Goal: Information Seeking & Learning: Compare options

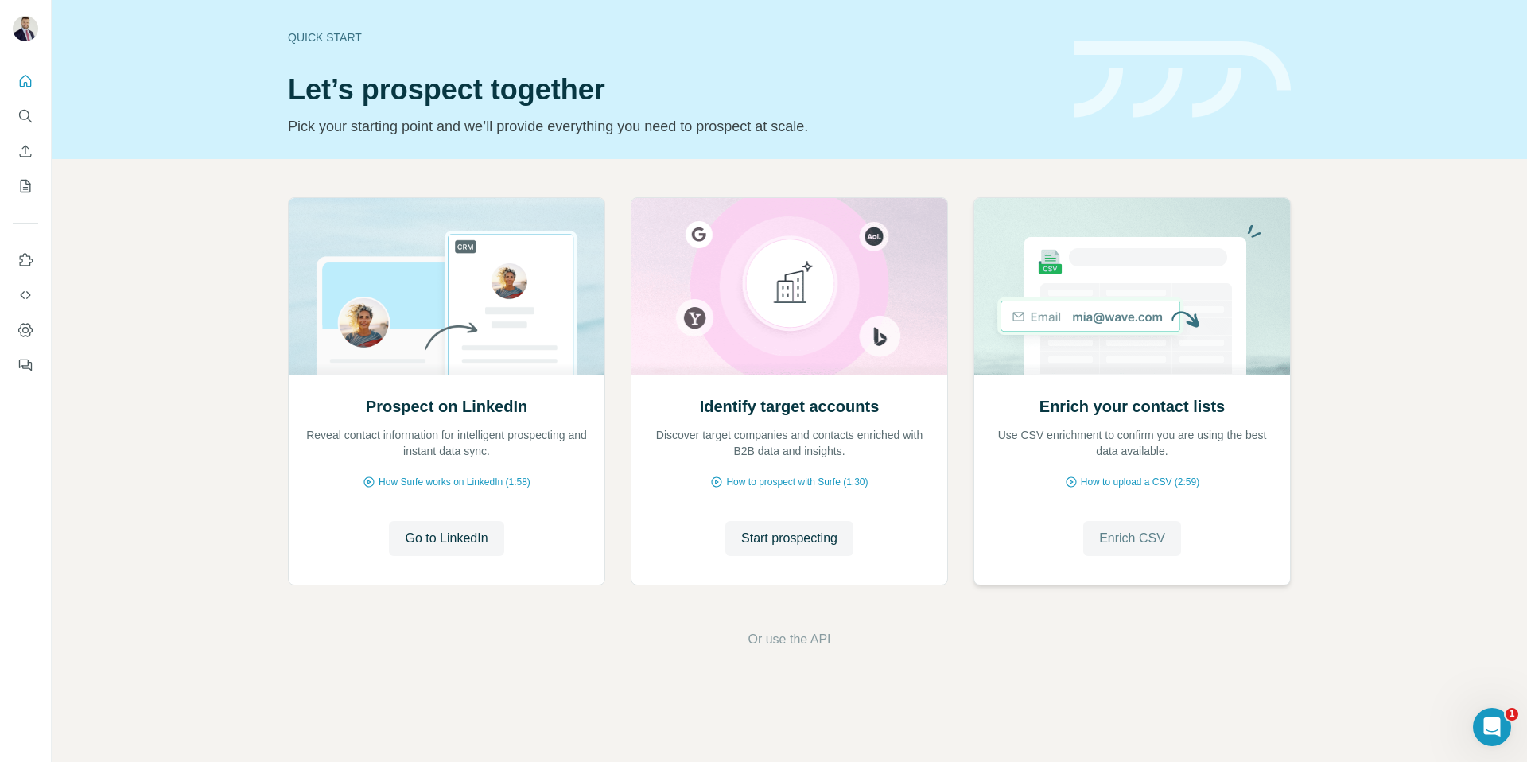
click at [1125, 539] on span "Enrich CSV" at bounding box center [1132, 538] width 66 height 19
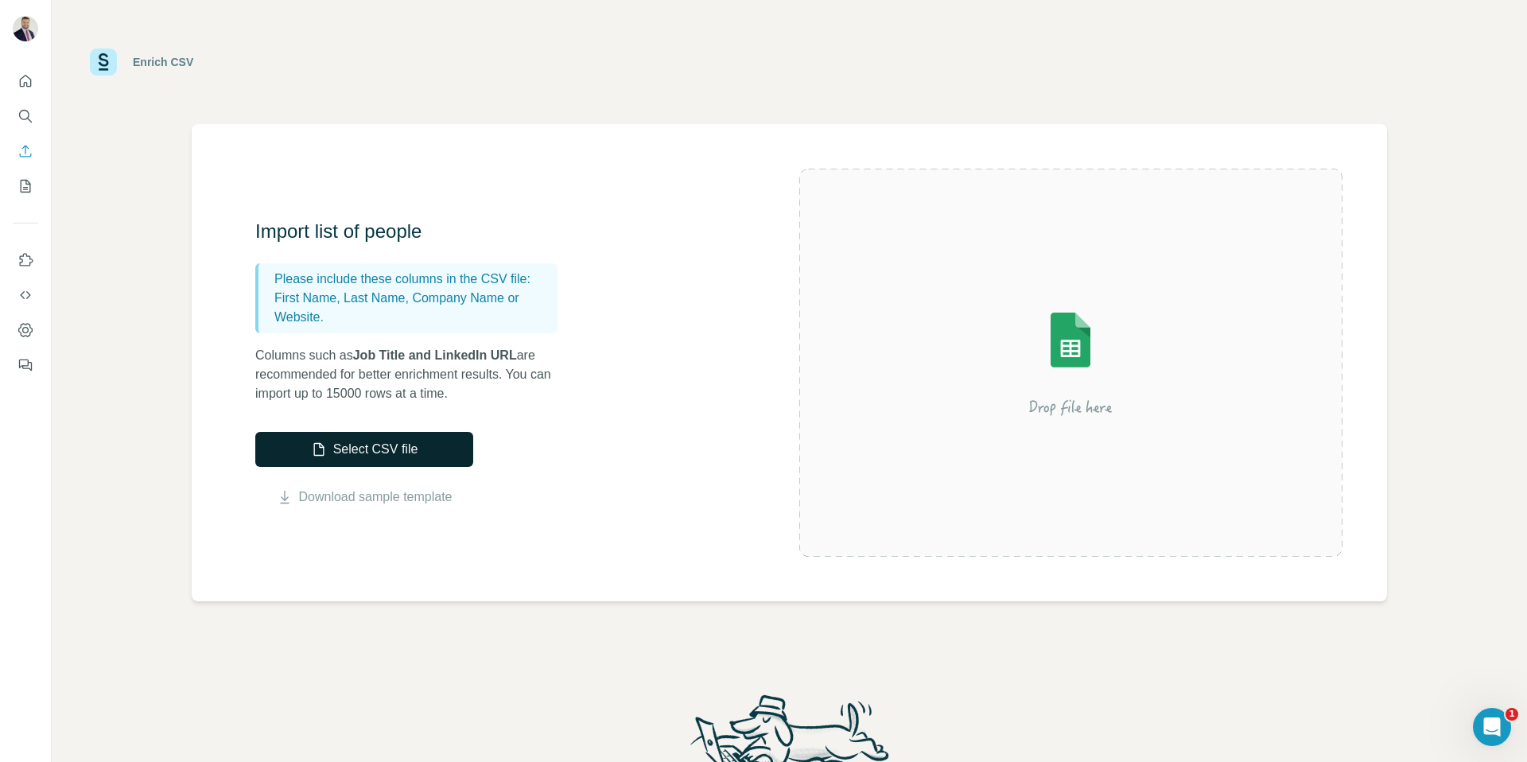
click at [382, 445] on button "Select CSV file" at bounding box center [364, 449] width 218 height 35
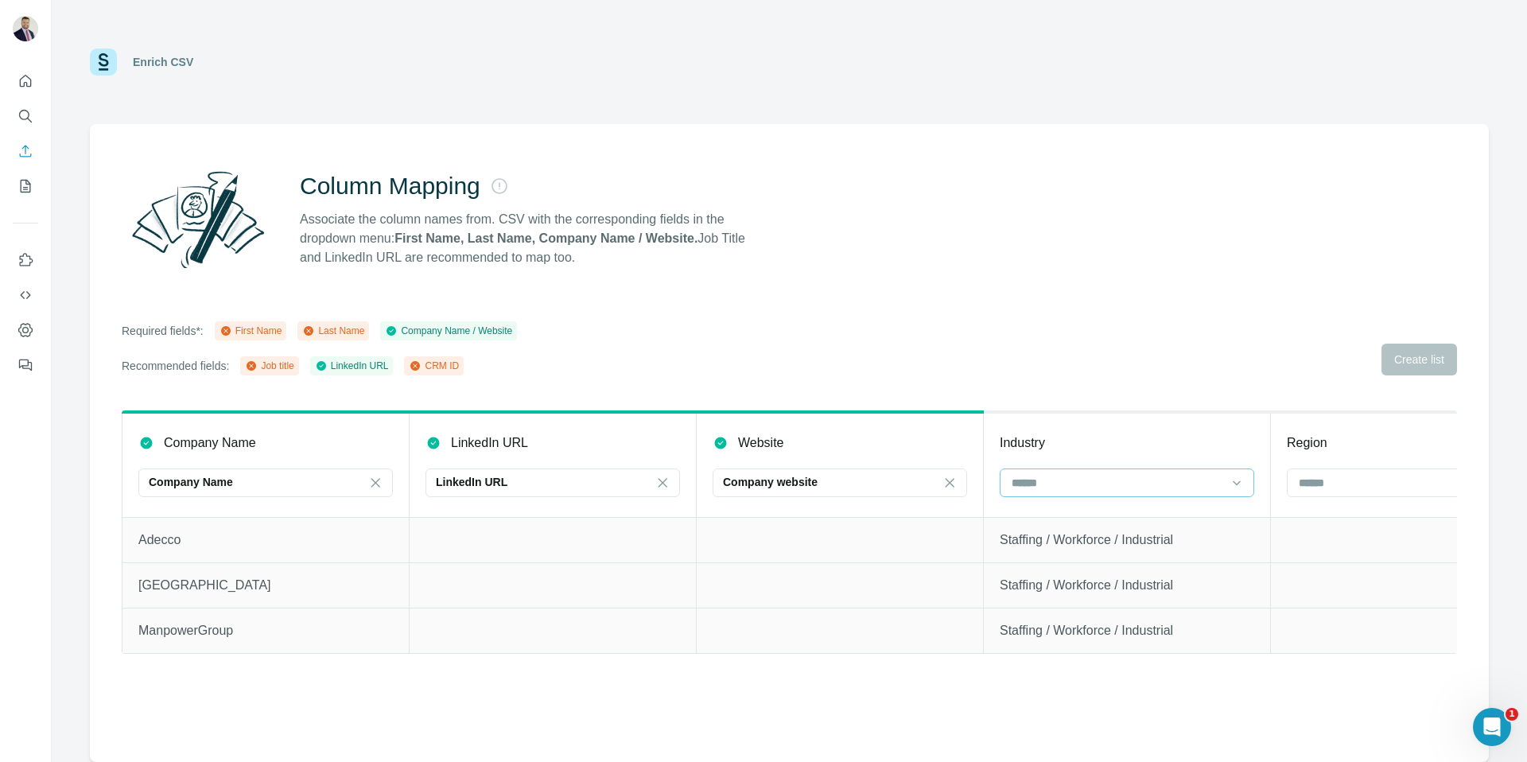
click at [1098, 482] on input at bounding box center [1117, 482] width 215 height 17
click at [1103, 562] on td "Staffing / Workforce / Industrial" at bounding box center [1127, 584] width 287 height 45
drag, startPoint x: 635, startPoint y: 255, endPoint x: 288, endPoint y: 194, distance: 352.1
click at [288, 194] on div "Column Mapping Associate the column names from. CSV with the corresponding fiel…" at bounding box center [789, 219] width 1335 height 115
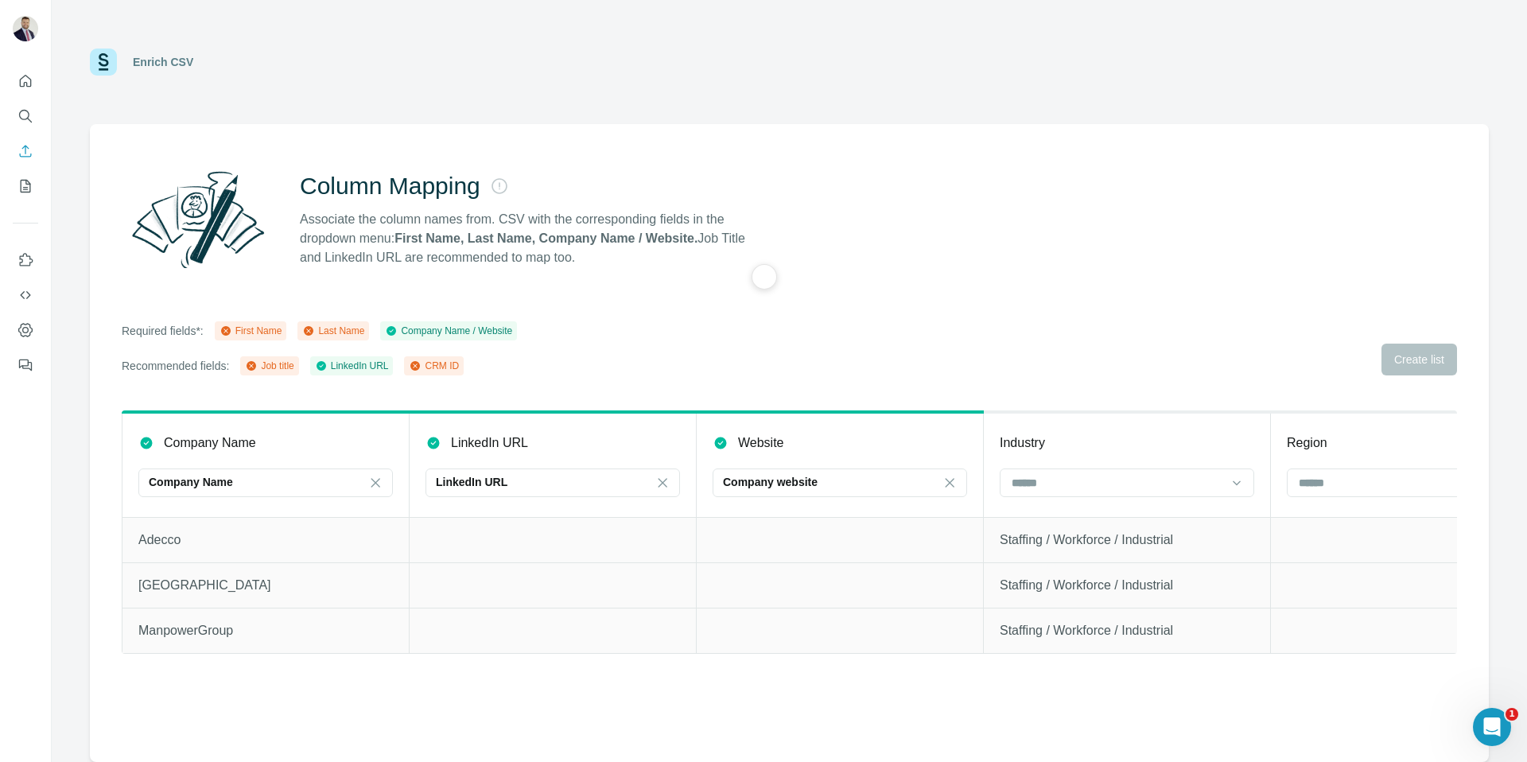
copy div "Column Mapping Associate the column names from. CSV with the corresponding fiel…"
click at [25, 78] on icon "Quick start" at bounding box center [25, 81] width 16 height 16
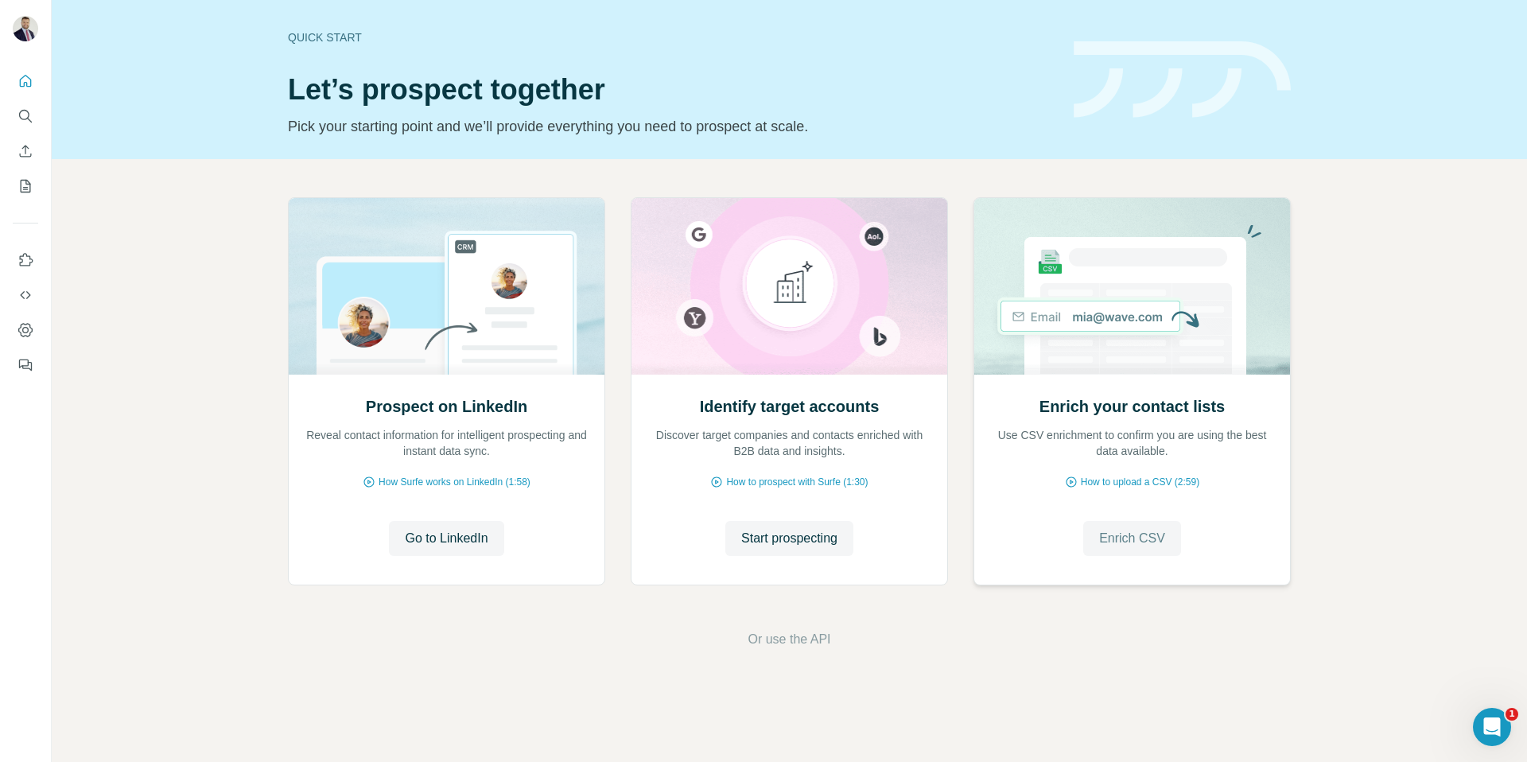
click at [1133, 530] on span "Enrich CSV" at bounding box center [1132, 538] width 66 height 19
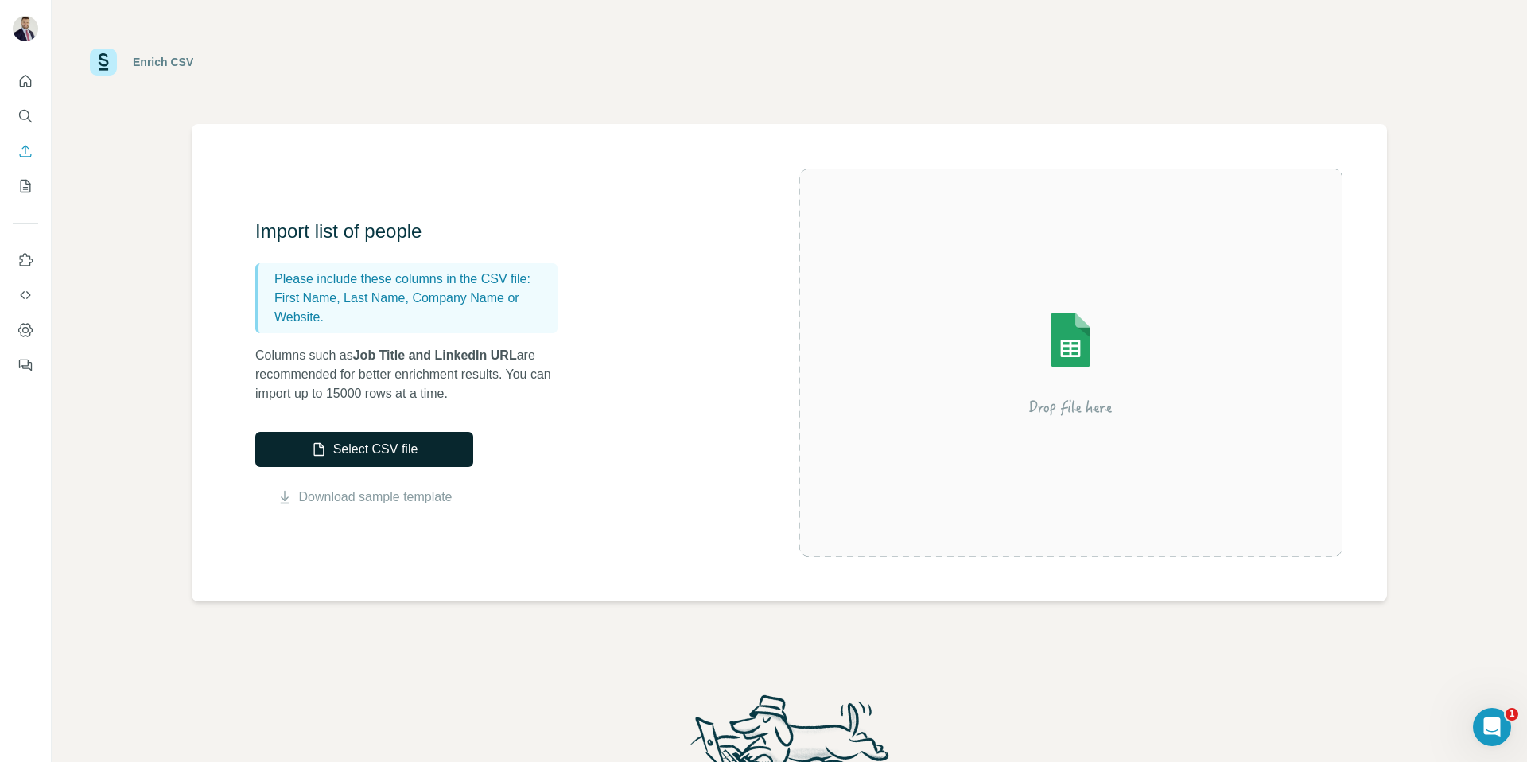
click at [413, 452] on button "Select CSV file" at bounding box center [364, 449] width 218 height 35
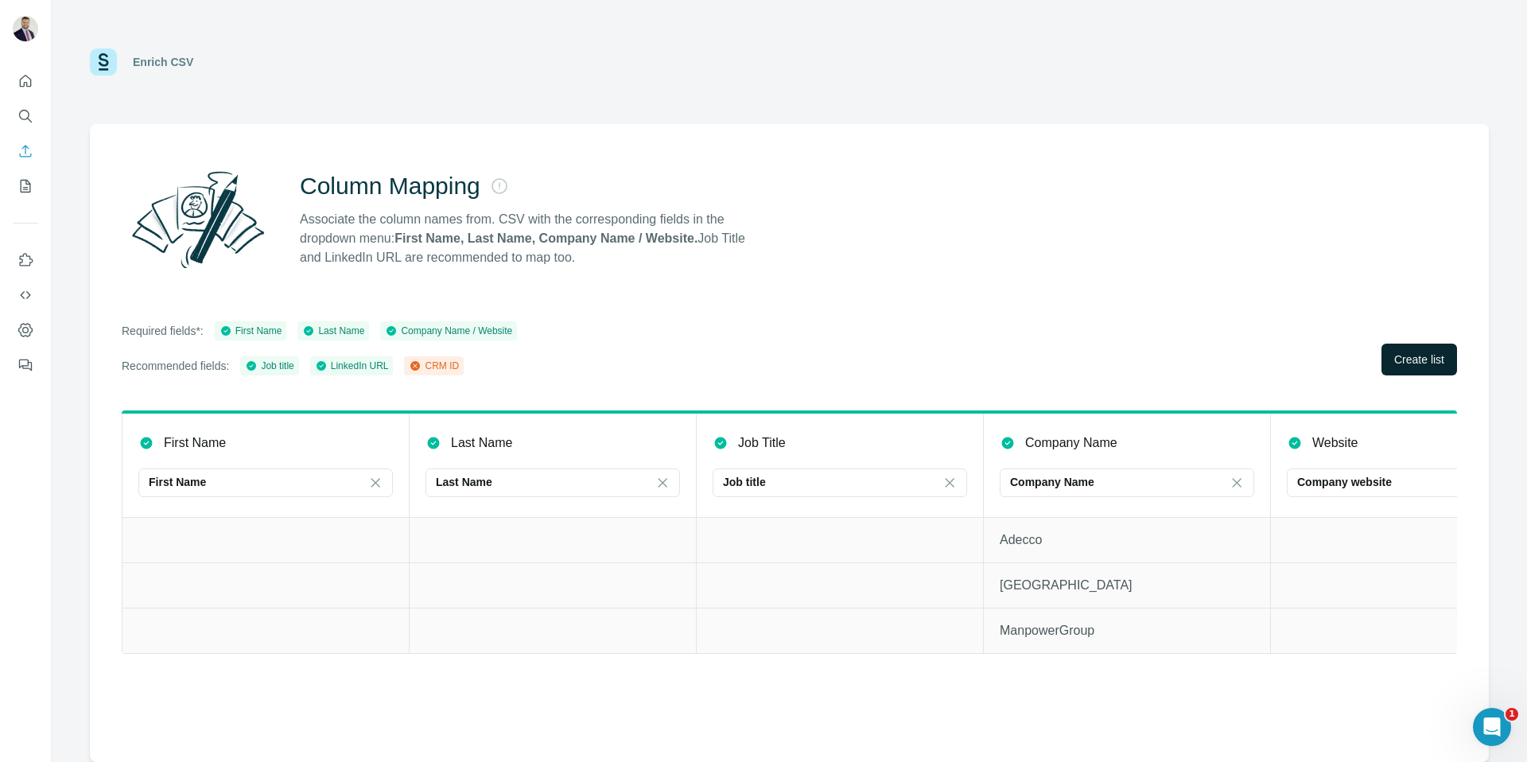
click at [1406, 355] on span "Create list" at bounding box center [1419, 360] width 50 height 16
click at [262, 699] on span "Close" at bounding box center [261, 698] width 29 height 16
click at [991, 551] on td "Adecco" at bounding box center [1127, 539] width 287 height 45
click at [1095, 462] on th "Company Name Company Name" at bounding box center [1127, 464] width 287 height 105
click at [1099, 476] on div "Company Name" at bounding box center [1117, 482] width 215 height 16
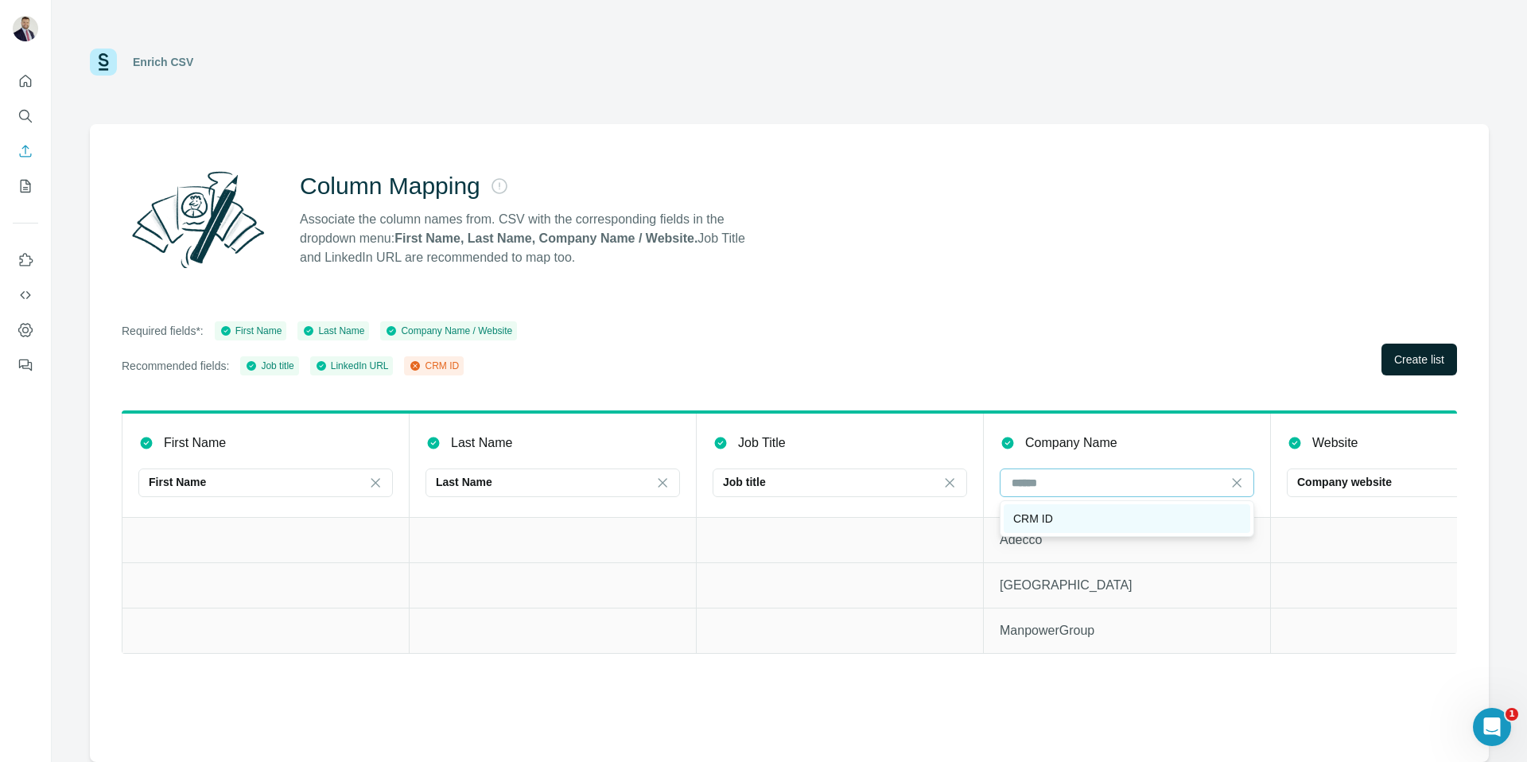
click at [1123, 523] on div "CRM ID" at bounding box center [1126, 519] width 227 height 16
click at [1410, 356] on span "Create list" at bounding box center [1419, 360] width 50 height 16
click at [22, 113] on icon "Search" at bounding box center [25, 116] width 16 height 16
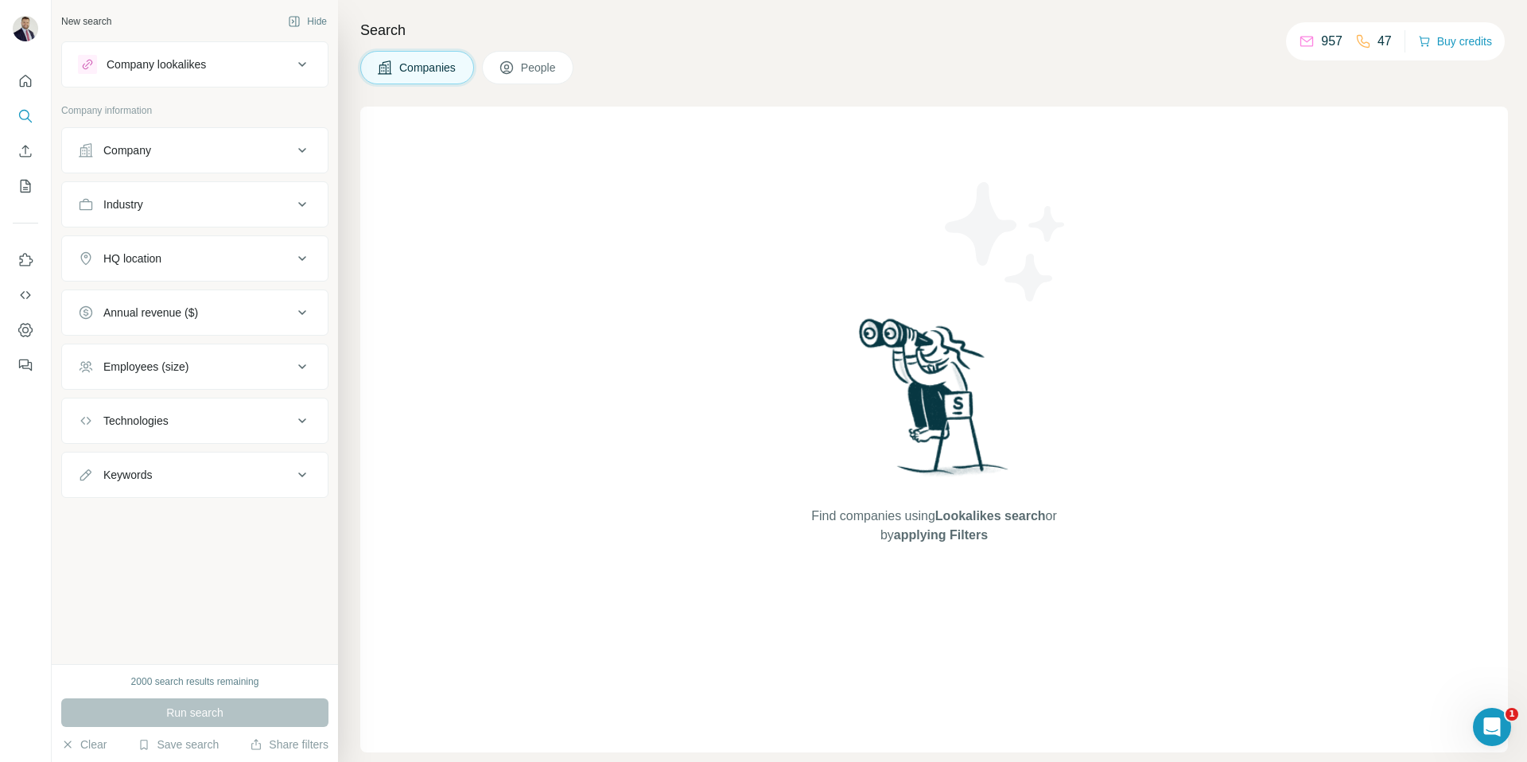
click at [300, 147] on icon at bounding box center [302, 150] width 19 height 19
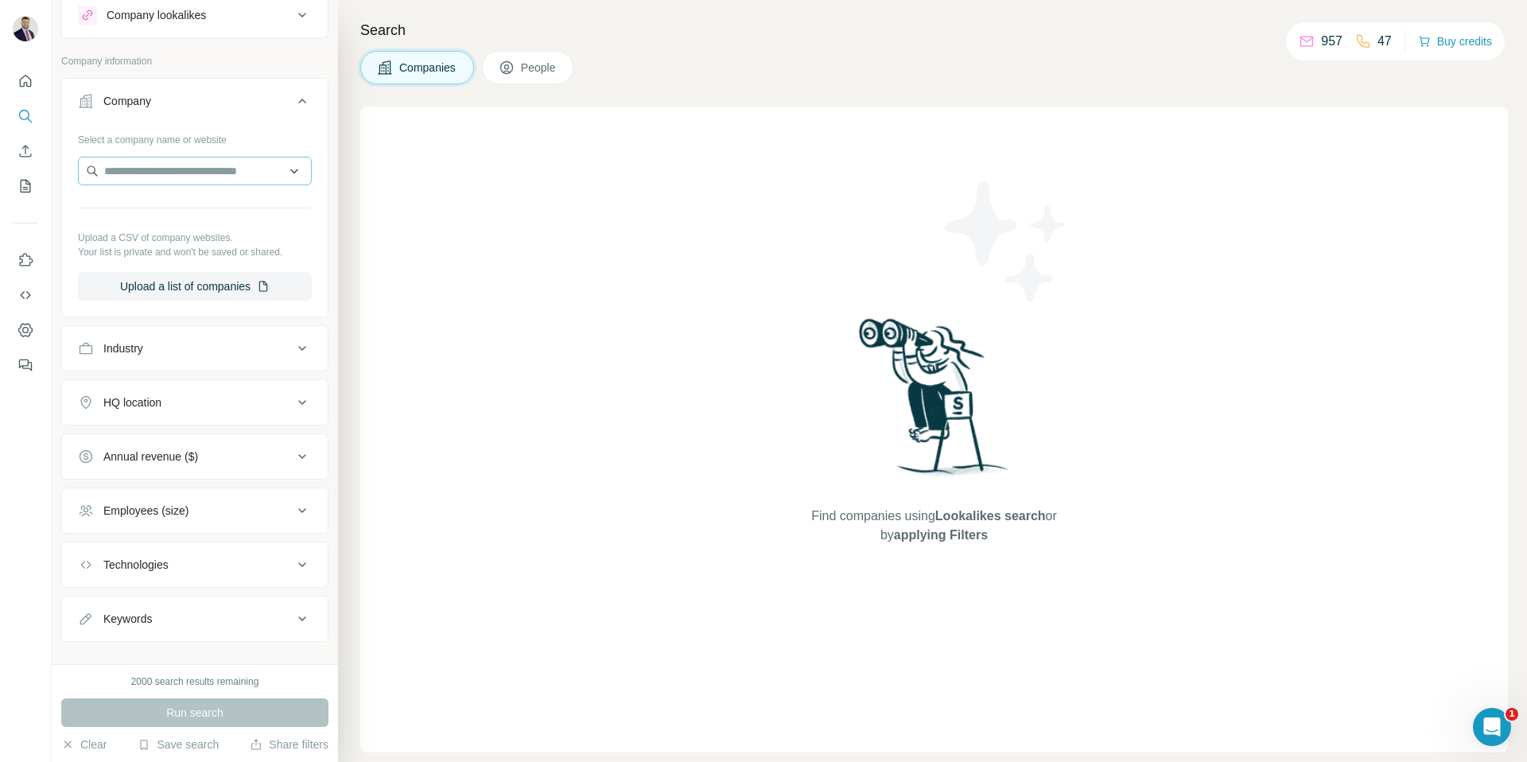
scroll to position [53, 0]
click at [210, 283] on button "Upload a list of companies" at bounding box center [195, 282] width 234 height 29
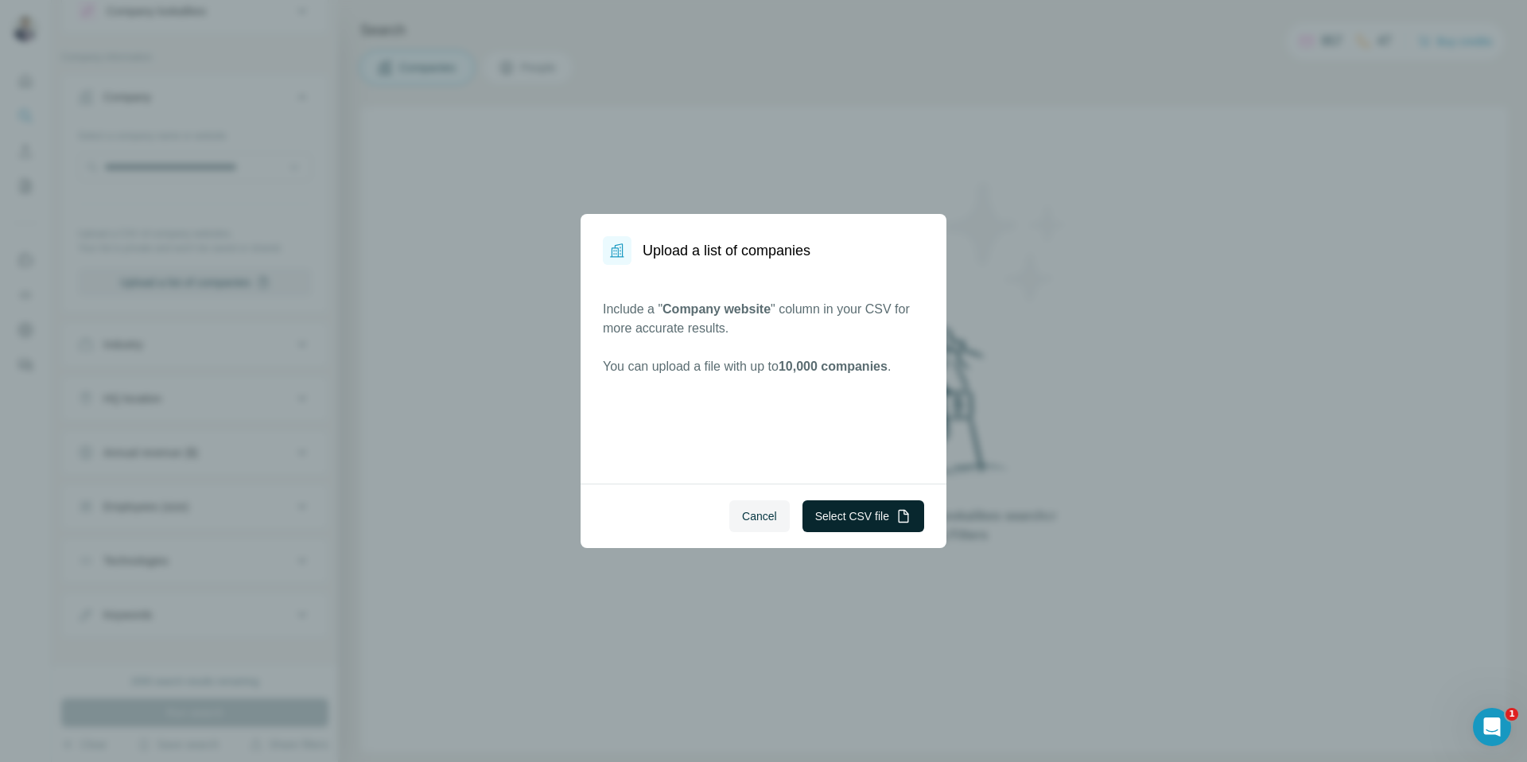
click at [826, 508] on button "Select CSV file" at bounding box center [863, 516] width 122 height 32
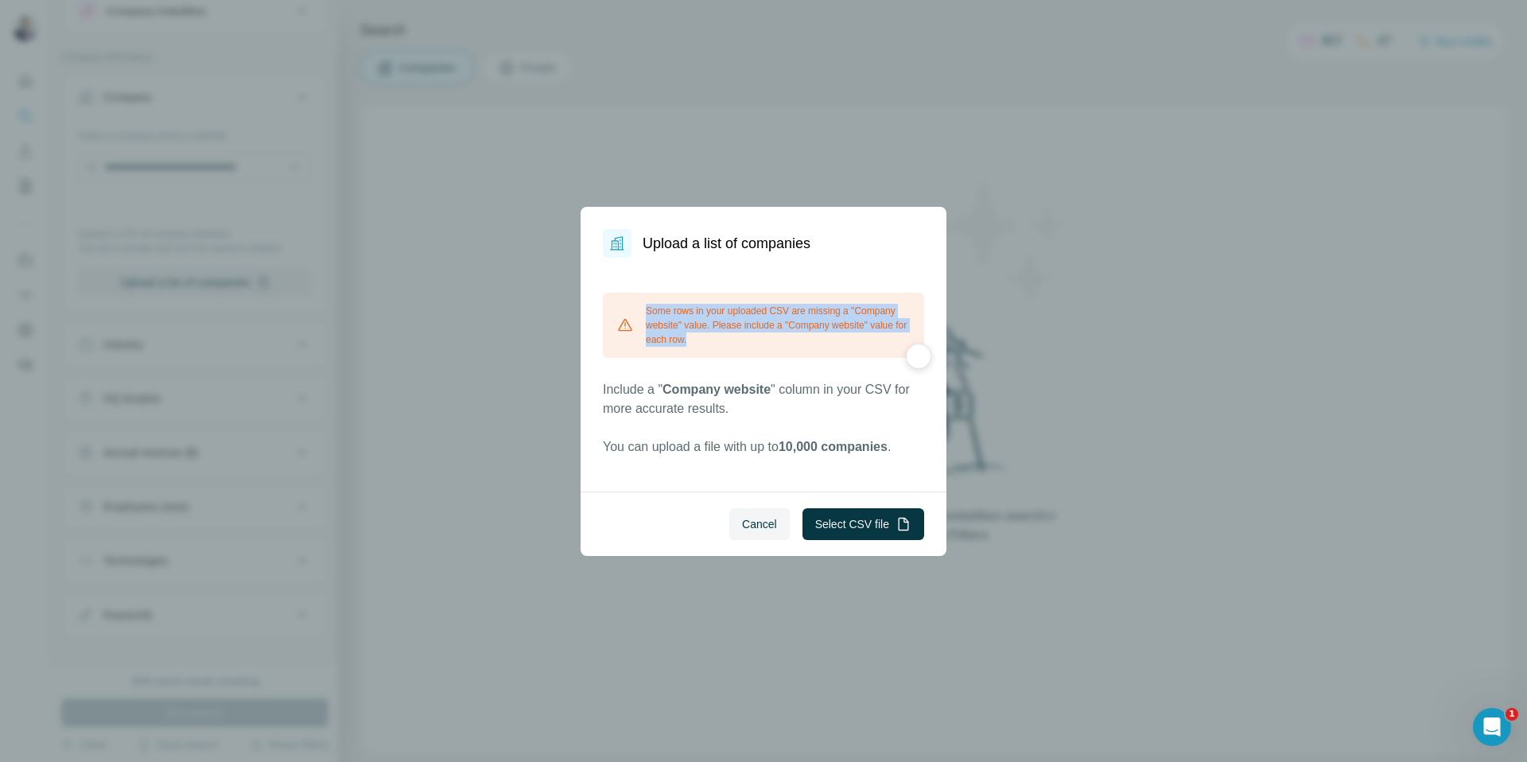
drag, startPoint x: 717, startPoint y: 339, endPoint x: 635, endPoint y: 311, distance: 86.5
click at [635, 311] on div "Some rows in your uploaded CSV are missing a "Company website" value. Please in…" at bounding box center [763, 325] width 321 height 65
copy div "Some rows in your uploaded CSV are missing a "Company website" value. Please in…"
click at [751, 526] on span "Cancel" at bounding box center [759, 524] width 35 height 16
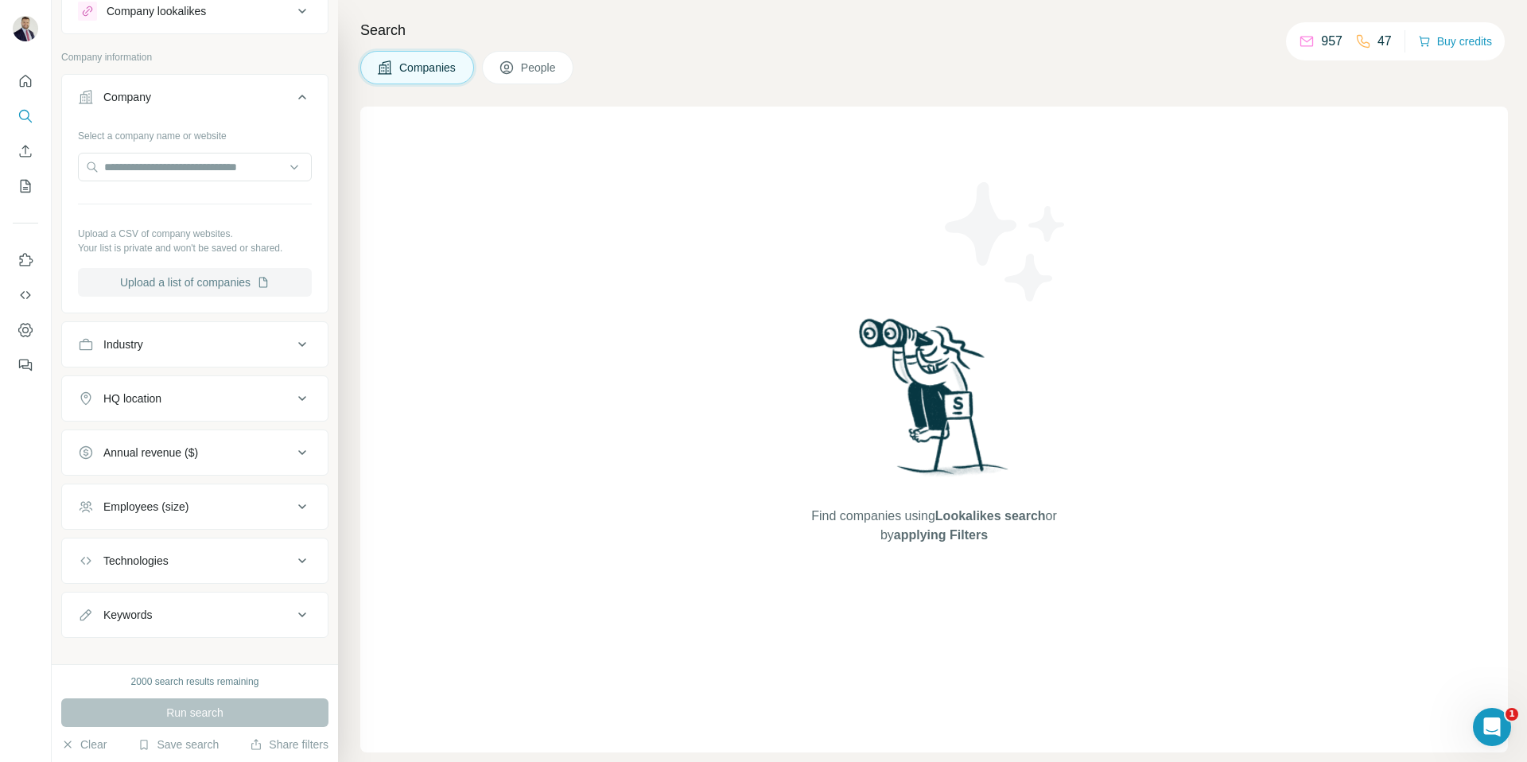
click at [188, 279] on button "Upload a list of companies" at bounding box center [195, 282] width 234 height 29
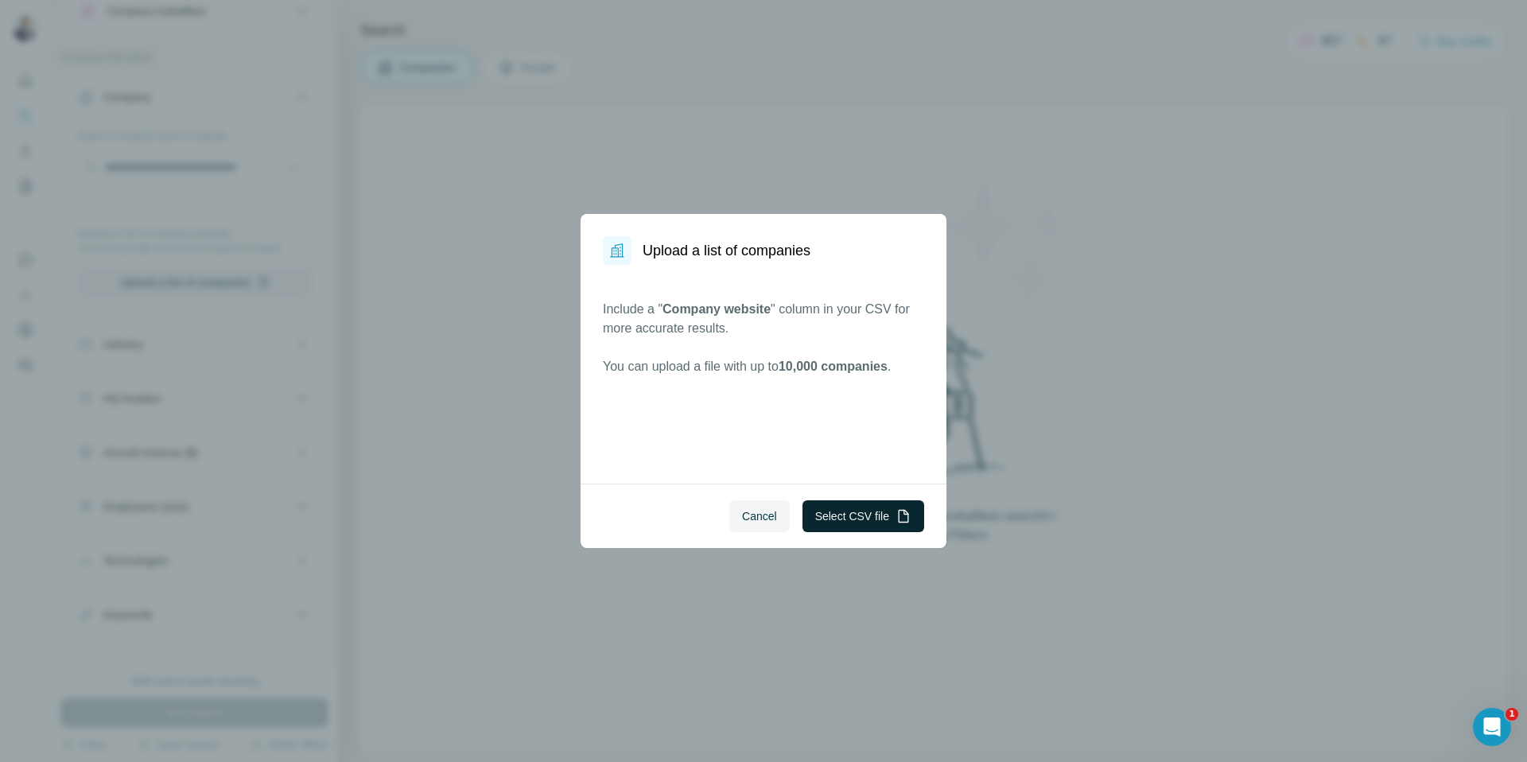
click at [849, 511] on button "Select CSV file" at bounding box center [863, 516] width 122 height 32
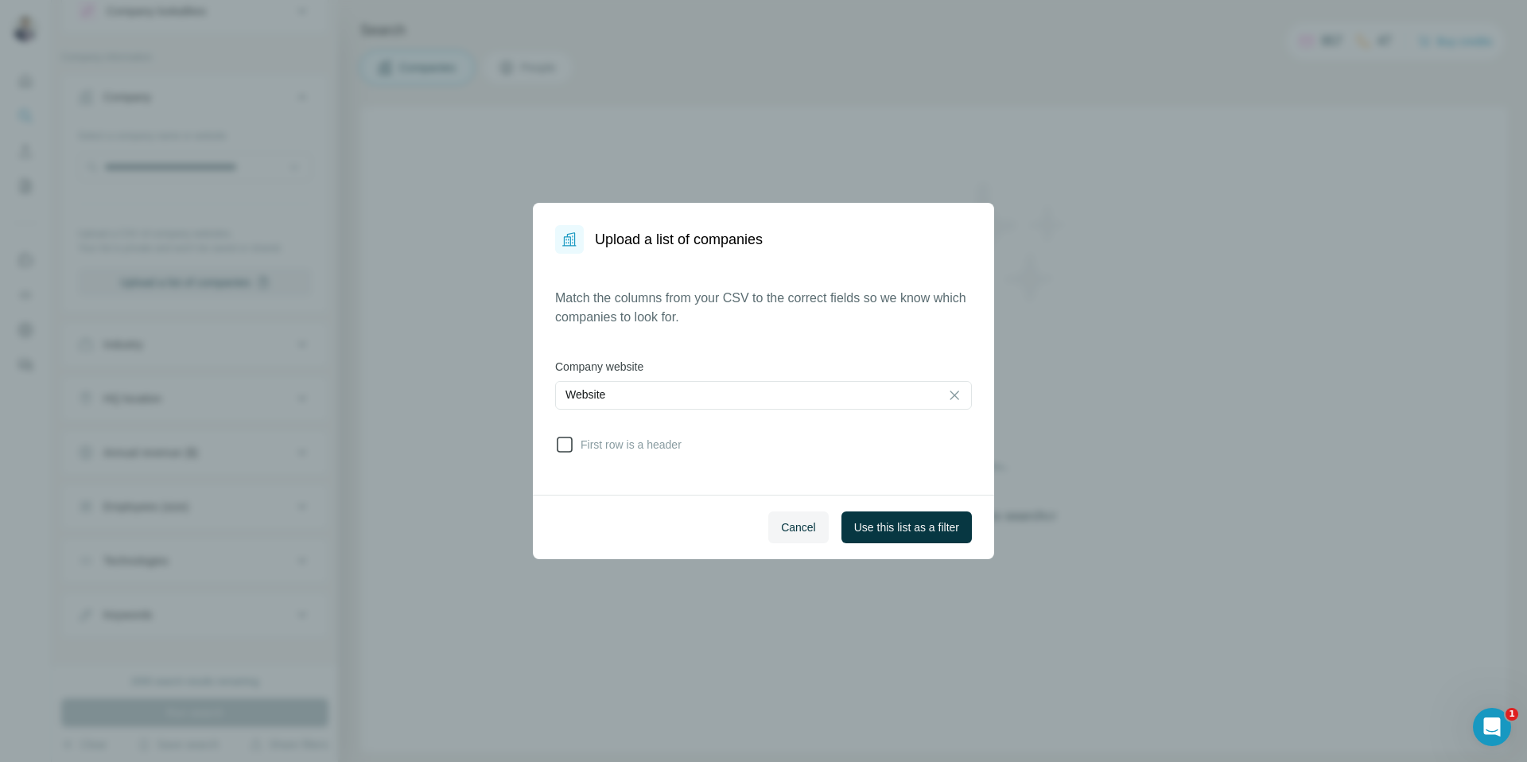
click at [564, 445] on icon at bounding box center [564, 444] width 19 height 19
click at [564, 445] on icon at bounding box center [565, 445] width 16 height 16
click at [564, 445] on icon at bounding box center [564, 444] width 19 height 19
click at [899, 519] on span "Use this list as a filter" at bounding box center [906, 527] width 105 height 16
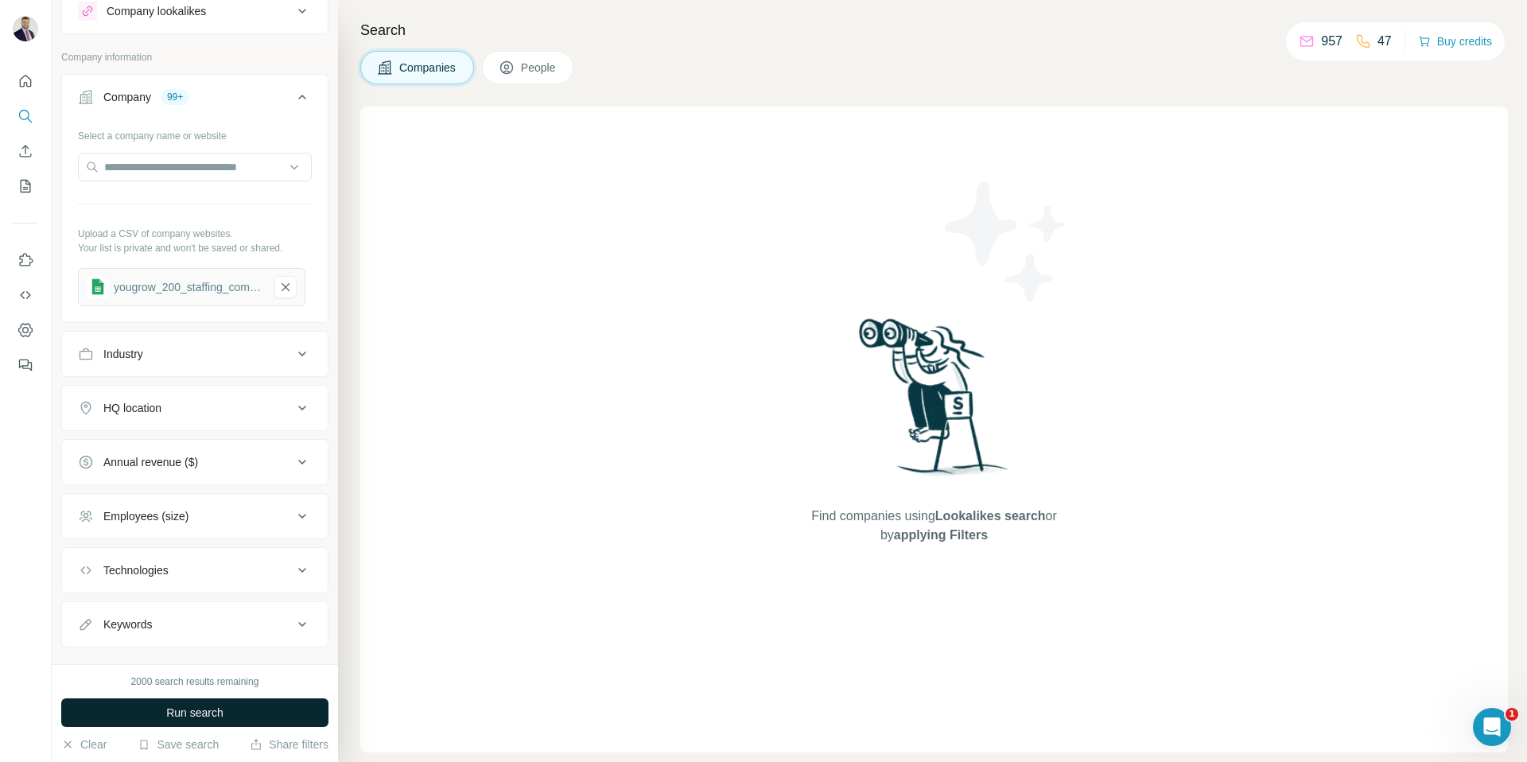
click at [188, 706] on span "Run search" at bounding box center [194, 713] width 57 height 16
click at [1491, 723] on icon "Open Intercom Messenger" at bounding box center [1489, 724] width 11 height 13
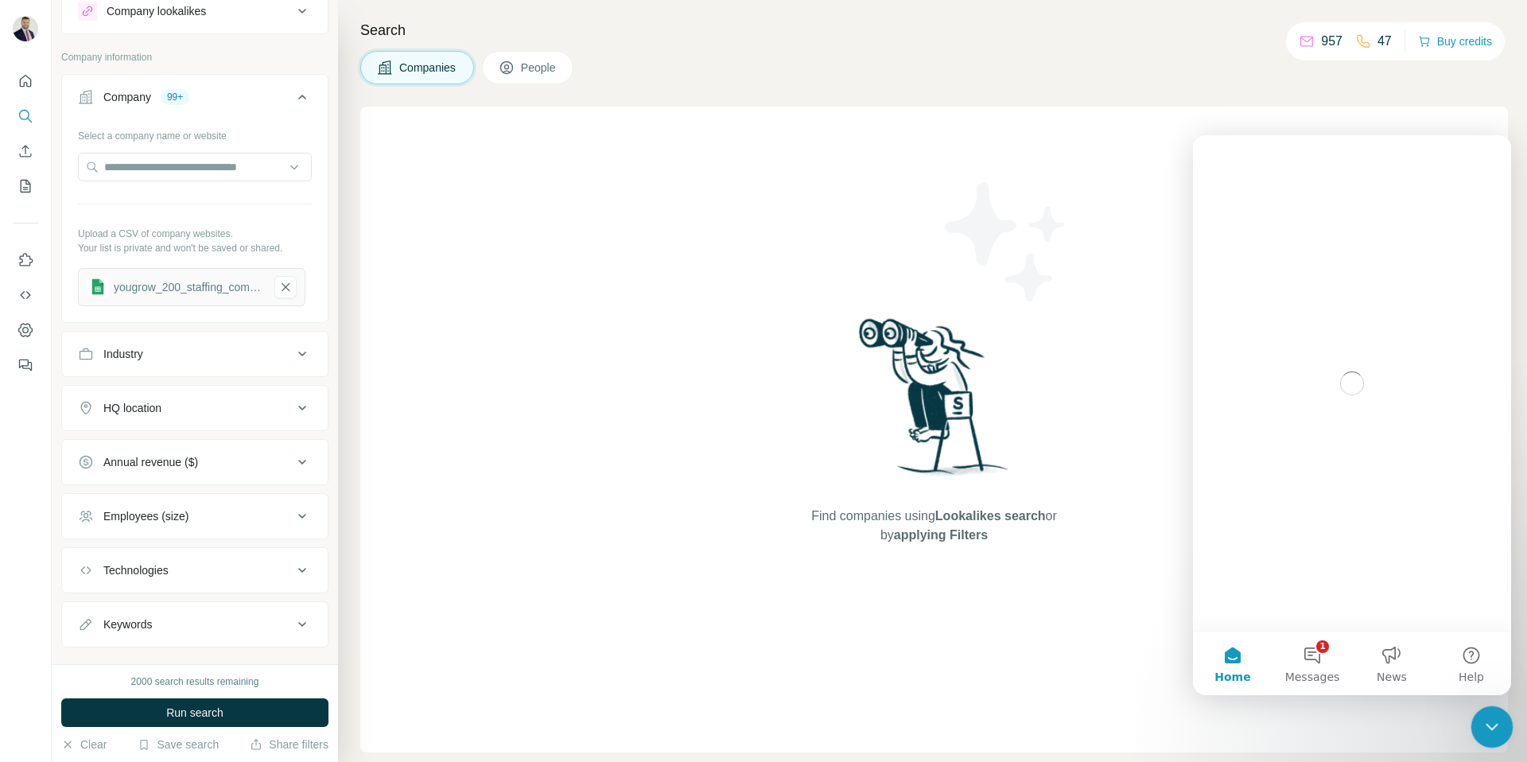
scroll to position [0, 0]
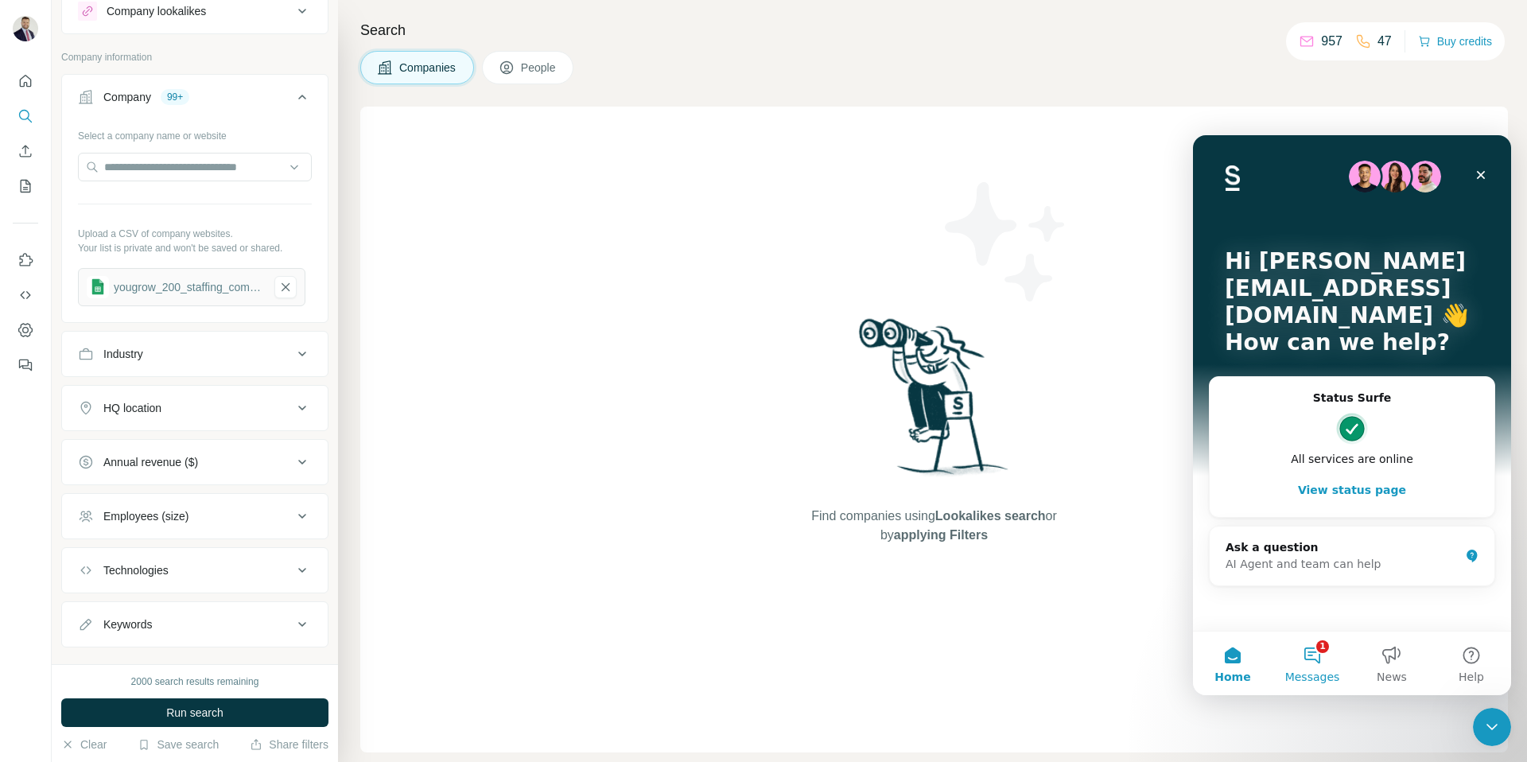
click at [1319, 660] on button "1 Messages" at bounding box center [1312, 663] width 80 height 64
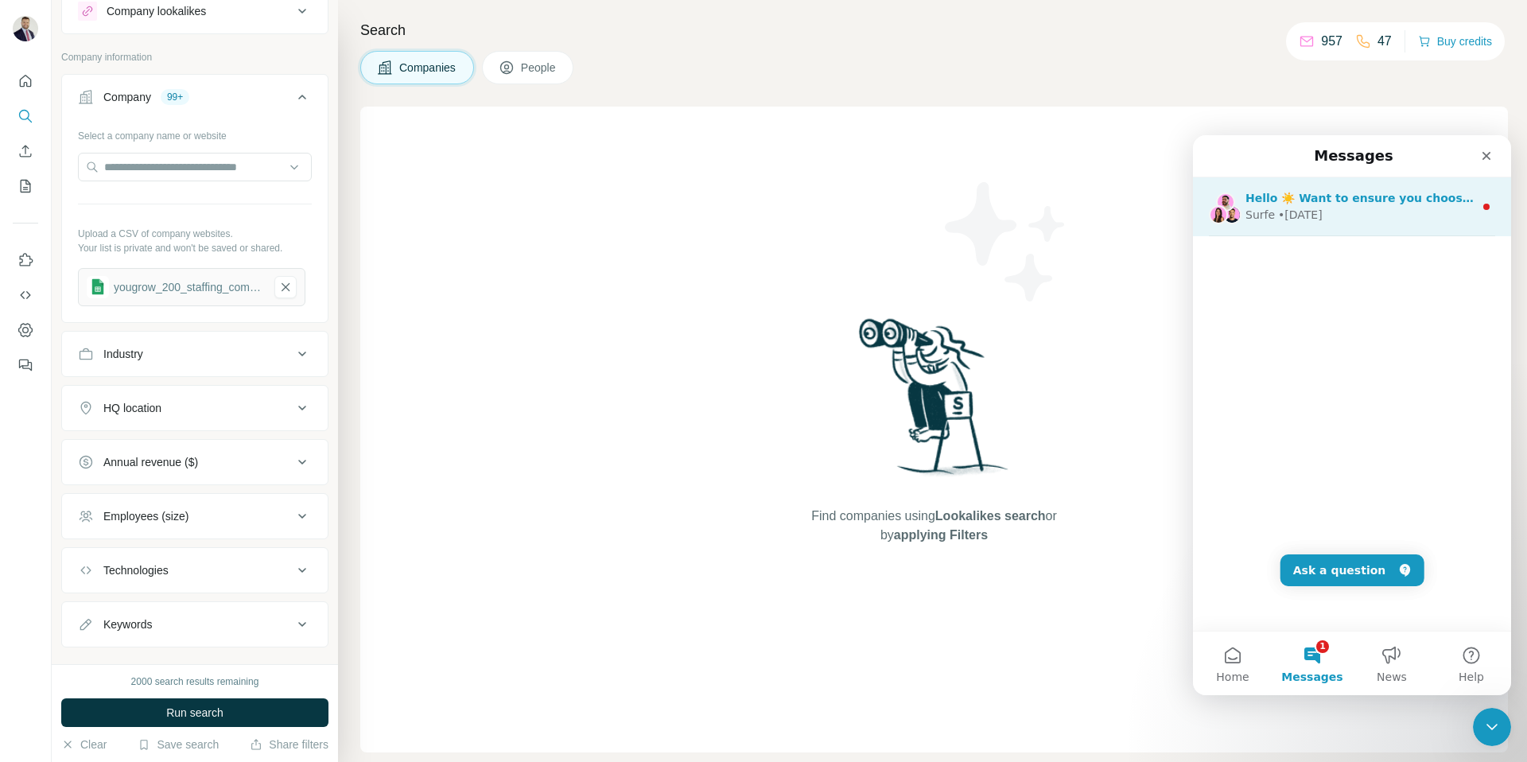
click at [1384, 205] on div "Hello ☀️ Want to ensure you choose the most suitable Surfe plan for you and you…" at bounding box center [1359, 198] width 228 height 17
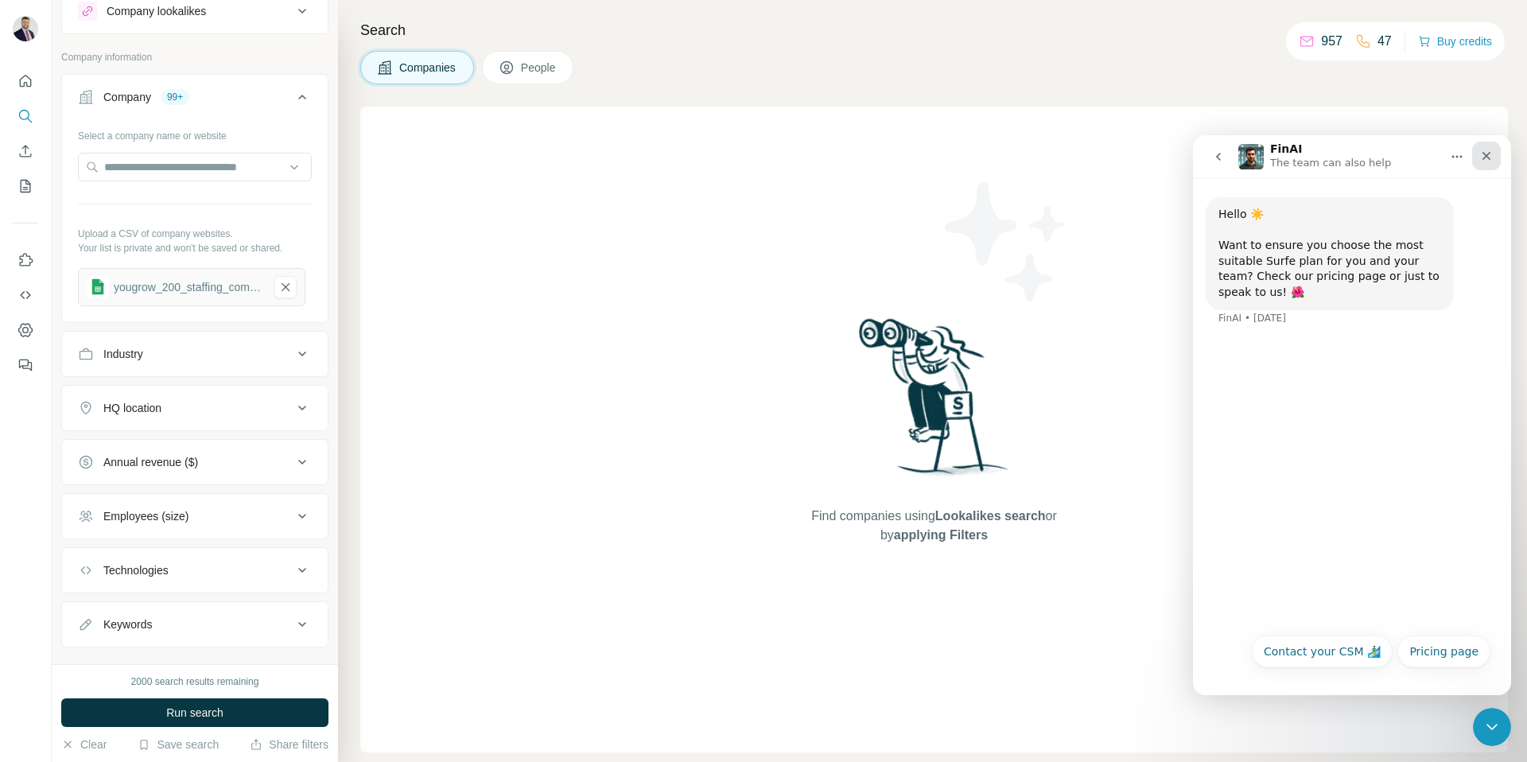
click at [1483, 156] on icon "Close" at bounding box center [1486, 156] width 13 height 13
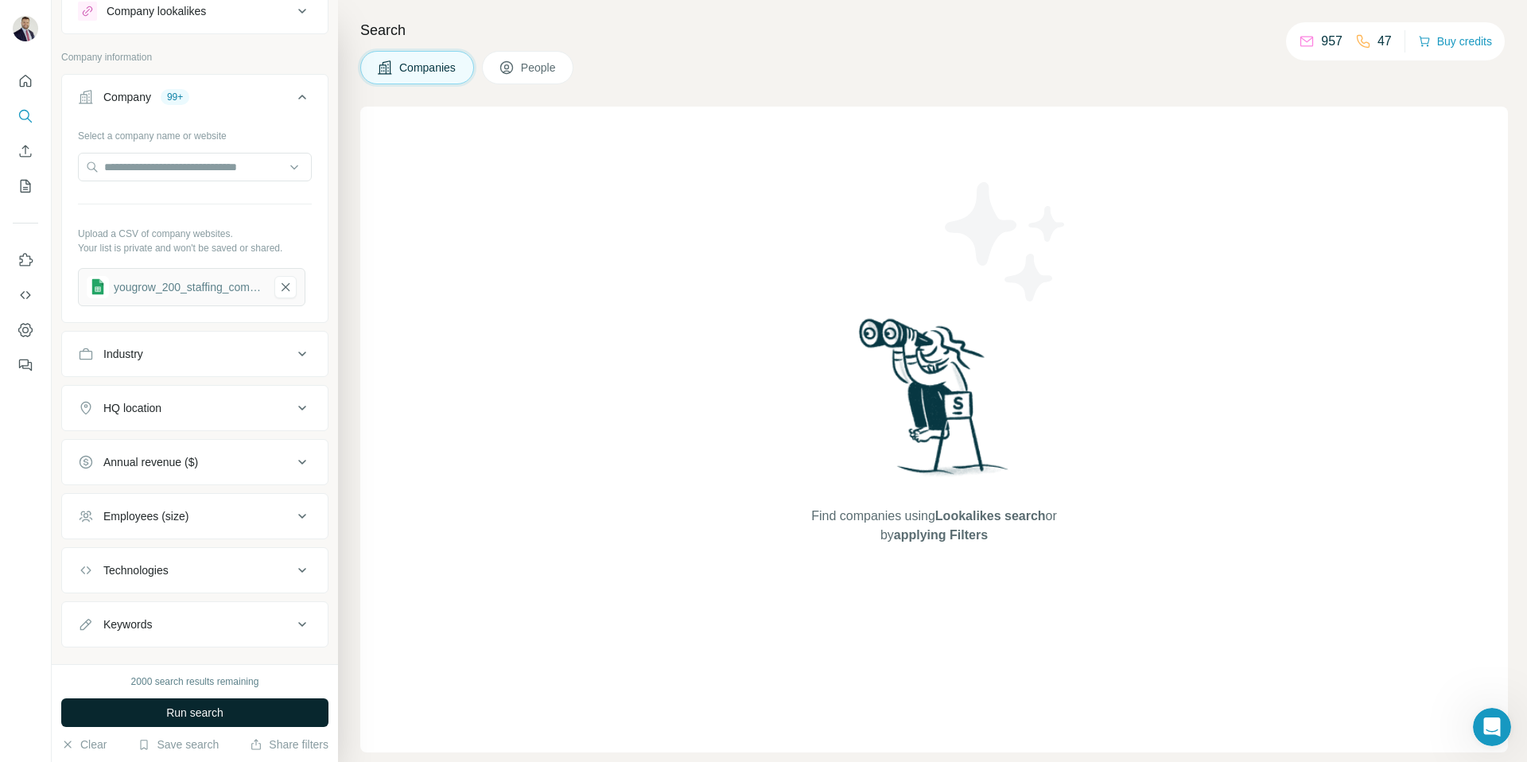
click at [204, 707] on span "Run search" at bounding box center [194, 713] width 57 height 16
click at [217, 279] on div "yougrow_200_staffing_companies_surfe_people_with_websites" at bounding box center [189, 287] width 150 height 16
click at [214, 307] on div "Select a company name or website Upload a CSV of company websites. Your list is…" at bounding box center [195, 220] width 266 height 196
click at [252, 167] on input "text" at bounding box center [195, 167] width 234 height 29
click at [304, 251] on p "Your list is private and won't be saved or shared." at bounding box center [195, 248] width 234 height 14
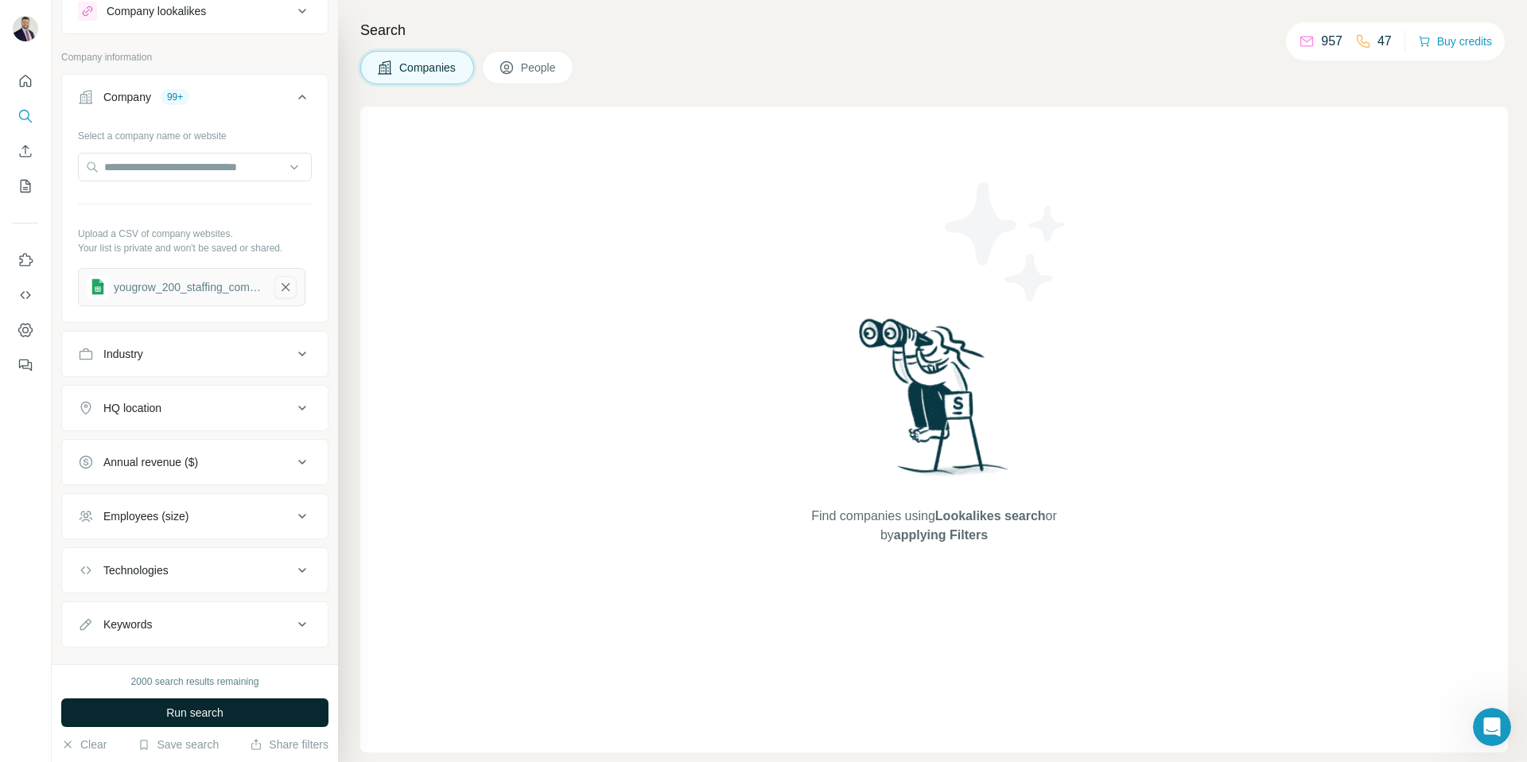
click at [285, 286] on icon "button" at bounding box center [286, 287] width 8 height 8
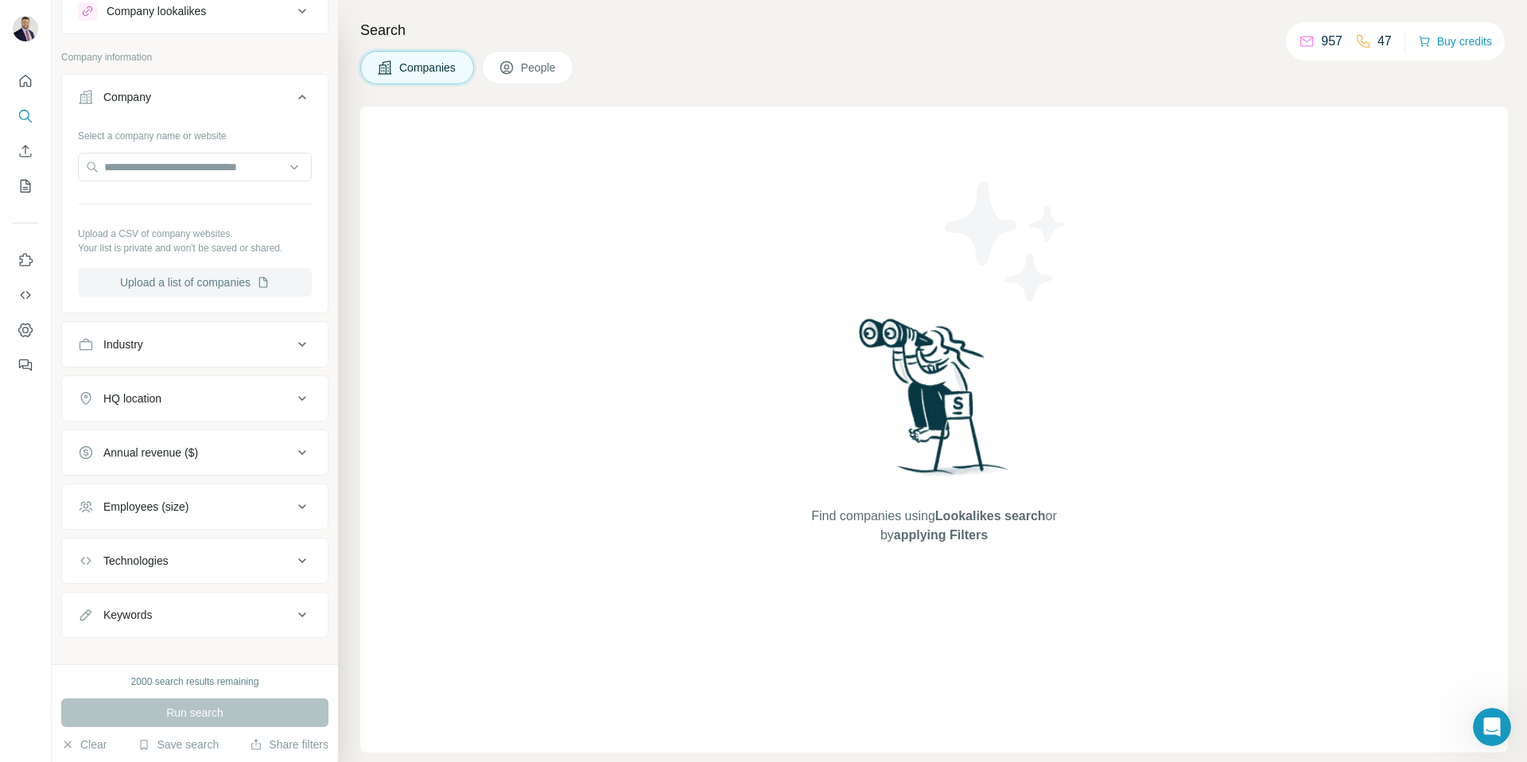
click at [211, 283] on button "Upload a list of companies" at bounding box center [195, 282] width 234 height 29
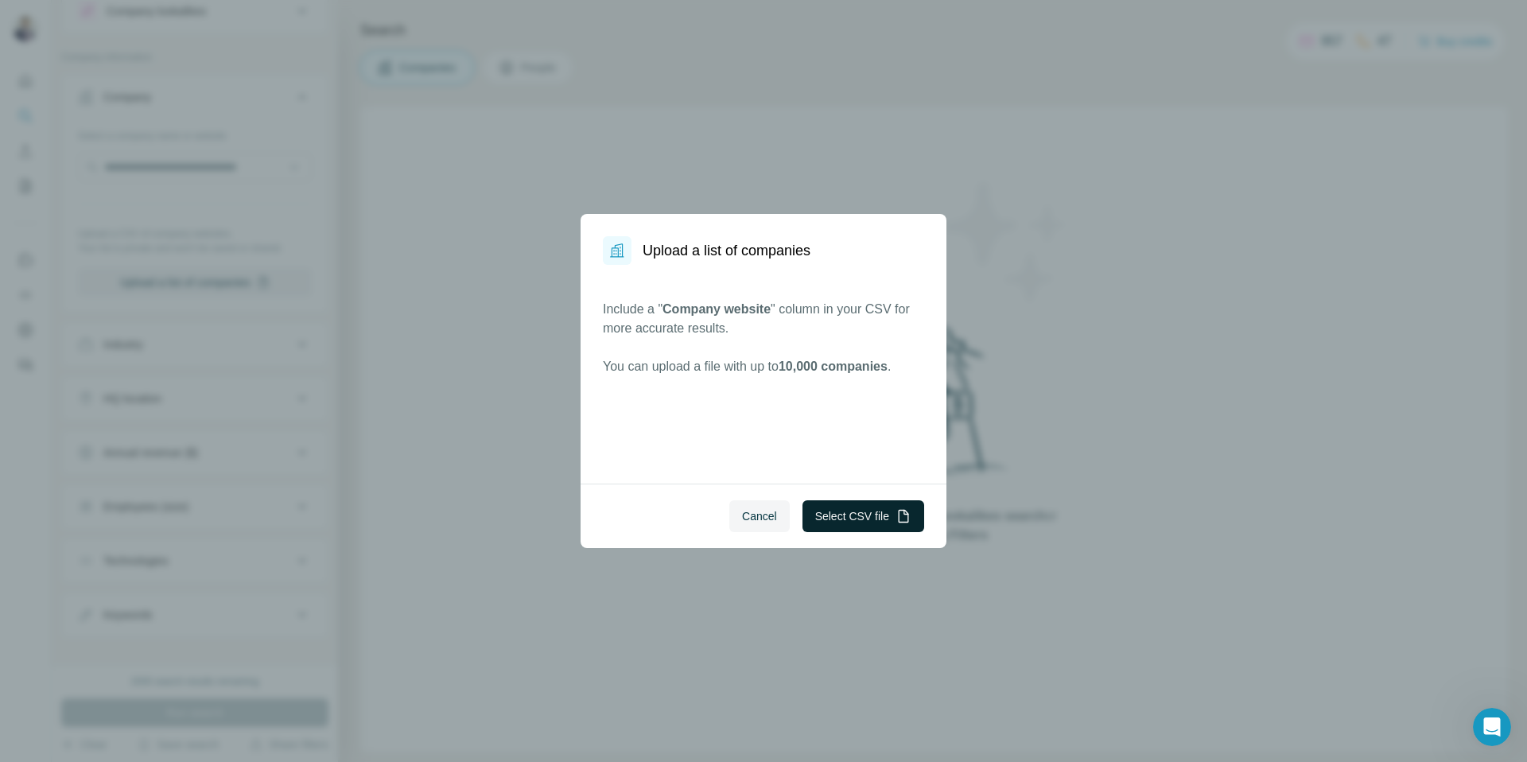
click at [860, 510] on button "Select CSV file" at bounding box center [863, 516] width 122 height 32
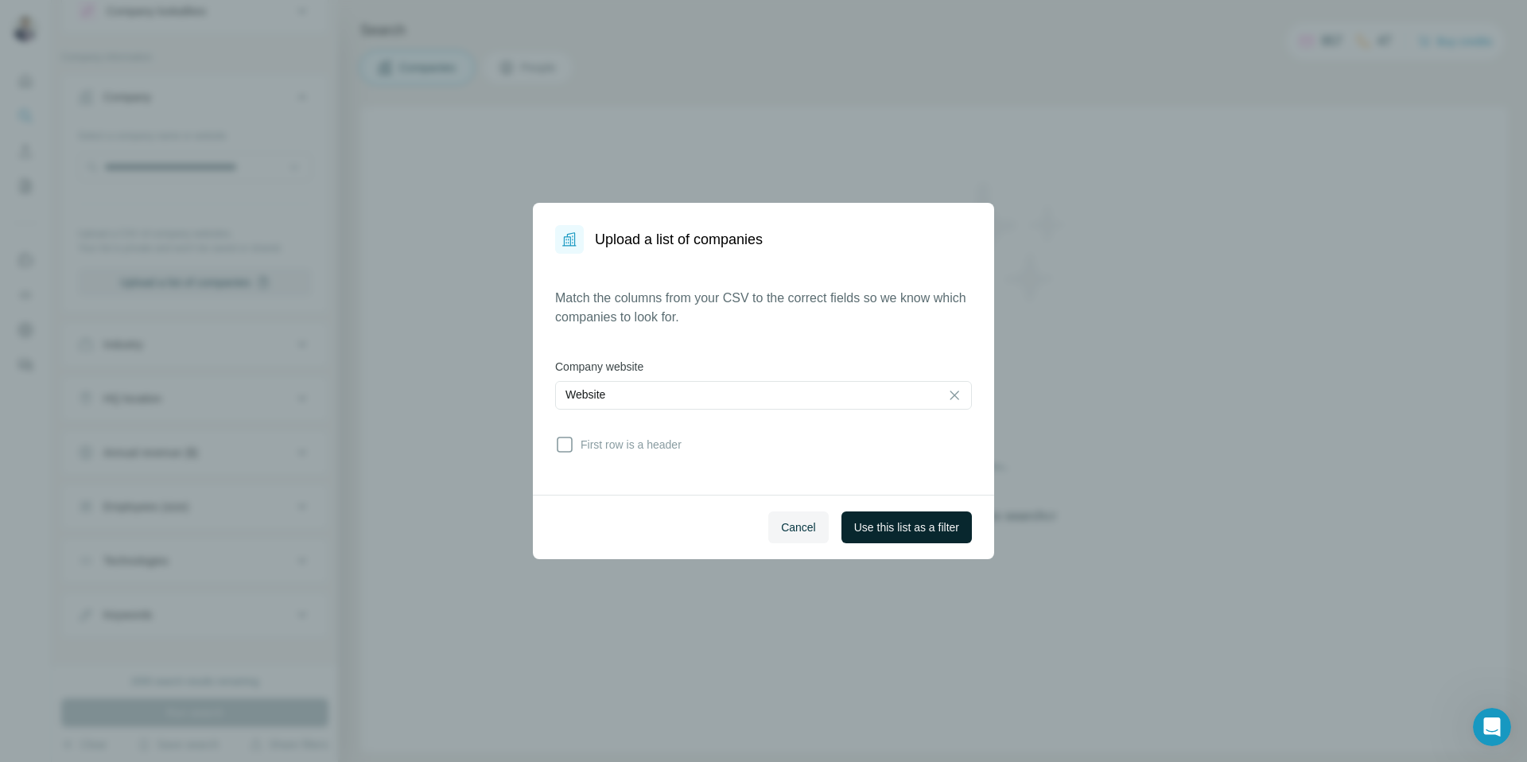
click at [882, 519] on span "Use this list as a filter" at bounding box center [906, 527] width 105 height 16
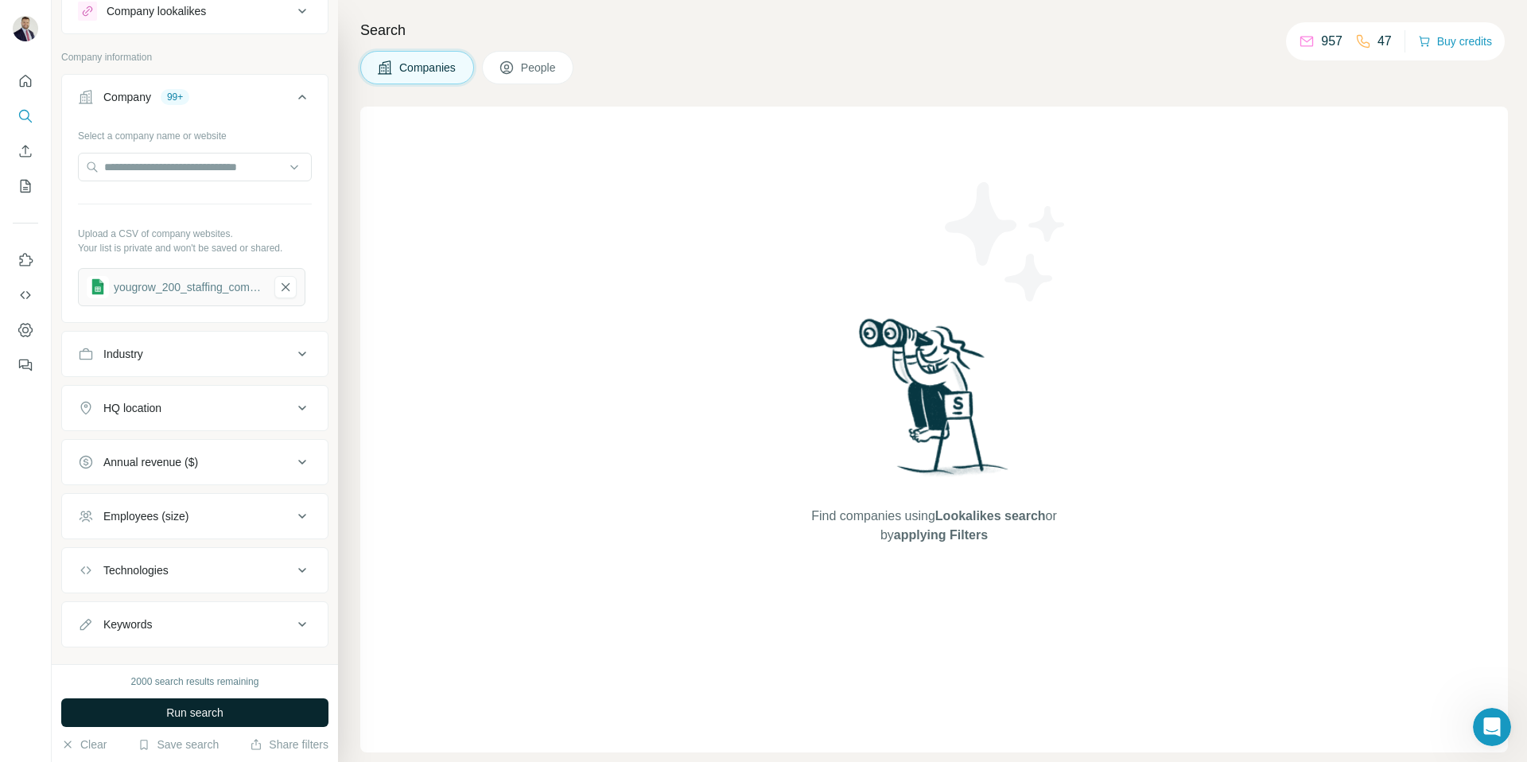
click at [212, 710] on span "Run search" at bounding box center [194, 713] width 57 height 16
click at [296, 511] on icon at bounding box center [302, 516] width 19 height 19
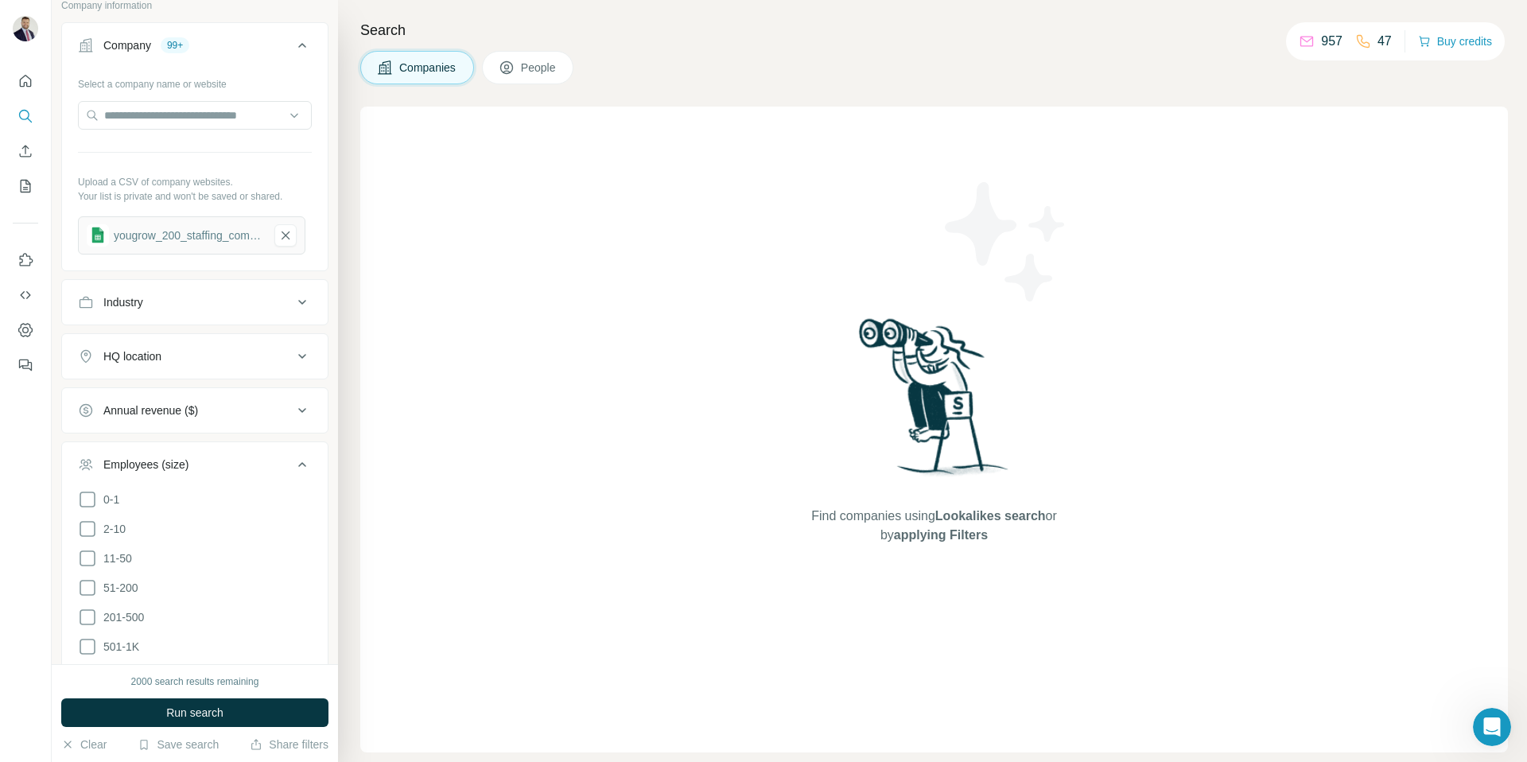
scroll to position [106, 0]
click at [87, 610] on icon at bounding box center [87, 616] width 19 height 19
click at [86, 585] on icon at bounding box center [87, 586] width 19 height 19
click at [91, 550] on icon at bounding box center [87, 557] width 19 height 19
click at [87, 523] on icon at bounding box center [87, 528] width 19 height 19
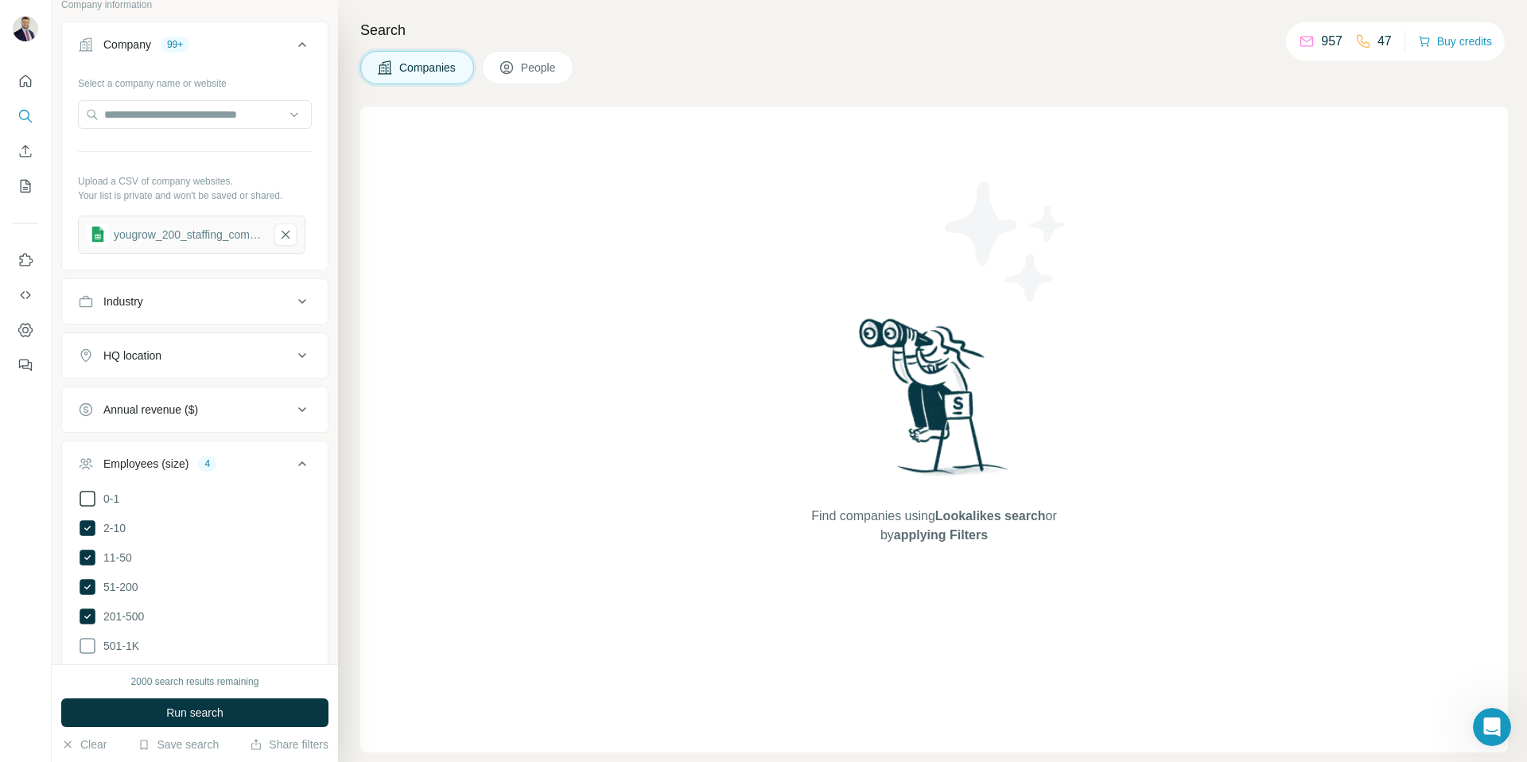
click at [87, 499] on icon at bounding box center [87, 498] width 19 height 19
click at [303, 466] on icon at bounding box center [302, 463] width 19 height 19
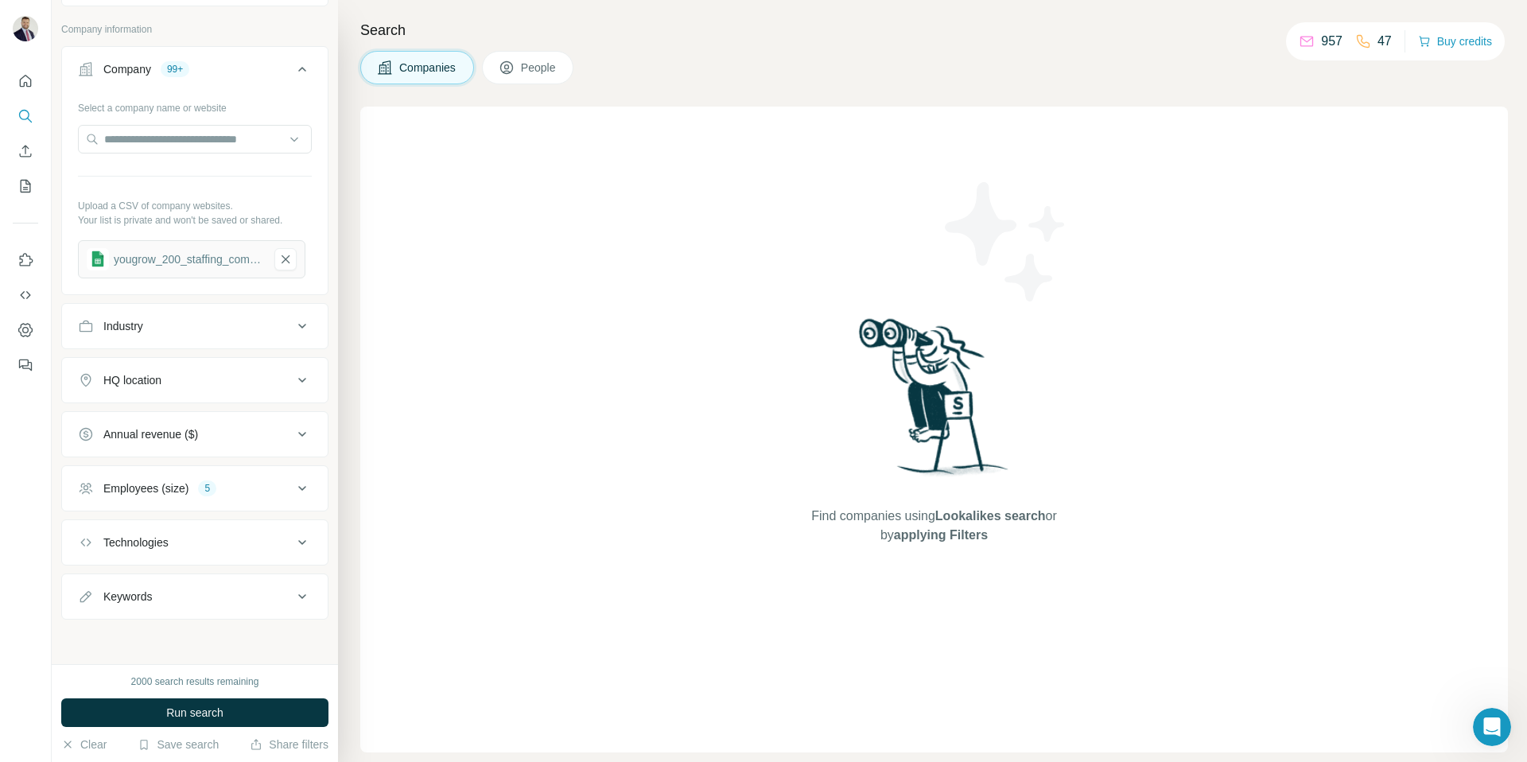
scroll to position [81, 0]
click at [289, 444] on button "Annual revenue ($)" at bounding box center [195, 434] width 266 height 38
click at [80, 581] on icon at bounding box center [88, 587] width 16 height 16
click at [81, 581] on icon at bounding box center [88, 587] width 16 height 16
click at [82, 562] on icon at bounding box center [88, 558] width 16 height 16
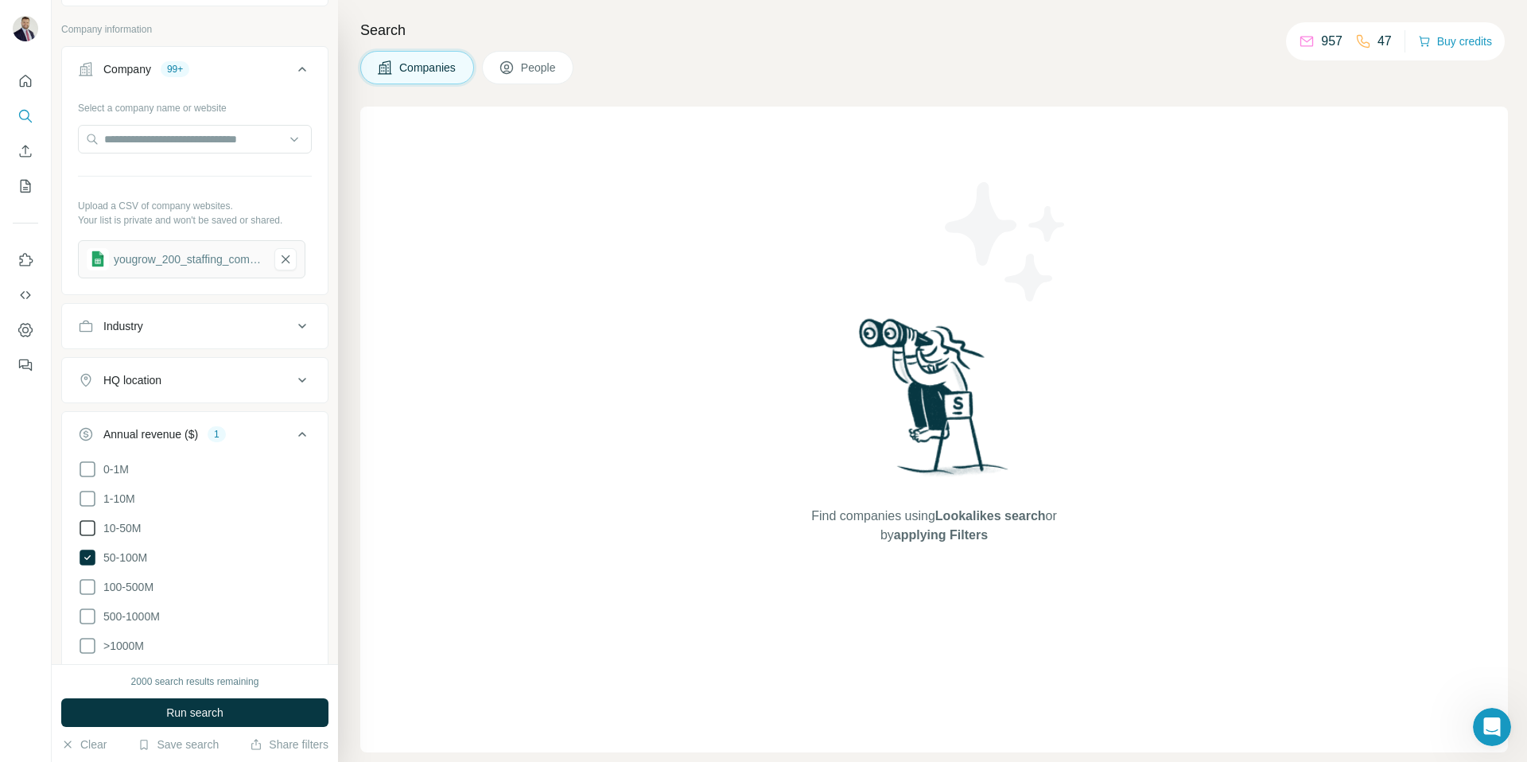
click at [86, 530] on icon at bounding box center [87, 528] width 19 height 19
click at [84, 498] on icon at bounding box center [87, 498] width 19 height 19
click at [84, 462] on icon at bounding box center [87, 469] width 19 height 19
click at [196, 716] on span "Run search" at bounding box center [194, 713] width 57 height 16
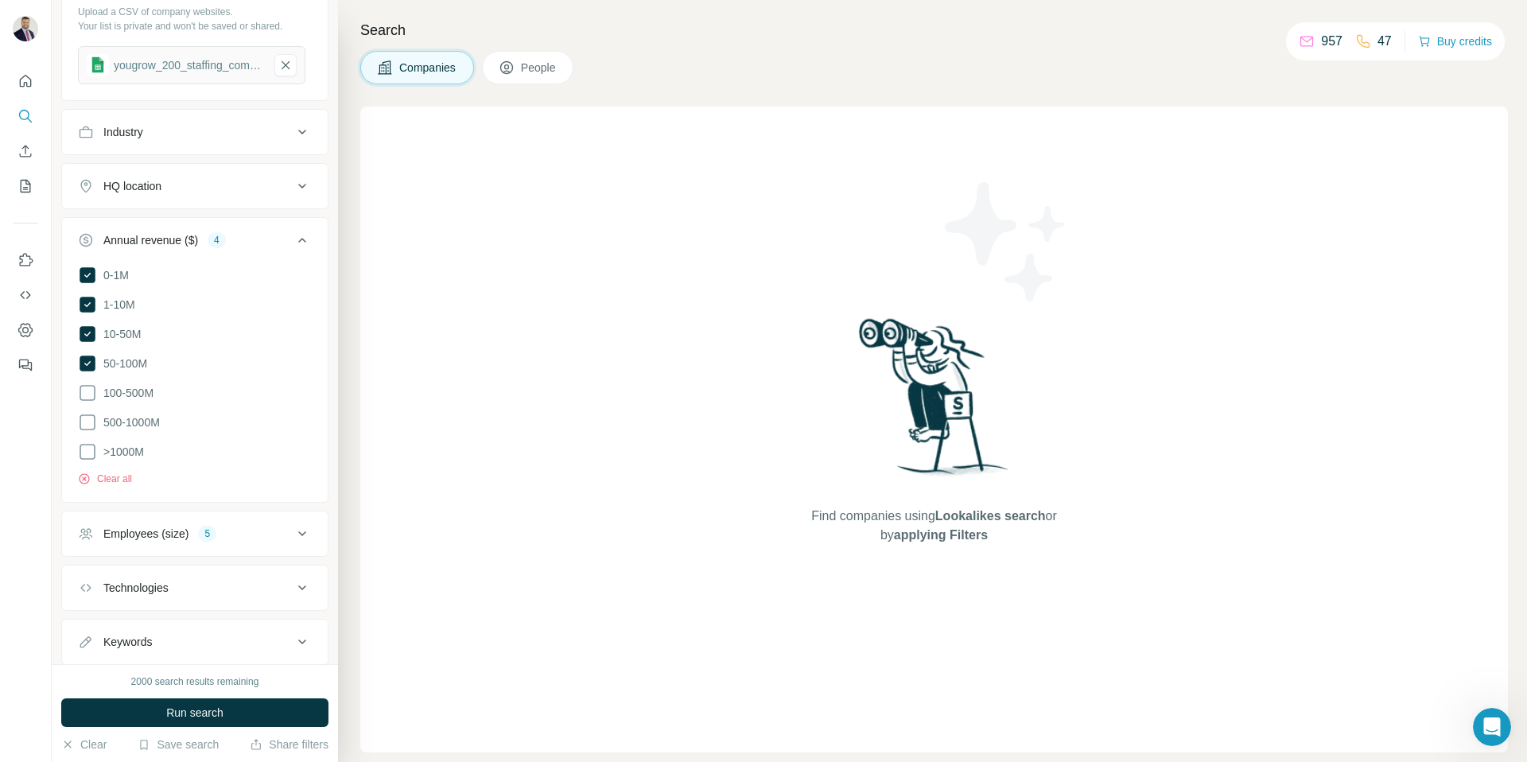
scroll to position [315, 0]
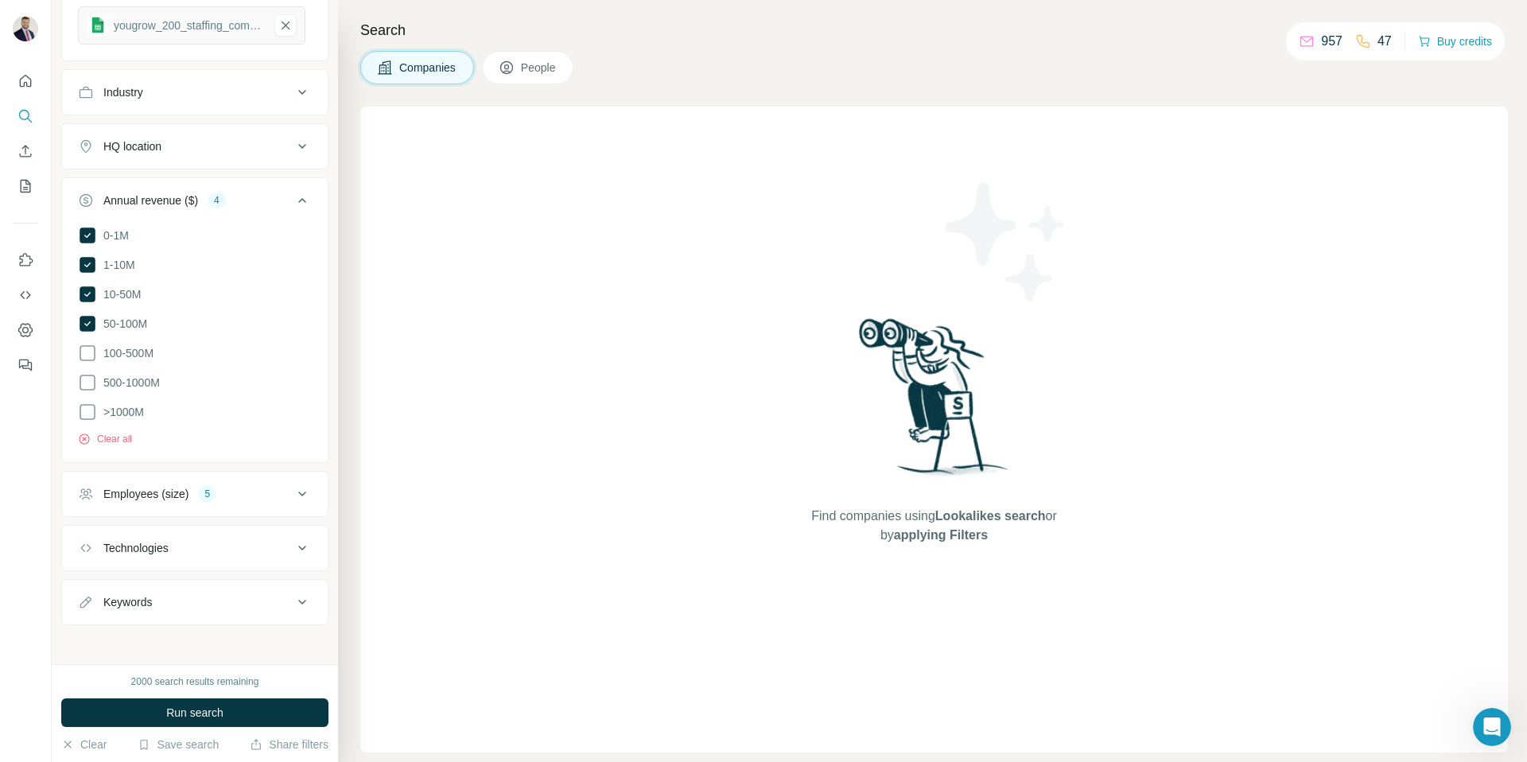
click at [269, 595] on div "Keywords" at bounding box center [185, 602] width 215 height 16
click at [274, 546] on div "Technologies" at bounding box center [185, 548] width 215 height 16
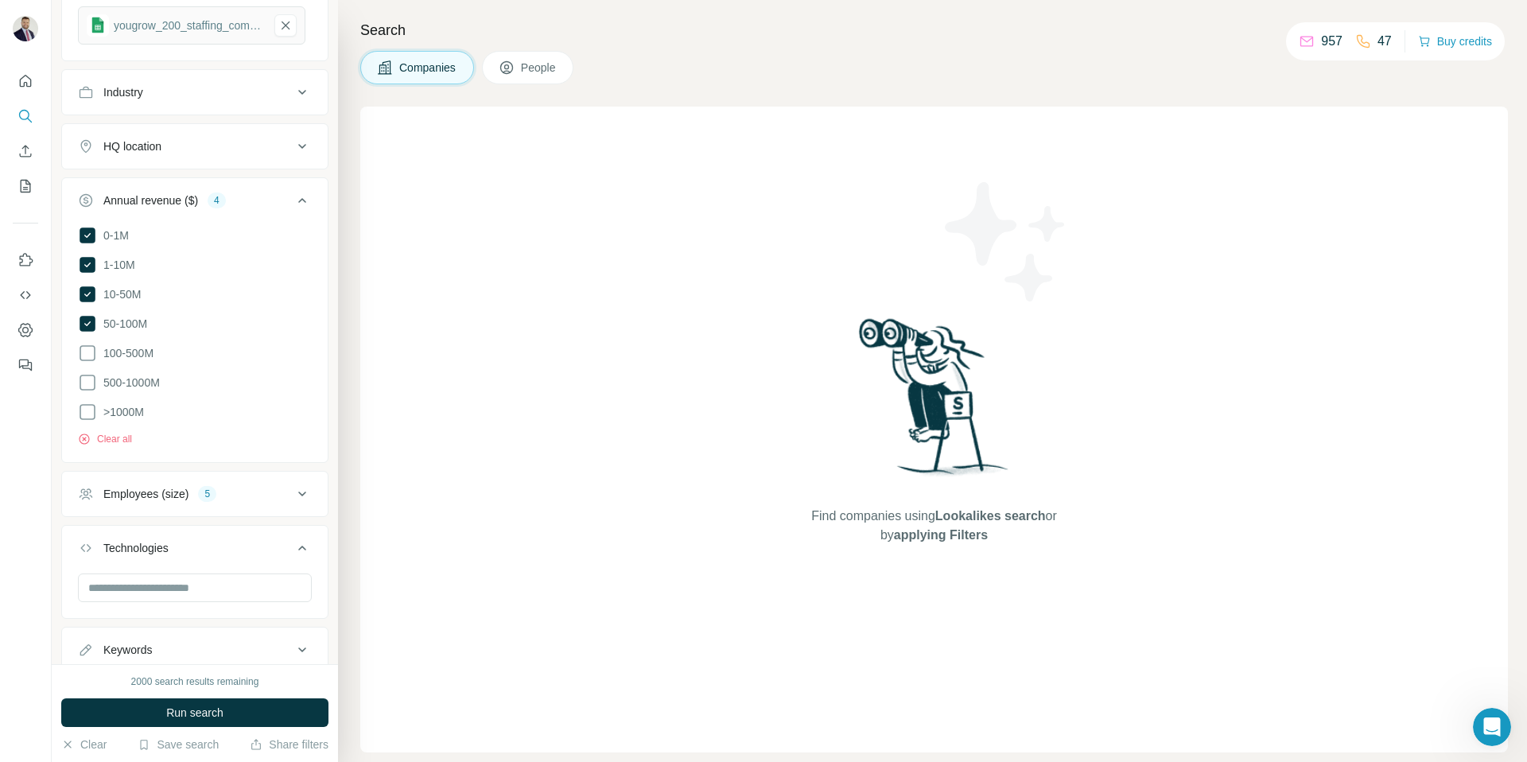
click at [232, 682] on div "2000 search results remaining" at bounding box center [195, 681] width 128 height 14
click at [232, 694] on div "2000 search results remaining Run search Clear Save search Share filters" at bounding box center [195, 713] width 286 height 98
click at [231, 714] on button "Run search" at bounding box center [194, 712] width 267 height 29
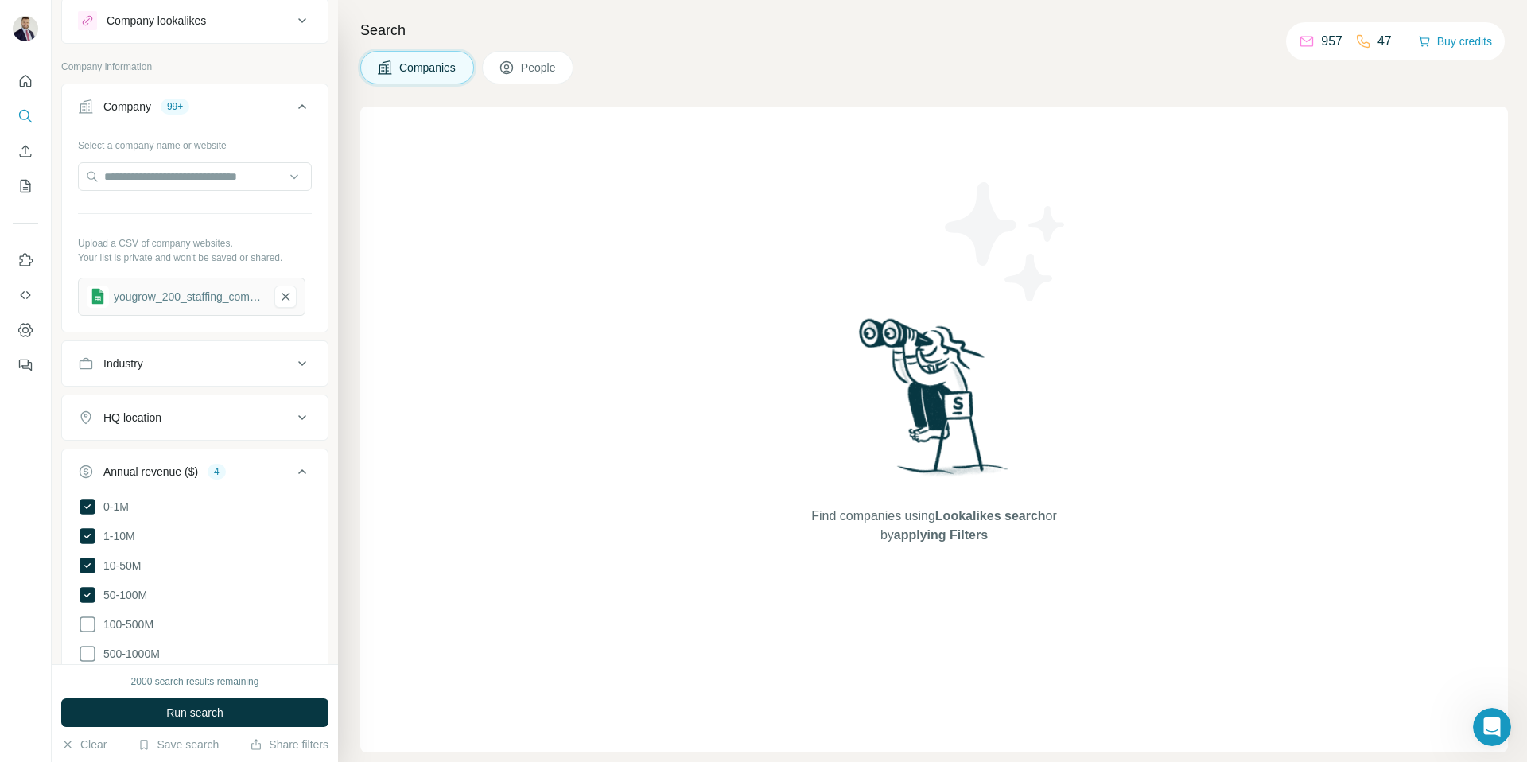
scroll to position [0, 0]
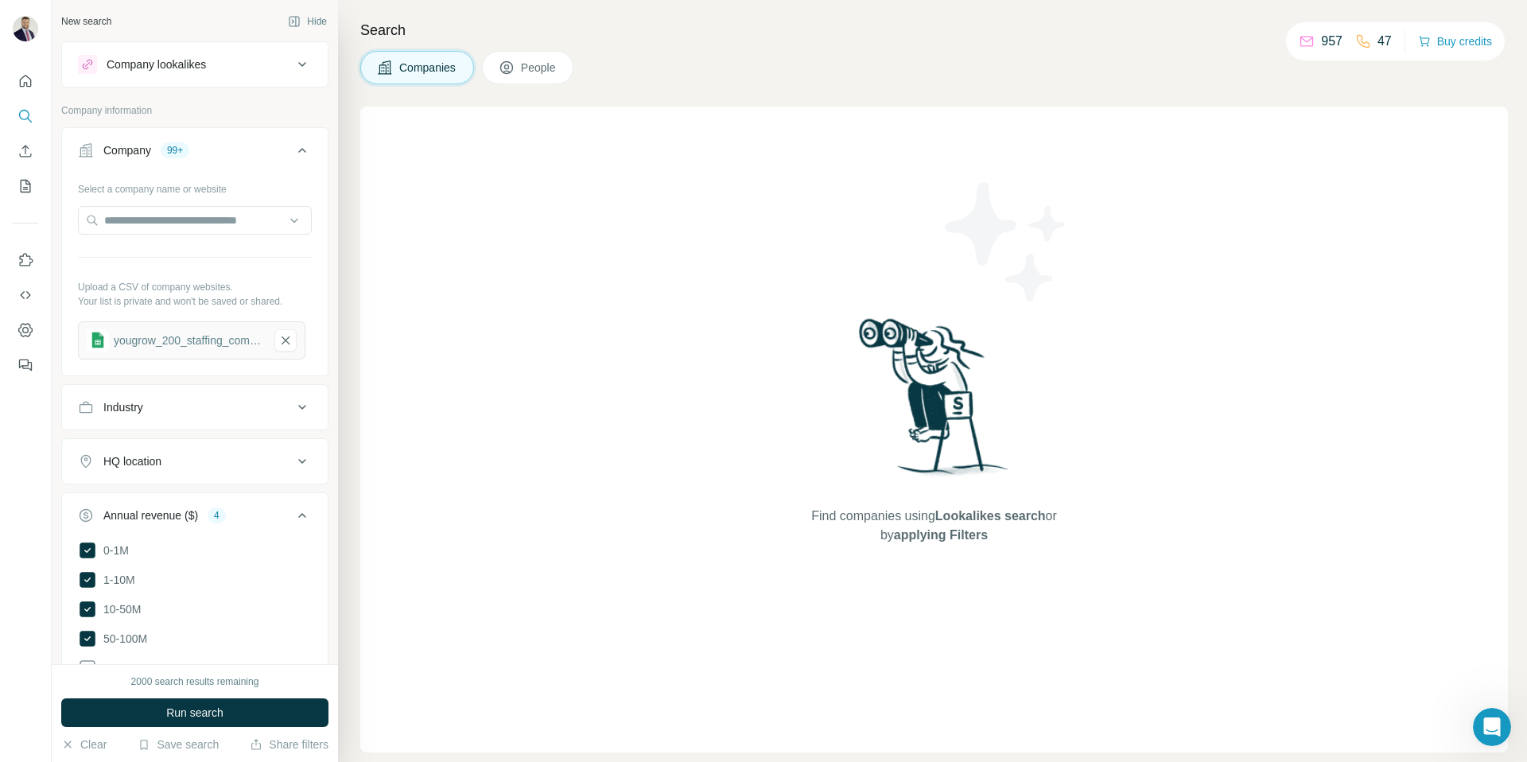
click at [217, 417] on button "Industry" at bounding box center [195, 407] width 266 height 38
click at [220, 497] on button "HQ location" at bounding box center [195, 509] width 266 height 38
click at [240, 427] on button "Industry" at bounding box center [195, 410] width 266 height 45
click at [243, 406] on div "Industry" at bounding box center [185, 407] width 215 height 16
click at [279, 76] on button "Company lookalikes" at bounding box center [195, 64] width 266 height 38
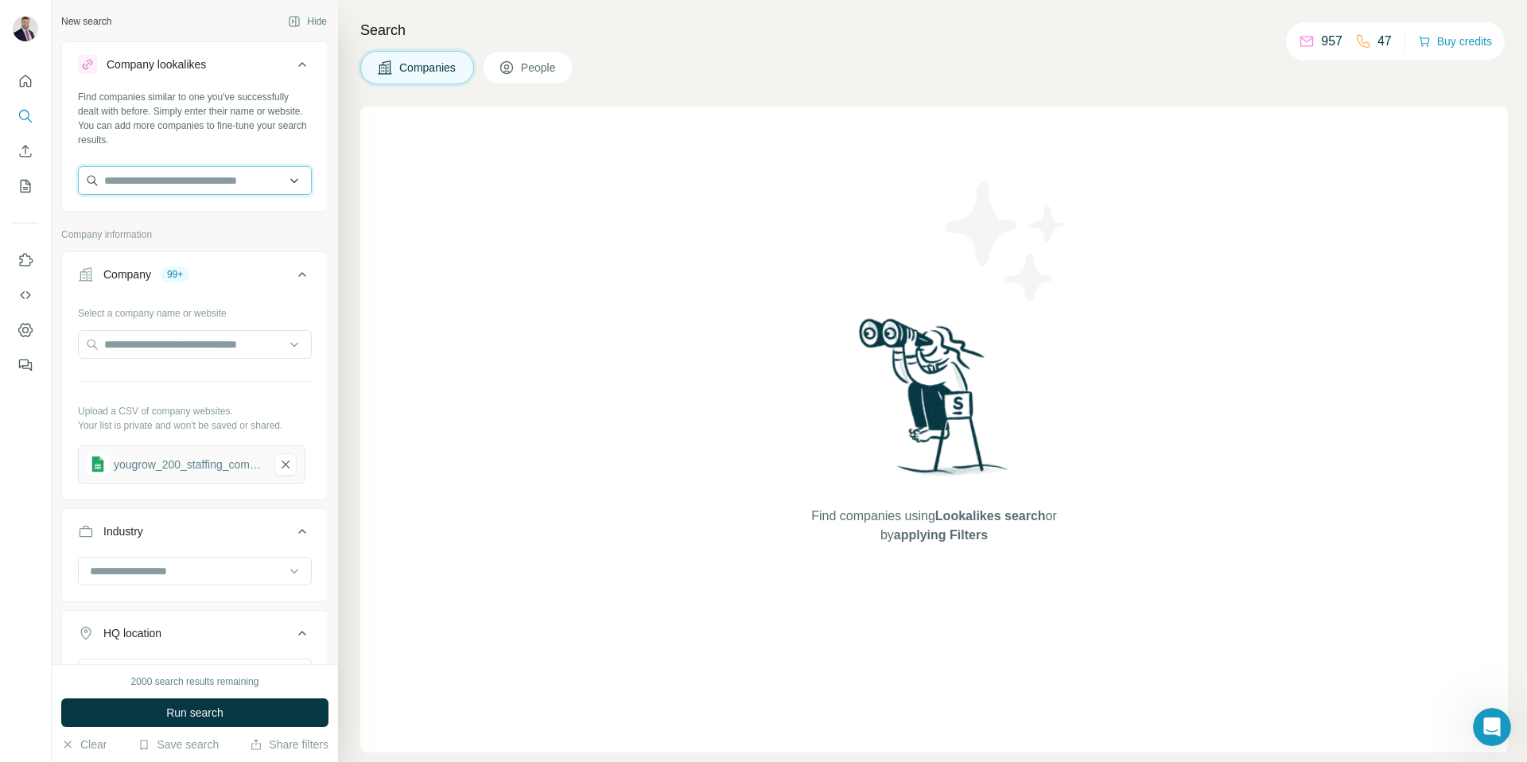
click at [235, 185] on input "text" at bounding box center [195, 180] width 234 height 29
click at [1489, 725] on icon "Open Intercom Messenger" at bounding box center [1489, 724] width 11 height 13
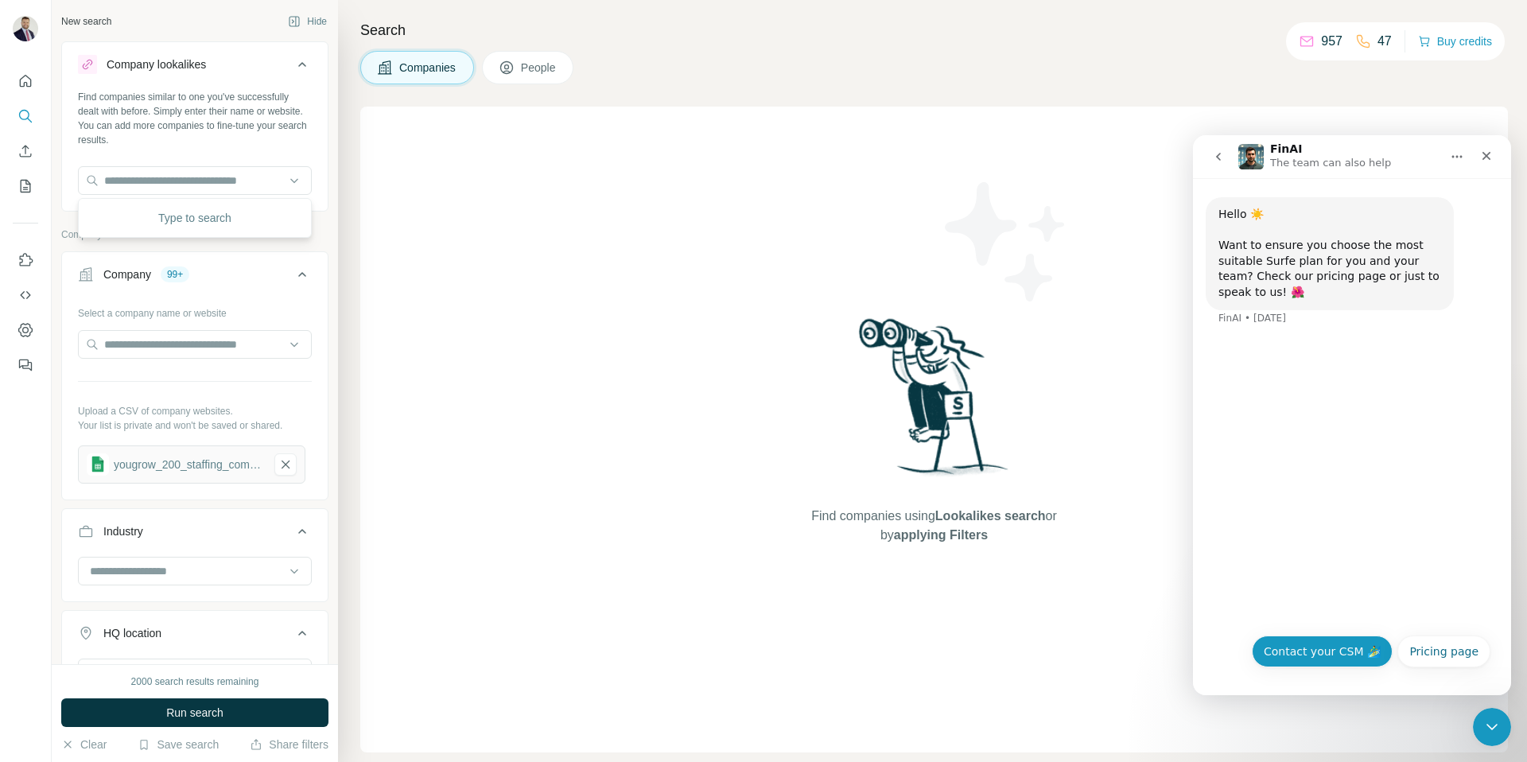
click at [1319, 651] on button "Contact your CSM 🏄‍♂️" at bounding box center [1322, 651] width 141 height 32
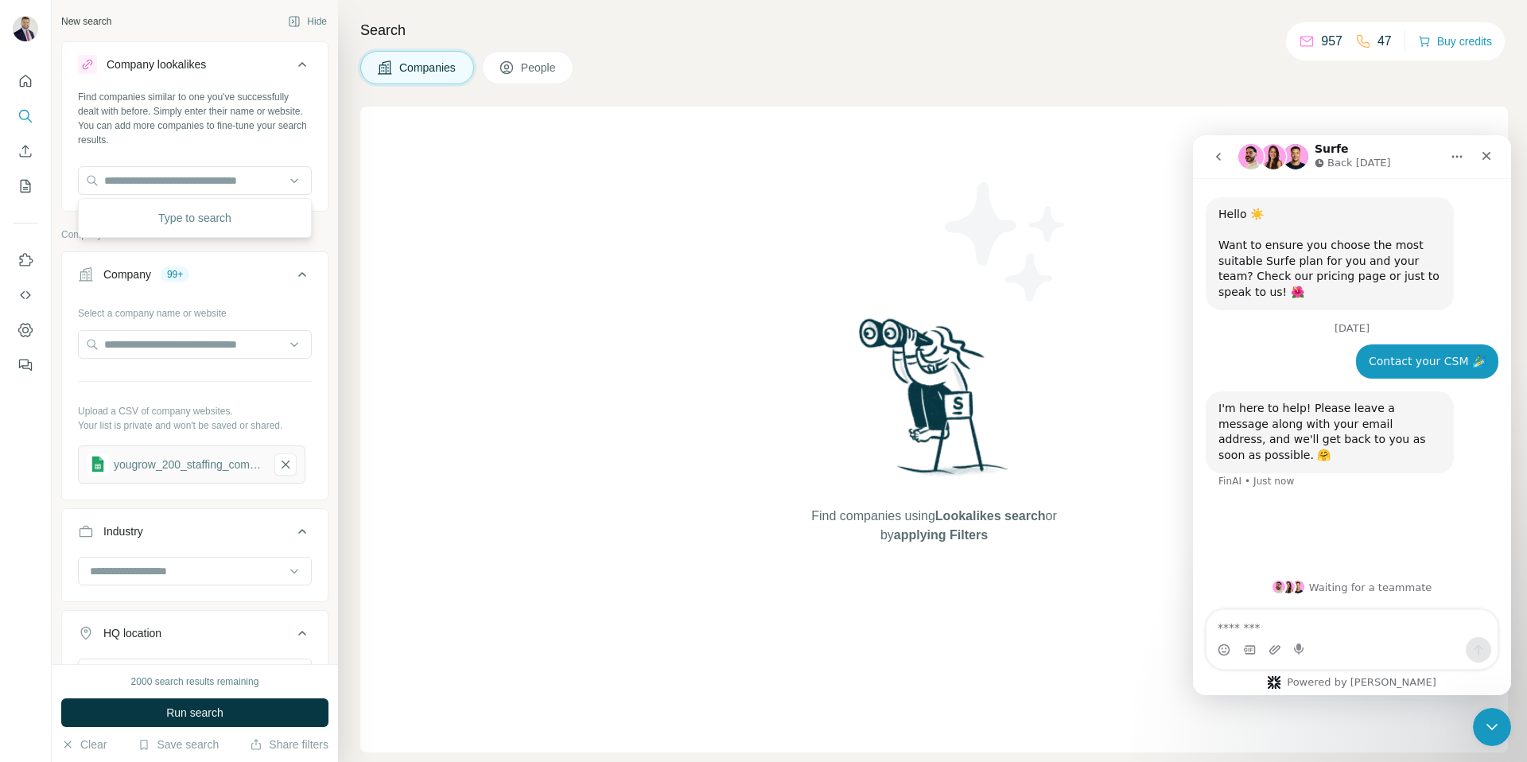
click at [1319, 629] on textarea "Message…" at bounding box center [1351, 623] width 291 height 27
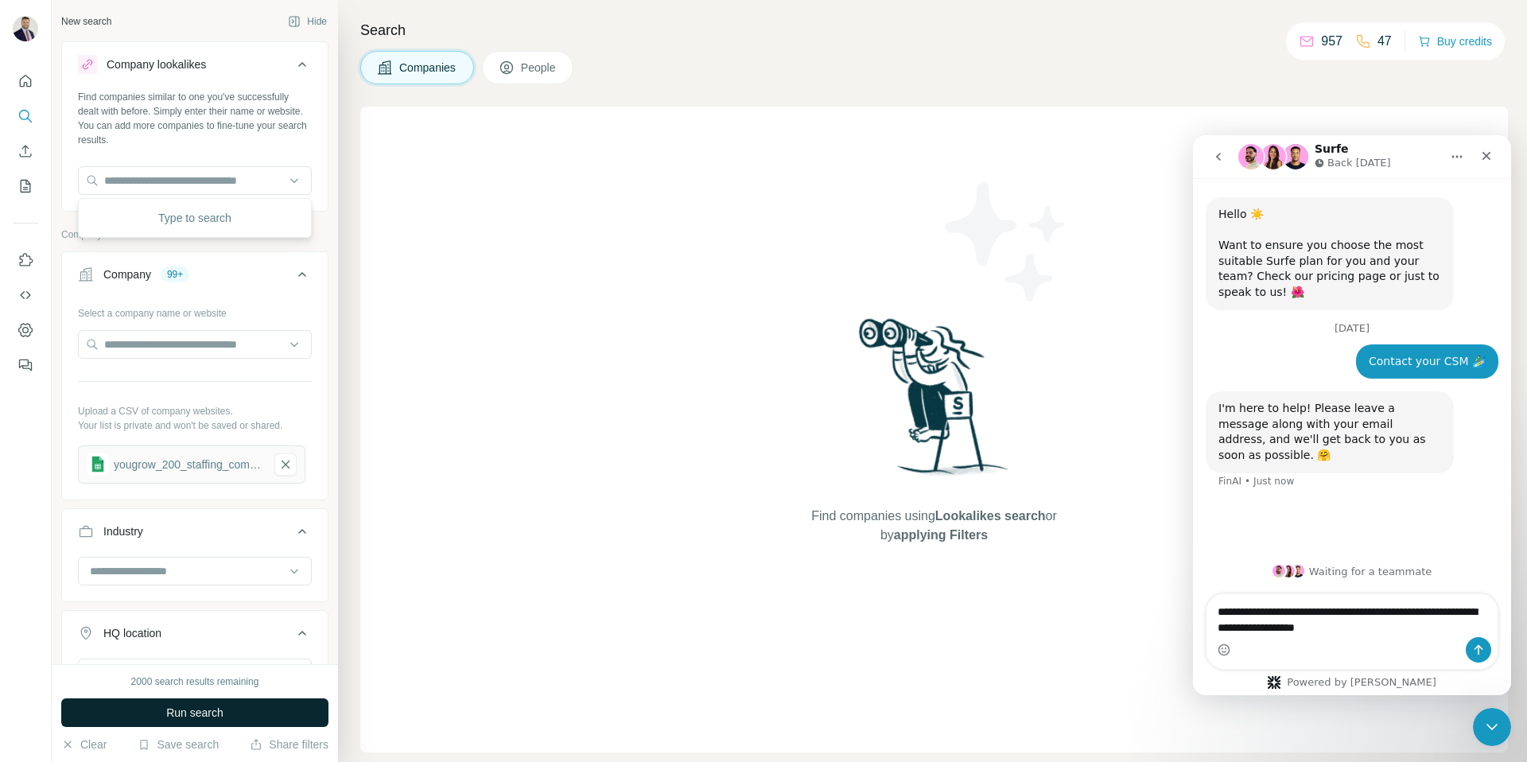
type textarea "**********"
click at [230, 708] on button "Run search" at bounding box center [194, 712] width 267 height 29
click at [1375, 637] on div "Intercom messenger" at bounding box center [1351, 649] width 291 height 25
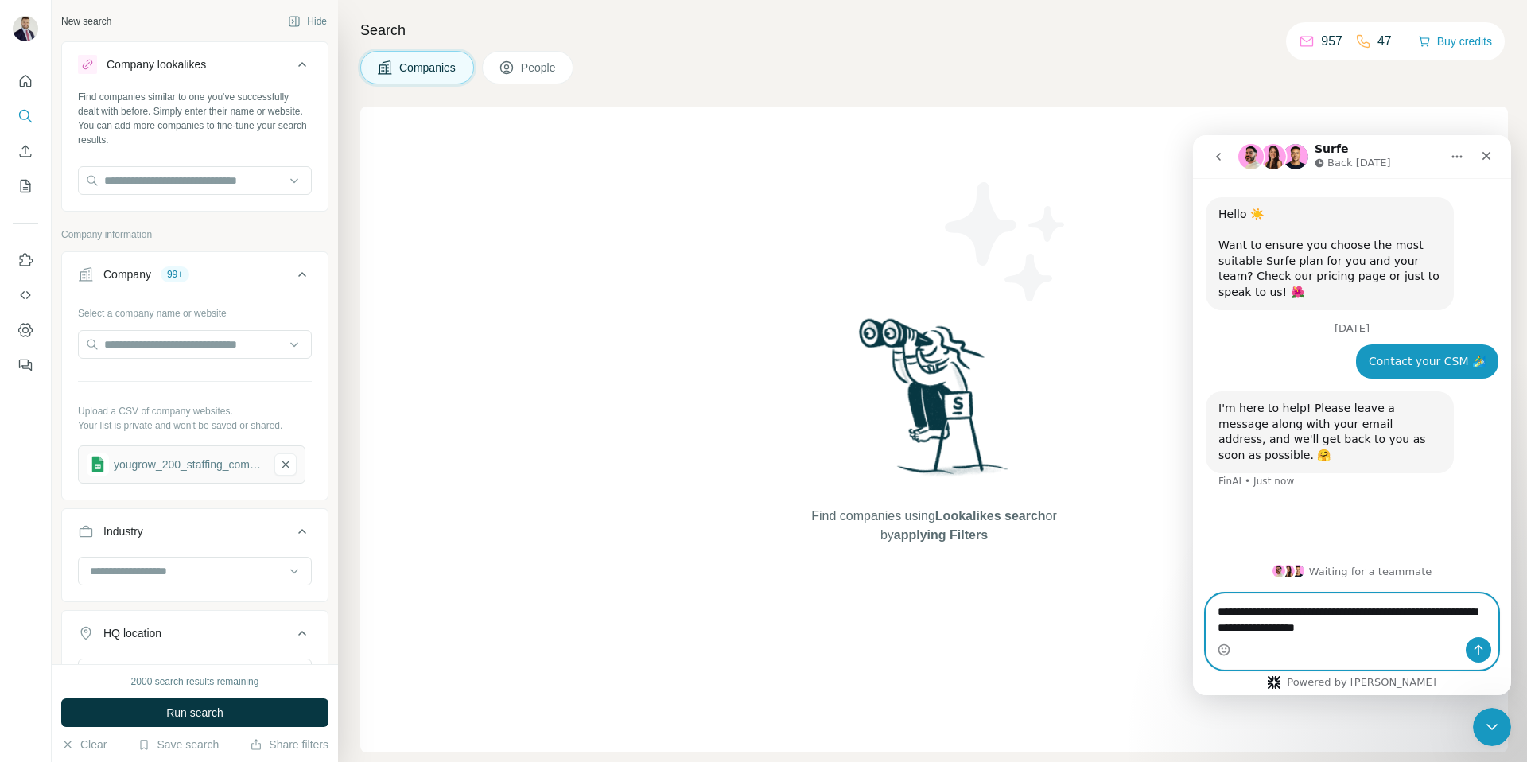
click at [1375, 627] on textarea "**********" at bounding box center [1351, 615] width 291 height 43
type textarea "**********"
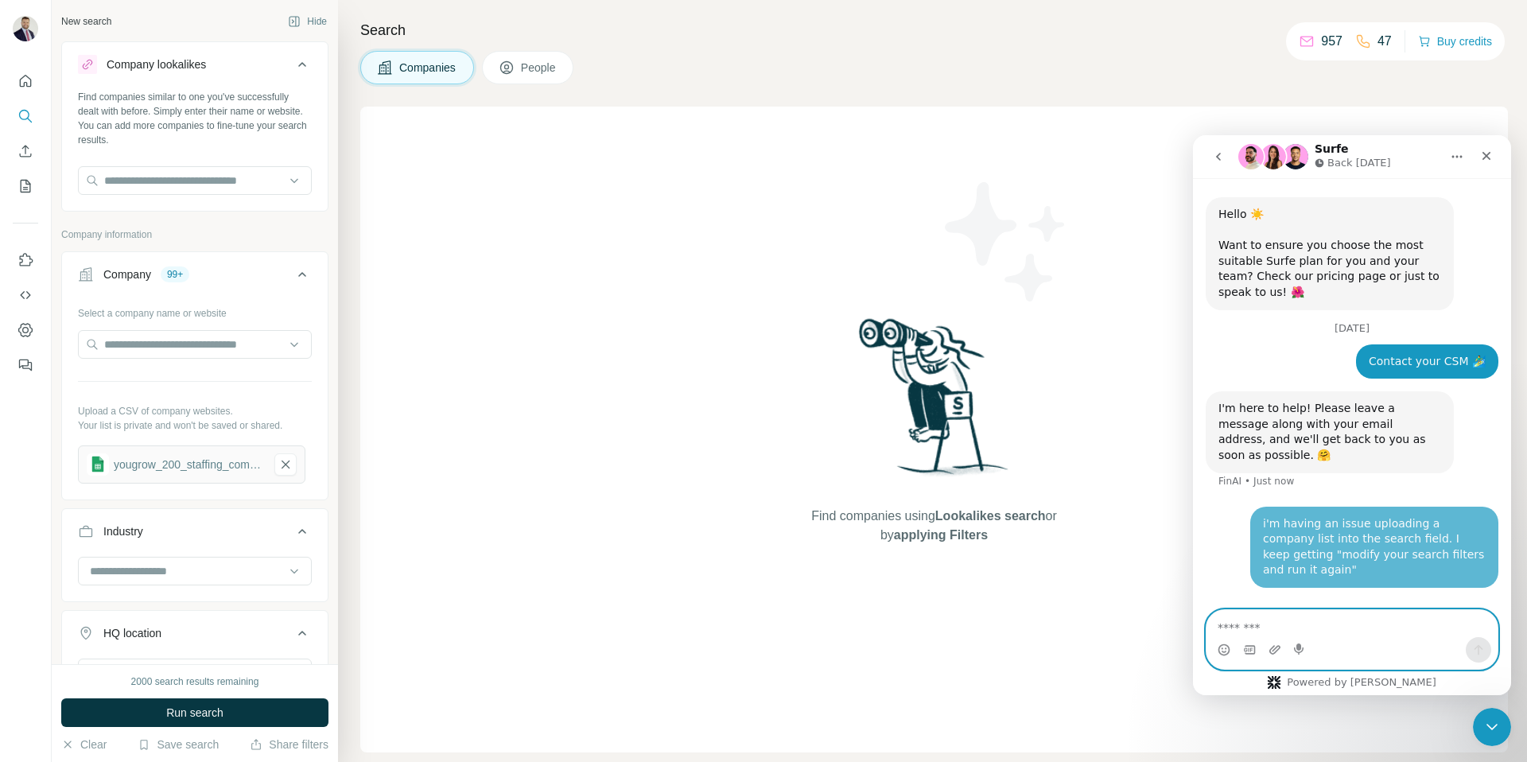
scroll to position [19, 0]
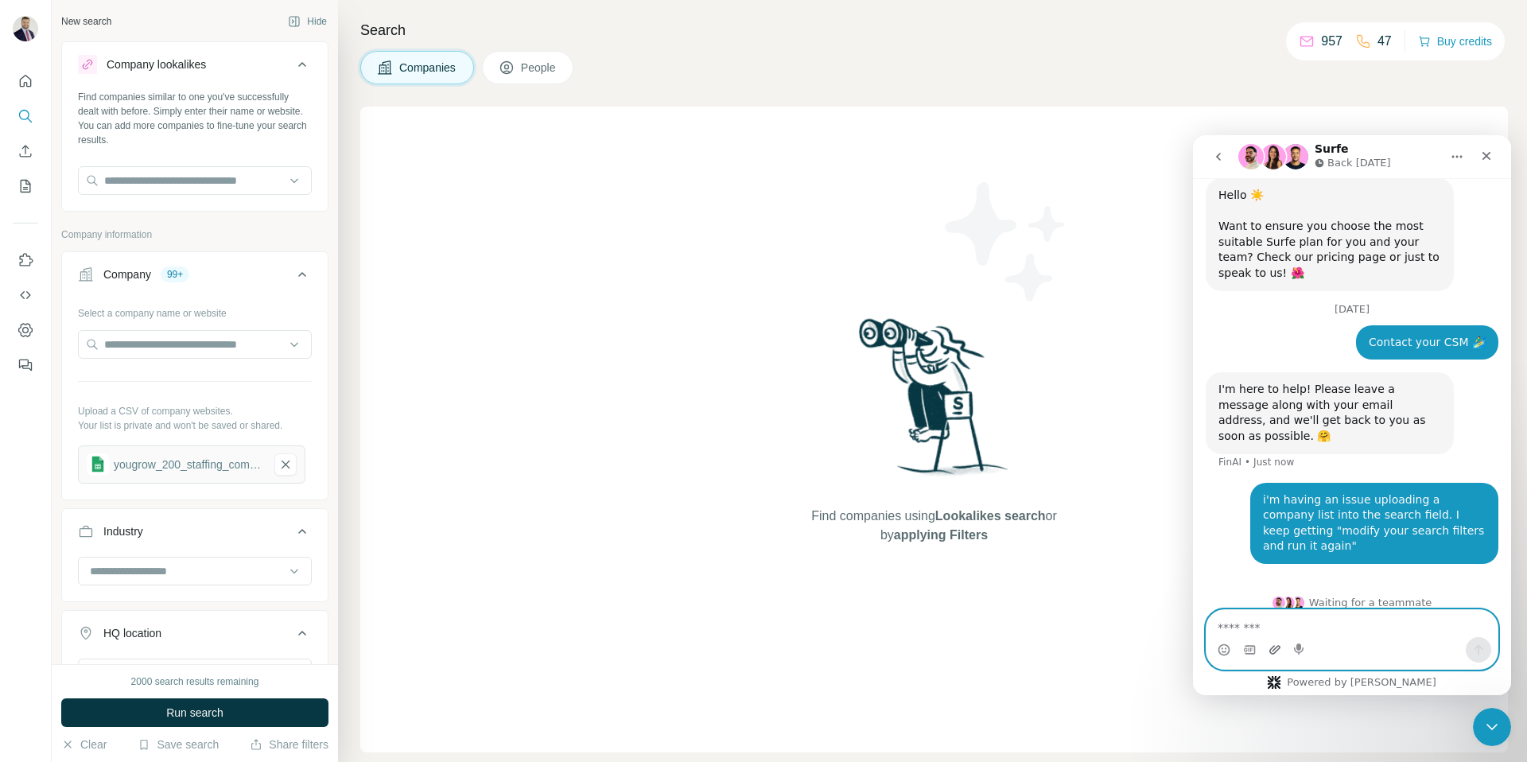
click at [1268, 649] on icon "Upload attachment" at bounding box center [1274, 649] width 13 height 13
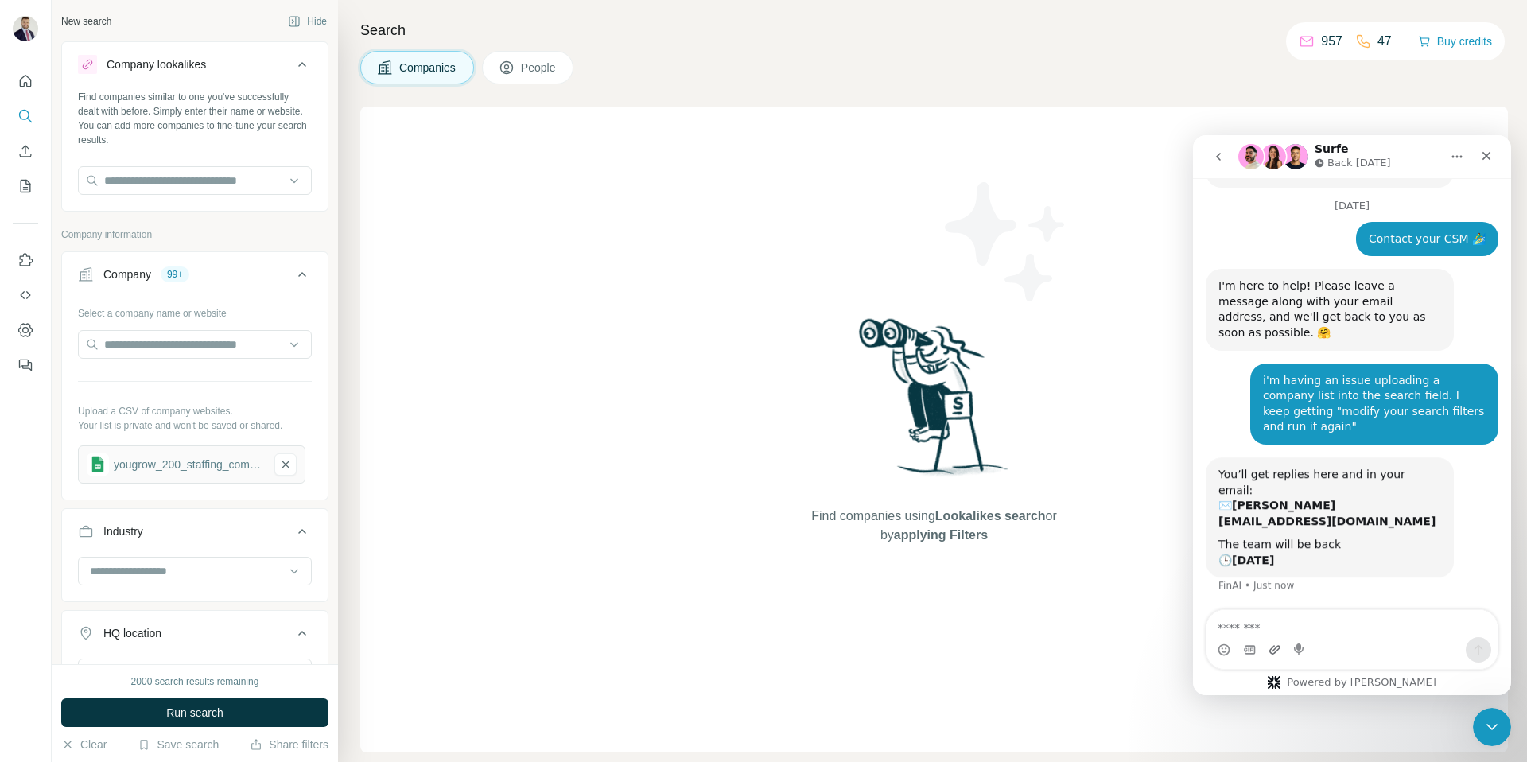
scroll to position [122, 0]
click at [1329, 644] on div "Intercom messenger" at bounding box center [1351, 649] width 291 height 25
click at [1317, 647] on div "Intercom messenger" at bounding box center [1351, 649] width 291 height 25
click at [1483, 731] on icon "Close Intercom Messenger" at bounding box center [1489, 724] width 19 height 19
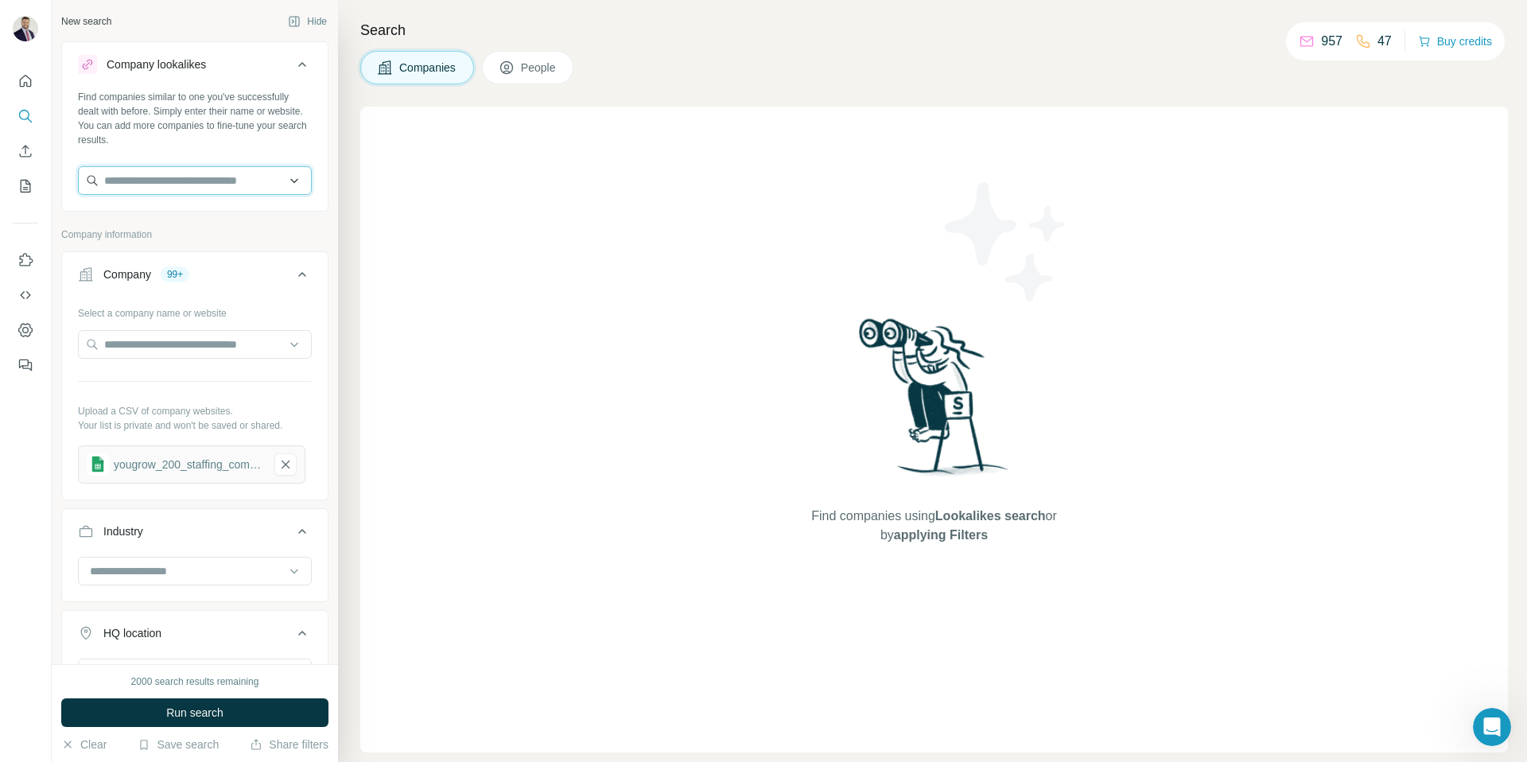
click at [232, 186] on input "text" at bounding box center [195, 180] width 234 height 29
click at [208, 348] on input "text" at bounding box center [195, 344] width 234 height 29
click at [215, 319] on div "Select a company name or website" at bounding box center [195, 310] width 234 height 21
click at [216, 311] on div "Select a company name or website" at bounding box center [195, 310] width 234 height 21
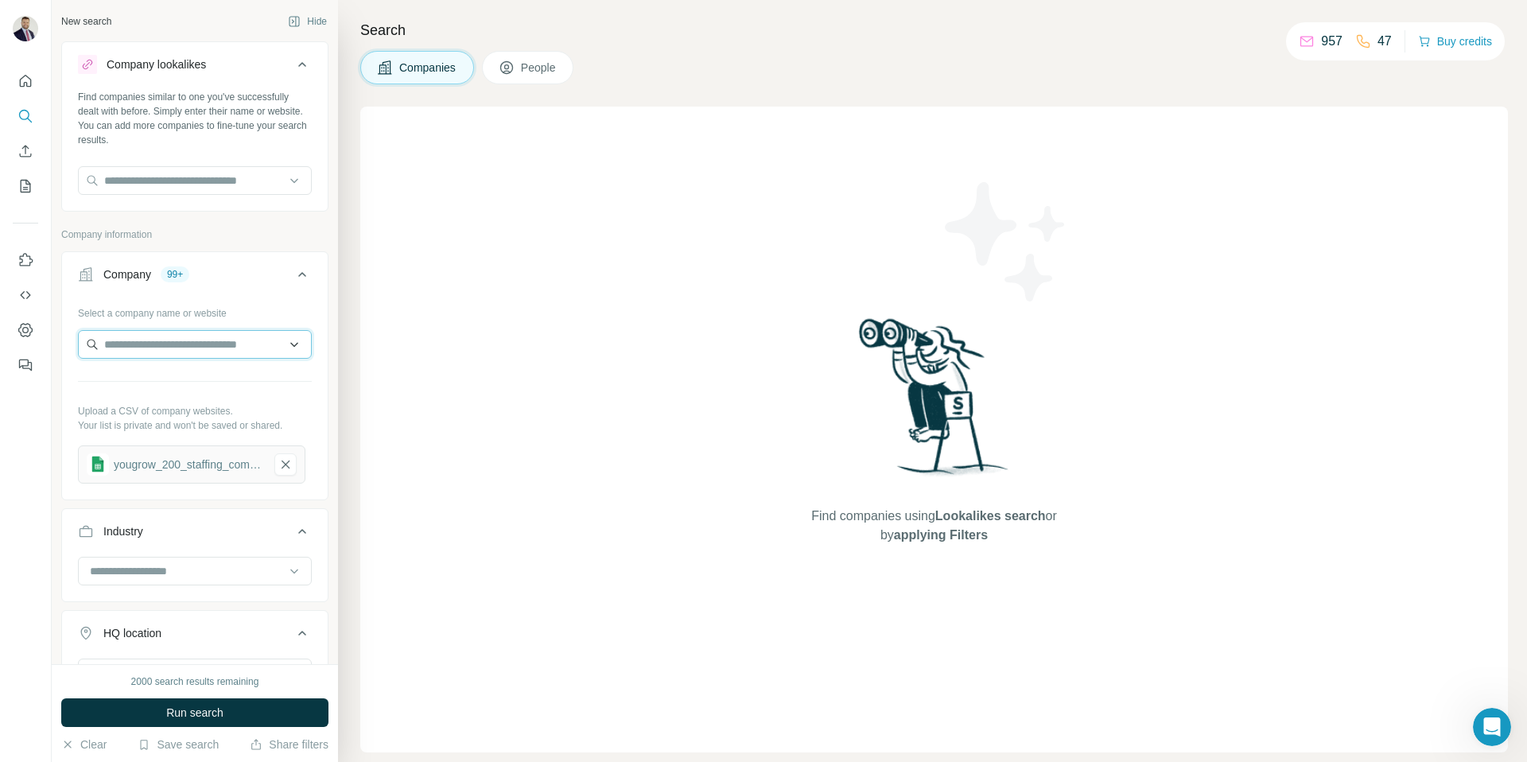
click at [212, 346] on input "text" at bounding box center [195, 344] width 234 height 29
paste input "**********"
type input "**********"
click at [188, 386] on p "Elite Staffing Inc" at bounding box center [163, 380] width 80 height 16
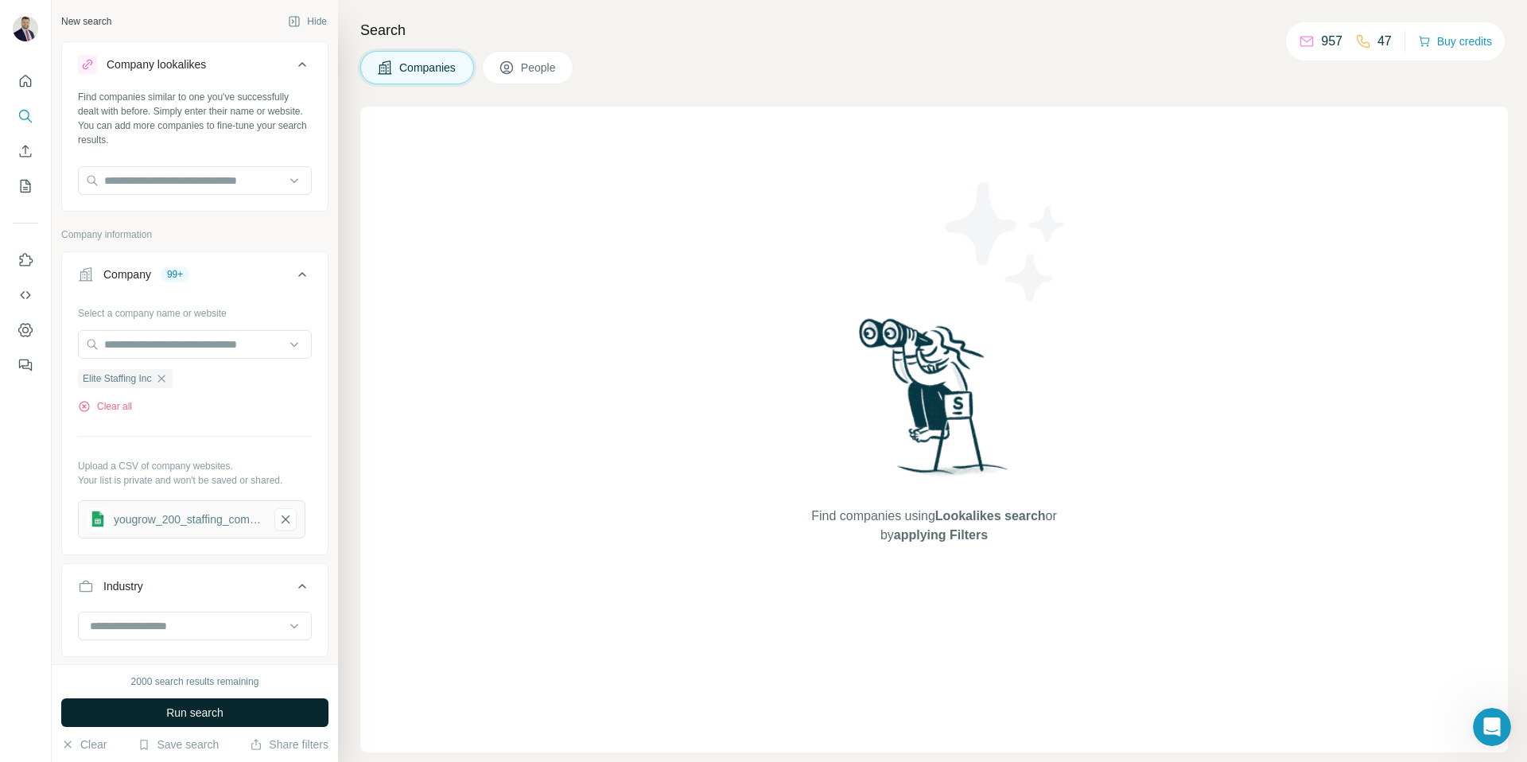
click at [177, 699] on button "Run search" at bounding box center [194, 712] width 267 height 29
click at [204, 709] on span "Run search" at bounding box center [194, 713] width 57 height 16
click at [293, 518] on button "button" at bounding box center [285, 519] width 22 height 22
click at [216, 711] on span "Run search" at bounding box center [194, 713] width 57 height 16
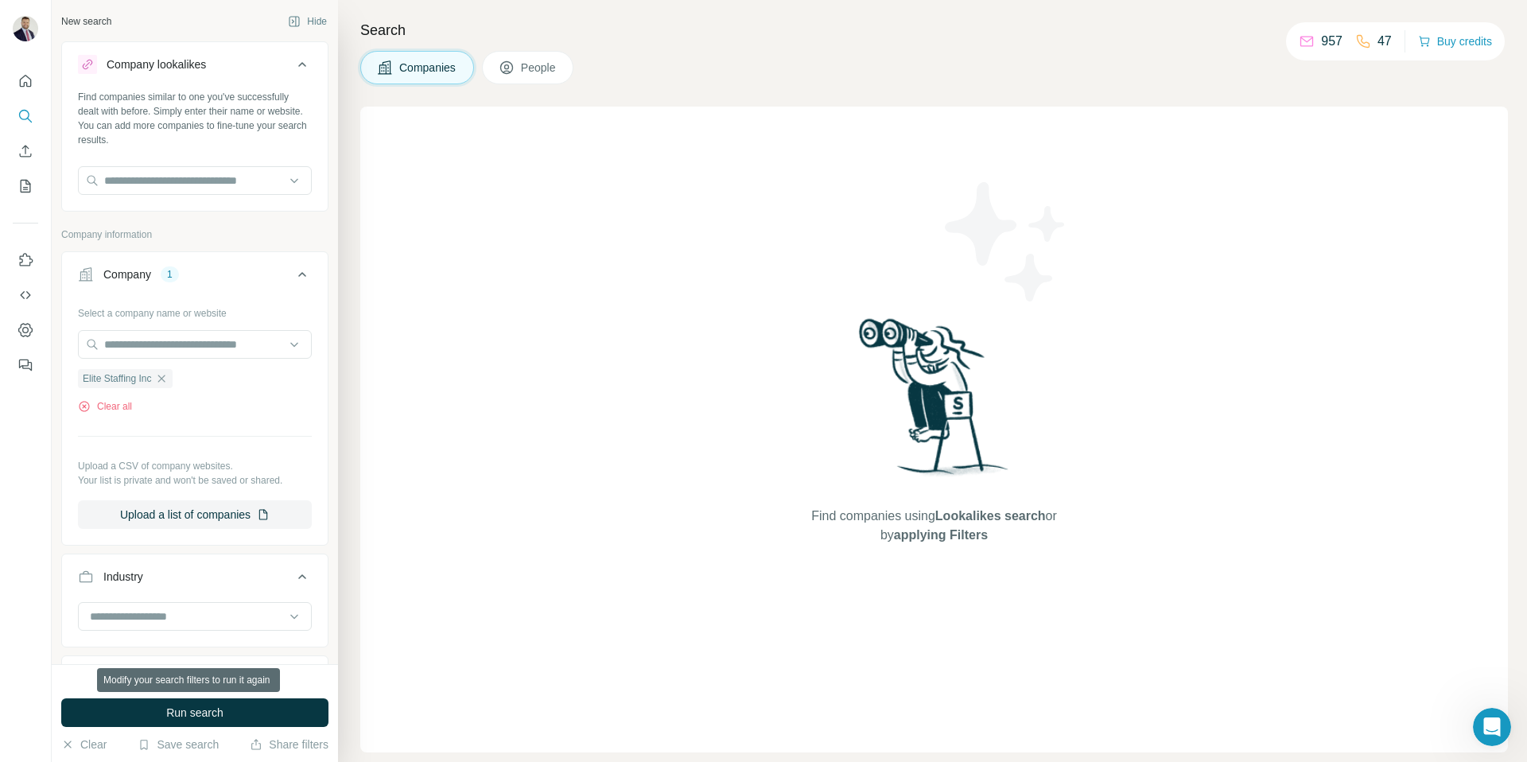
click at [216, 711] on span "Run search" at bounding box center [194, 713] width 57 height 16
click at [24, 74] on icon "Quick start" at bounding box center [25, 81] width 16 height 16
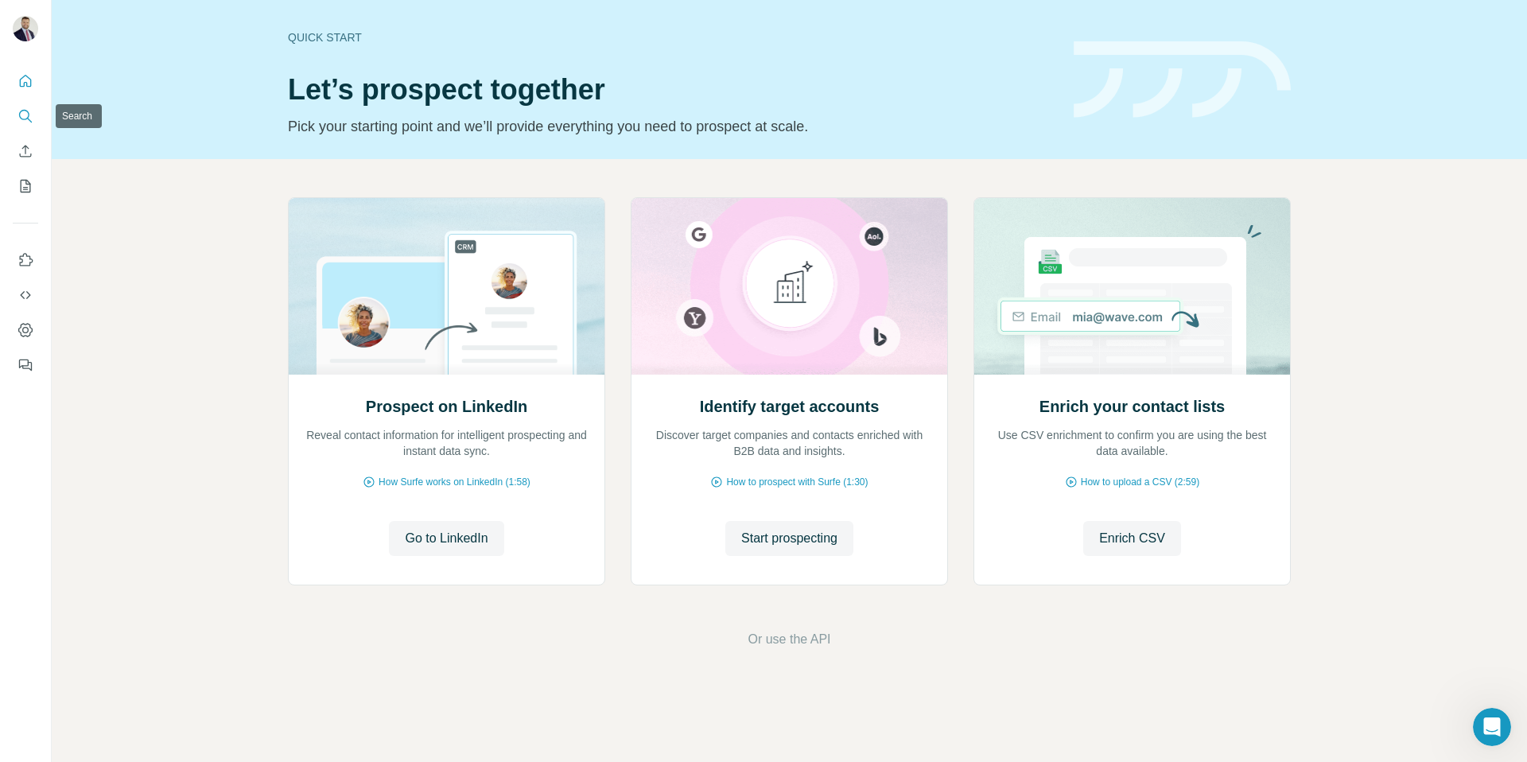
click at [28, 115] on icon "Search" at bounding box center [25, 116] width 16 height 16
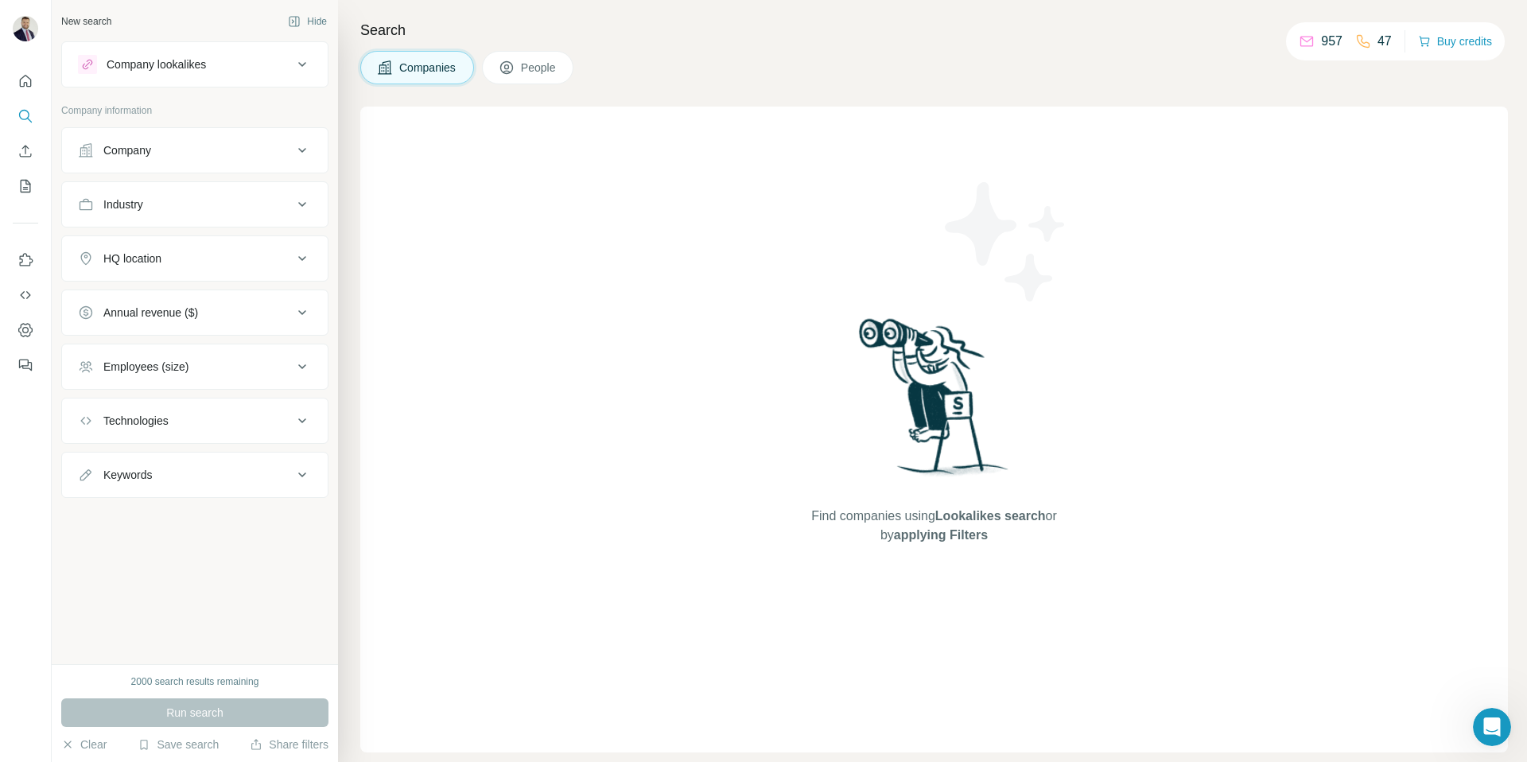
click at [188, 156] on div "Company" at bounding box center [185, 150] width 215 height 16
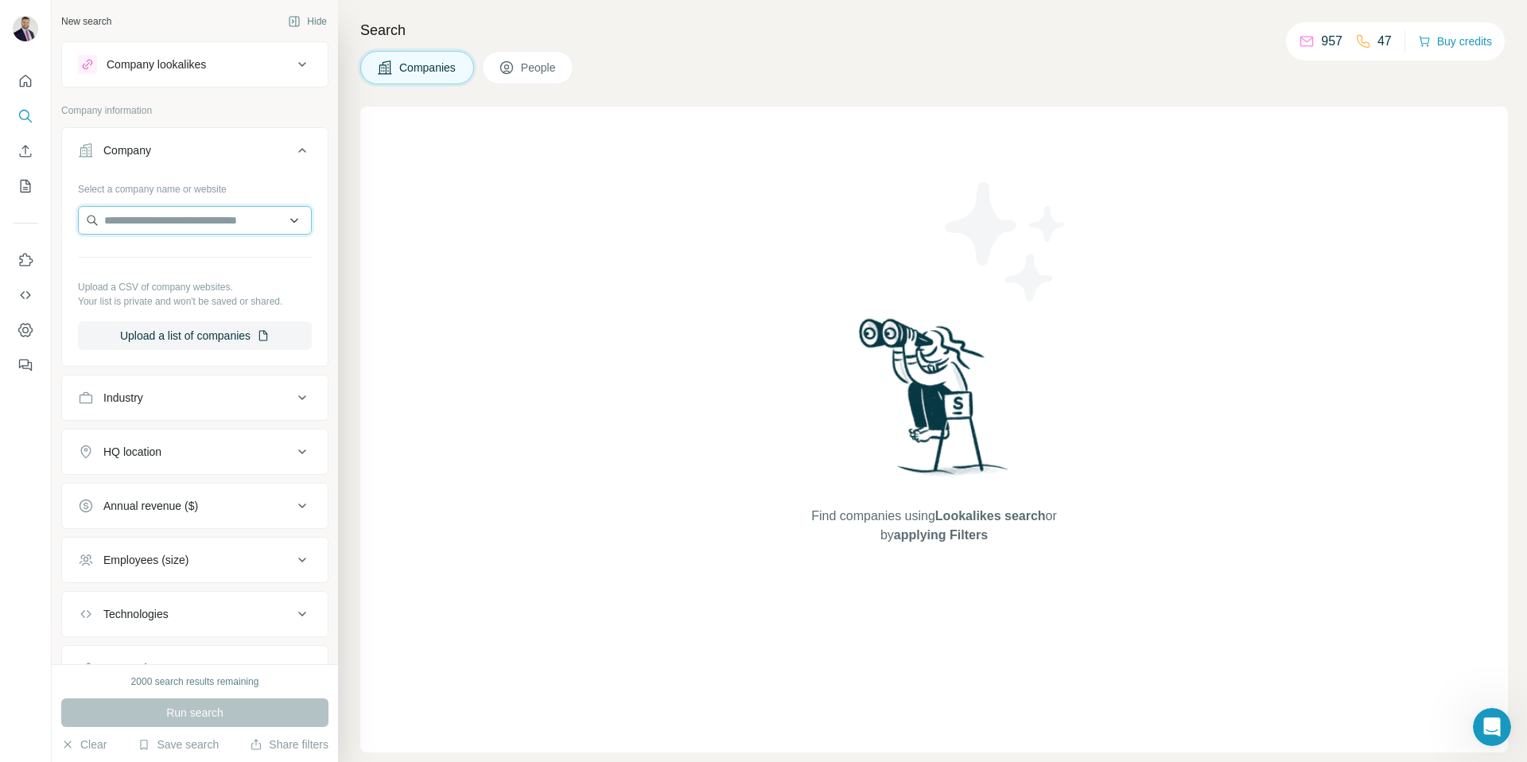
click at [181, 225] on input "text" at bounding box center [195, 220] width 234 height 29
paste input "**********"
type input "**********"
click at [179, 254] on p "Elite Staffing Inc" at bounding box center [163, 256] width 80 height 16
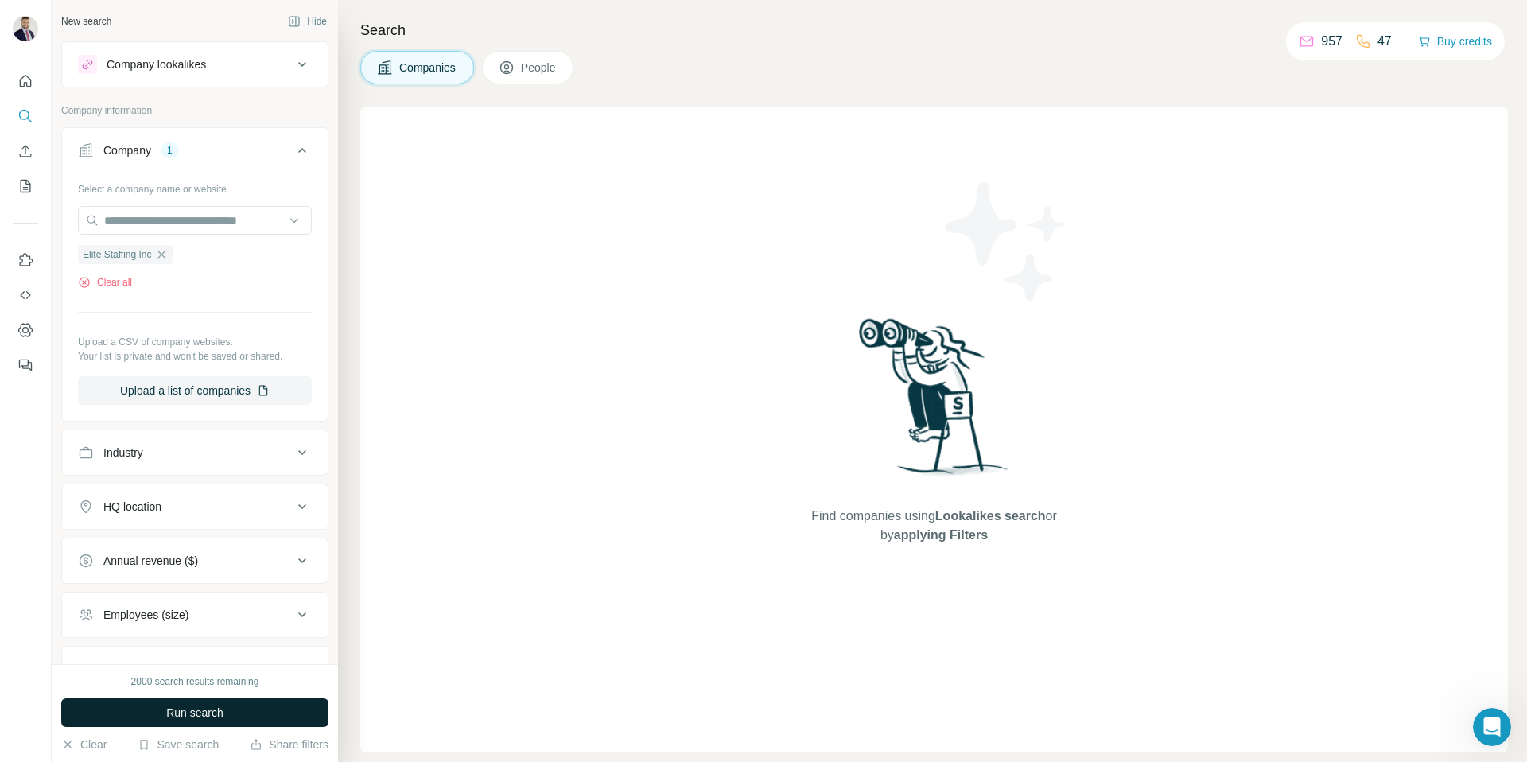
click at [193, 705] on span "Run search" at bounding box center [194, 713] width 57 height 16
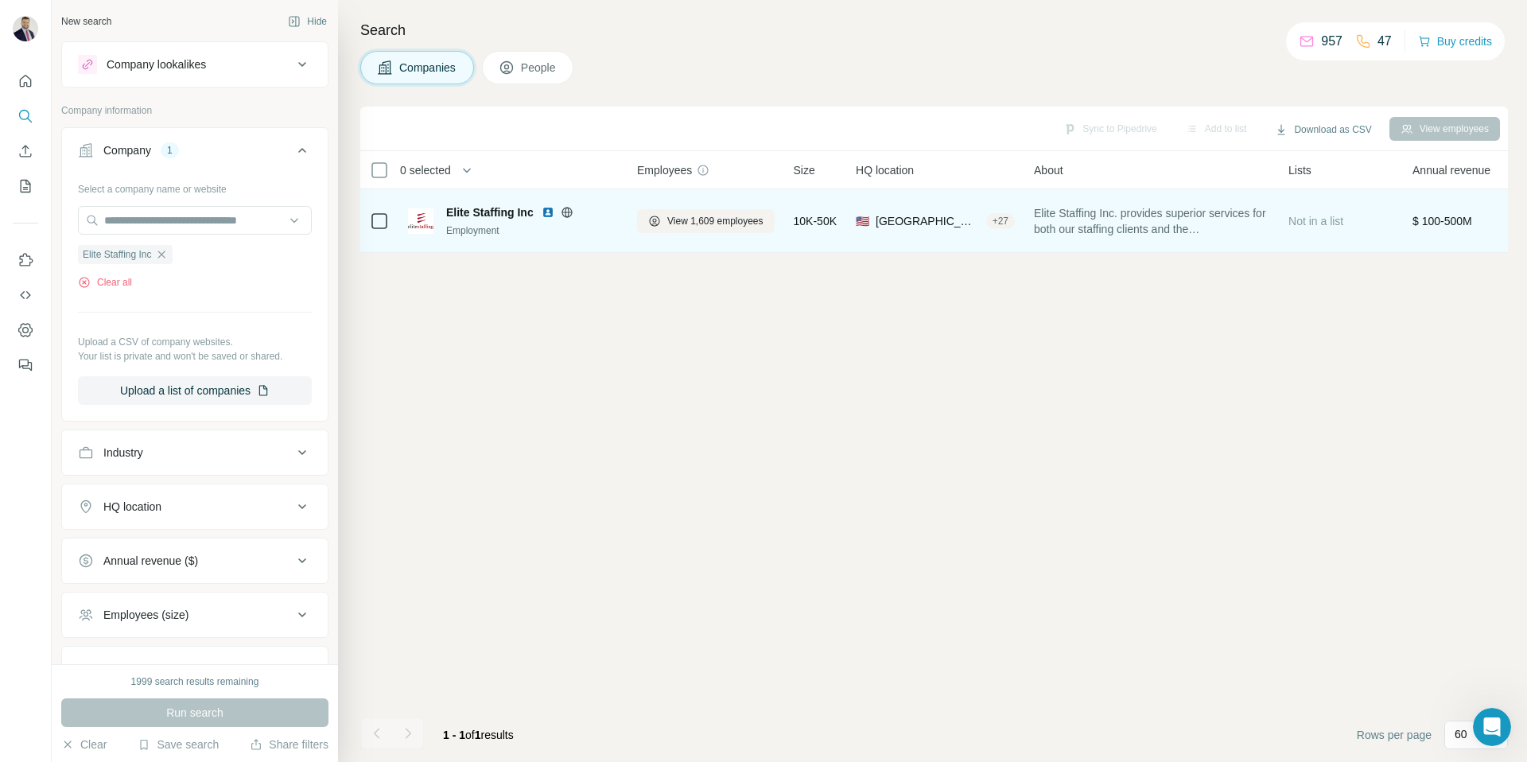
click at [564, 209] on icon at bounding box center [567, 212] width 13 height 13
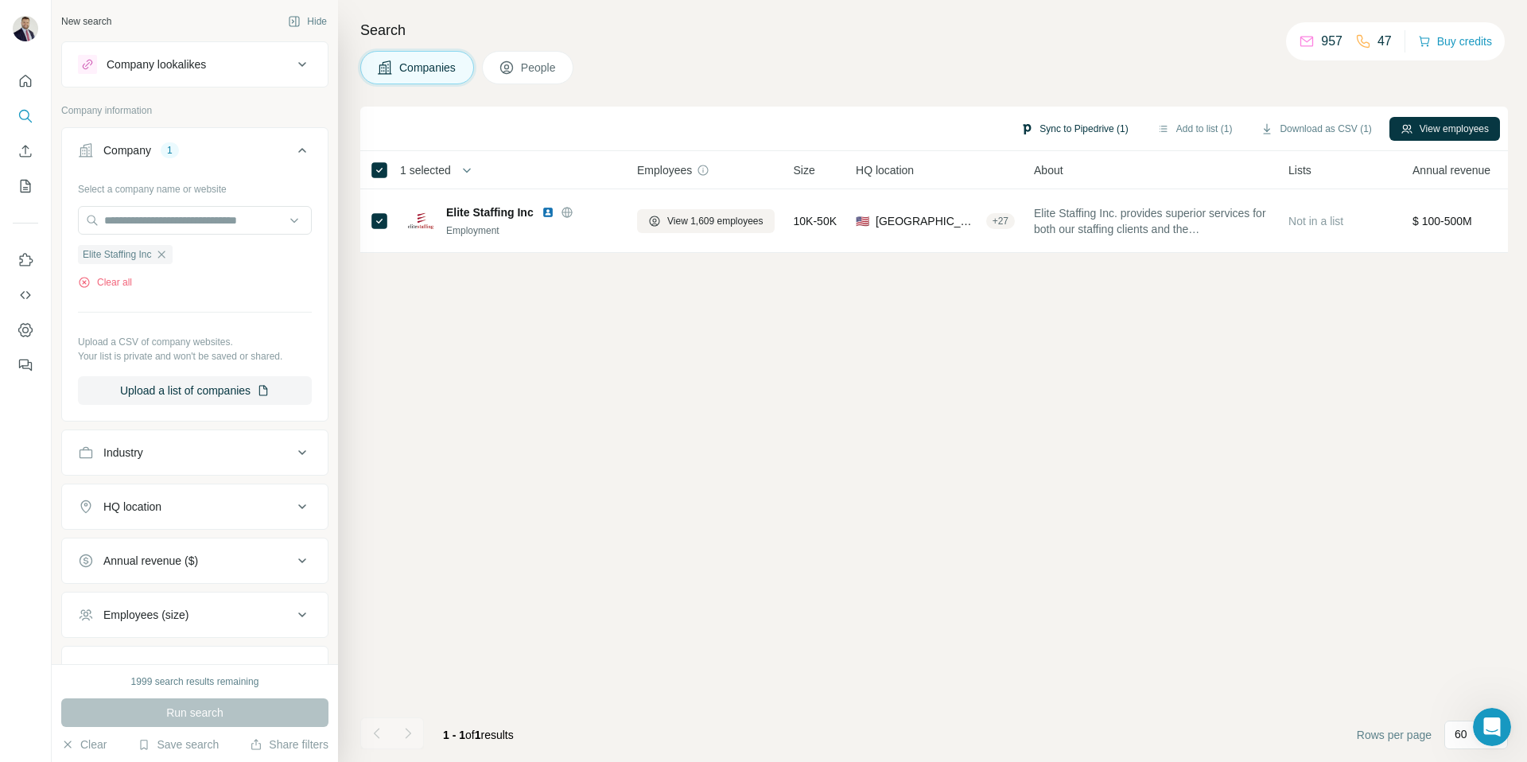
click at [1061, 125] on button "Sync to Pipedrive (1)" at bounding box center [1074, 129] width 130 height 24
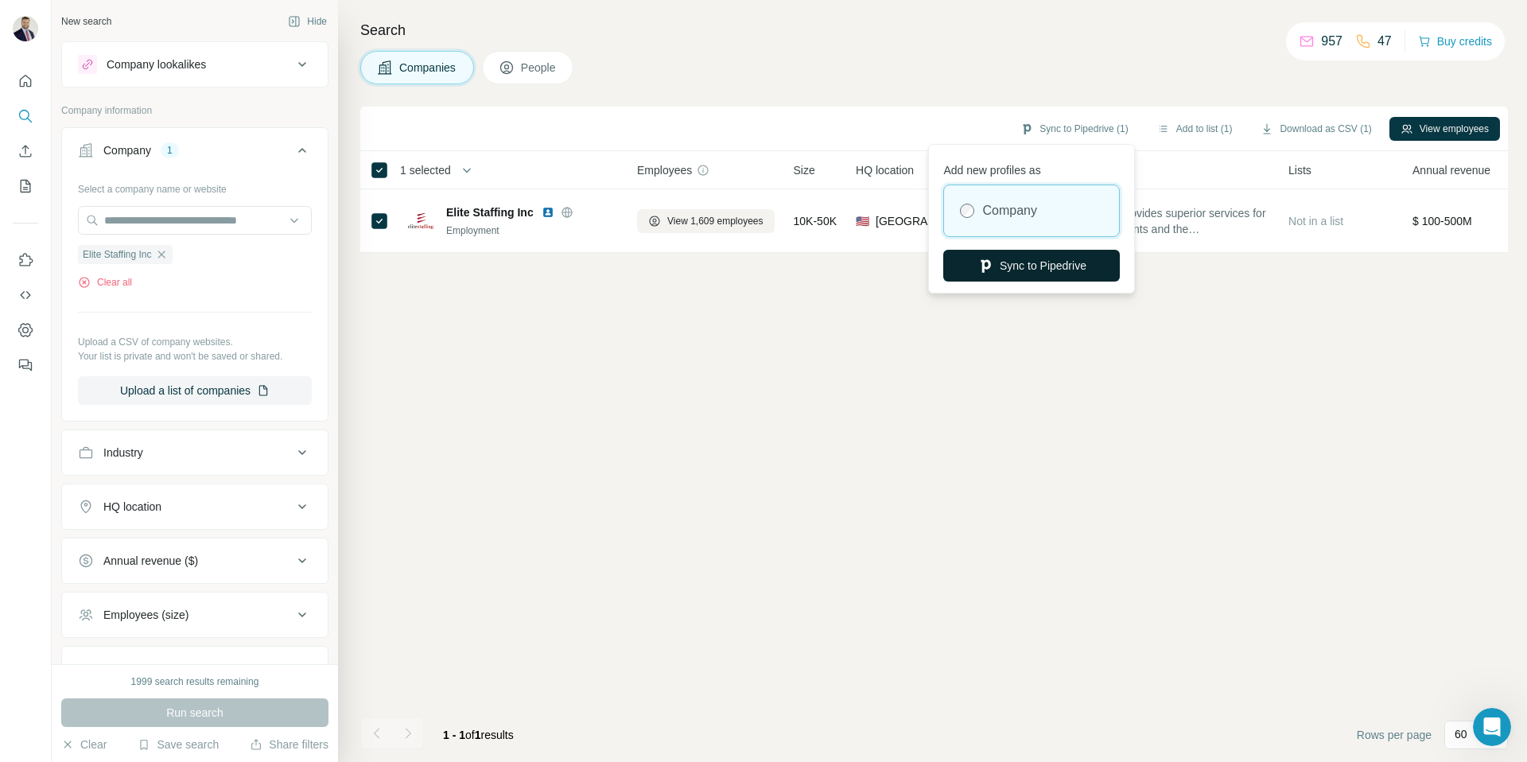
click at [1029, 262] on button "Sync to Pipedrive" at bounding box center [1031, 266] width 177 height 32
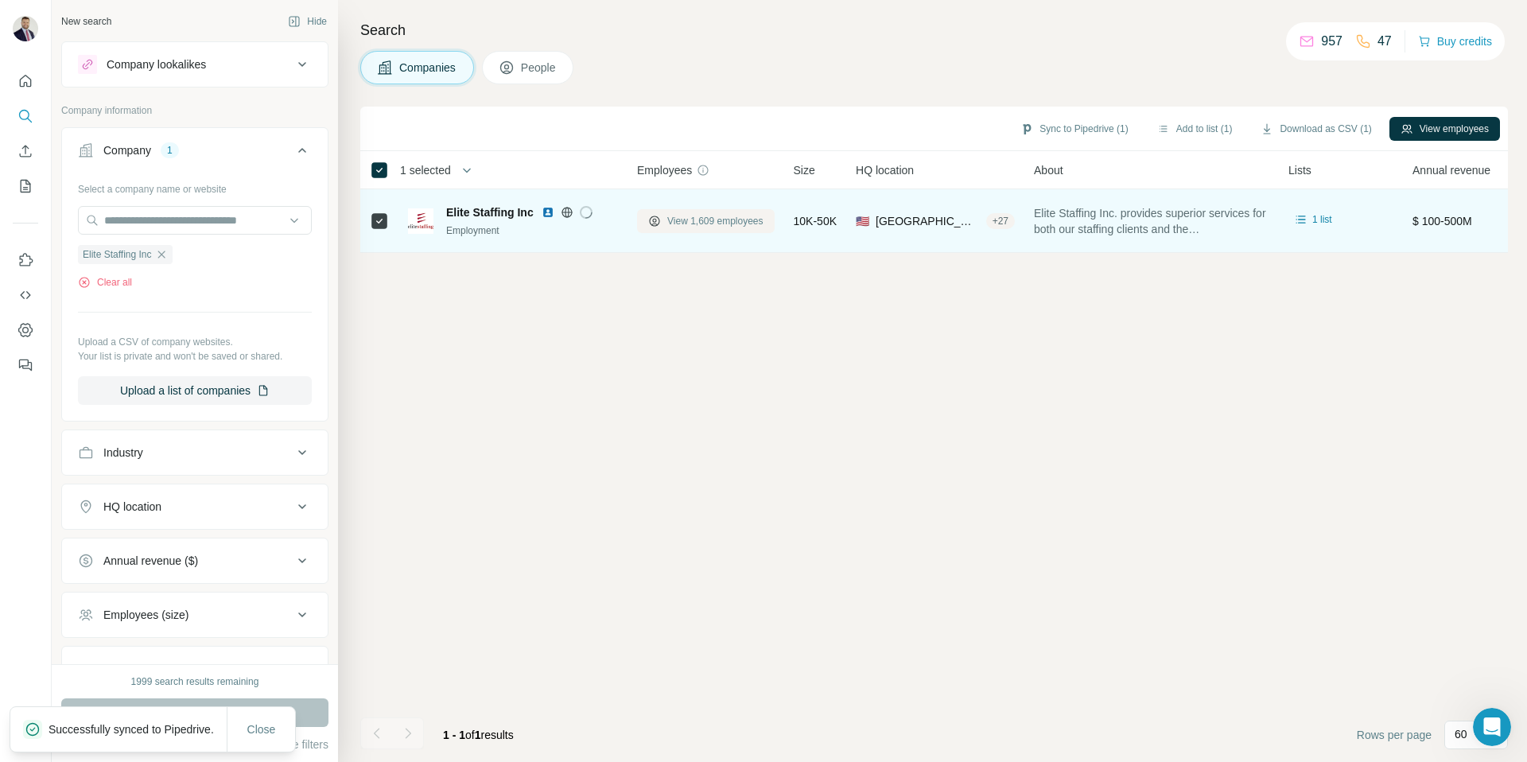
click at [699, 220] on span "View 1,609 employees" at bounding box center [715, 221] width 96 height 14
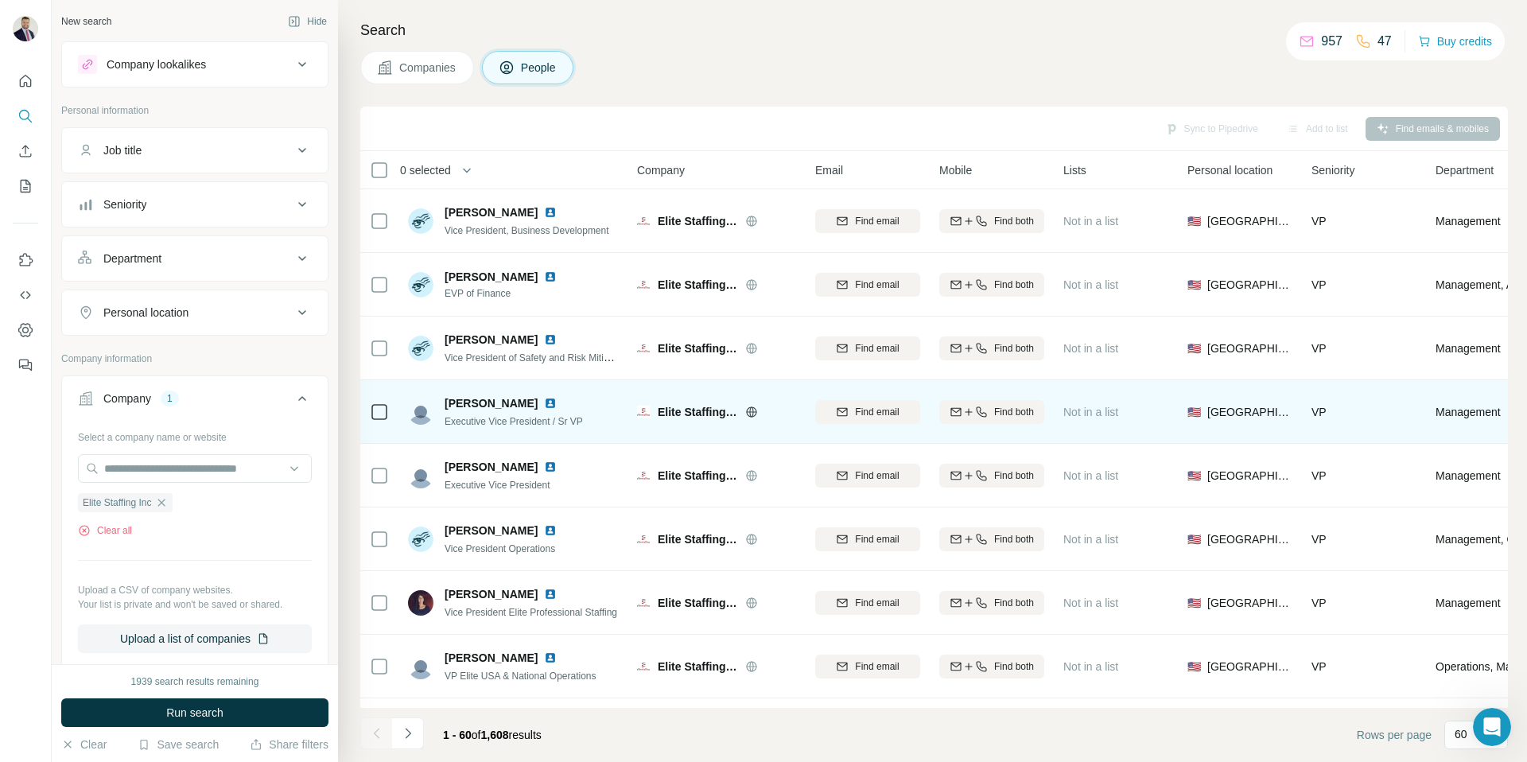
click at [544, 402] on img at bounding box center [550, 403] width 13 height 13
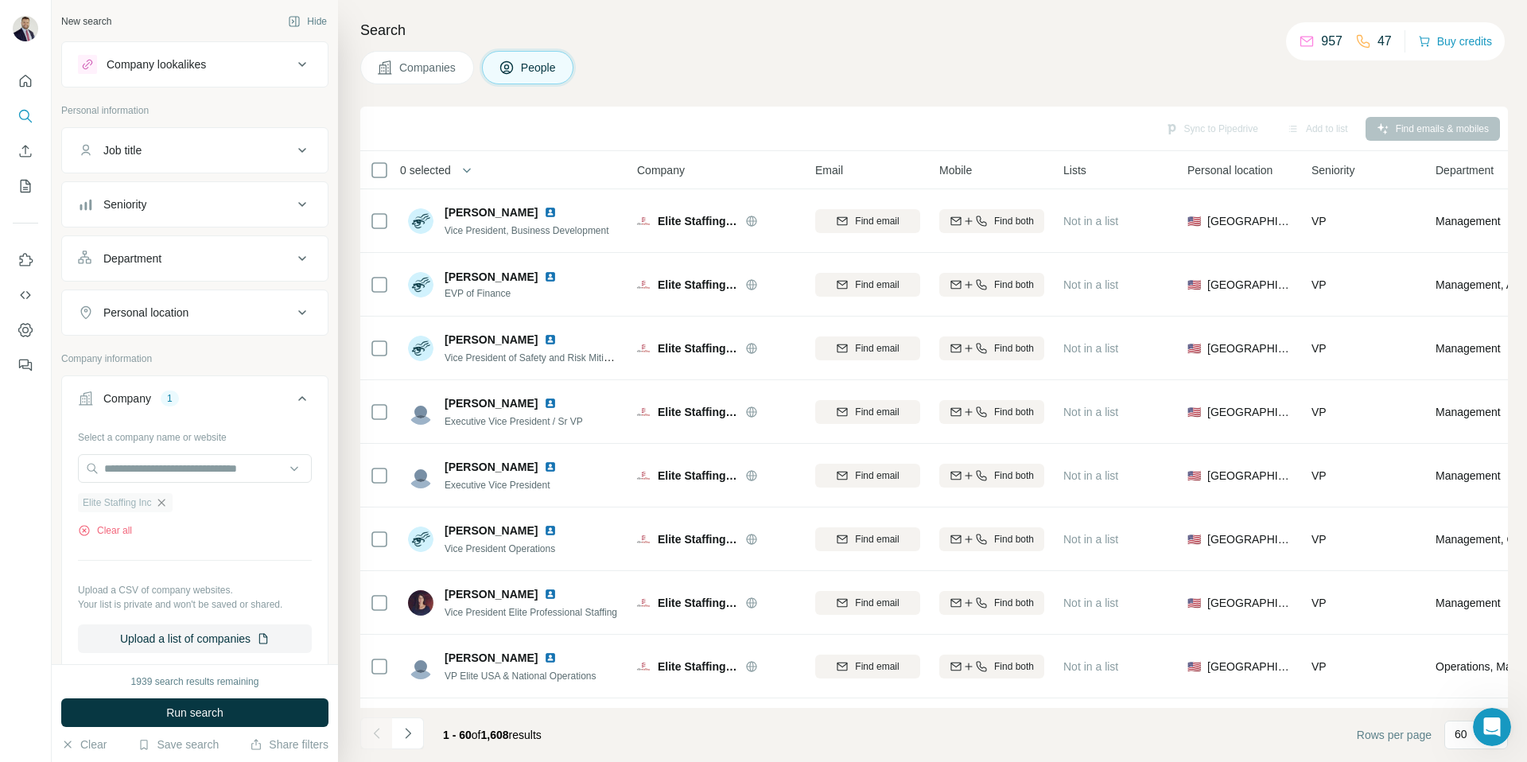
click at [161, 498] on icon "button" at bounding box center [161, 502] width 13 height 13
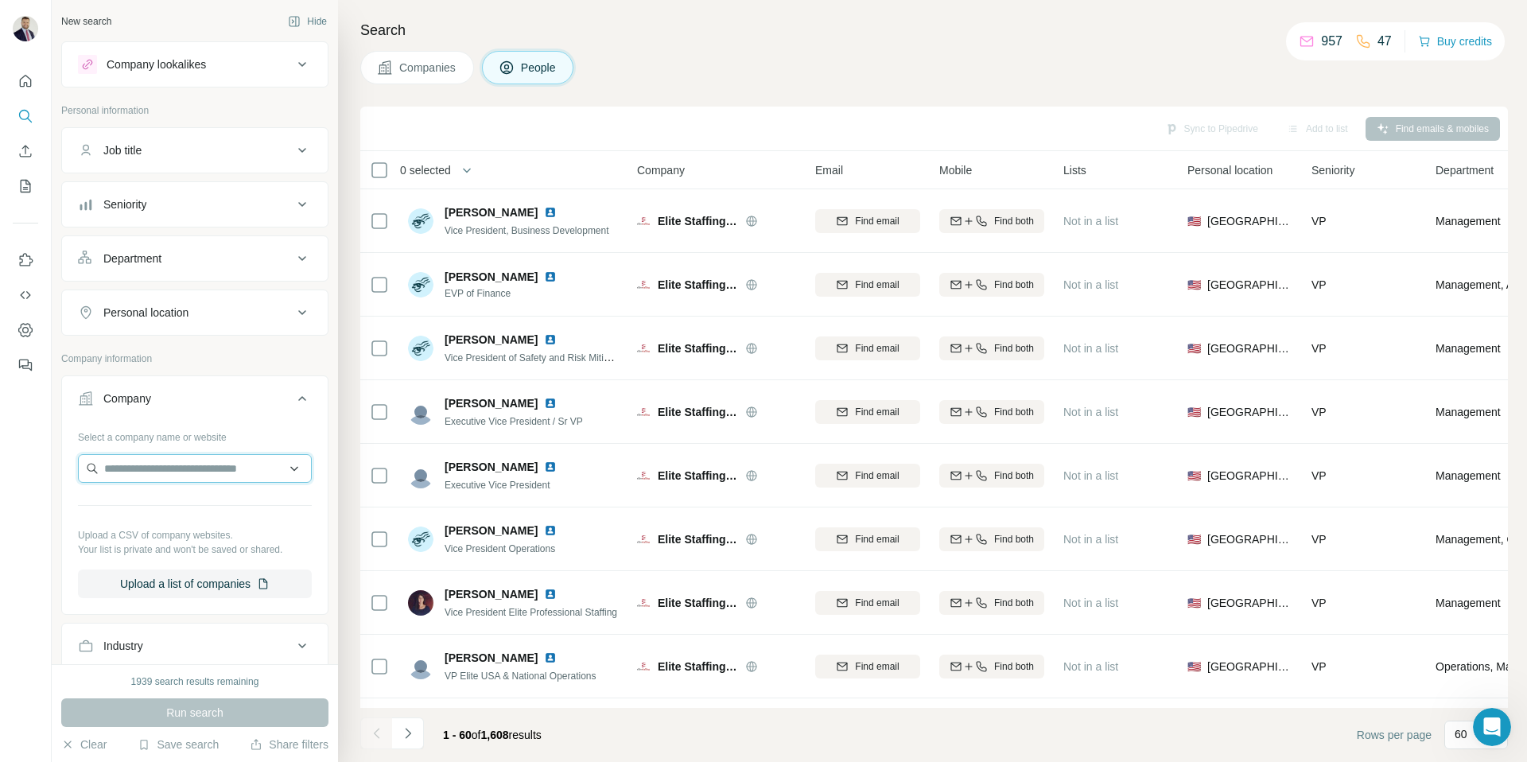
click at [166, 468] on input "text" at bounding box center [195, 468] width 234 height 29
type input "**********"
click at [191, 506] on p "Skilled Trades Partners" at bounding box center [180, 504] width 115 height 16
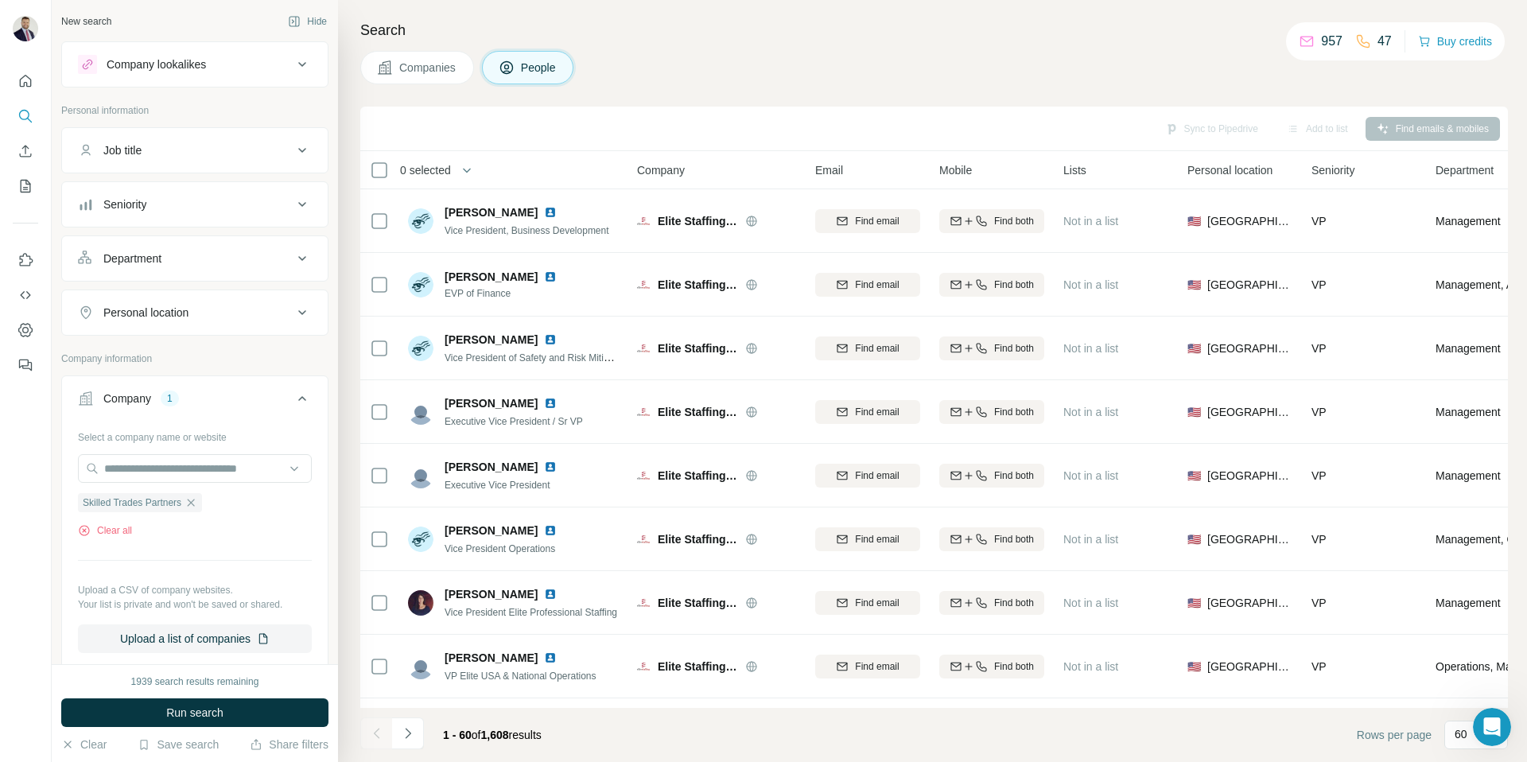
scroll to position [0, 0]
click at [188, 709] on span "Run search" at bounding box center [194, 713] width 57 height 16
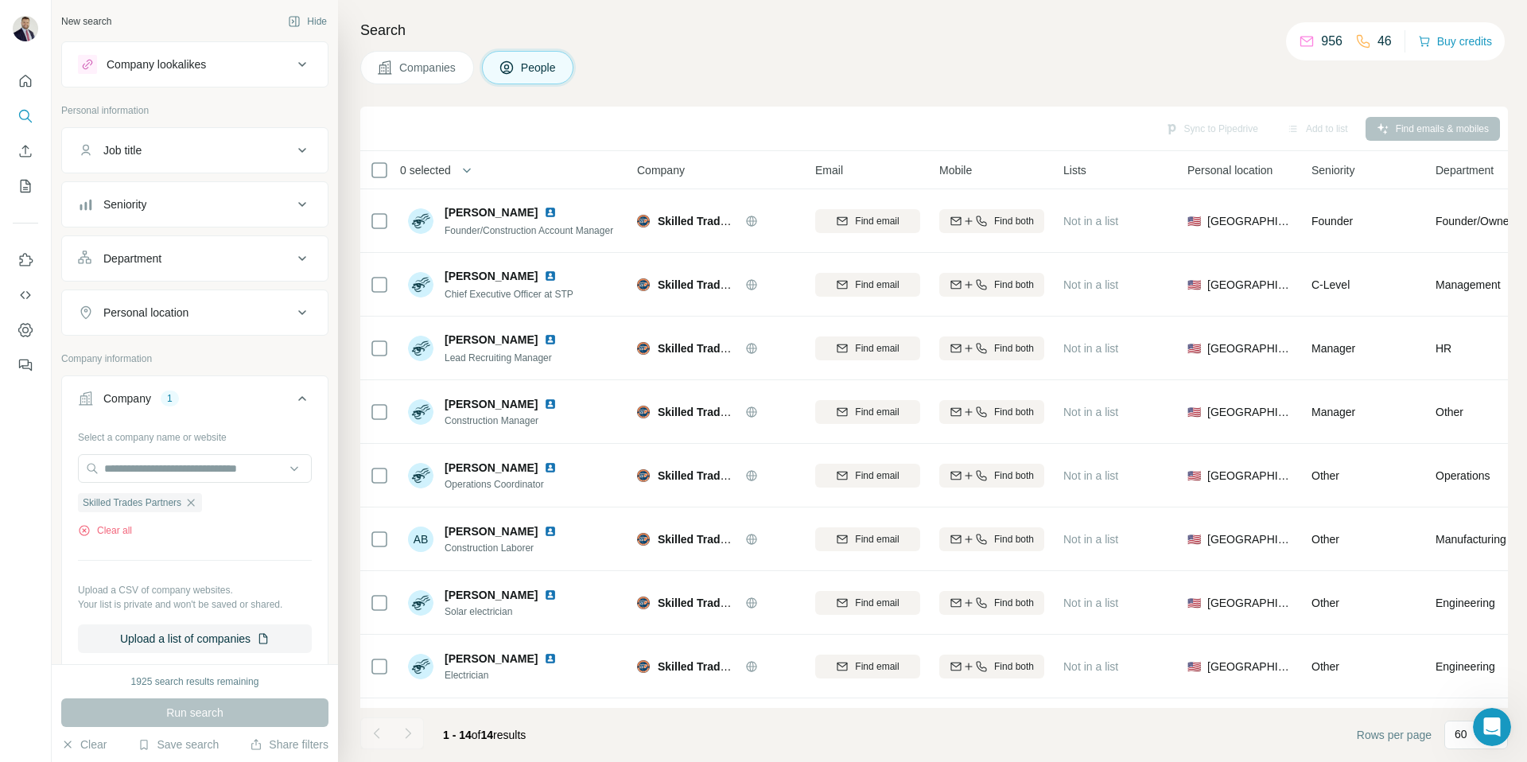
click at [440, 74] on span "Companies" at bounding box center [428, 68] width 58 height 16
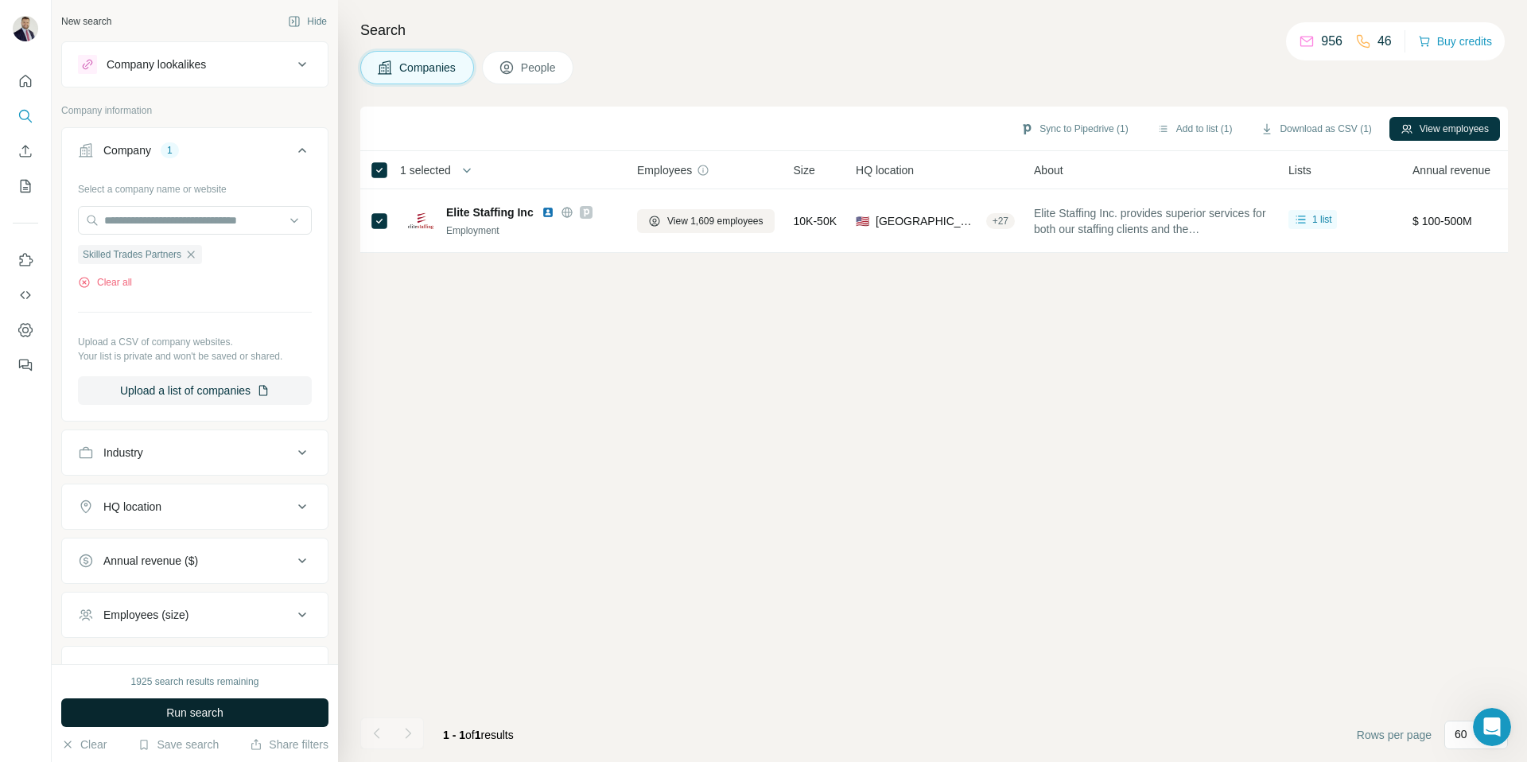
click at [179, 706] on span "Run search" at bounding box center [194, 713] width 57 height 16
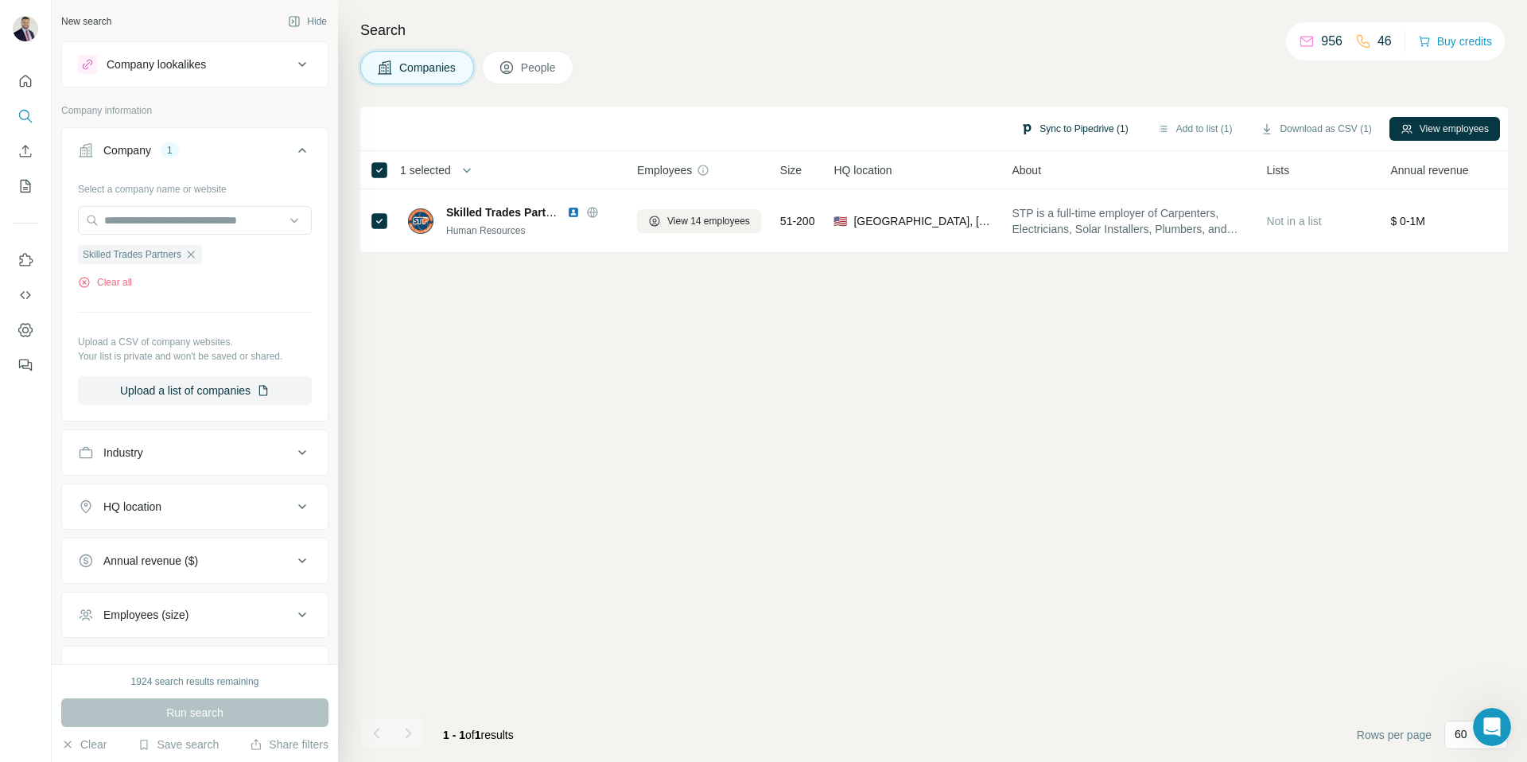
click at [1046, 127] on button "Sync to Pipedrive (1)" at bounding box center [1074, 129] width 130 height 24
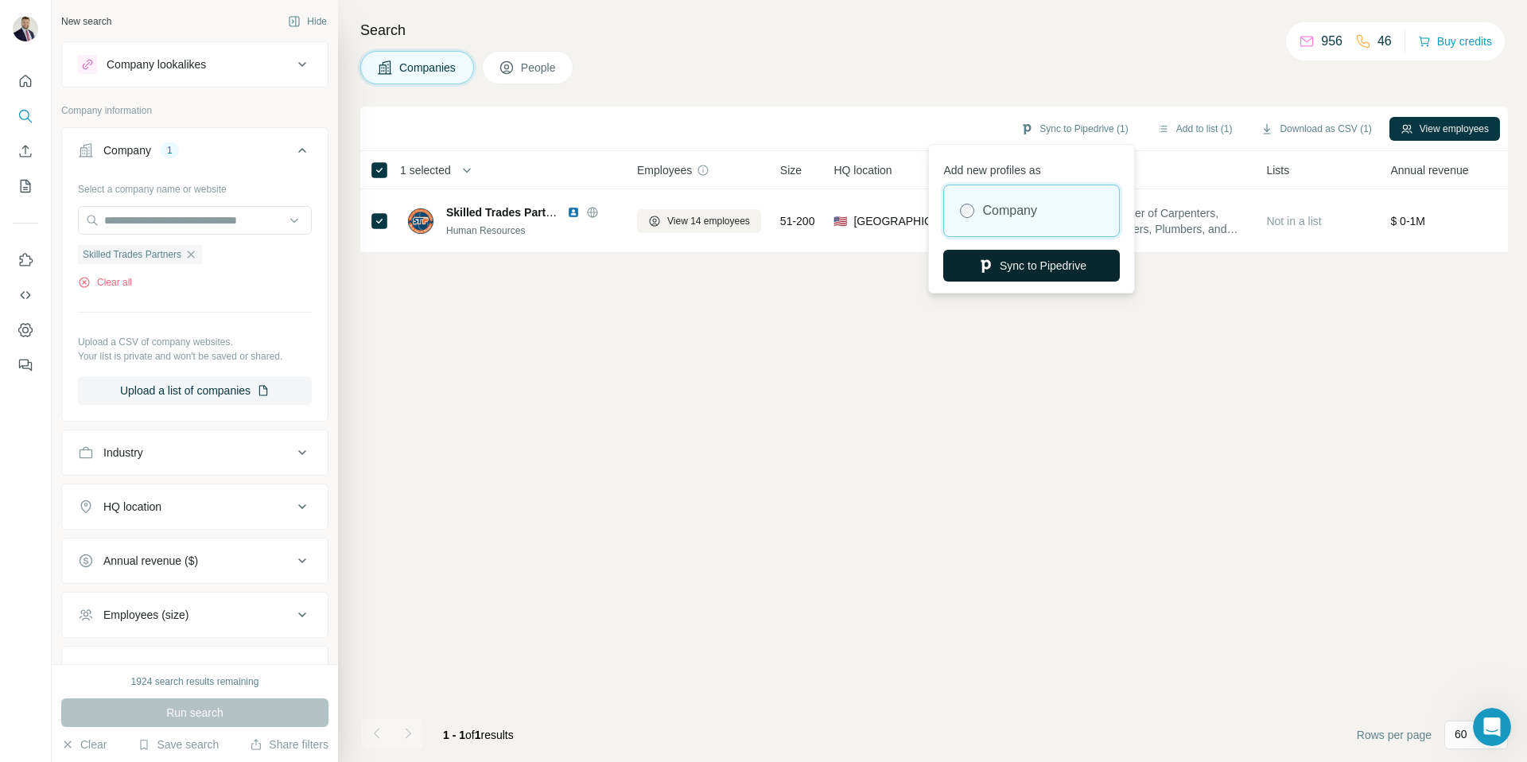
click at [1038, 264] on button "Sync to Pipedrive" at bounding box center [1031, 266] width 177 height 32
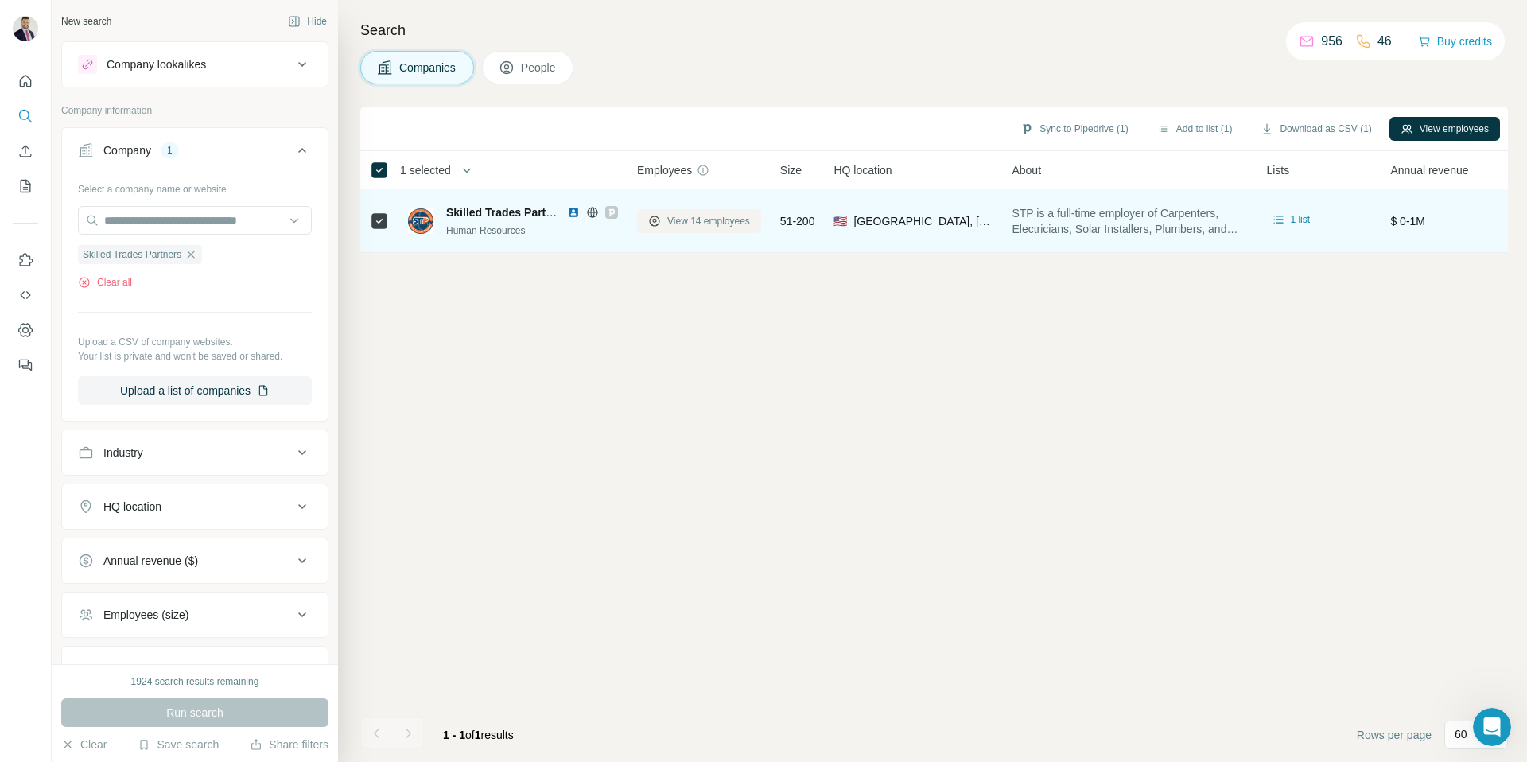
click at [712, 223] on span "View 14 employees" at bounding box center [708, 221] width 83 height 14
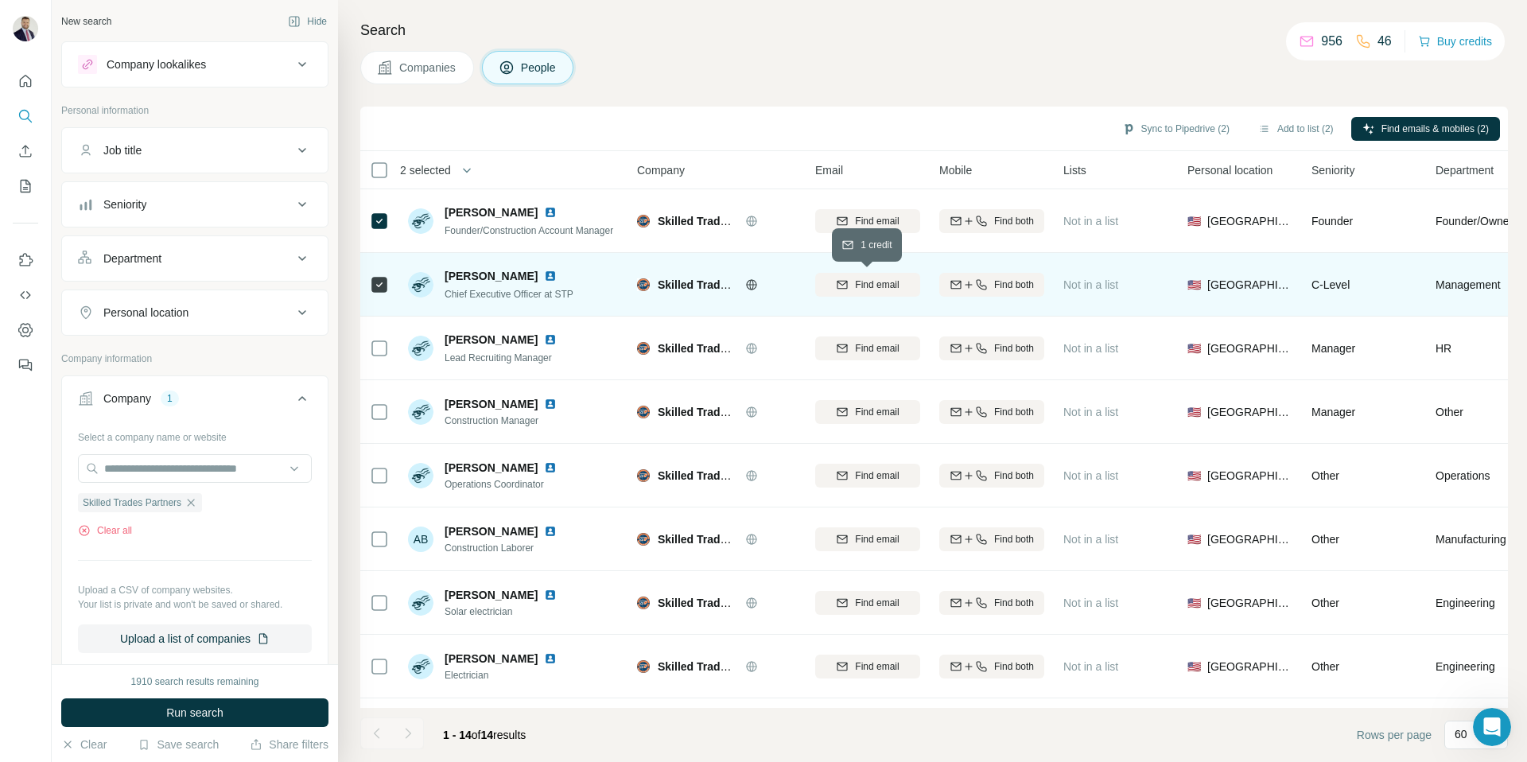
click at [873, 281] on span "Find email" at bounding box center [877, 285] width 44 height 14
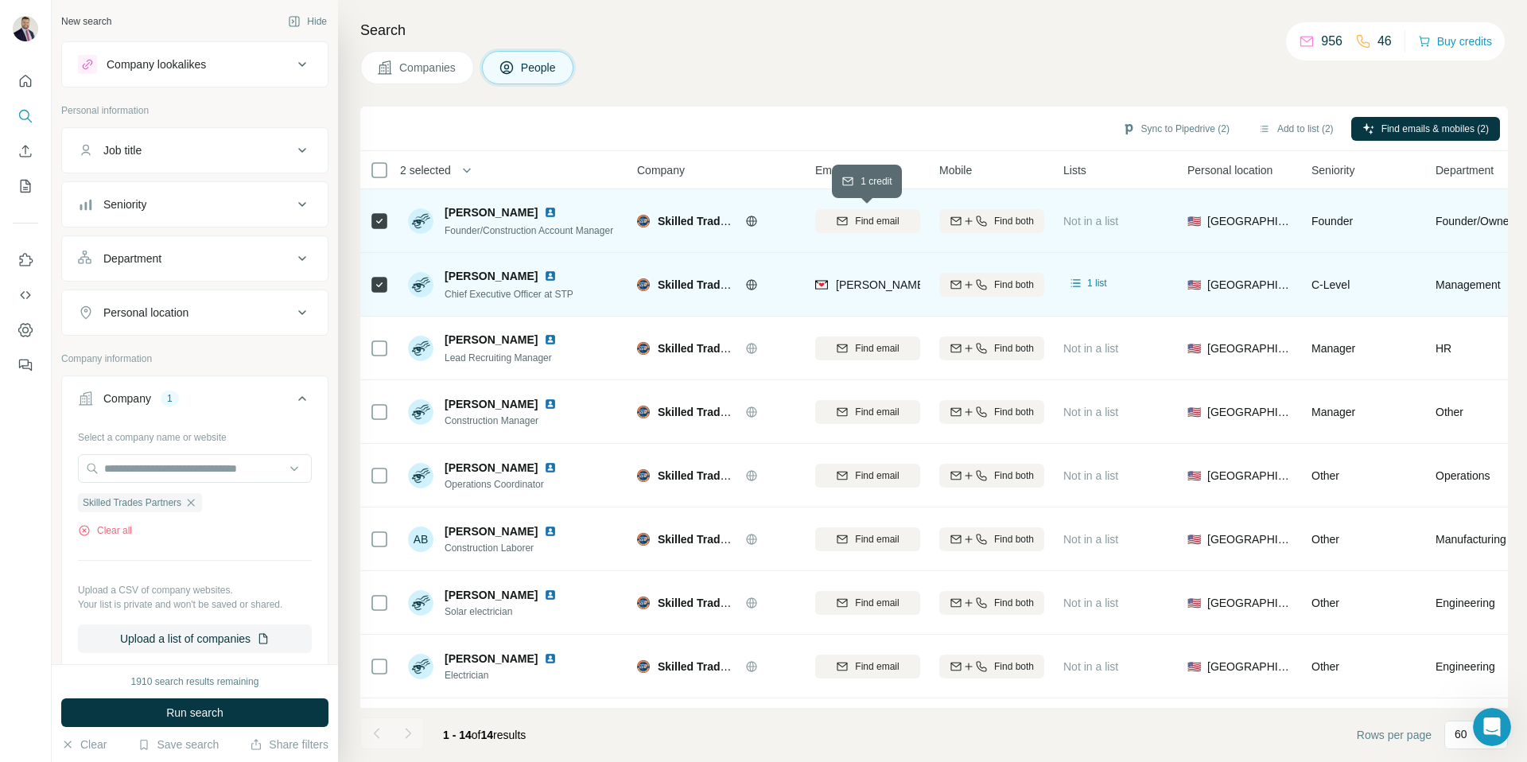
click at [869, 220] on span "Find email" at bounding box center [877, 221] width 44 height 14
click at [1165, 128] on button "Sync to Pipedrive (2)" at bounding box center [1176, 129] width 130 height 24
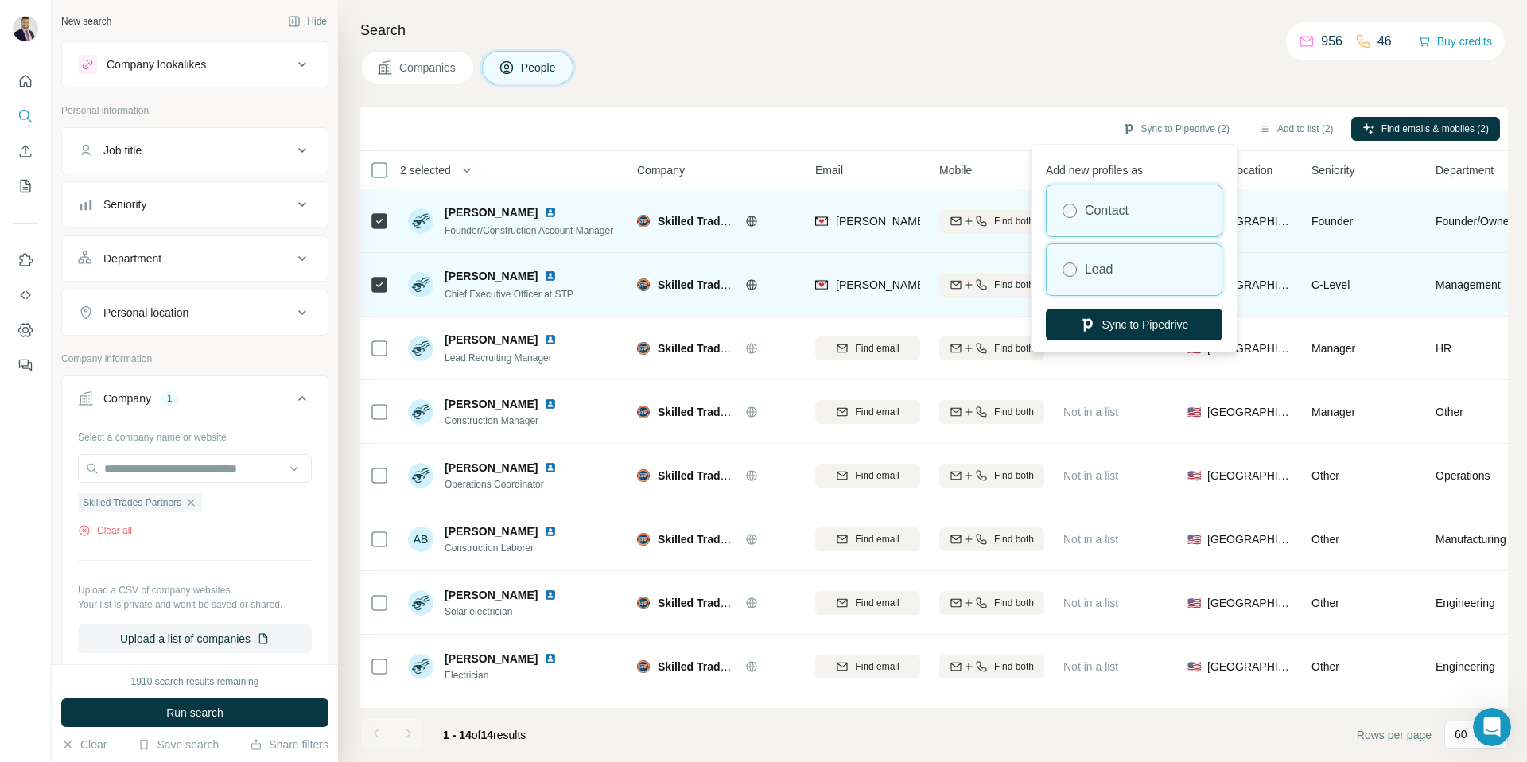
click at [1140, 282] on div "Lead" at bounding box center [1134, 269] width 175 height 51
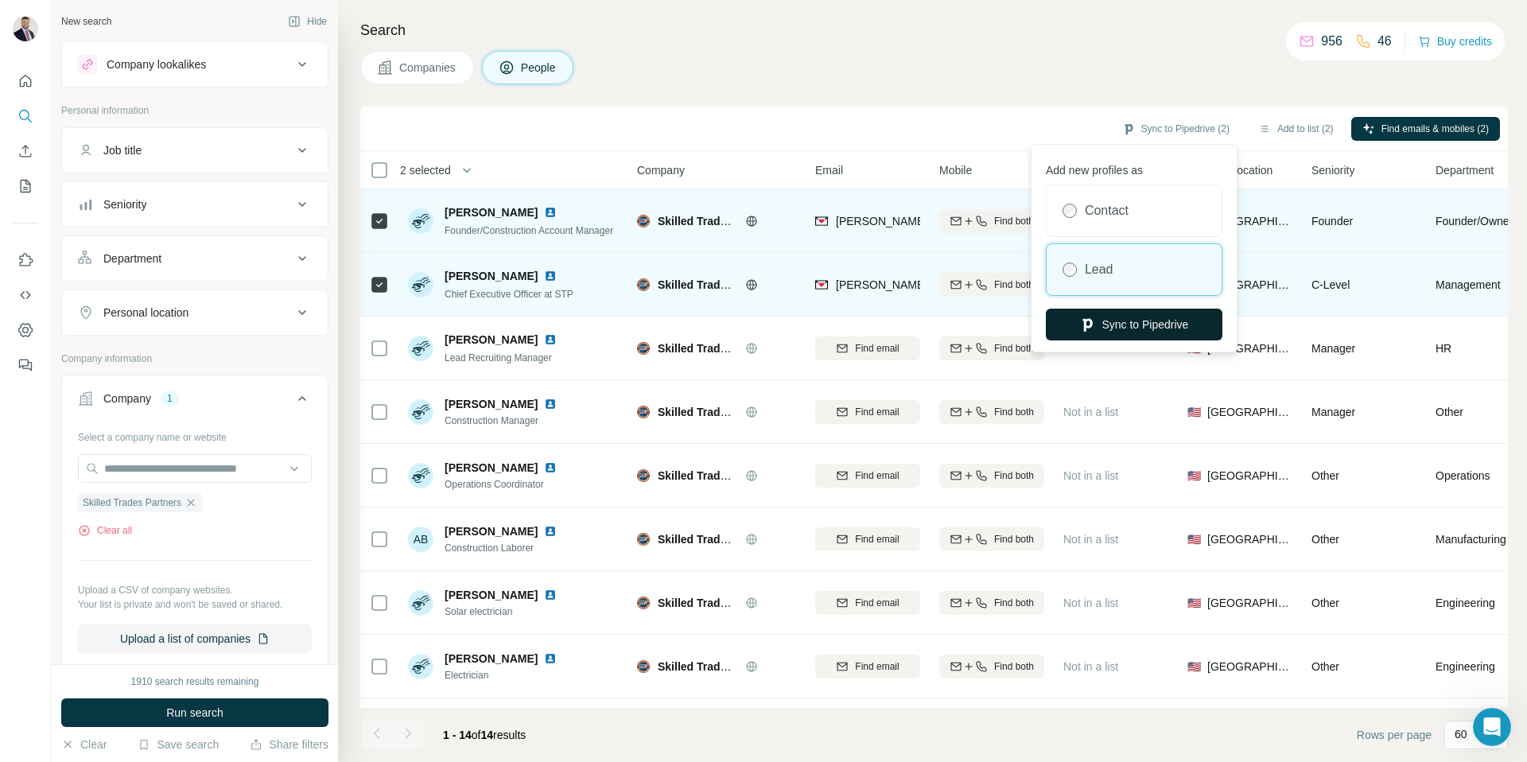
click at [1141, 319] on button "Sync to Pipedrive" at bounding box center [1134, 325] width 177 height 32
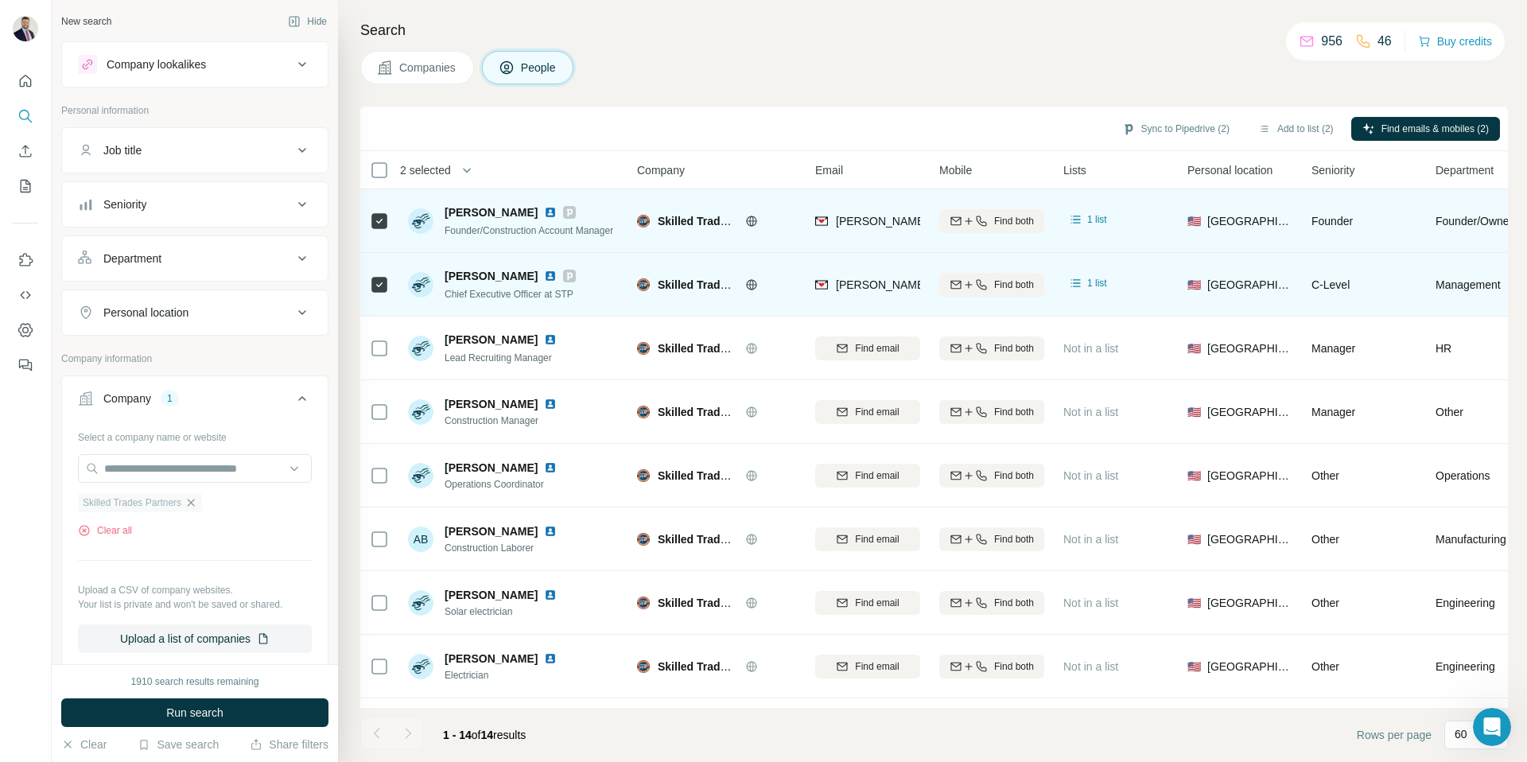
click at [190, 499] on icon "button" at bounding box center [191, 502] width 13 height 13
click at [190, 499] on div "Select a company name or website Skilled Trades Partners Clear all Upload a CSV…" at bounding box center [195, 538] width 234 height 229
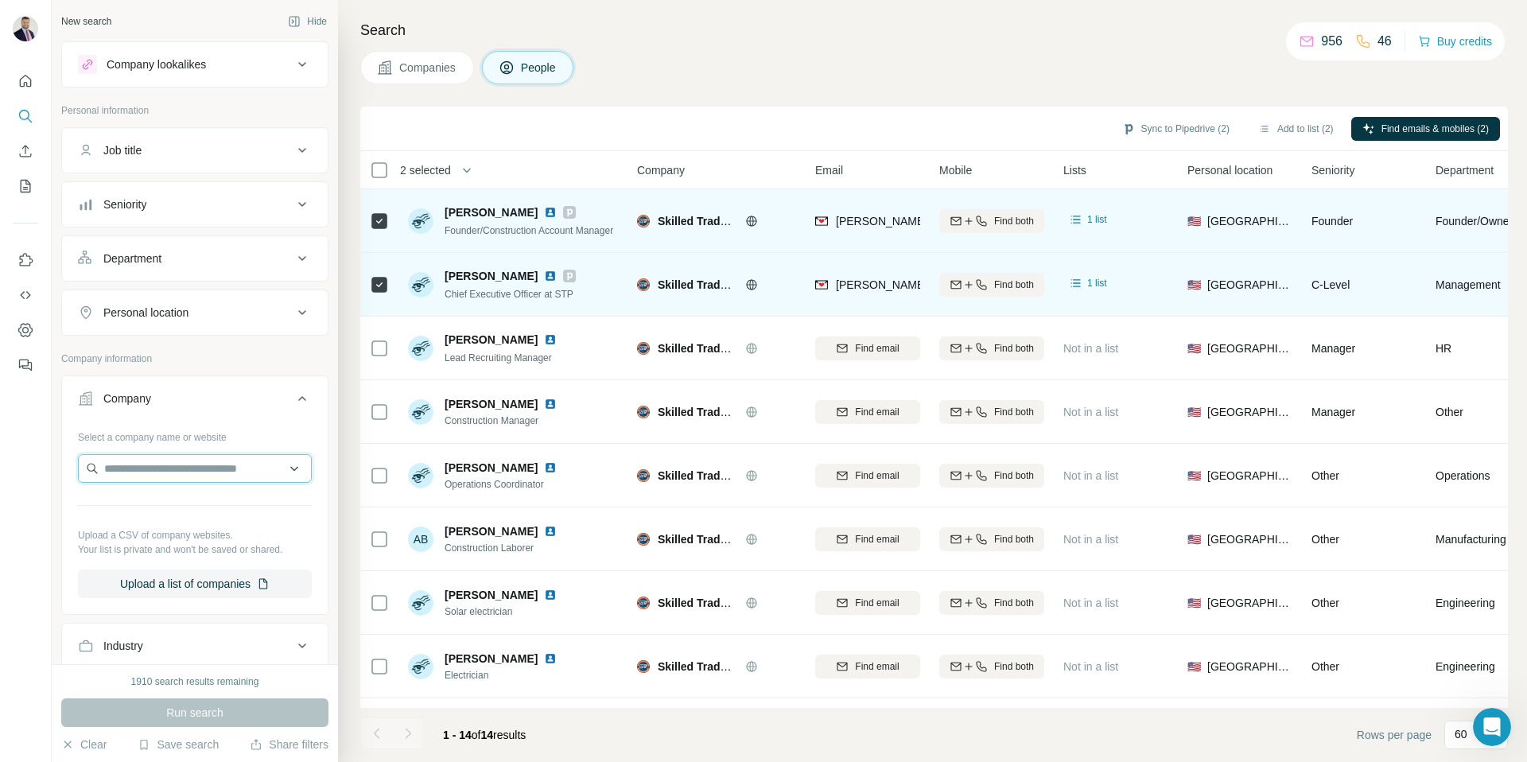
click at [187, 472] on input "text" at bounding box center [195, 468] width 234 height 29
paste input "**********"
type input "**********"
click at [192, 504] on p "Skilled Trade Staffing" at bounding box center [175, 504] width 105 height 16
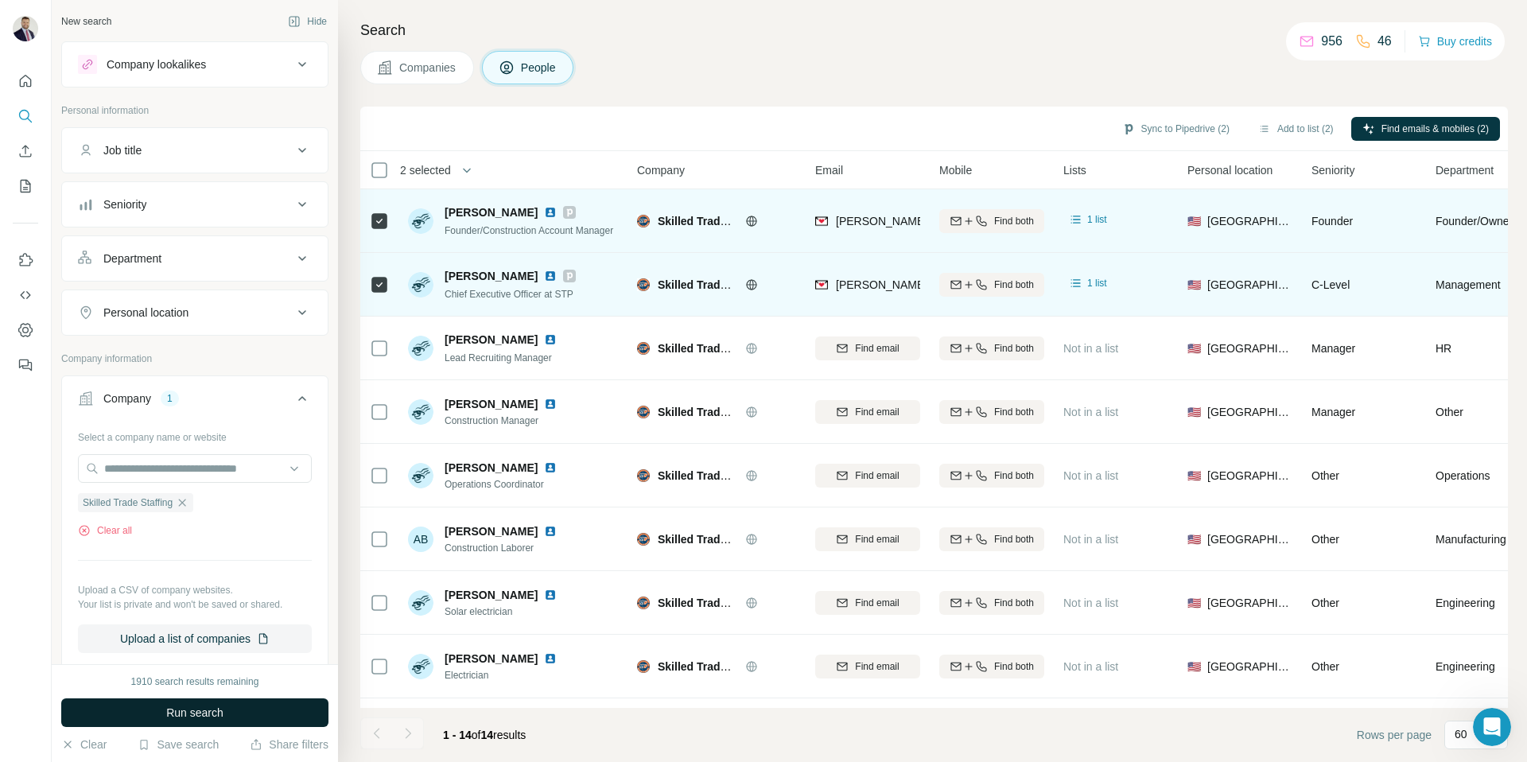
click at [192, 707] on span "Run search" at bounding box center [194, 713] width 57 height 16
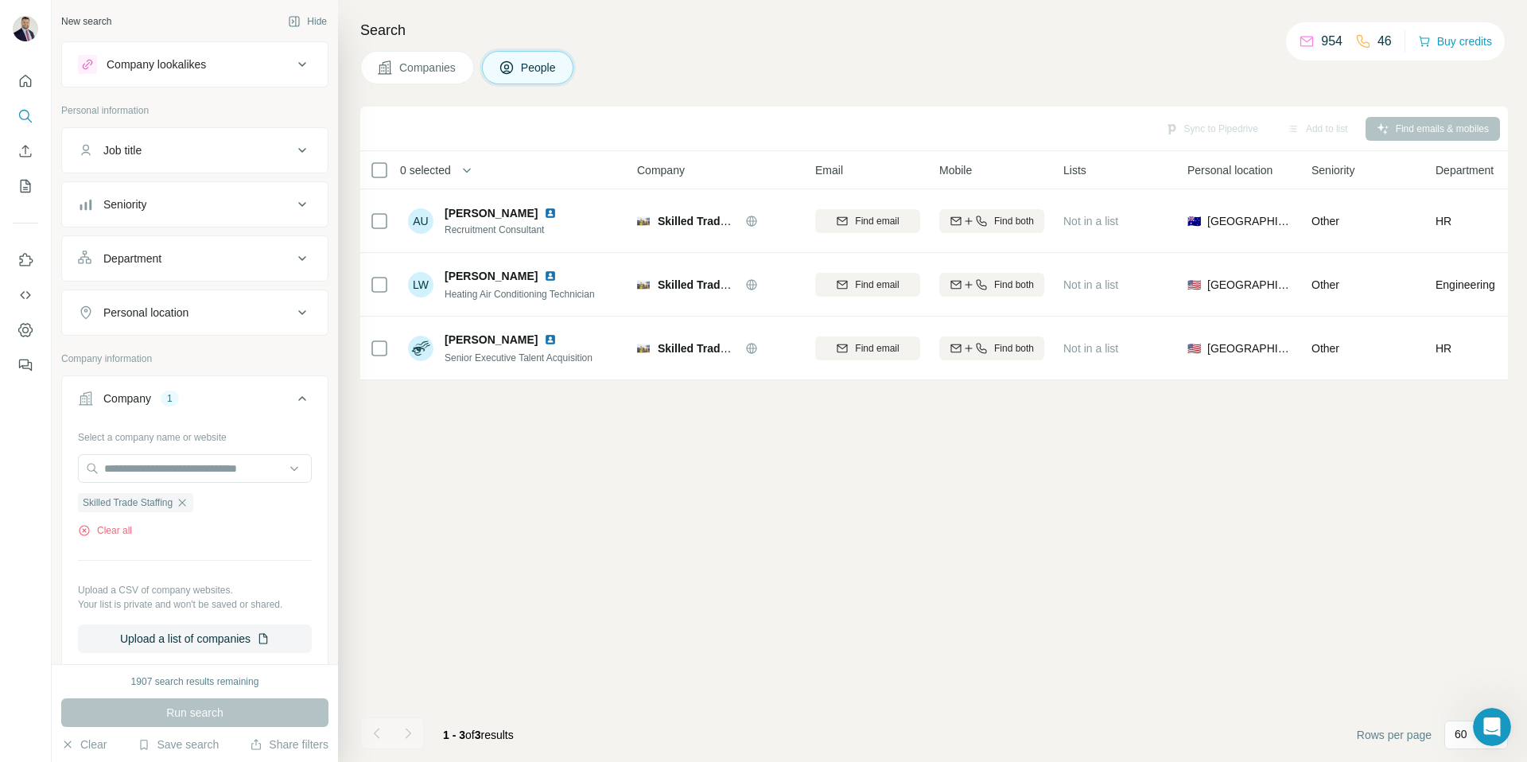
click at [430, 66] on span "Companies" at bounding box center [428, 68] width 58 height 16
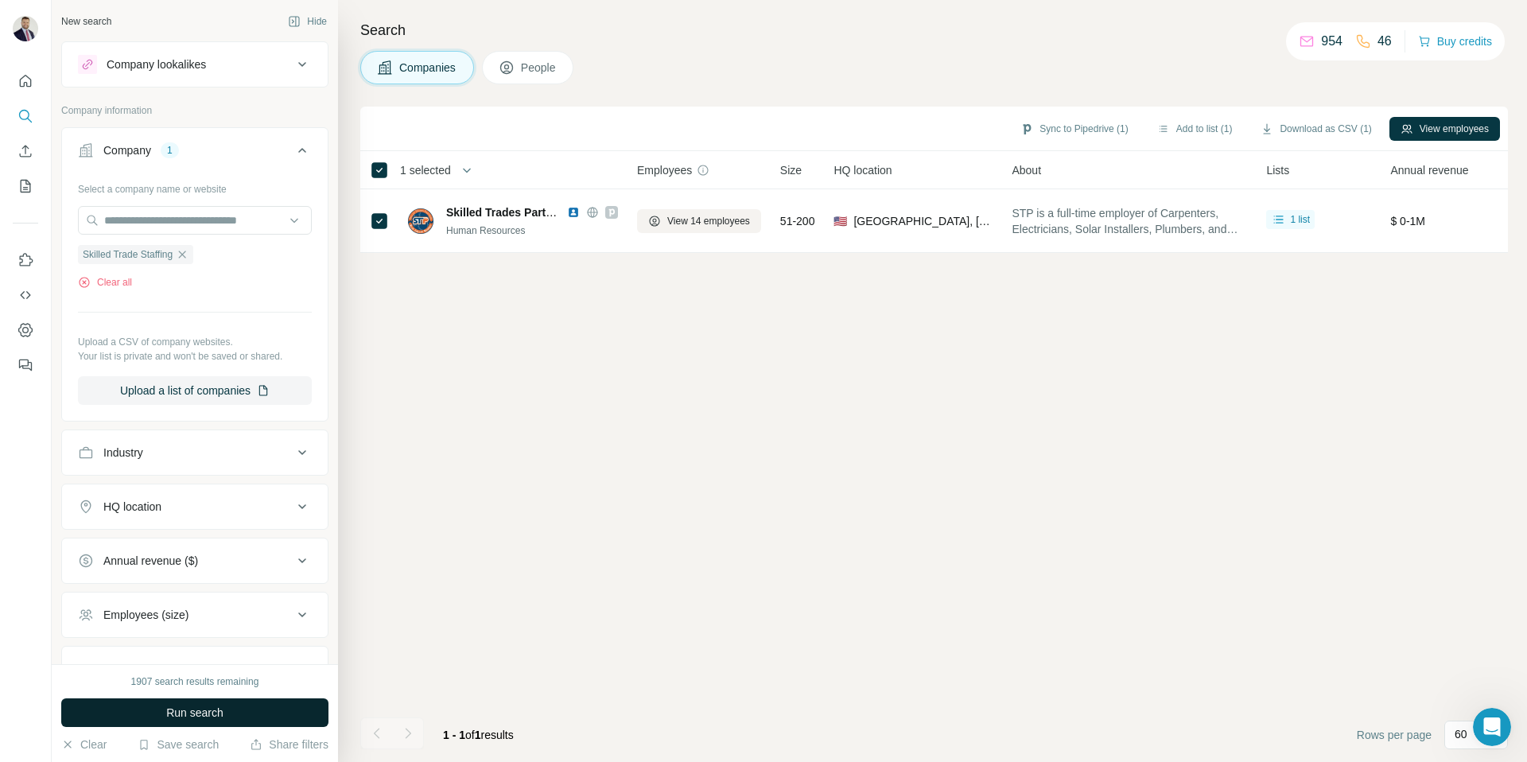
click at [179, 717] on span "Run search" at bounding box center [194, 713] width 57 height 16
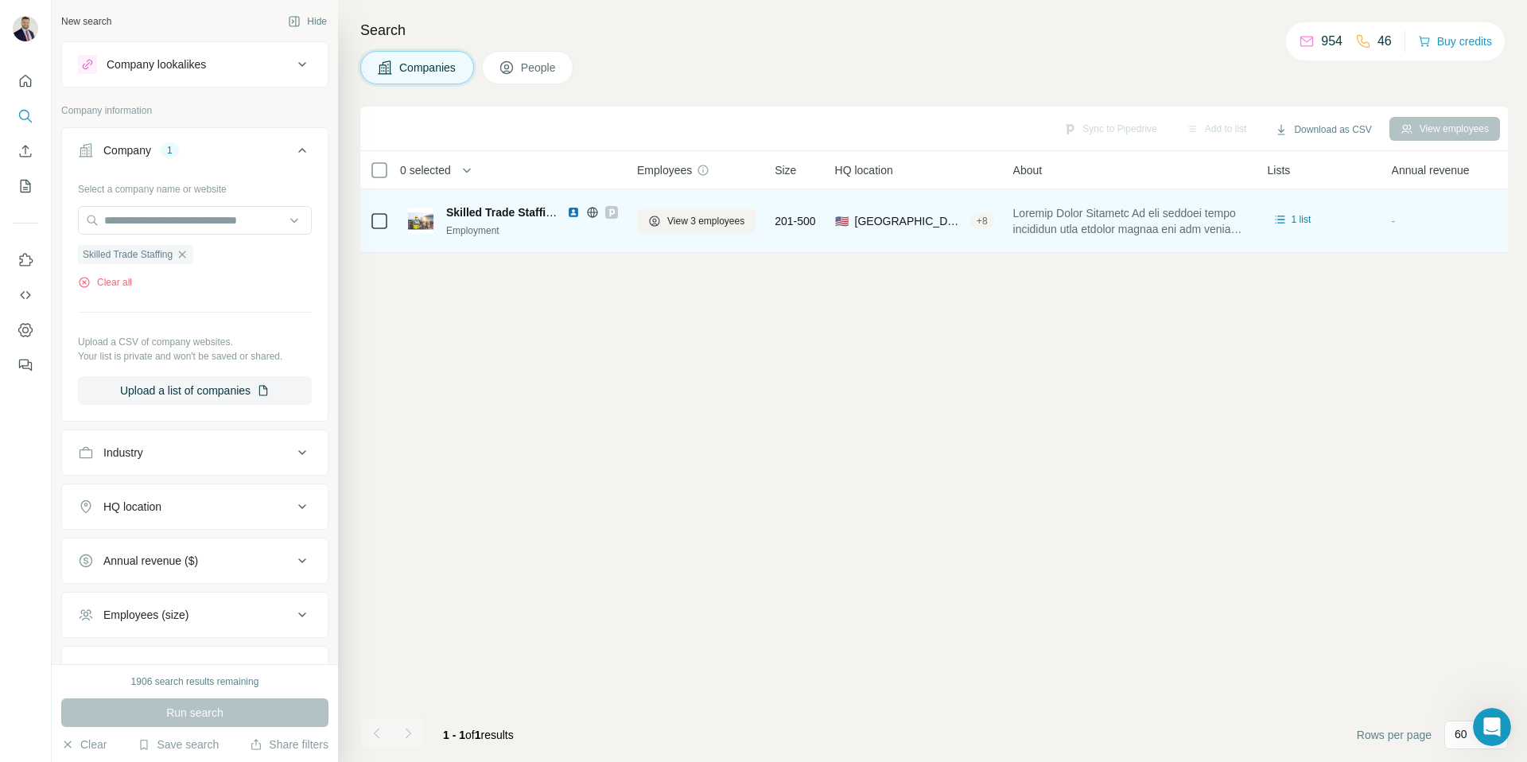
click at [575, 213] on img at bounding box center [573, 212] width 13 height 13
click at [697, 216] on span "View 3 employees" at bounding box center [705, 221] width 77 height 14
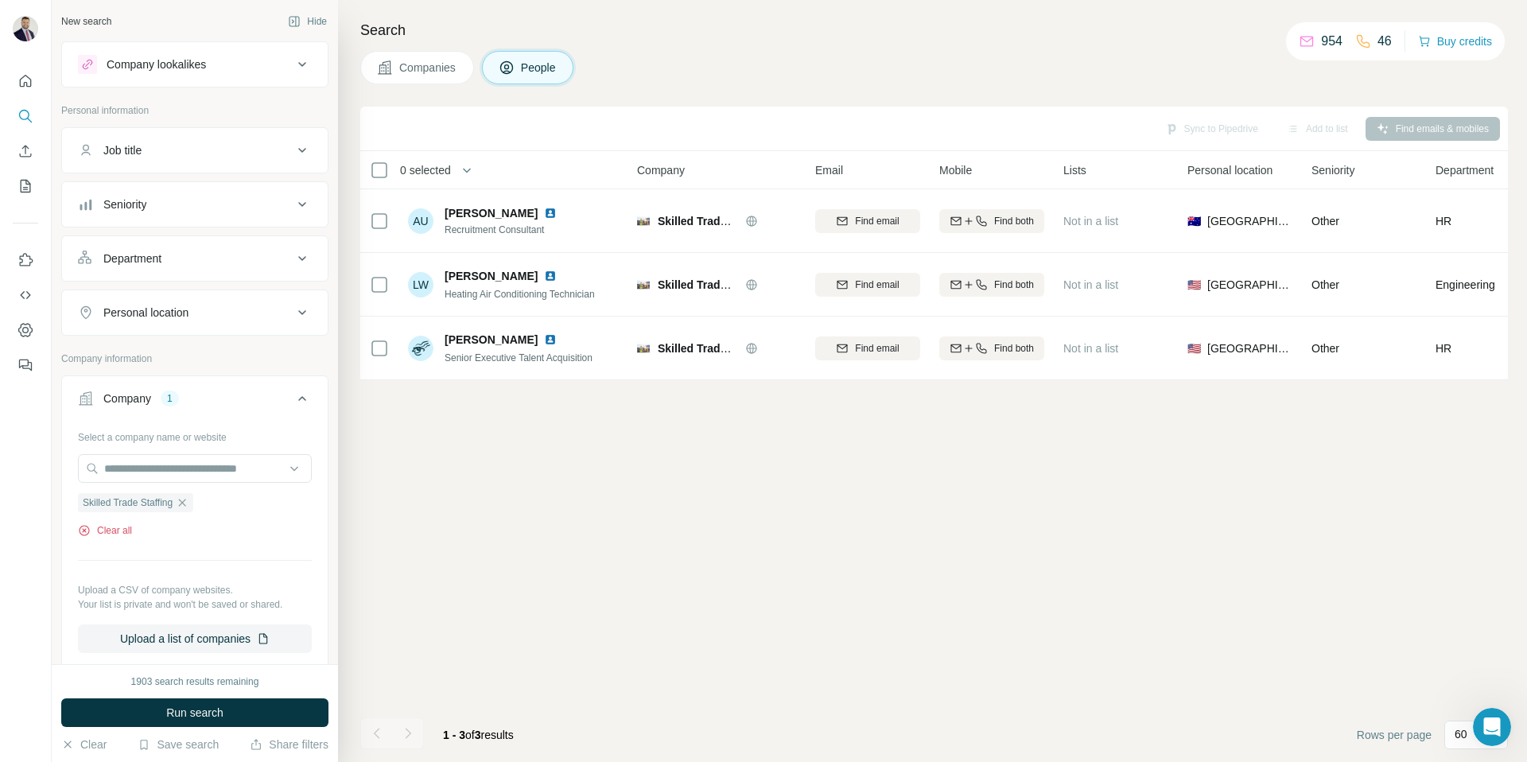
click at [124, 528] on button "Clear all" at bounding box center [105, 530] width 54 height 14
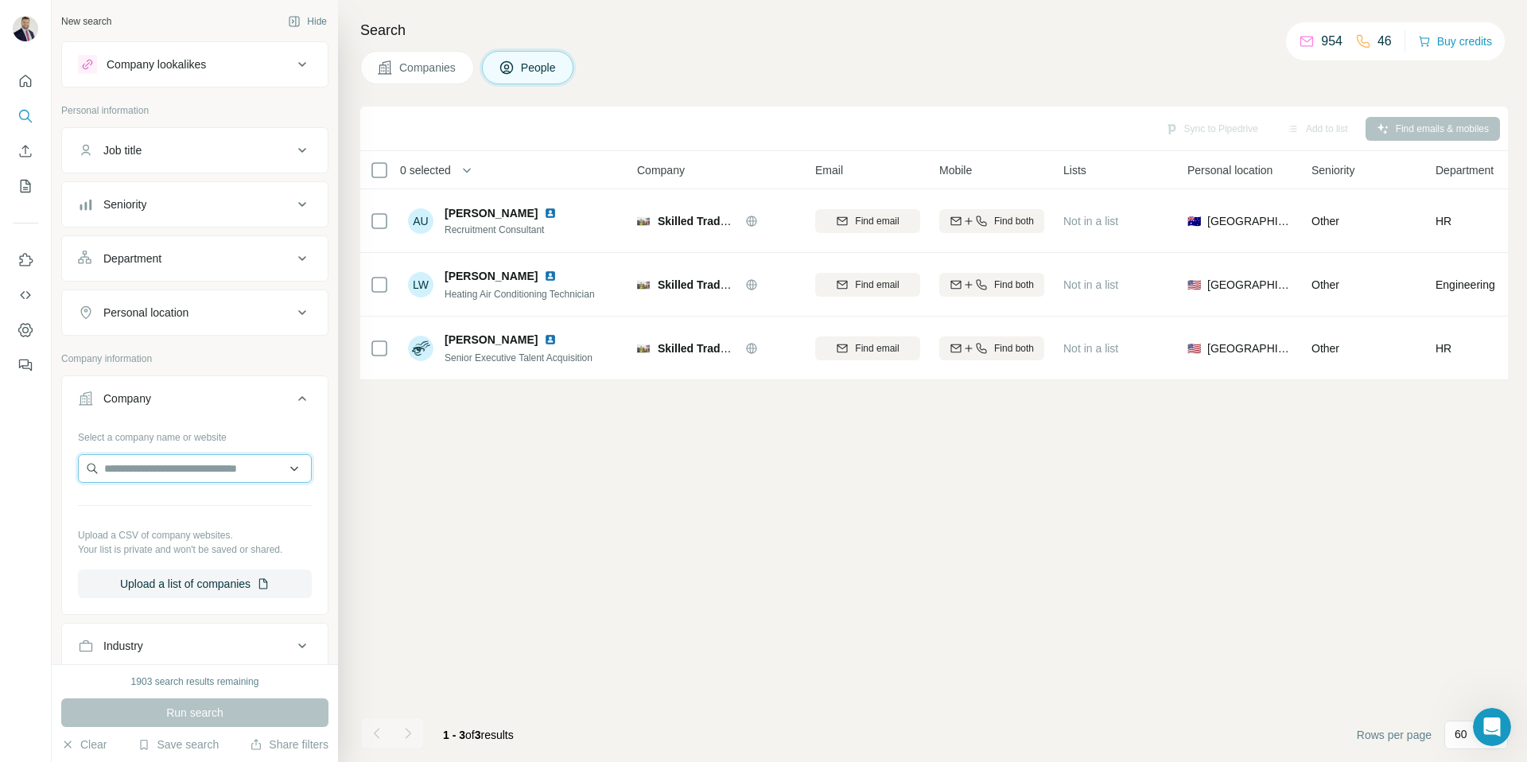
click at [169, 467] on input "text" at bounding box center [195, 468] width 234 height 29
paste input "**********"
type input "**********"
click at [198, 503] on p "Trillium Staffing Solutions" at bounding box center [185, 504] width 125 height 16
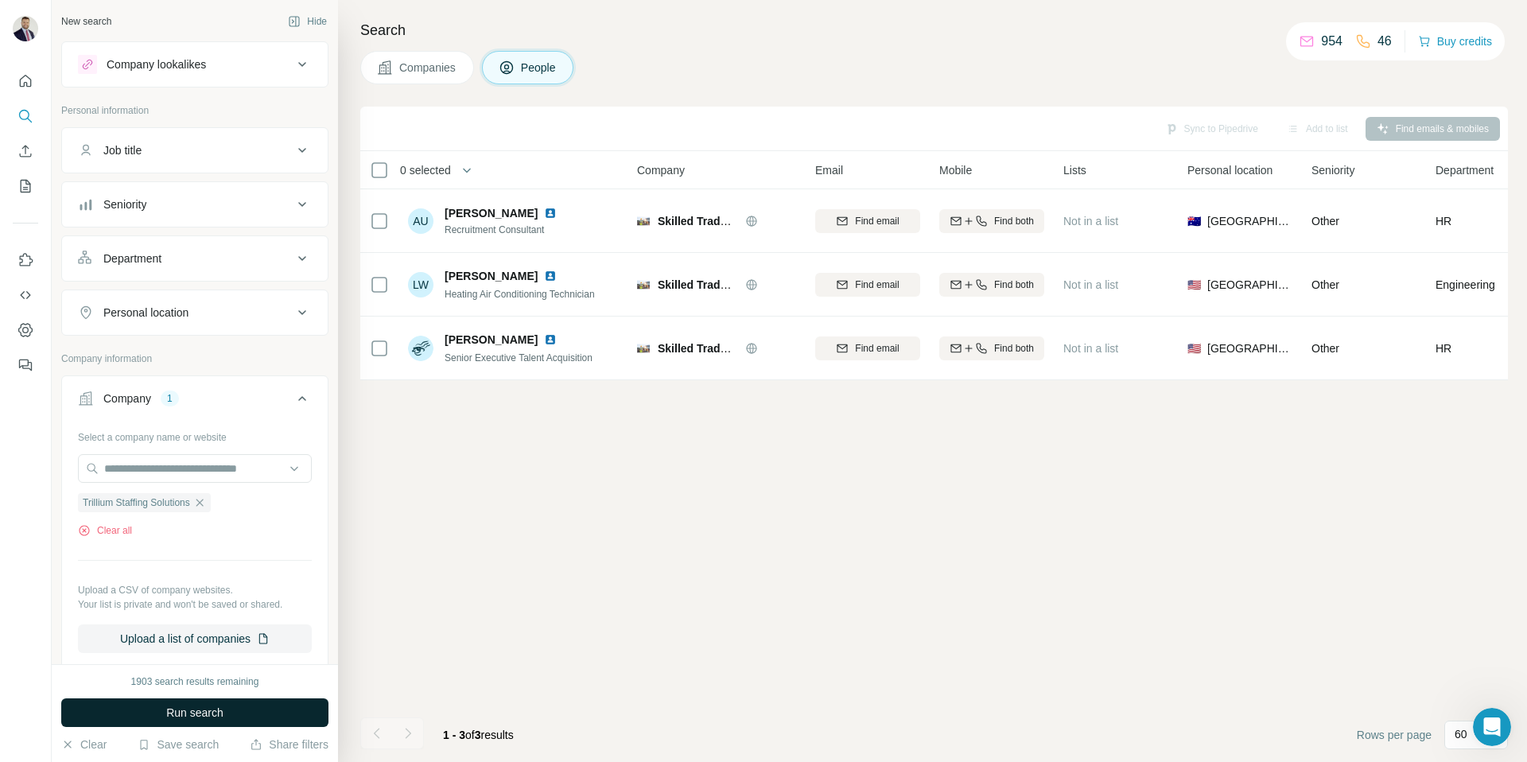
click at [203, 707] on span "Run search" at bounding box center [194, 713] width 57 height 16
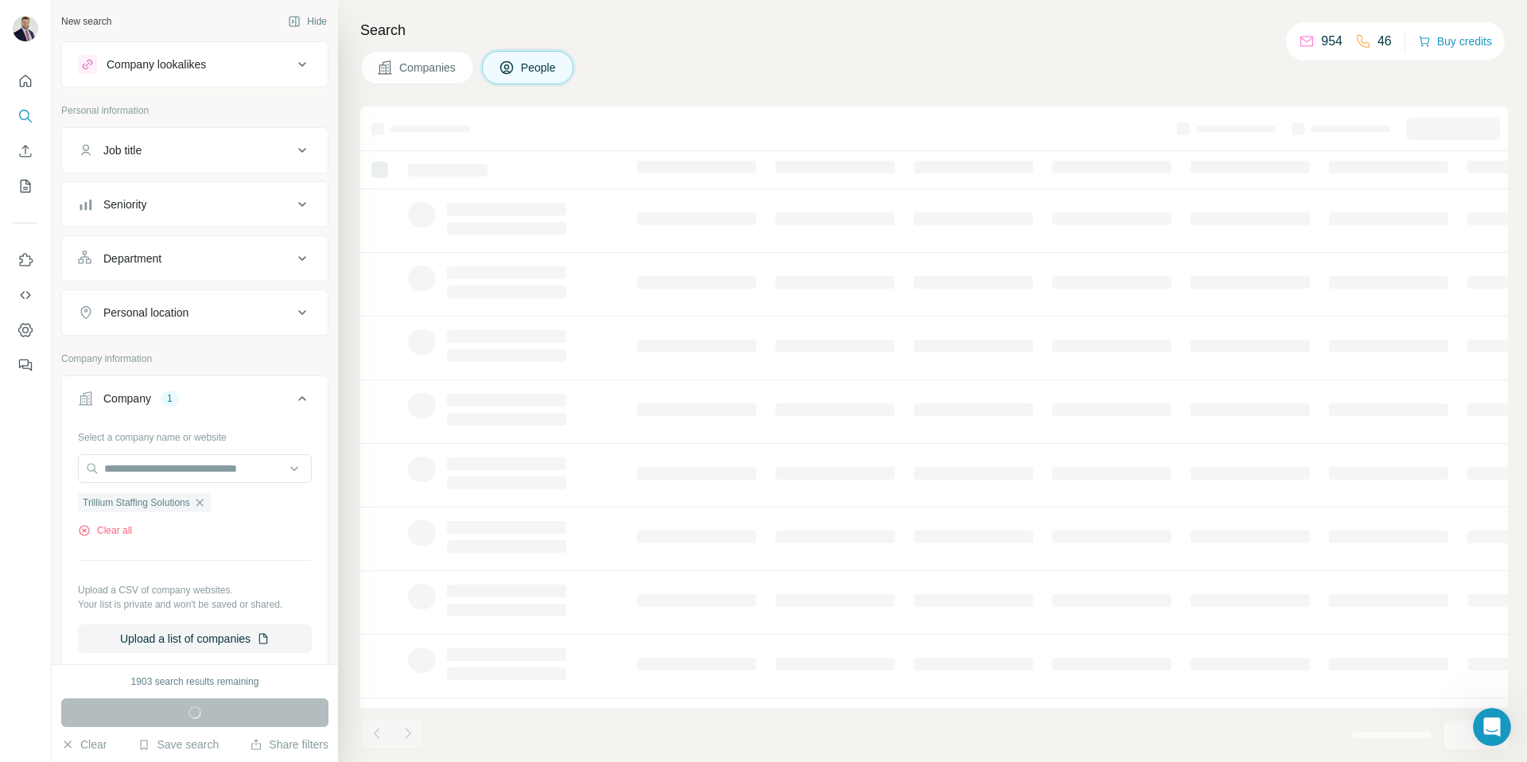
click at [427, 68] on span "Companies" at bounding box center [428, 68] width 58 height 16
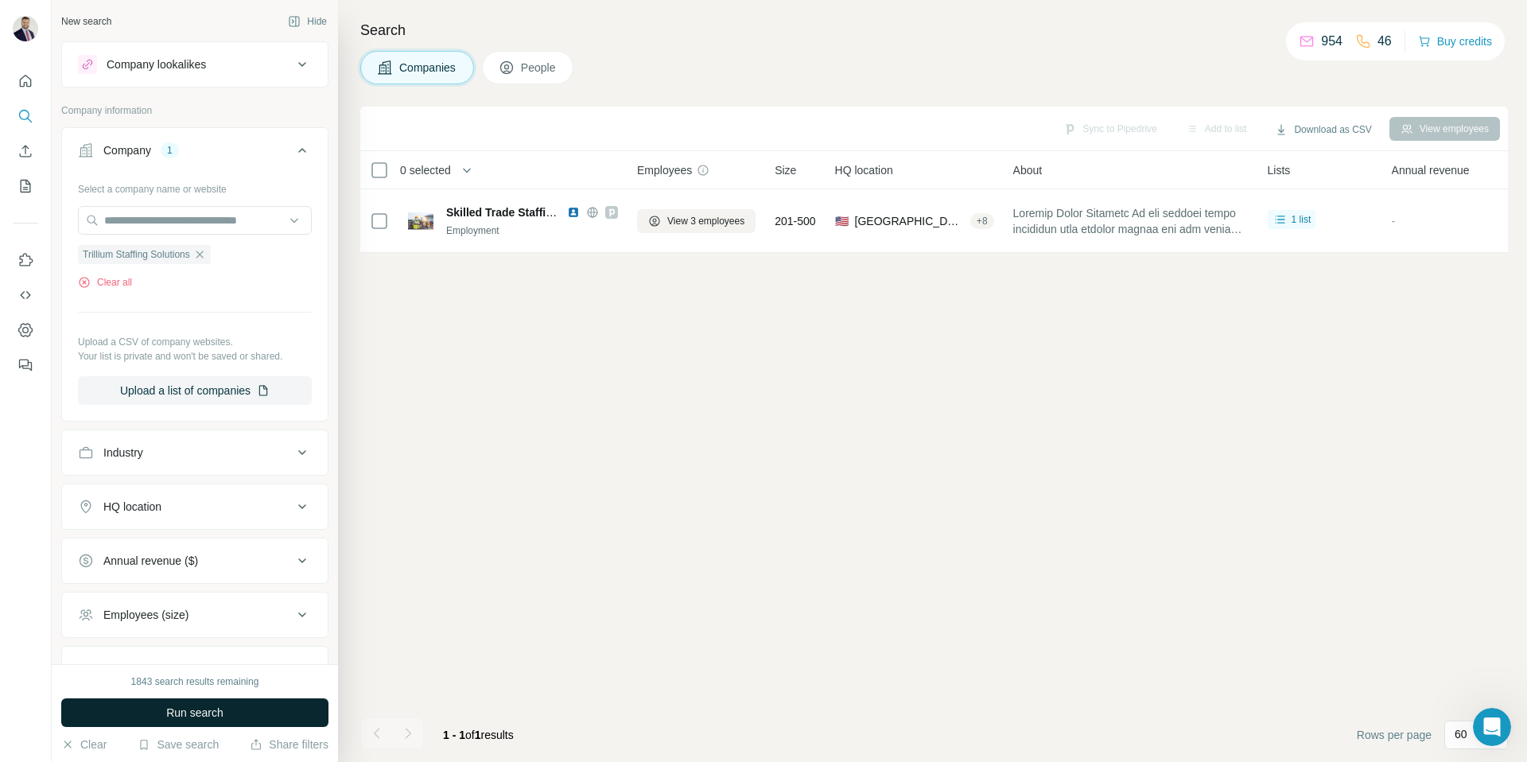
click at [188, 711] on span "Run search" at bounding box center [194, 713] width 57 height 16
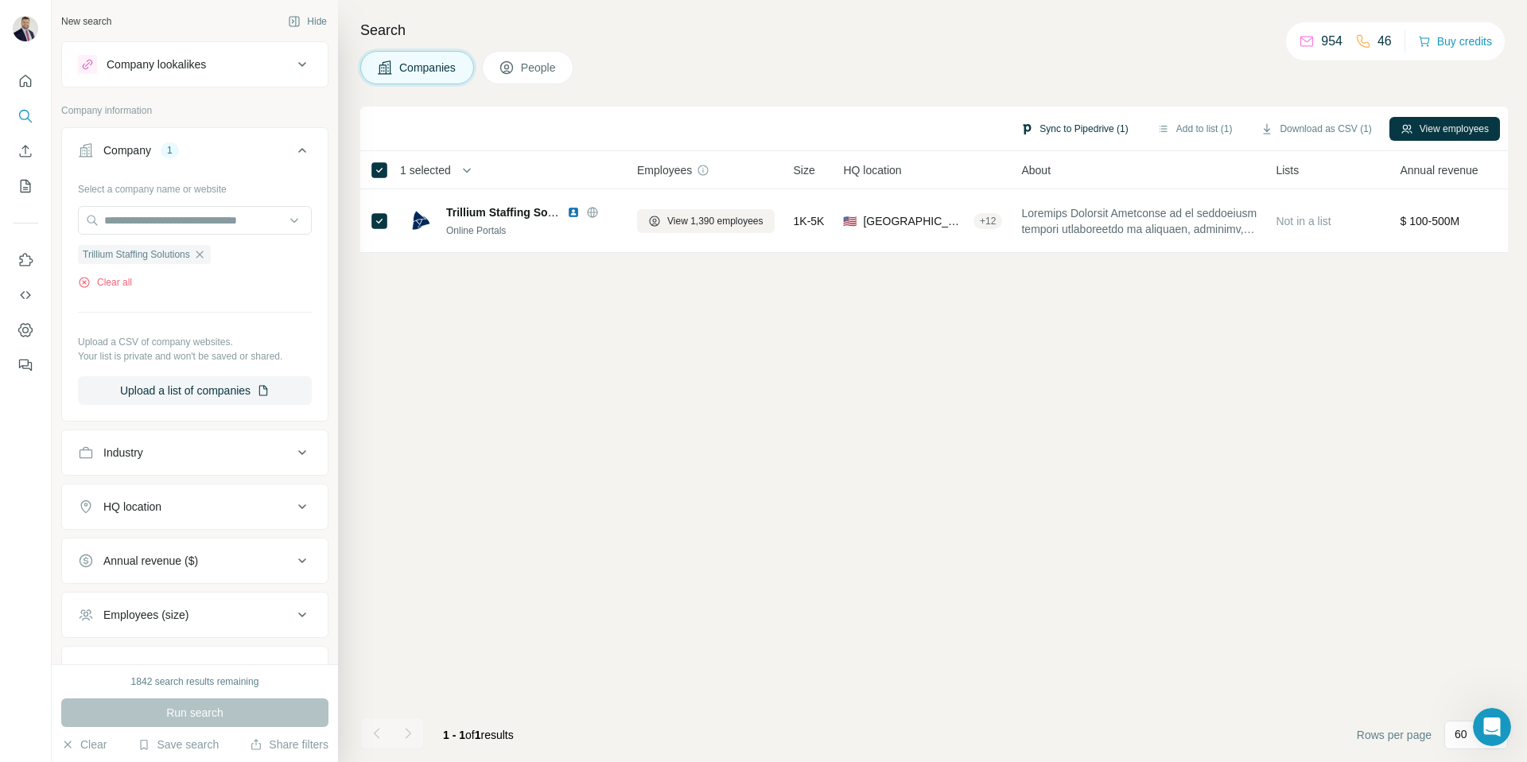
click at [1075, 124] on button "Sync to Pipedrive (1)" at bounding box center [1074, 129] width 130 height 24
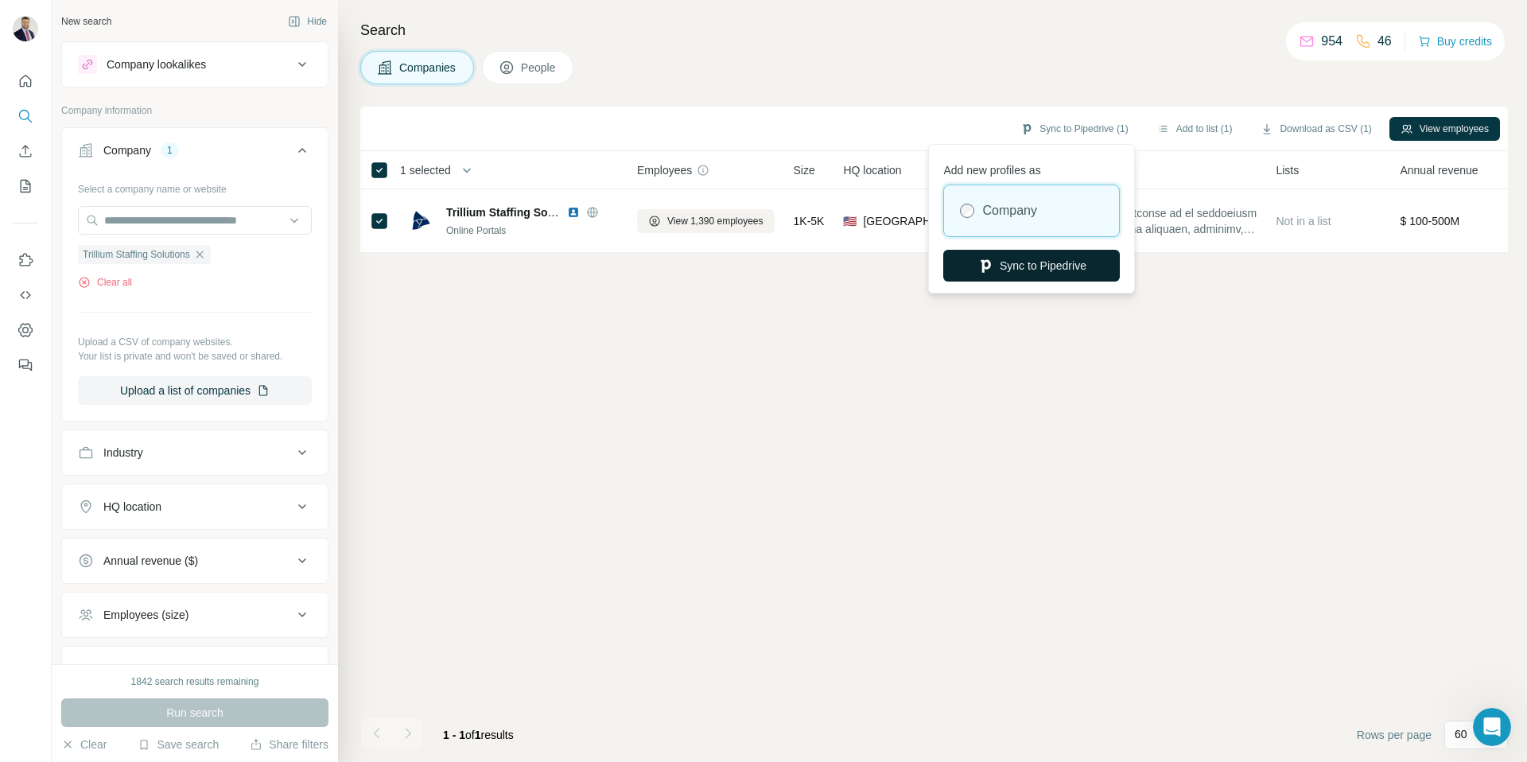
click at [1023, 261] on button "Sync to Pipedrive" at bounding box center [1031, 266] width 177 height 32
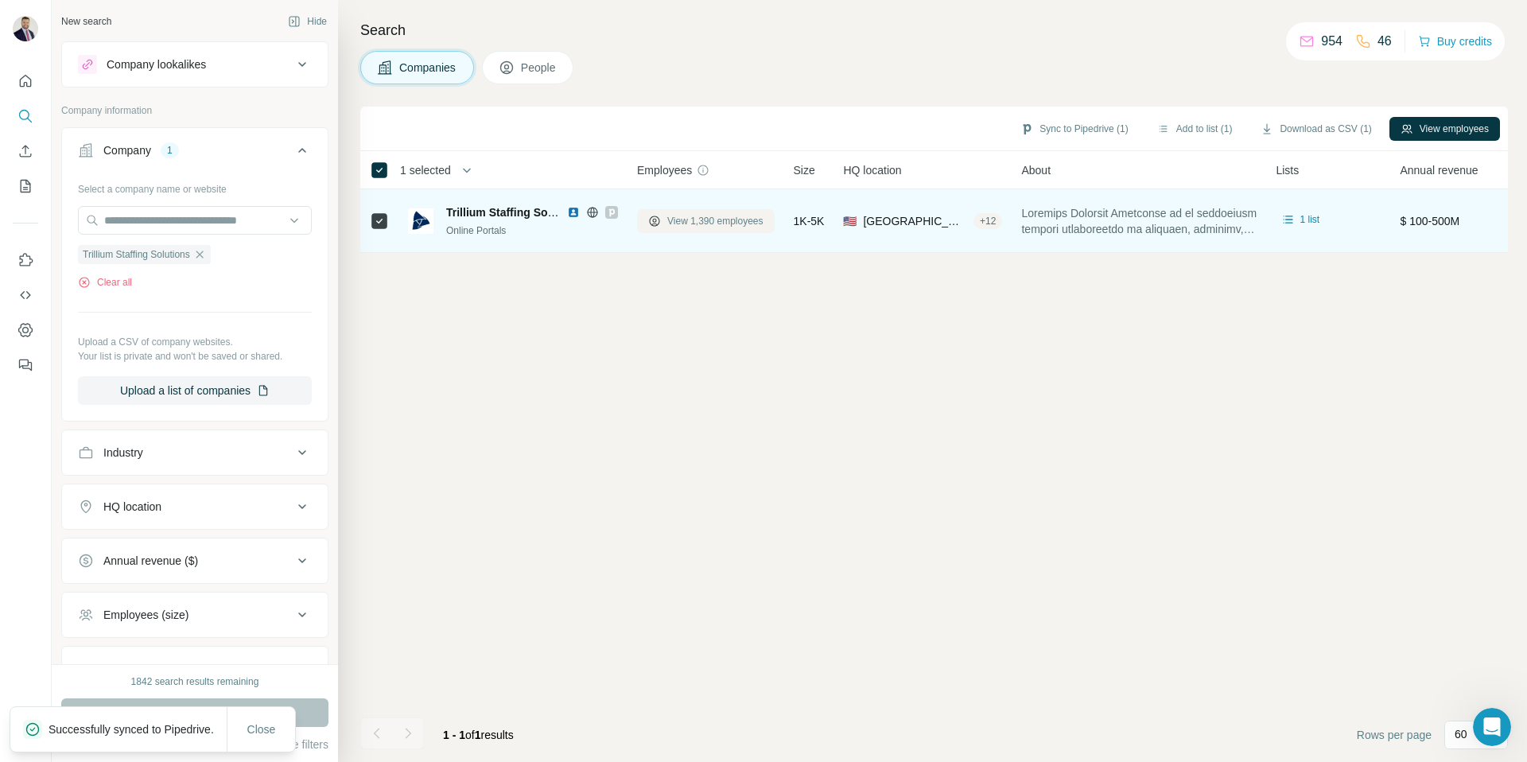
click at [711, 220] on span "View 1,390 employees" at bounding box center [715, 221] width 96 height 14
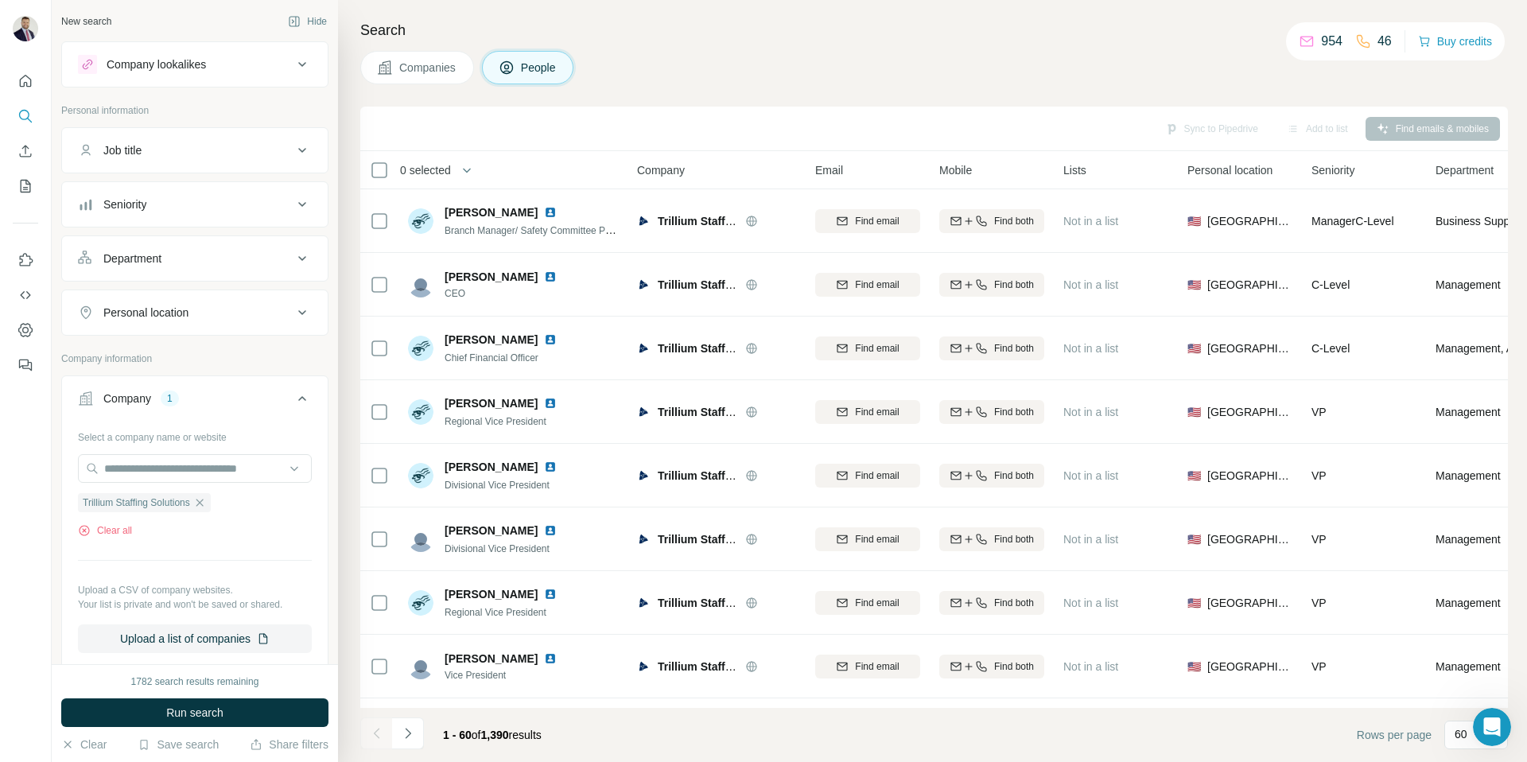
click at [413, 60] on span "Companies" at bounding box center [428, 68] width 58 height 16
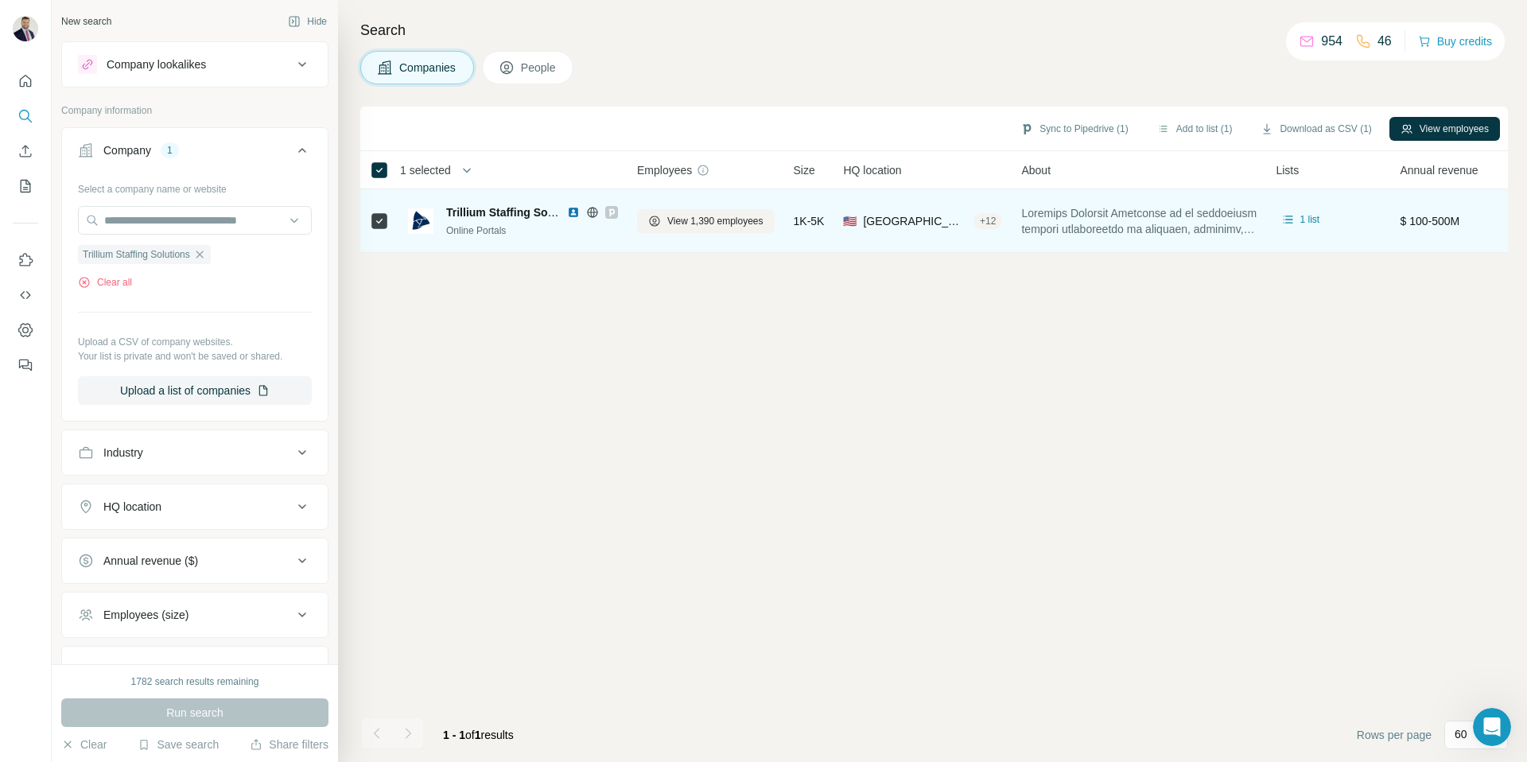
click at [593, 211] on icon at bounding box center [592, 212] width 13 height 13
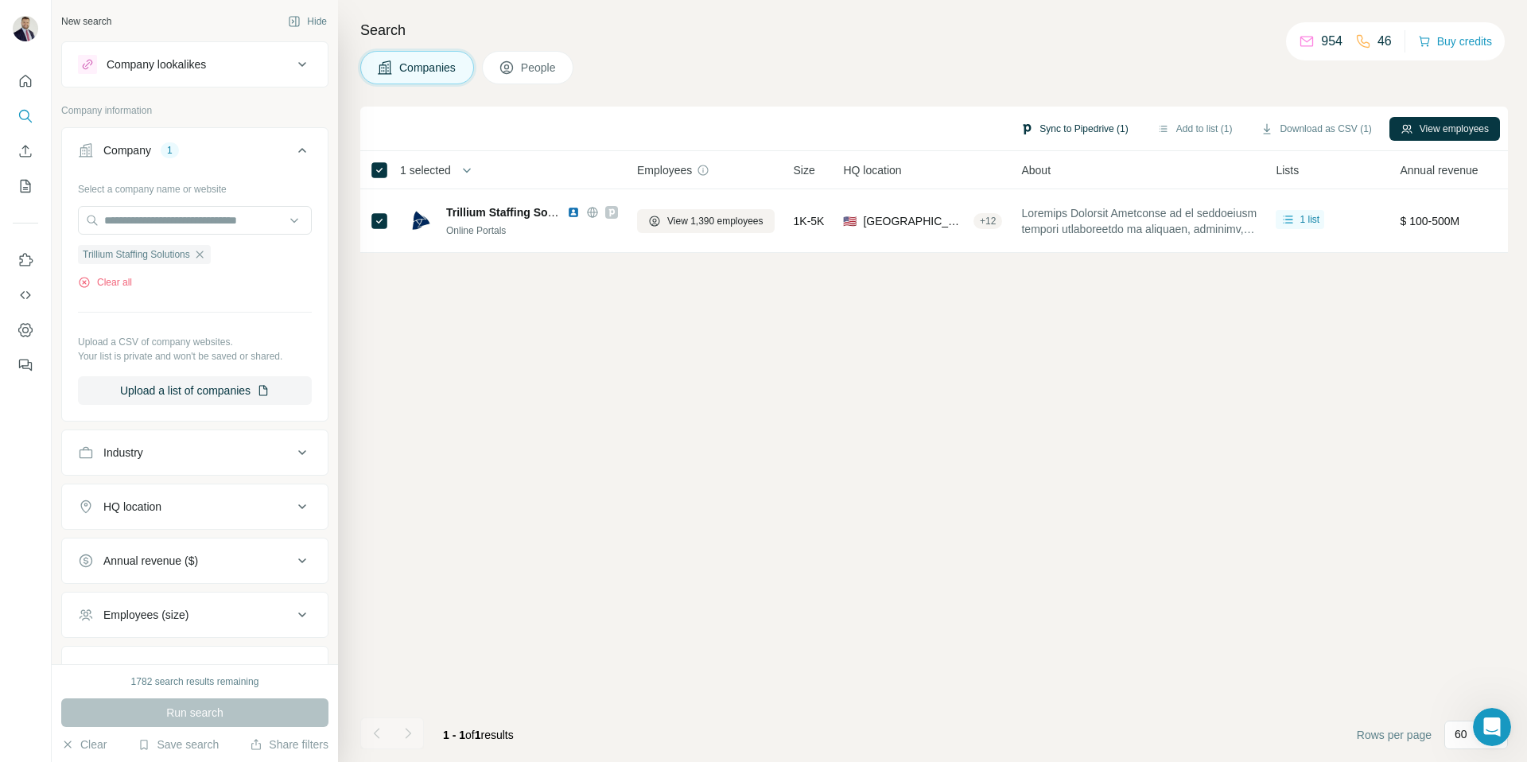
click at [1035, 130] on button "Sync to Pipedrive (1)" at bounding box center [1074, 129] width 130 height 24
click at [1031, 240] on button "Sync to Pipedrive" at bounding box center [1031, 247] width 177 height 32
click at [114, 282] on button "Clear all" at bounding box center [105, 282] width 54 height 14
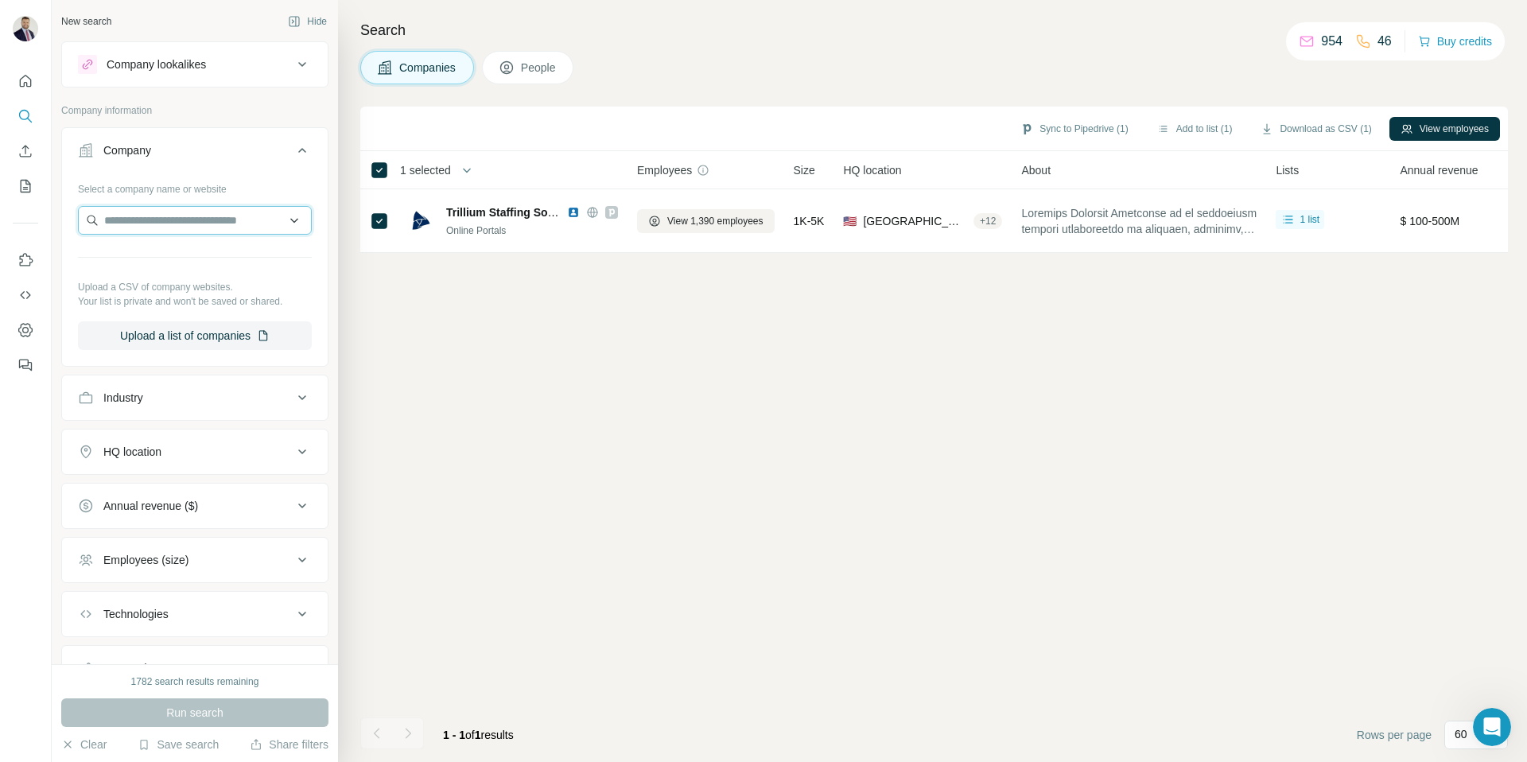
click at [195, 222] on input "text" at bounding box center [195, 220] width 234 height 29
paste input "**********"
type input "**********"
click at [304, 218] on input "**********" at bounding box center [195, 220] width 234 height 29
click at [270, 140] on button "Company" at bounding box center [195, 153] width 266 height 45
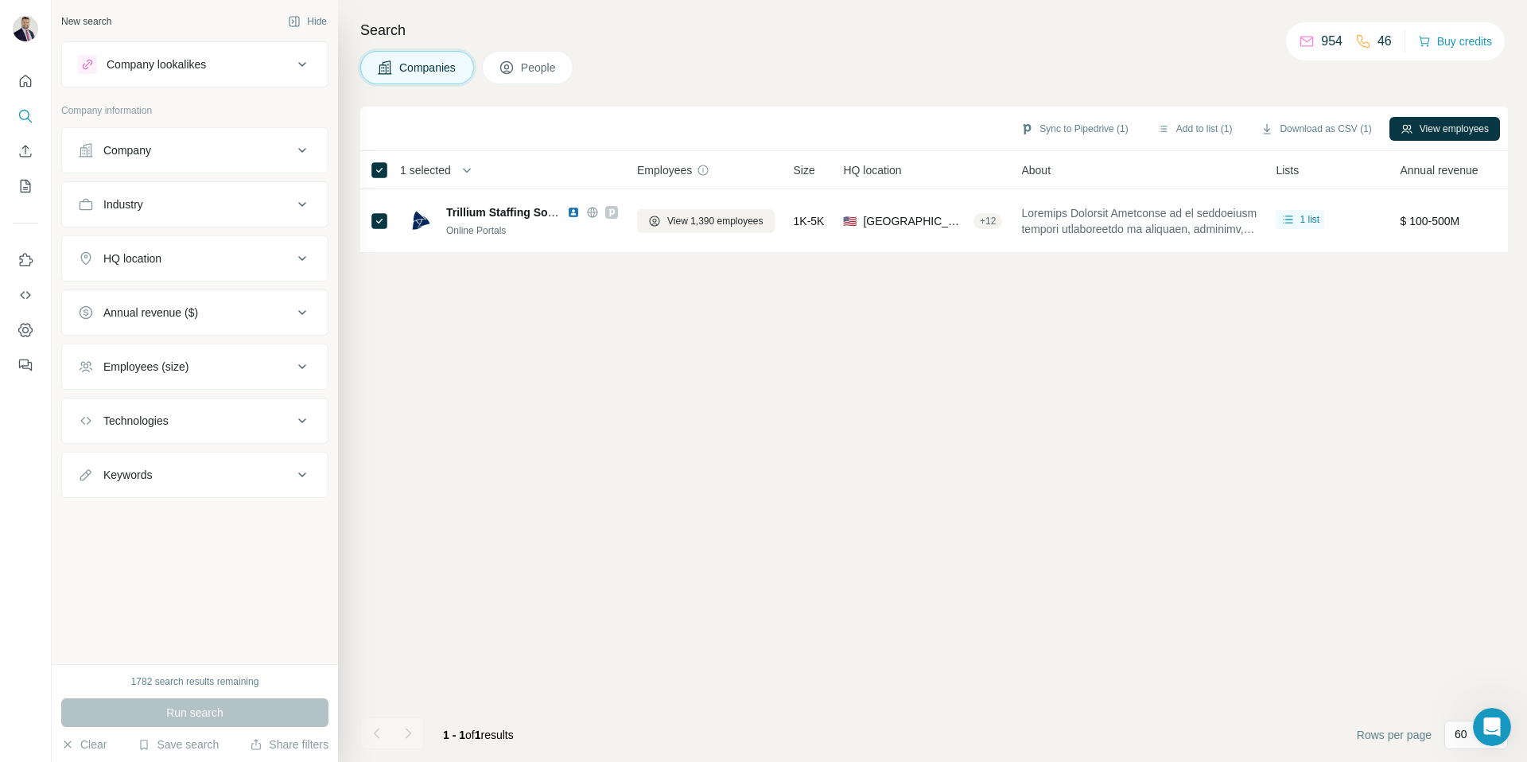
click at [262, 151] on div "Company" at bounding box center [185, 150] width 215 height 16
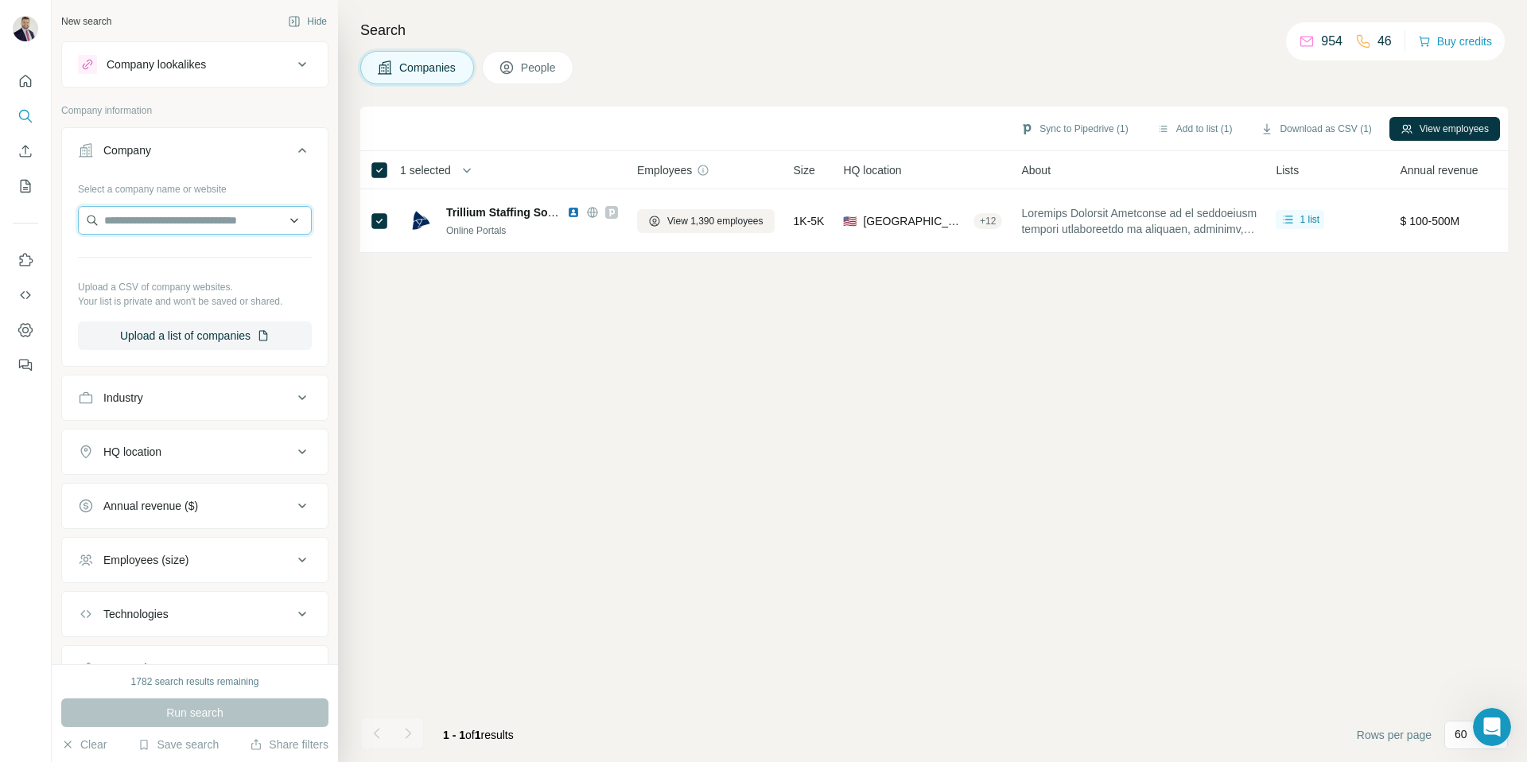
click at [209, 226] on input "text" at bounding box center [195, 220] width 234 height 29
paste input "**********"
type input "*"
click at [302, 154] on icon at bounding box center [302, 150] width 19 height 19
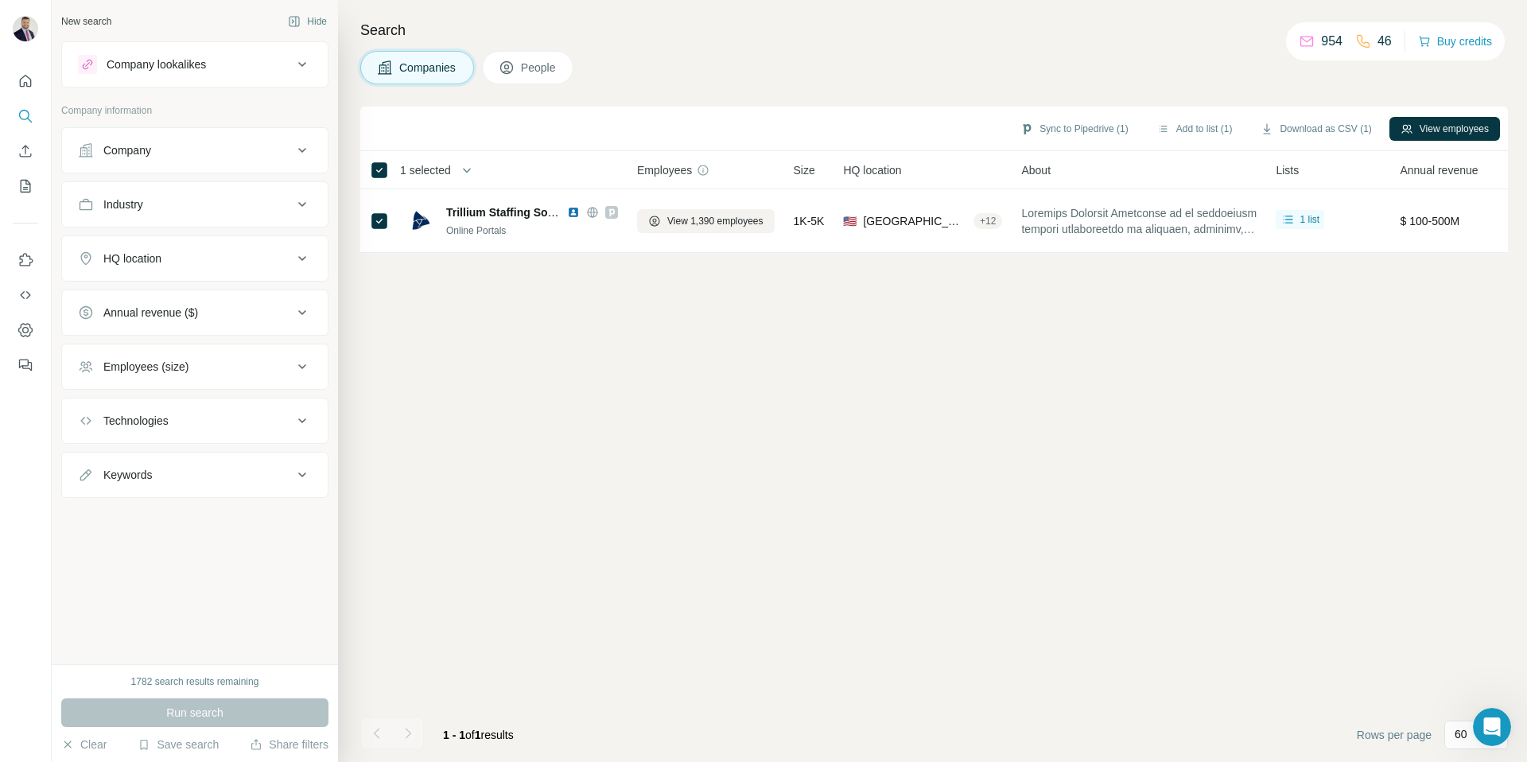
click at [286, 149] on div "Company" at bounding box center [185, 150] width 215 height 16
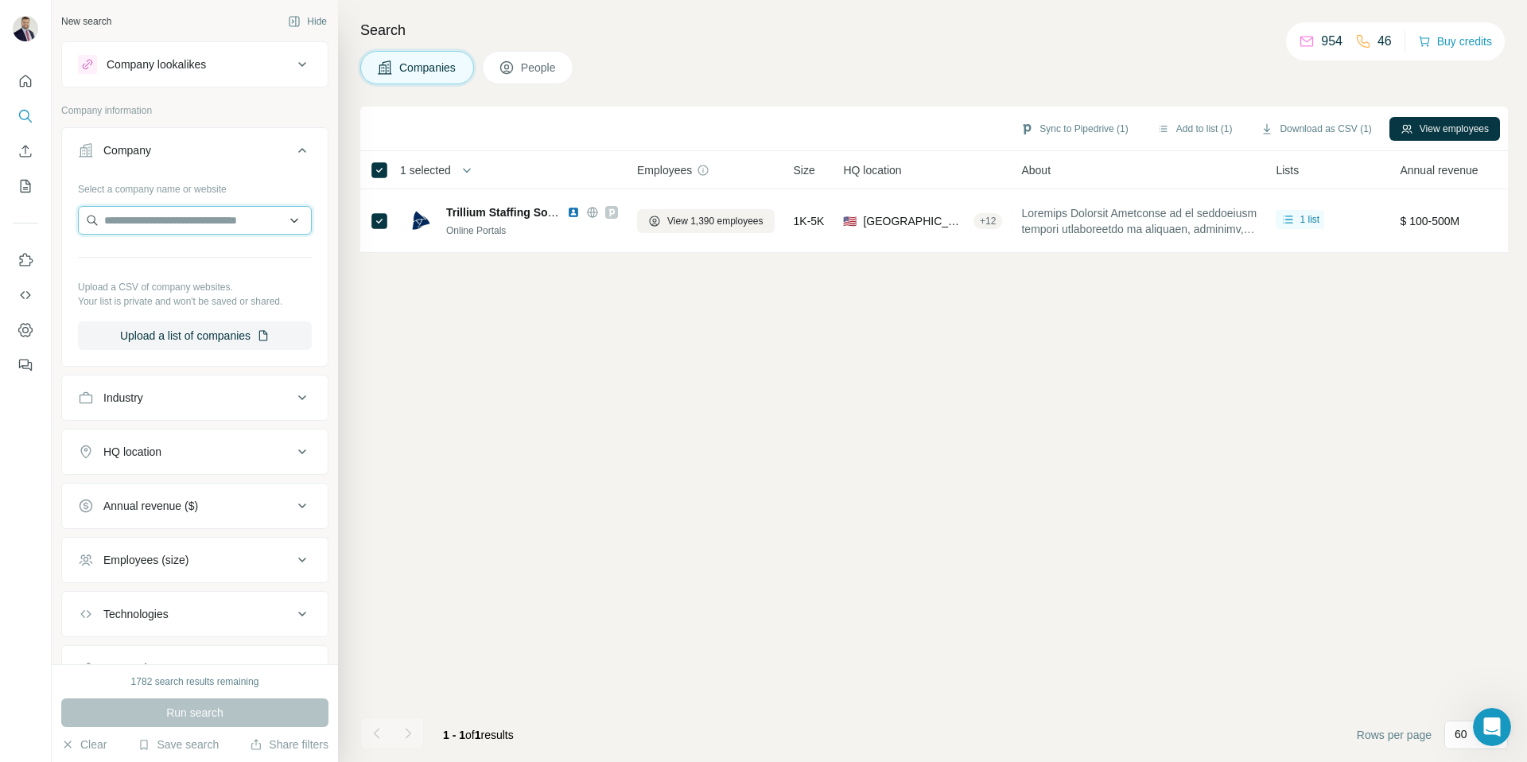
click at [207, 224] on input "text" at bounding box center [195, 220] width 234 height 29
paste input "**********"
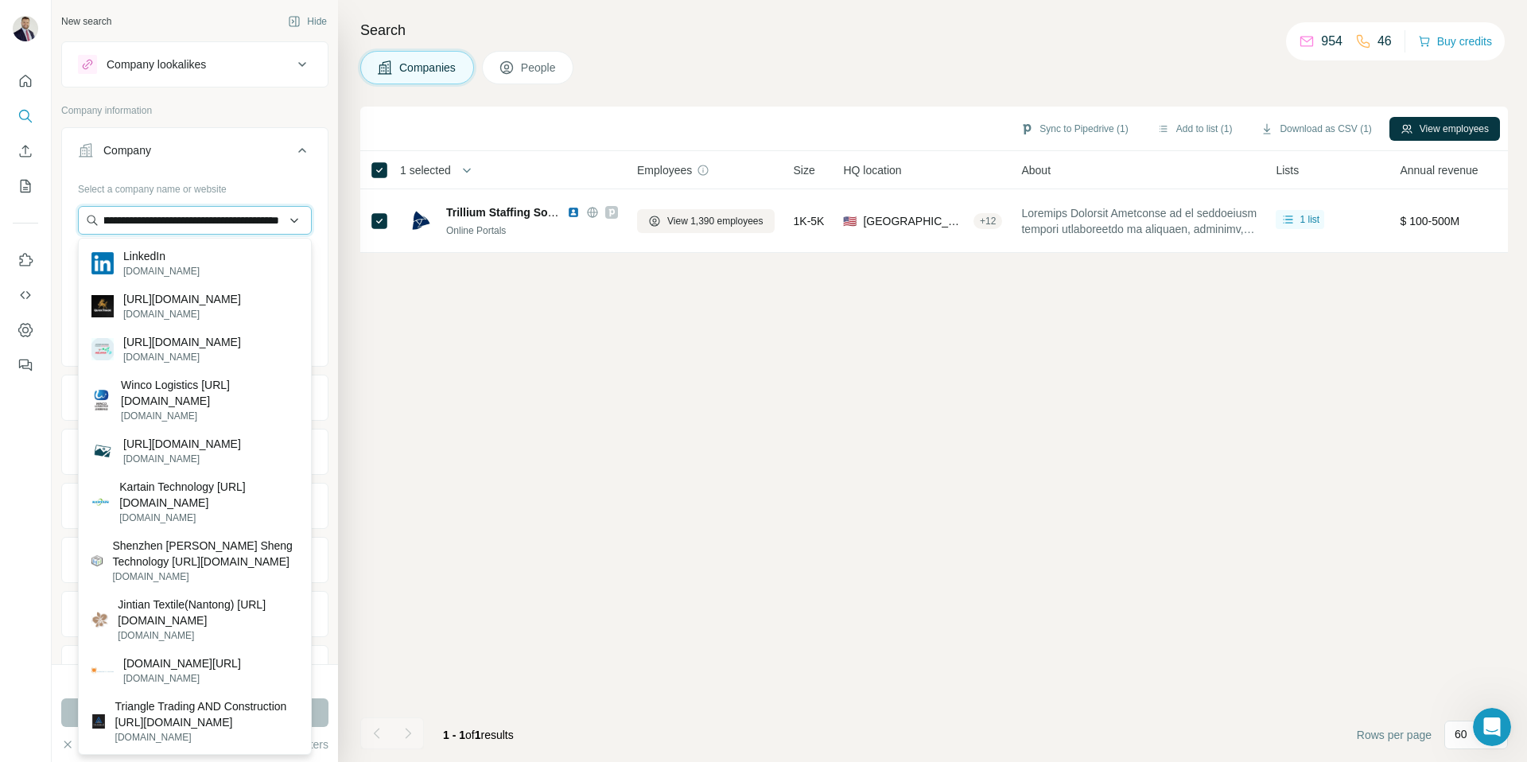
click at [196, 228] on input "**********" at bounding box center [195, 220] width 234 height 29
type input "**********"
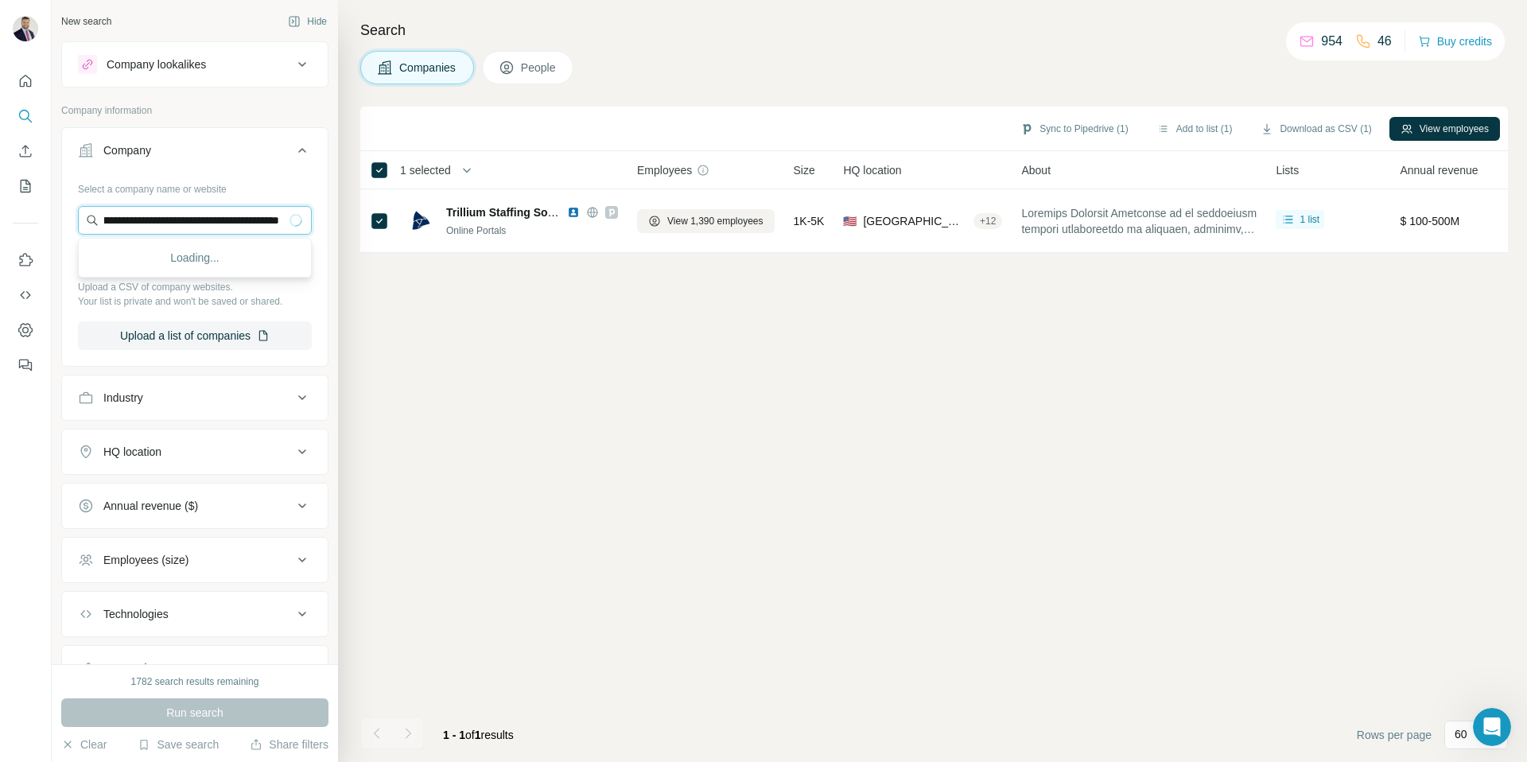
click at [194, 227] on input "**********" at bounding box center [195, 220] width 234 height 29
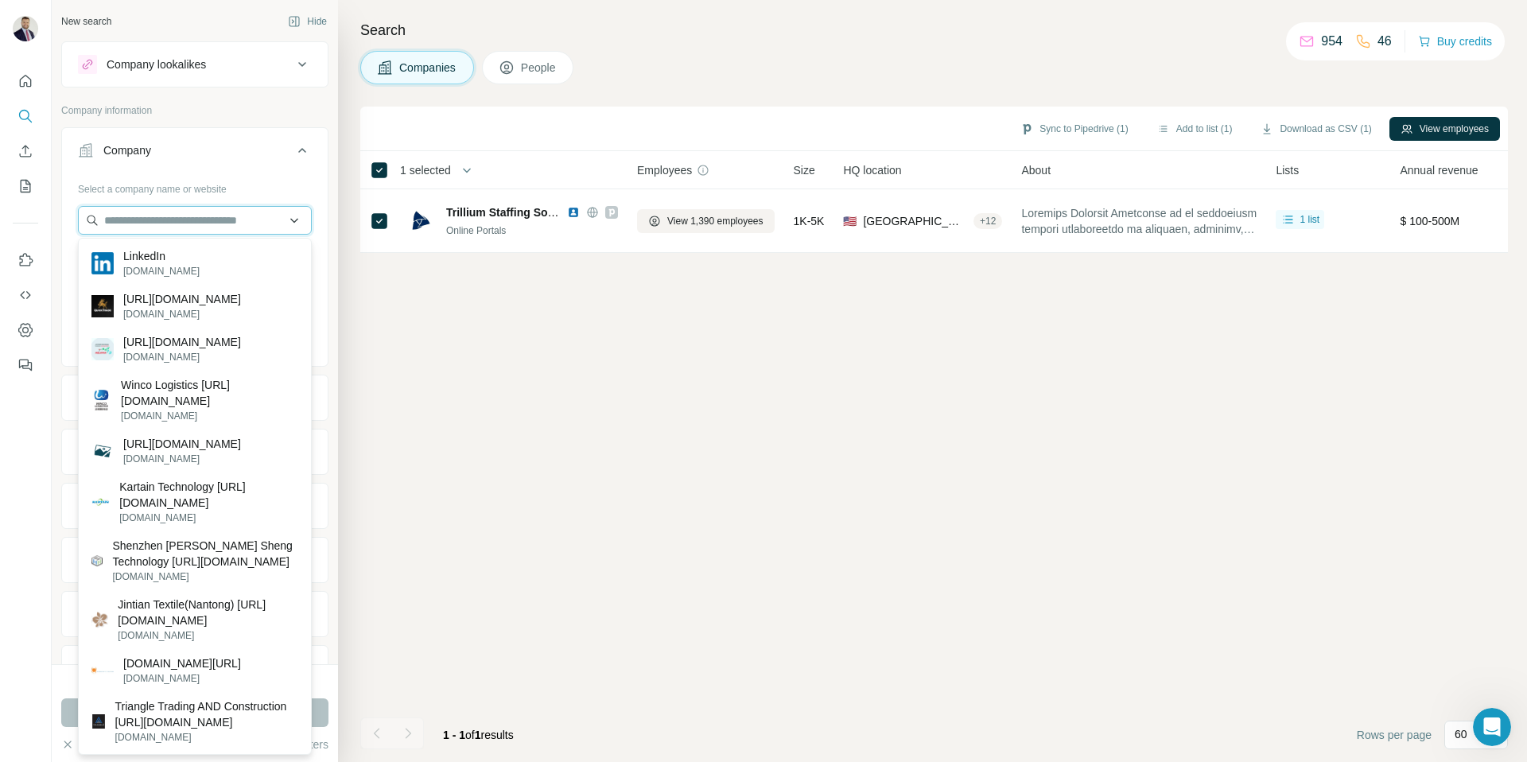
scroll to position [0, 0]
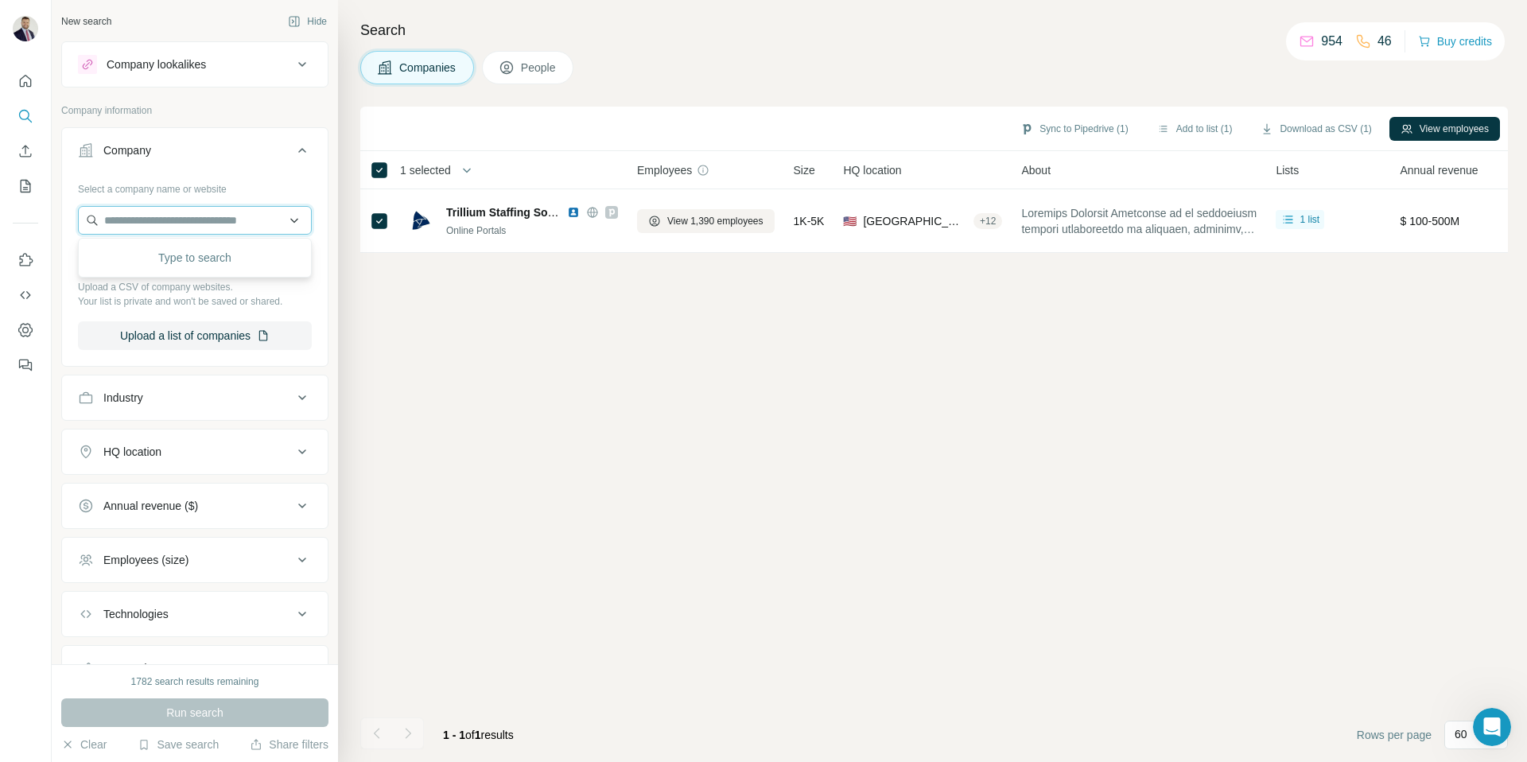
paste input "**********"
type input "**********"
click at [204, 256] on p "Minutemen Staffing" at bounding box center [170, 256] width 95 height 16
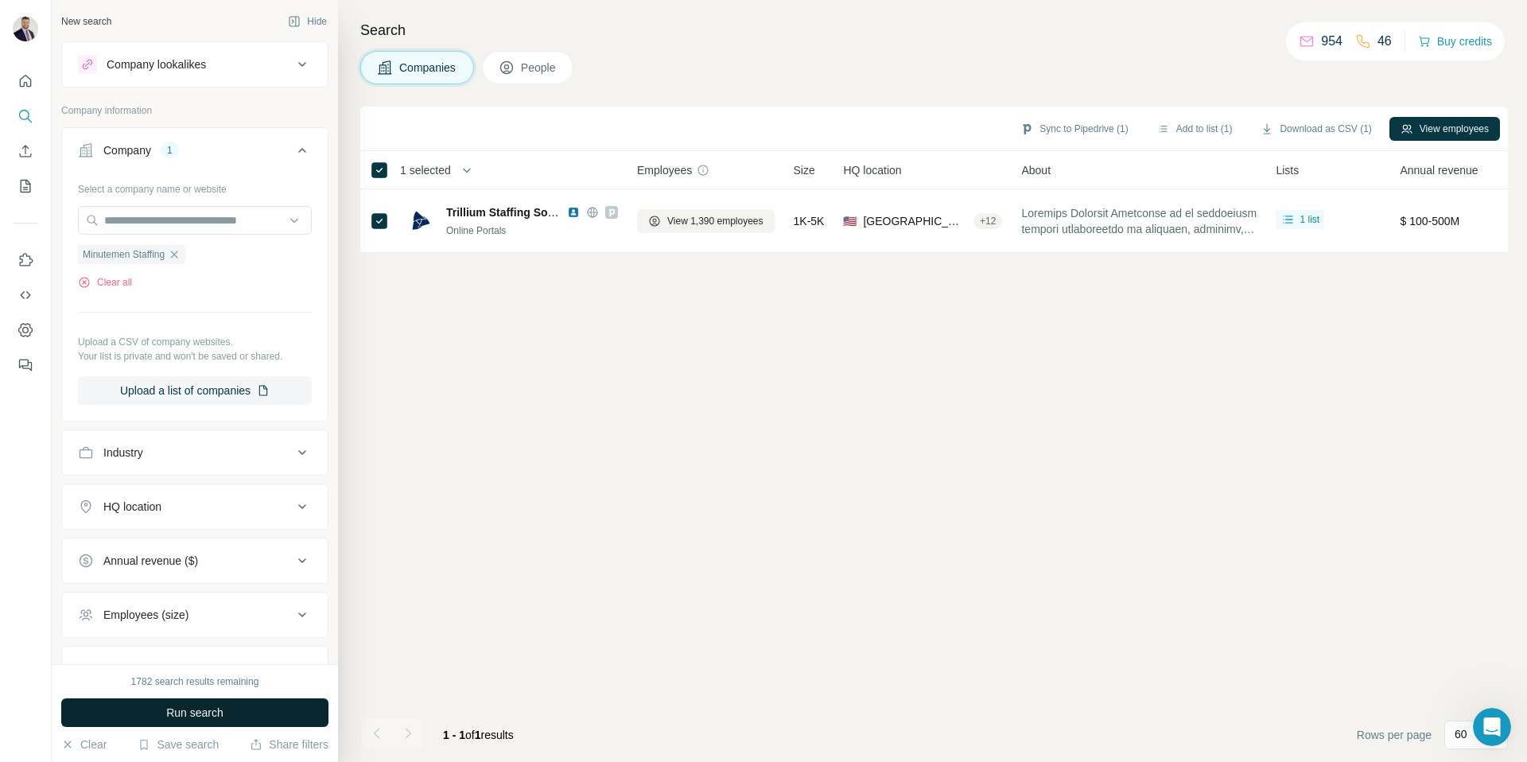
click at [210, 701] on button "Run search" at bounding box center [194, 712] width 267 height 29
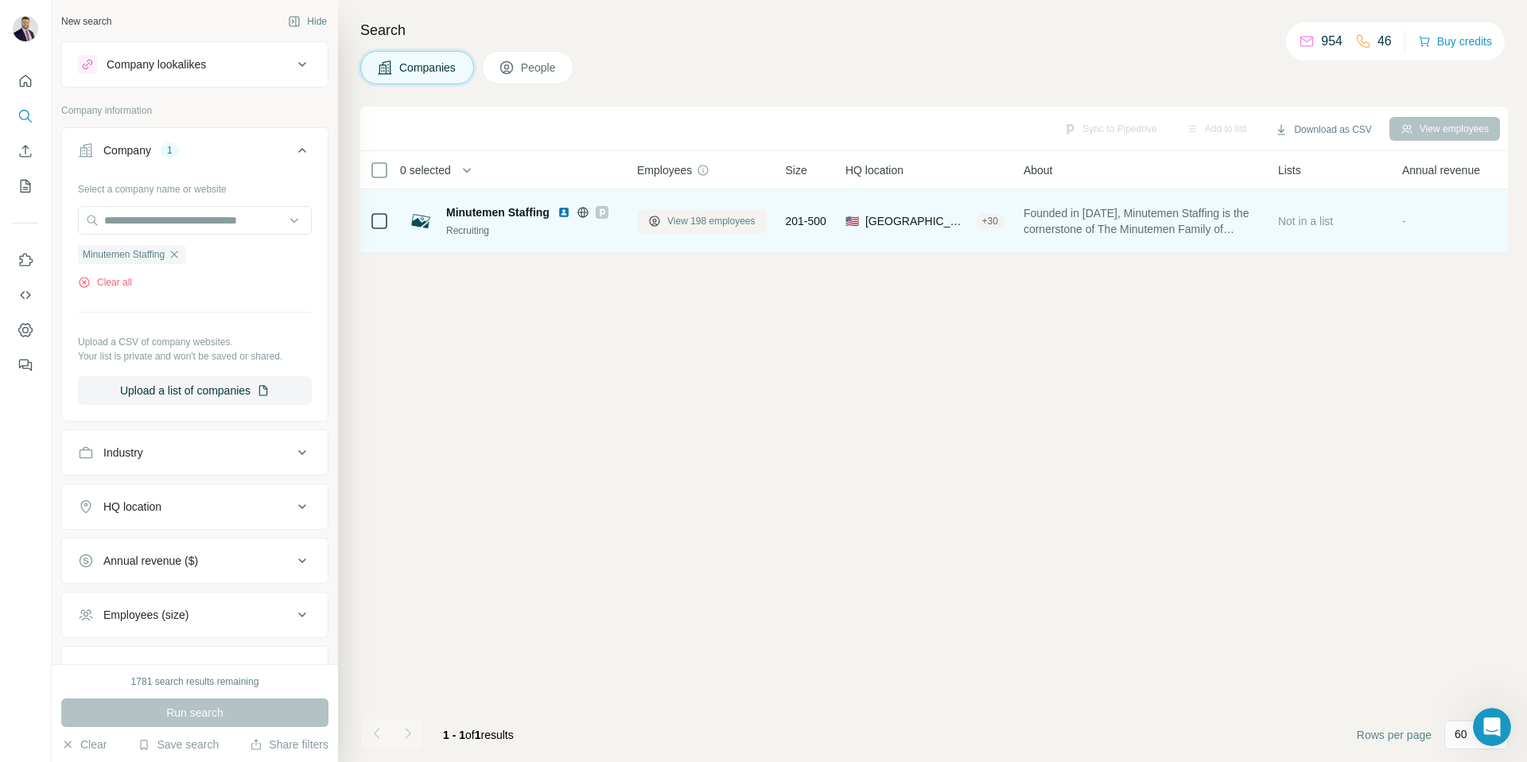
click at [693, 221] on span "View 198 employees" at bounding box center [711, 221] width 88 height 14
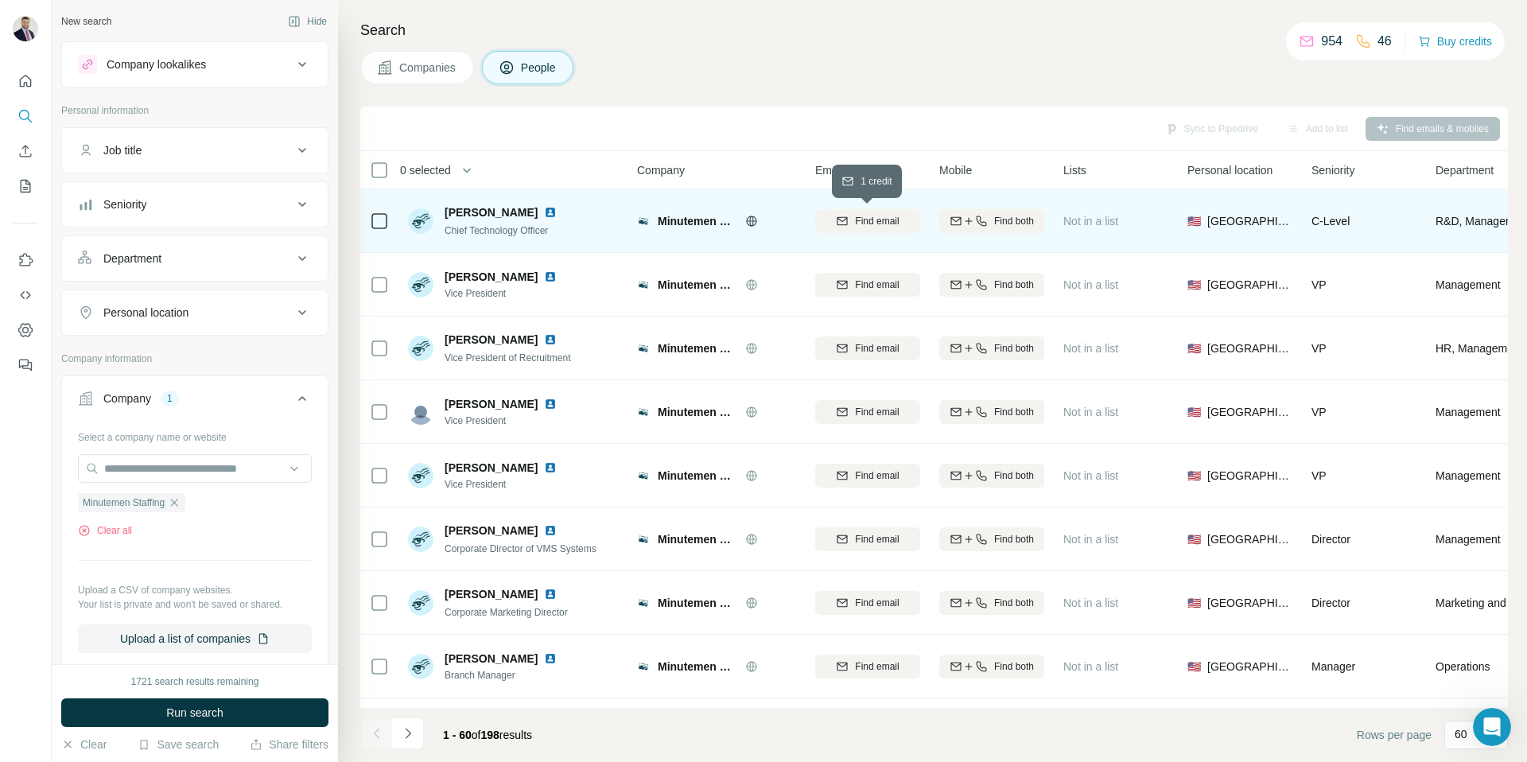
click at [864, 221] on span "Find email" at bounding box center [877, 221] width 44 height 14
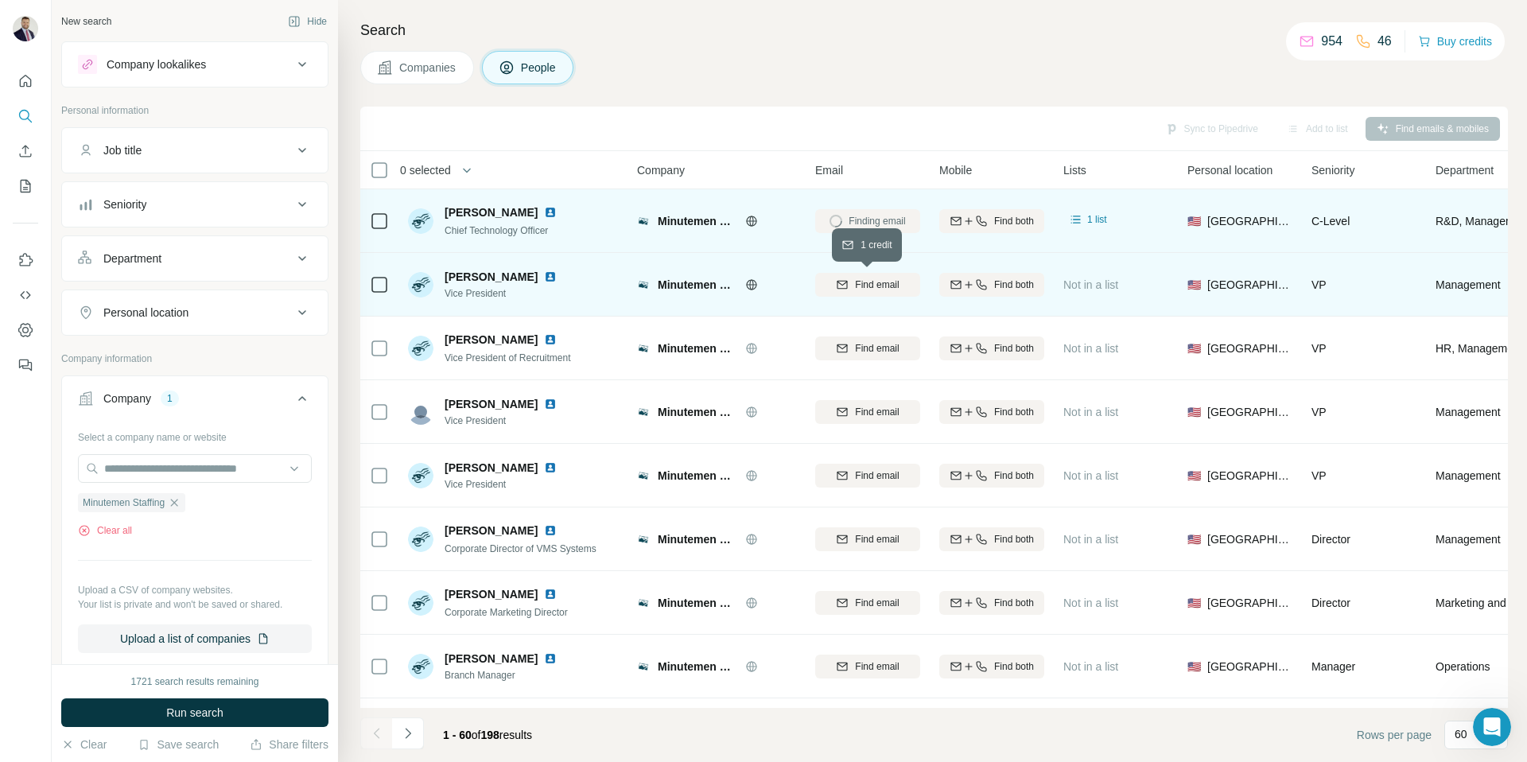
click at [880, 286] on span "Find email" at bounding box center [877, 285] width 44 height 14
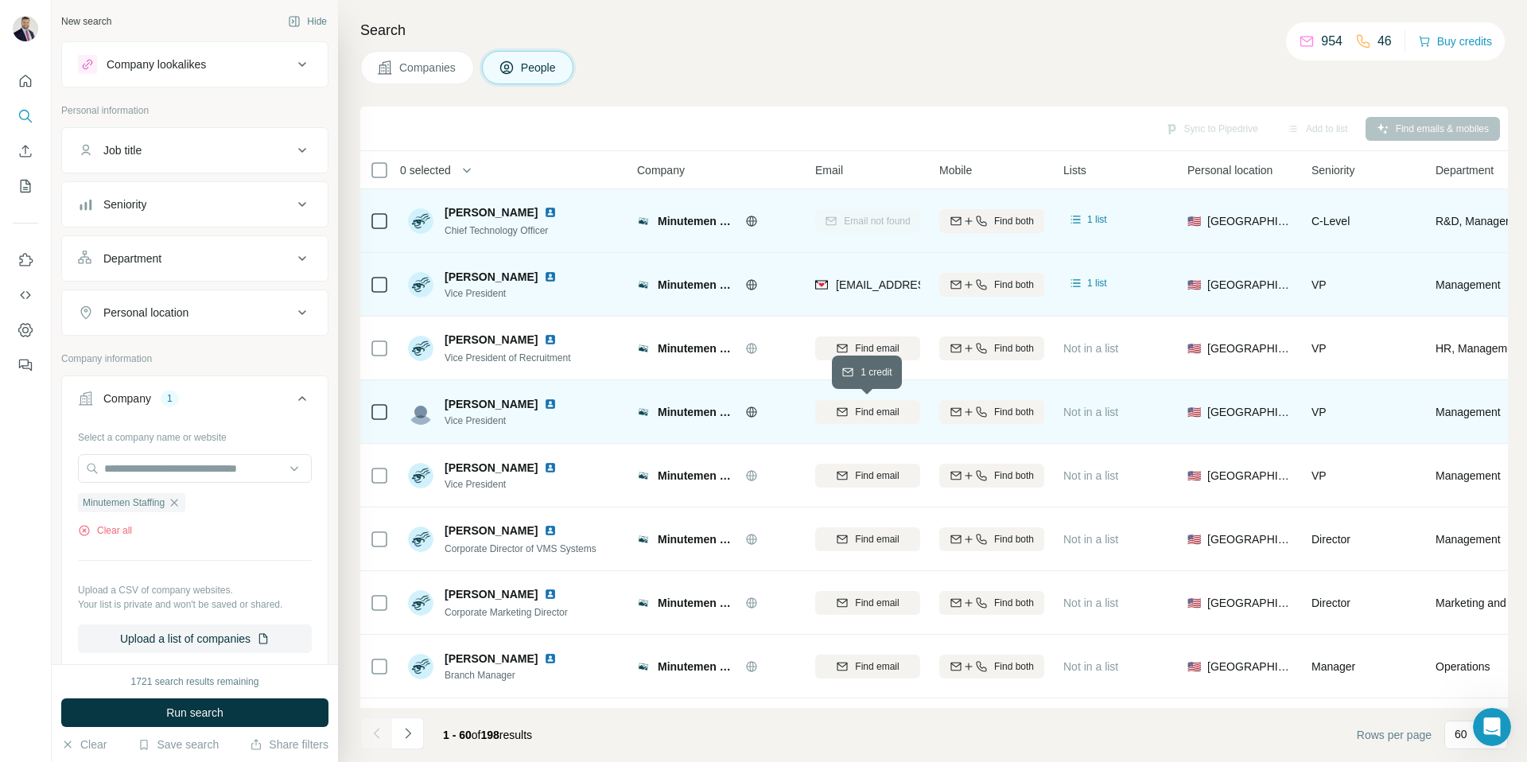
click at [867, 412] on span "Find email" at bounding box center [877, 412] width 44 height 14
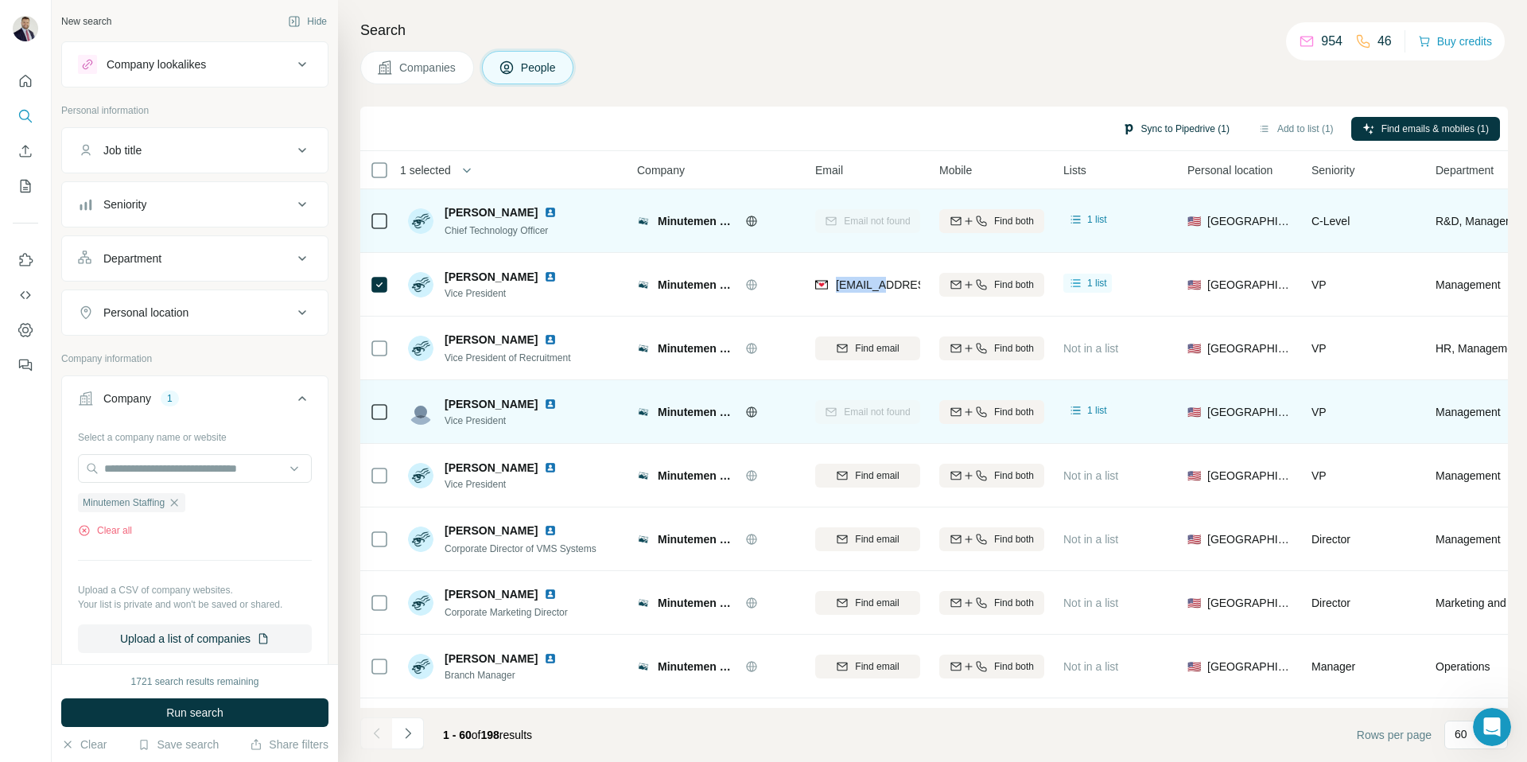
click at [1162, 128] on button "Sync to Pipedrive (1)" at bounding box center [1176, 129] width 130 height 24
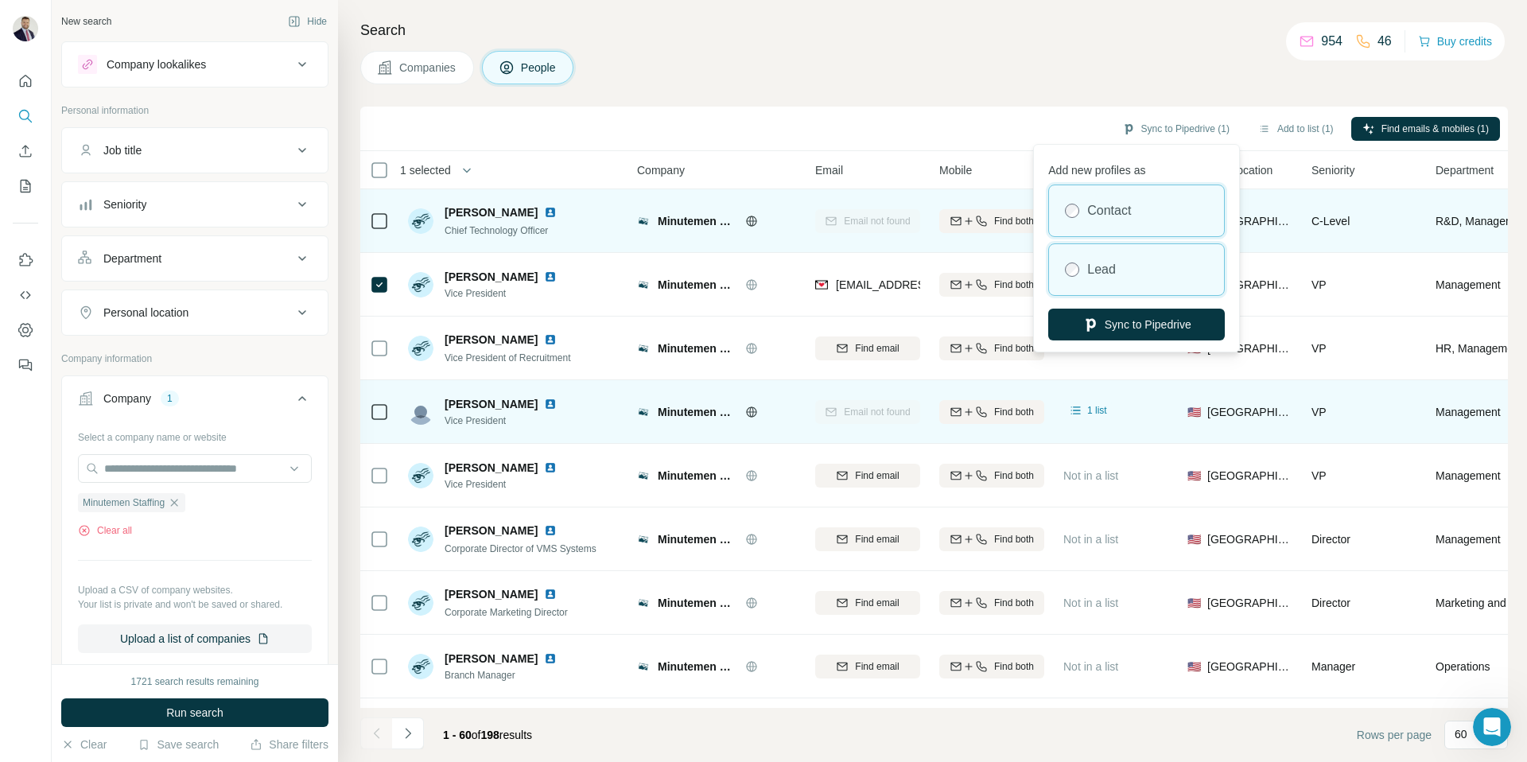
click at [1102, 260] on label "Lead" at bounding box center [1101, 269] width 29 height 19
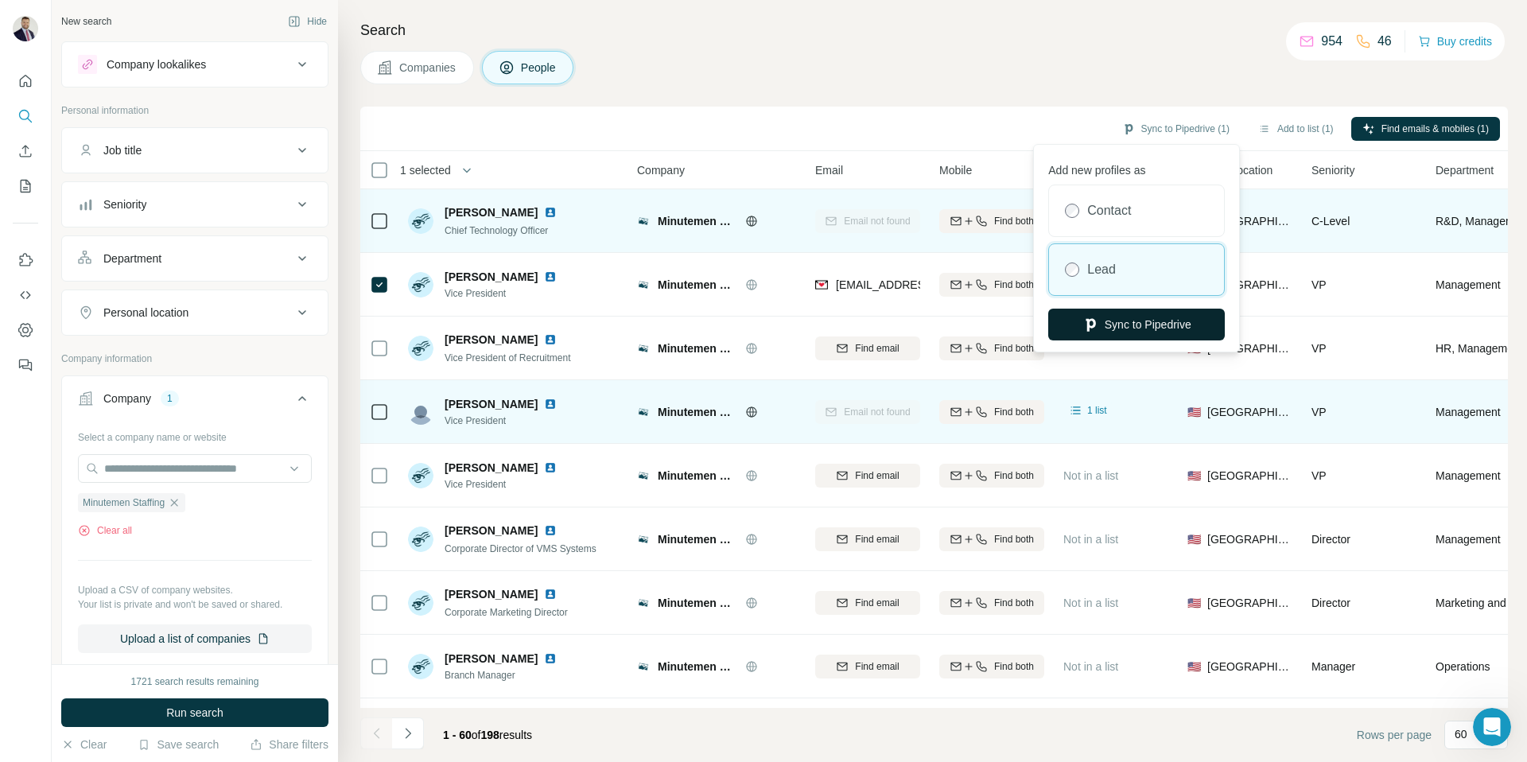
click at [1141, 327] on button "Sync to Pipedrive" at bounding box center [1136, 325] width 177 height 32
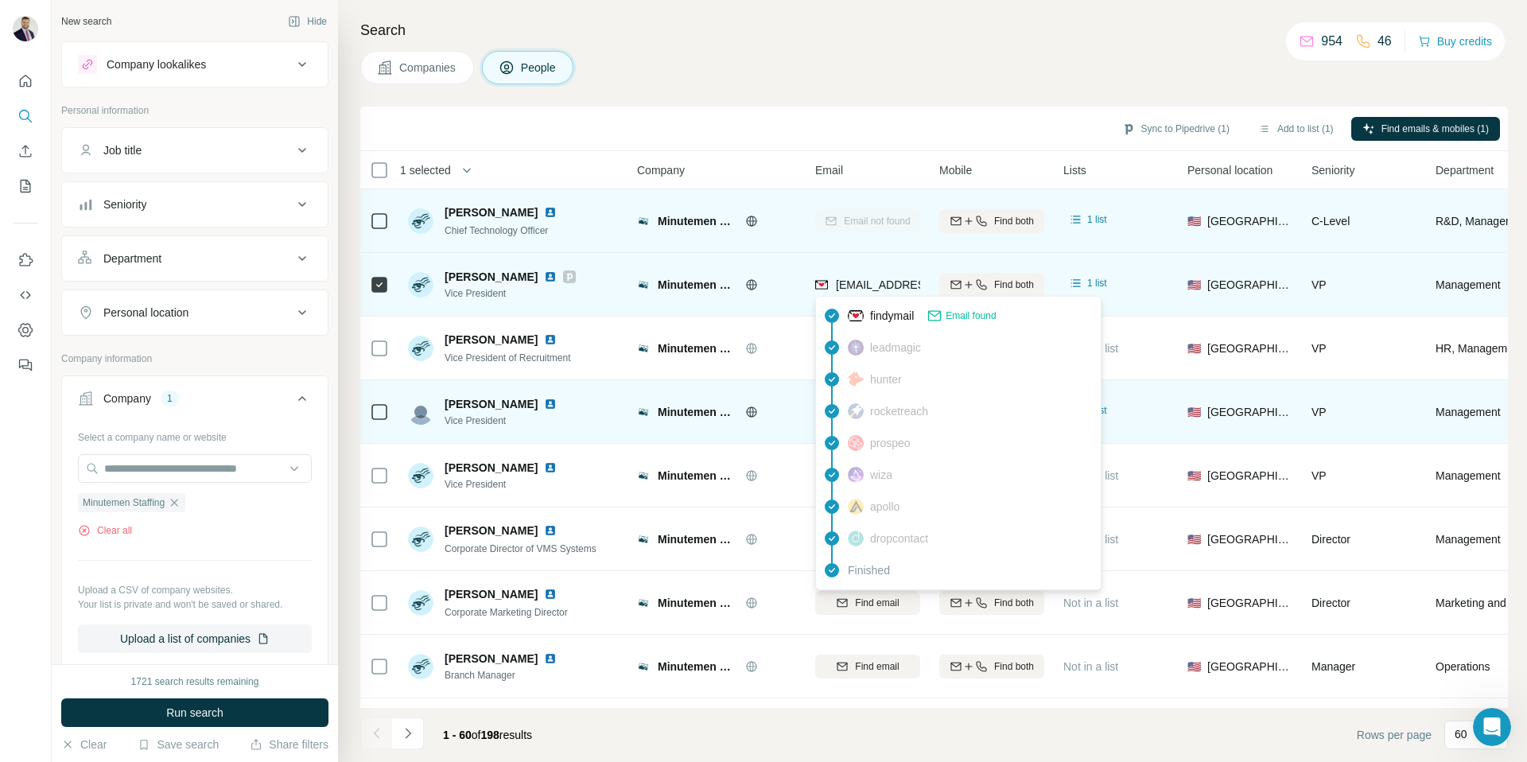
click at [867, 282] on span "[EMAIL_ADDRESS][DOMAIN_NAME]" at bounding box center [930, 284] width 188 height 13
copy tr "[EMAIL_ADDRESS][DOMAIN_NAME]"
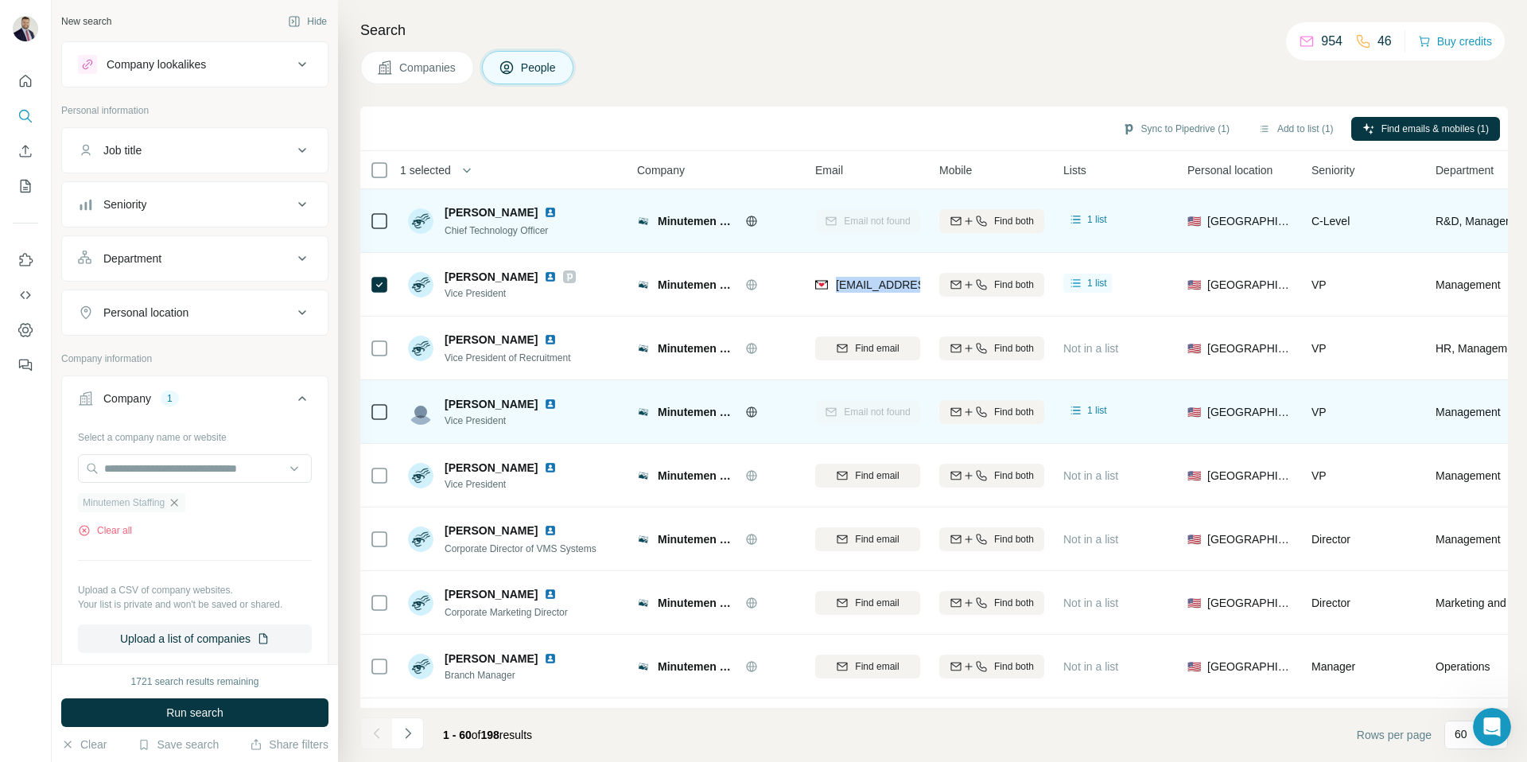
click at [177, 505] on icon "button" at bounding box center [174, 502] width 13 height 13
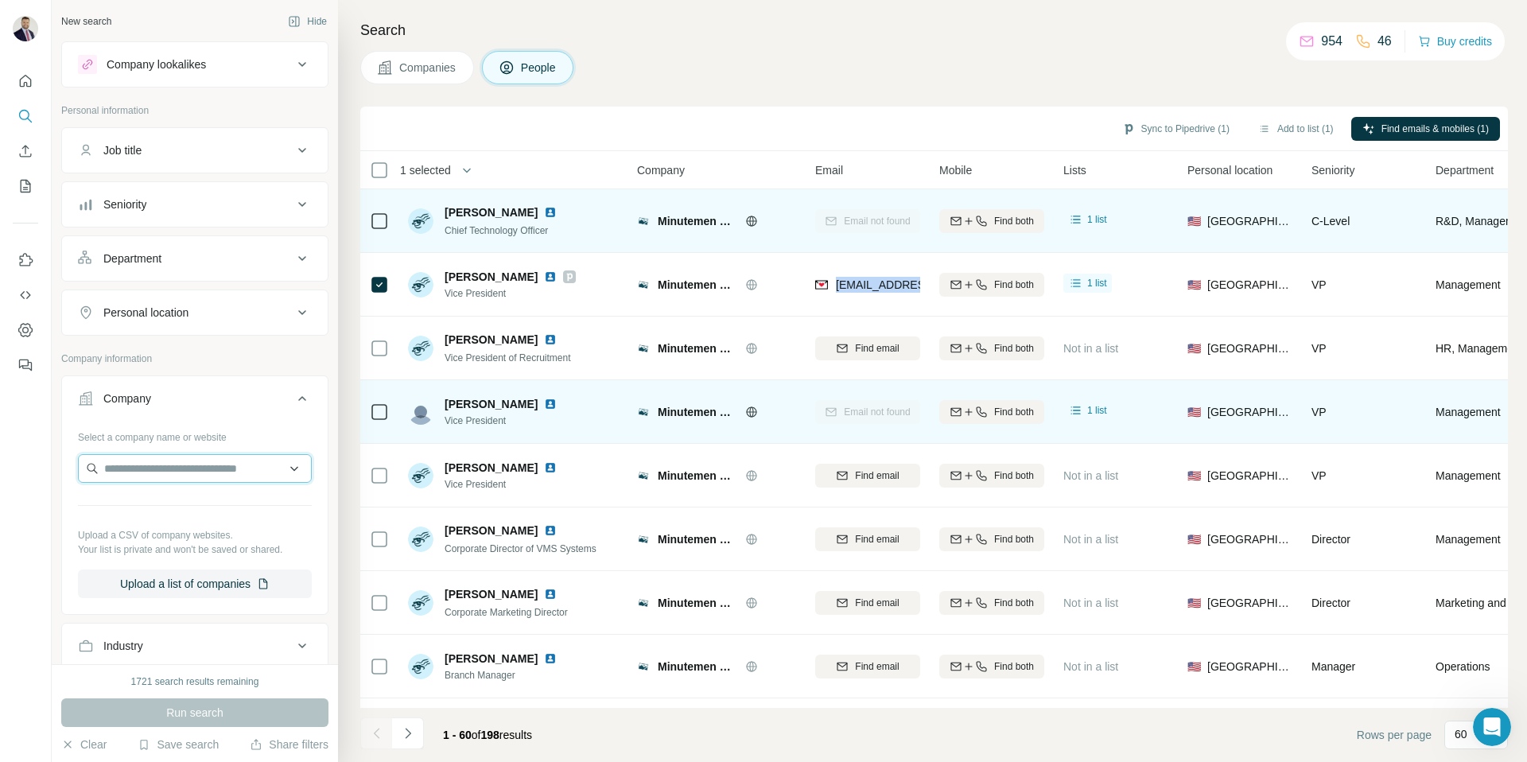
click at [186, 477] on input "text" at bounding box center [195, 468] width 234 height 29
type input "**********"
click at [194, 504] on div "On Staff USA [DOMAIN_NAME]" at bounding box center [195, 511] width 226 height 43
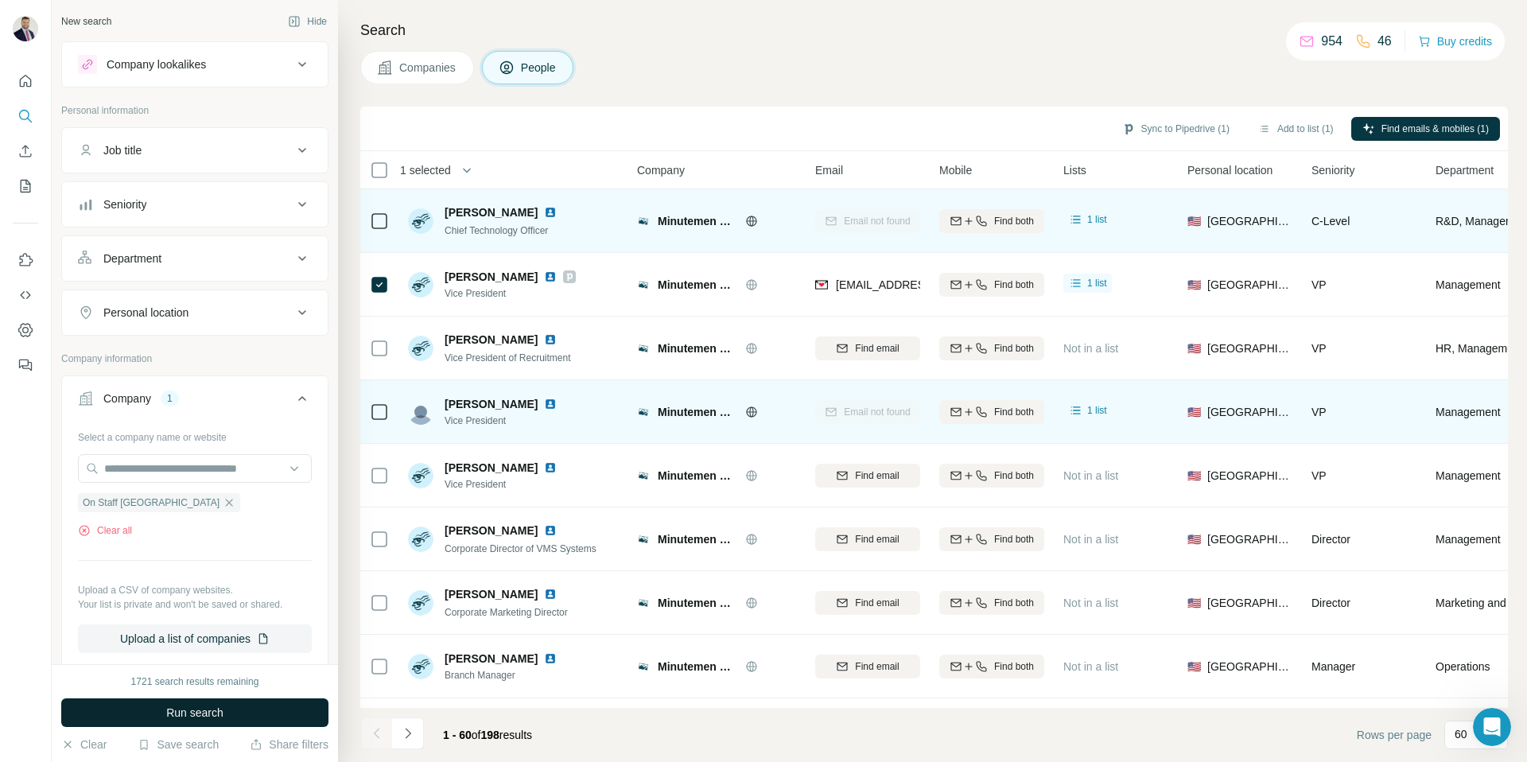
click at [194, 715] on span "Run search" at bounding box center [194, 713] width 57 height 16
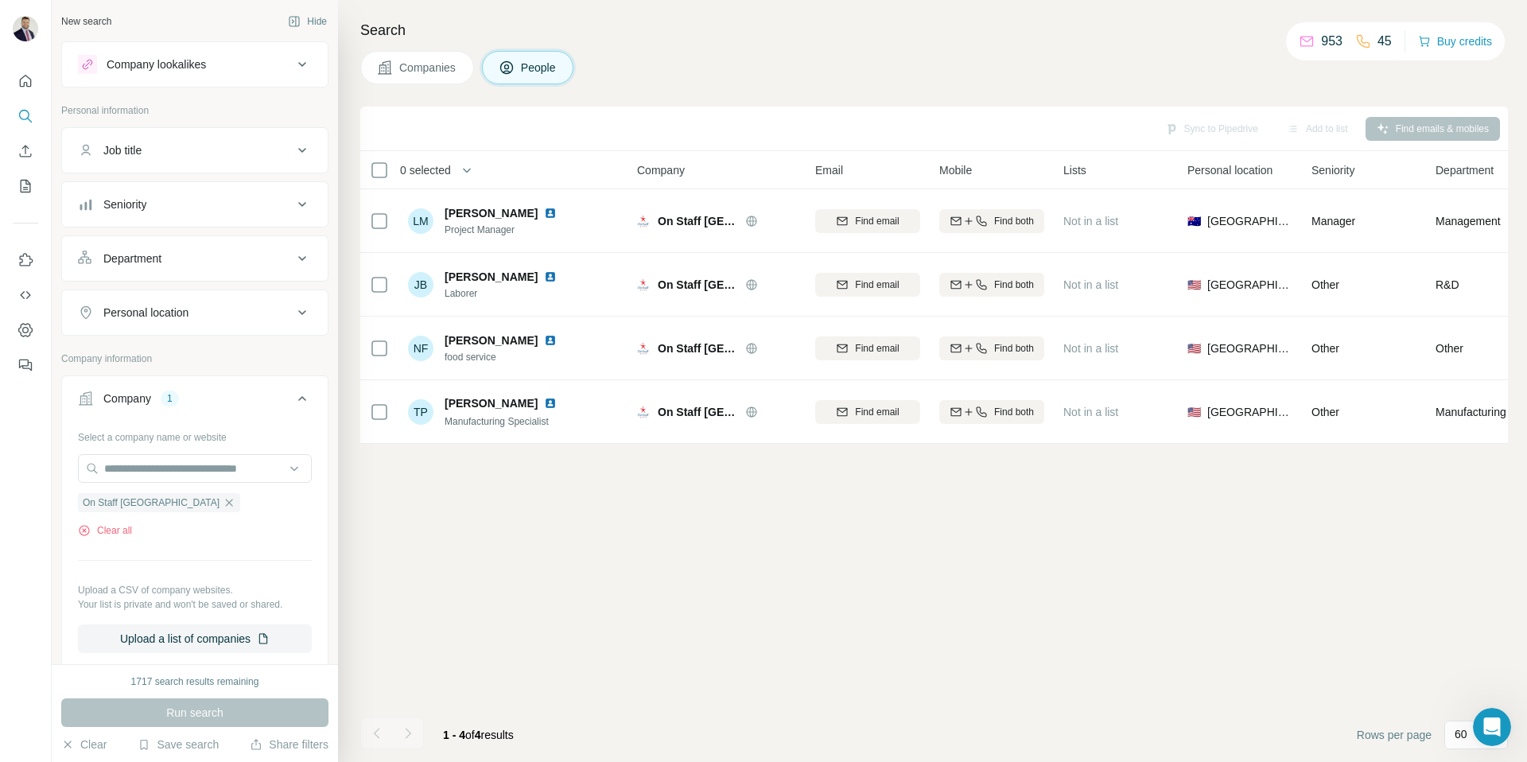
click at [432, 72] on span "Companies" at bounding box center [428, 68] width 58 height 16
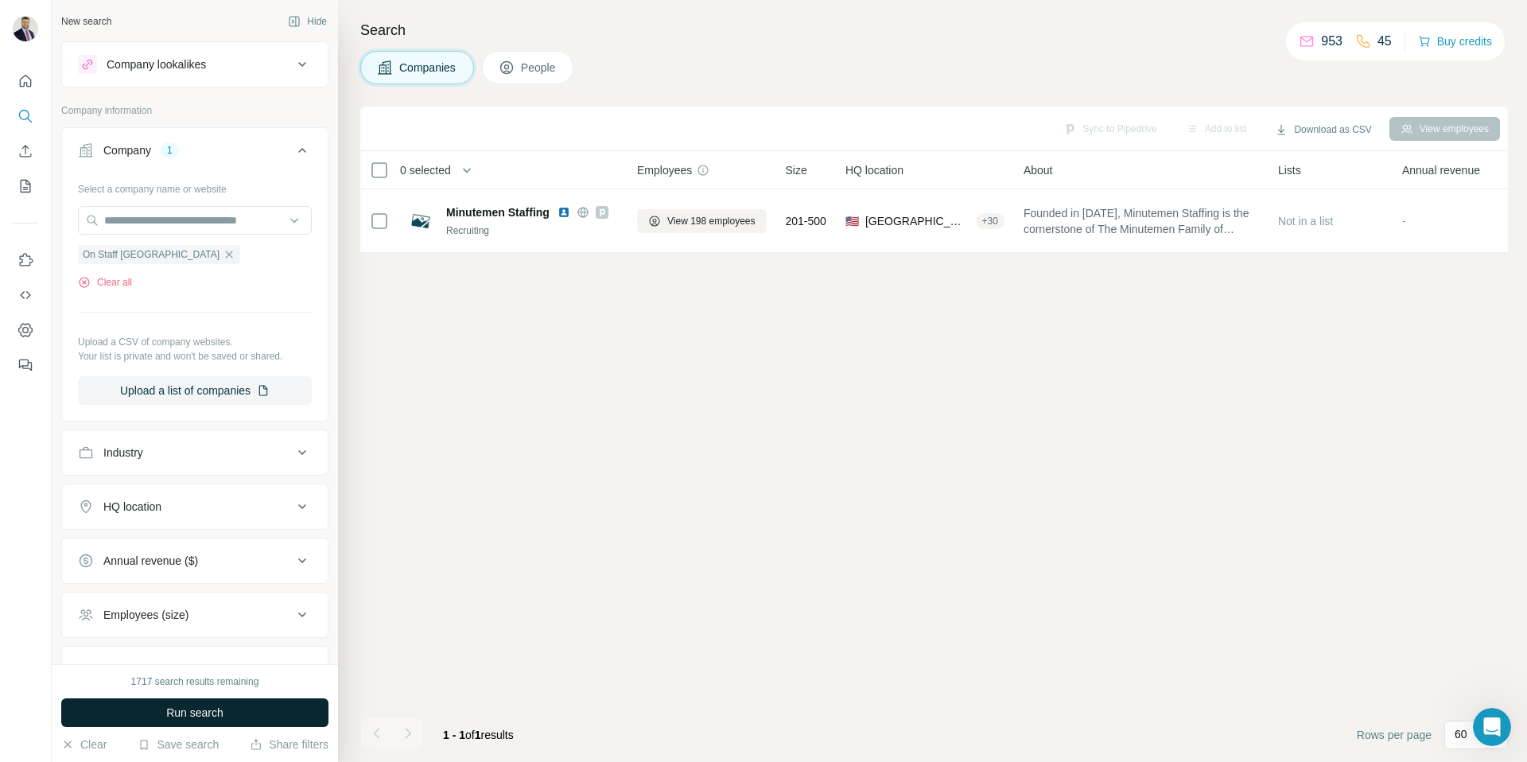
click at [157, 715] on button "Run search" at bounding box center [194, 712] width 267 height 29
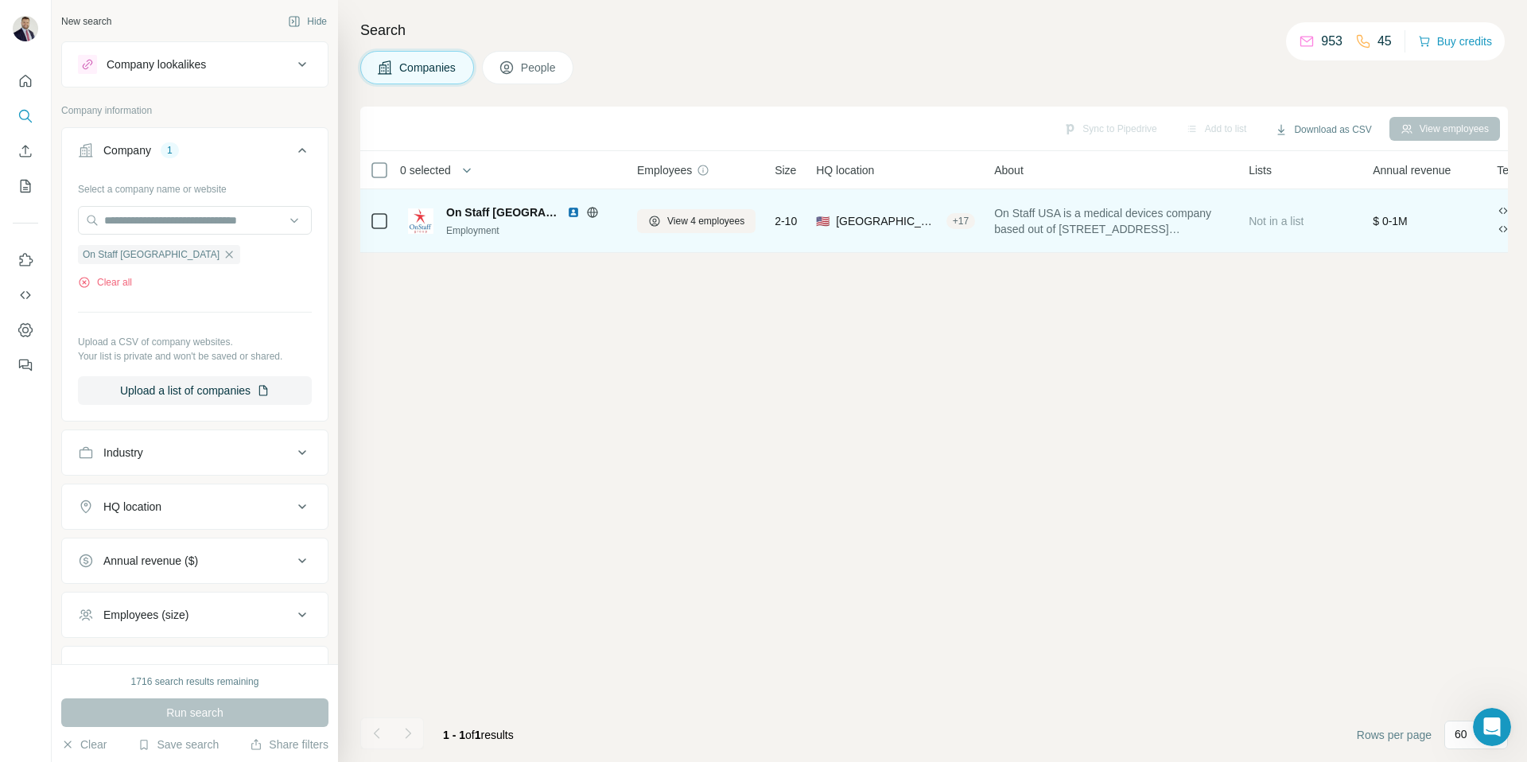
click at [567, 208] on img at bounding box center [573, 212] width 13 height 13
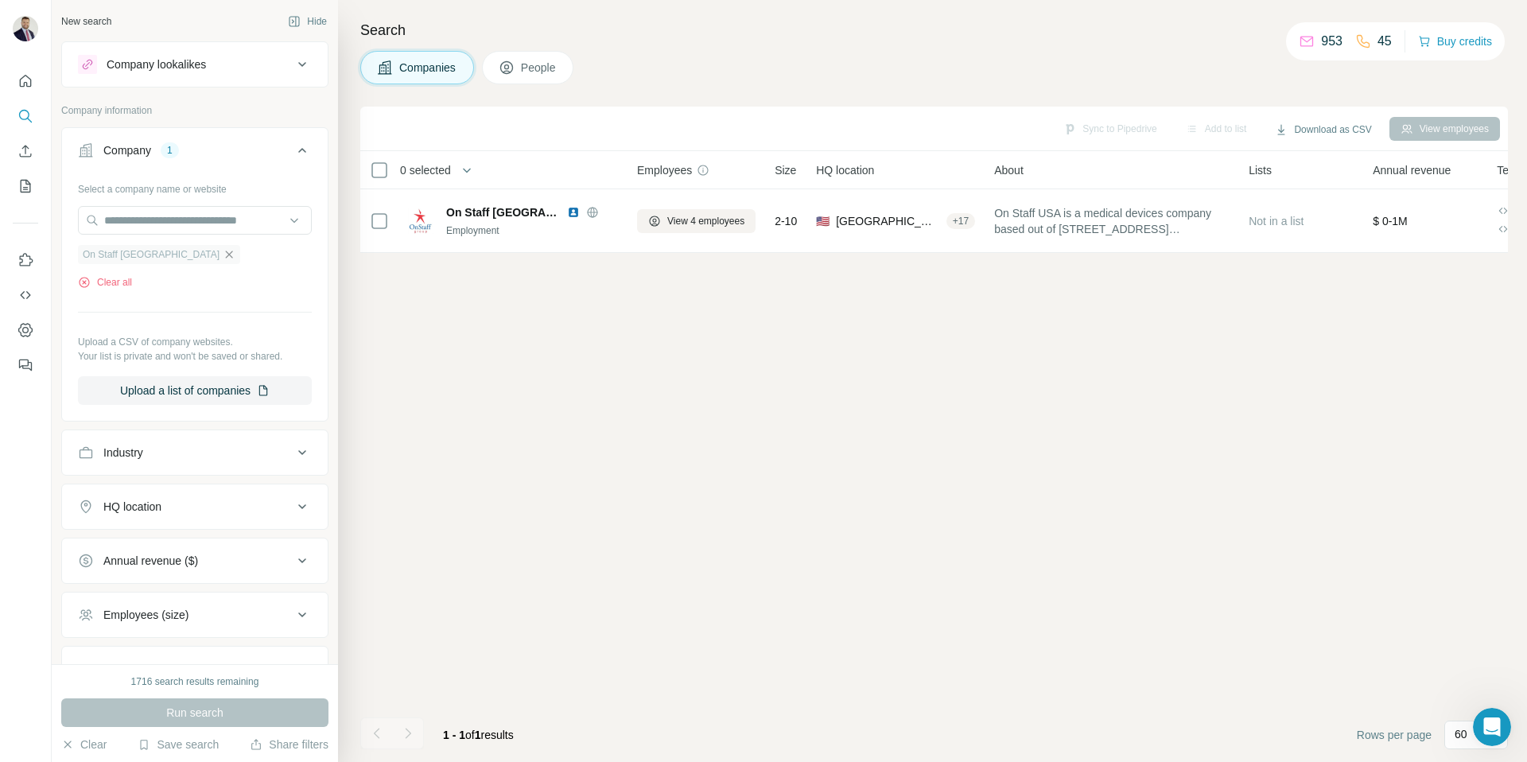
click at [223, 251] on icon "button" at bounding box center [229, 254] width 13 height 13
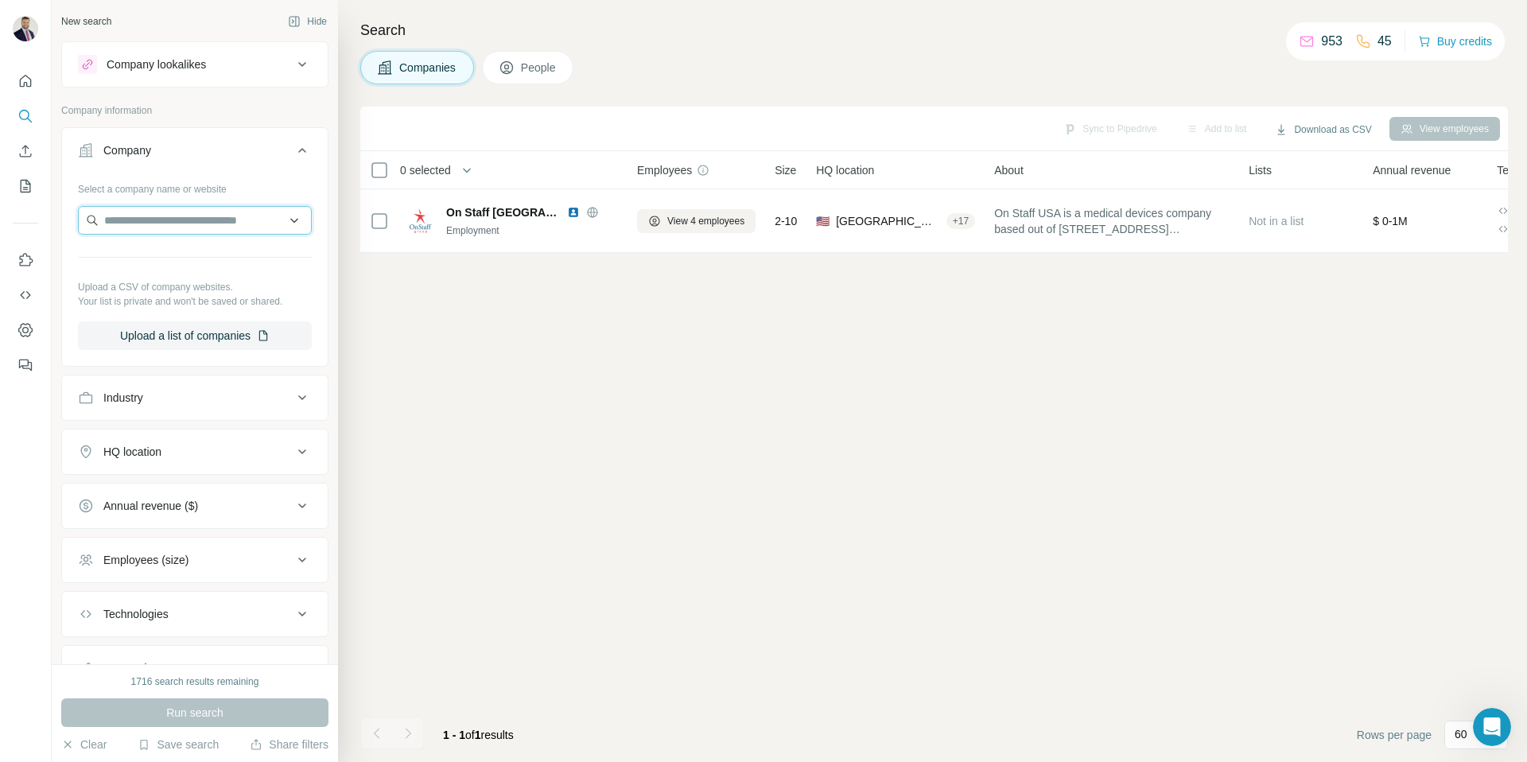
click at [161, 228] on input "text" at bounding box center [195, 220] width 234 height 29
type input "**********"
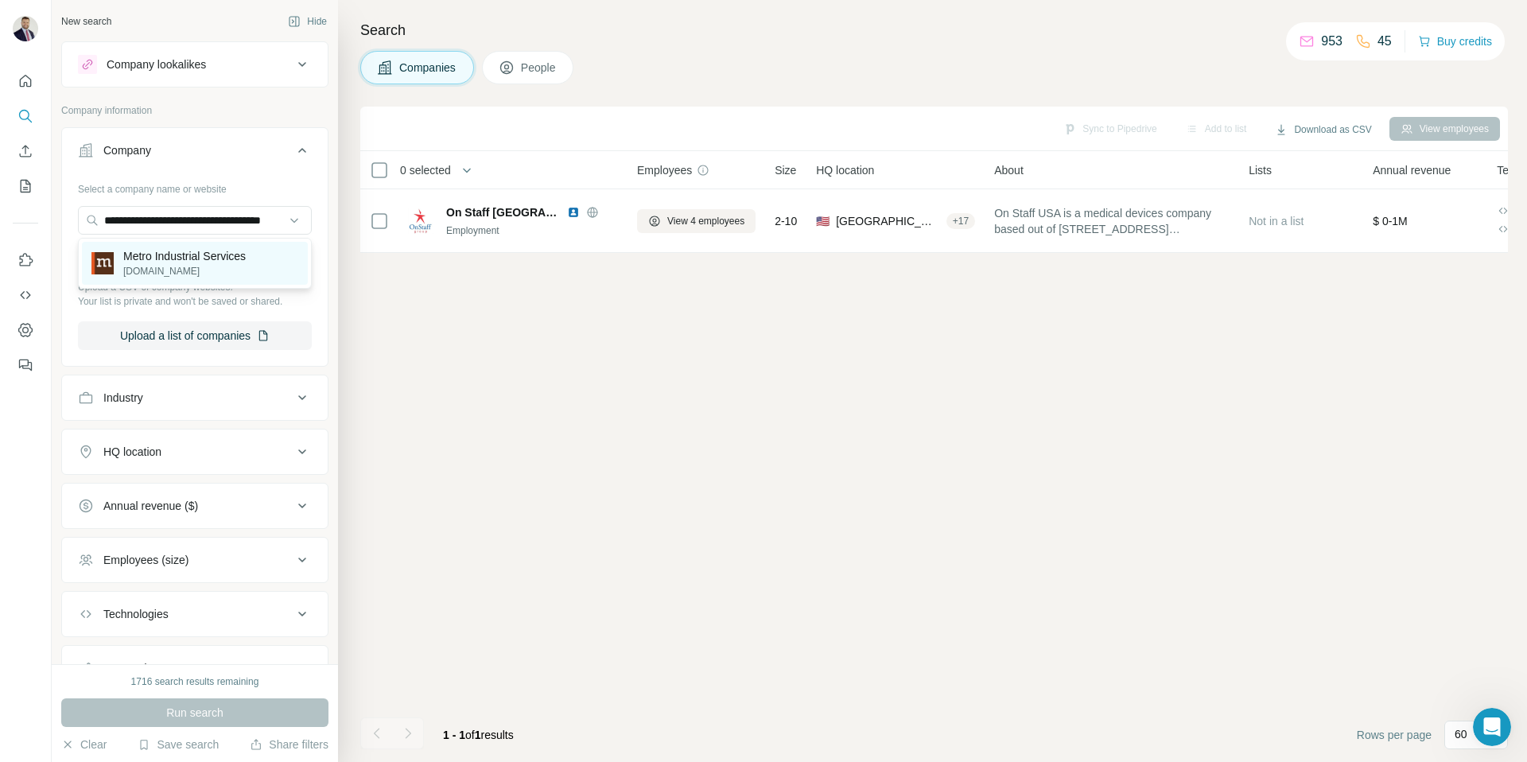
click at [185, 259] on p "Metro Industrial Services" at bounding box center [184, 256] width 122 height 16
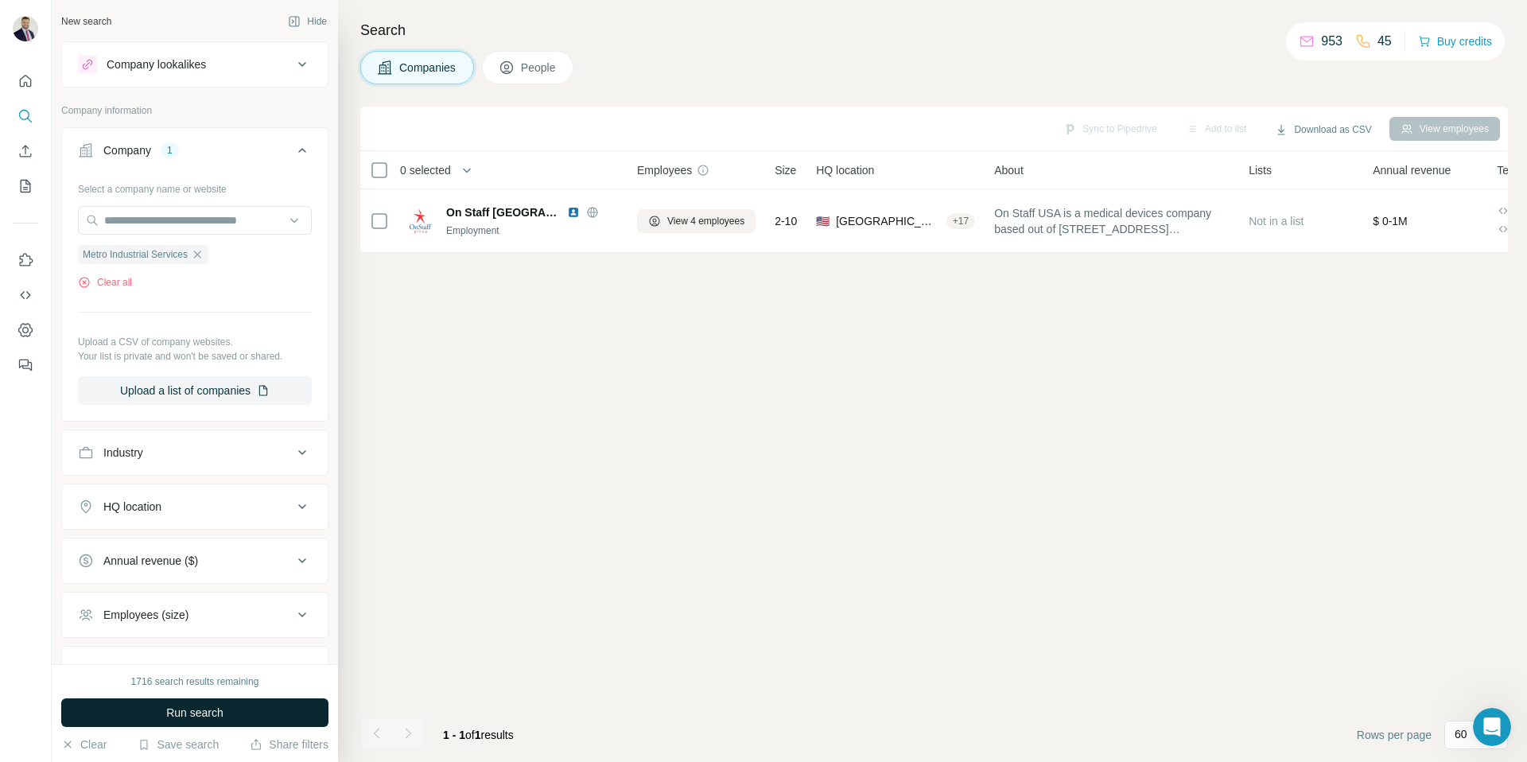
click at [203, 719] on span "Run search" at bounding box center [194, 713] width 57 height 16
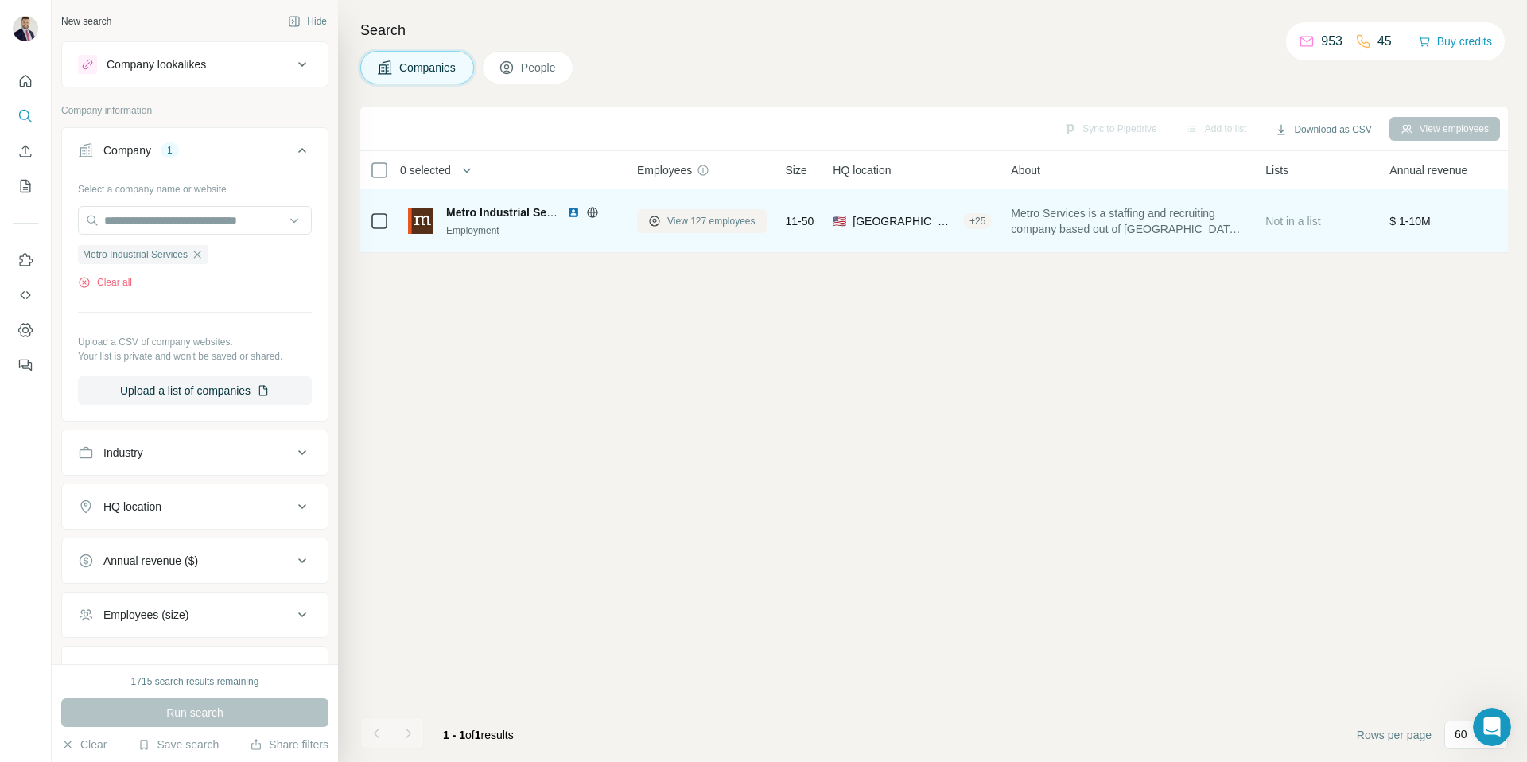
click at [671, 218] on span "View 127 employees" at bounding box center [711, 221] width 88 height 14
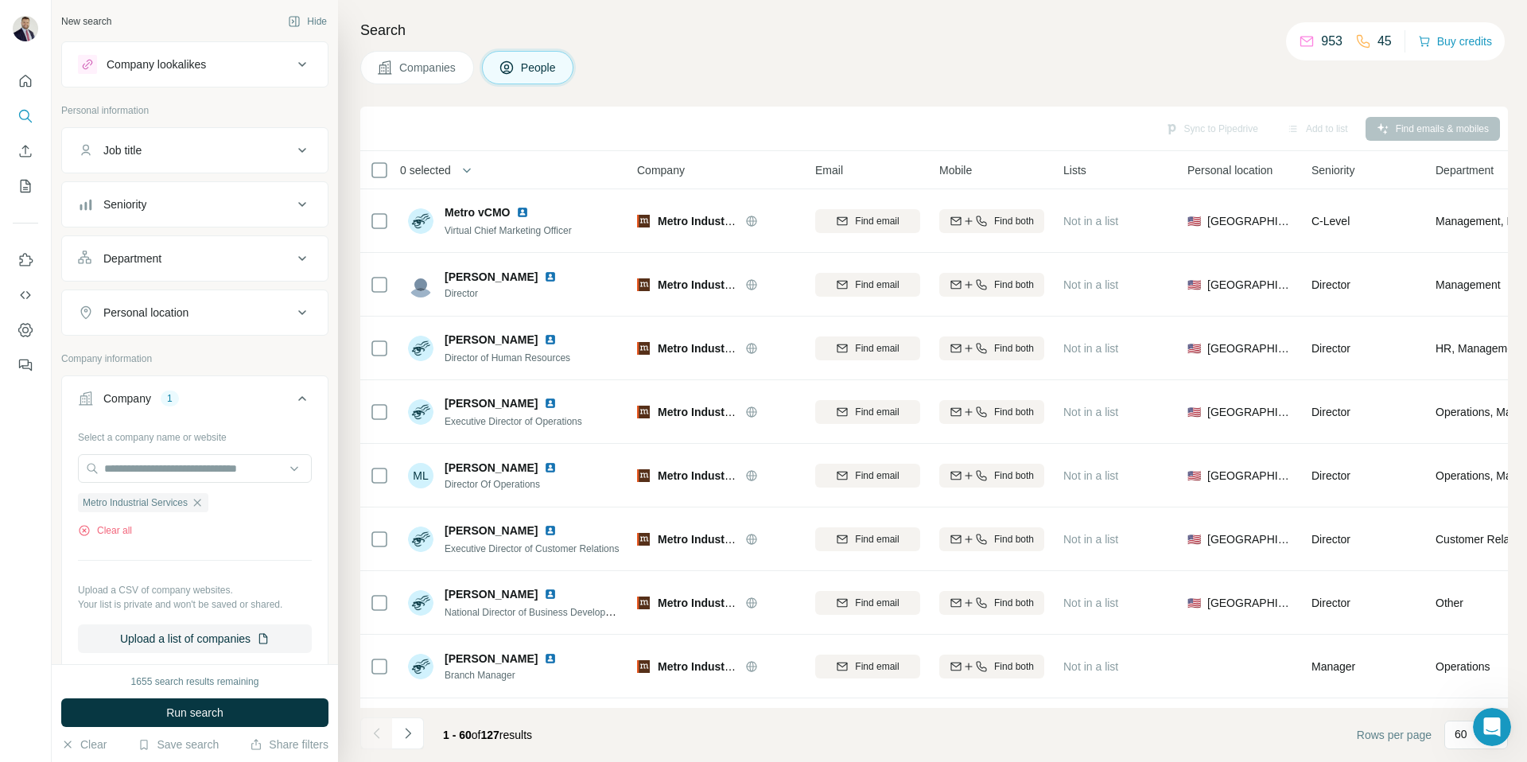
click at [427, 80] on button "Companies" at bounding box center [417, 67] width 114 height 33
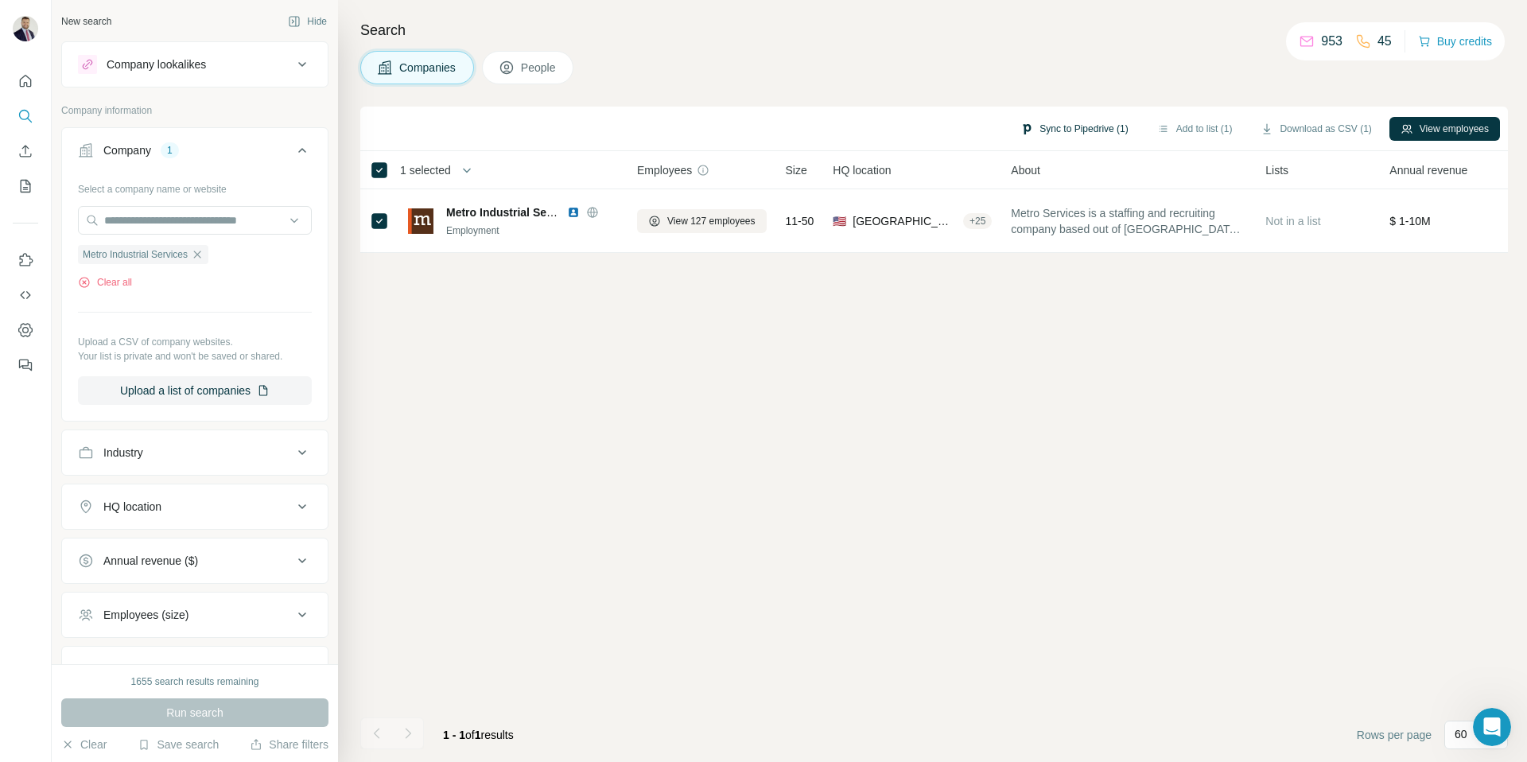
click at [1093, 126] on button "Sync to Pipedrive (1)" at bounding box center [1074, 129] width 130 height 24
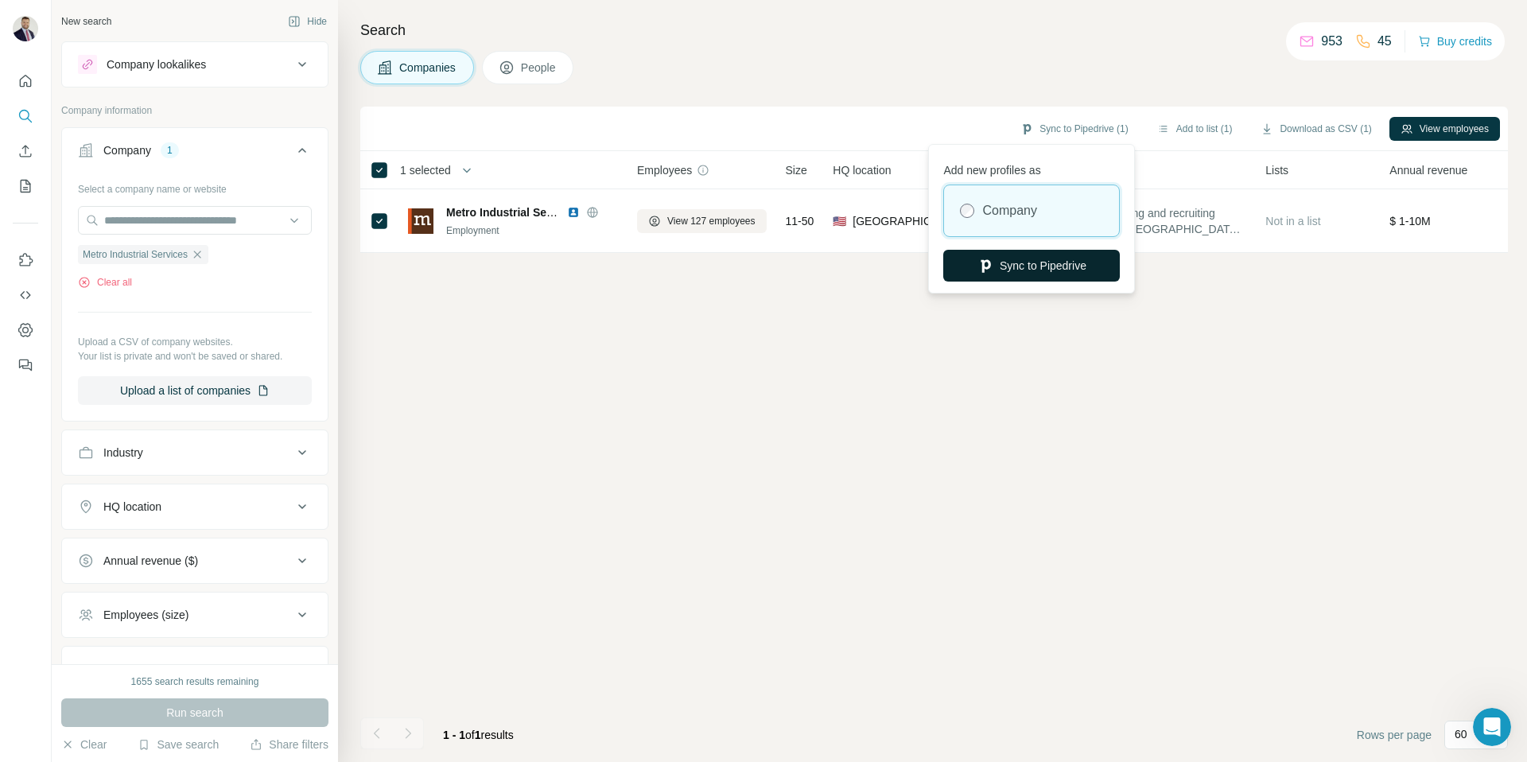
click at [1043, 264] on button "Sync to Pipedrive" at bounding box center [1031, 266] width 177 height 32
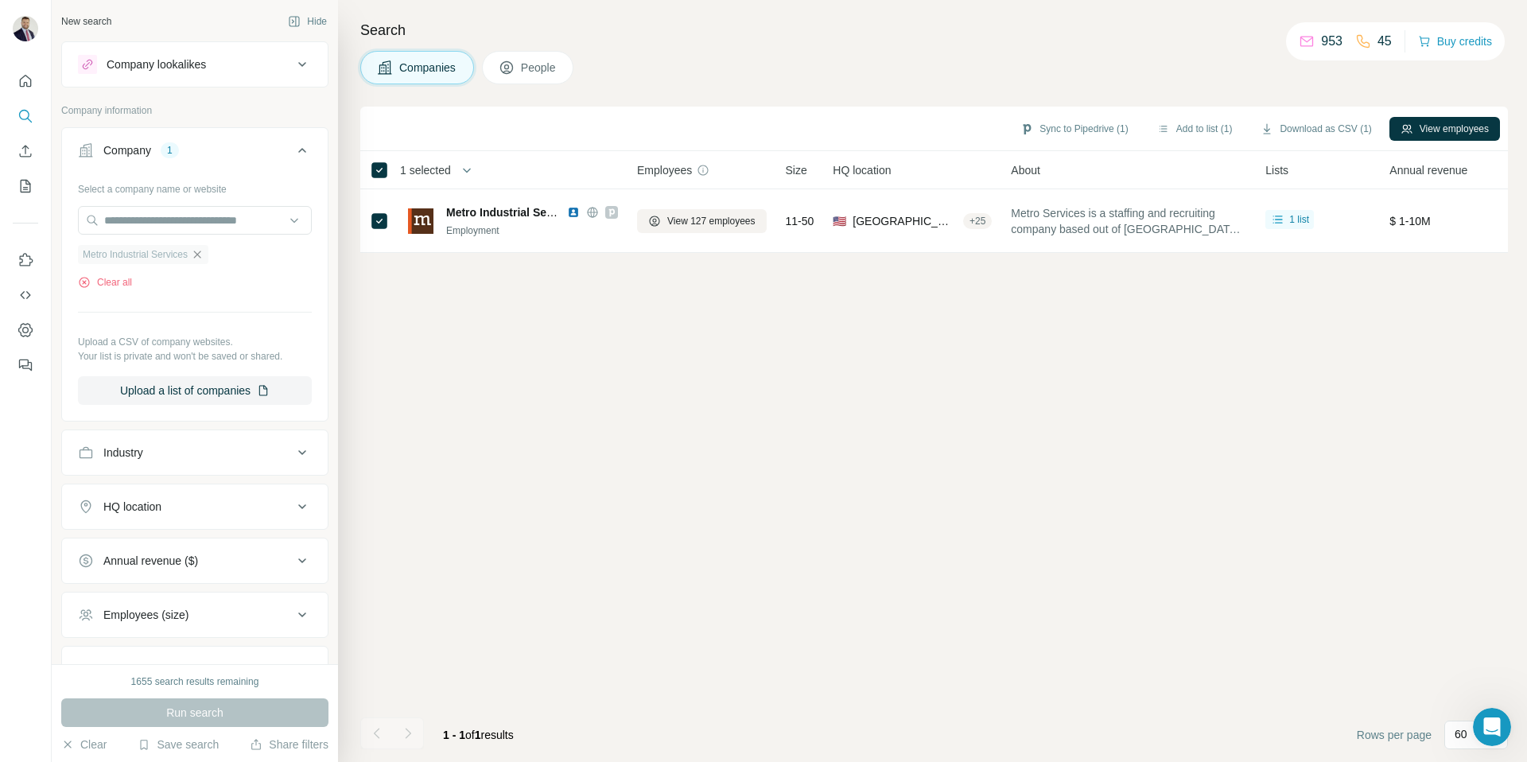
click at [204, 250] on icon "button" at bounding box center [197, 254] width 13 height 13
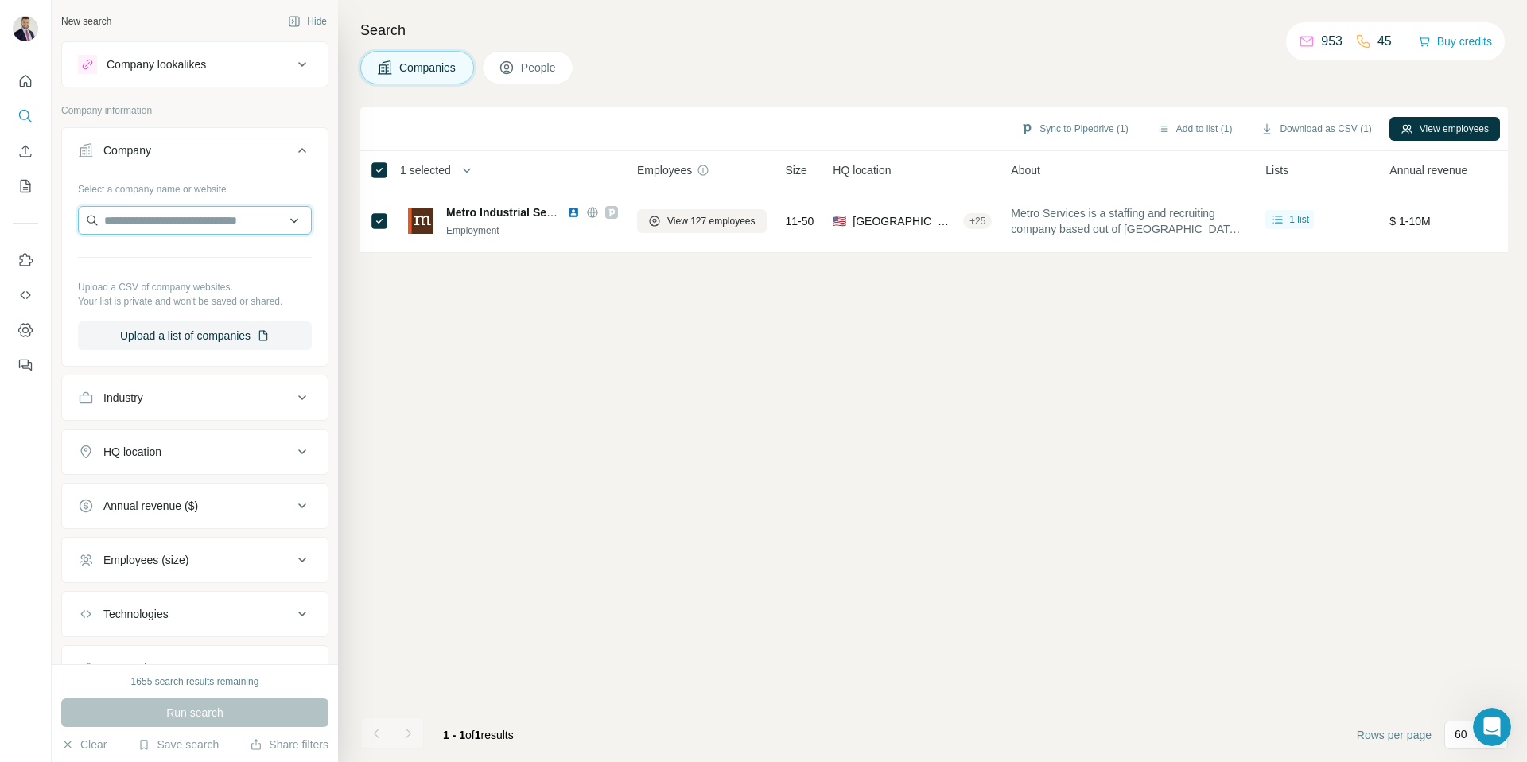
click at [198, 223] on input "text" at bounding box center [195, 220] width 234 height 29
drag, startPoint x: 174, startPoint y: 217, endPoint x: 36, endPoint y: 217, distance: 138.4
click at [36, 217] on div "**********" at bounding box center [763, 381] width 1527 height 762
click at [181, 220] on input "**********" at bounding box center [195, 220] width 234 height 29
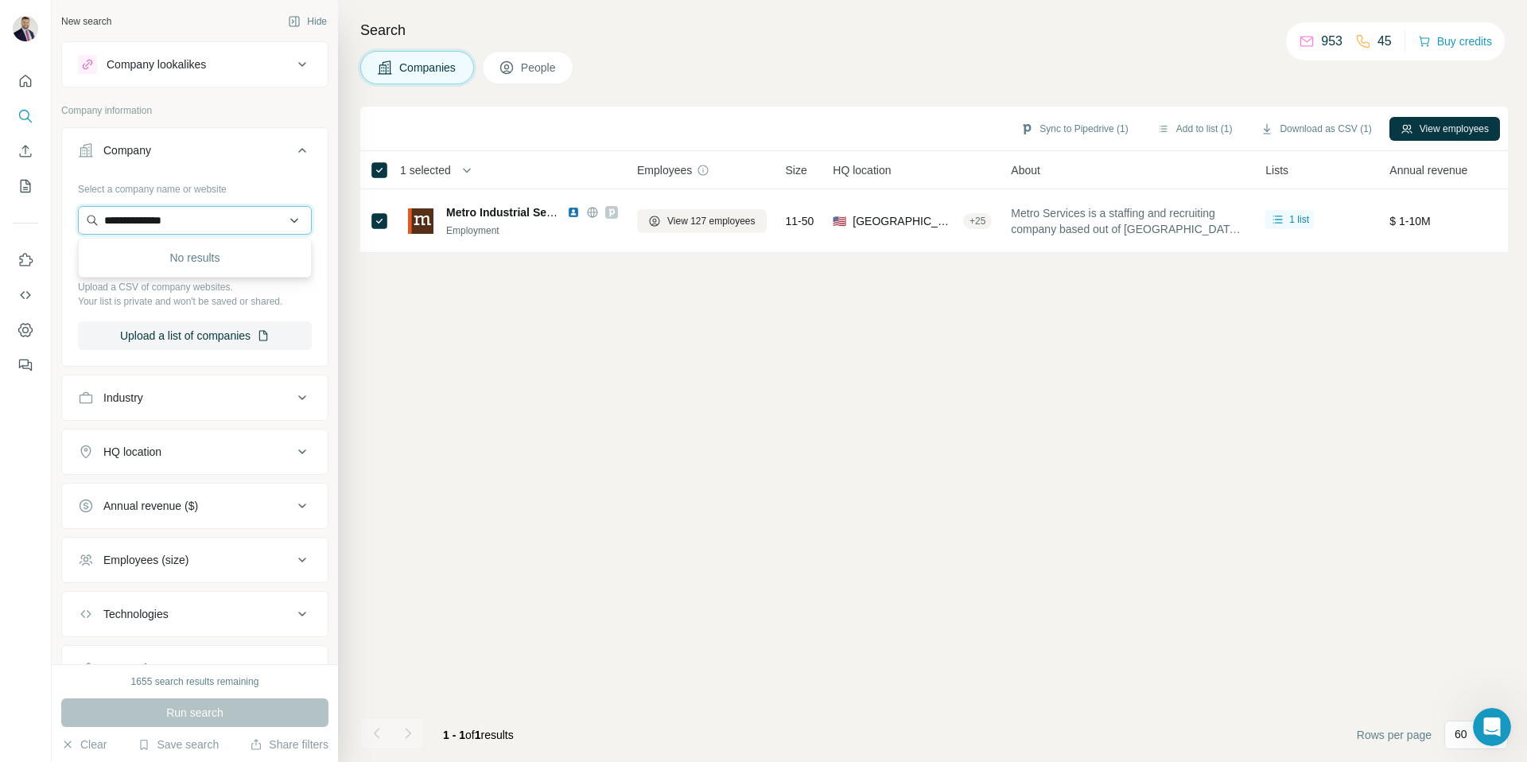
click at [198, 223] on input "**********" at bounding box center [195, 220] width 234 height 29
type input "**********"
click at [201, 216] on input "**********" at bounding box center [195, 220] width 234 height 29
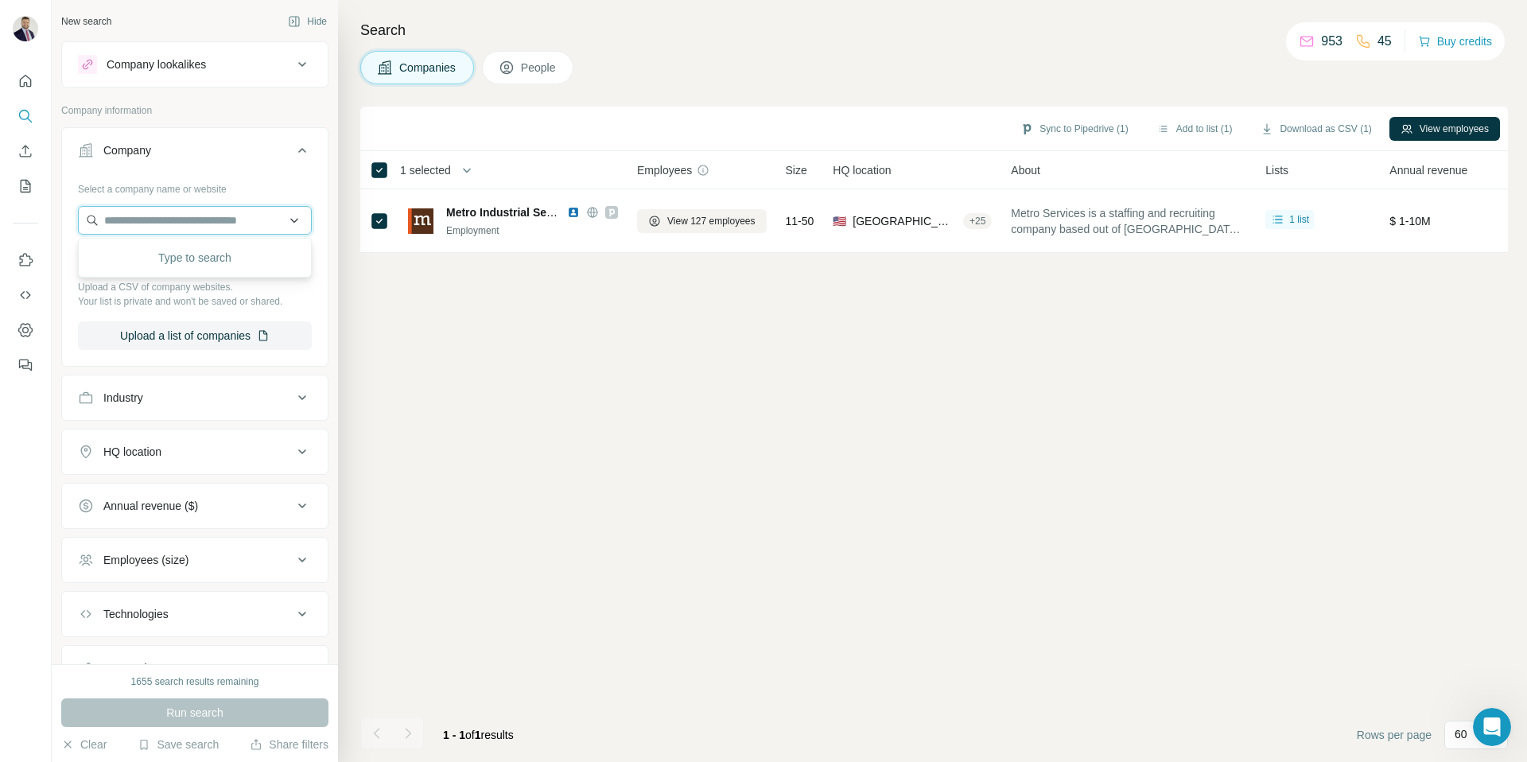
click at [231, 227] on input "text" at bounding box center [195, 220] width 234 height 29
paste input "**********"
type input "**********"
click at [243, 206] on input "text" at bounding box center [195, 220] width 234 height 29
paste input "**********"
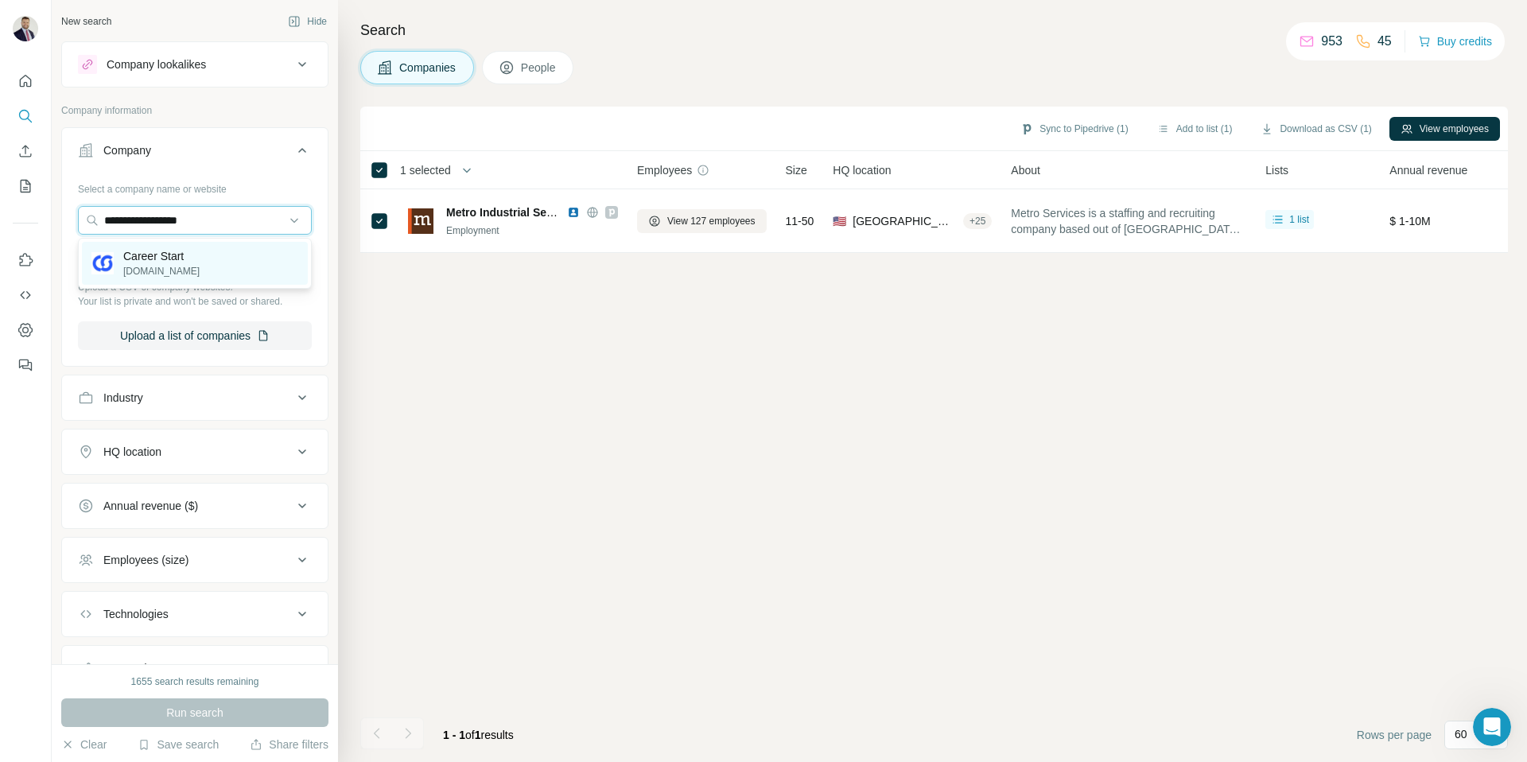
type input "**********"
click at [181, 253] on p "Career Start" at bounding box center [161, 256] width 76 height 16
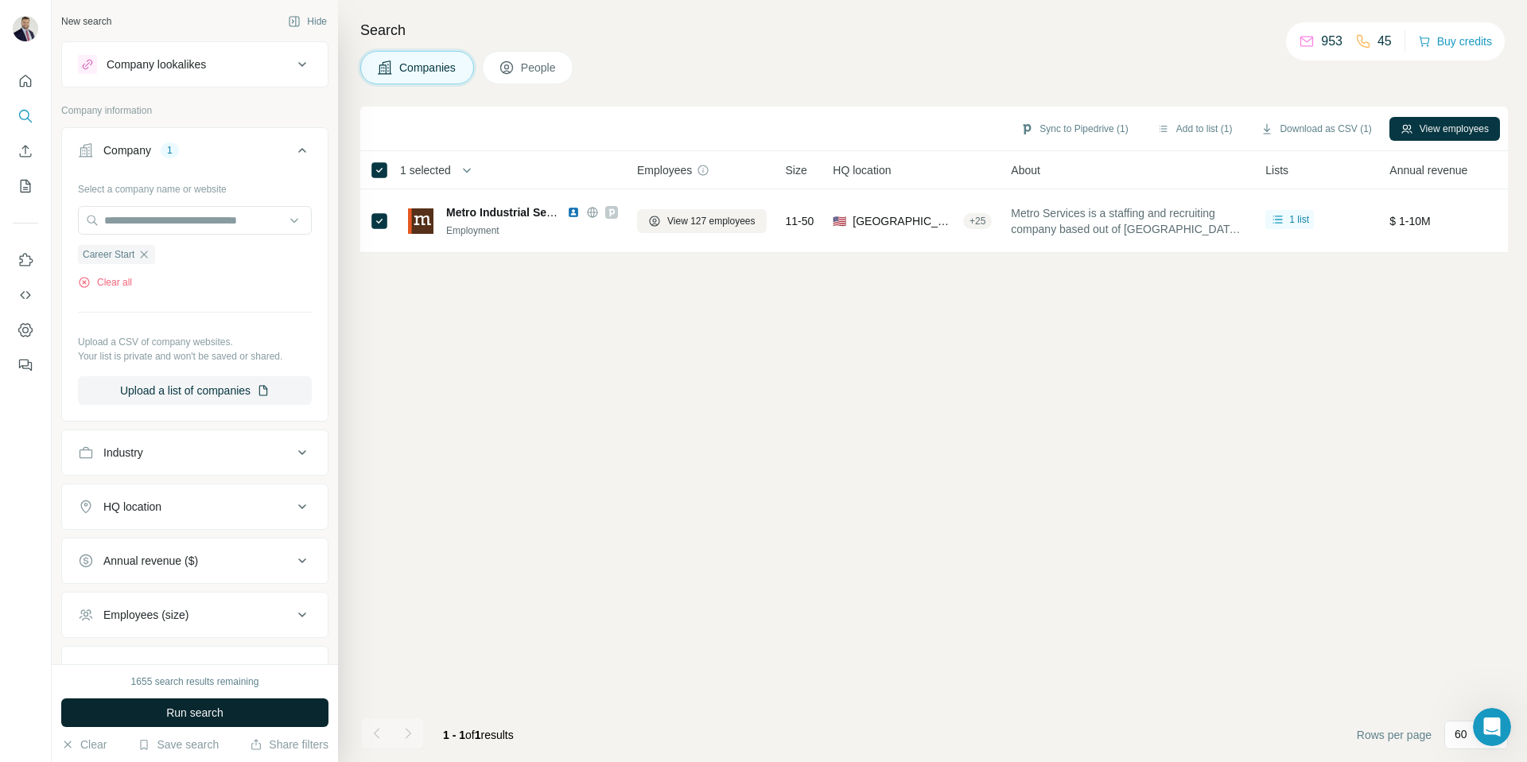
click at [192, 705] on span "Run search" at bounding box center [194, 713] width 57 height 16
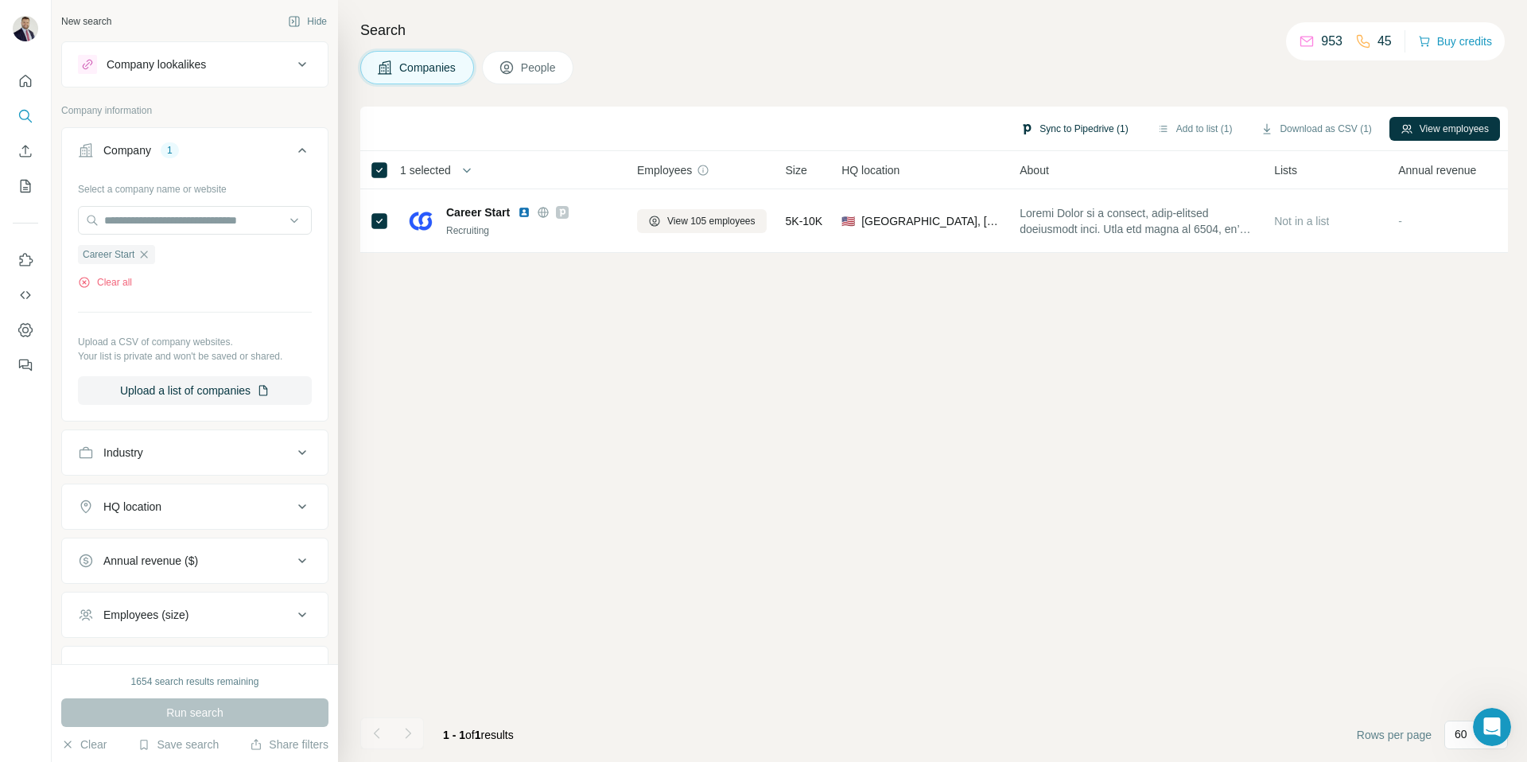
click at [1088, 128] on button "Sync to Pipedrive (1)" at bounding box center [1074, 129] width 130 height 24
click at [1038, 250] on button "Sync to Pipedrive" at bounding box center [1031, 247] width 177 height 32
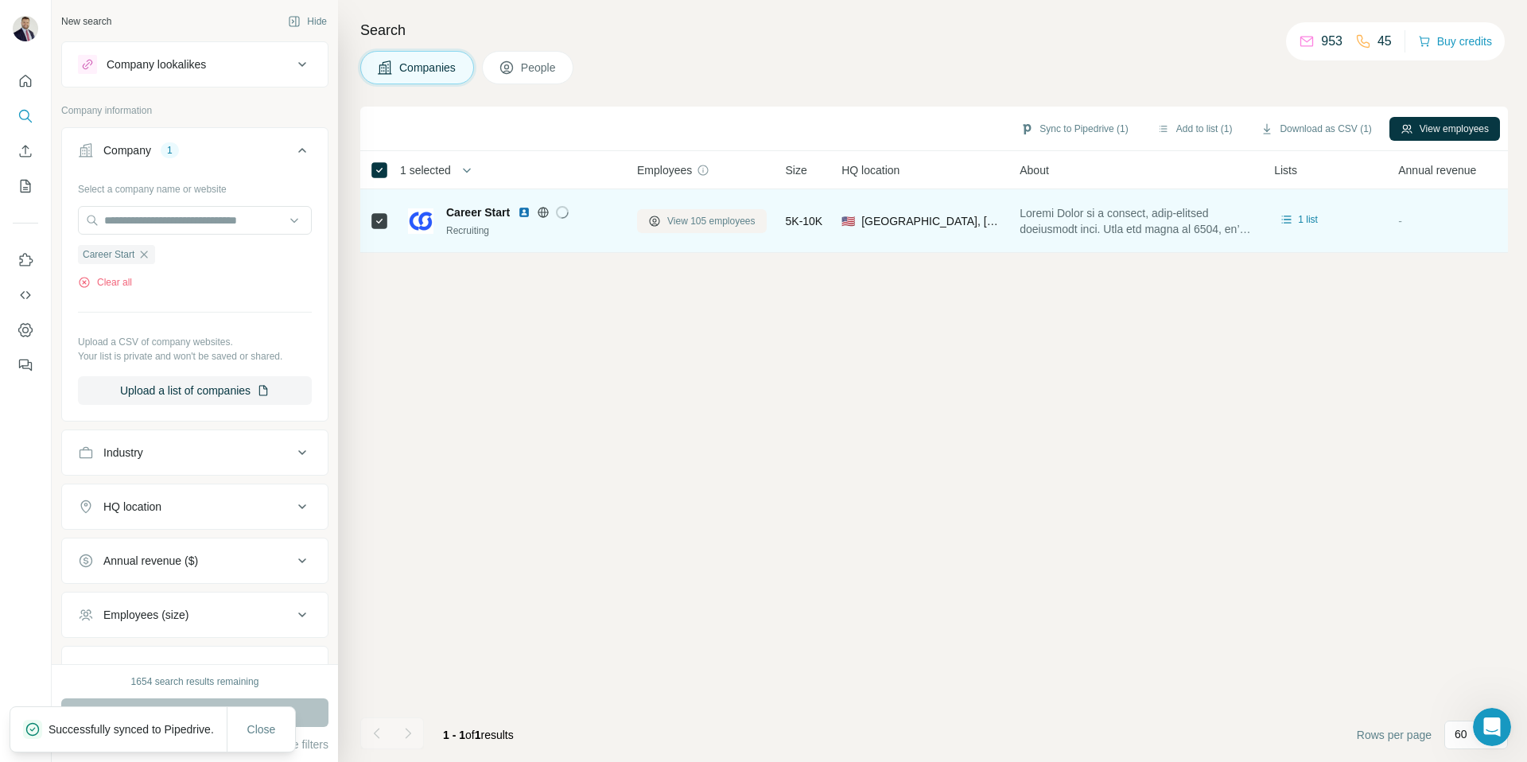
click at [685, 218] on span "View 105 employees" at bounding box center [711, 221] width 88 height 14
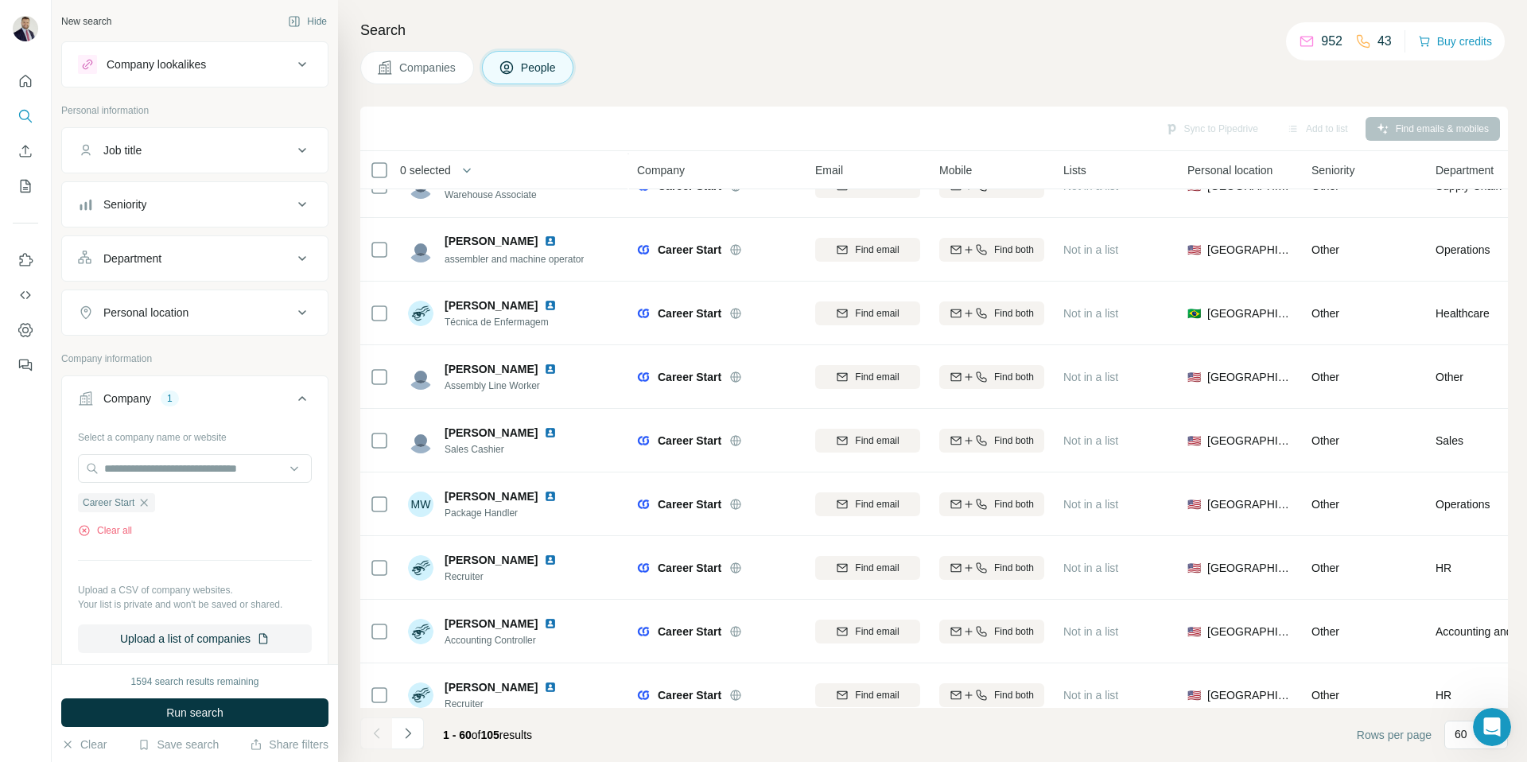
scroll to position [3299, 0]
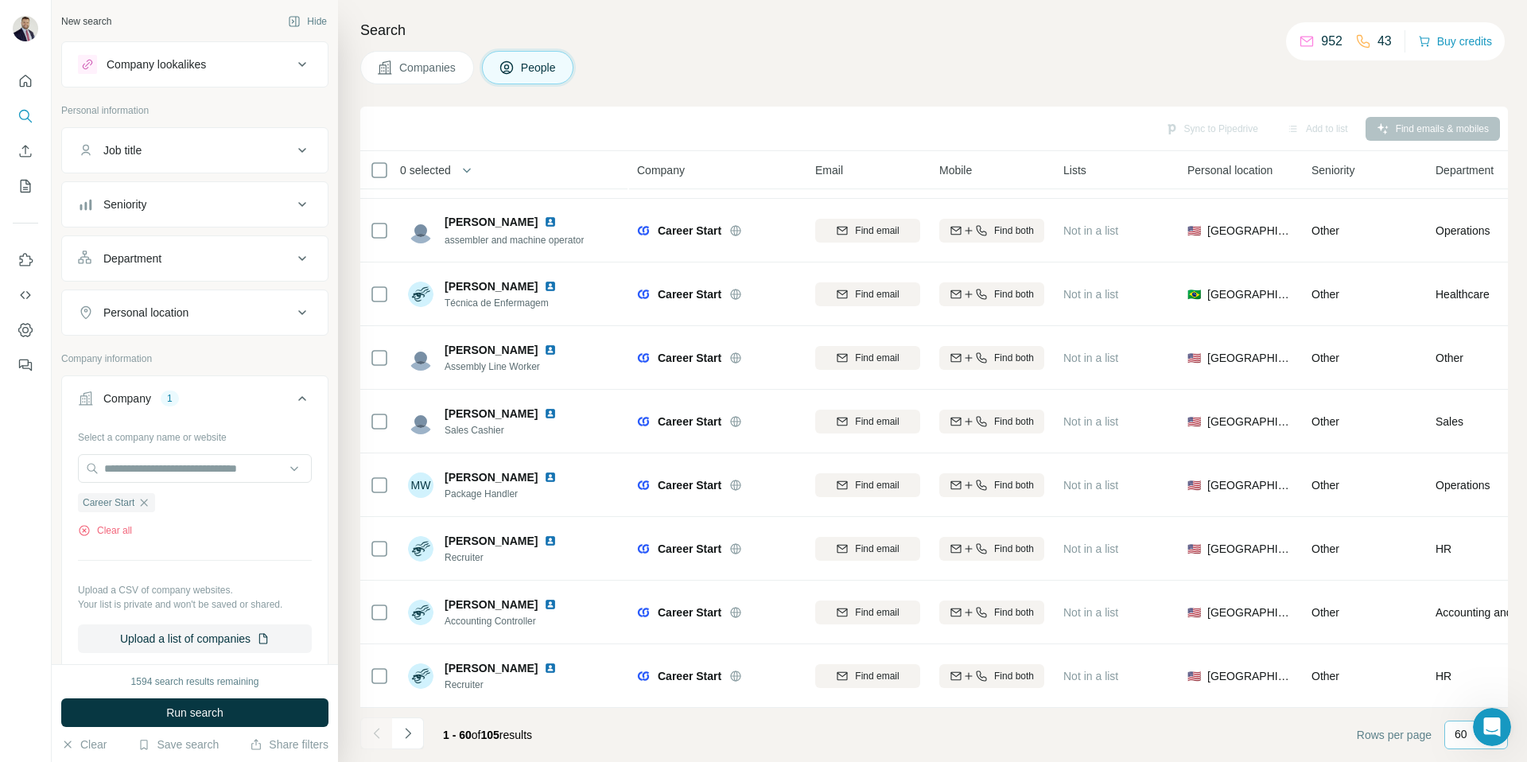
click at [1461, 738] on p "60" at bounding box center [1461, 734] width 13 height 16
click at [402, 736] on icon "Navigate to next page" at bounding box center [408, 733] width 16 height 16
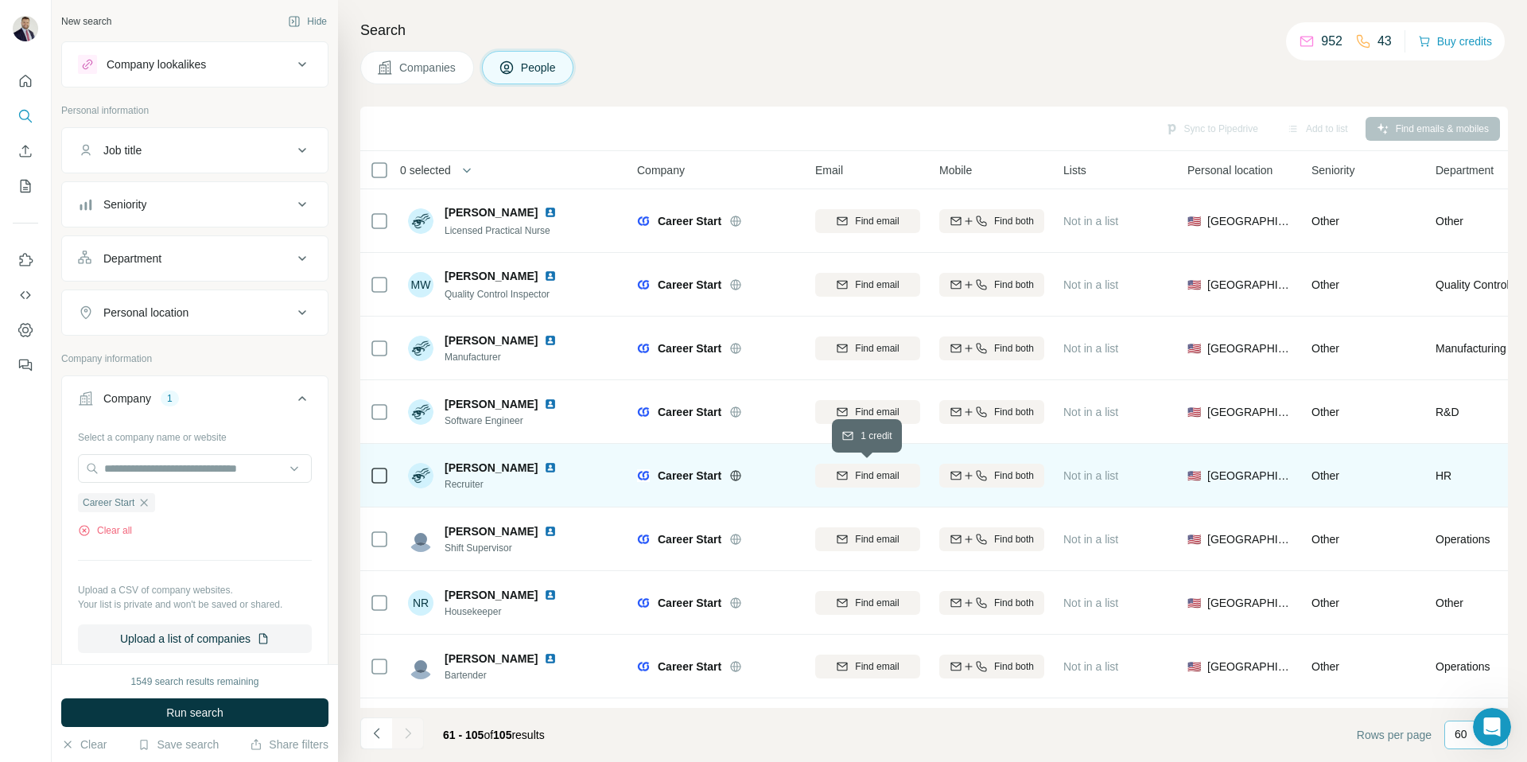
click at [861, 469] on span "Find email" at bounding box center [877, 475] width 44 height 14
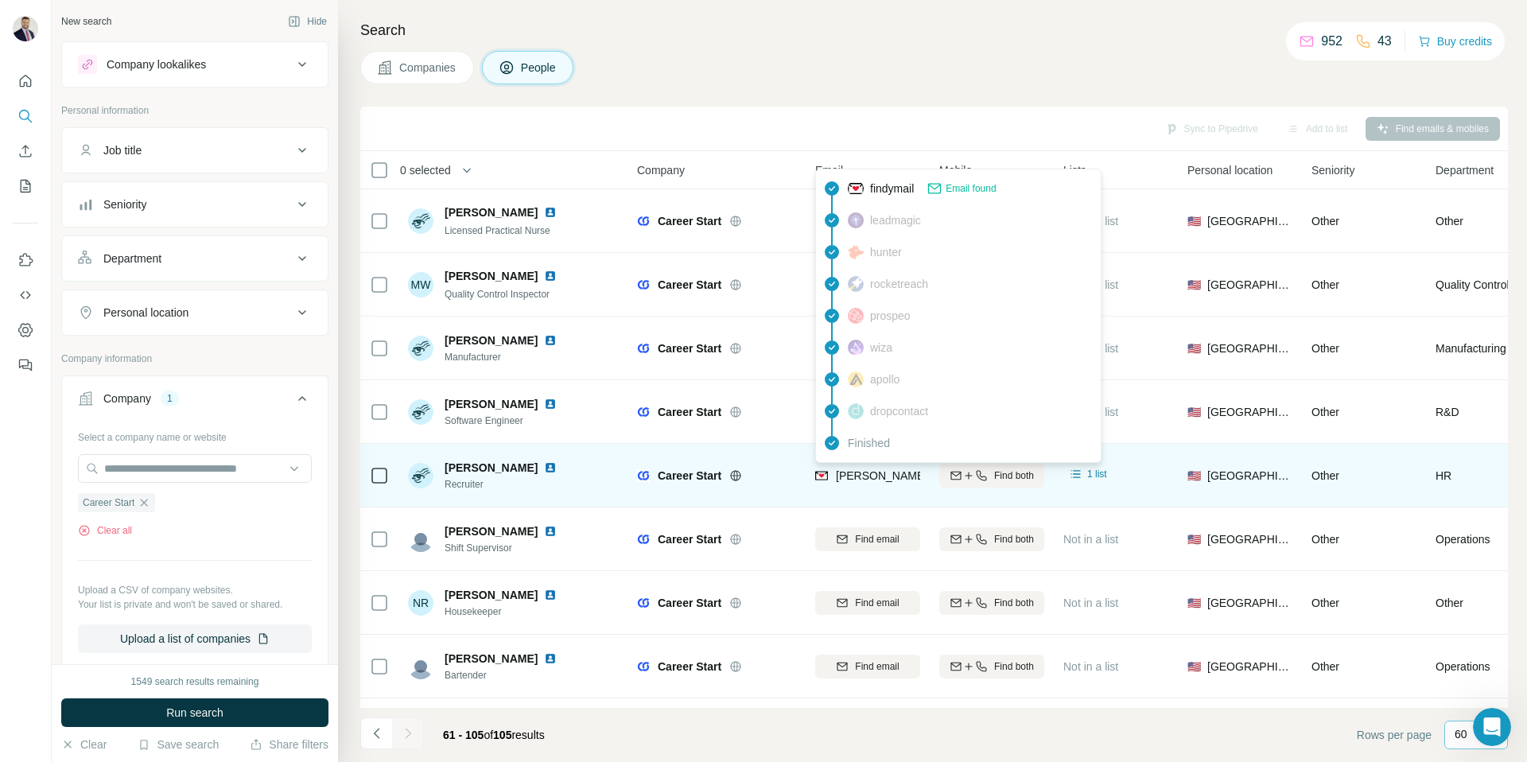
click at [865, 476] on span "[PERSON_NAME][EMAIL_ADDRESS][DOMAIN_NAME]" at bounding box center [976, 475] width 280 height 13
copy tr "[PERSON_NAME][EMAIL_ADDRESS][DOMAIN_NAME]"
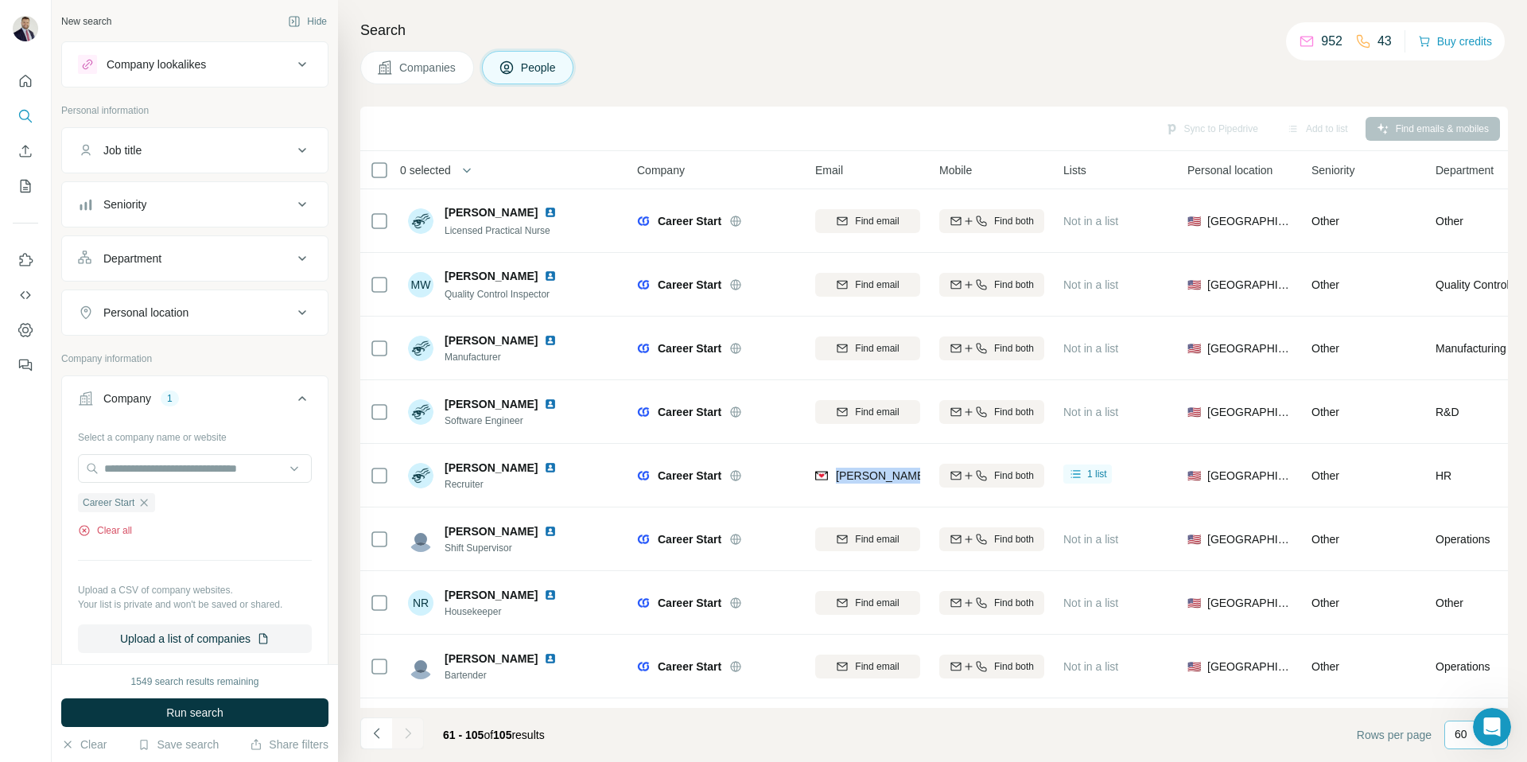
click at [116, 532] on button "Clear all" at bounding box center [105, 530] width 54 height 14
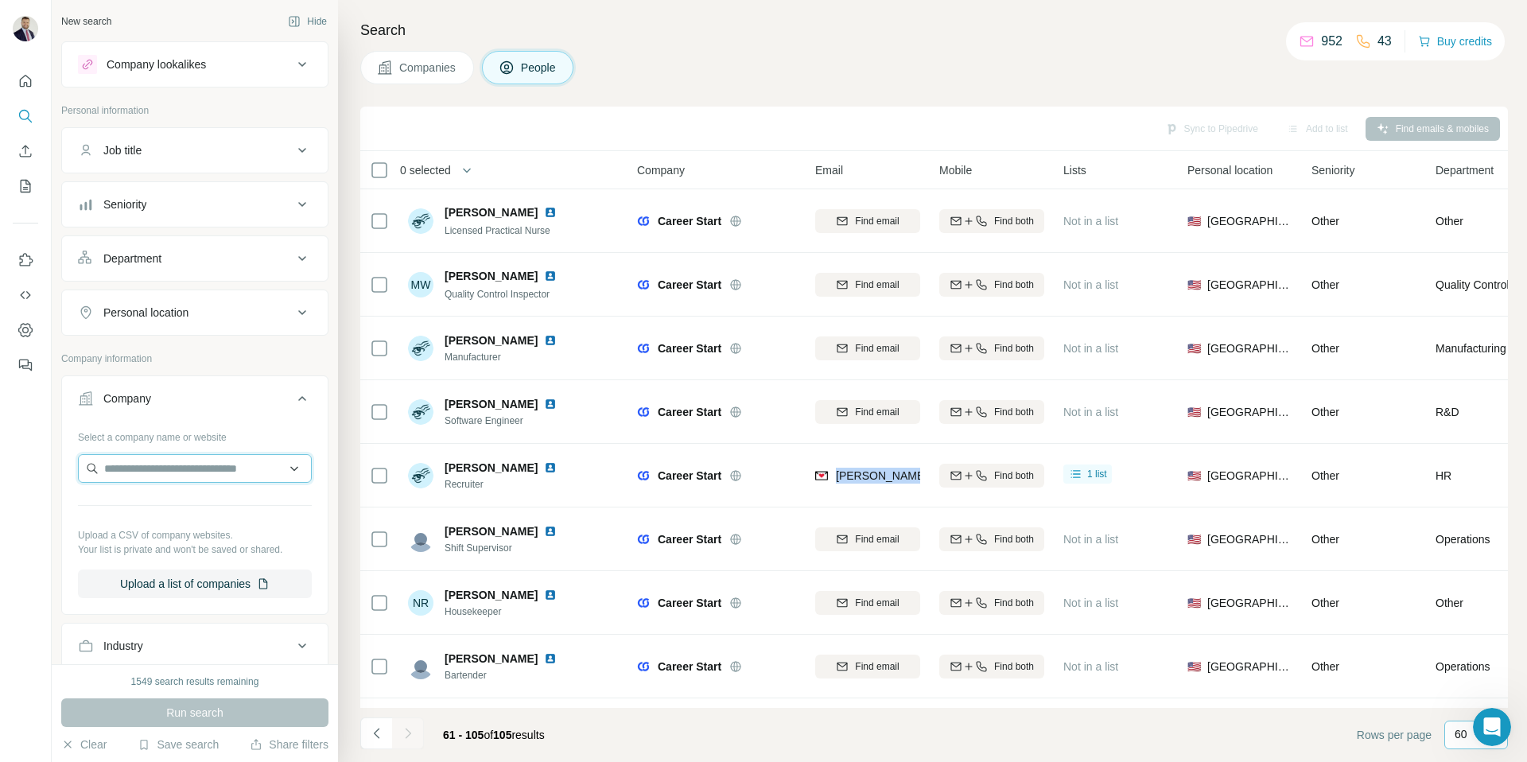
click at [150, 465] on input "text" at bounding box center [195, 468] width 234 height 29
paste input "**********"
click at [172, 468] on input "**********" at bounding box center [195, 468] width 234 height 29
drag, startPoint x: 172, startPoint y: 468, endPoint x: 55, endPoint y: 463, distance: 117.0
click at [55, 463] on div "**********" at bounding box center [195, 332] width 286 height 664
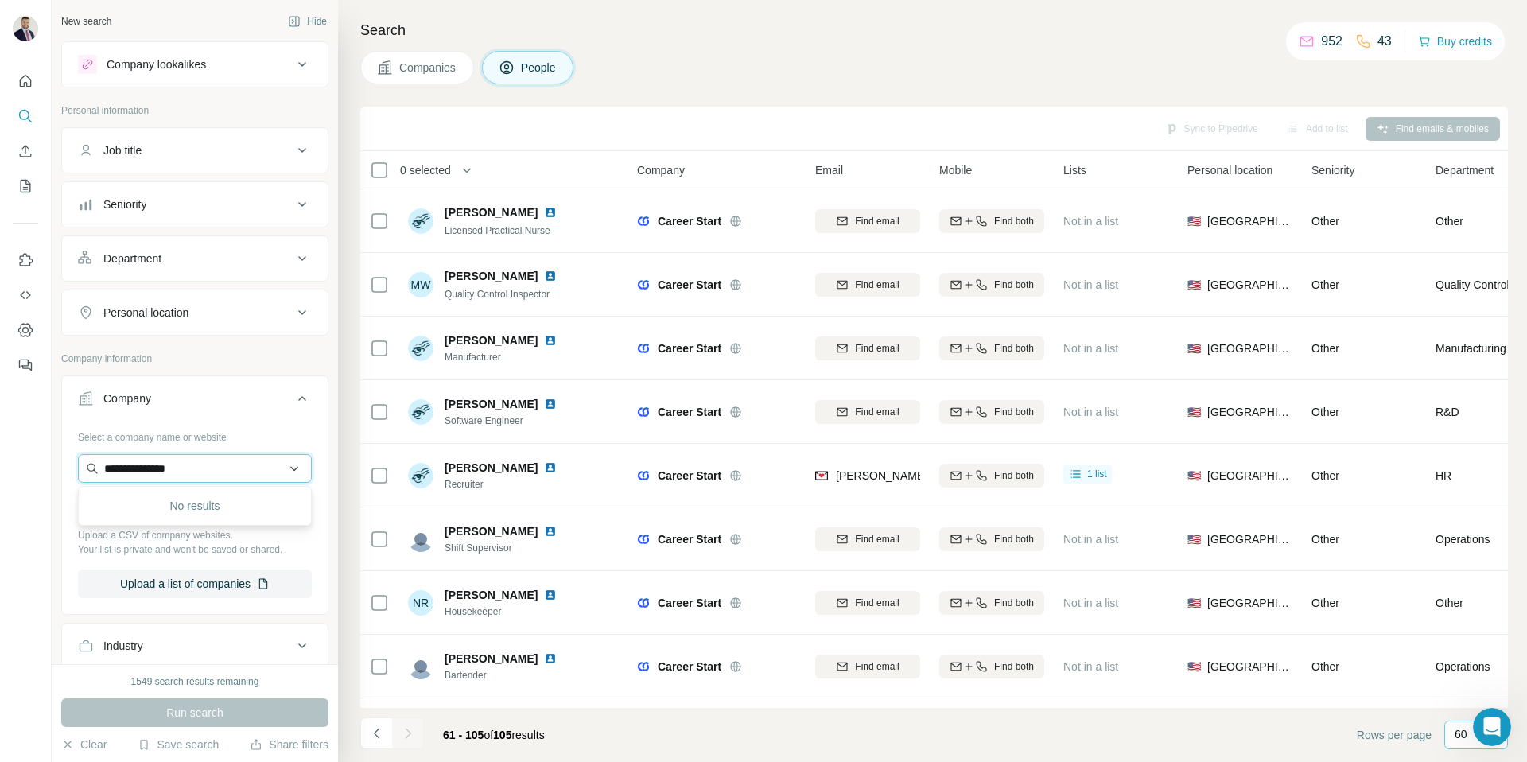
click at [200, 467] on input "**********" at bounding box center [195, 468] width 234 height 29
paste input "text"
type input "**********"
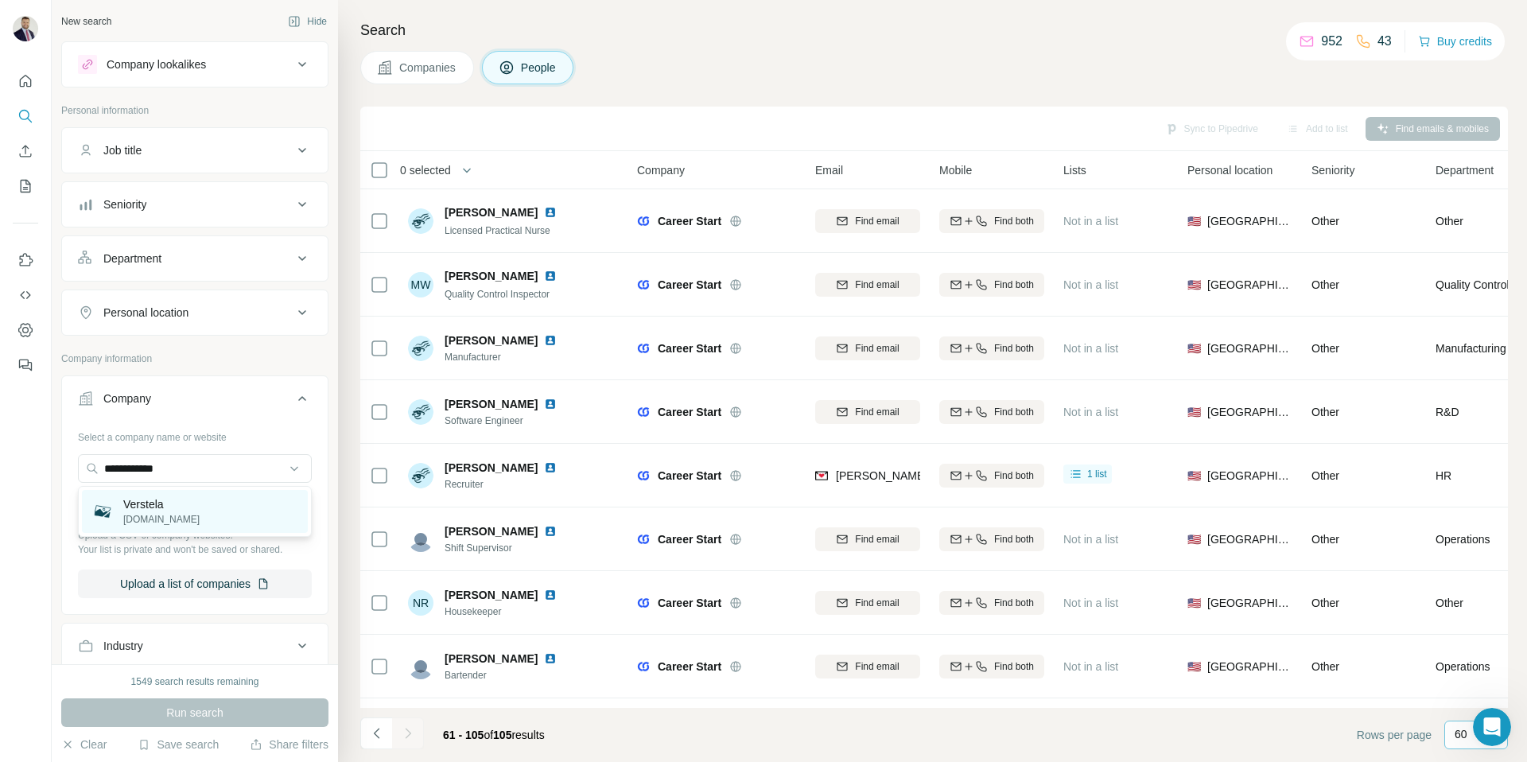
click at [161, 499] on p "Verstela" at bounding box center [161, 504] width 76 height 16
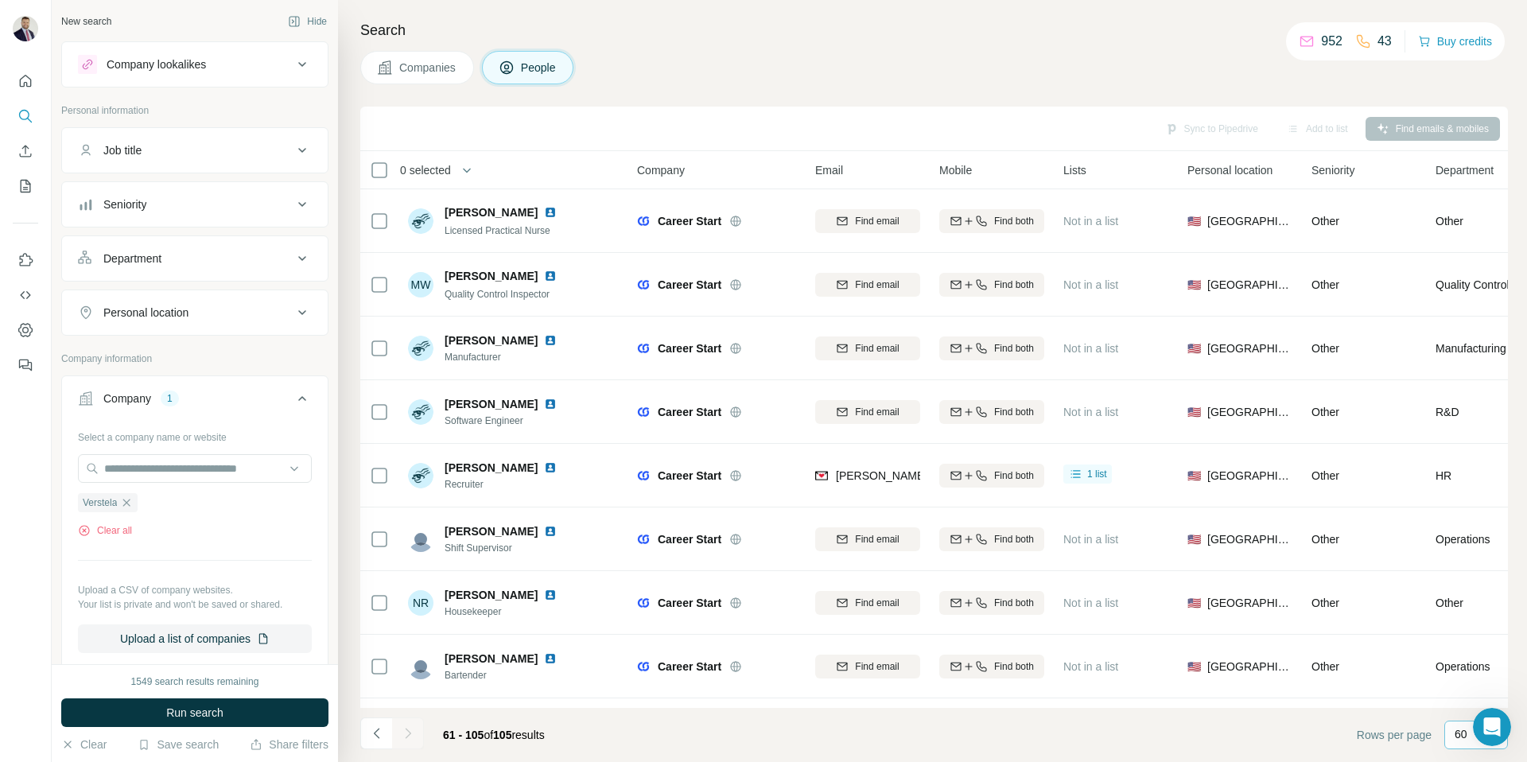
click at [406, 68] on span "Companies" at bounding box center [428, 68] width 58 height 16
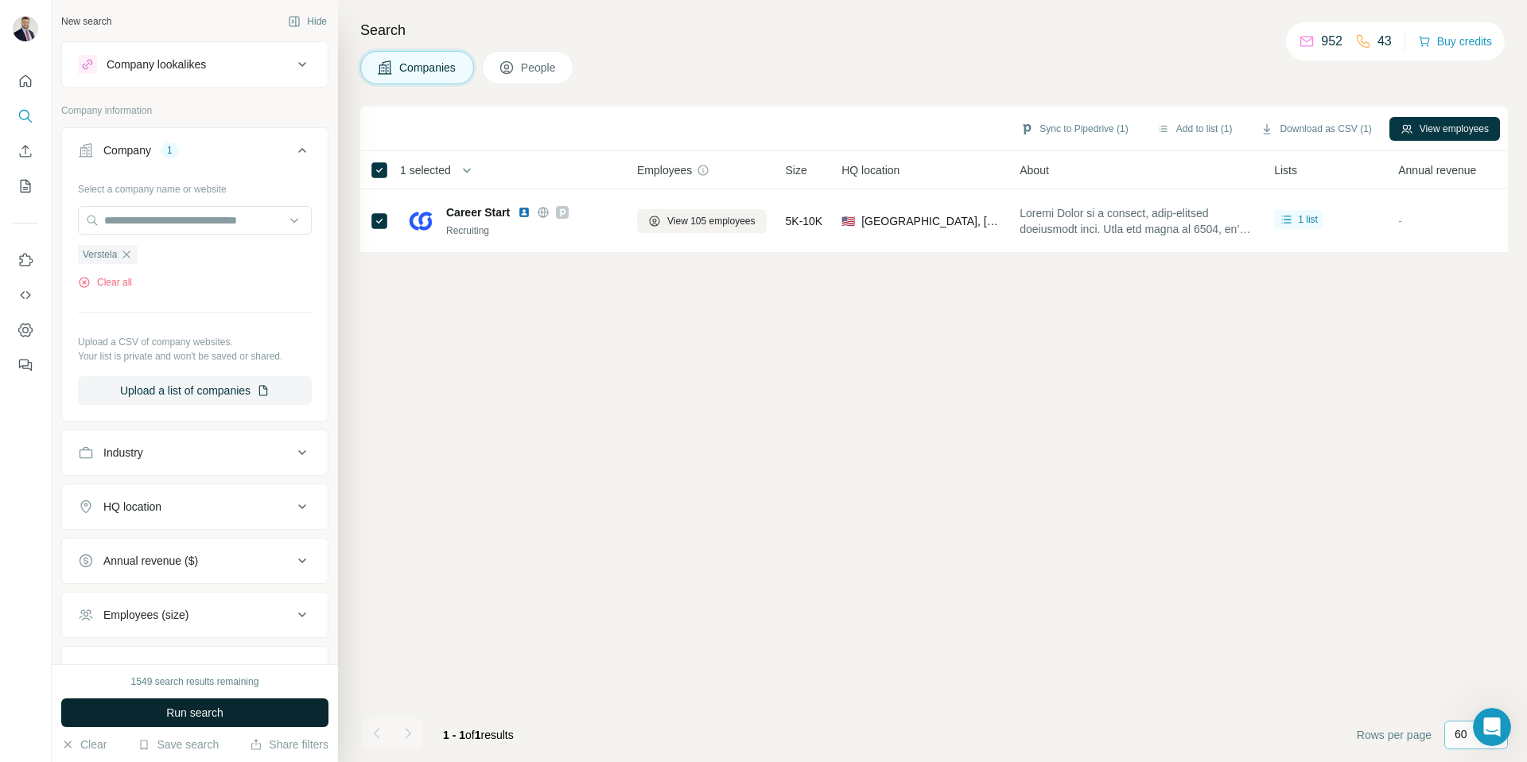
click at [207, 702] on button "Run search" at bounding box center [194, 712] width 267 height 29
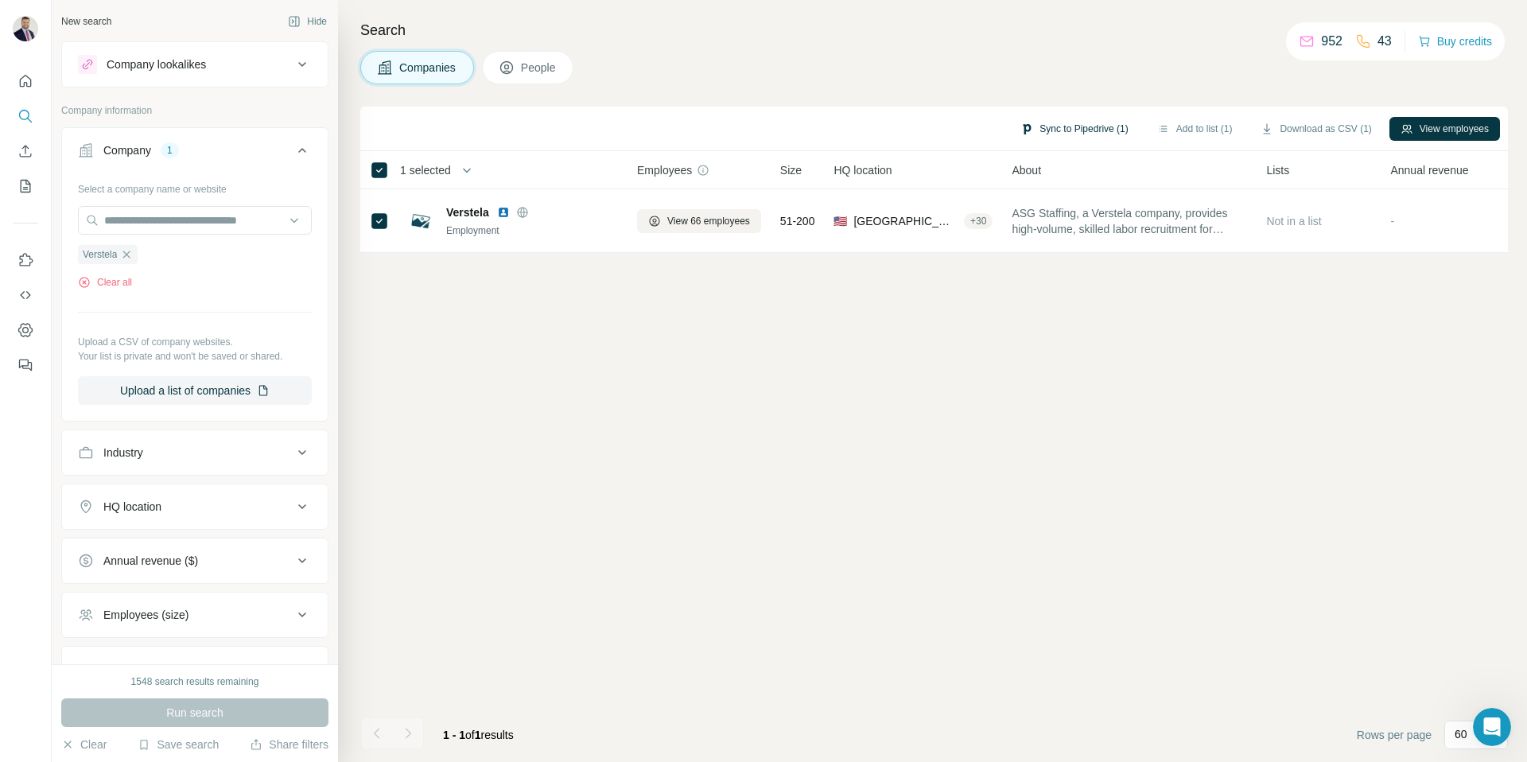
click at [1059, 125] on button "Sync to Pipedrive (1)" at bounding box center [1074, 129] width 130 height 24
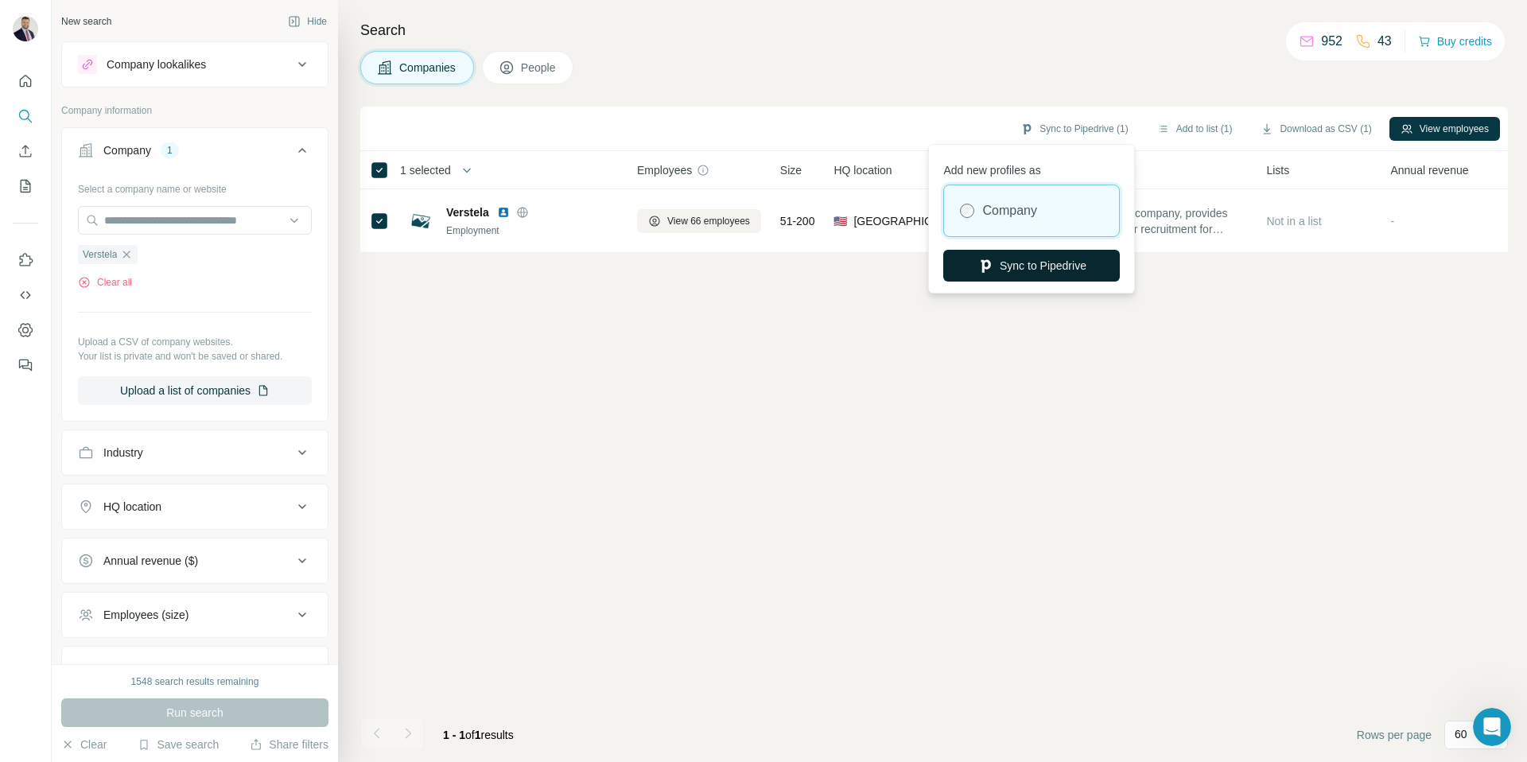
click at [1024, 270] on button "Sync to Pipedrive" at bounding box center [1031, 266] width 177 height 32
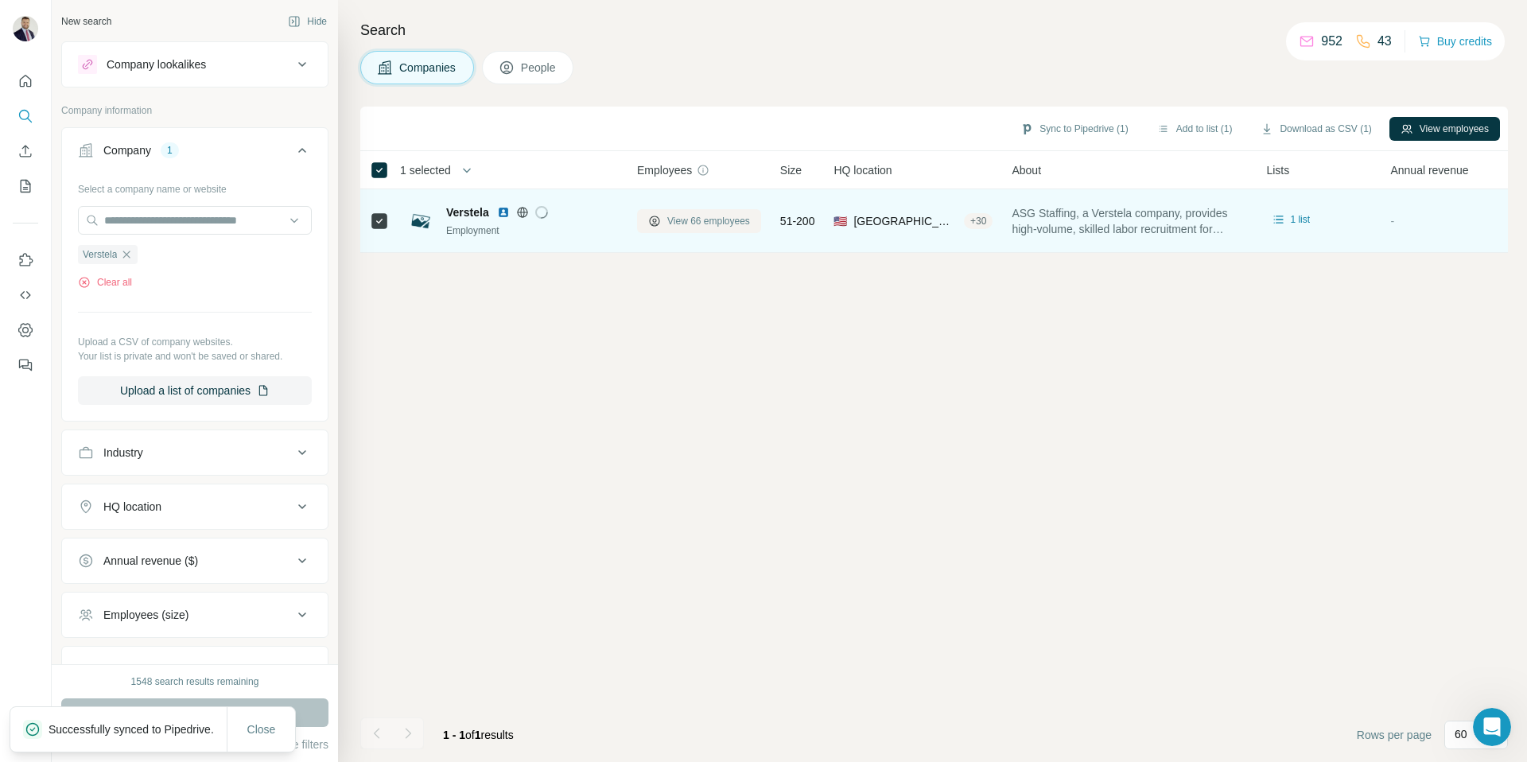
click at [693, 210] on button "View 66 employees" at bounding box center [699, 221] width 124 height 24
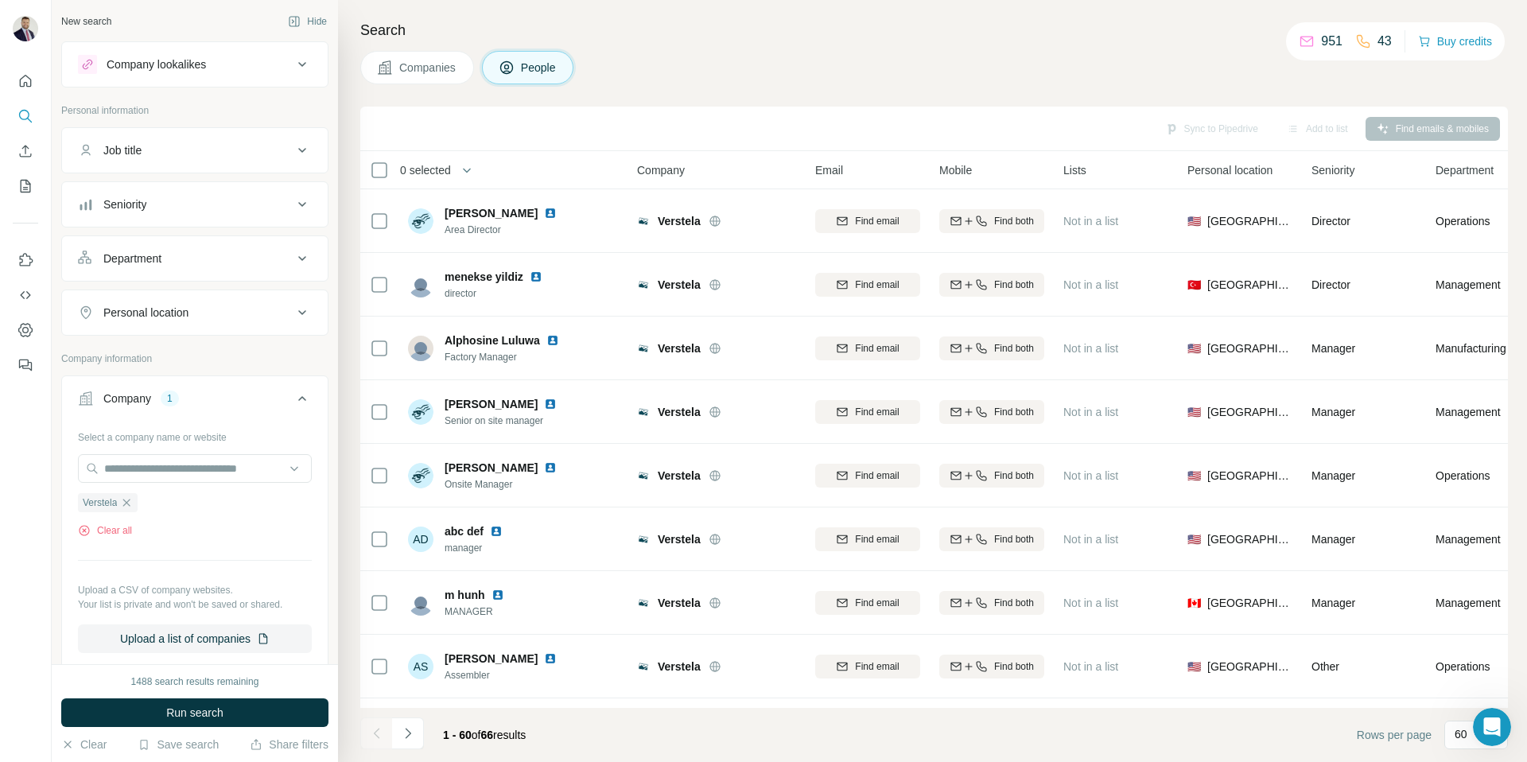
click at [422, 67] on span "Companies" at bounding box center [428, 68] width 58 height 16
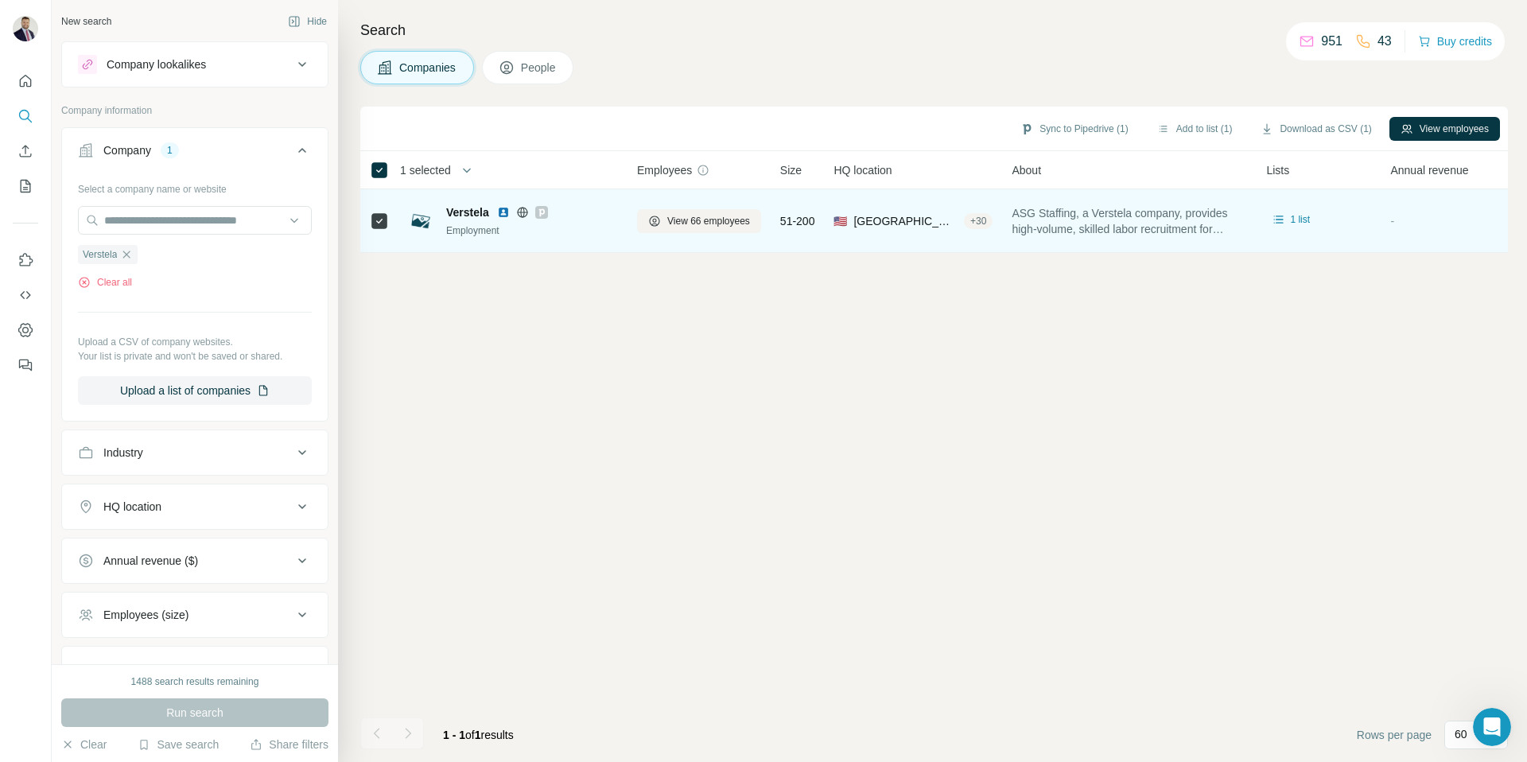
click at [503, 211] on img at bounding box center [503, 212] width 13 height 13
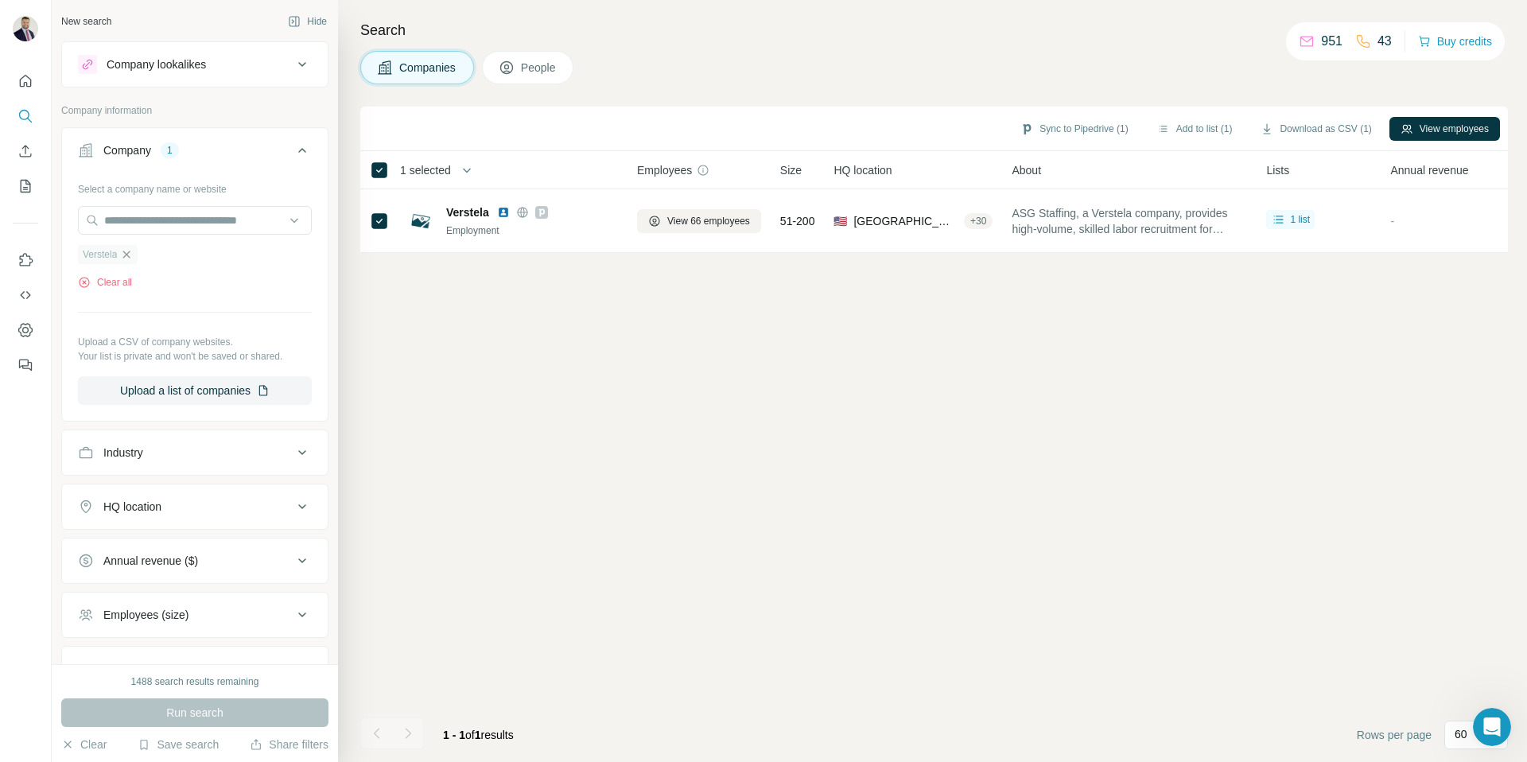
click at [124, 255] on icon "button" at bounding box center [126, 254] width 13 height 13
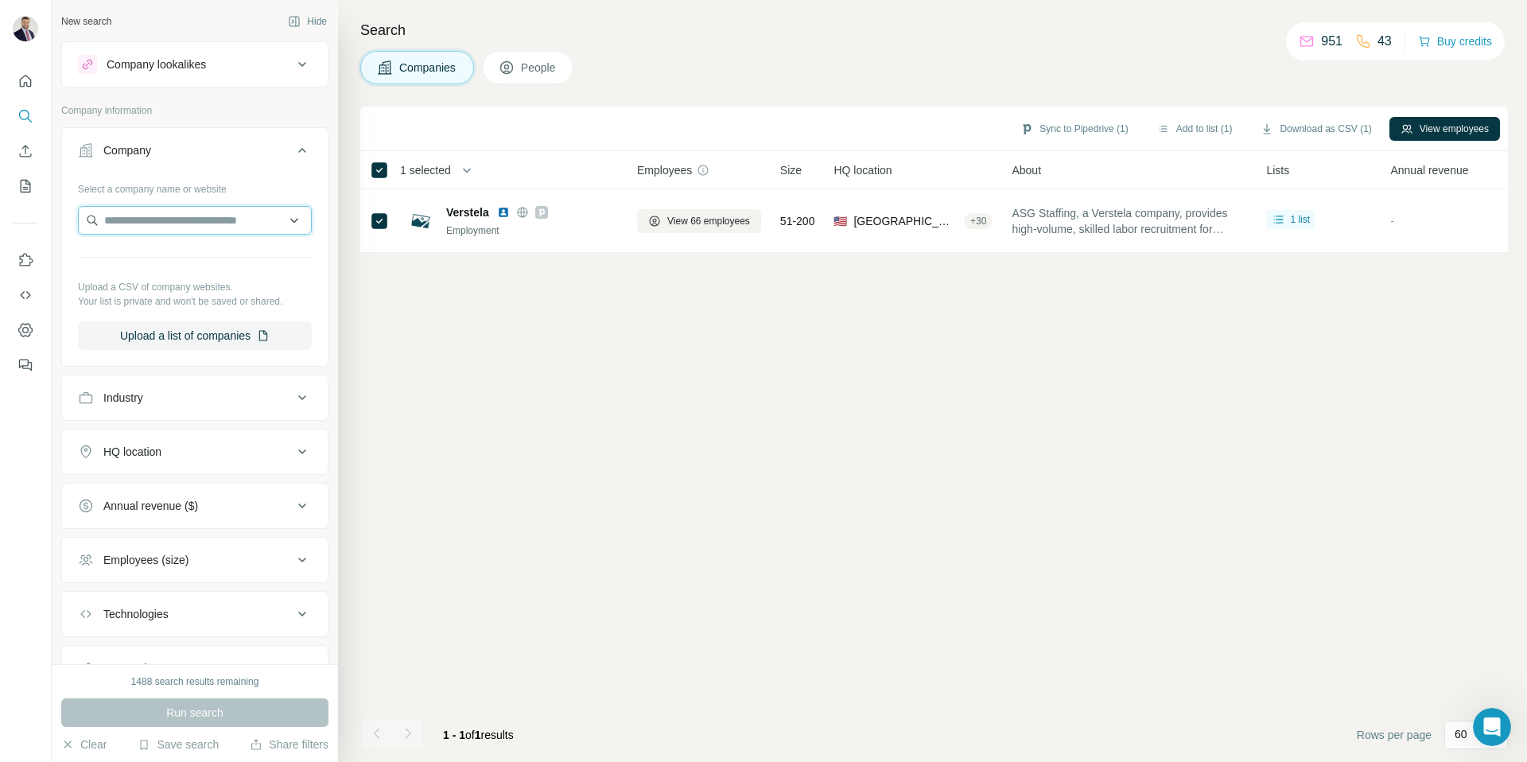
click at [154, 226] on input "text" at bounding box center [195, 220] width 234 height 29
type input "**********"
click at [185, 258] on p "Spec on the Job" at bounding box center [163, 256] width 80 height 16
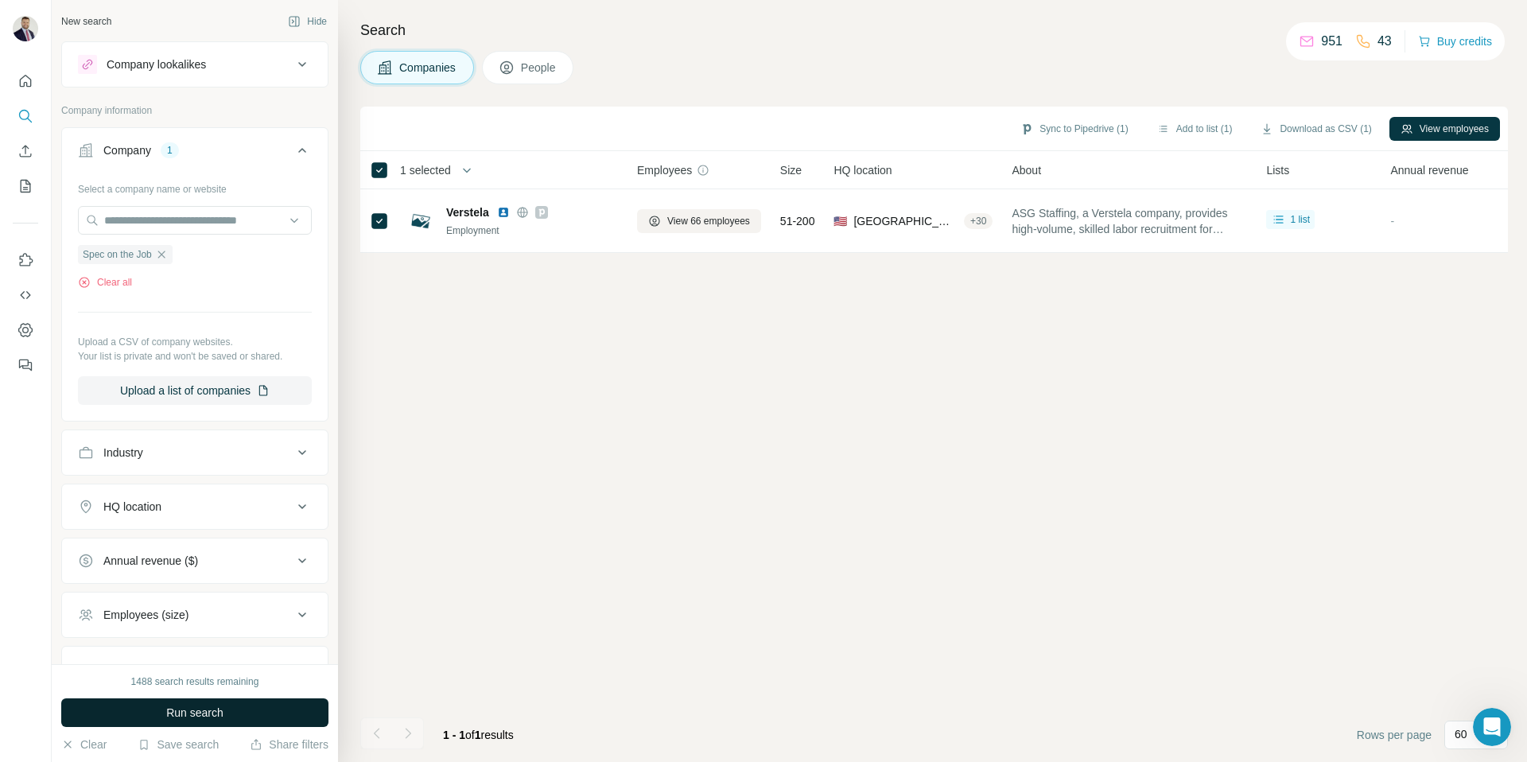
click at [184, 712] on span "Run search" at bounding box center [194, 713] width 57 height 16
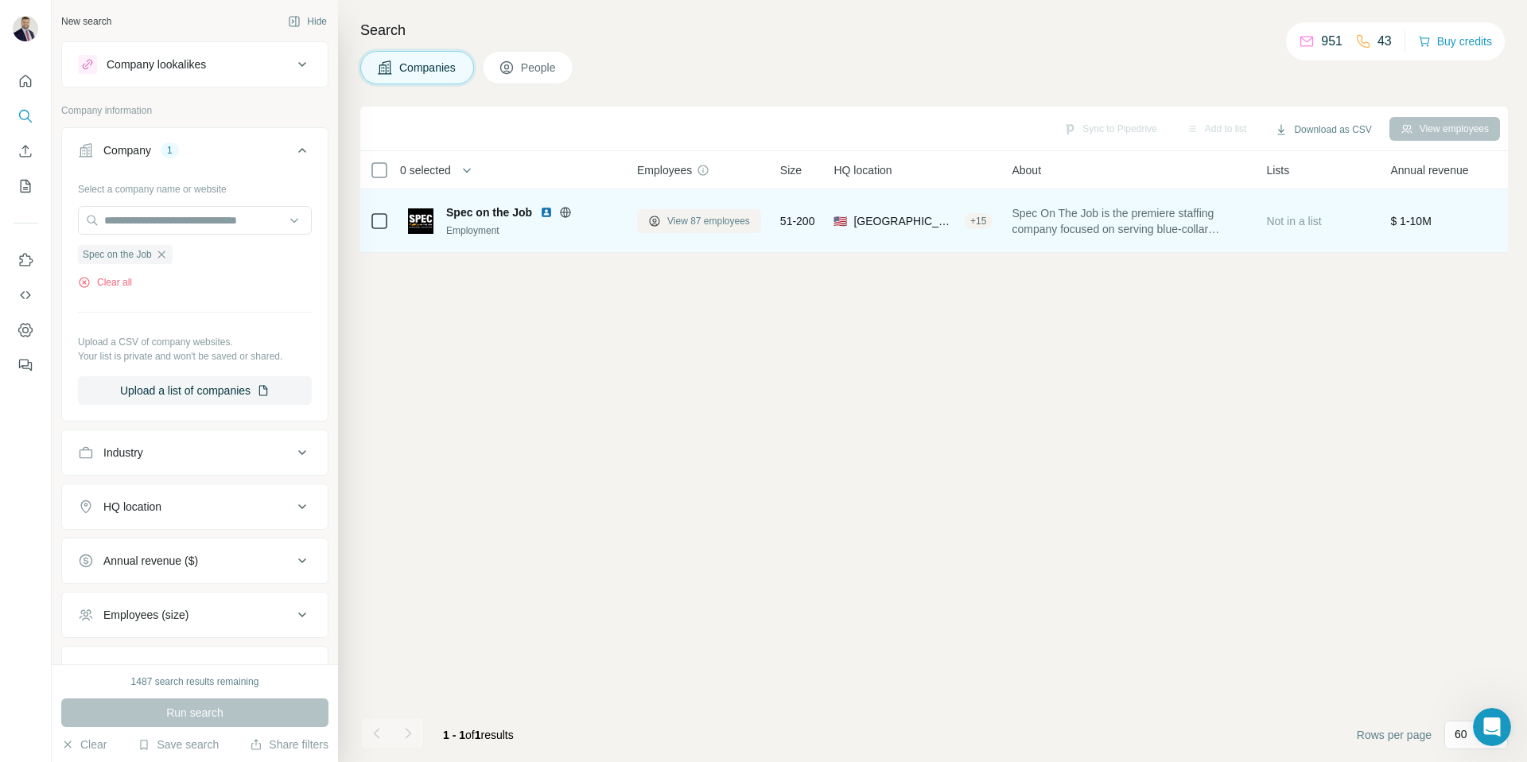
click at [691, 220] on span "View 87 employees" at bounding box center [708, 221] width 83 height 14
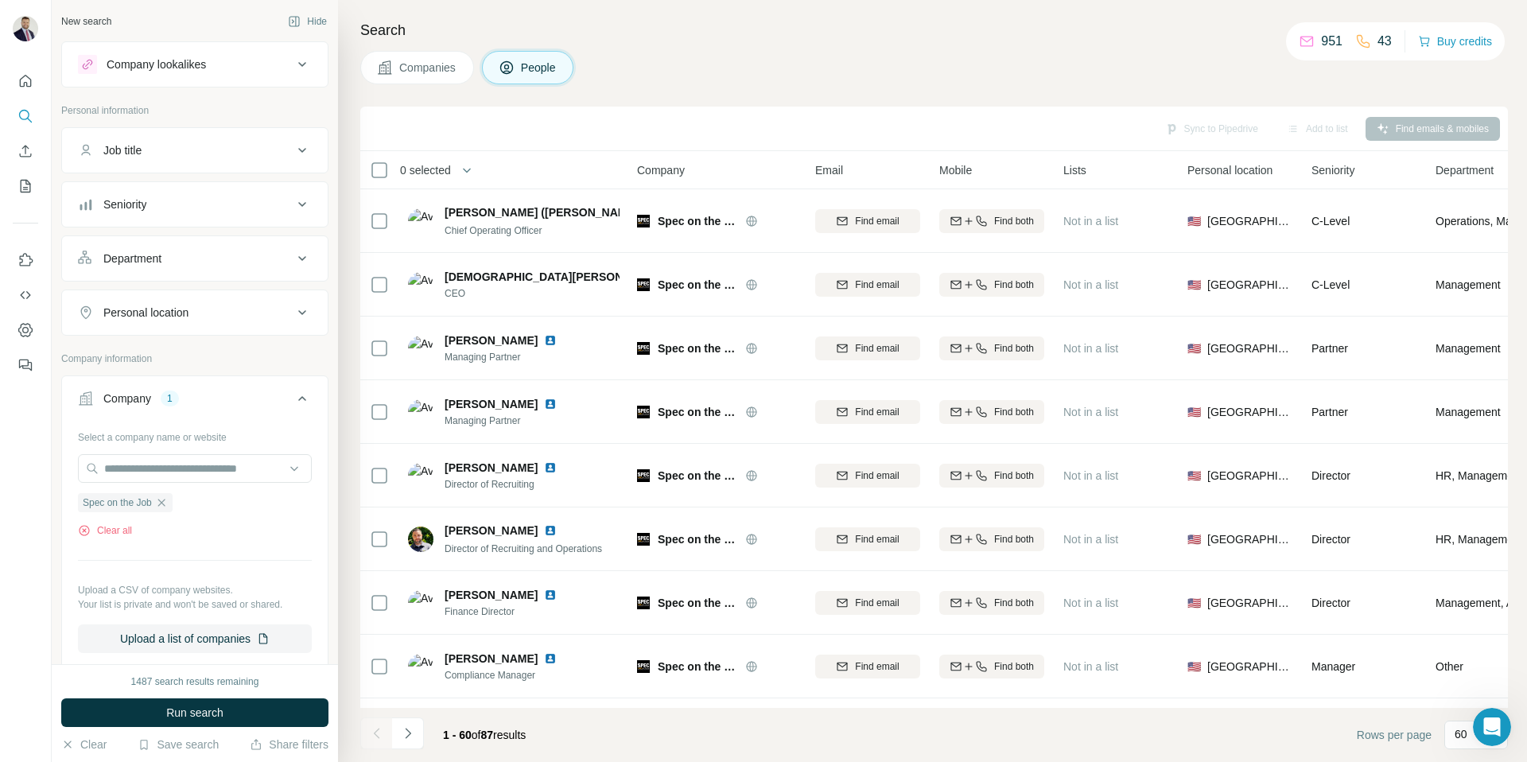
scroll to position [122, 0]
click at [411, 71] on span "Companies" at bounding box center [428, 68] width 58 height 16
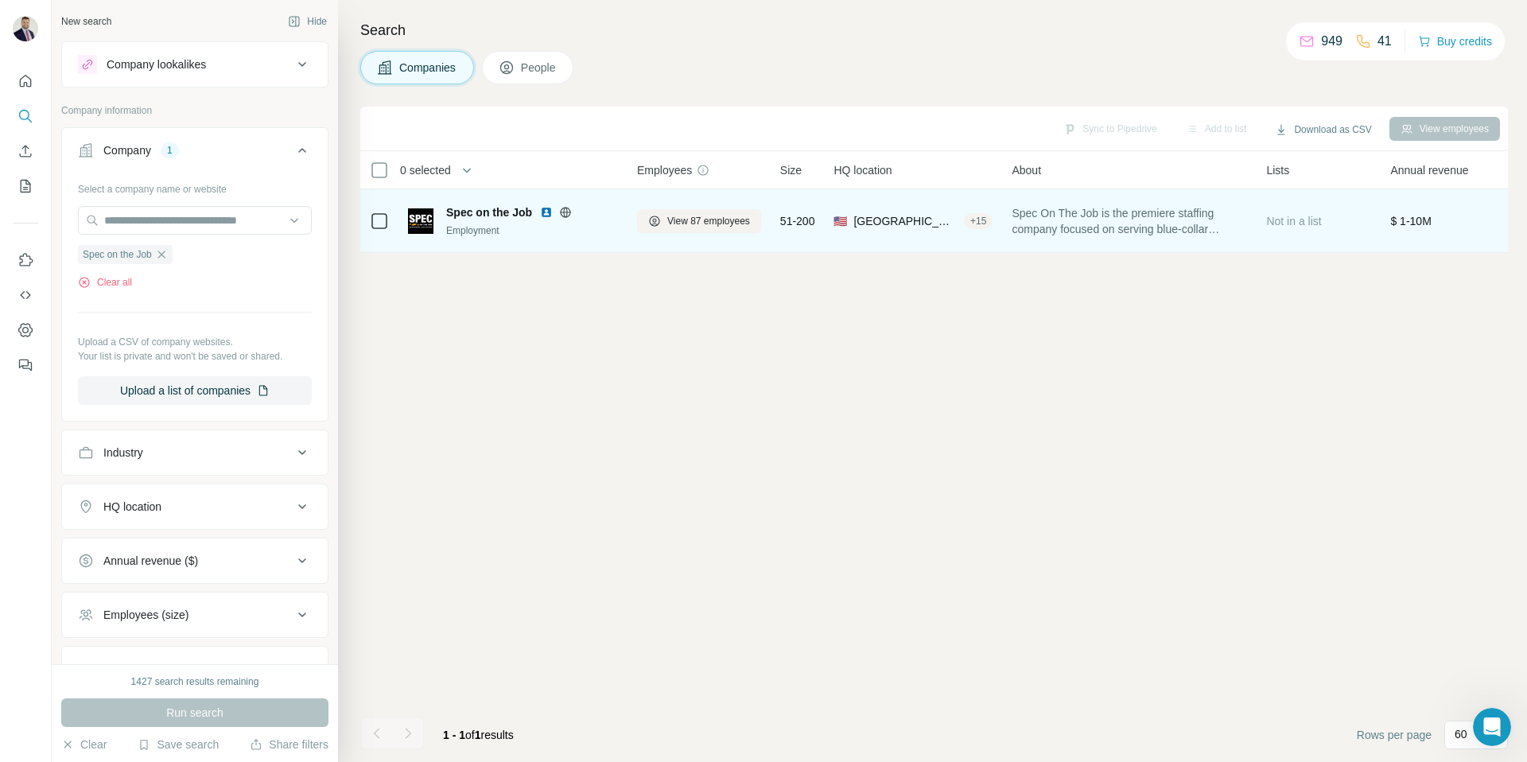
click at [546, 212] on img at bounding box center [546, 212] width 13 height 13
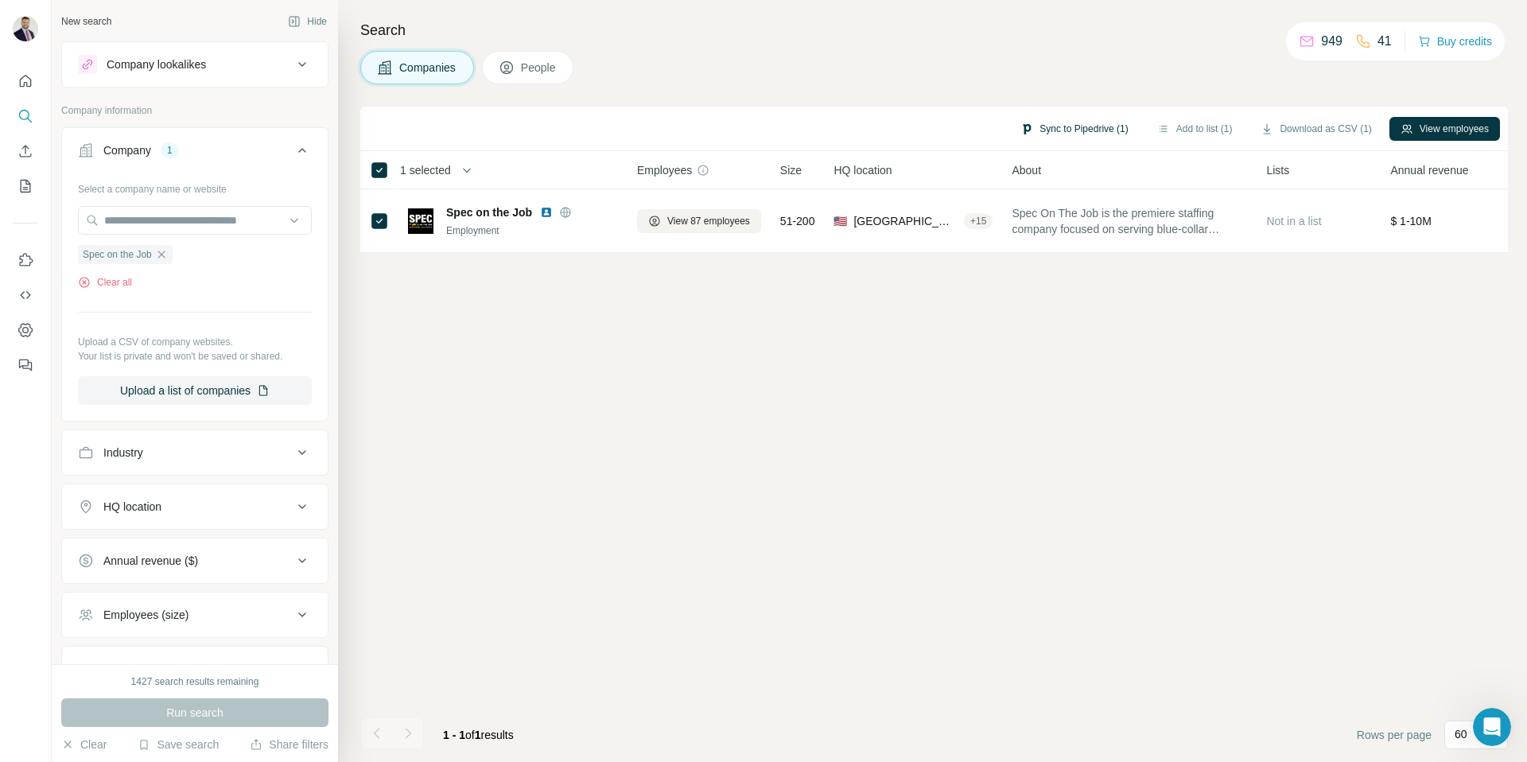
click at [1082, 128] on button "Sync to Pipedrive (1)" at bounding box center [1074, 129] width 130 height 24
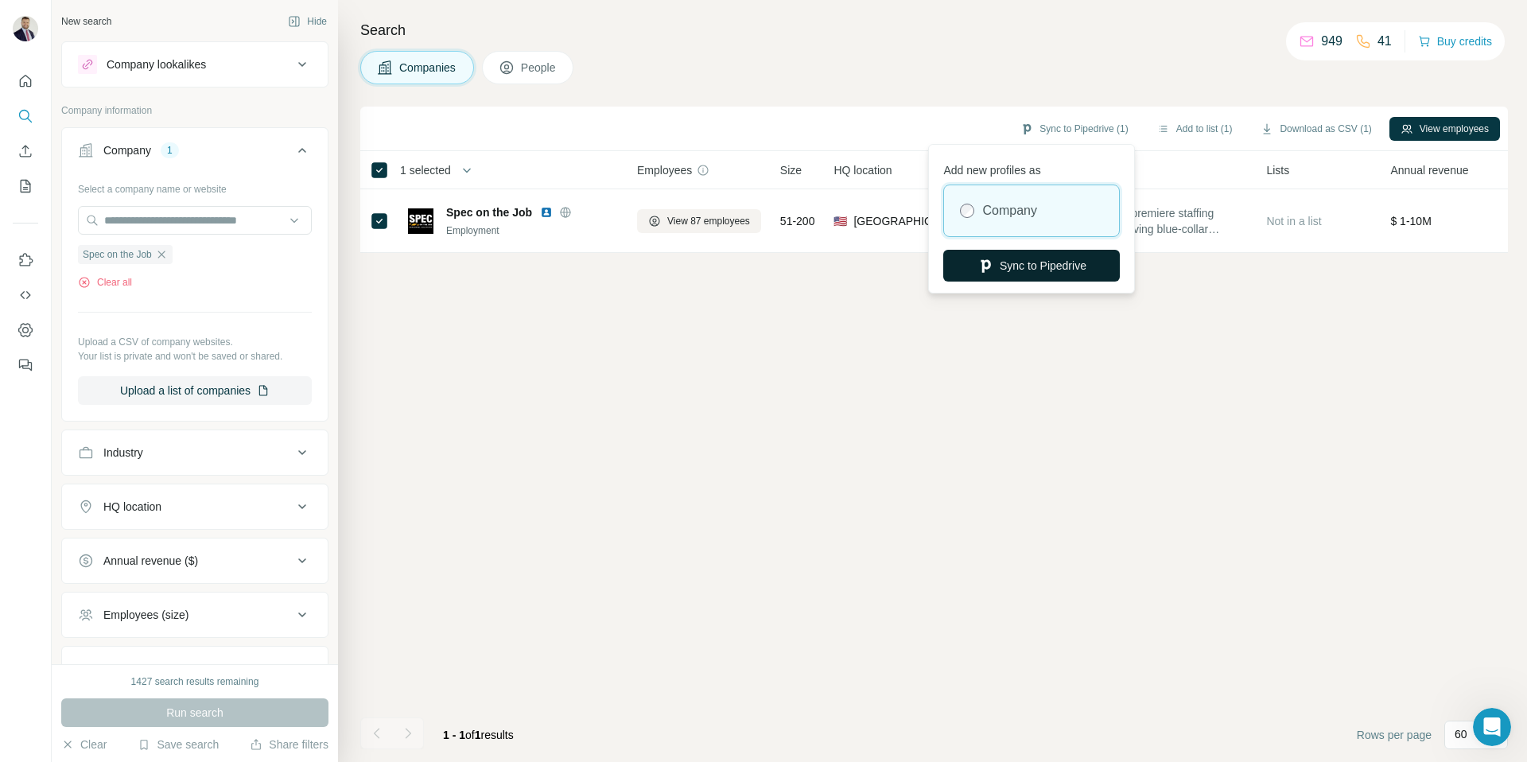
click at [1024, 264] on button "Sync to Pipedrive" at bounding box center [1031, 266] width 177 height 32
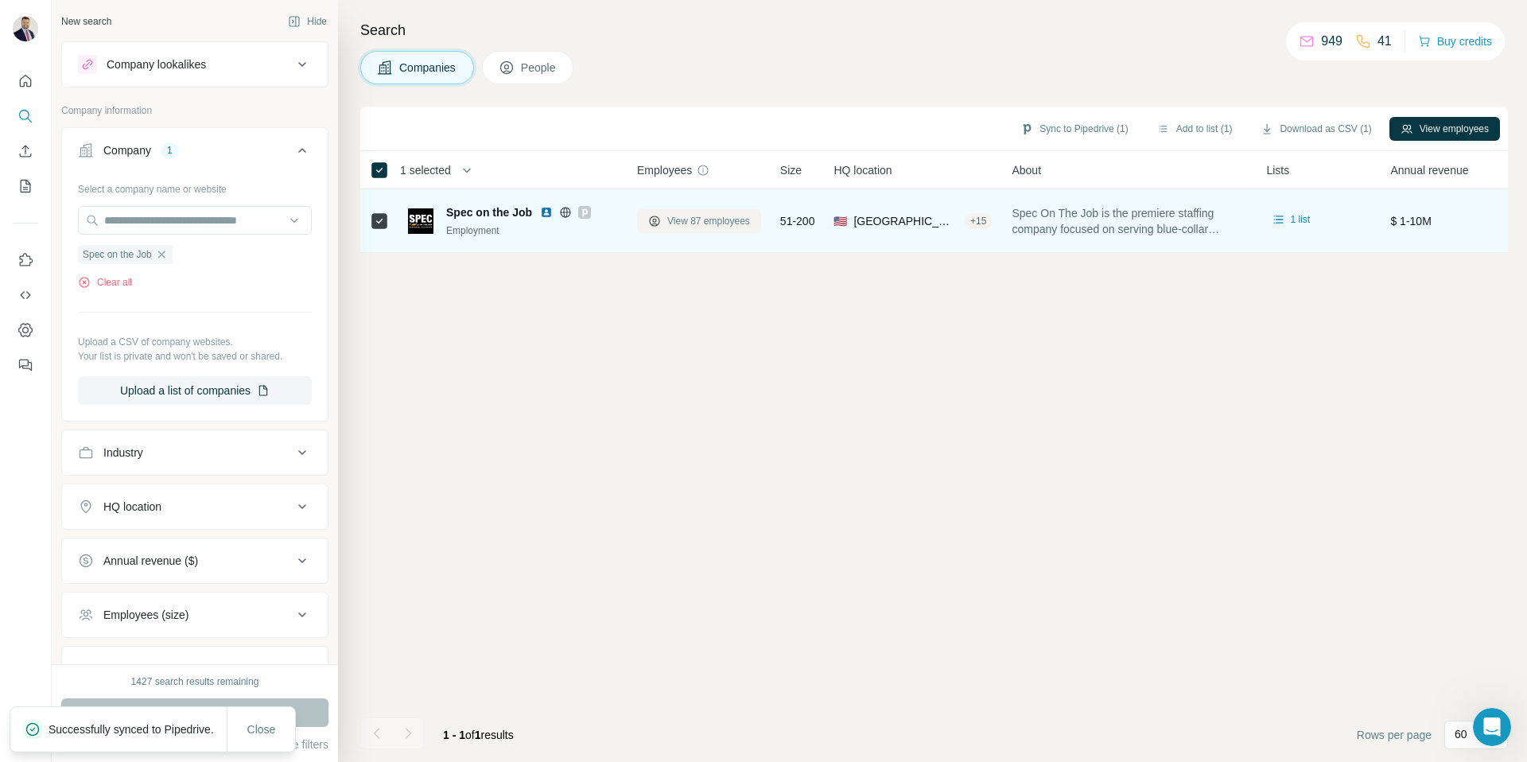
click at [717, 218] on span "View 87 employees" at bounding box center [708, 221] width 83 height 14
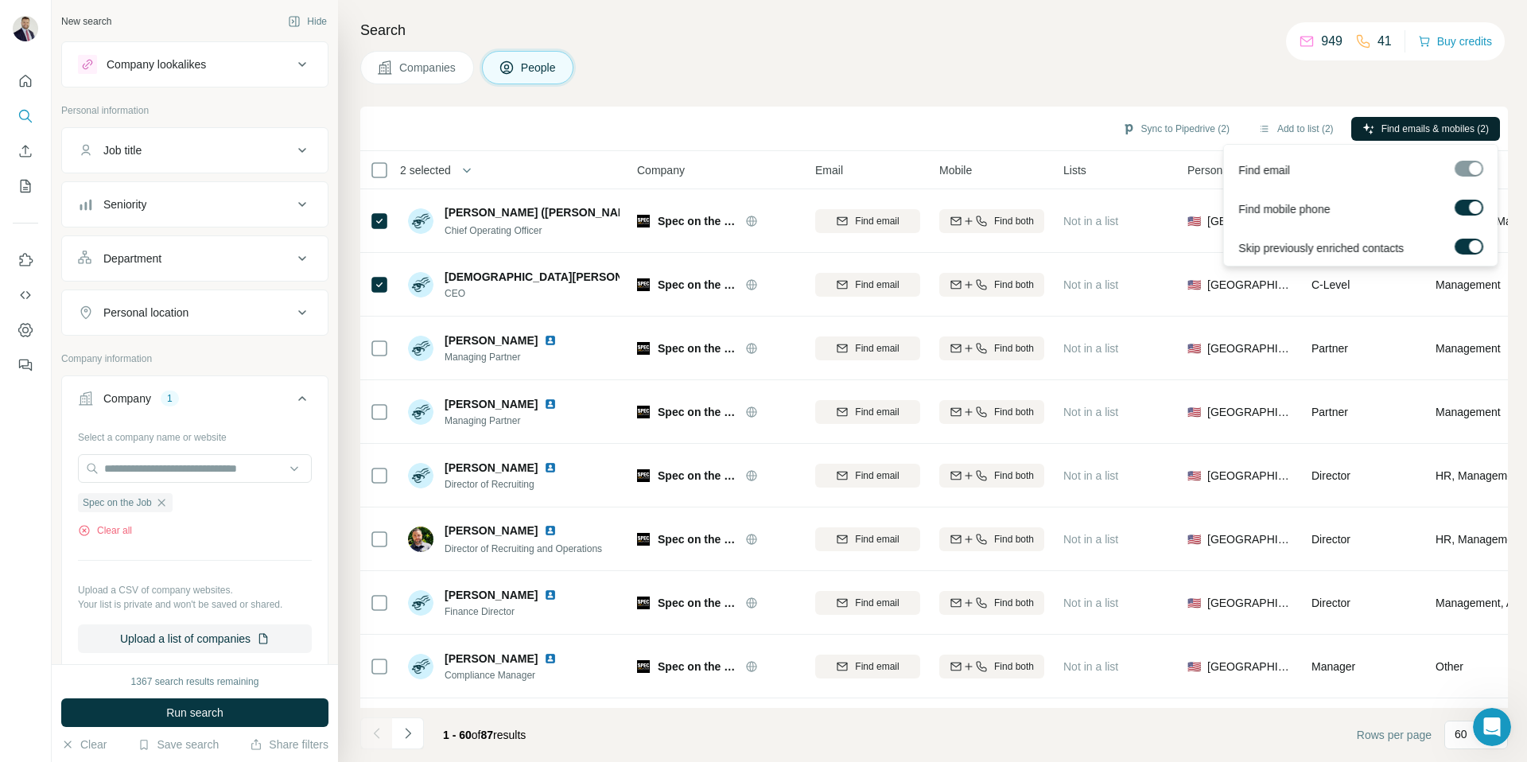
click at [1424, 126] on span "Find emails & mobiles (2)" at bounding box center [1434, 129] width 107 height 14
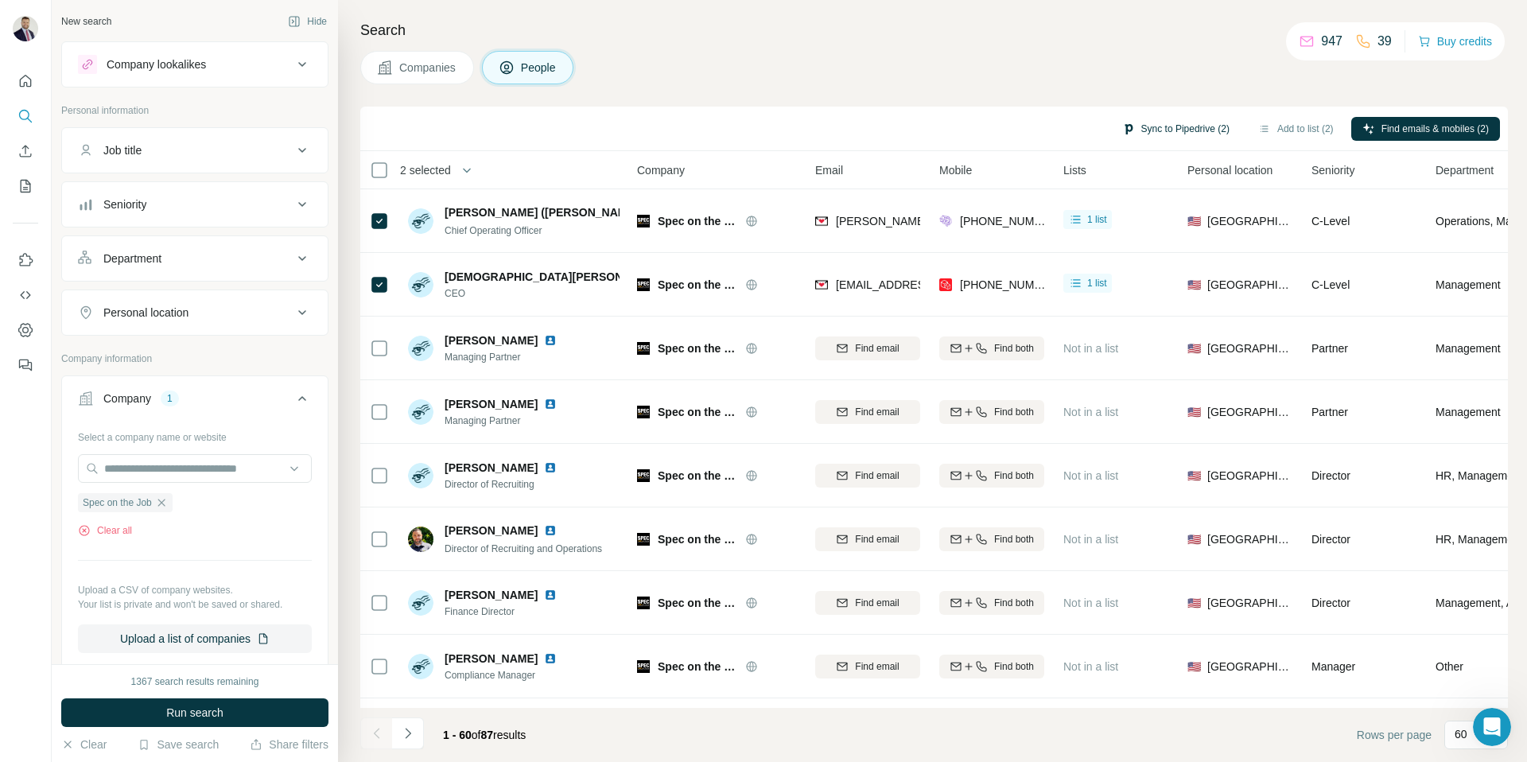
click at [1183, 130] on button "Sync to Pipedrive (2)" at bounding box center [1176, 129] width 130 height 24
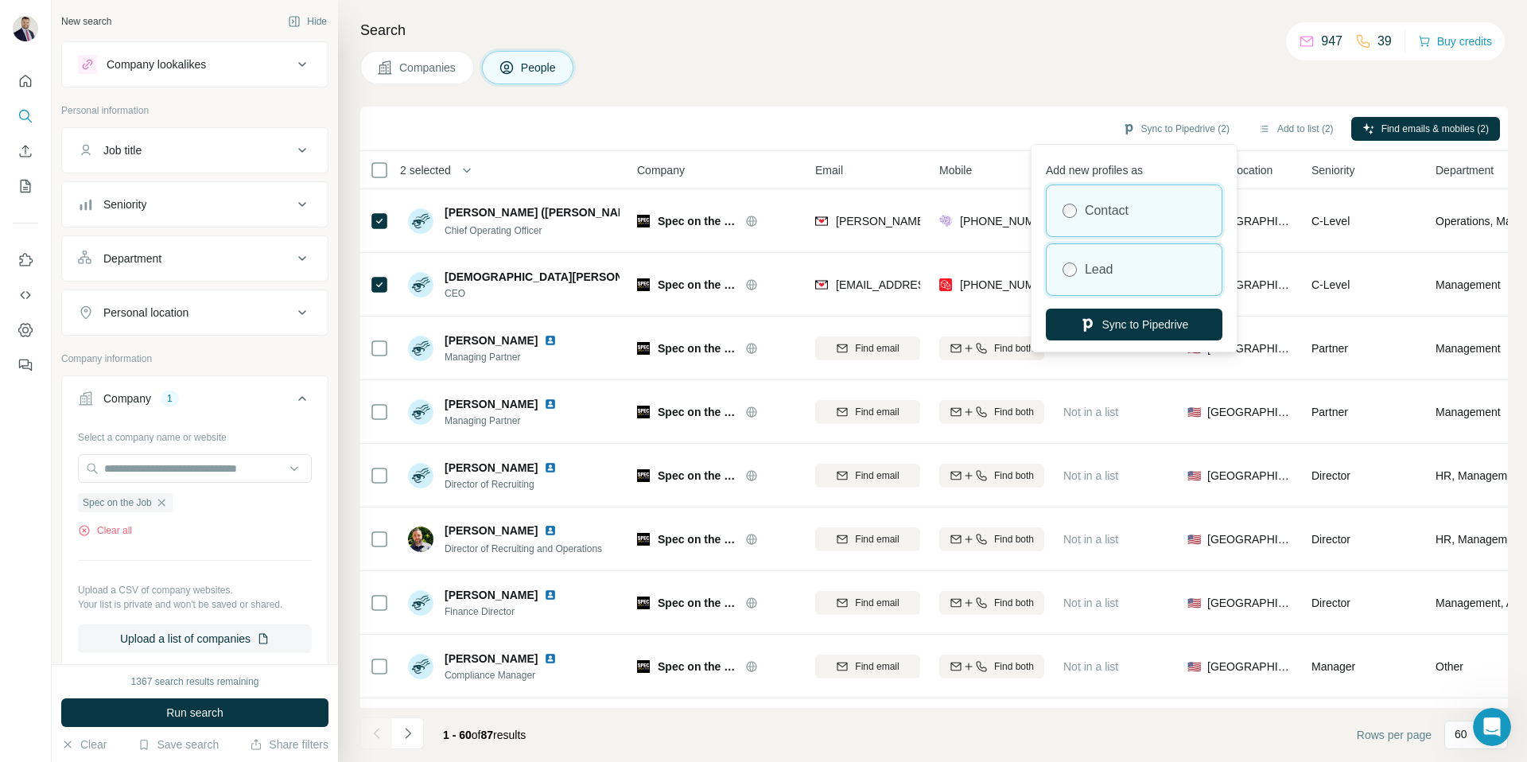
click at [1121, 273] on div "Lead" at bounding box center [1134, 269] width 175 height 51
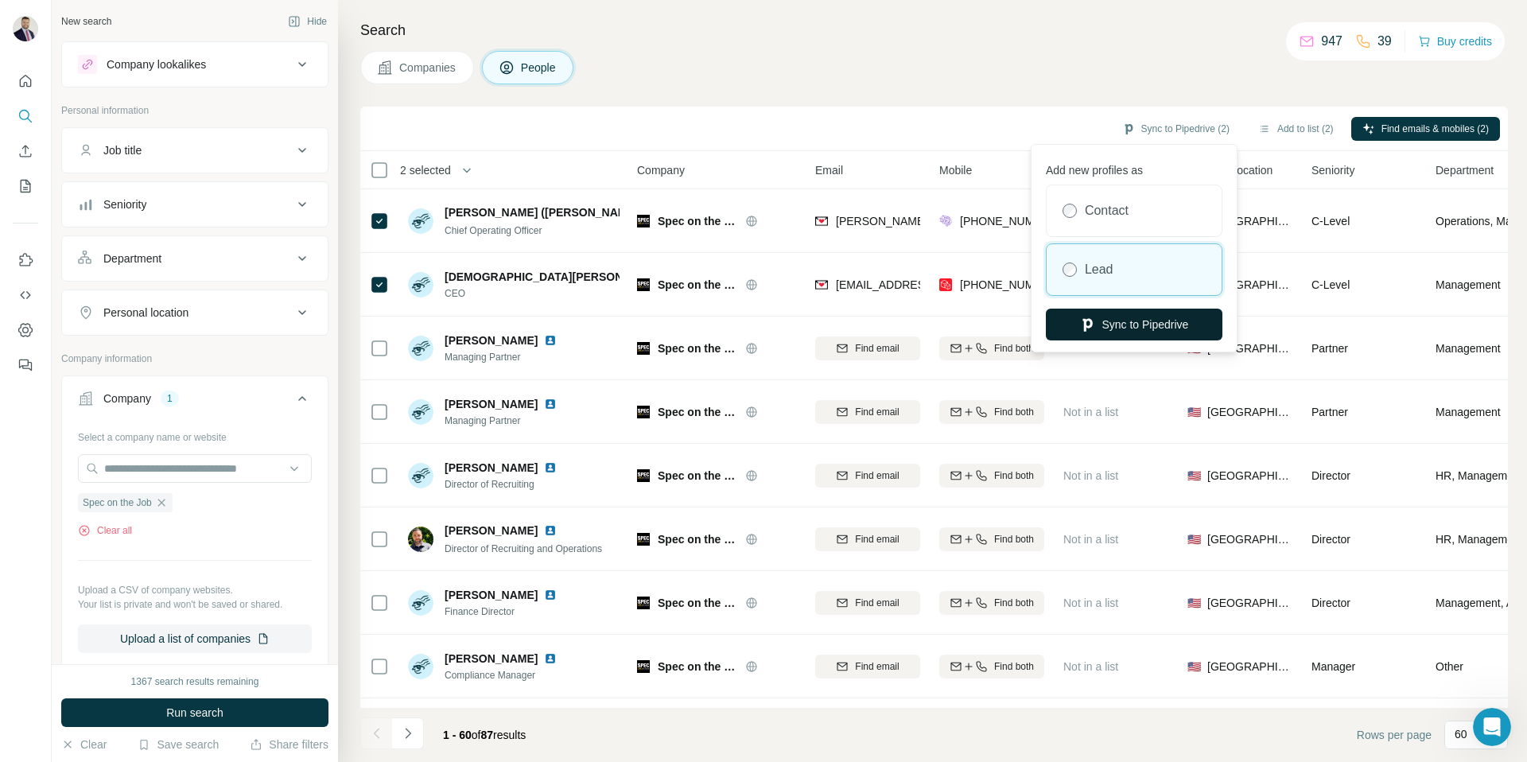
click at [1140, 323] on button "Sync to Pipedrive" at bounding box center [1134, 325] width 177 height 32
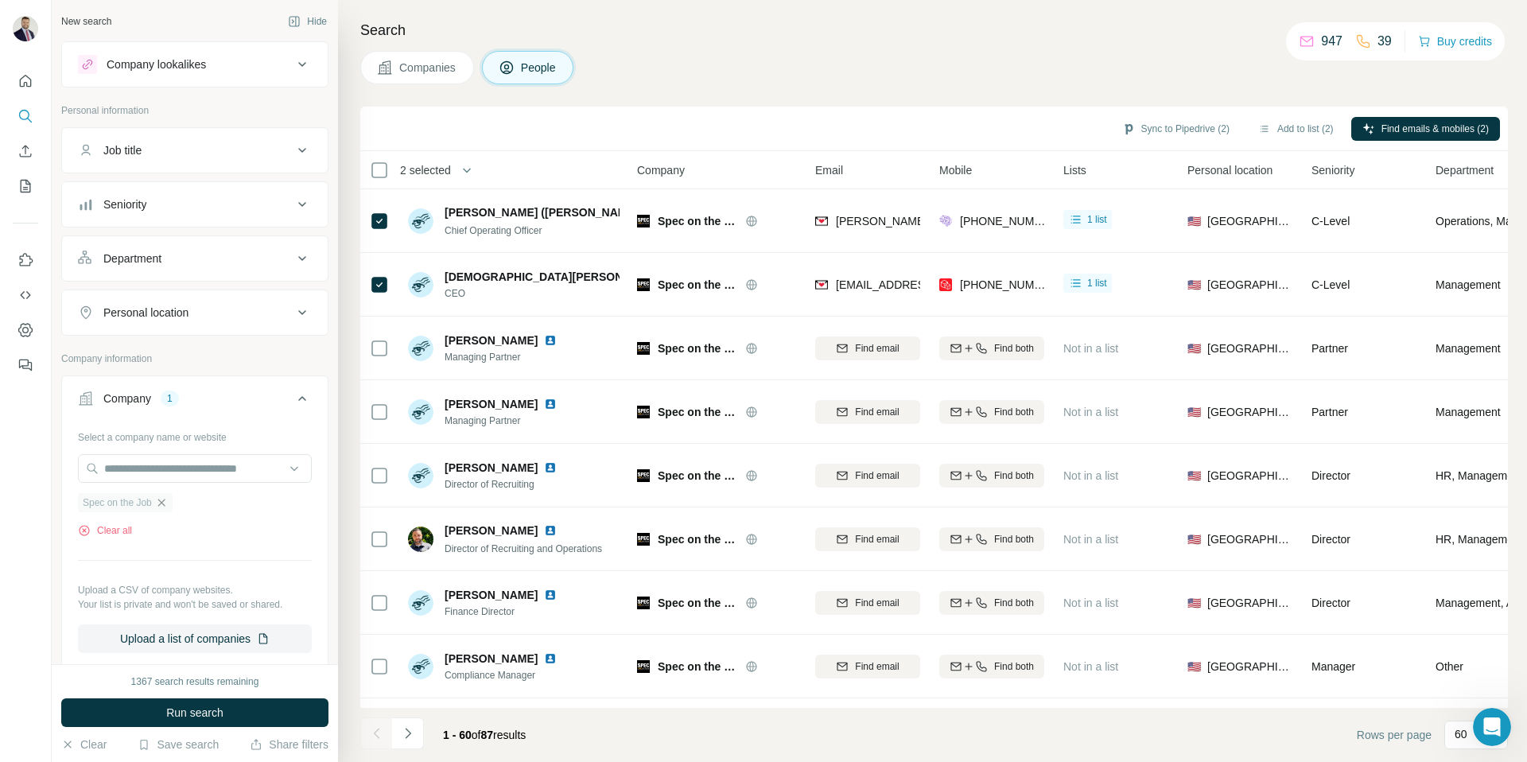
click at [168, 501] on icon "button" at bounding box center [161, 502] width 13 height 13
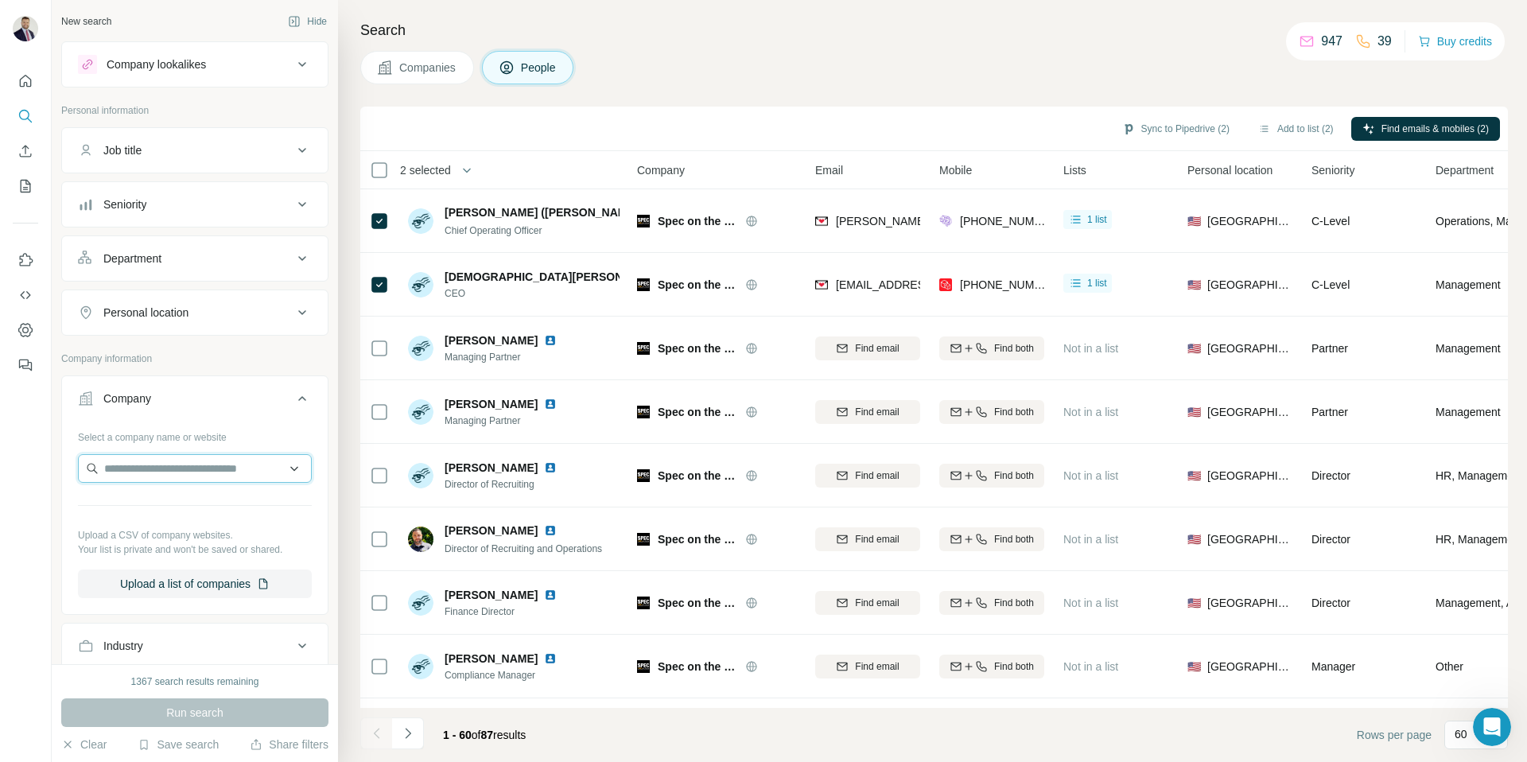
click at [175, 474] on input "text" at bounding box center [195, 468] width 234 height 29
type input "**********"
click at [230, 468] on input "**********" at bounding box center [195, 468] width 234 height 29
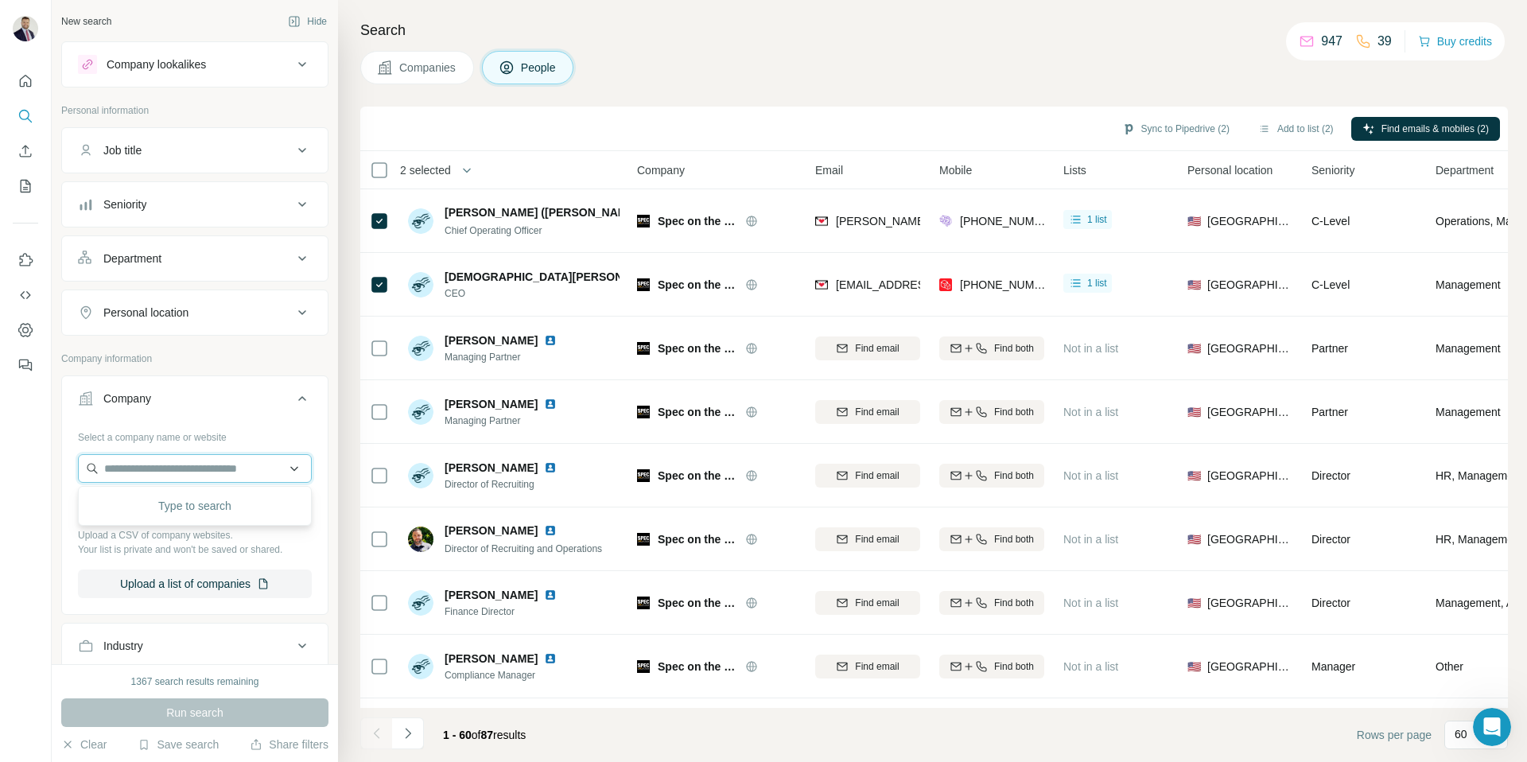
paste input "**********"
type input "**********"
click at [181, 500] on div "Lyons HR lyonshr.com" at bounding box center [195, 511] width 226 height 43
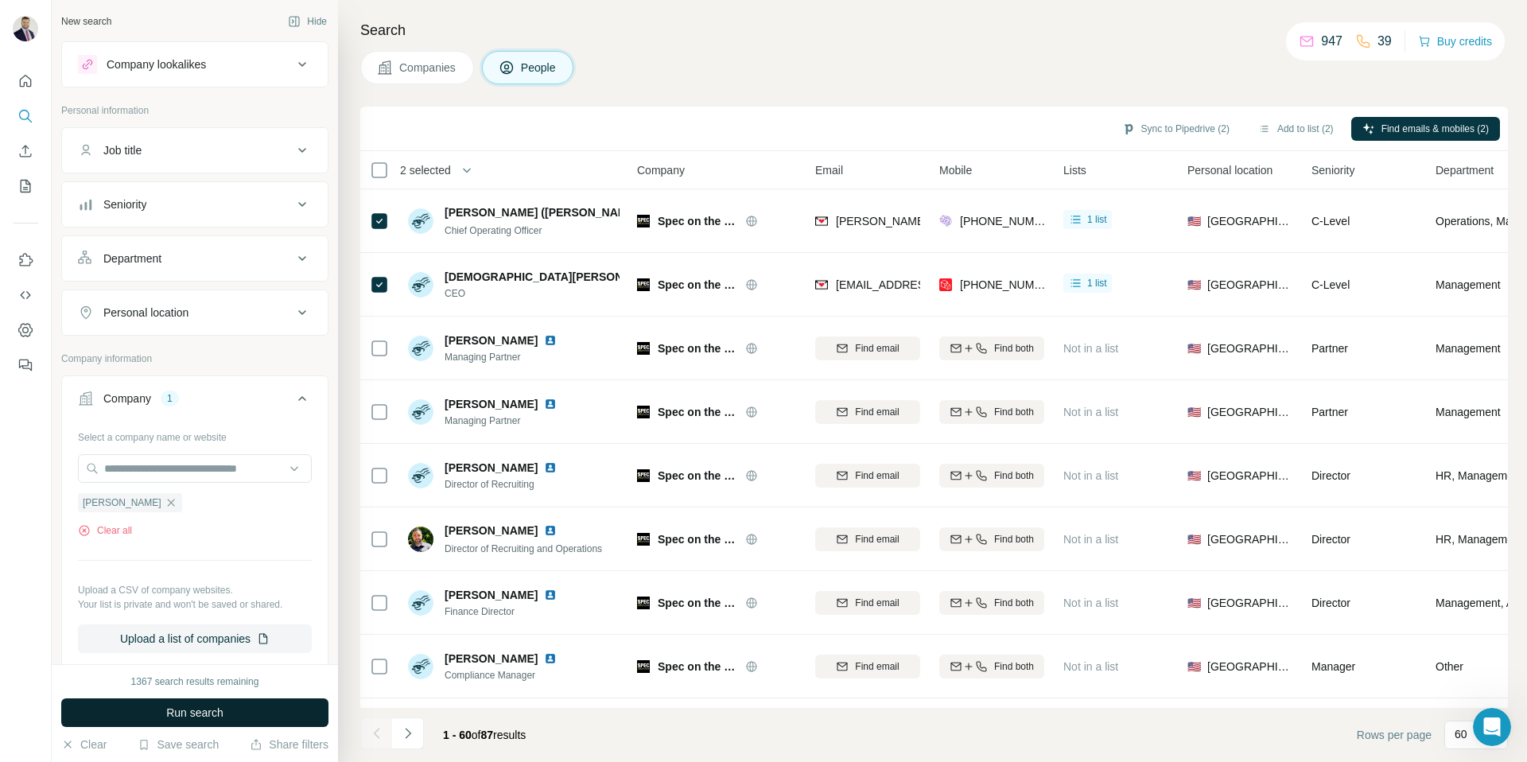
click at [208, 707] on span "Run search" at bounding box center [194, 713] width 57 height 16
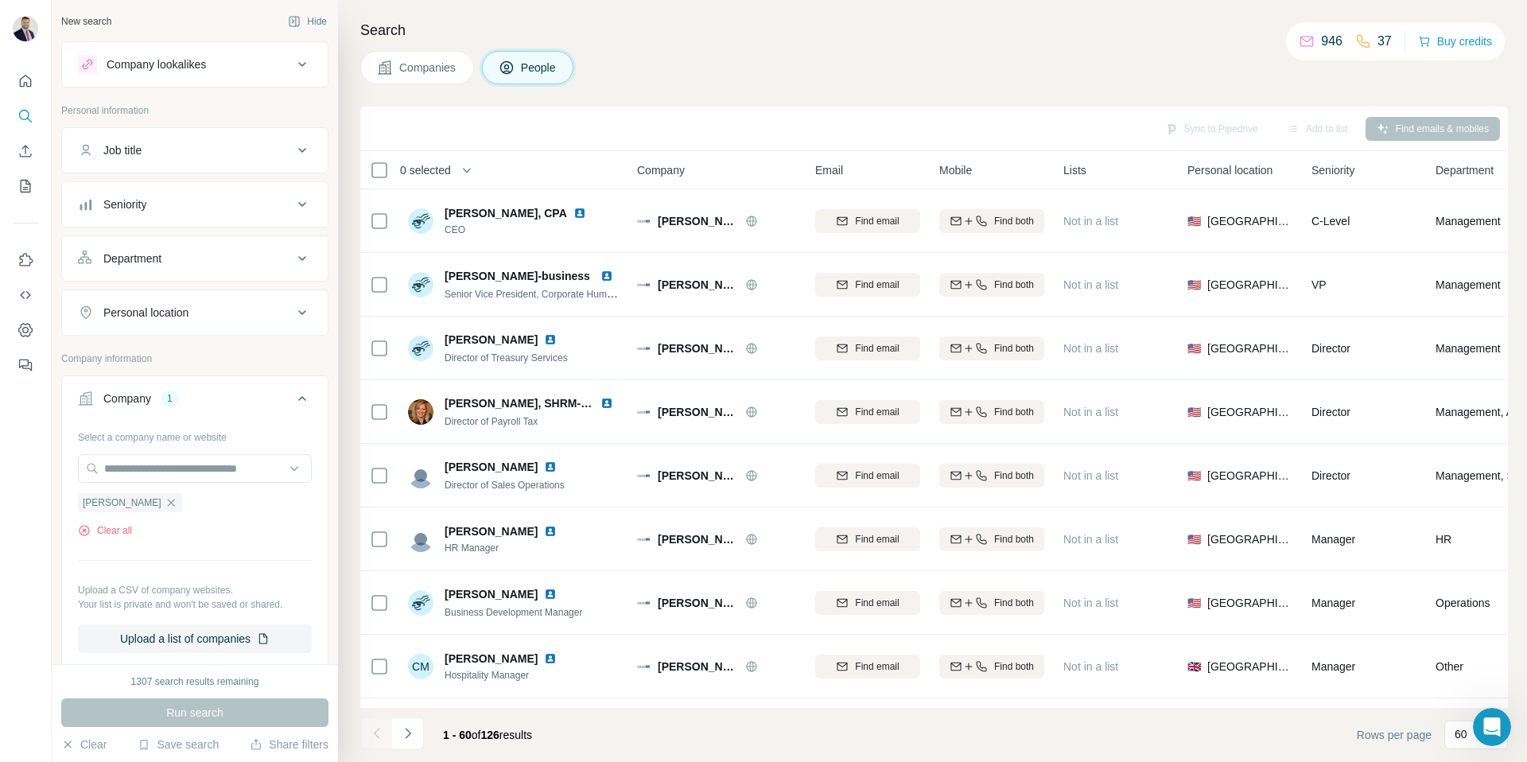
click at [433, 64] on span "Companies" at bounding box center [428, 68] width 58 height 16
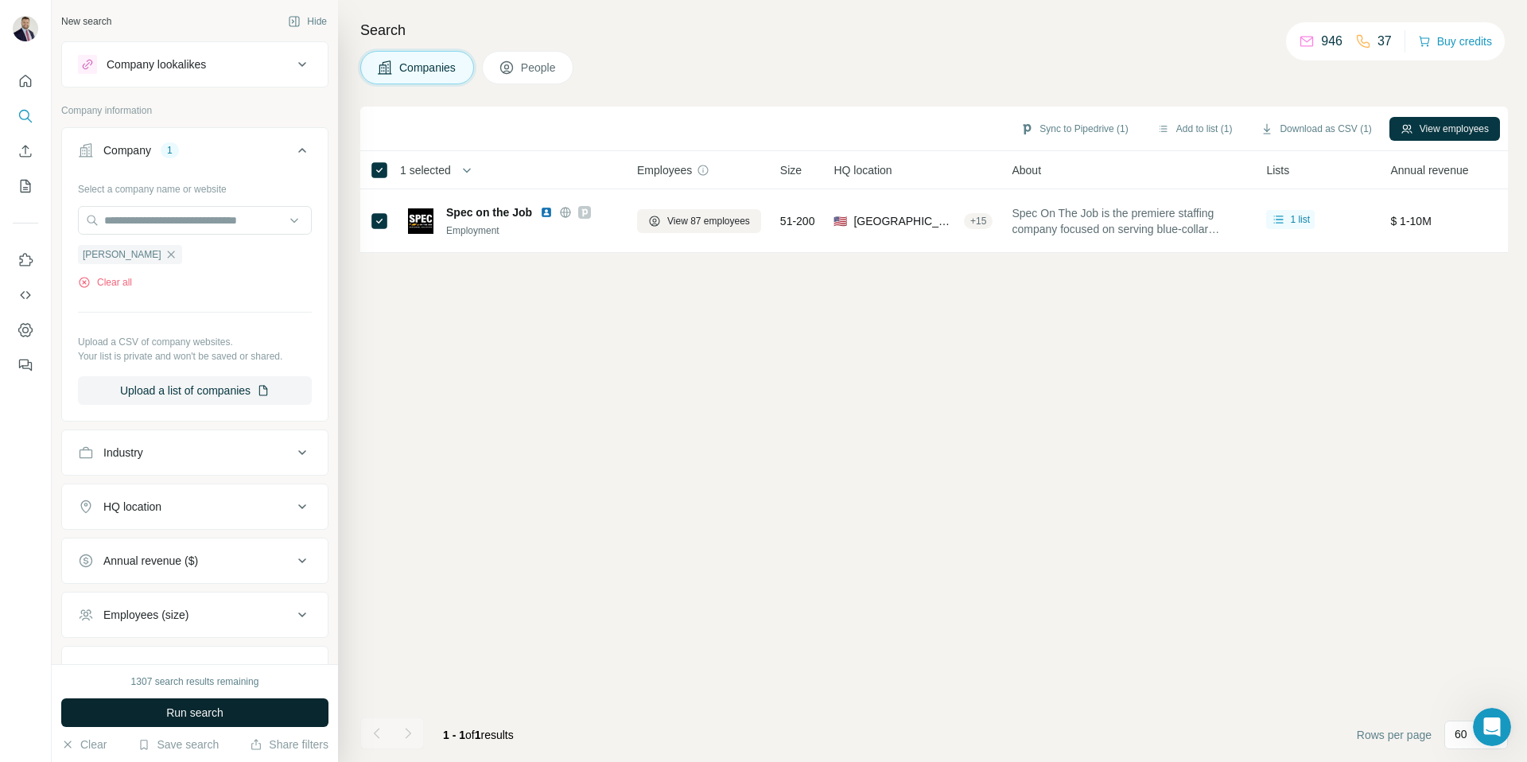
click at [192, 717] on span "Run search" at bounding box center [194, 713] width 57 height 16
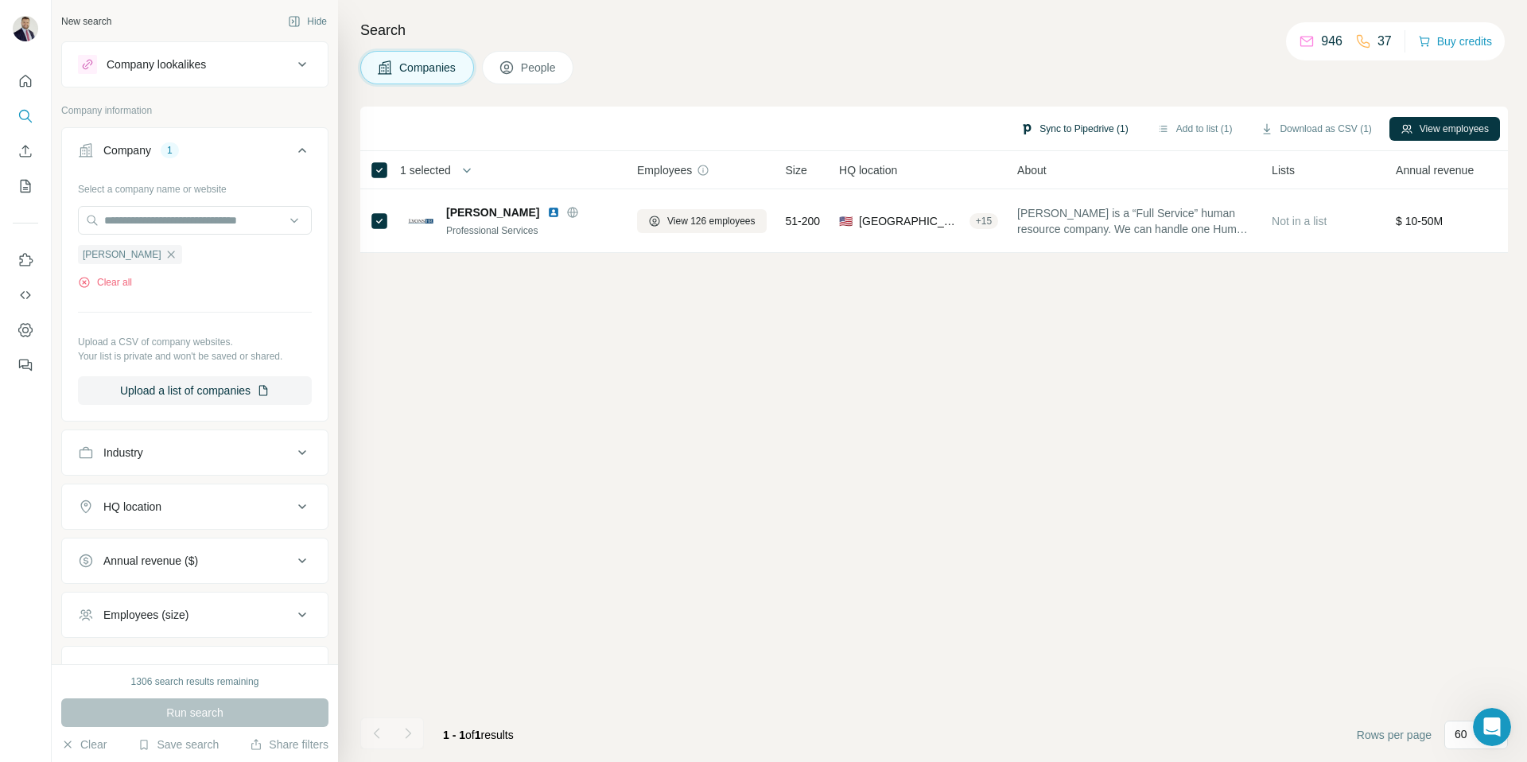
click at [1078, 130] on button "Sync to Pipedrive (1)" at bounding box center [1074, 129] width 130 height 24
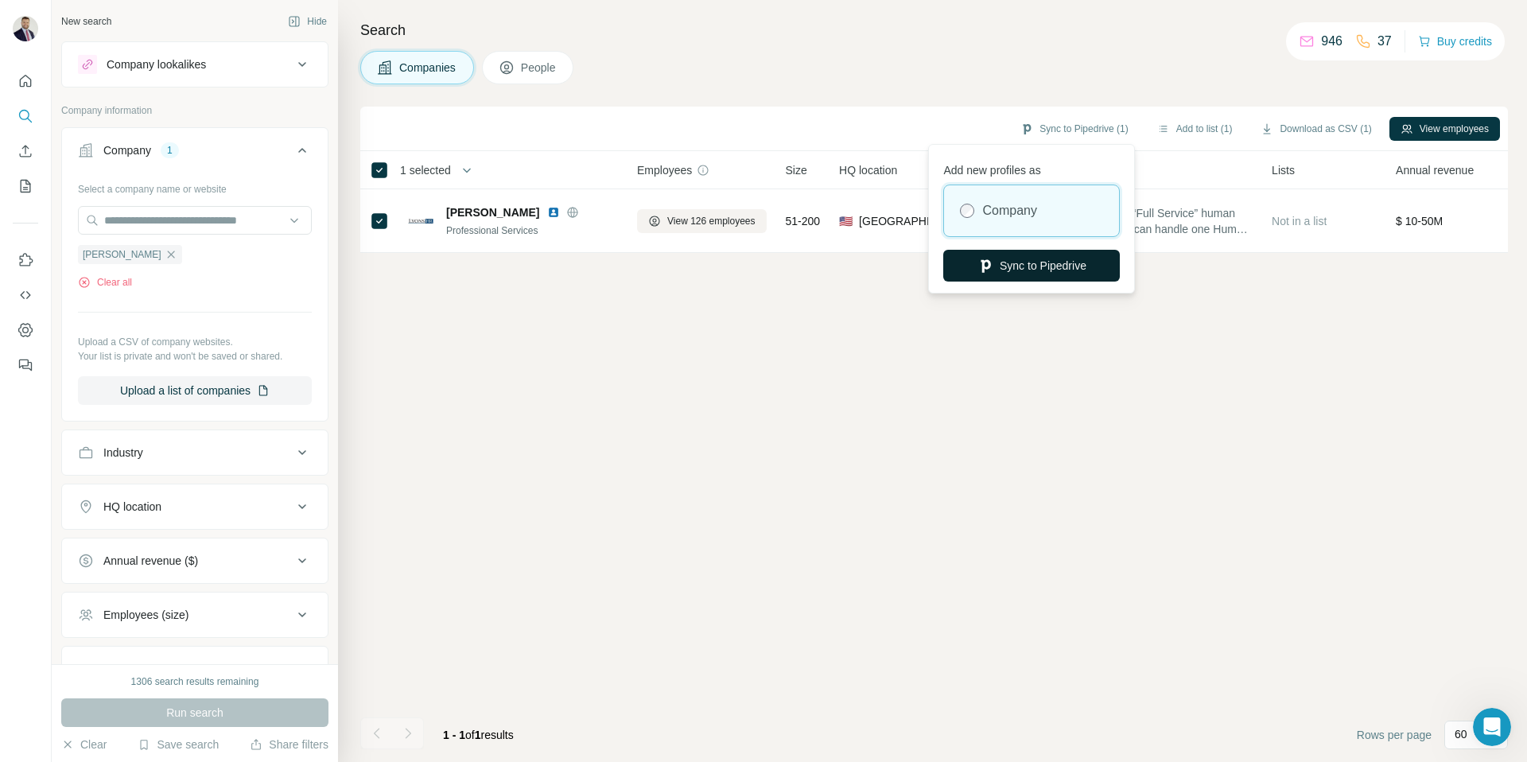
click at [1040, 272] on button "Sync to Pipedrive" at bounding box center [1031, 266] width 177 height 32
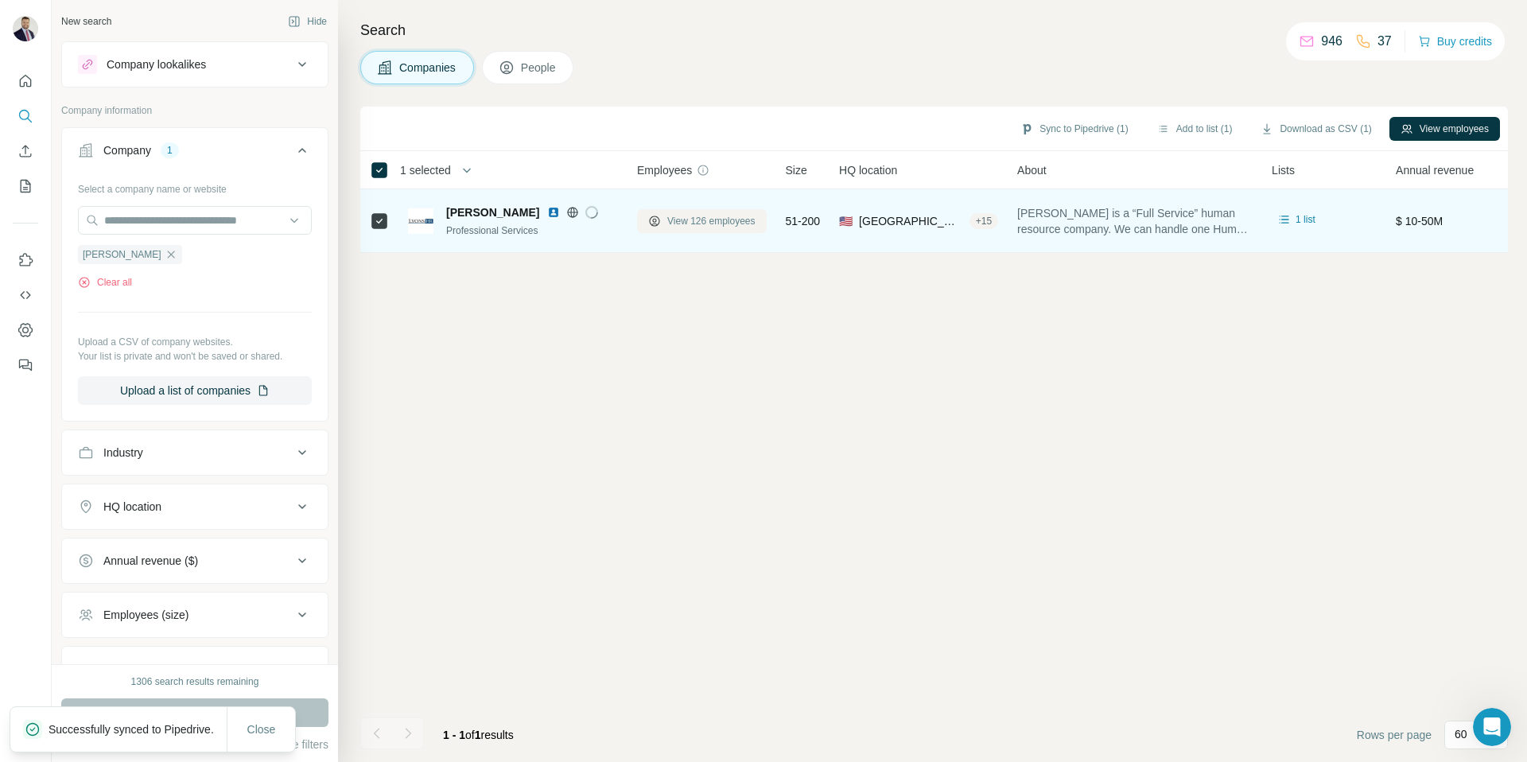
click at [726, 211] on button "View 126 employees" at bounding box center [702, 221] width 130 height 24
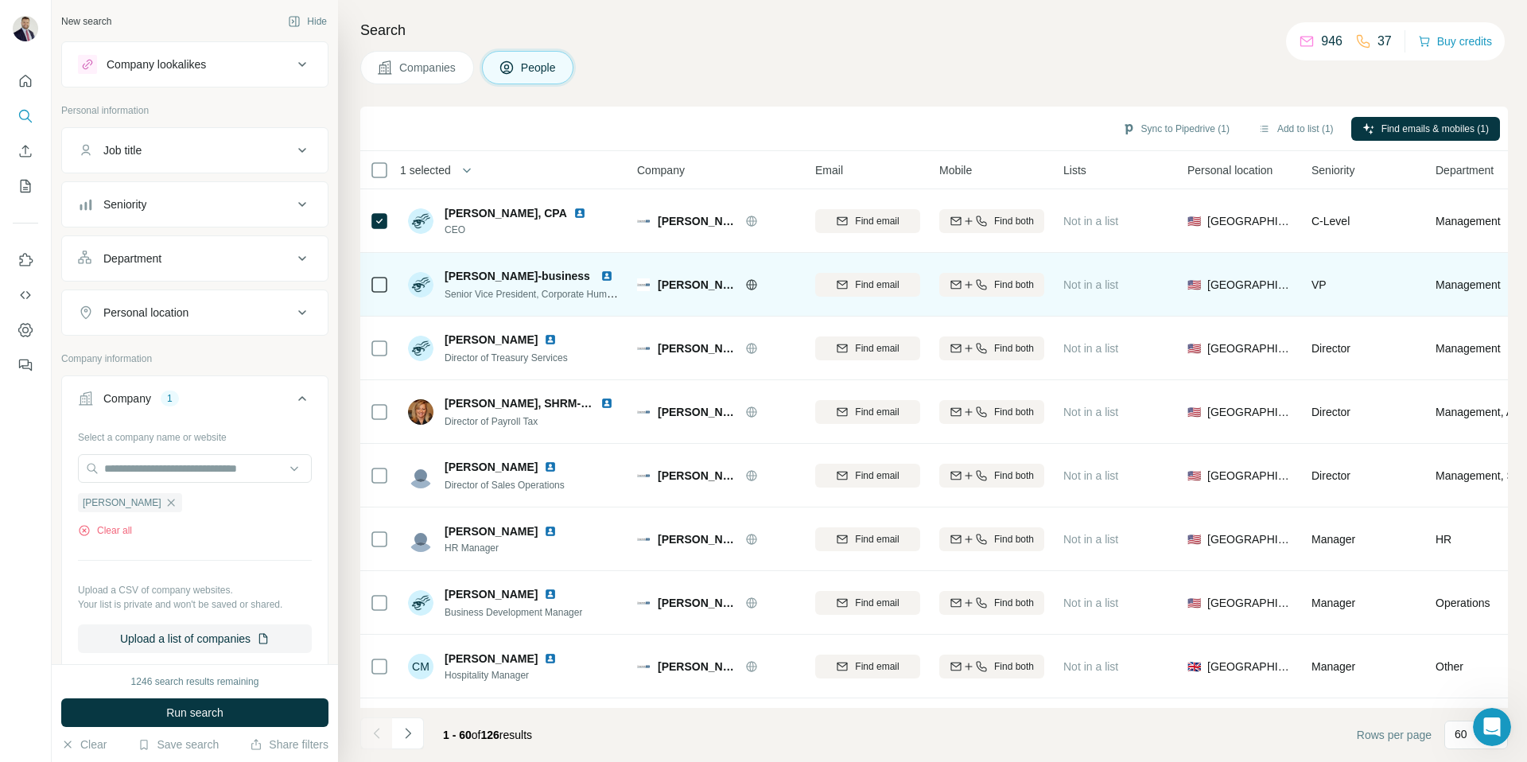
click at [584, 295] on span "Senior Vice President, Corporate Human Resources" at bounding box center [555, 293] width 221 height 13
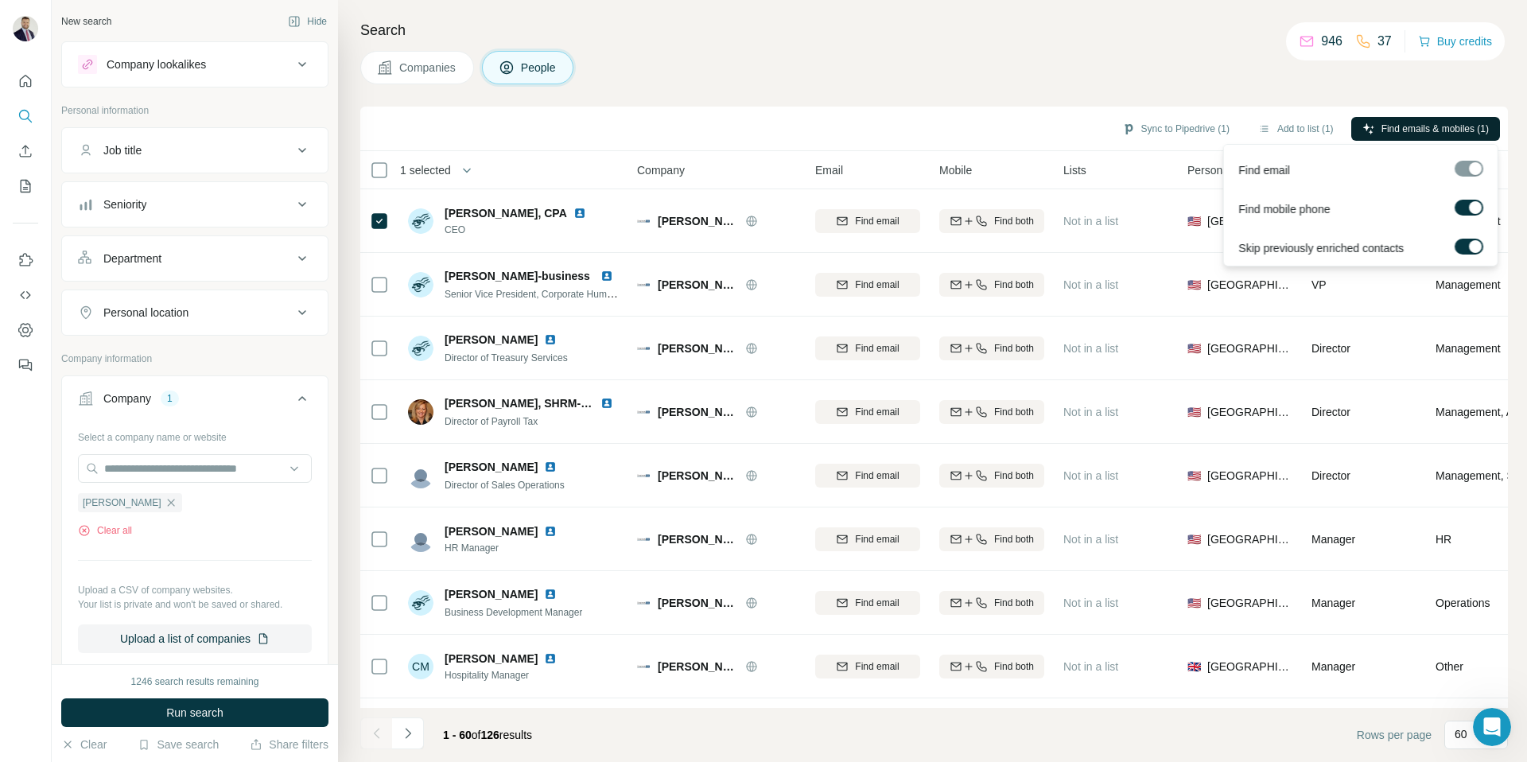
click at [1381, 130] on span "Find emails & mobiles (1)" at bounding box center [1434, 129] width 107 height 14
click at [1144, 128] on button "Sync to Pipedrive (1)" at bounding box center [1176, 129] width 130 height 24
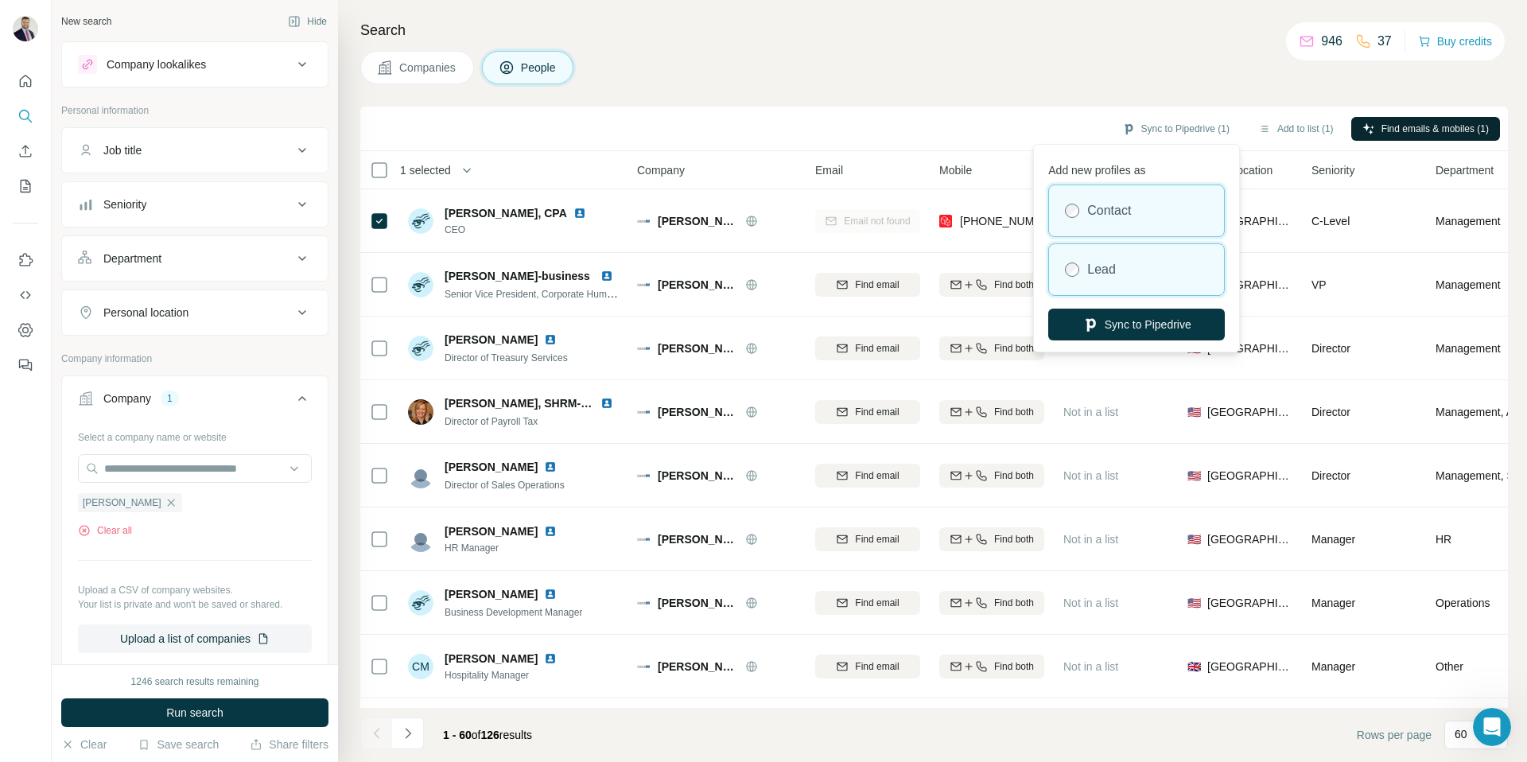
click at [1108, 265] on label "Lead" at bounding box center [1101, 269] width 29 height 19
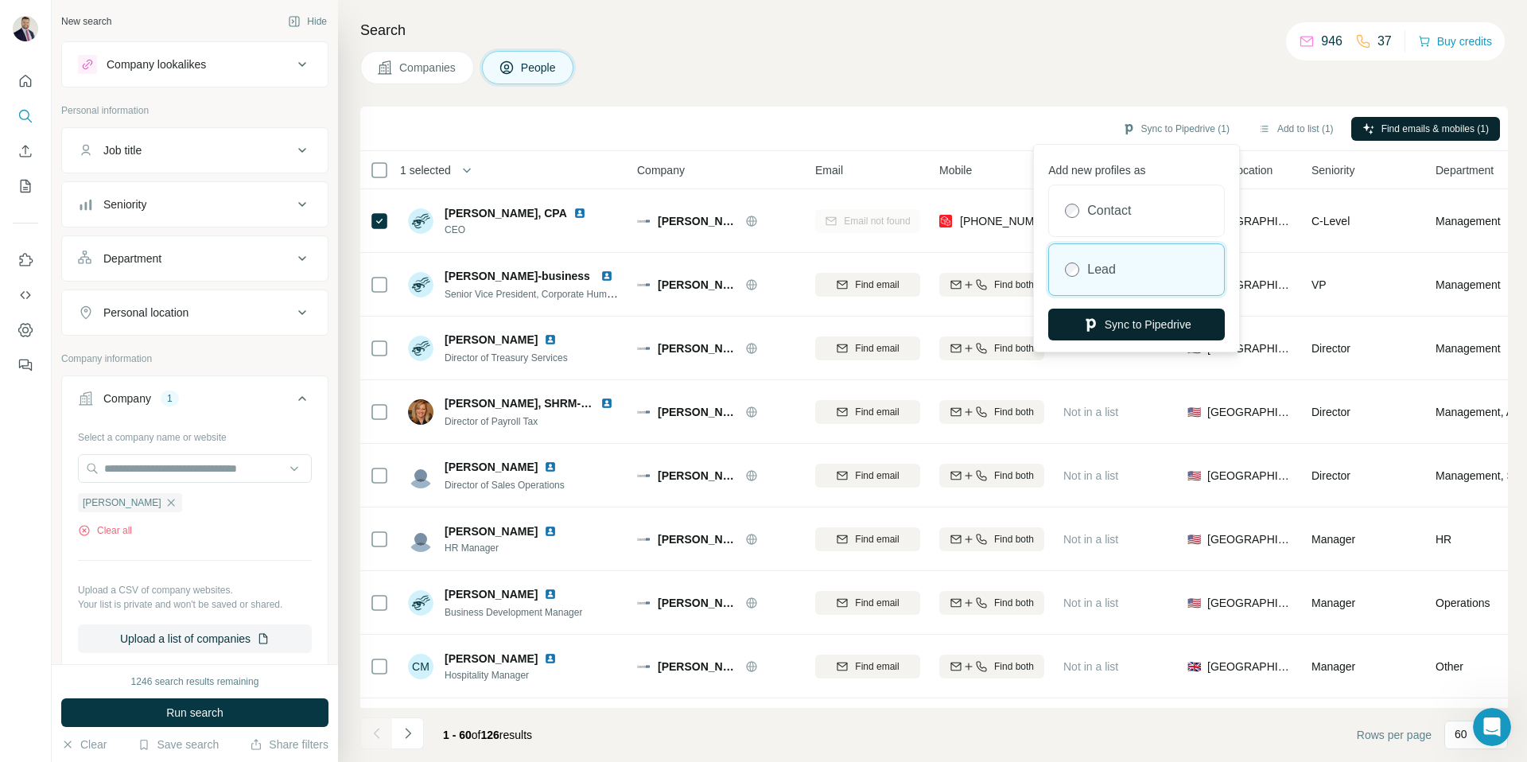
click at [1139, 321] on button "Sync to Pipedrive" at bounding box center [1136, 325] width 177 height 32
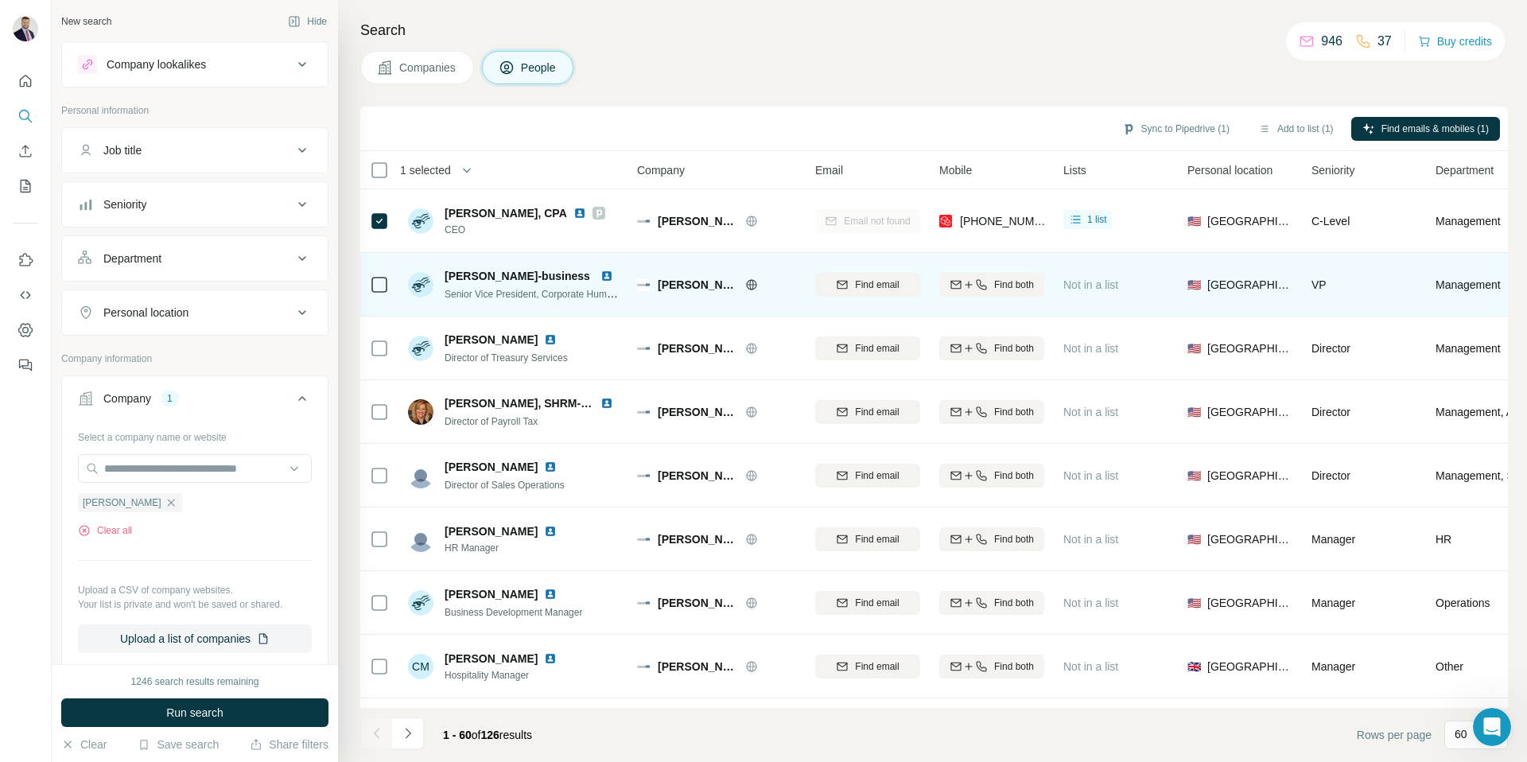
click at [370, 281] on icon at bounding box center [379, 284] width 19 height 19
click at [856, 281] on span "Find email" at bounding box center [877, 285] width 44 height 14
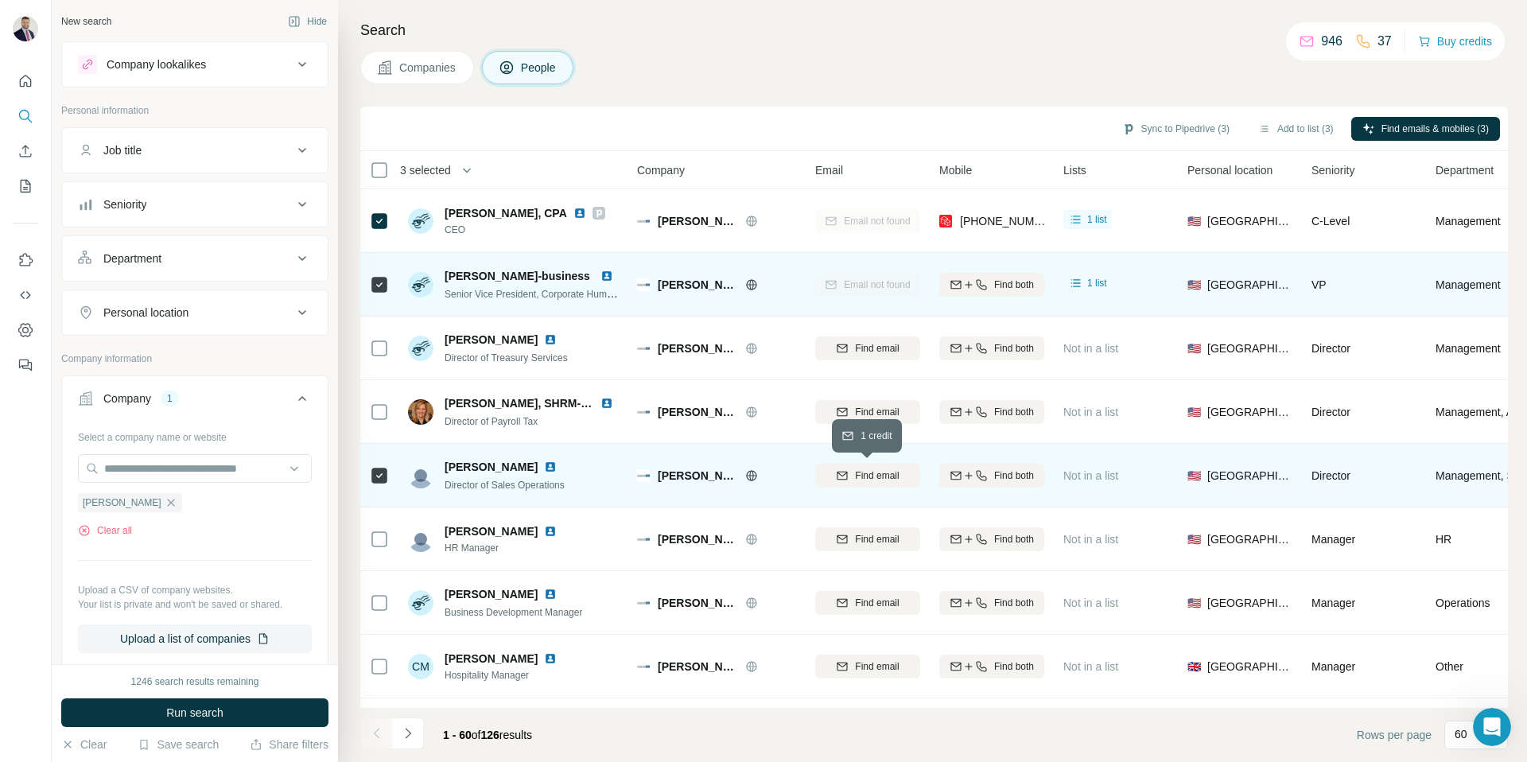
click at [864, 468] on span "Find email" at bounding box center [877, 475] width 44 height 14
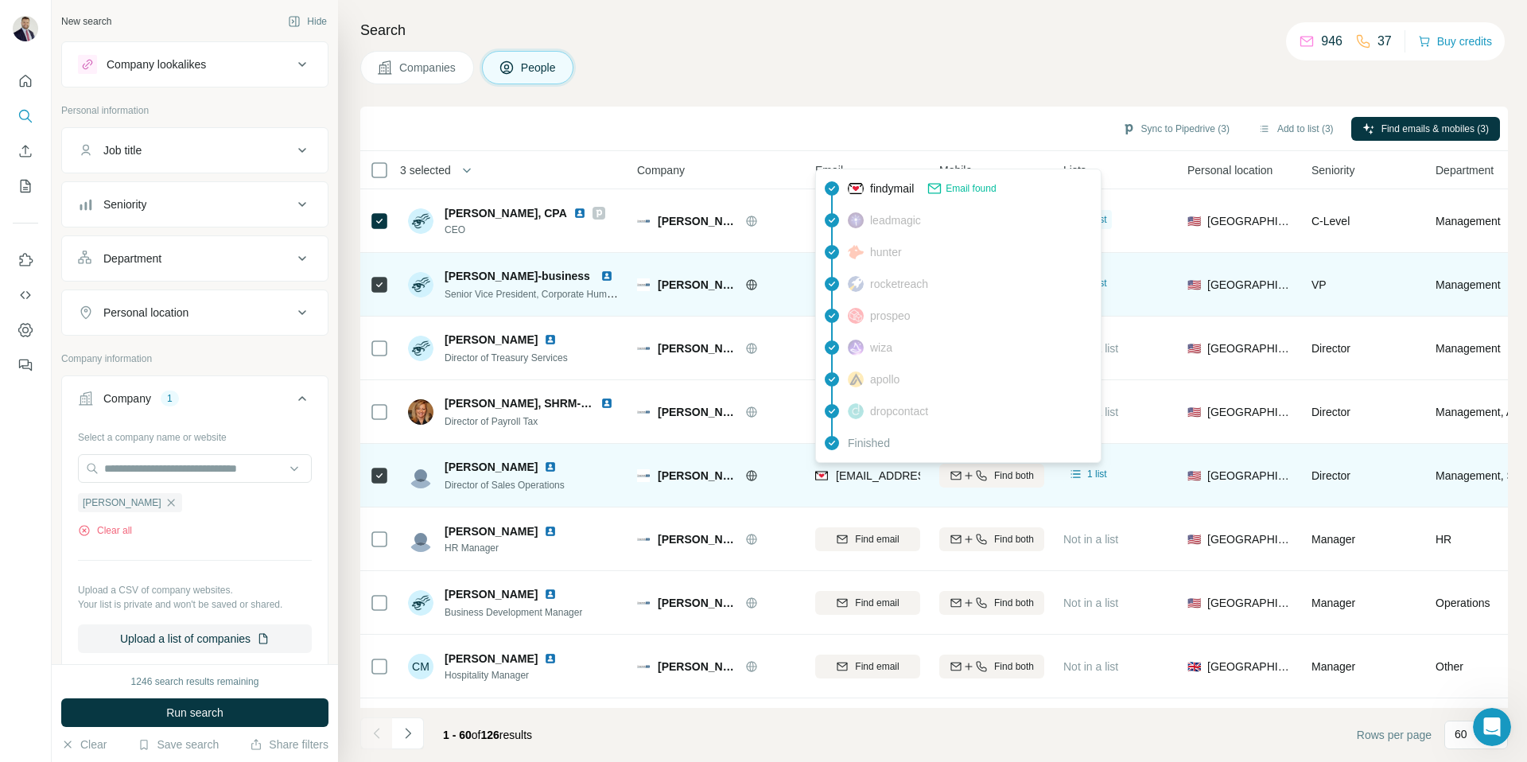
click at [861, 473] on span "wbrown@lyonshr.com" at bounding box center [930, 475] width 188 height 13
copy tr "wbrown@lyonshr.com"
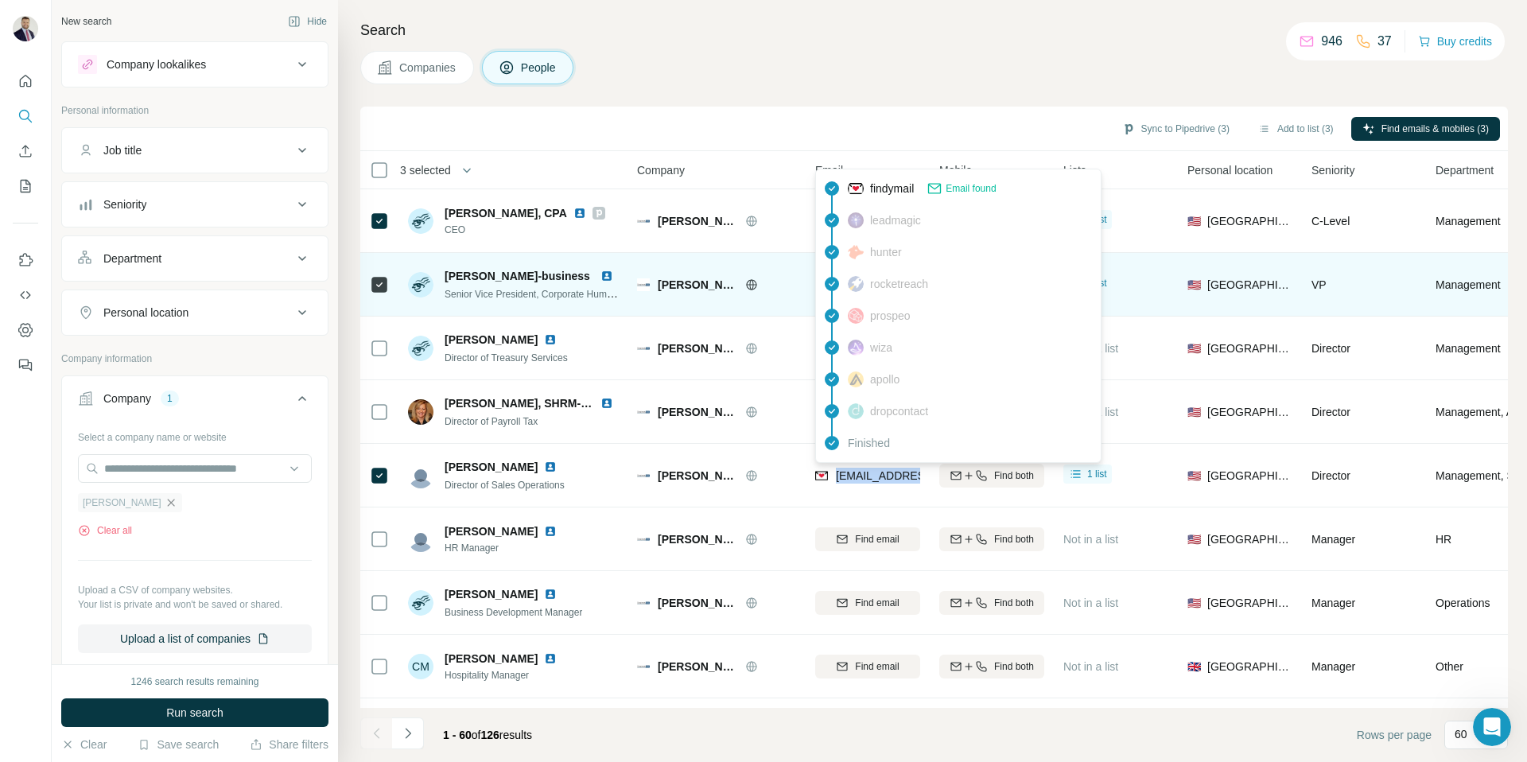
click at [165, 504] on icon "button" at bounding box center [171, 502] width 13 height 13
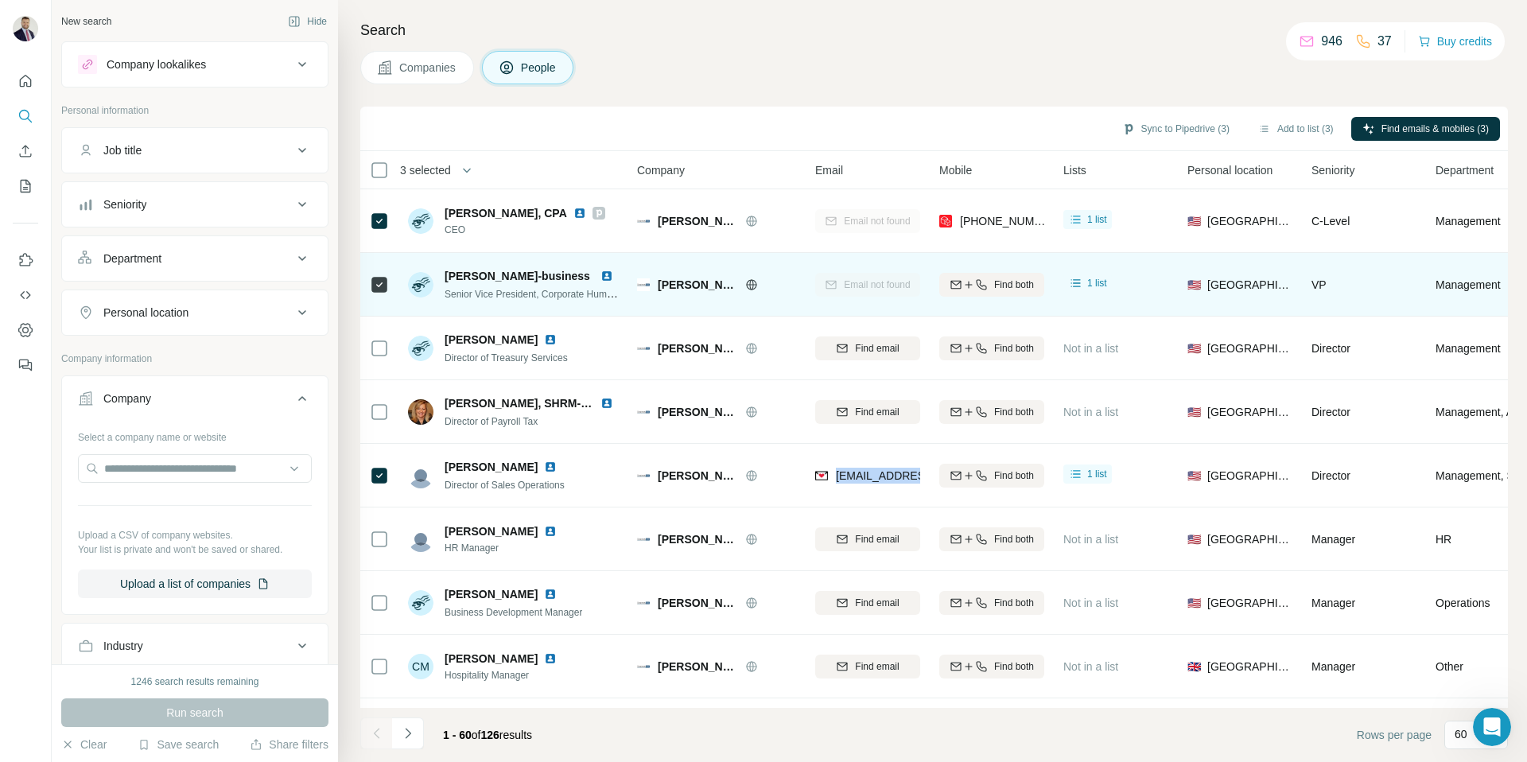
click at [161, 451] on div "Select a company name or website Upload a CSV of company websites. Your list is…" at bounding box center [195, 511] width 234 height 174
click at [161, 466] on input "text" at bounding box center [195, 468] width 234 height 29
paste input "**********"
click at [249, 471] on input "**********" at bounding box center [195, 468] width 234 height 29
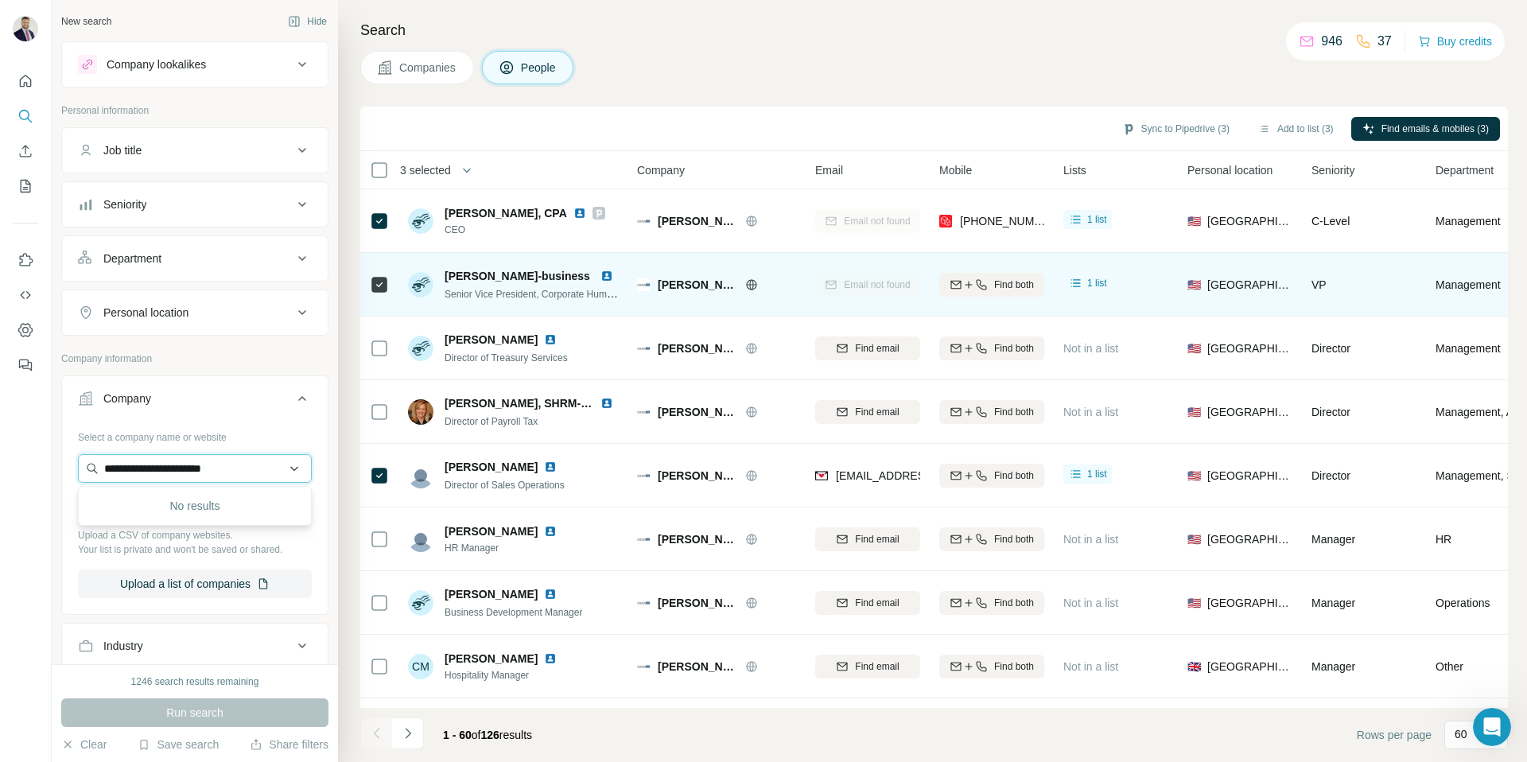
click at [249, 471] on input "**********" at bounding box center [195, 468] width 234 height 29
paste input "text"
type input "**********"
click at [203, 504] on p "AccuForce HR Solutions" at bounding box center [184, 504] width 122 height 16
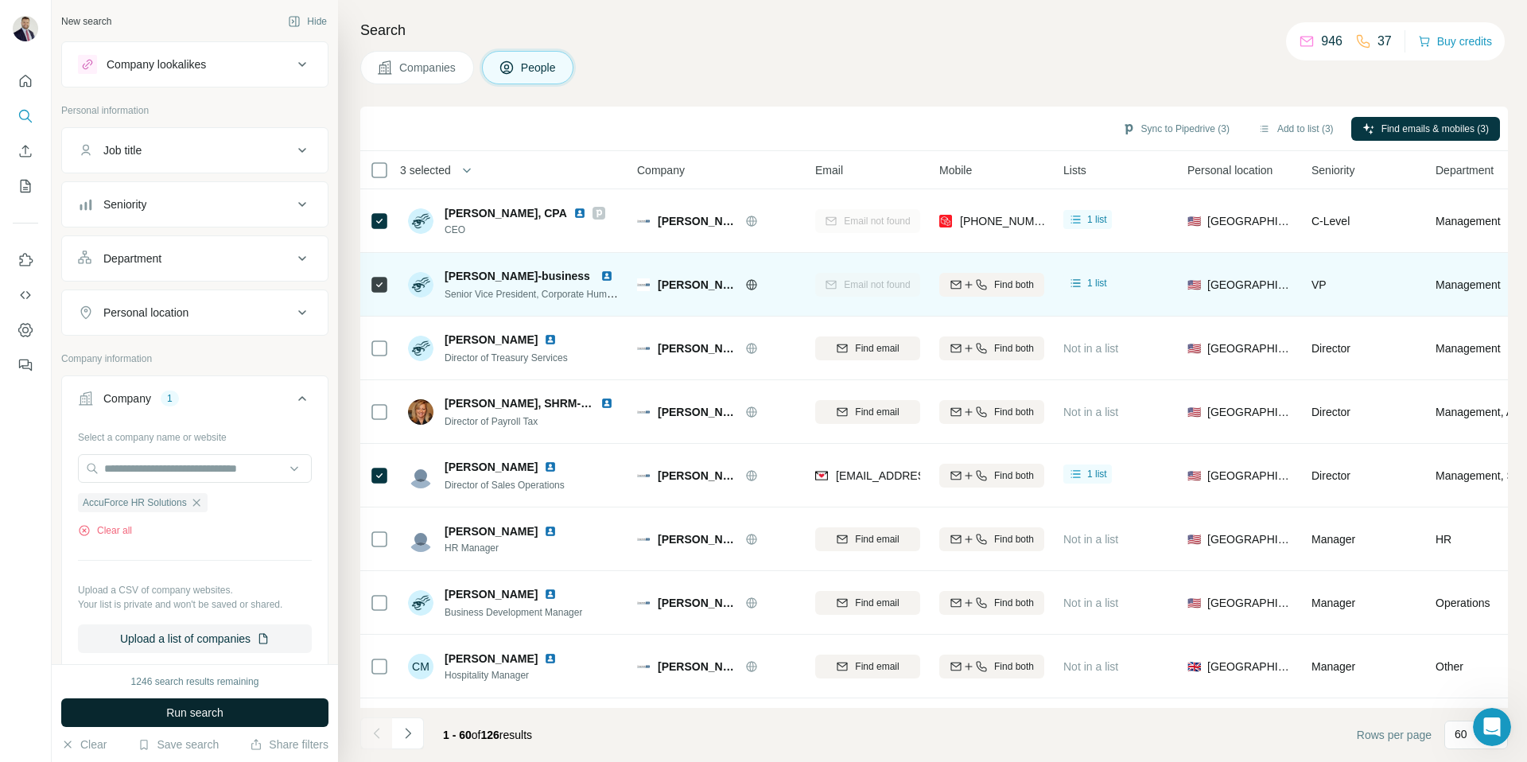
click at [196, 707] on span "Run search" at bounding box center [194, 713] width 57 height 16
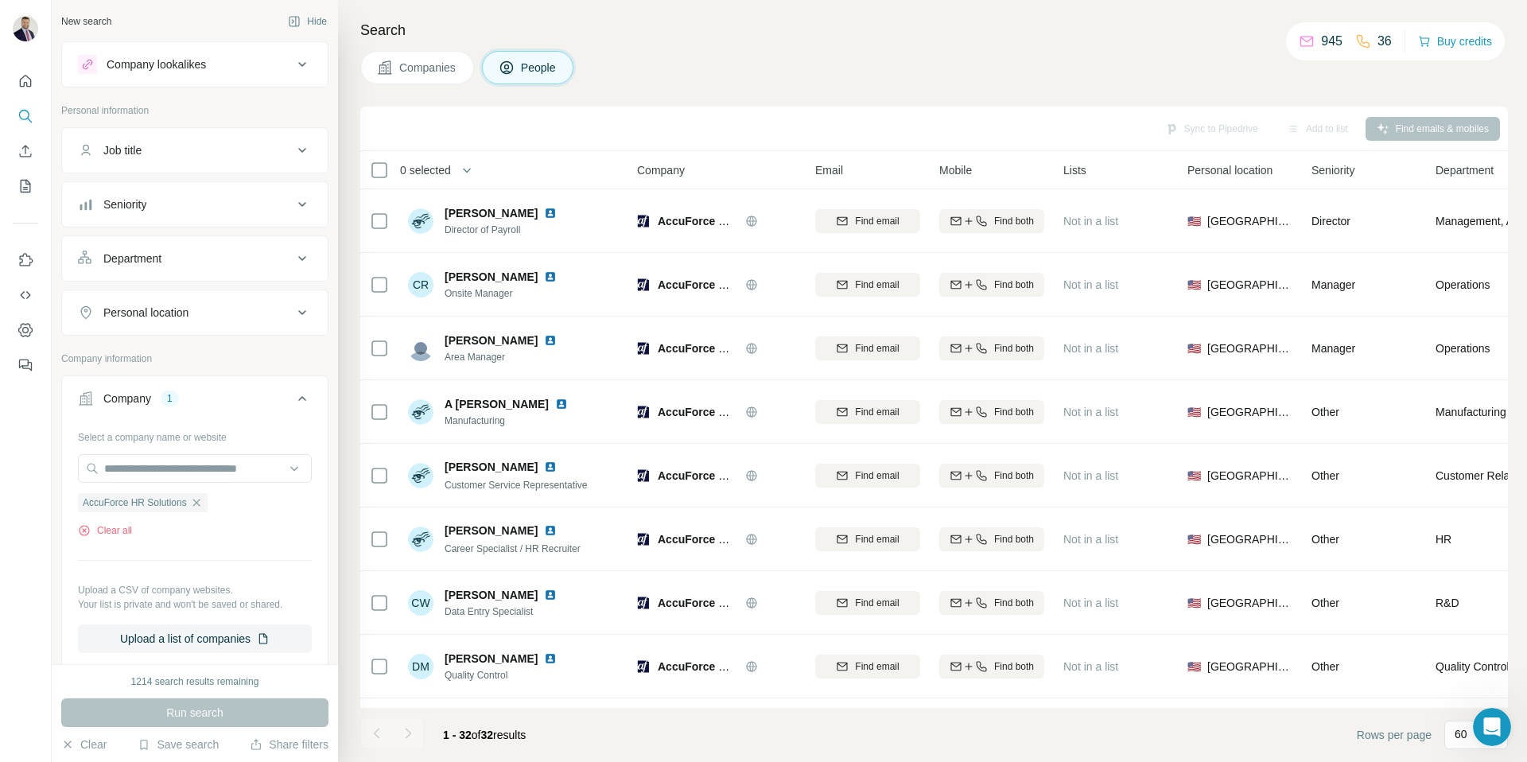
click at [468, 60] on button "Companies" at bounding box center [417, 67] width 114 height 33
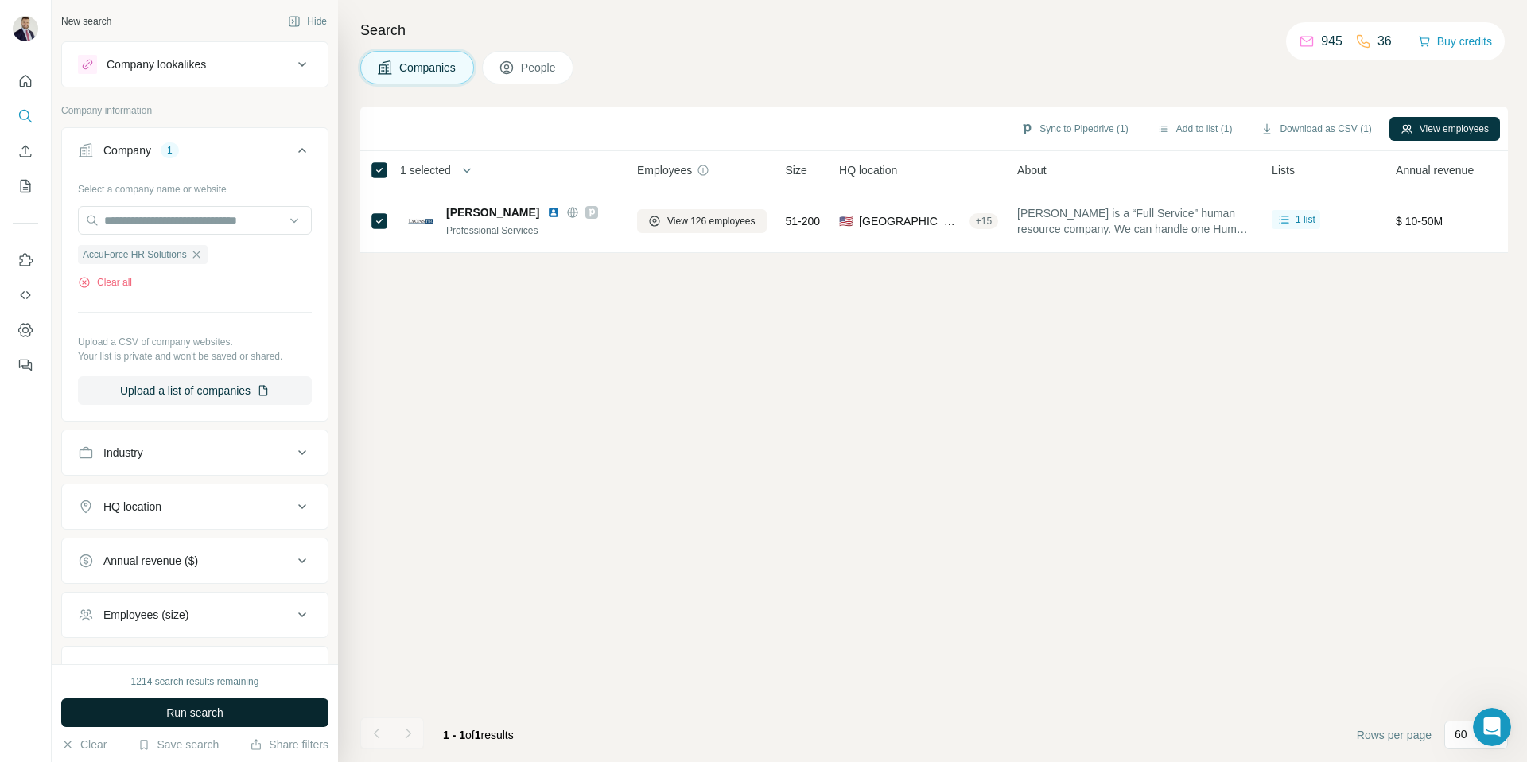
click at [212, 714] on span "Run search" at bounding box center [194, 713] width 57 height 16
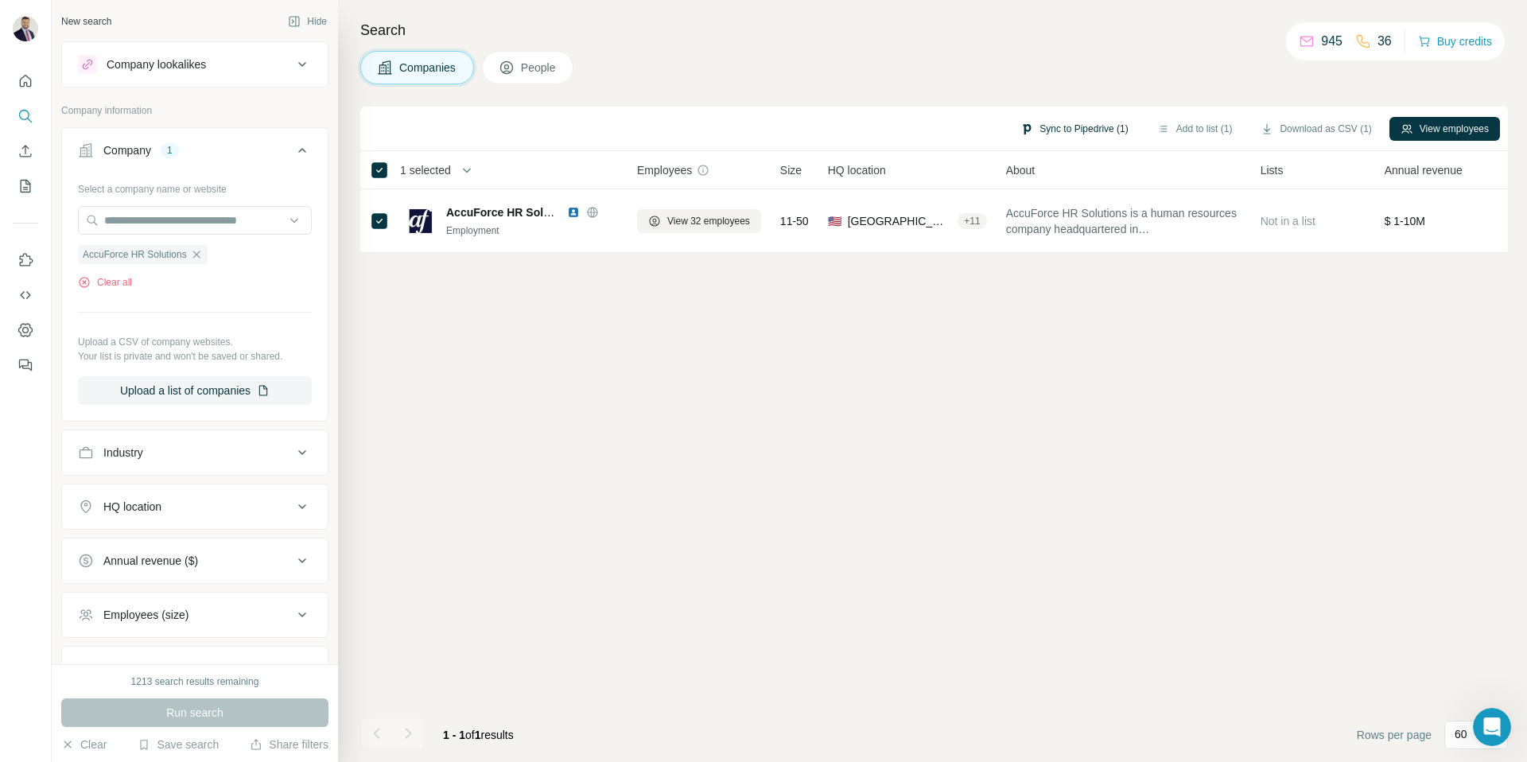
click at [1078, 127] on button "Sync to Pipedrive (1)" at bounding box center [1074, 129] width 130 height 24
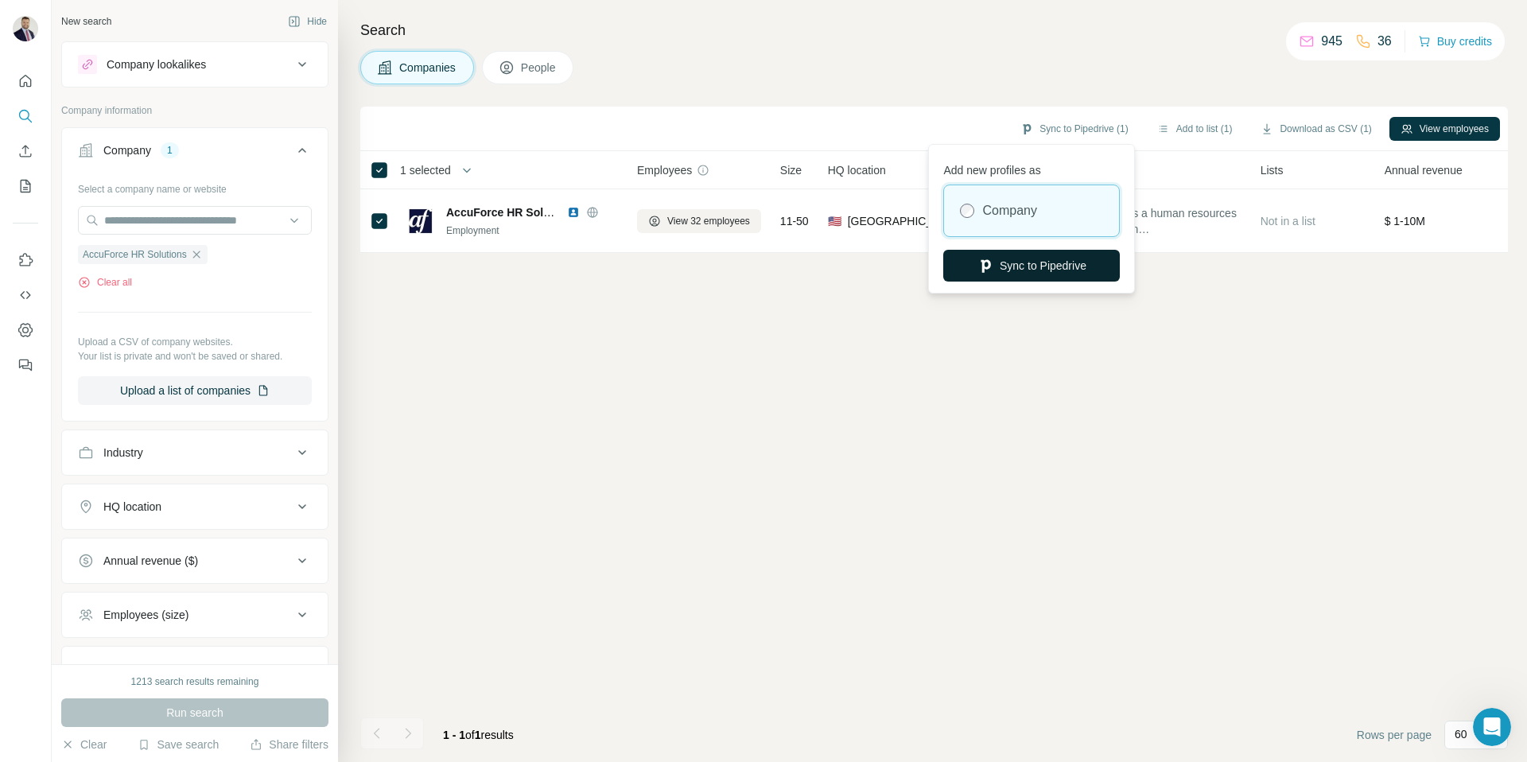
click at [1033, 263] on button "Sync to Pipedrive" at bounding box center [1031, 266] width 177 height 32
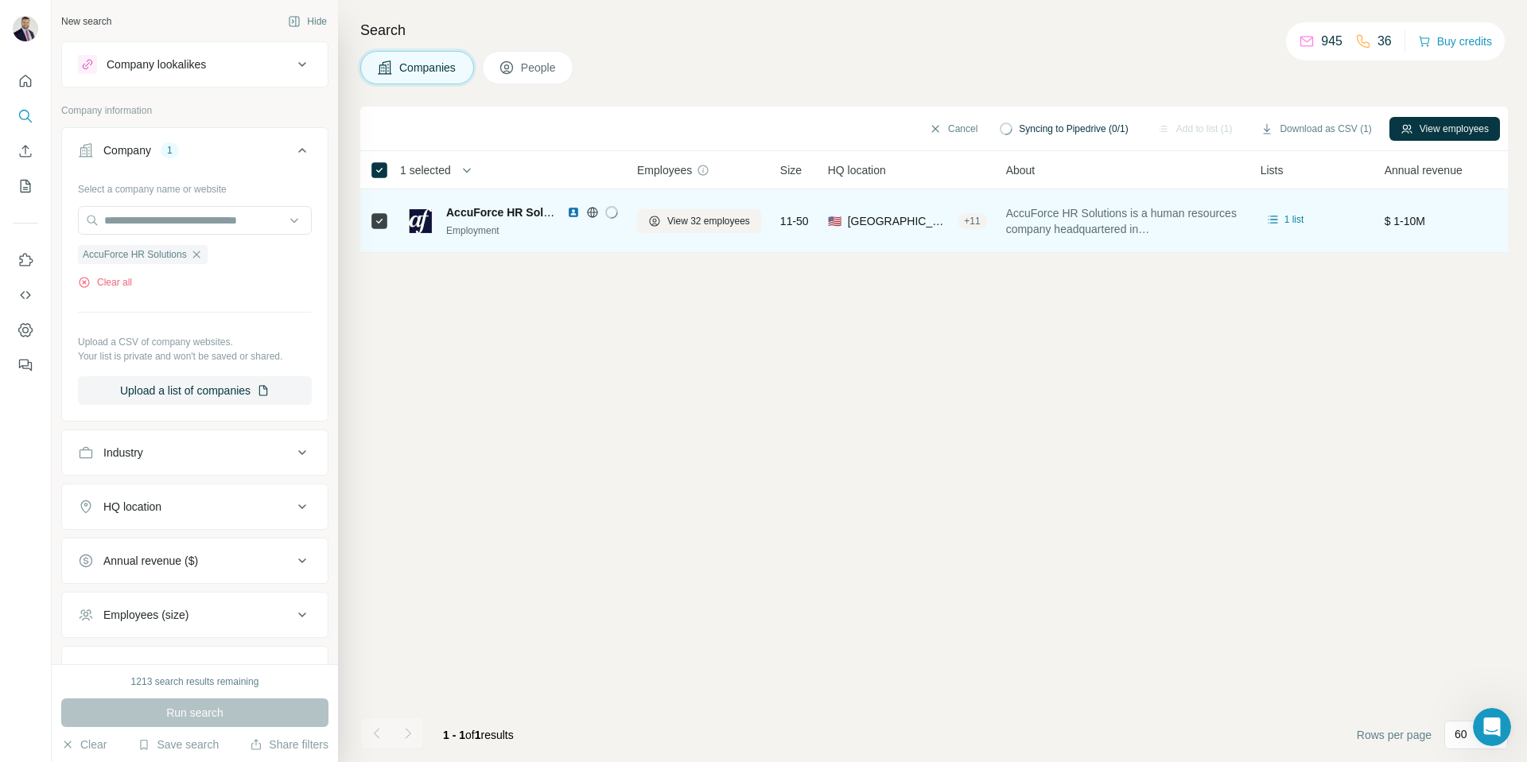
click at [575, 215] on img at bounding box center [573, 212] width 13 height 13
click at [698, 222] on span "View 32 employees" at bounding box center [708, 221] width 83 height 14
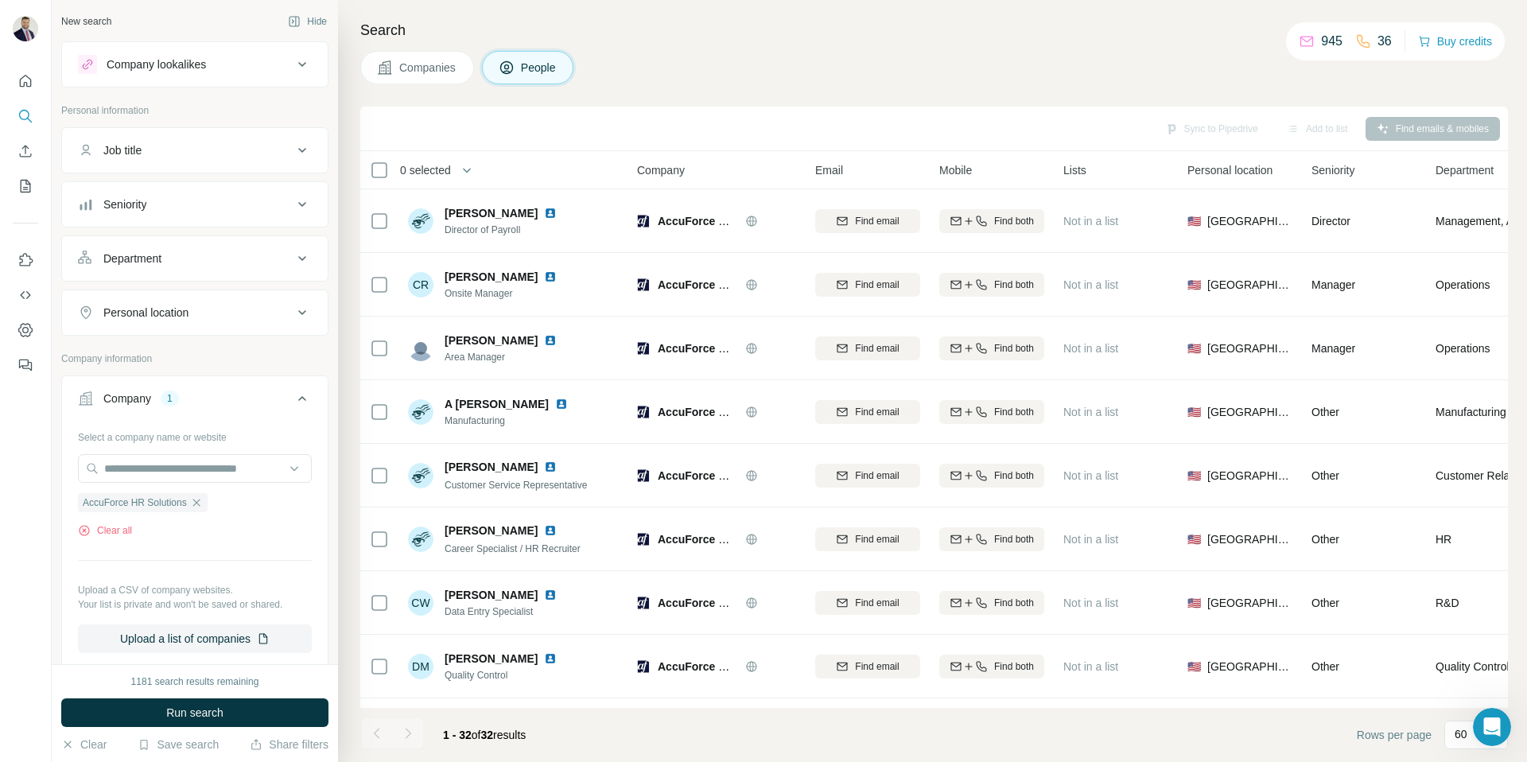
click at [430, 60] on span "Companies" at bounding box center [428, 68] width 58 height 16
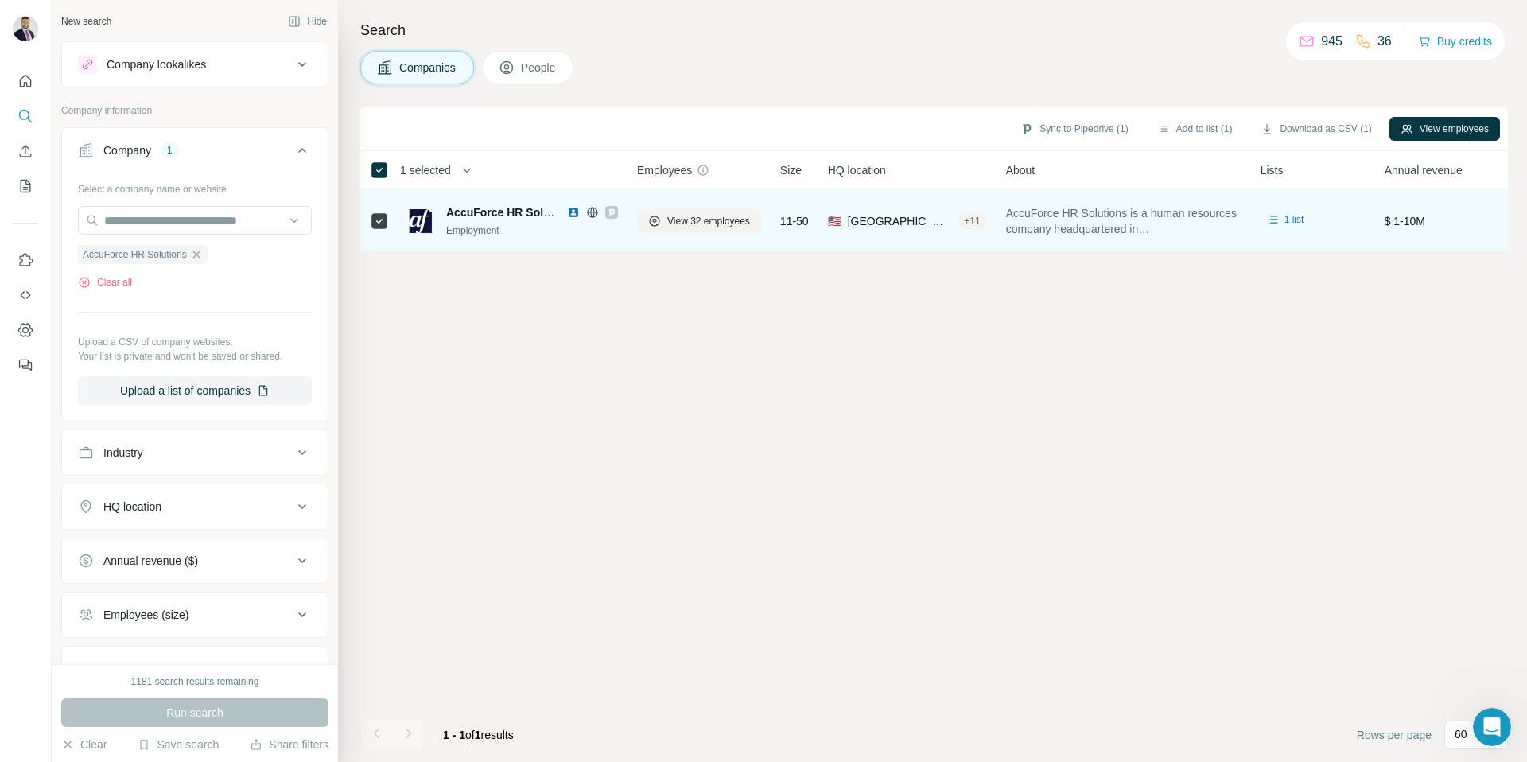
click at [575, 217] on img at bounding box center [573, 212] width 13 height 13
click at [696, 216] on span "View 32 employees" at bounding box center [708, 221] width 83 height 14
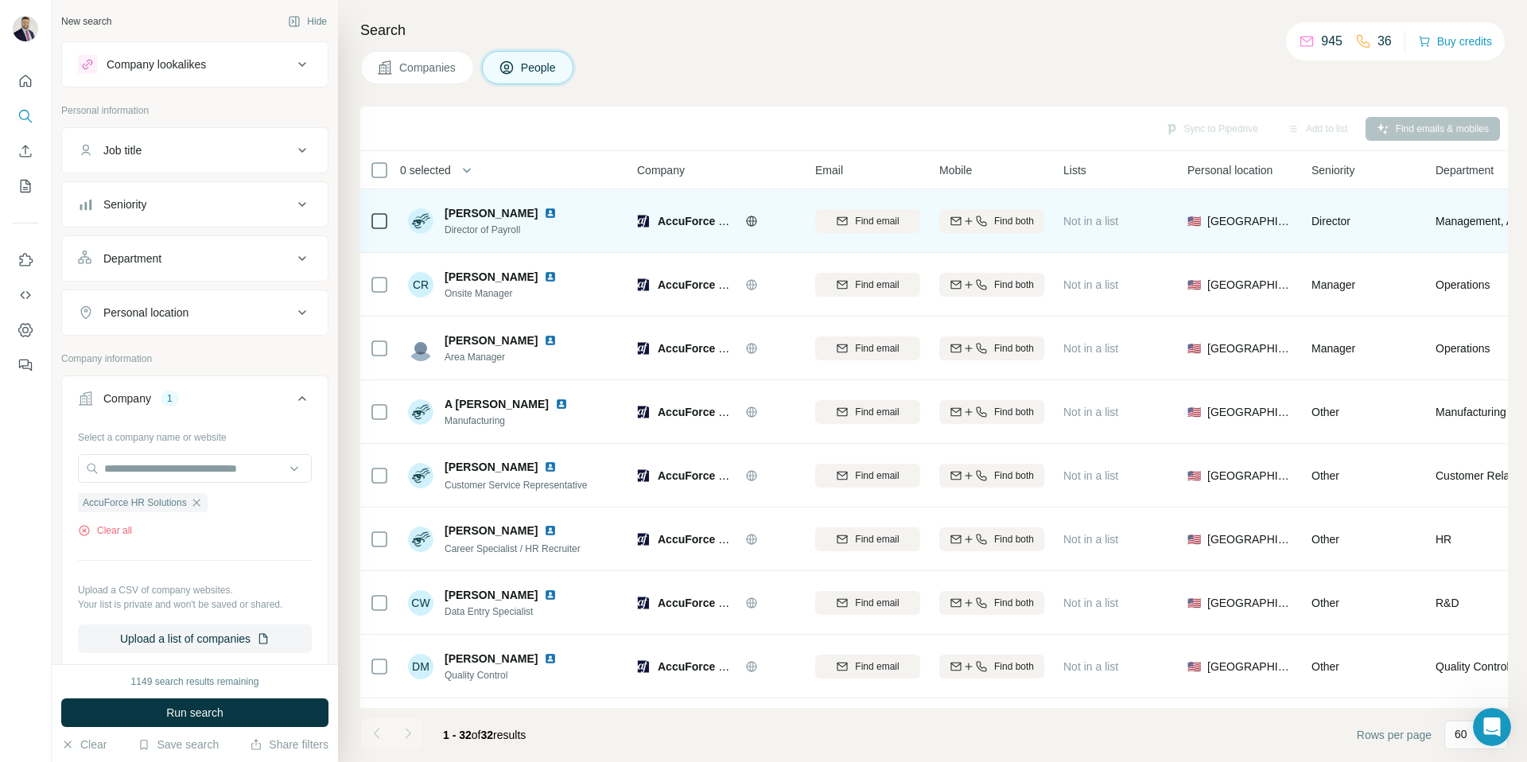
click at [405, 72] on span "Companies" at bounding box center [428, 68] width 58 height 16
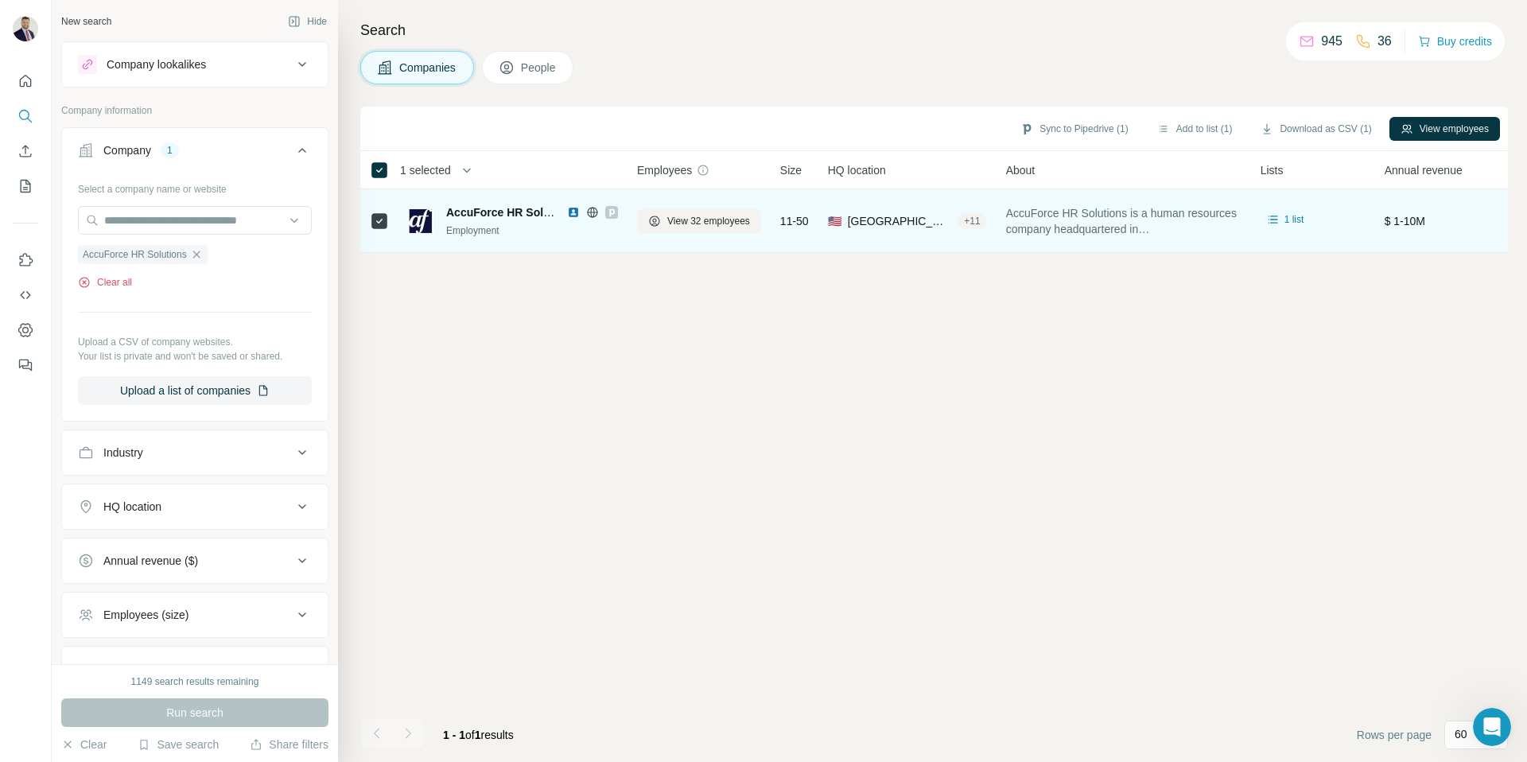
click at [126, 278] on button "Clear all" at bounding box center [105, 282] width 54 height 14
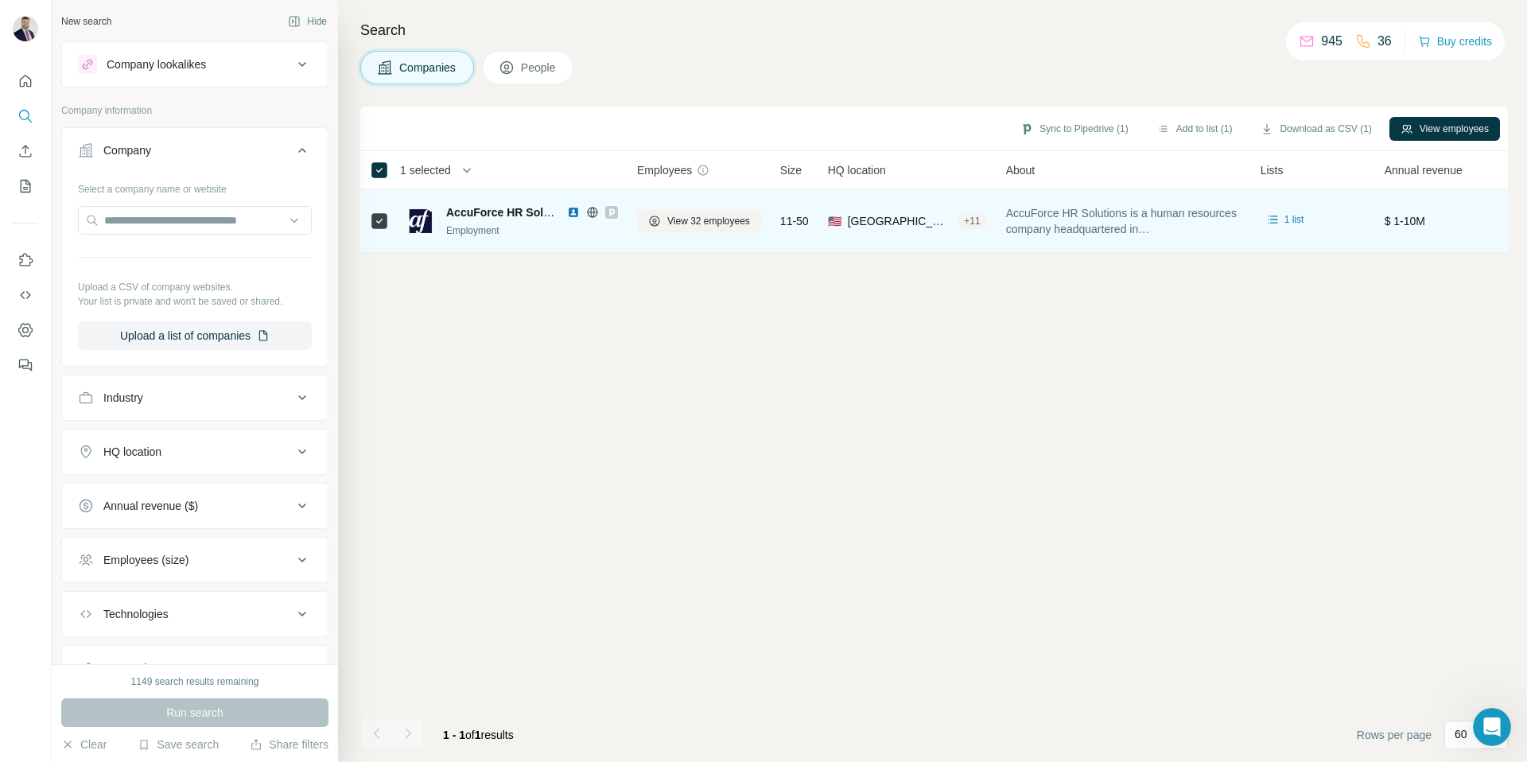
click at [170, 235] on div at bounding box center [195, 222] width 234 height 32
click at [175, 227] on input "text" at bounding box center [195, 220] width 234 height 29
paste input "**********"
click at [231, 220] on input "**********" at bounding box center [195, 220] width 234 height 29
click at [154, 229] on input "**********" at bounding box center [195, 220] width 234 height 29
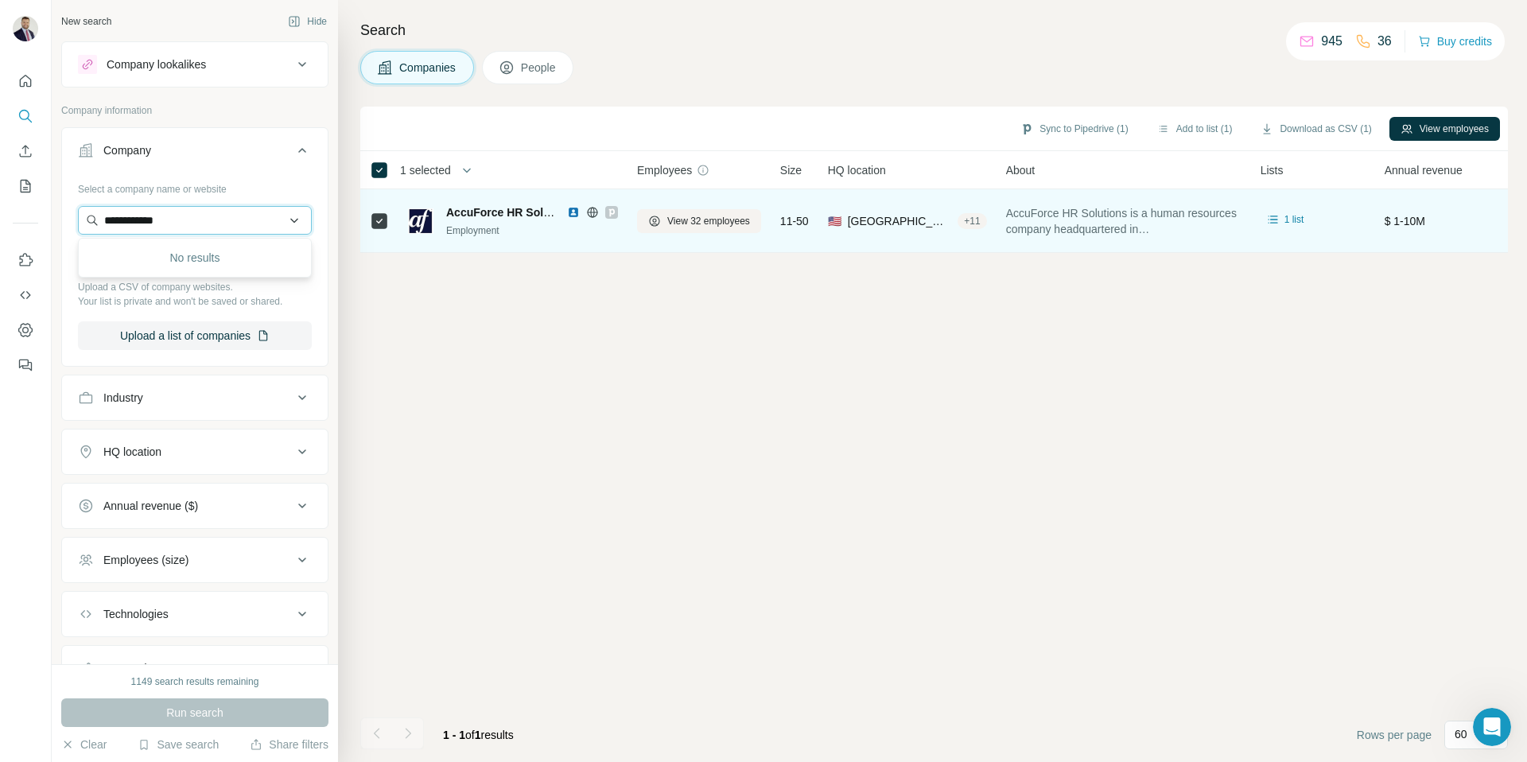
click at [154, 229] on input "**********" at bounding box center [195, 220] width 234 height 29
paste input "**********"
type input "**********"
click at [182, 259] on p "Snider-Blake Personnel" at bounding box center [200, 256] width 155 height 16
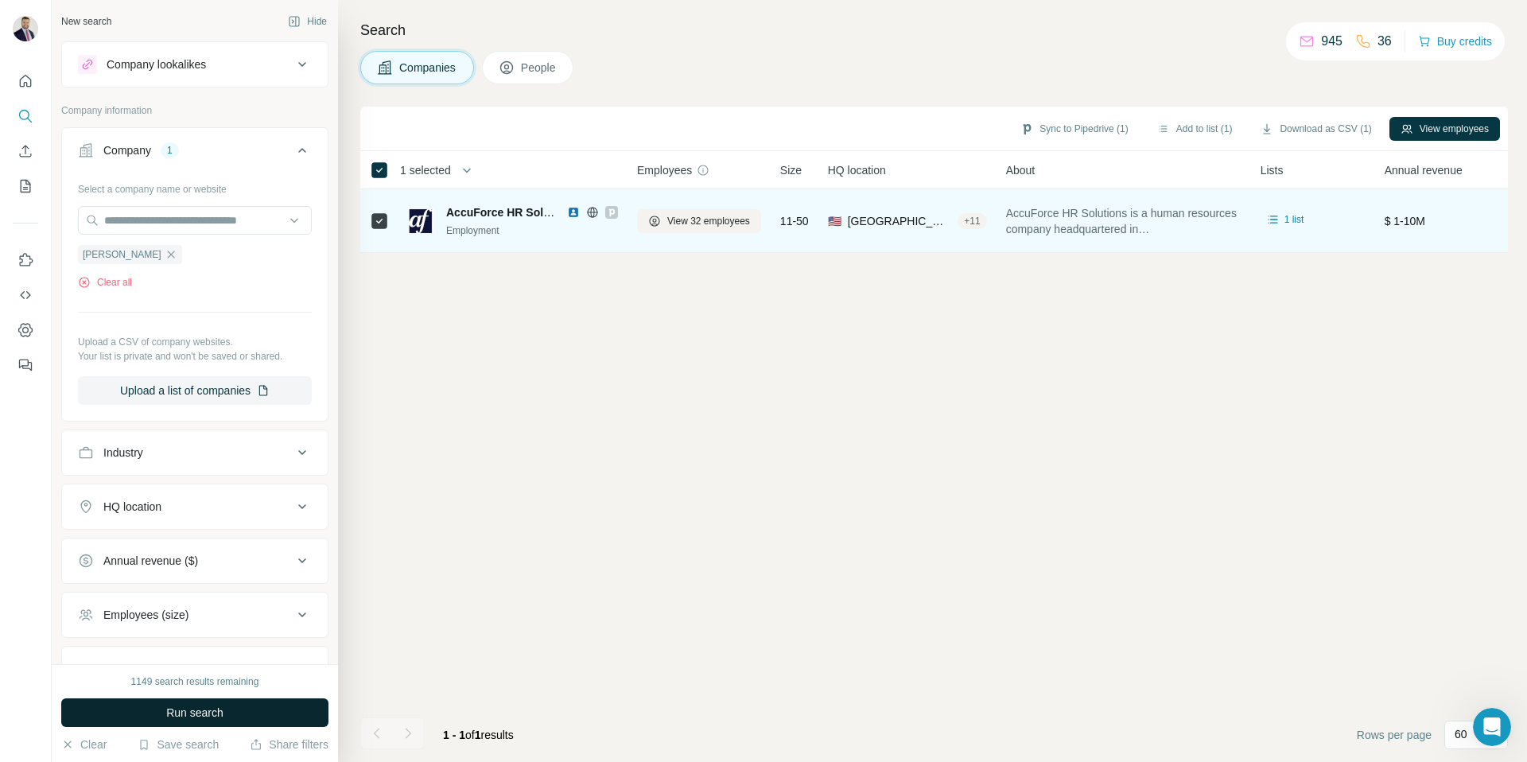
click at [201, 709] on span "Run search" at bounding box center [194, 713] width 57 height 16
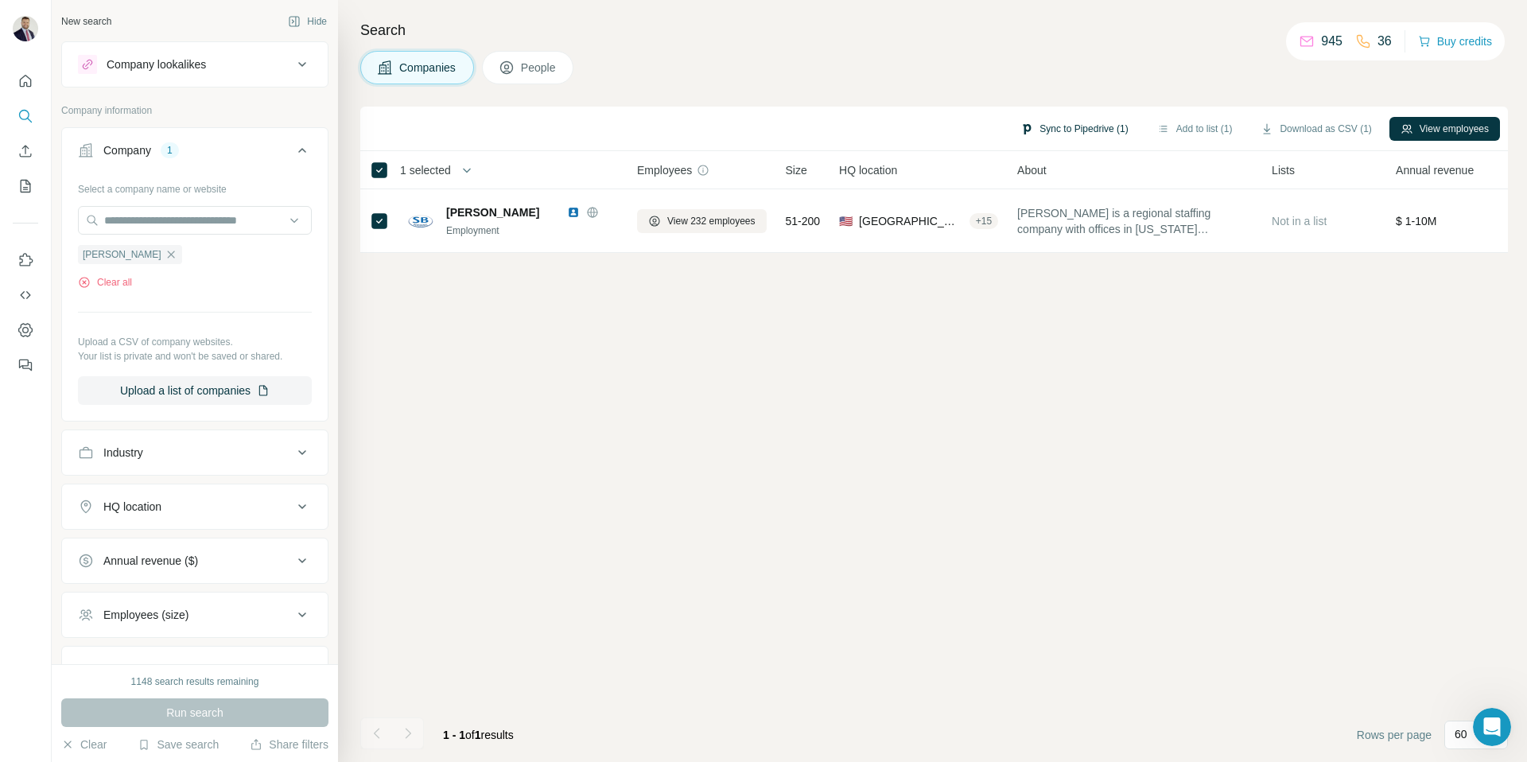
click at [1073, 128] on button "Sync to Pipedrive (1)" at bounding box center [1074, 129] width 130 height 24
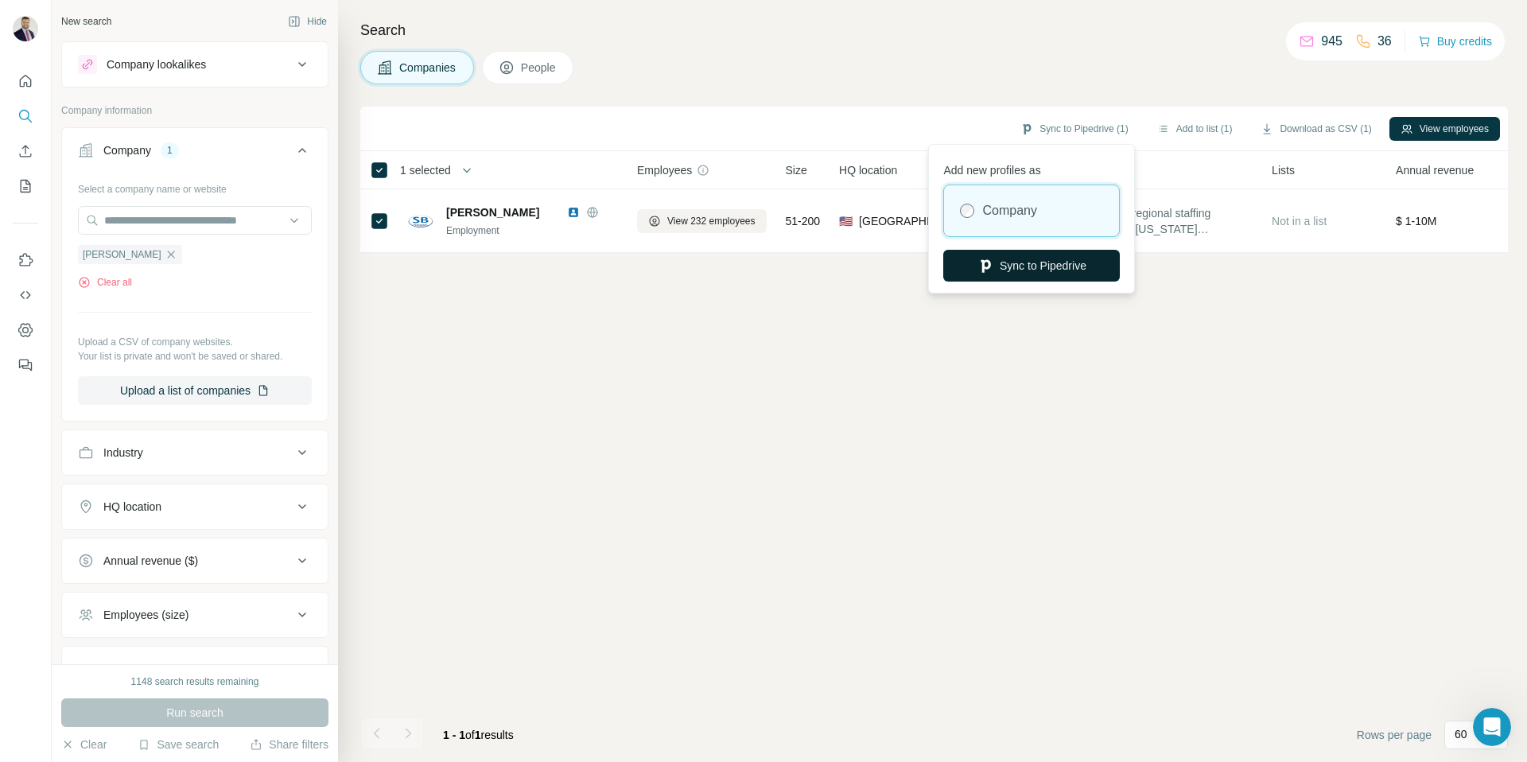
click at [1069, 266] on button "Sync to Pipedrive" at bounding box center [1031, 266] width 177 height 32
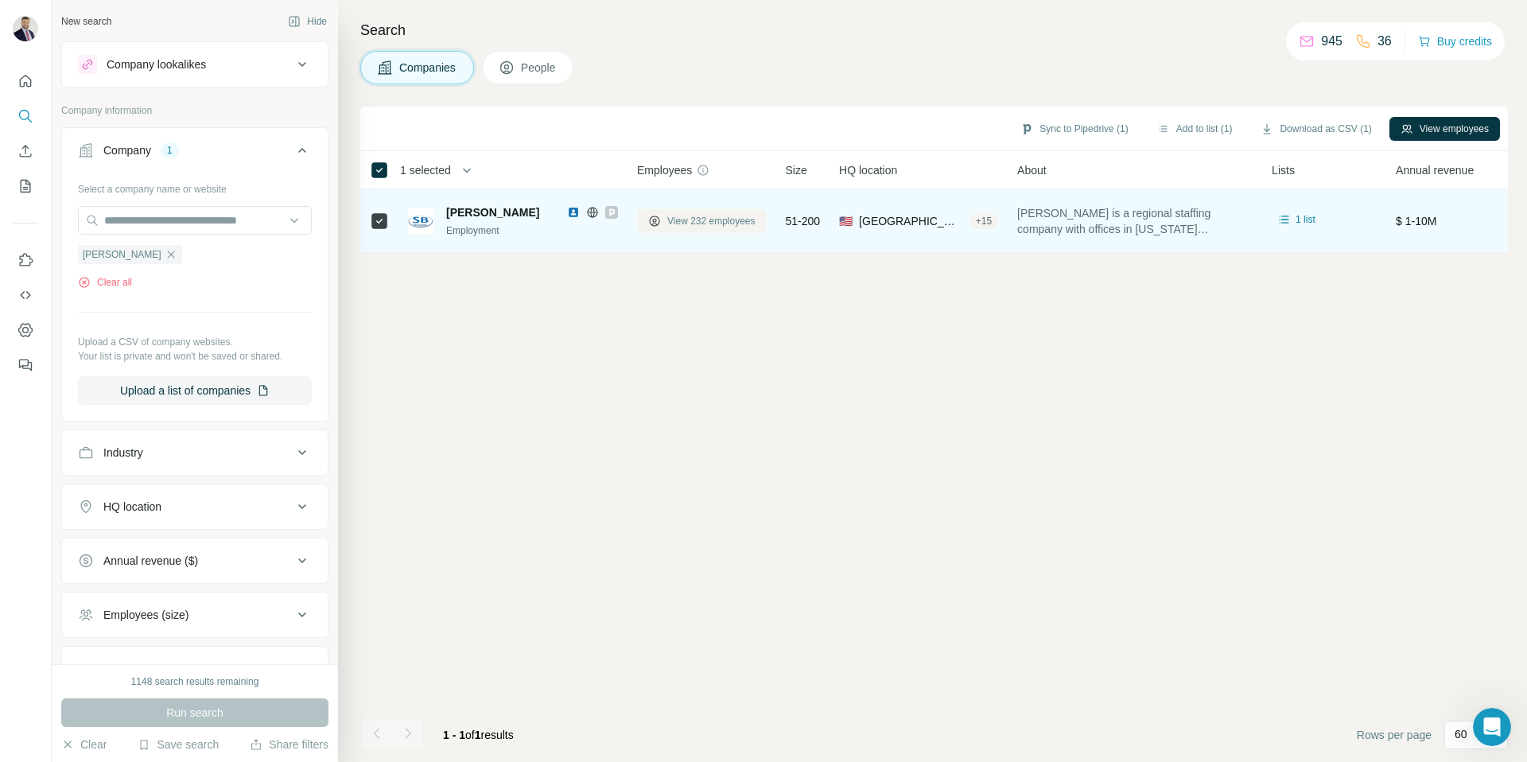
click at [706, 216] on span "View 232 employees" at bounding box center [711, 221] width 88 height 14
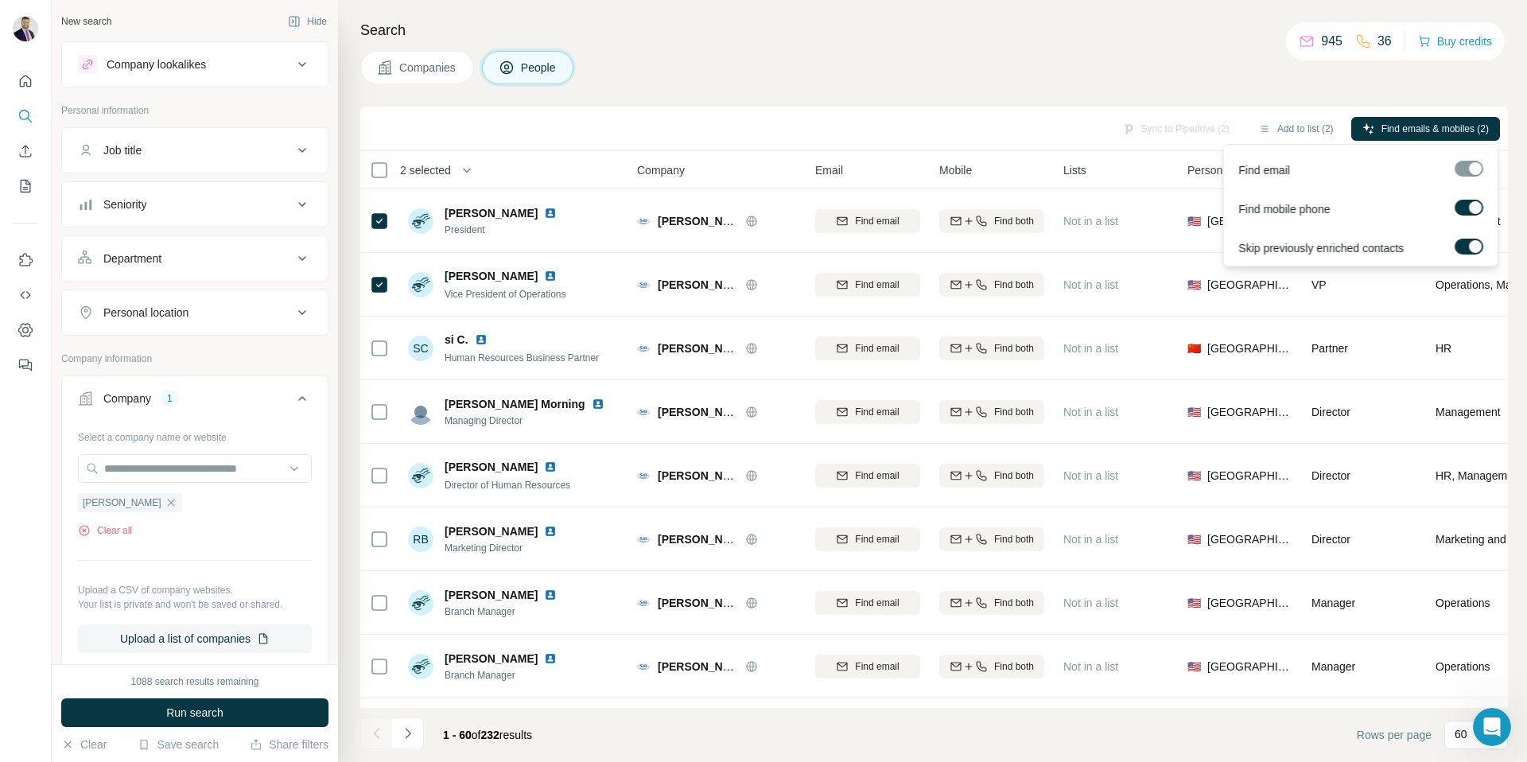
click at [1471, 210] on div at bounding box center [1475, 207] width 13 height 13
click at [1450, 124] on span "Find emails (2)" at bounding box center [1457, 129] width 63 height 14
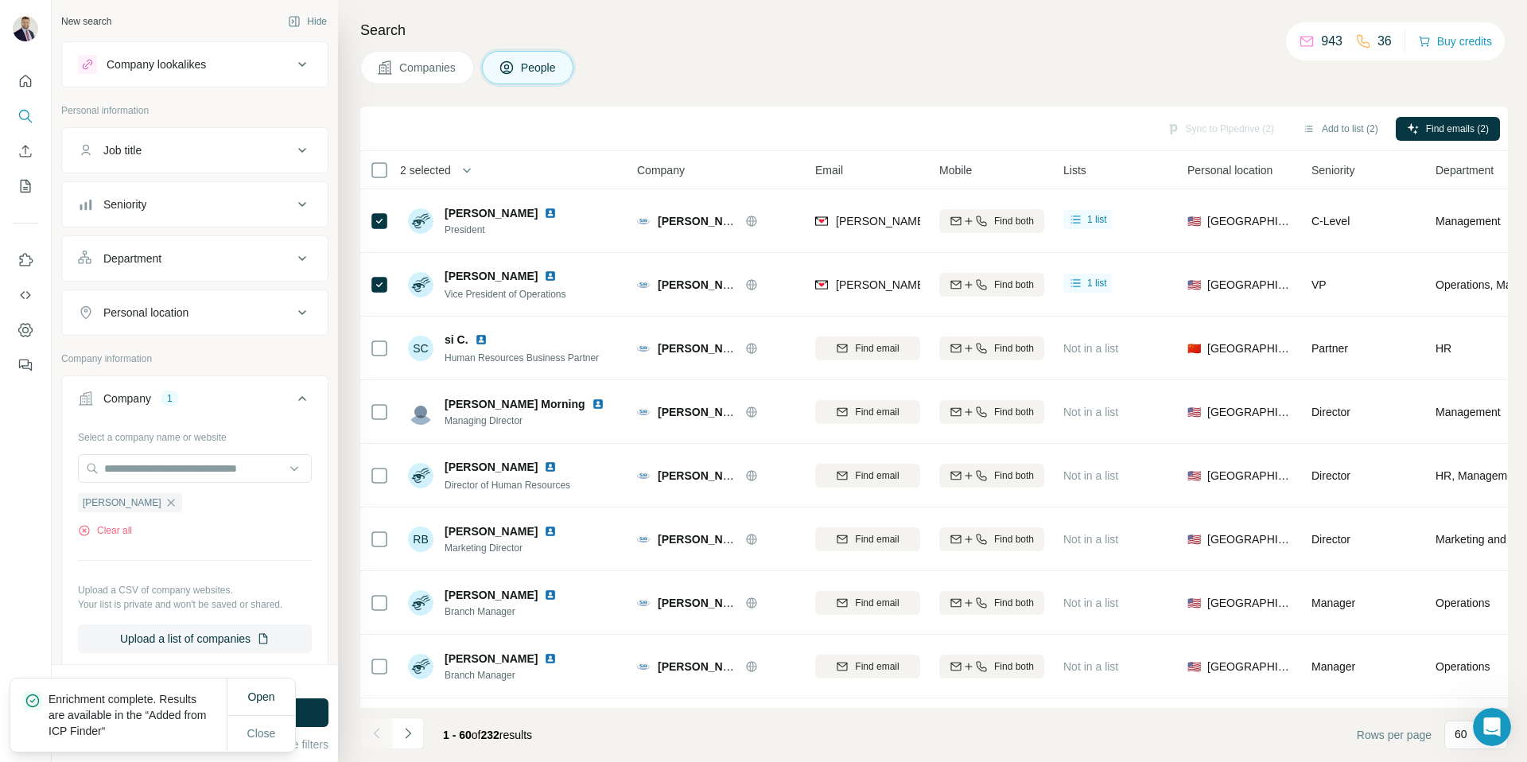
click at [1225, 123] on div "Sync to Pipedrive (2) Add to list (2) Find emails (2)" at bounding box center [934, 129] width 1132 height 28
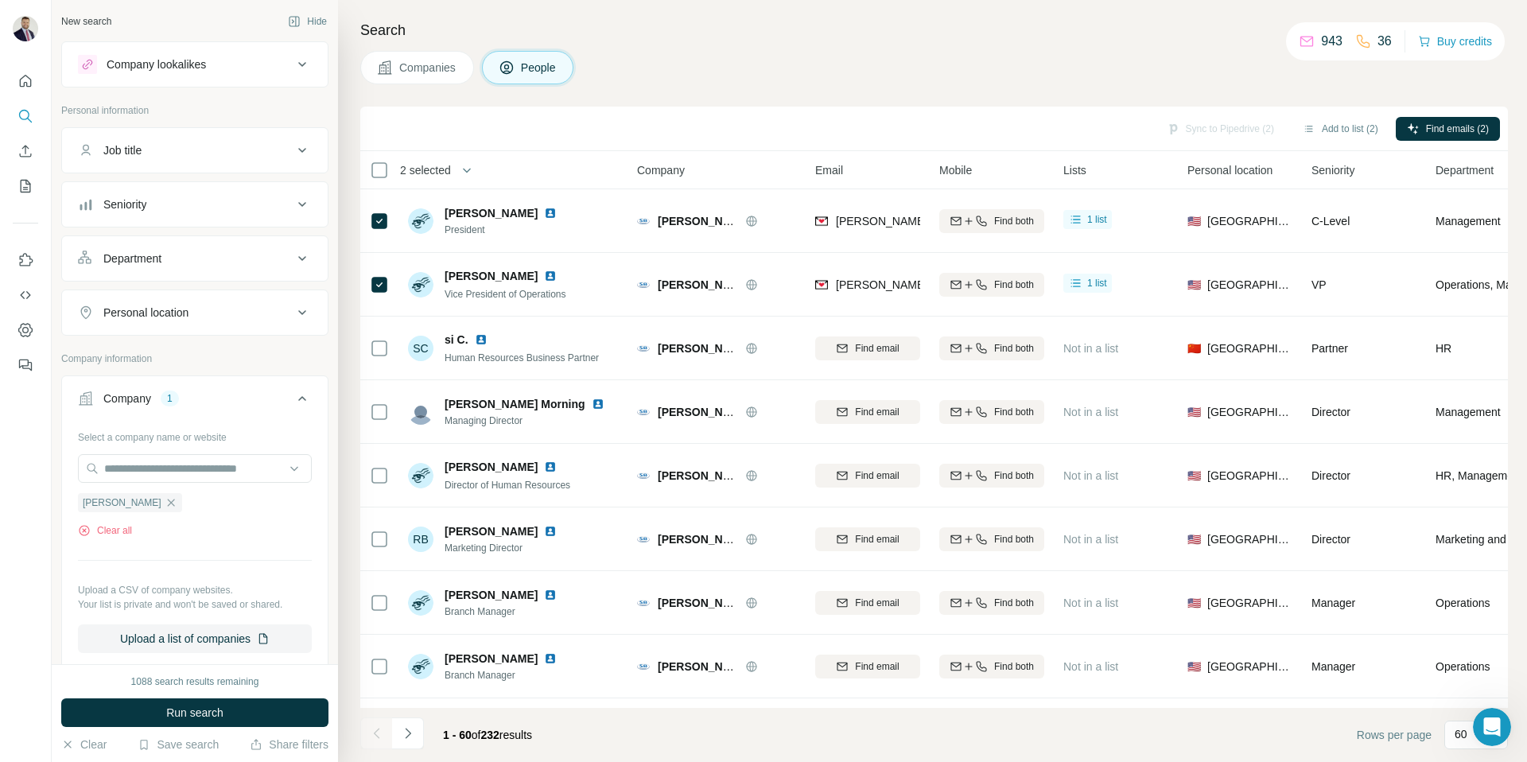
click at [1183, 129] on div "Sync to Pipedrive (2) Add to list (2) Find emails (2)" at bounding box center [934, 129] width 1132 height 28
click at [1214, 124] on button "Sync to Pipedrive (2)" at bounding box center [1221, 129] width 130 height 24
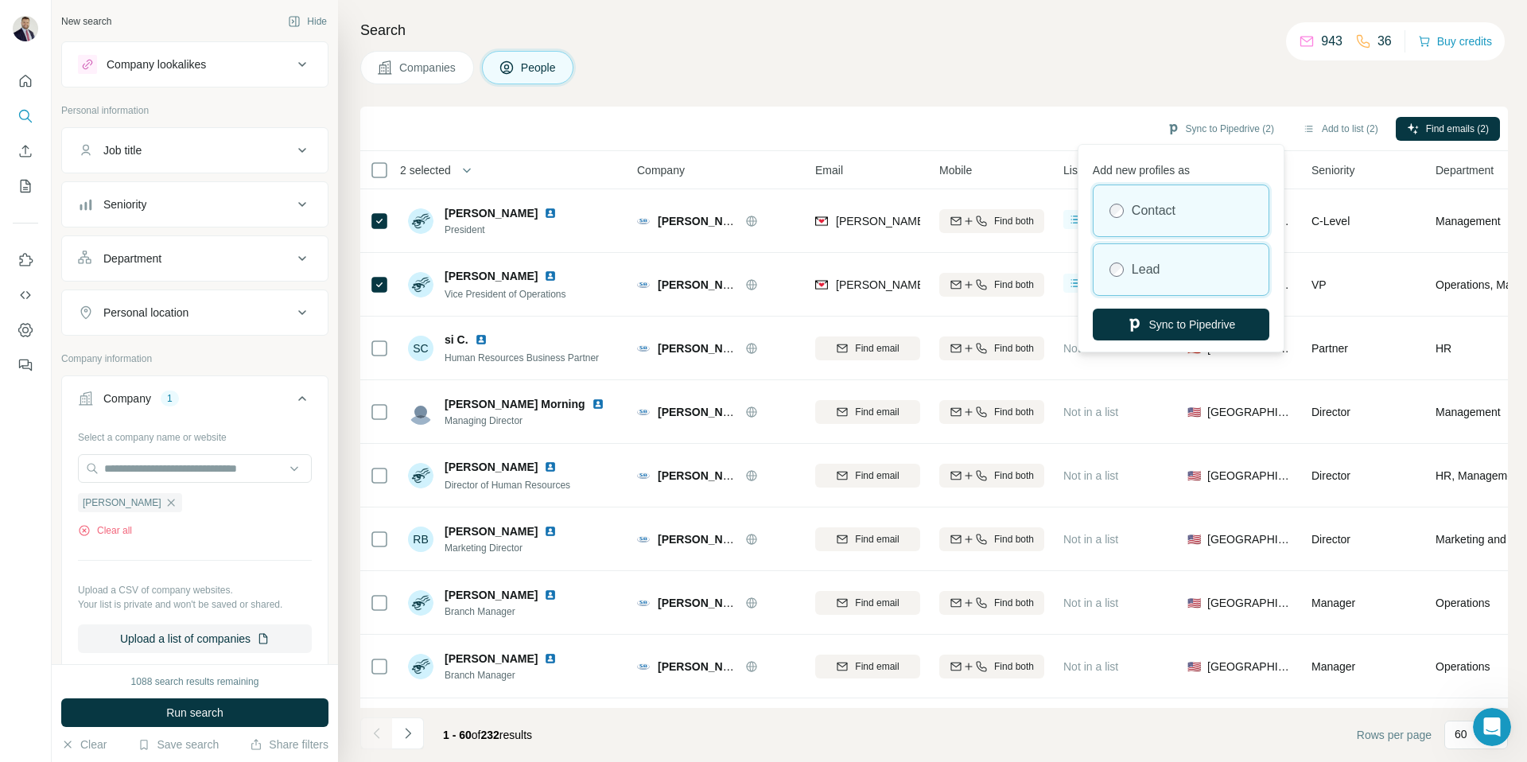
click at [1178, 268] on div "Lead" at bounding box center [1181, 269] width 175 height 51
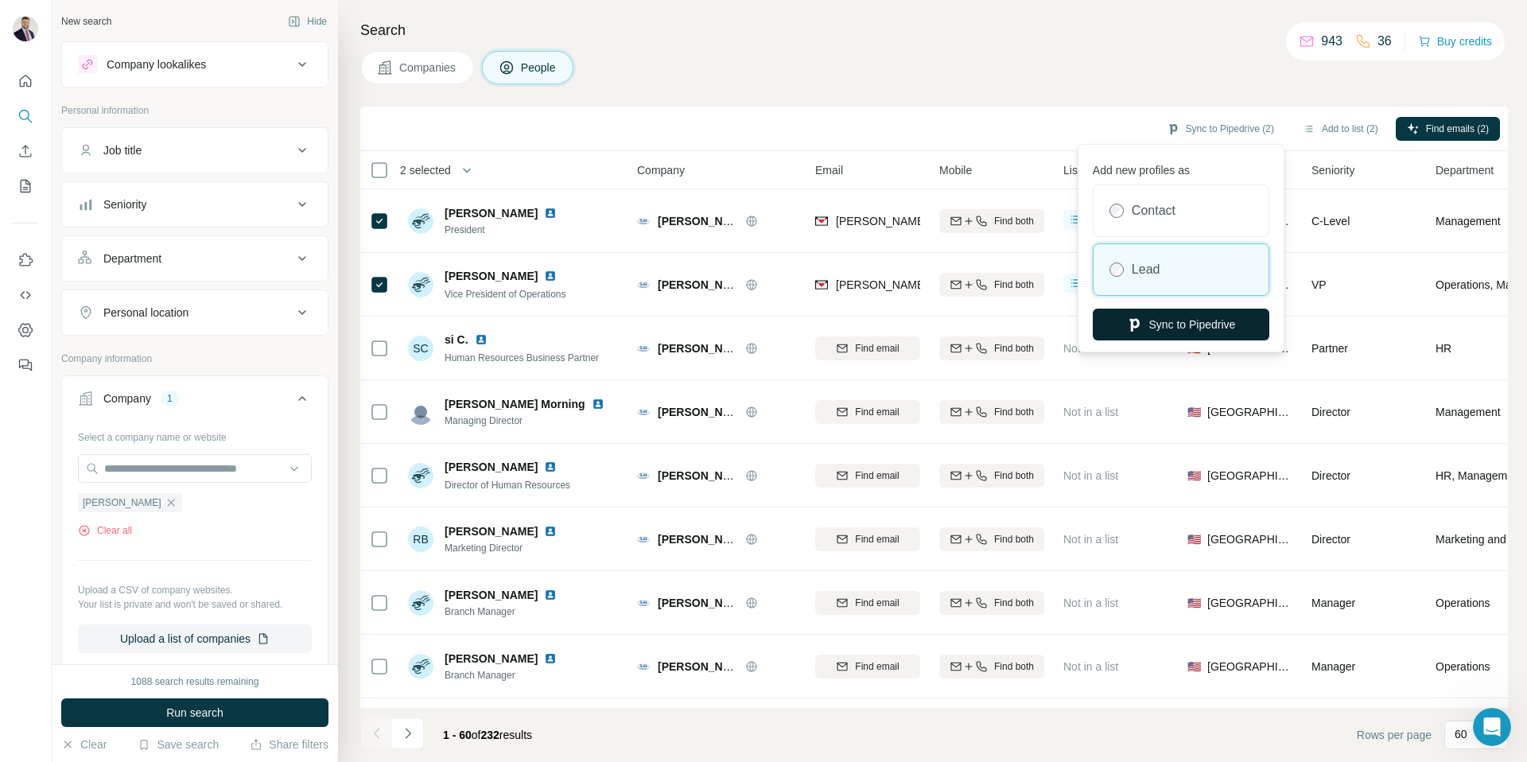
click at [1186, 325] on button "Sync to Pipedrive" at bounding box center [1181, 325] width 177 height 32
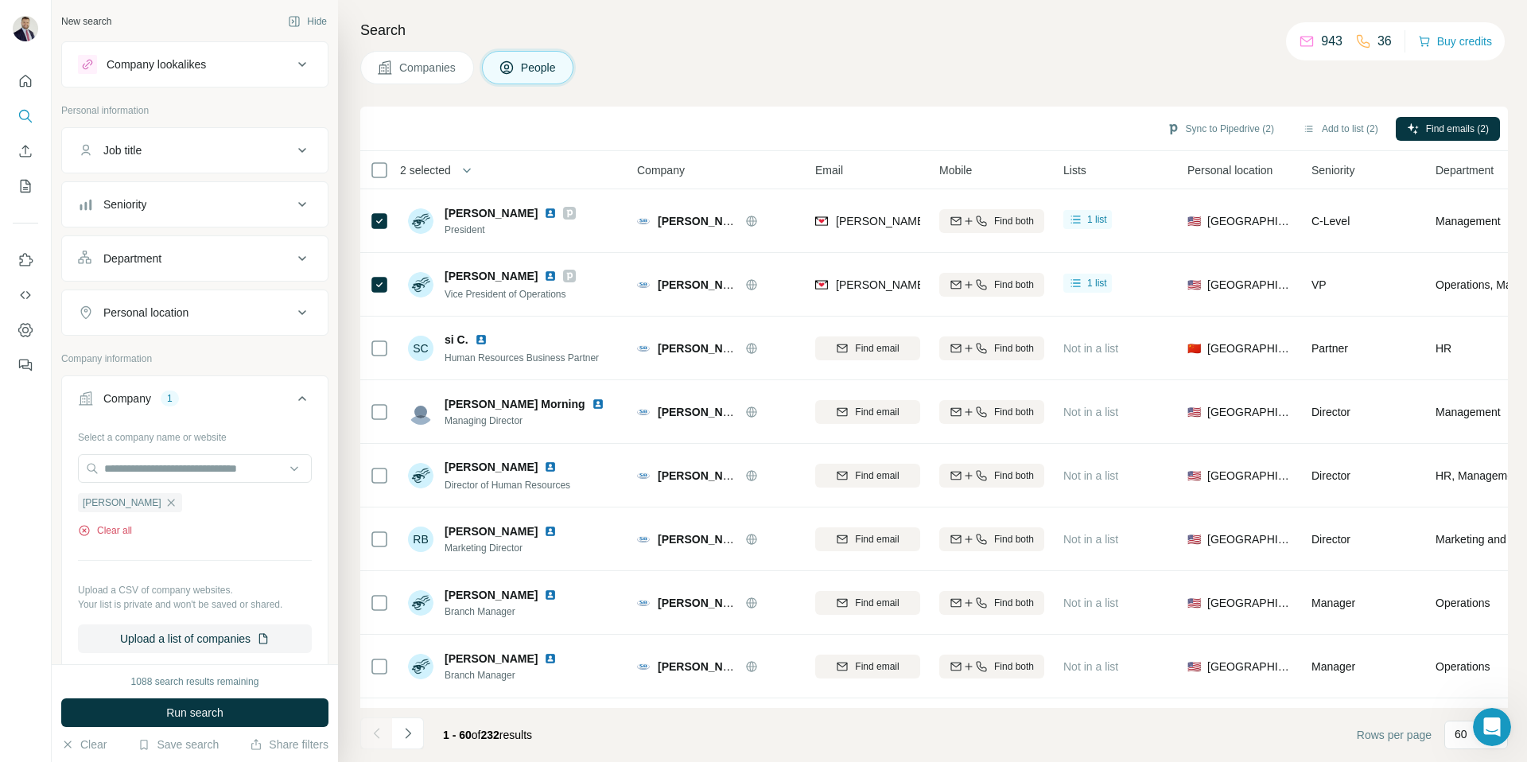
click at [118, 527] on button "Clear all" at bounding box center [105, 530] width 54 height 14
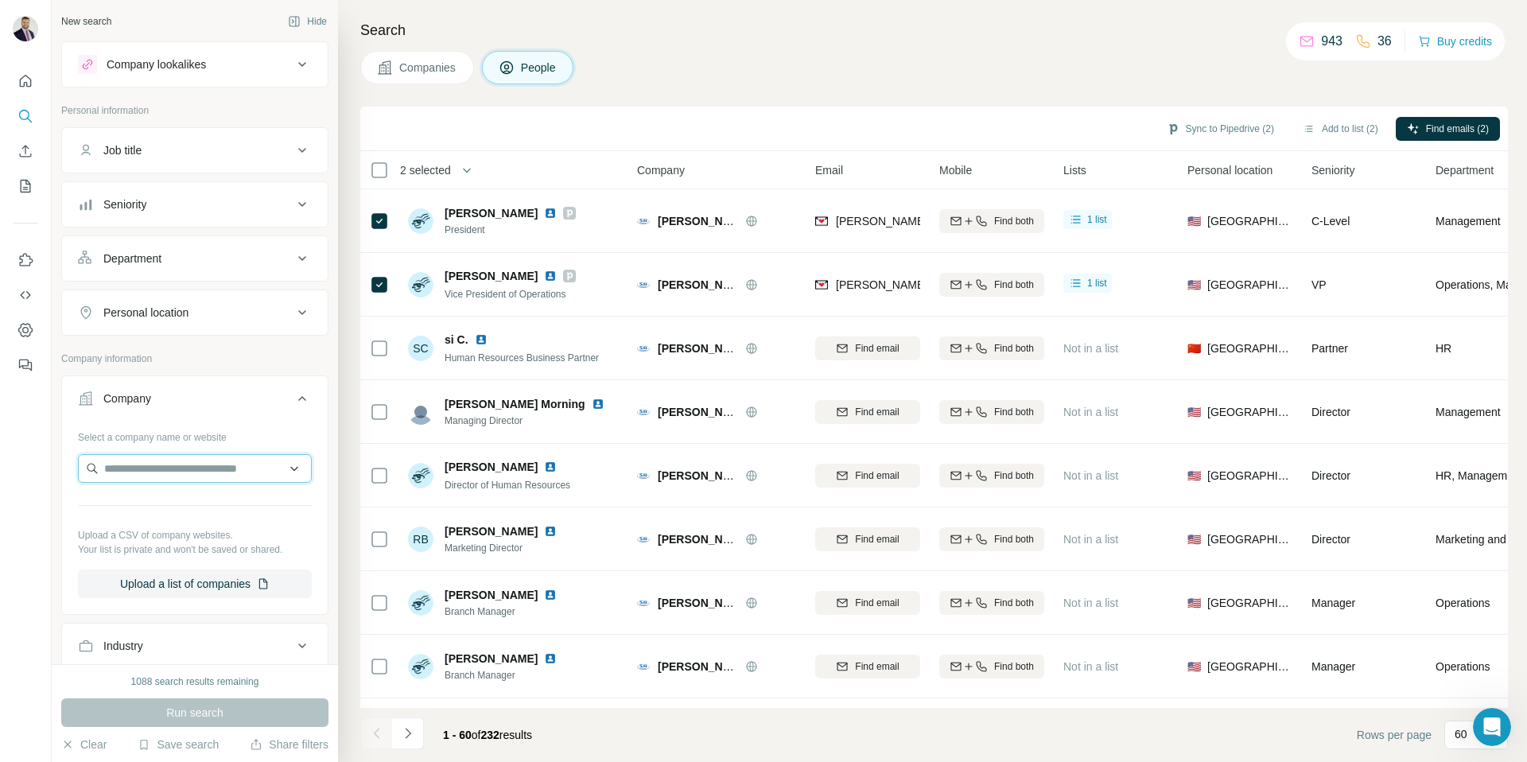
click at [155, 457] on input "text" at bounding box center [195, 468] width 234 height 29
type input "**********"
click at [189, 505] on p "Worknet Staffing Services" at bounding box center [187, 504] width 128 height 16
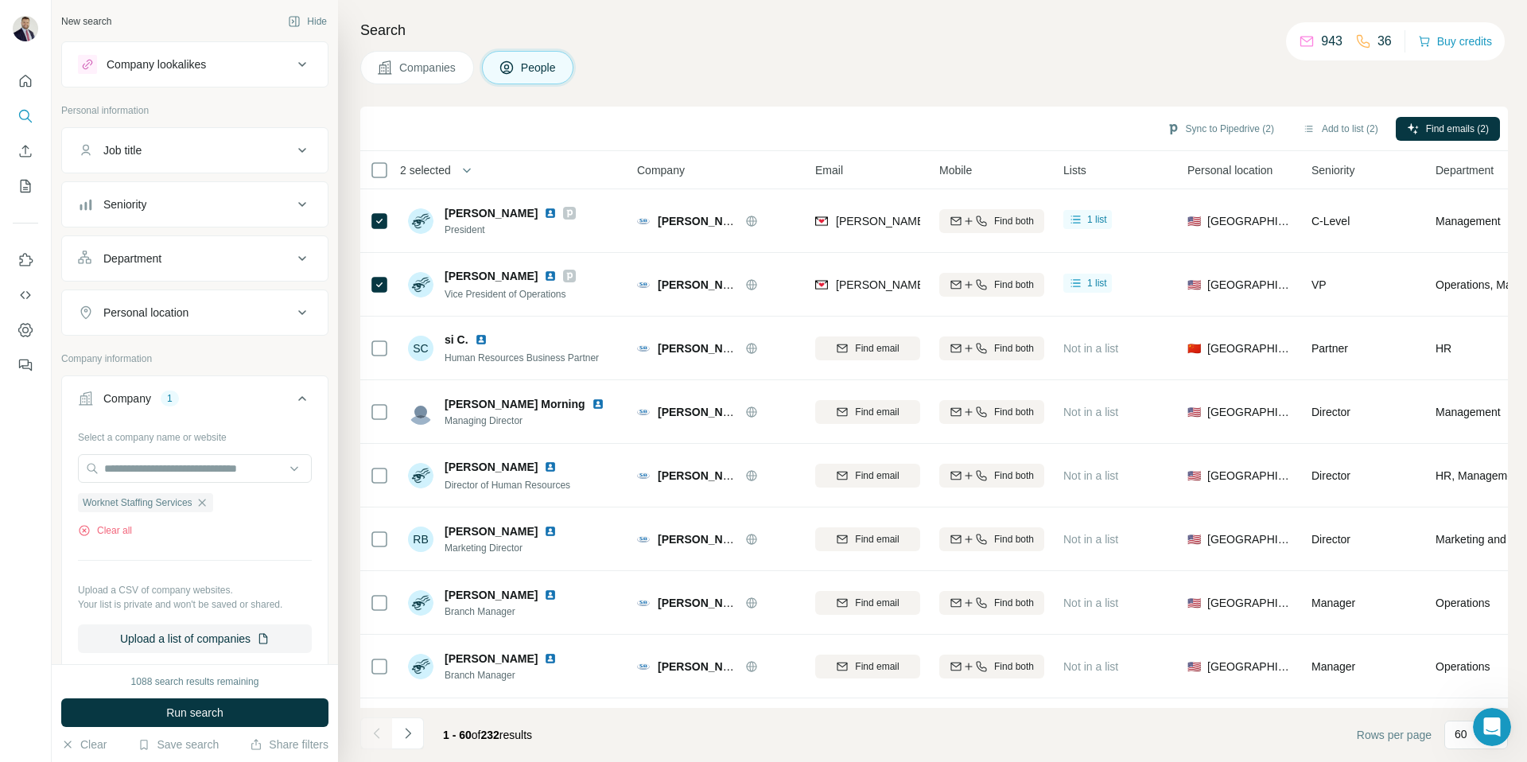
scroll to position [0, 0]
click at [196, 713] on span "Run search" at bounding box center [194, 713] width 57 height 16
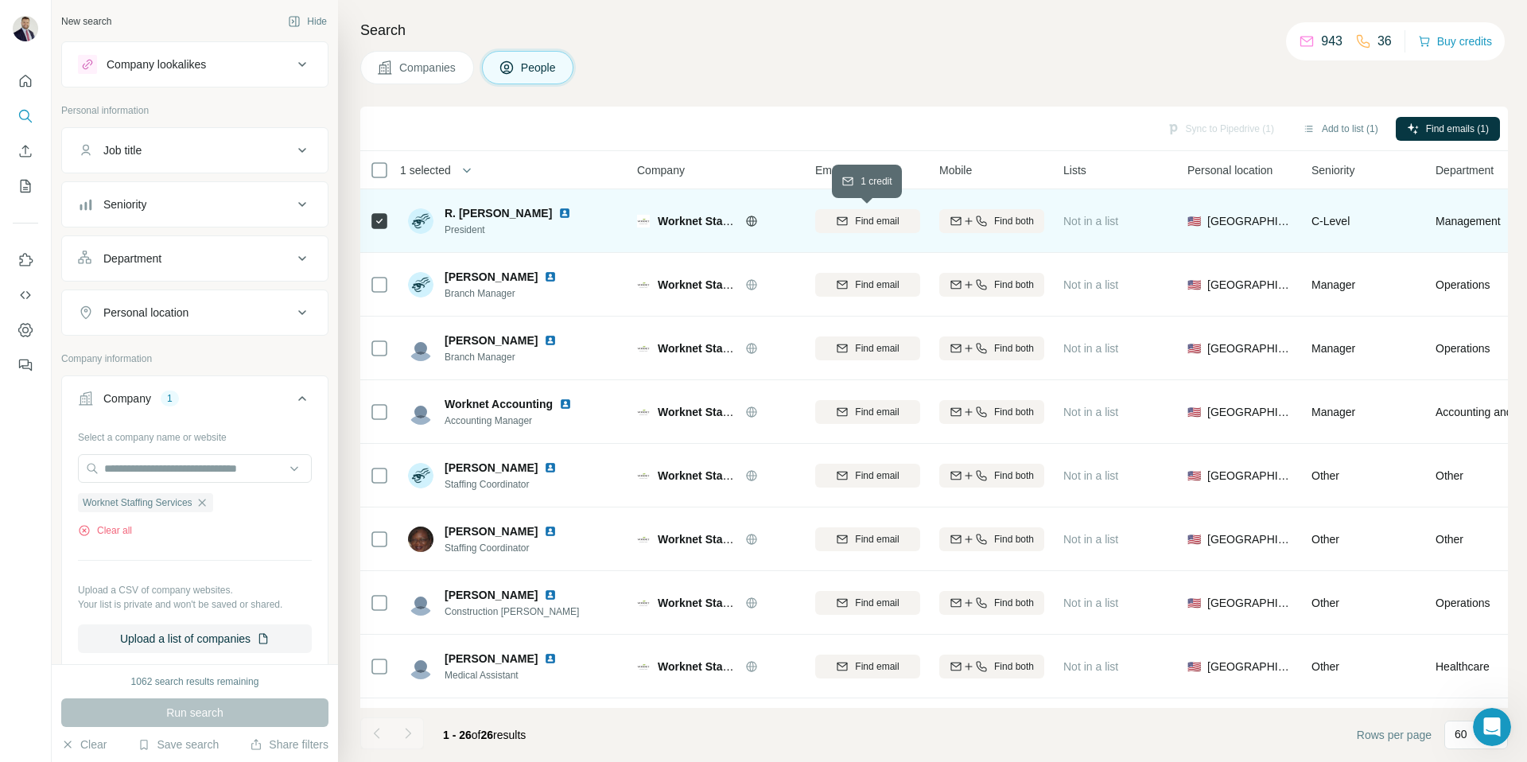
click at [892, 217] on span "Find email" at bounding box center [877, 221] width 44 height 14
click at [1220, 126] on button "Sync to Pipedrive (1)" at bounding box center [1221, 129] width 130 height 24
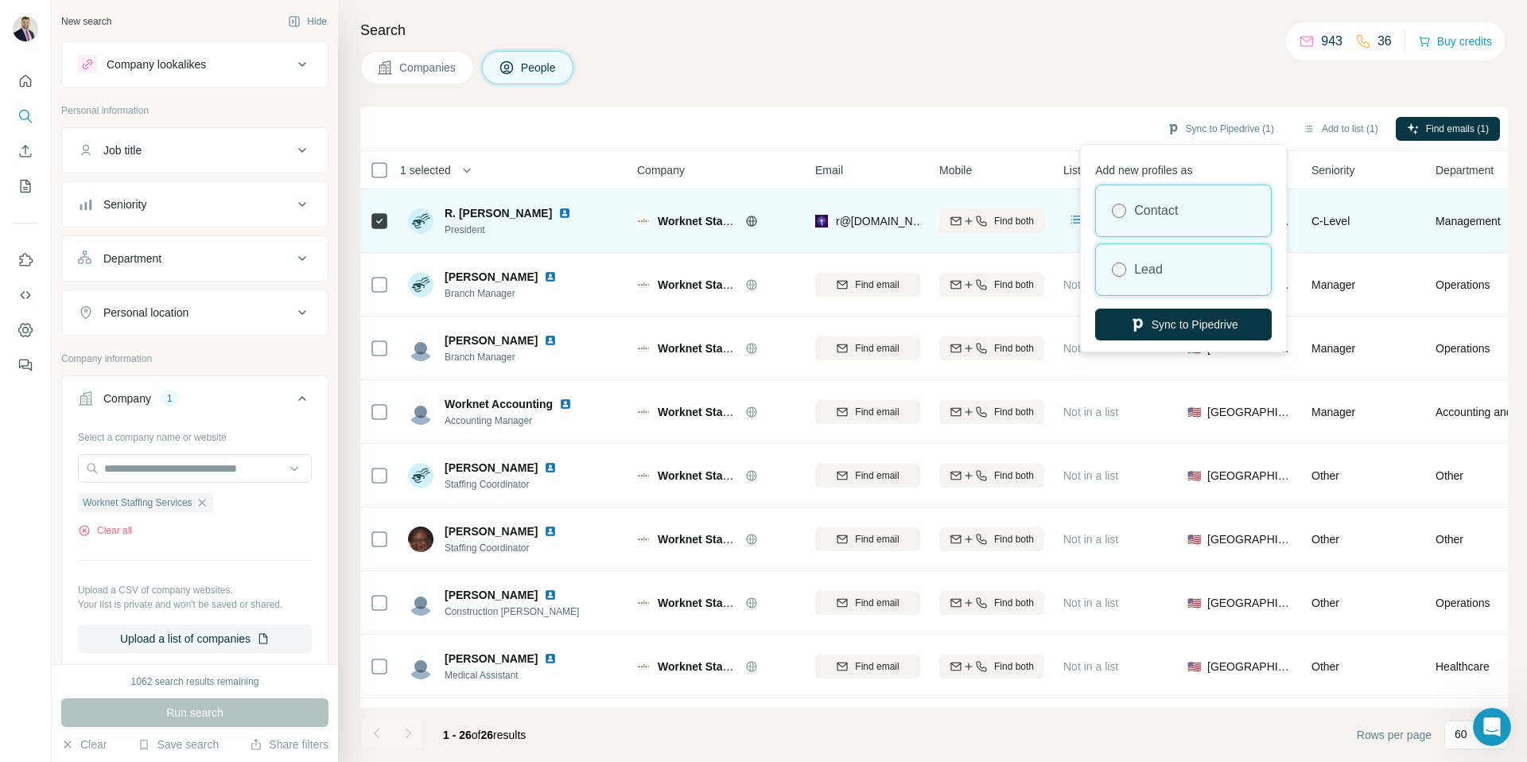
click at [1147, 278] on label "Lead" at bounding box center [1148, 269] width 29 height 19
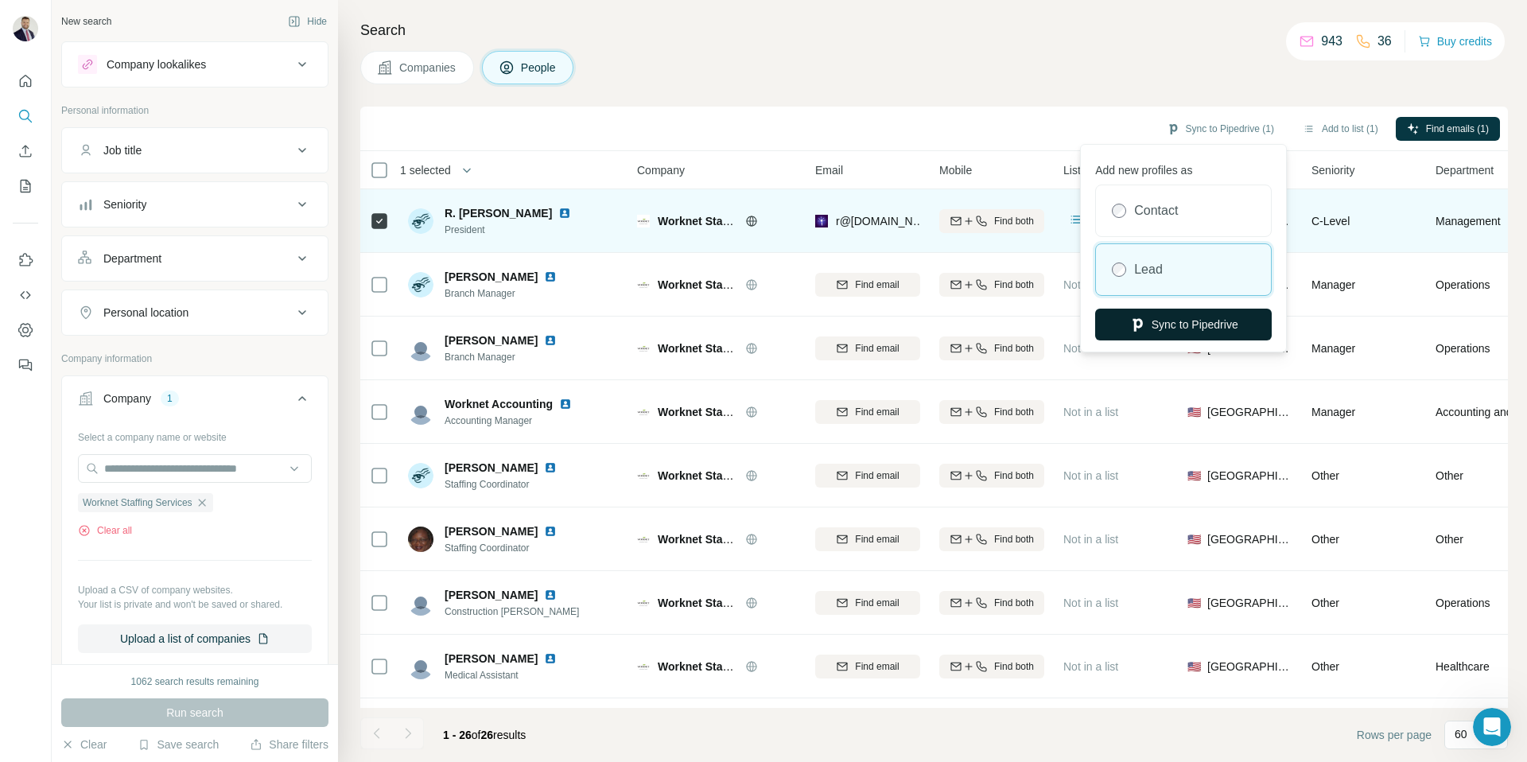
click at [1175, 313] on button "Sync to Pipedrive" at bounding box center [1183, 325] width 177 height 32
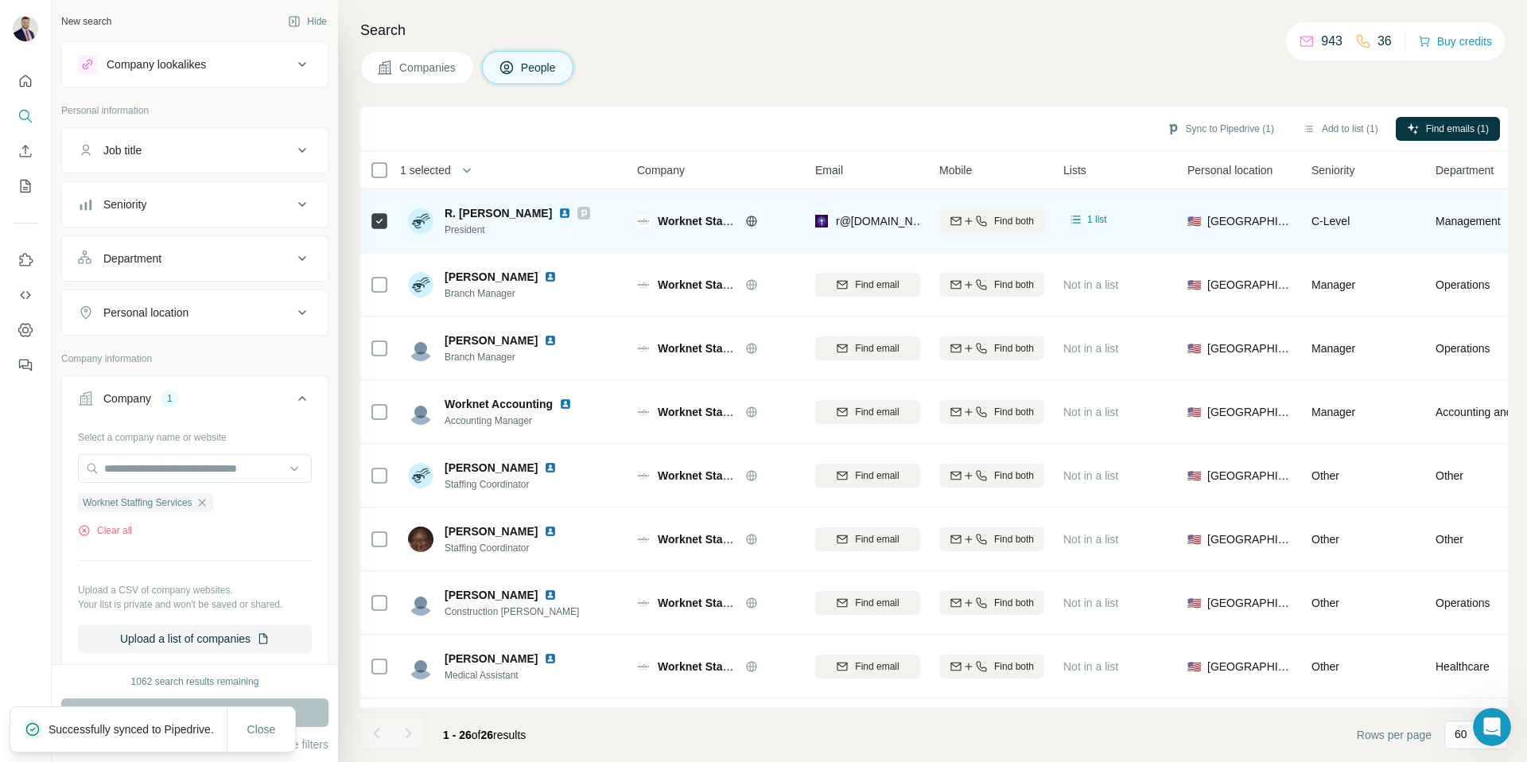
click at [399, 61] on span "Companies" at bounding box center [428, 68] width 58 height 16
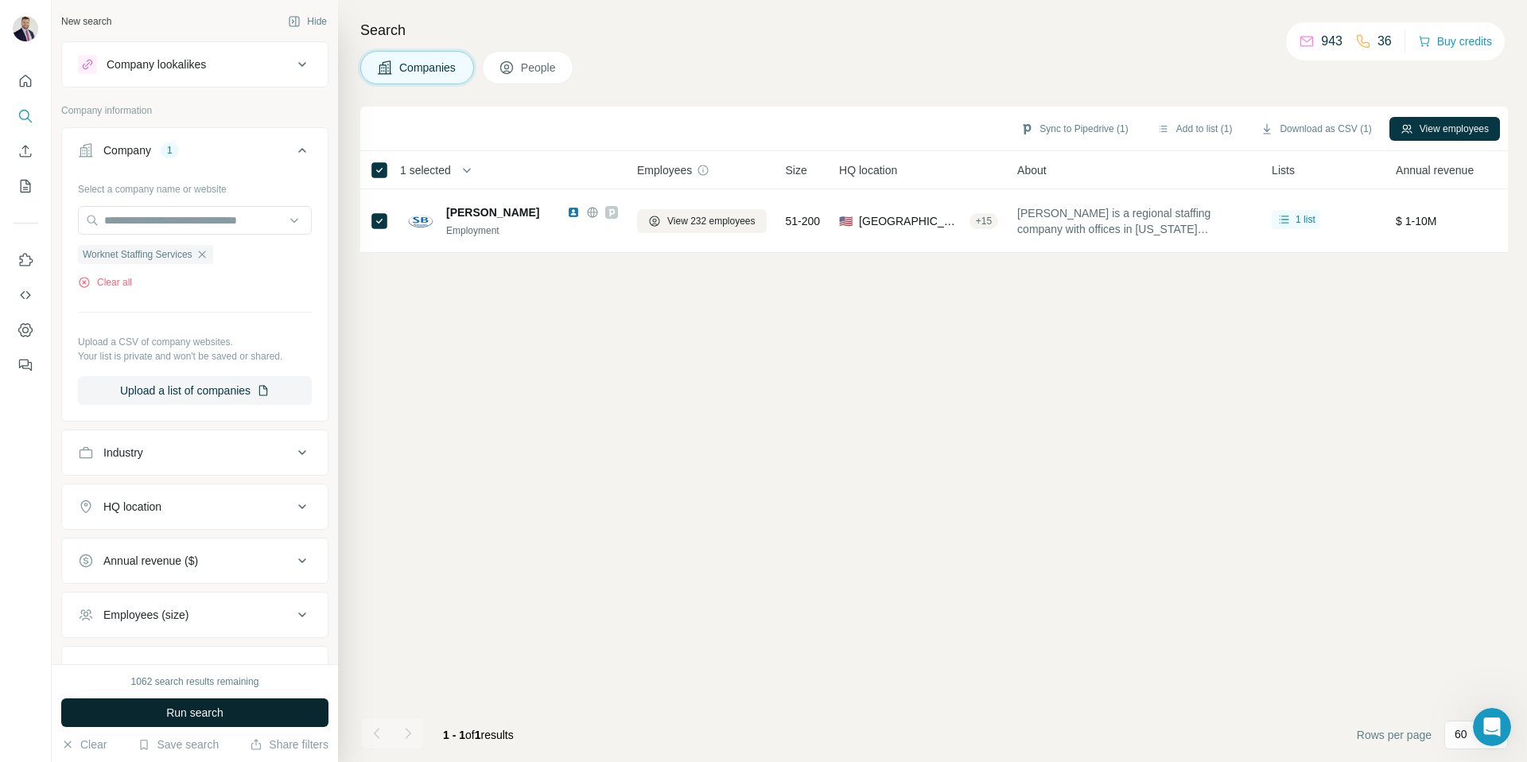
click at [269, 713] on button "Run search" at bounding box center [194, 712] width 267 height 29
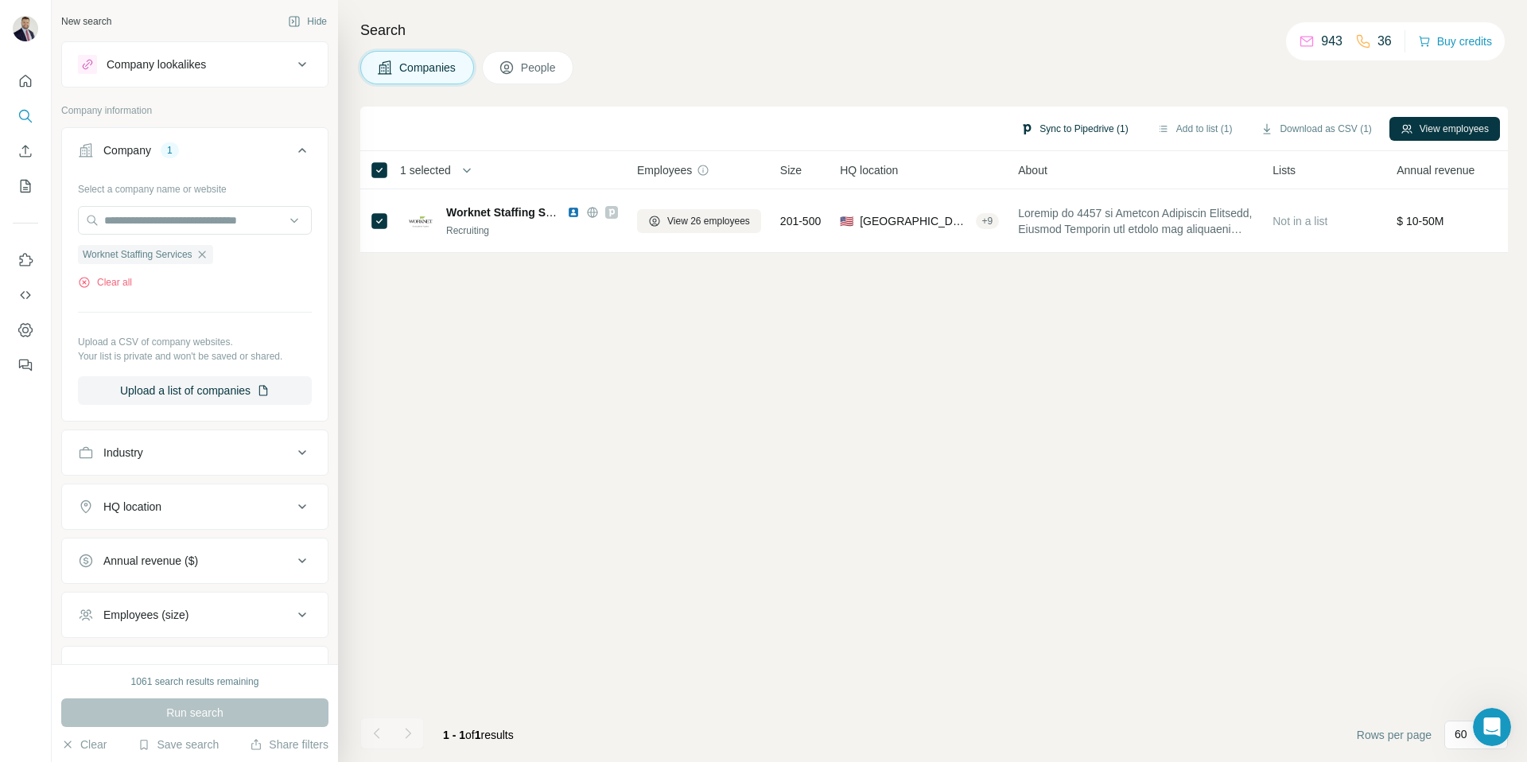
click at [1076, 130] on button "Sync to Pipedrive (1)" at bounding box center [1074, 129] width 130 height 24
click at [1047, 243] on button "Sync to Pipedrive" at bounding box center [1031, 247] width 177 height 32
click at [125, 282] on button "Clear all" at bounding box center [105, 282] width 54 height 14
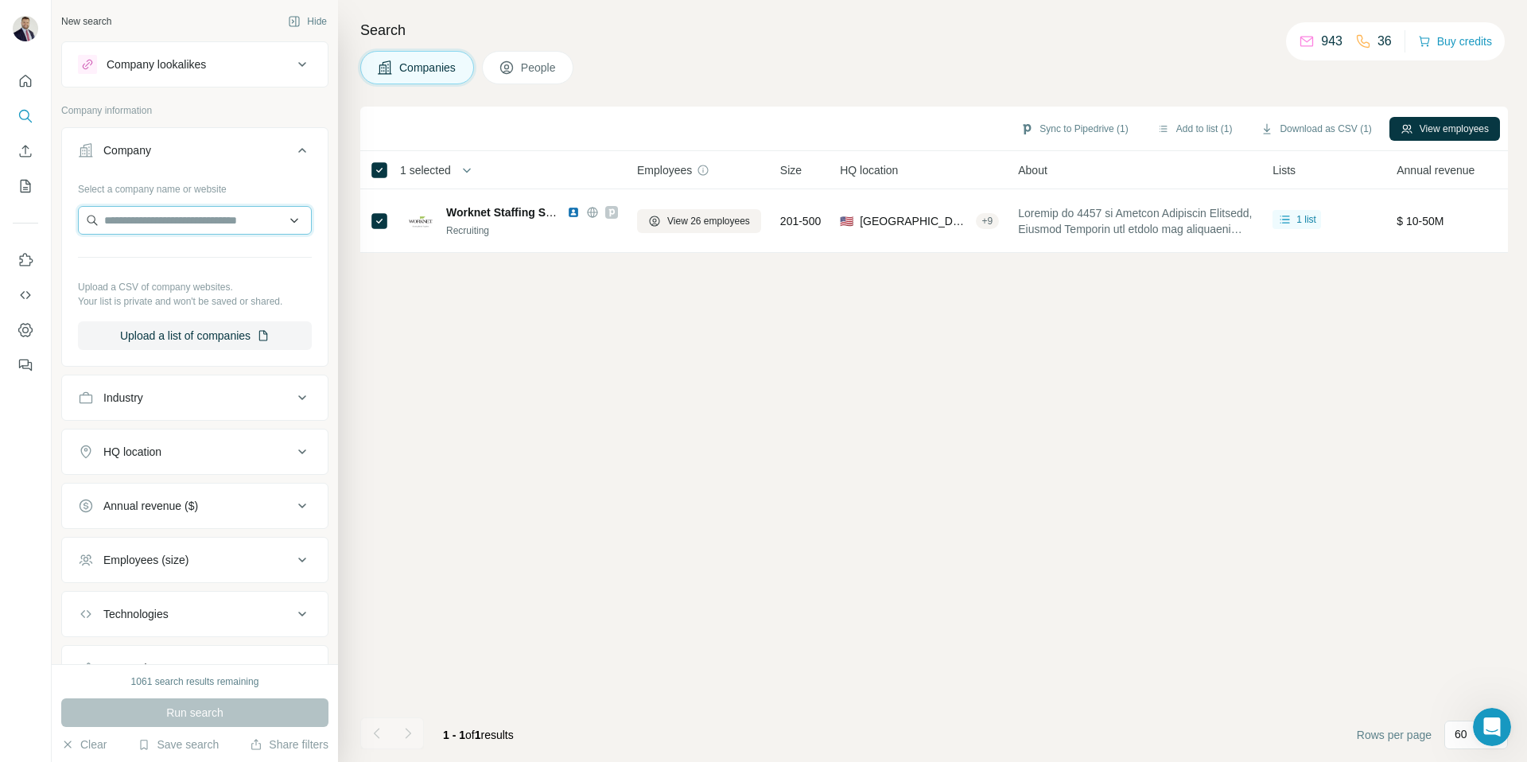
click at [173, 233] on input "text" at bounding box center [195, 220] width 234 height 29
type input "**********"
click at [193, 255] on p "Peoplelink Staffing Solutions" at bounding box center [193, 256] width 141 height 16
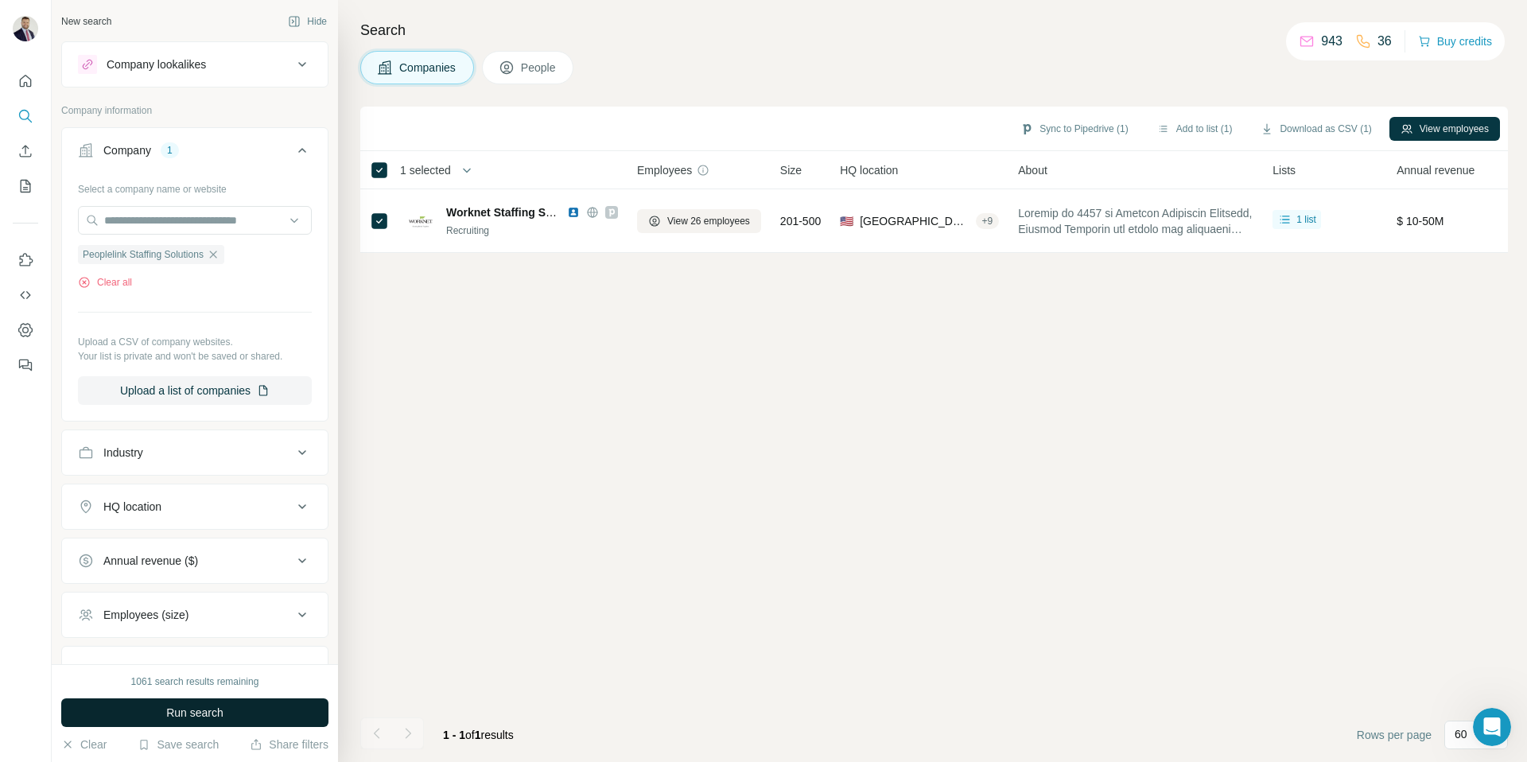
click at [174, 713] on span "Run search" at bounding box center [194, 713] width 57 height 16
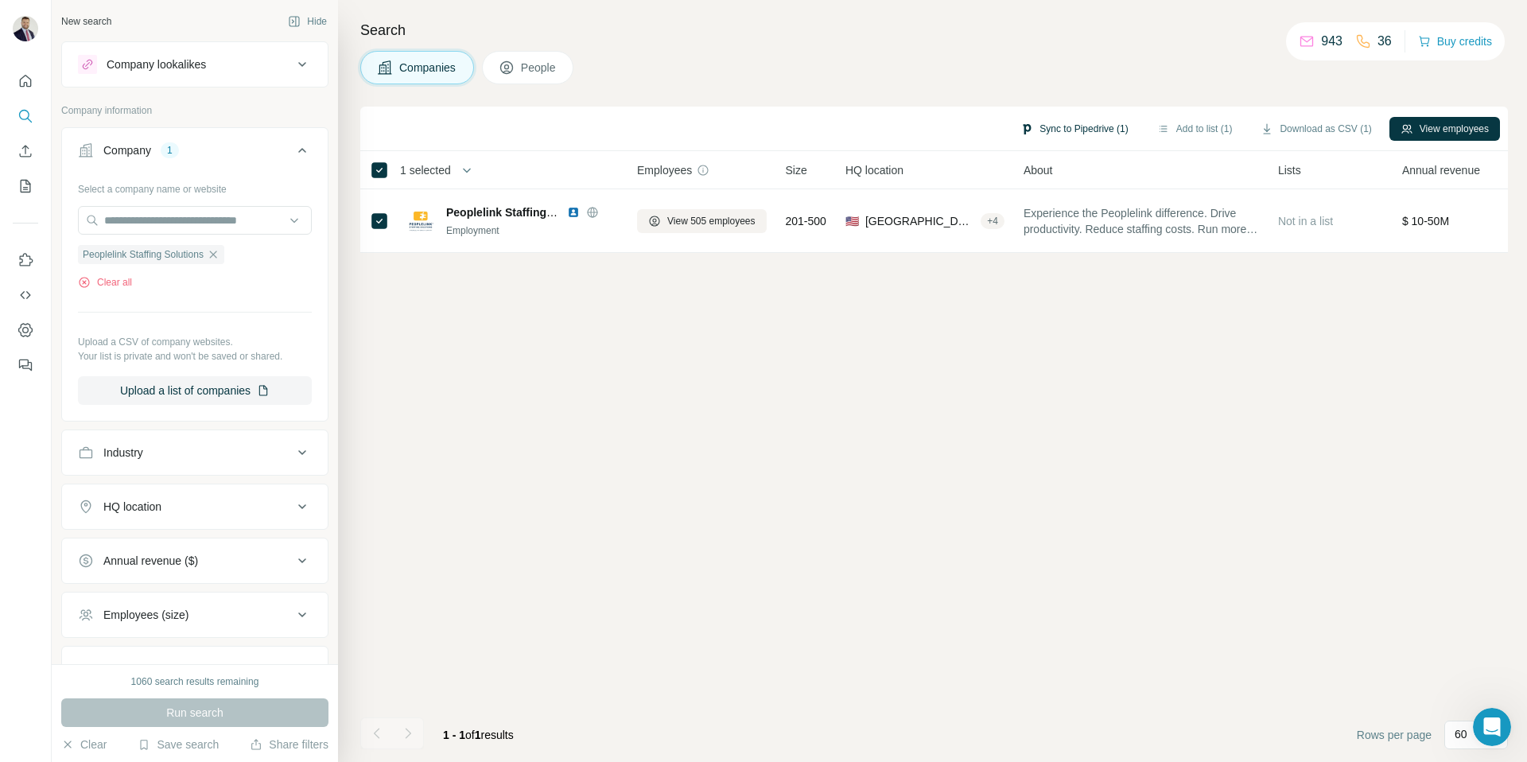
click at [1082, 119] on button "Sync to Pipedrive (1)" at bounding box center [1074, 129] width 130 height 24
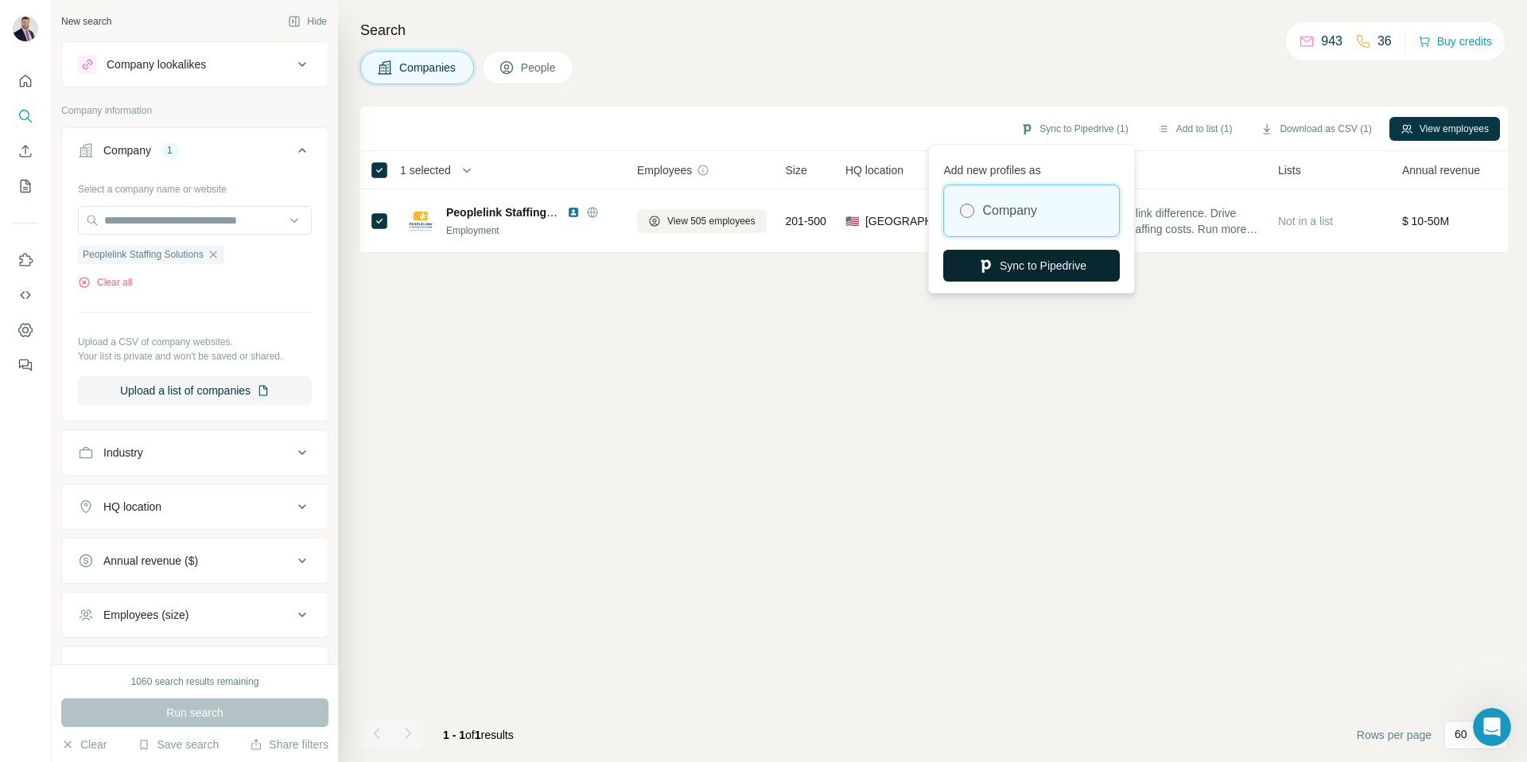
click at [1036, 262] on button "Sync to Pipedrive" at bounding box center [1031, 266] width 177 height 32
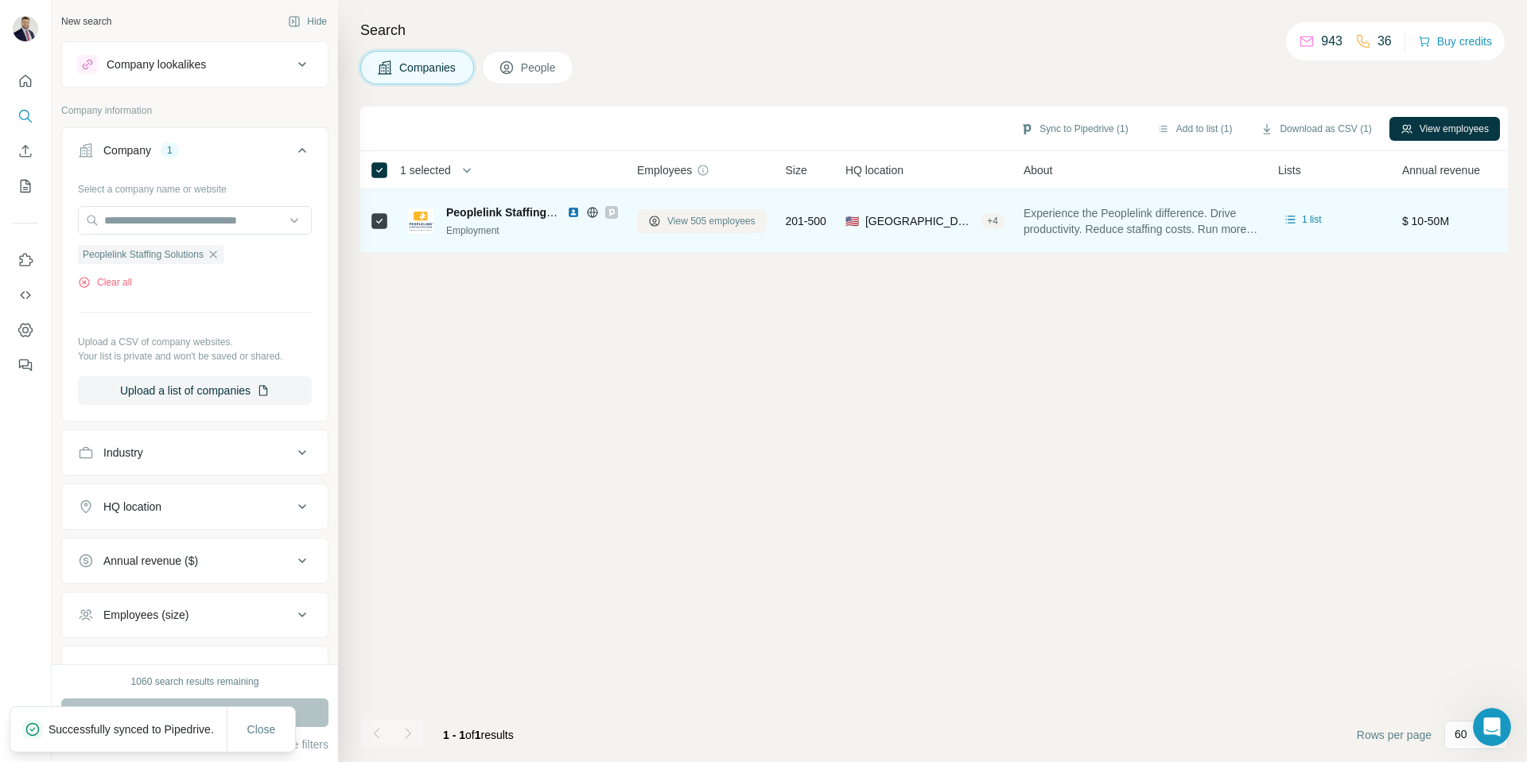
click at [707, 214] on span "View 505 employees" at bounding box center [711, 221] width 88 height 14
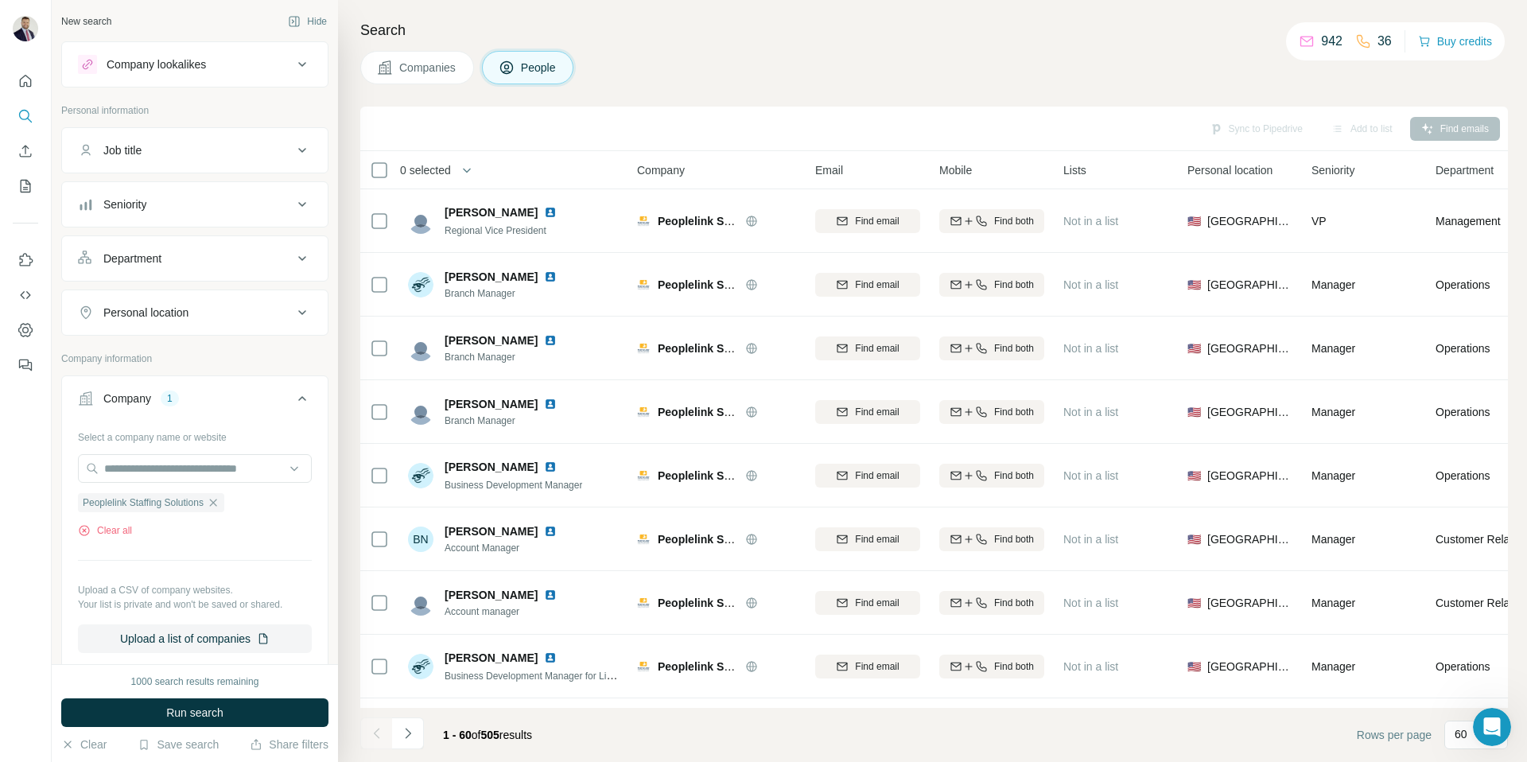
click at [432, 61] on span "Companies" at bounding box center [428, 68] width 58 height 16
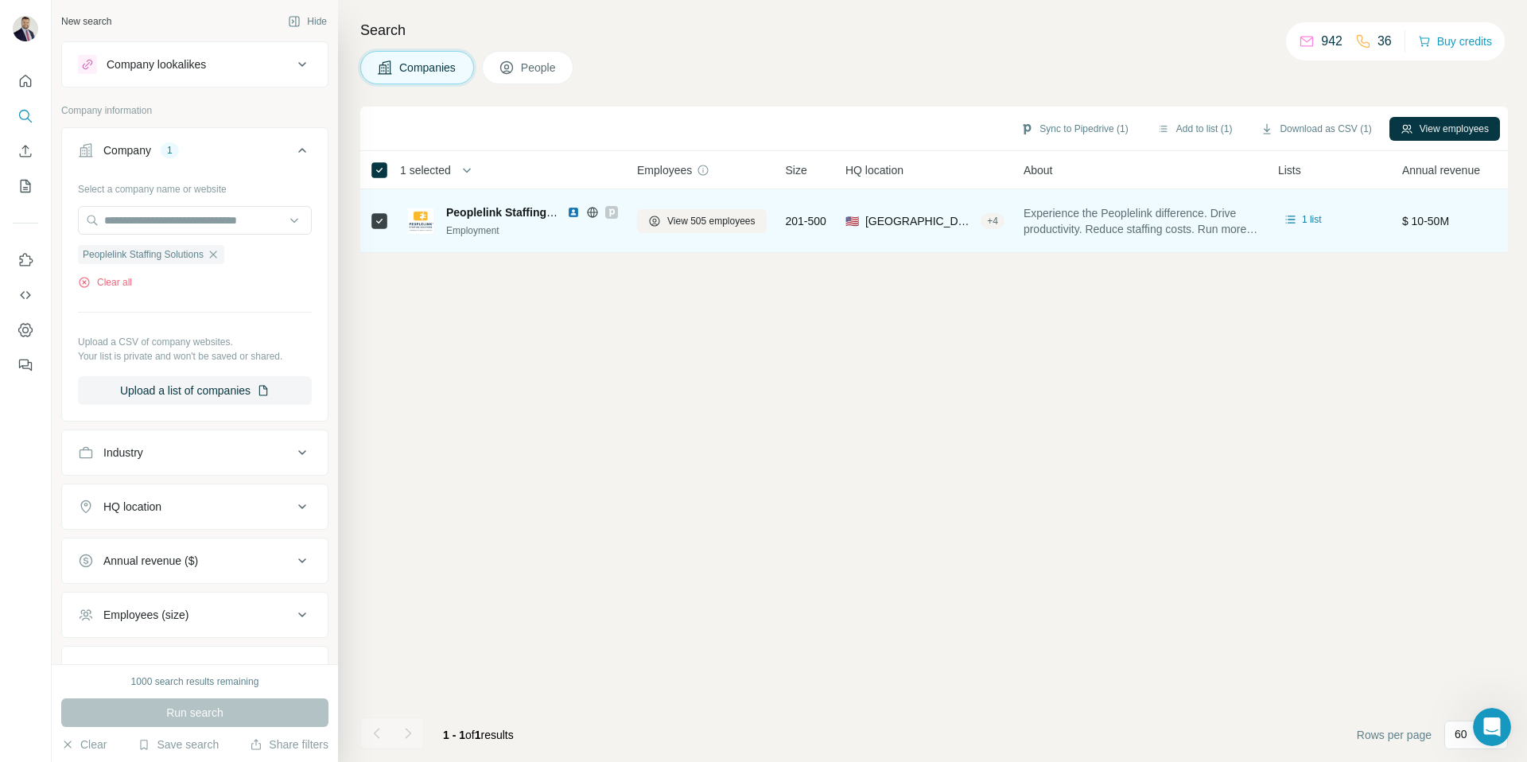
click at [572, 213] on img at bounding box center [573, 212] width 13 height 13
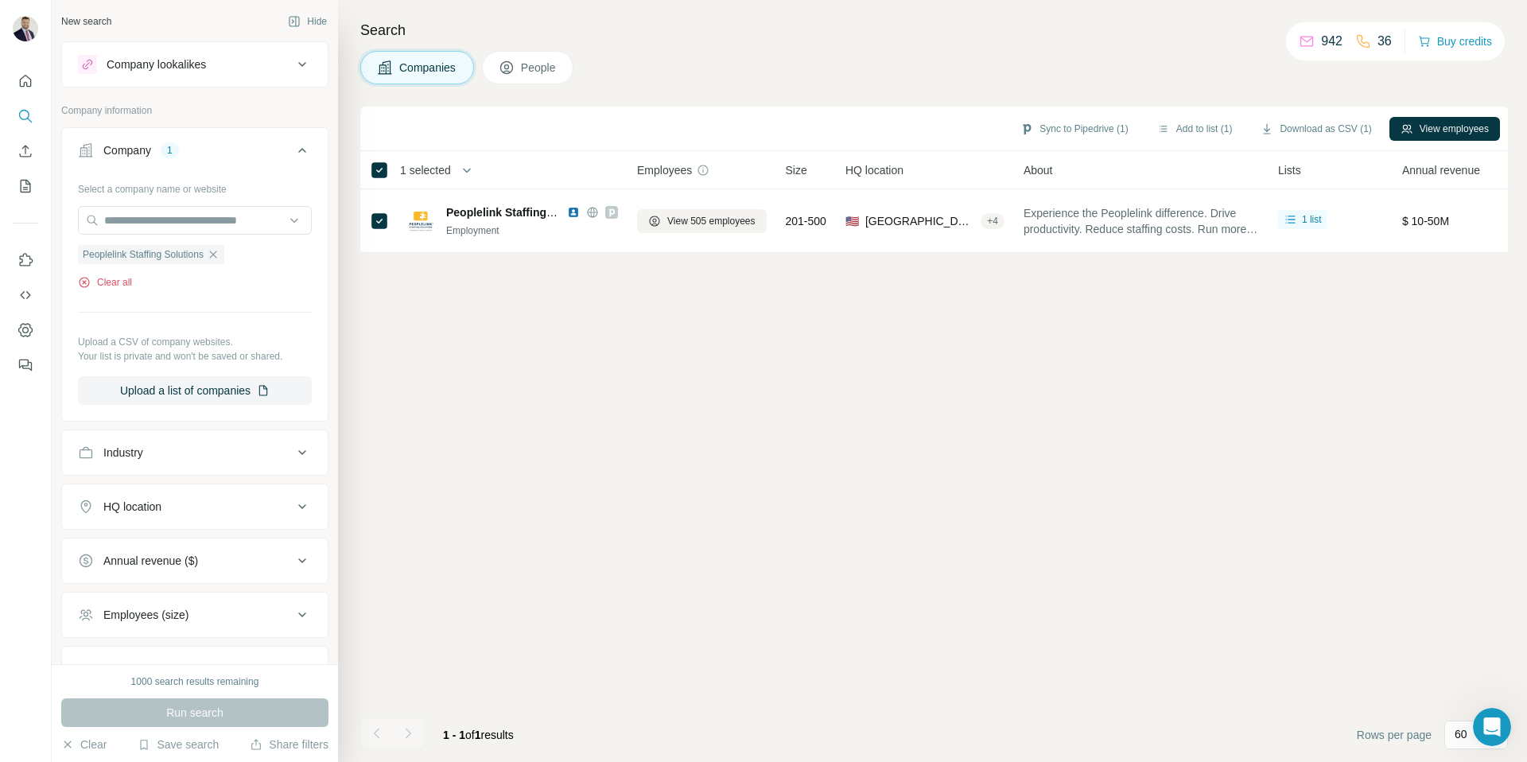
click at [123, 278] on button "Clear all" at bounding box center [105, 282] width 54 height 14
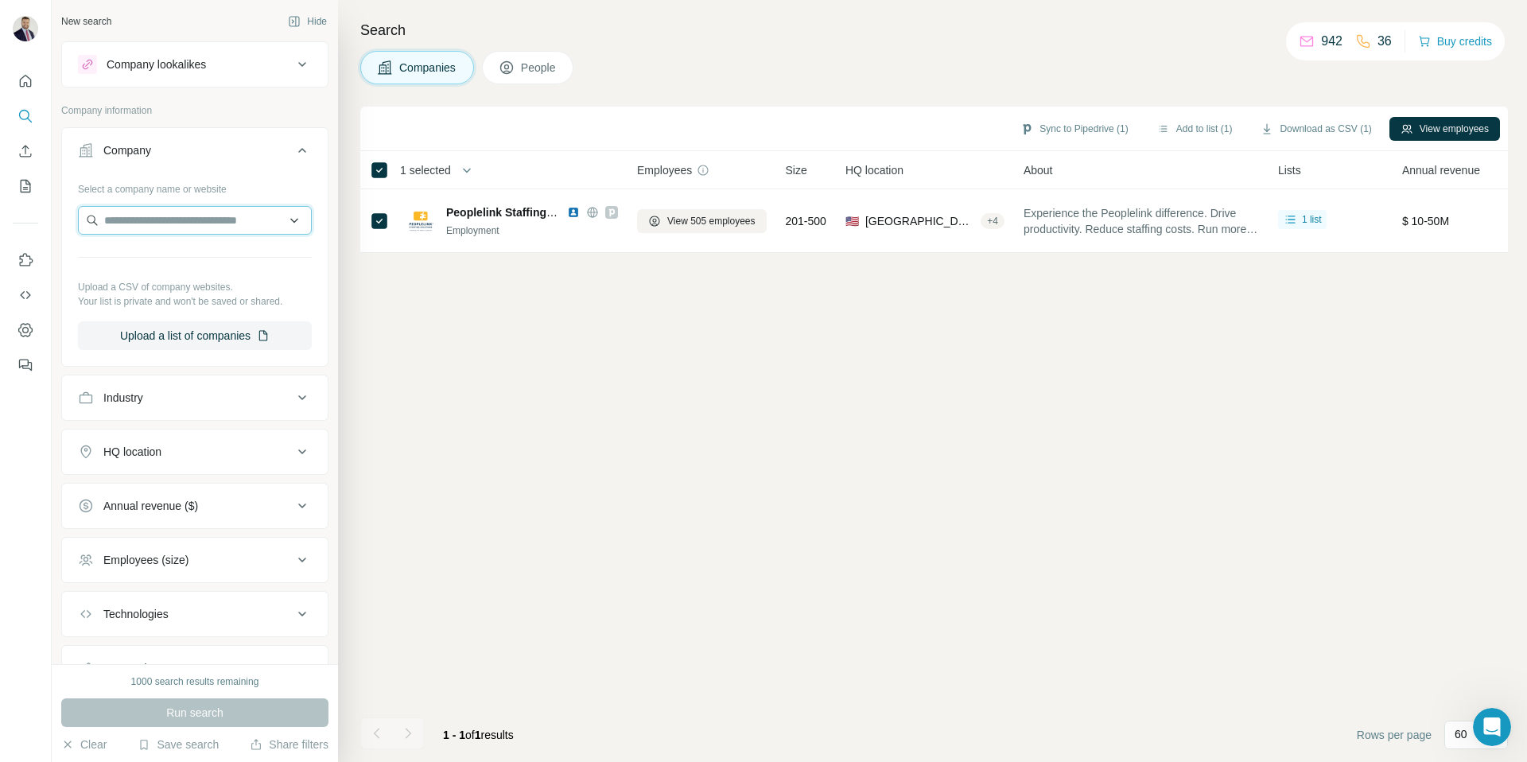
click at [168, 227] on input "text" at bounding box center [195, 220] width 234 height 29
type input "**********"
click at [225, 229] on input "**********" at bounding box center [195, 220] width 234 height 29
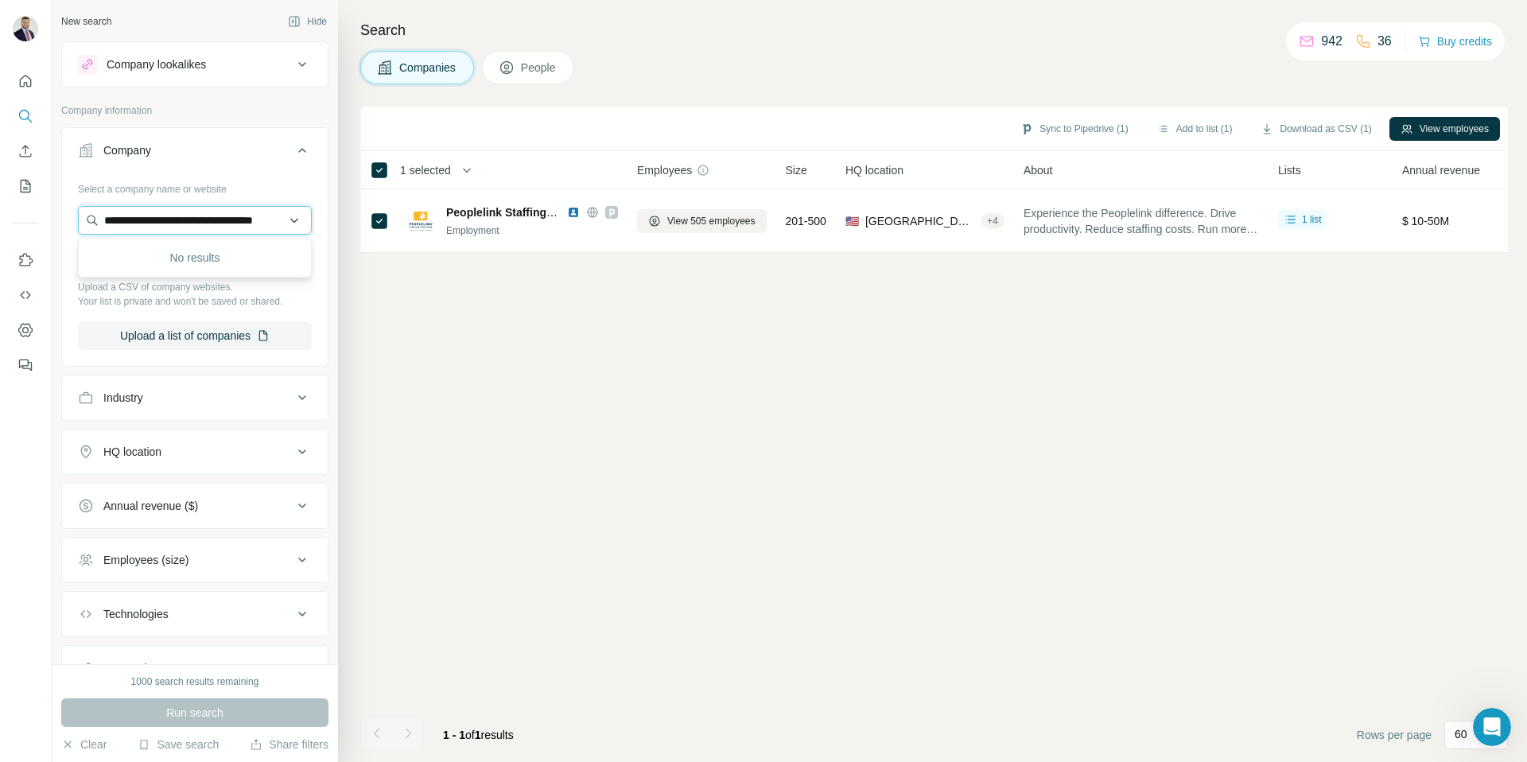
click at [225, 229] on input "**********" at bounding box center [195, 220] width 234 height 29
paste input "**********"
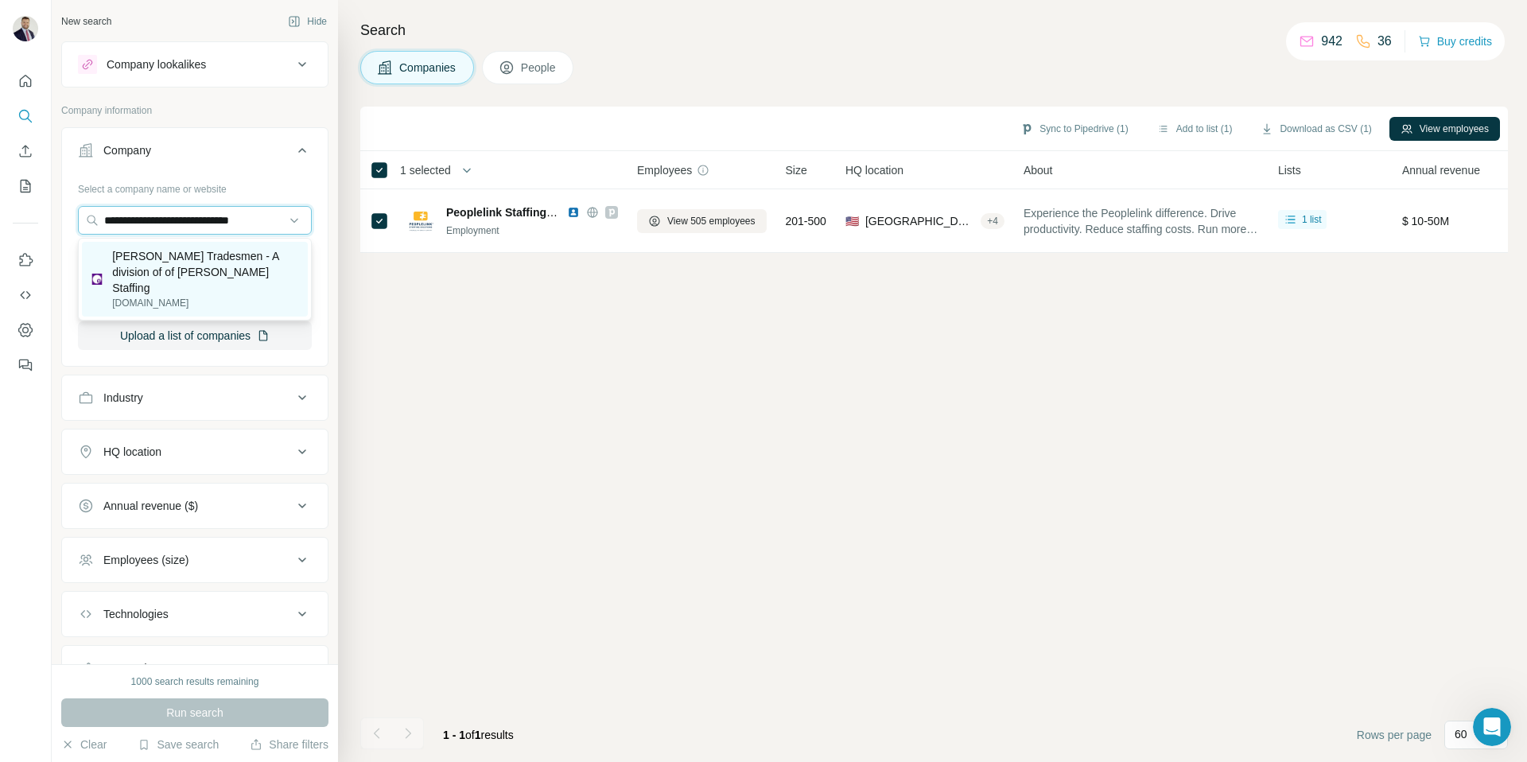
type input "**********"
click at [200, 258] on p "Elwood Tradesmen - A division of of Elwood Staffing" at bounding box center [205, 272] width 186 height 48
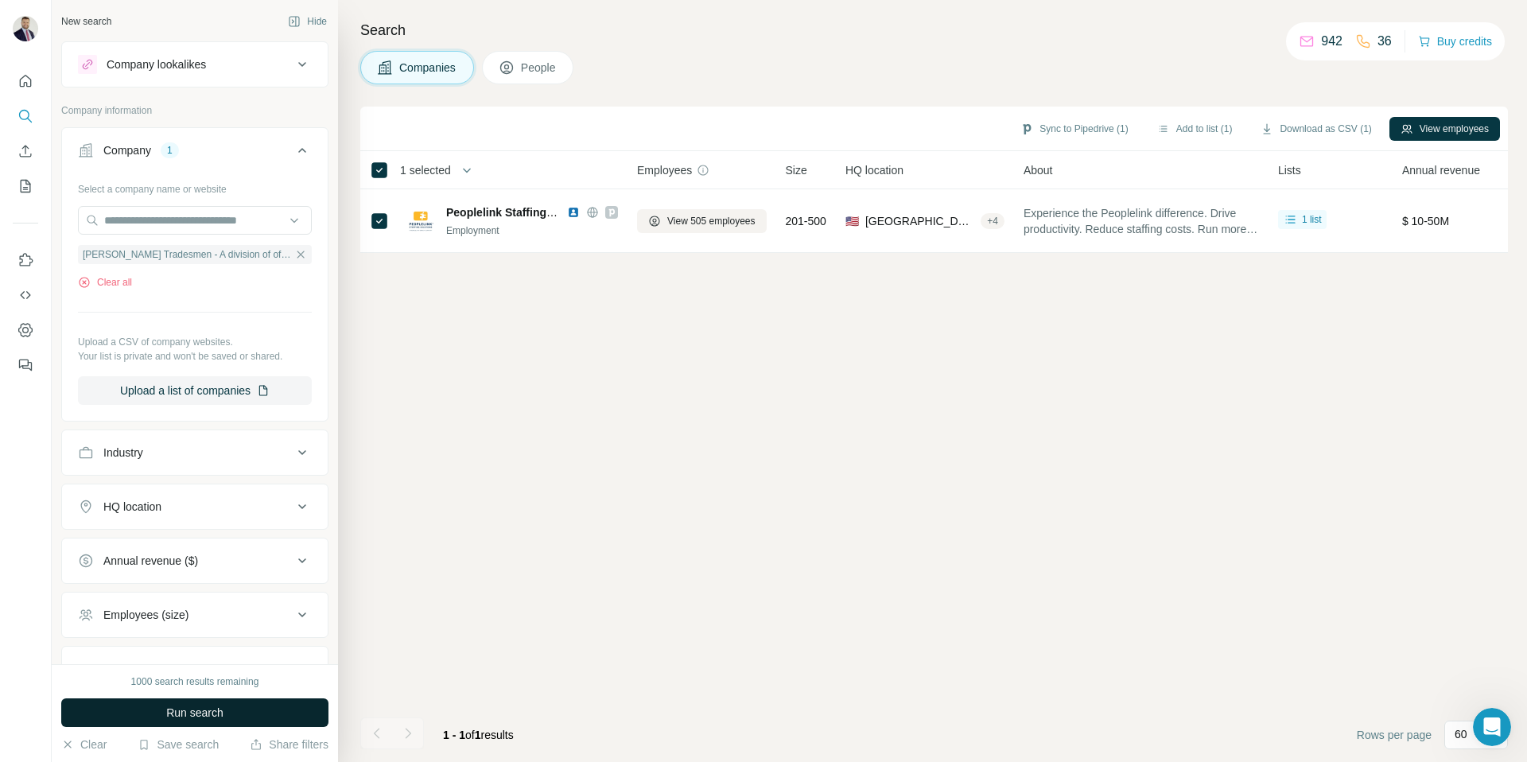
click at [192, 699] on button "Run search" at bounding box center [194, 712] width 267 height 29
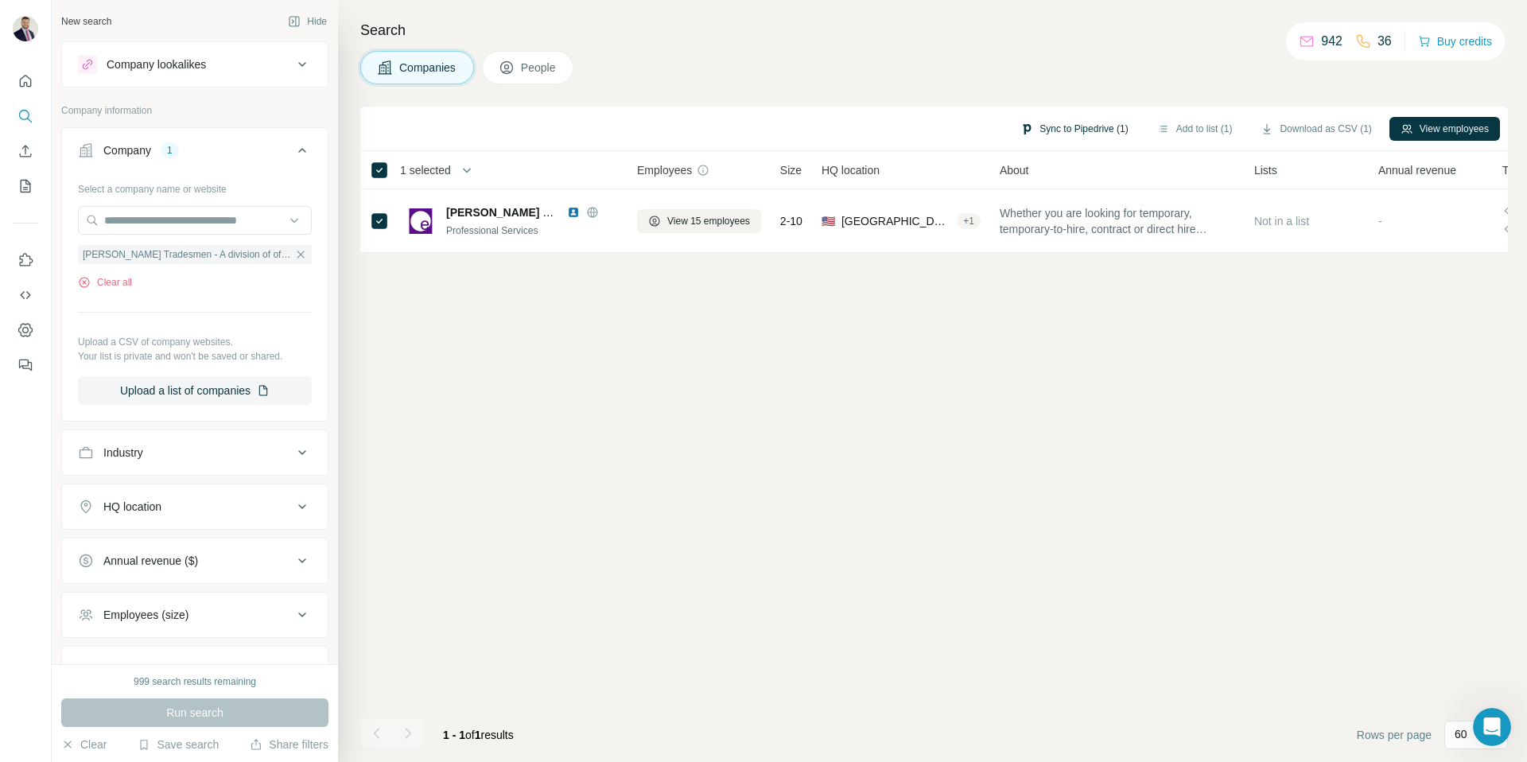
click at [1080, 126] on button "Sync to Pipedrive (1)" at bounding box center [1074, 129] width 130 height 24
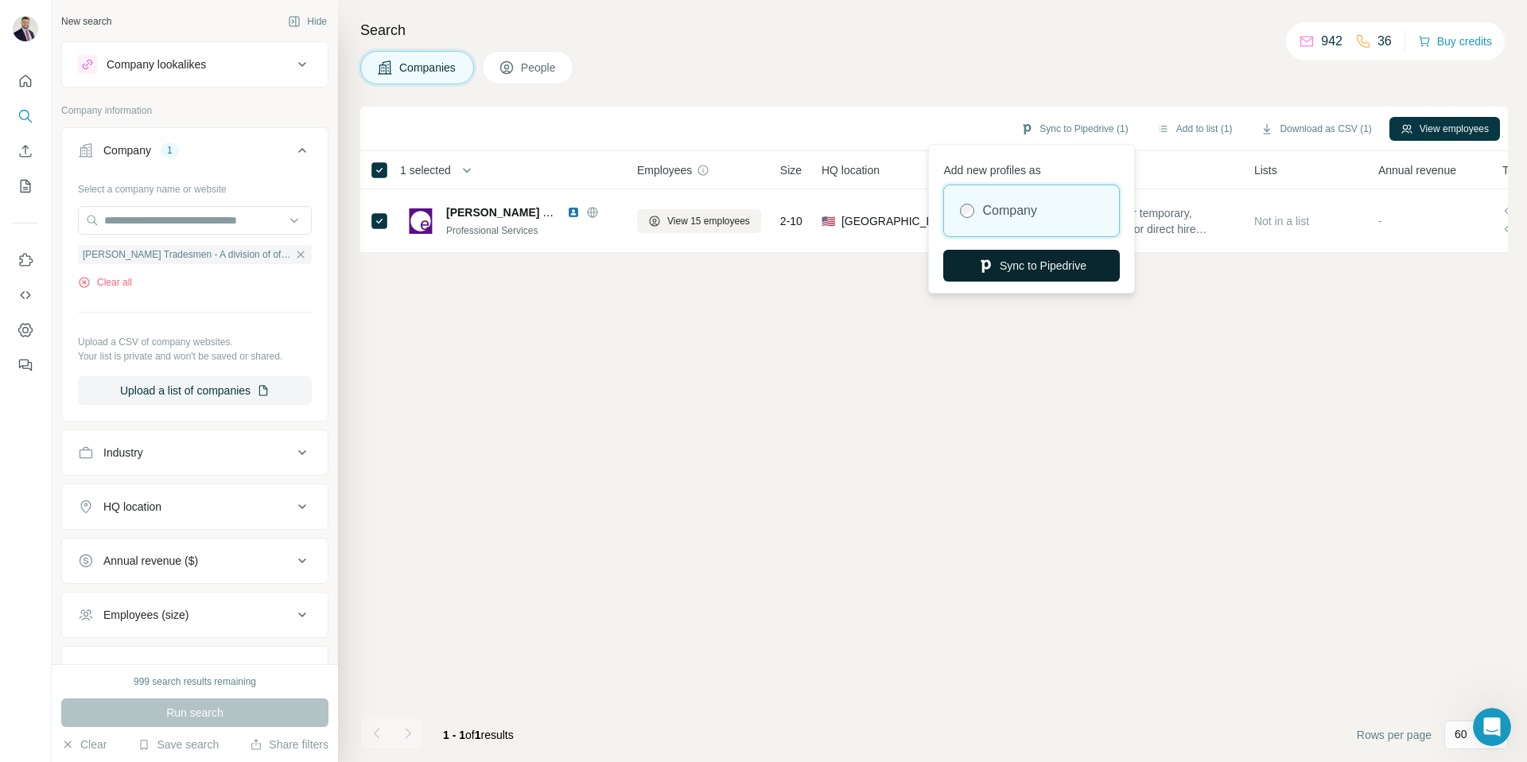
click at [1029, 267] on button "Sync to Pipedrive" at bounding box center [1031, 266] width 177 height 32
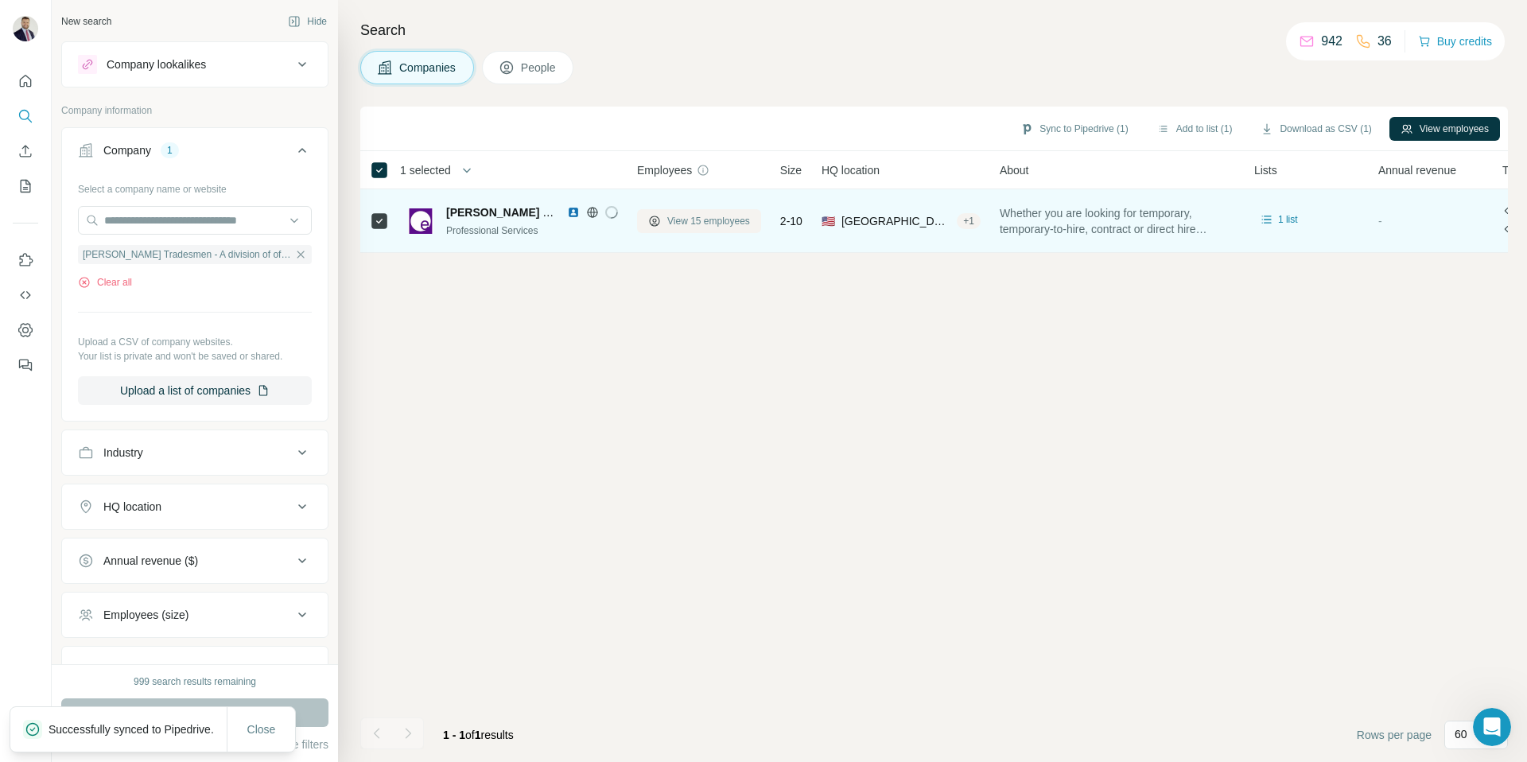
click at [713, 223] on span "View 15 employees" at bounding box center [708, 221] width 83 height 14
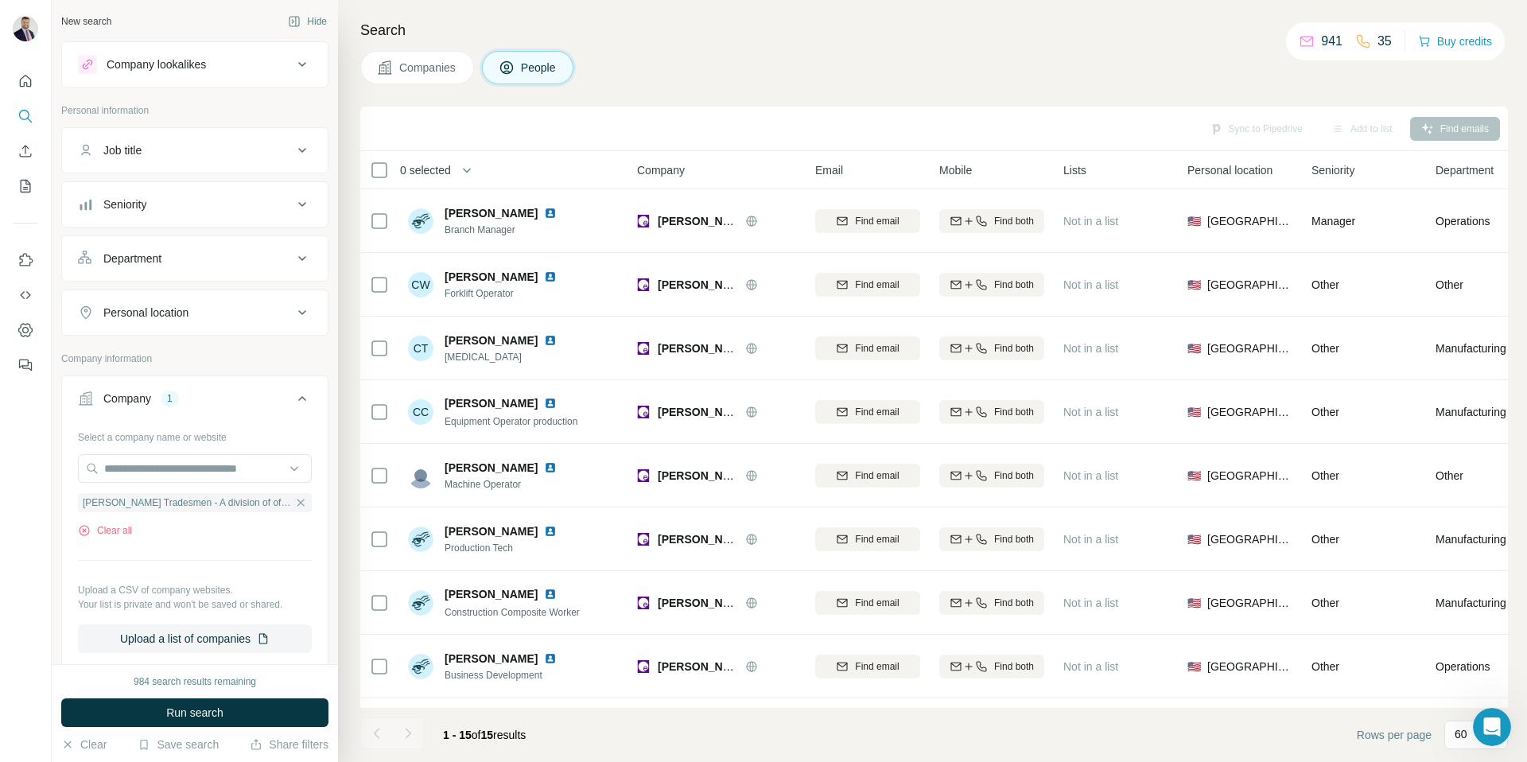
click at [400, 73] on span "Companies" at bounding box center [428, 68] width 58 height 16
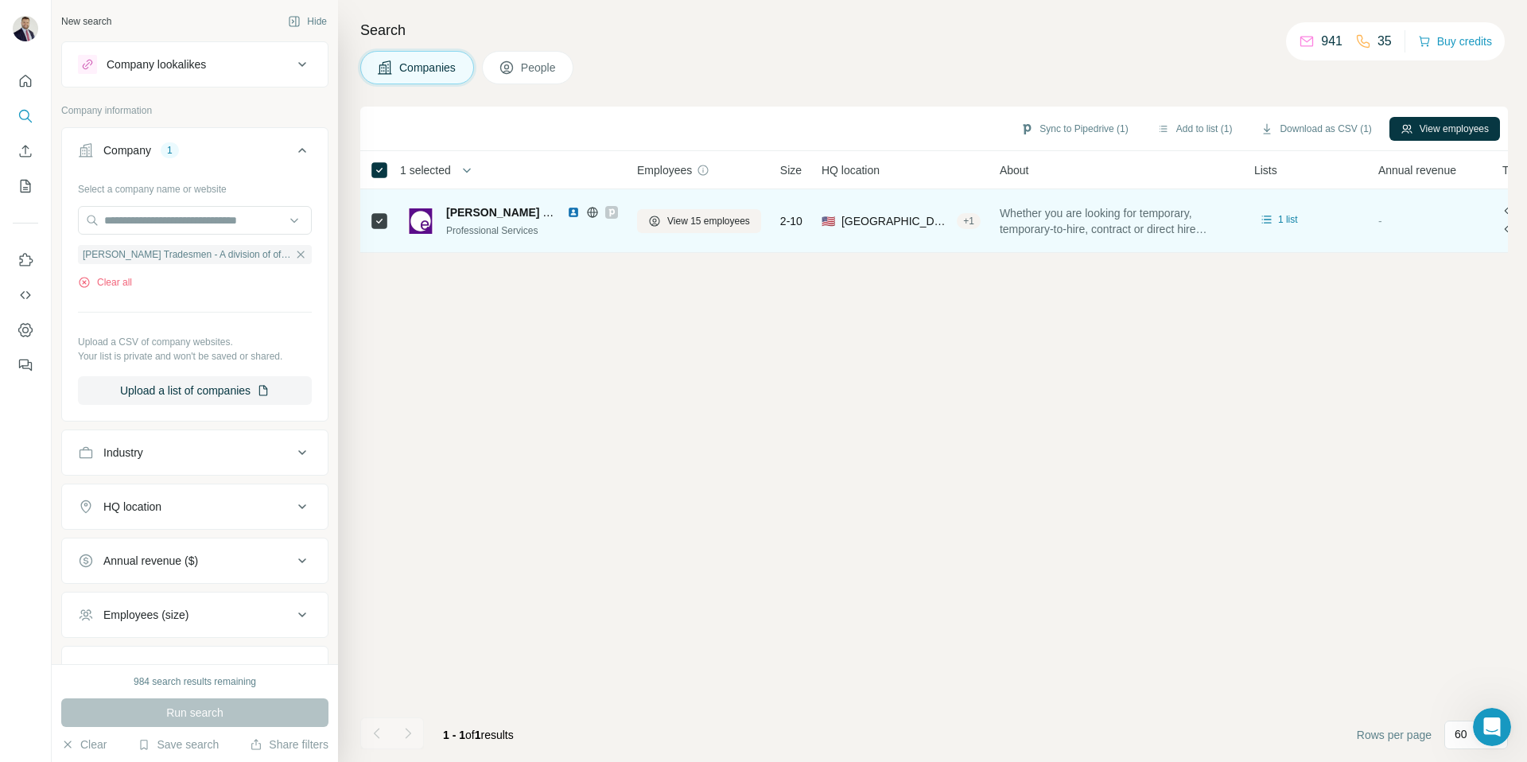
click at [568, 212] on img at bounding box center [573, 212] width 13 height 13
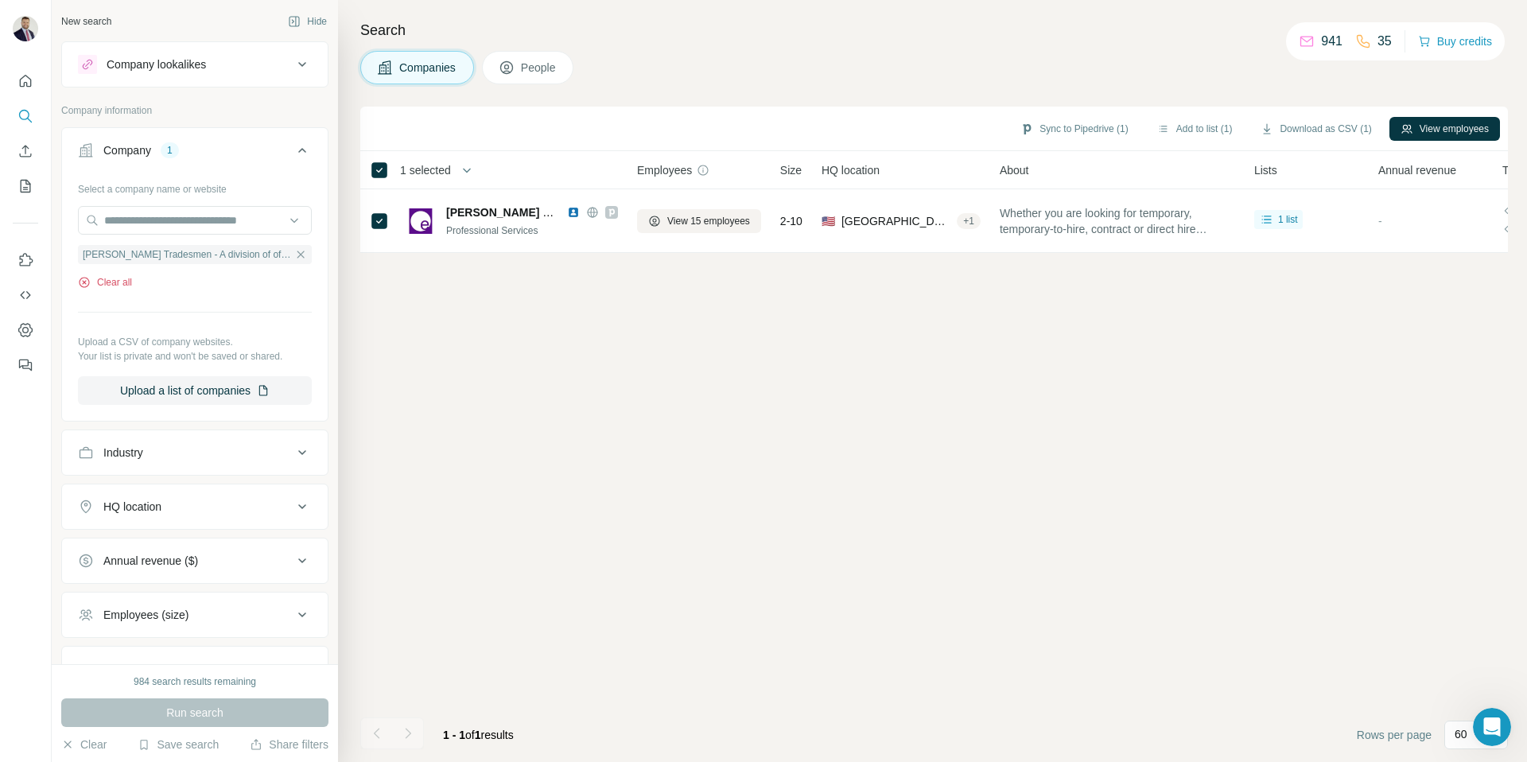
click at [118, 285] on button "Clear all" at bounding box center [105, 282] width 54 height 14
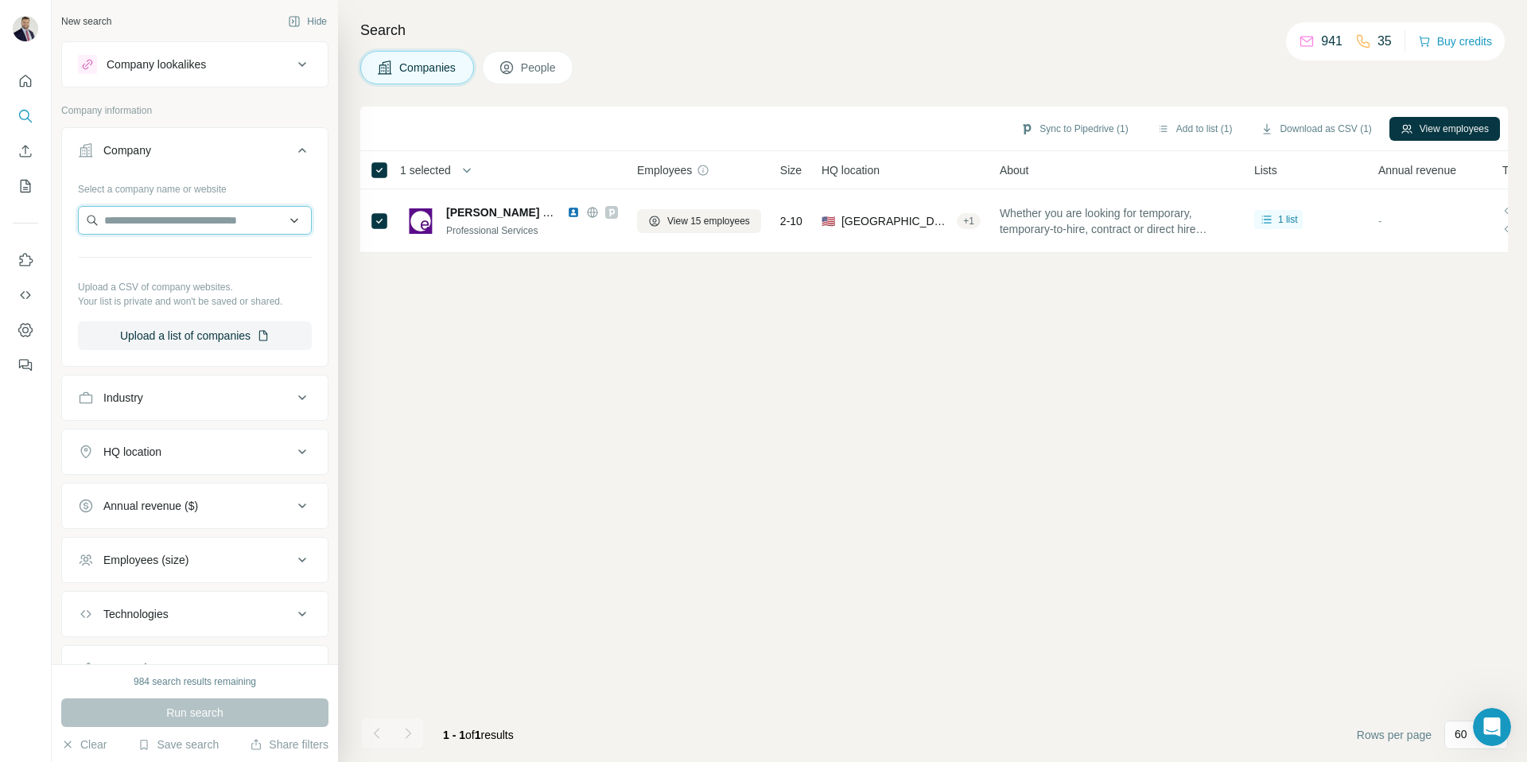
click at [177, 206] on input "text" at bounding box center [195, 220] width 234 height 29
type input "**********"
click at [175, 262] on p "TMD Staffing" at bounding box center [161, 256] width 76 height 16
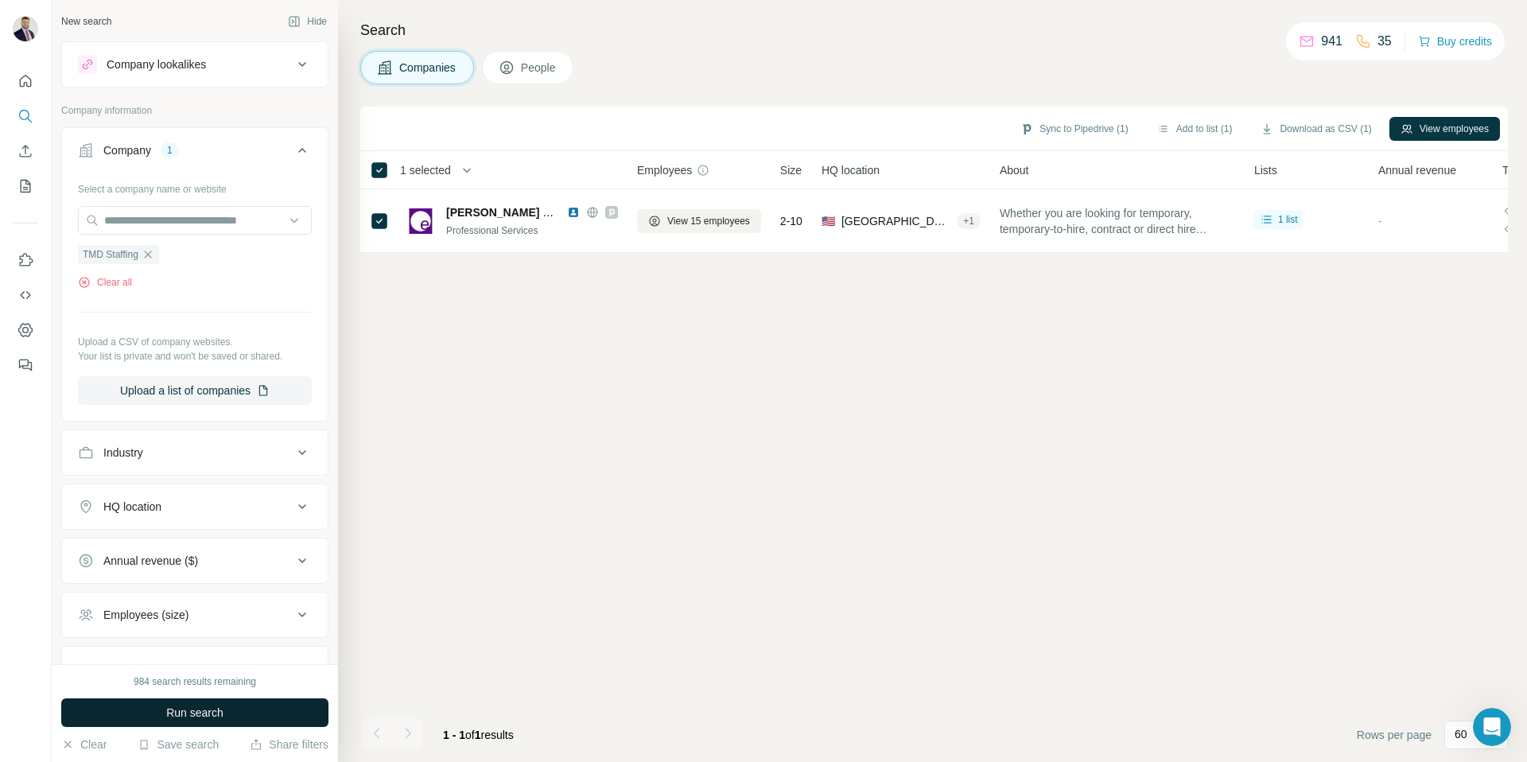
click at [200, 706] on span "Run search" at bounding box center [194, 713] width 57 height 16
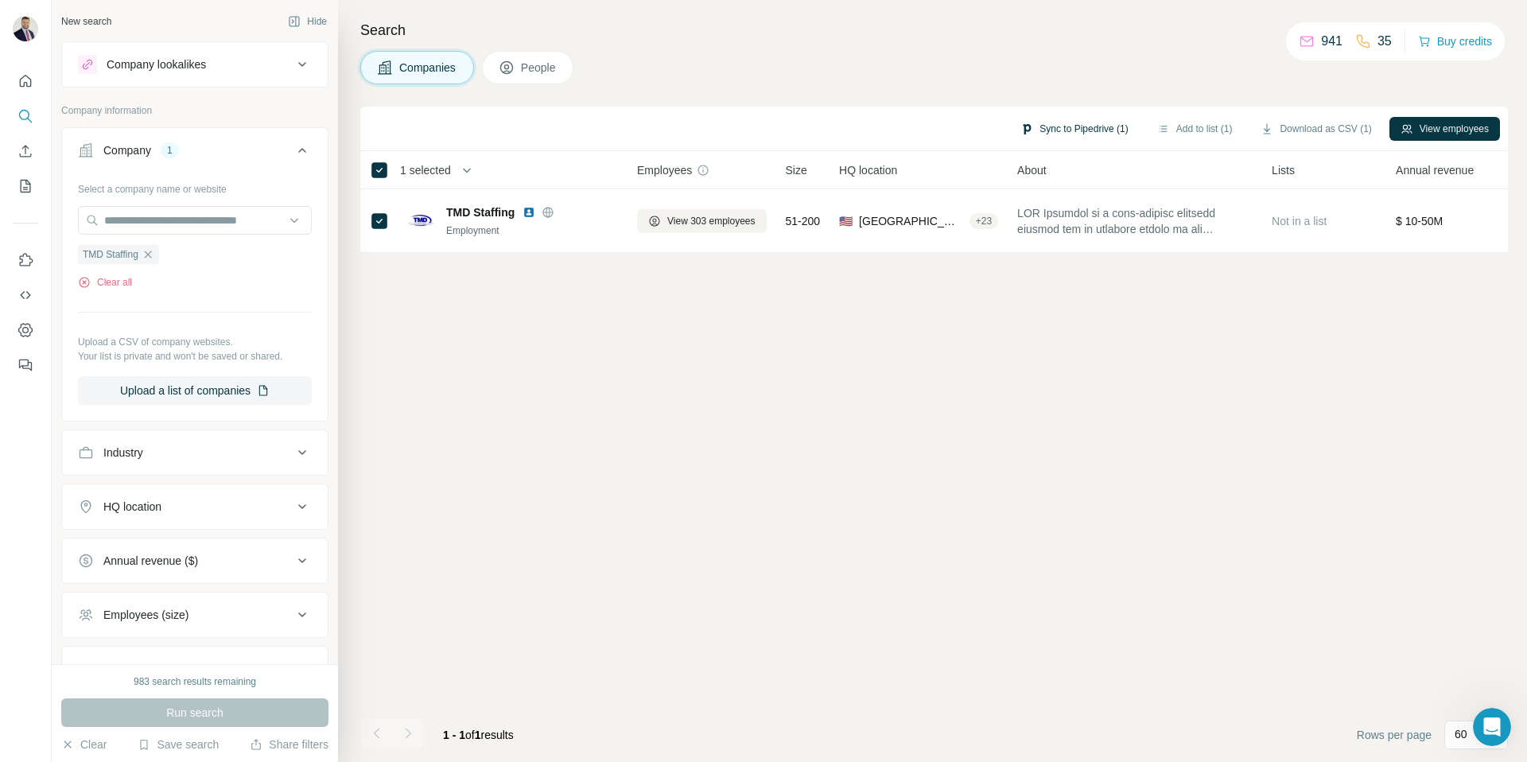
click at [1054, 129] on button "Sync to Pipedrive (1)" at bounding box center [1074, 129] width 130 height 24
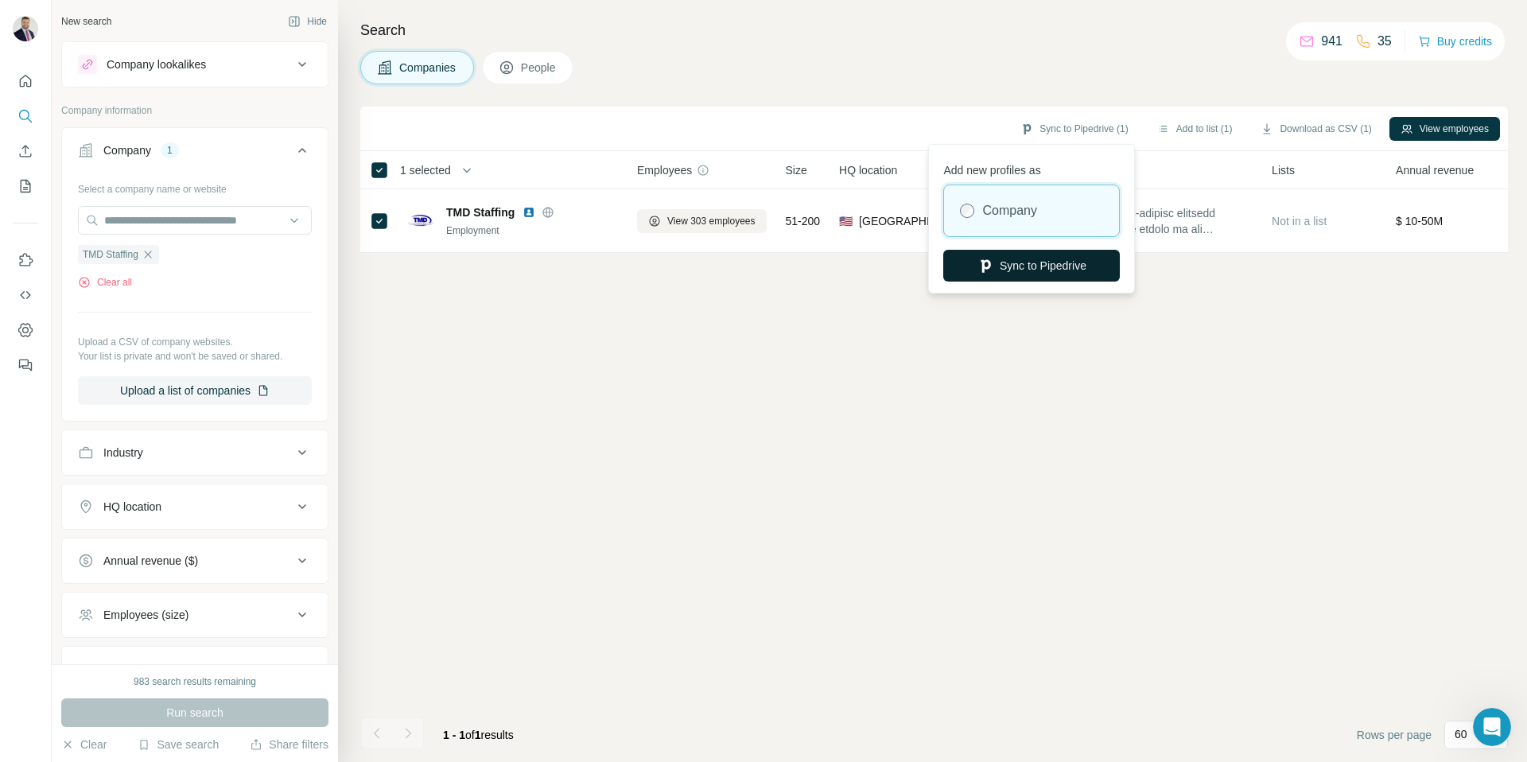
click at [1034, 263] on button "Sync to Pipedrive" at bounding box center [1031, 266] width 177 height 32
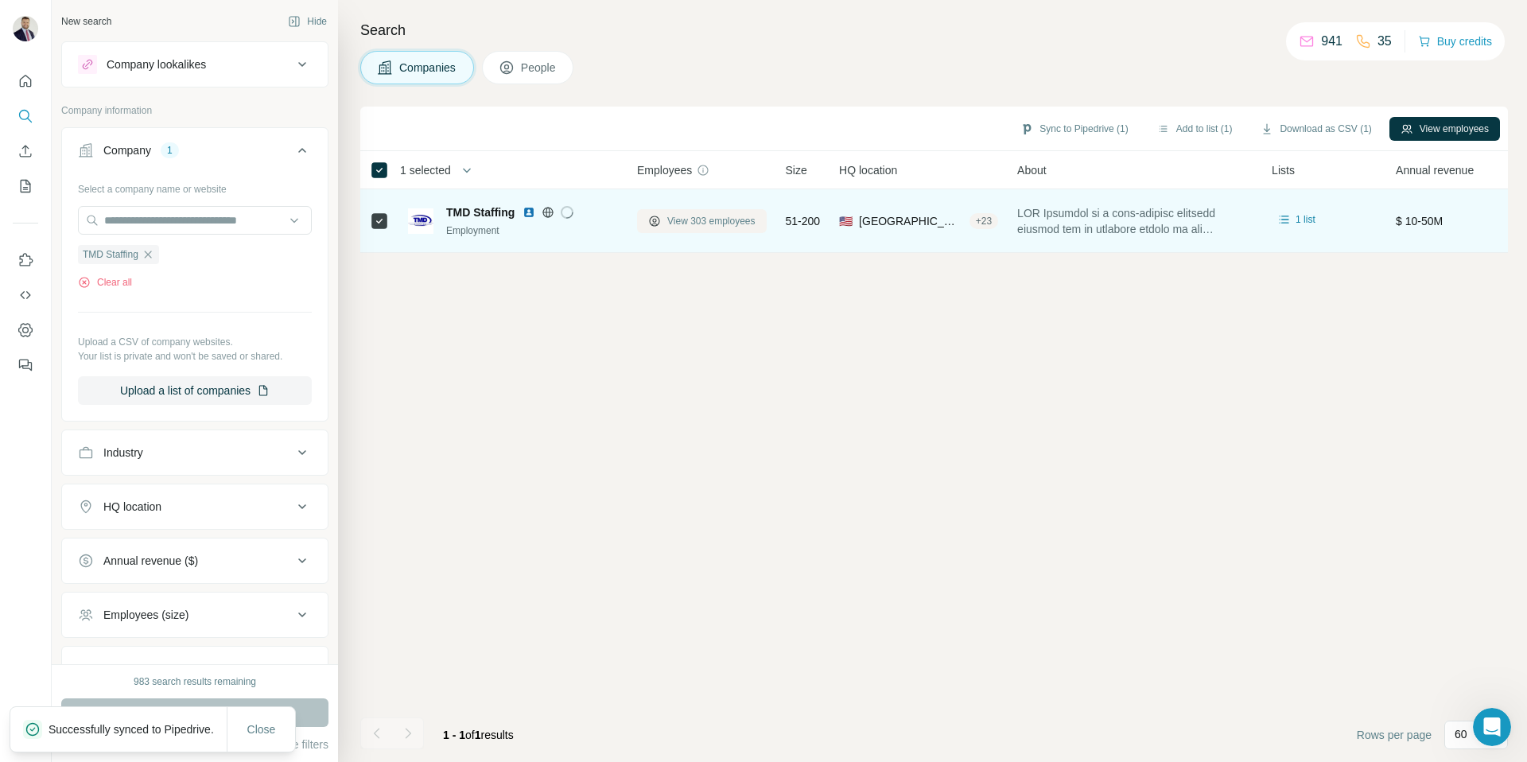
click at [718, 221] on span "View 303 employees" at bounding box center [711, 221] width 88 height 14
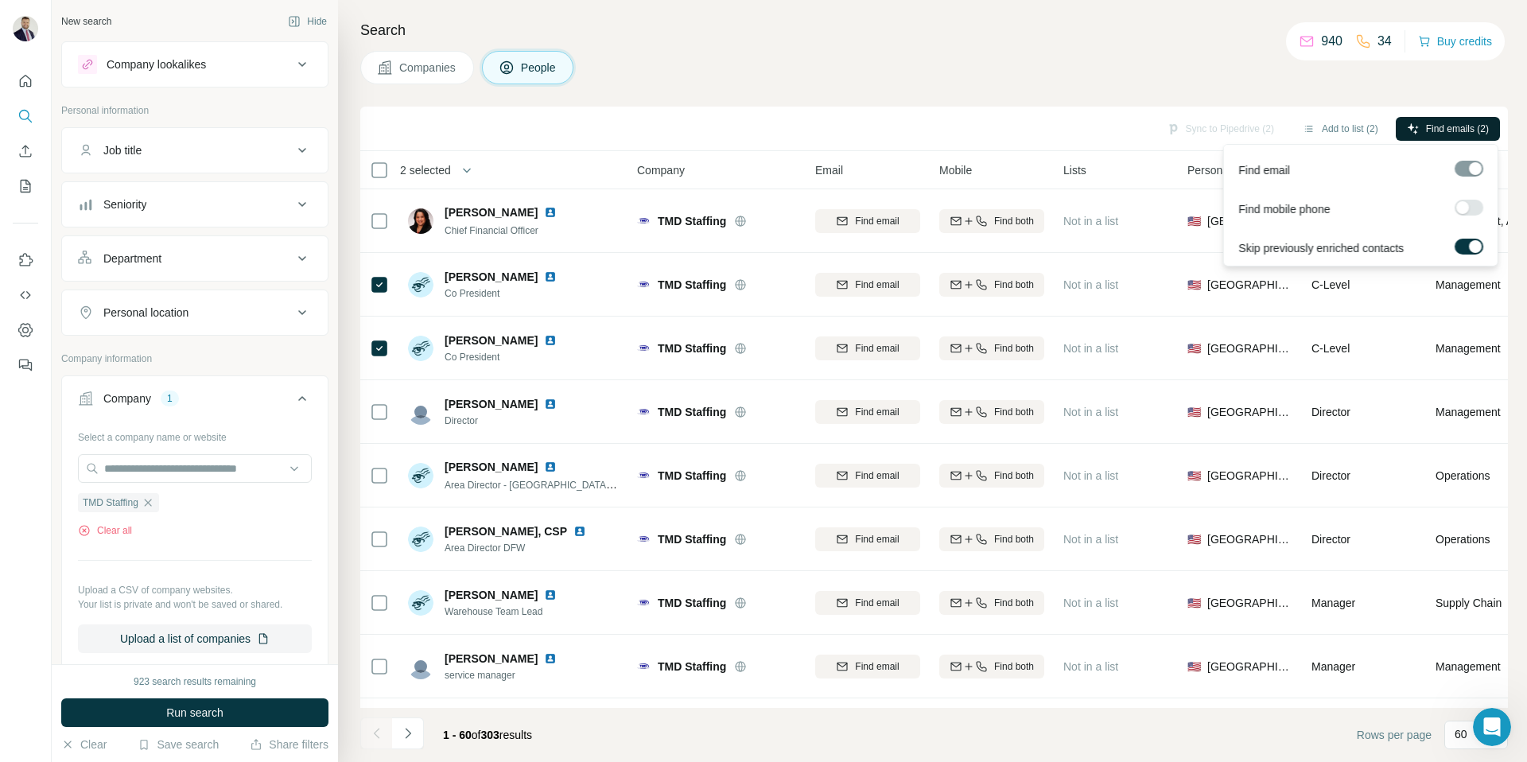
click at [1442, 120] on button "Find emails (2)" at bounding box center [1448, 129] width 104 height 24
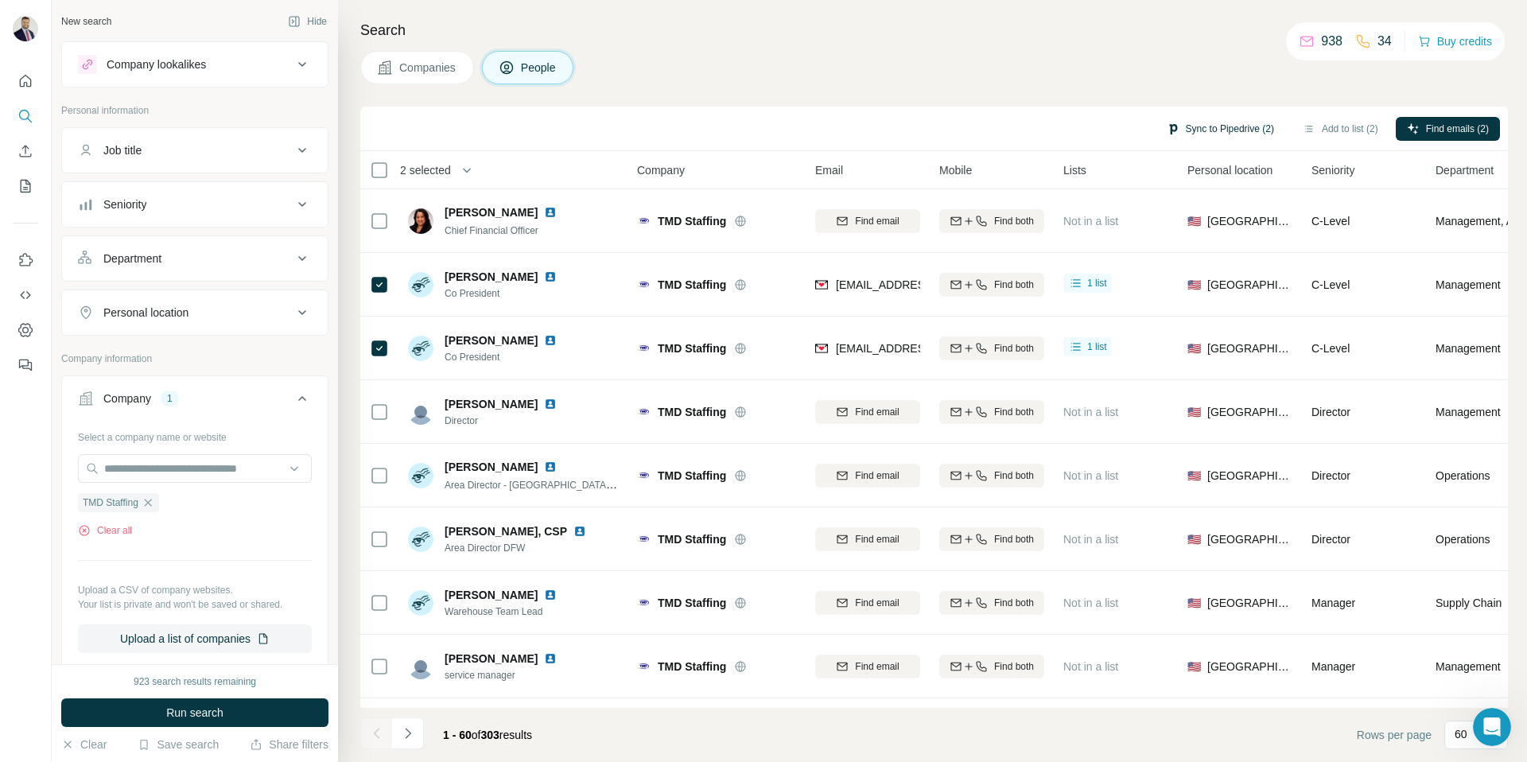
click at [1195, 122] on button "Sync to Pipedrive (2)" at bounding box center [1221, 129] width 130 height 24
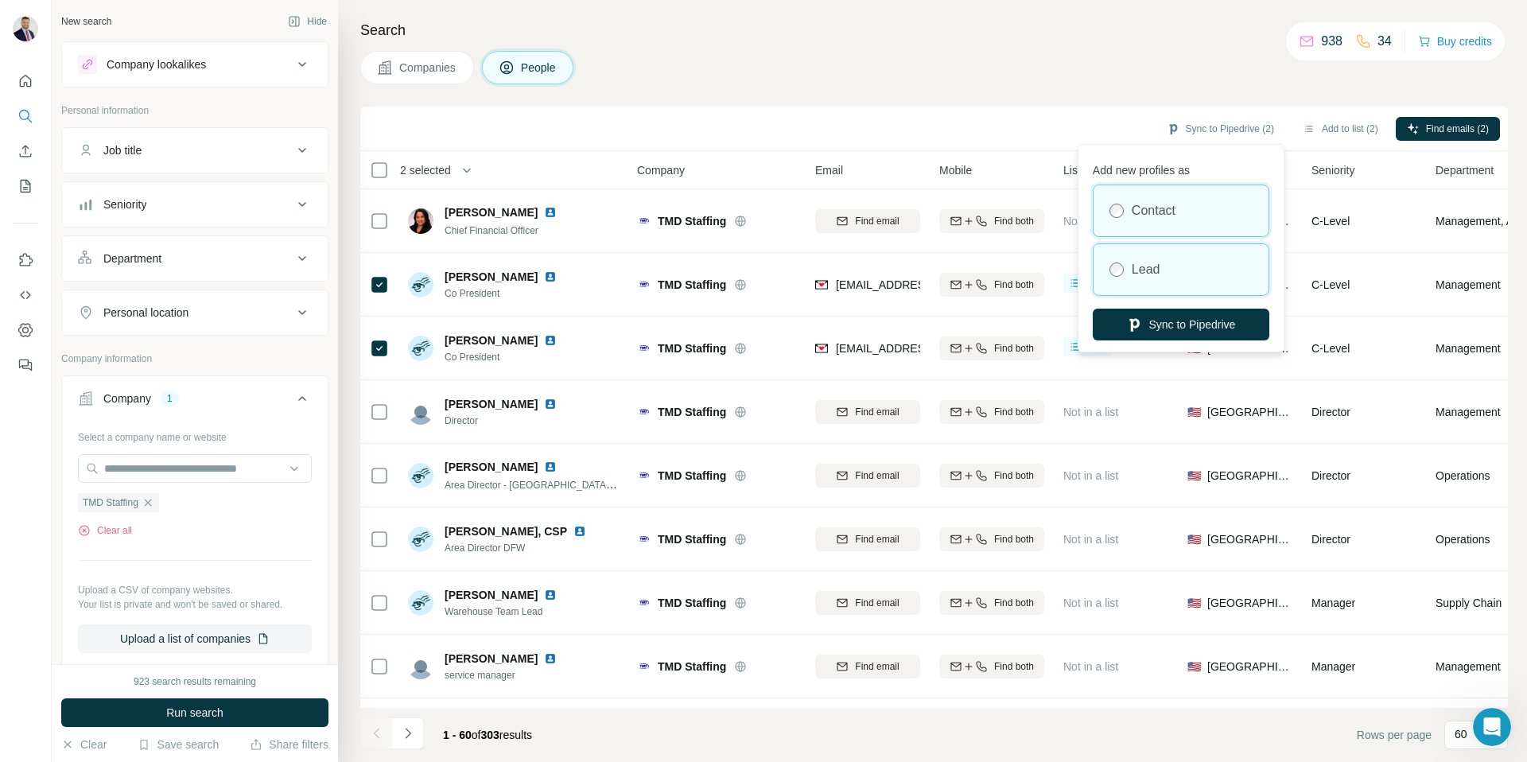
click at [1152, 262] on label "Lead" at bounding box center [1146, 269] width 29 height 19
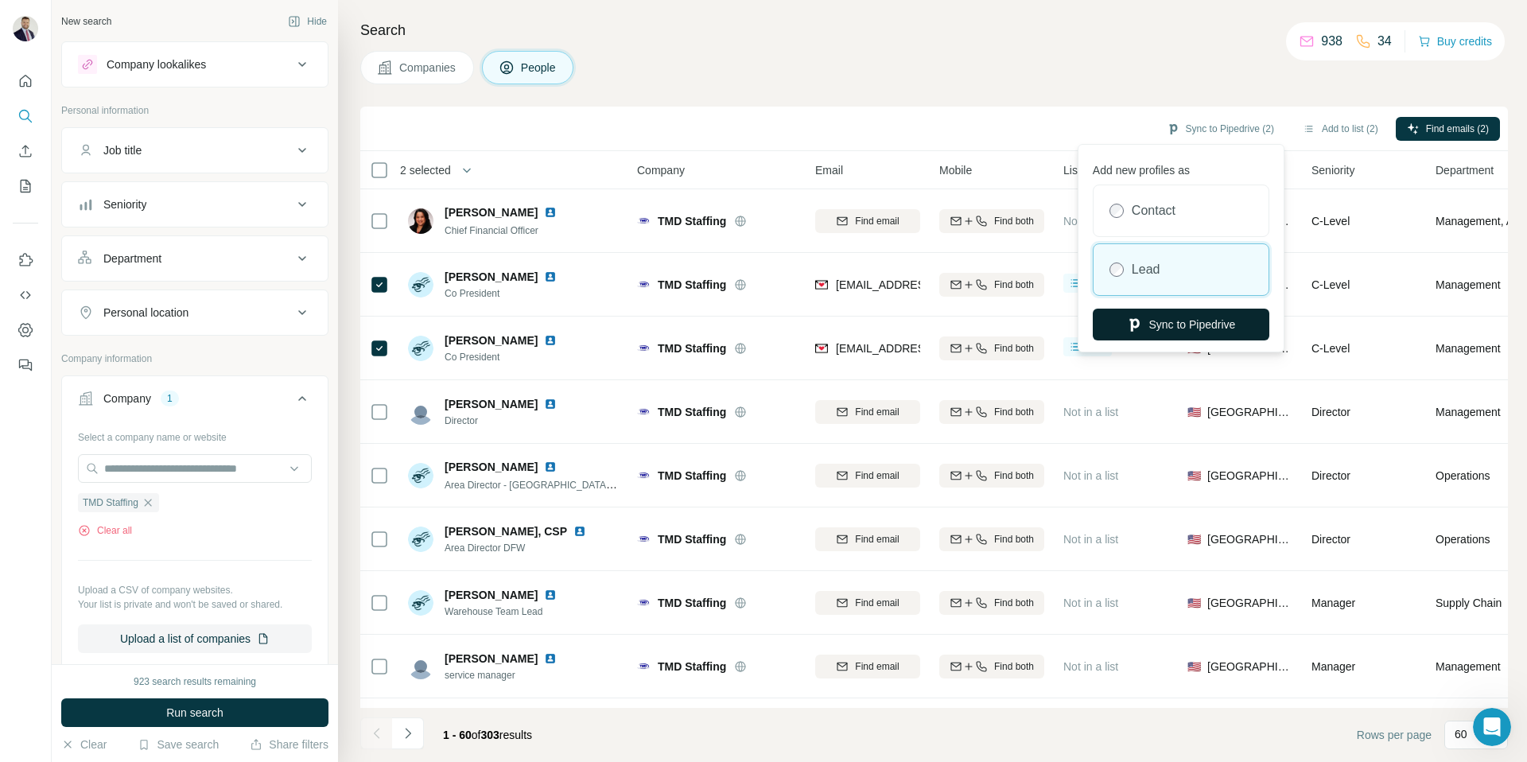
click at [1189, 320] on button "Sync to Pipedrive" at bounding box center [1181, 325] width 177 height 32
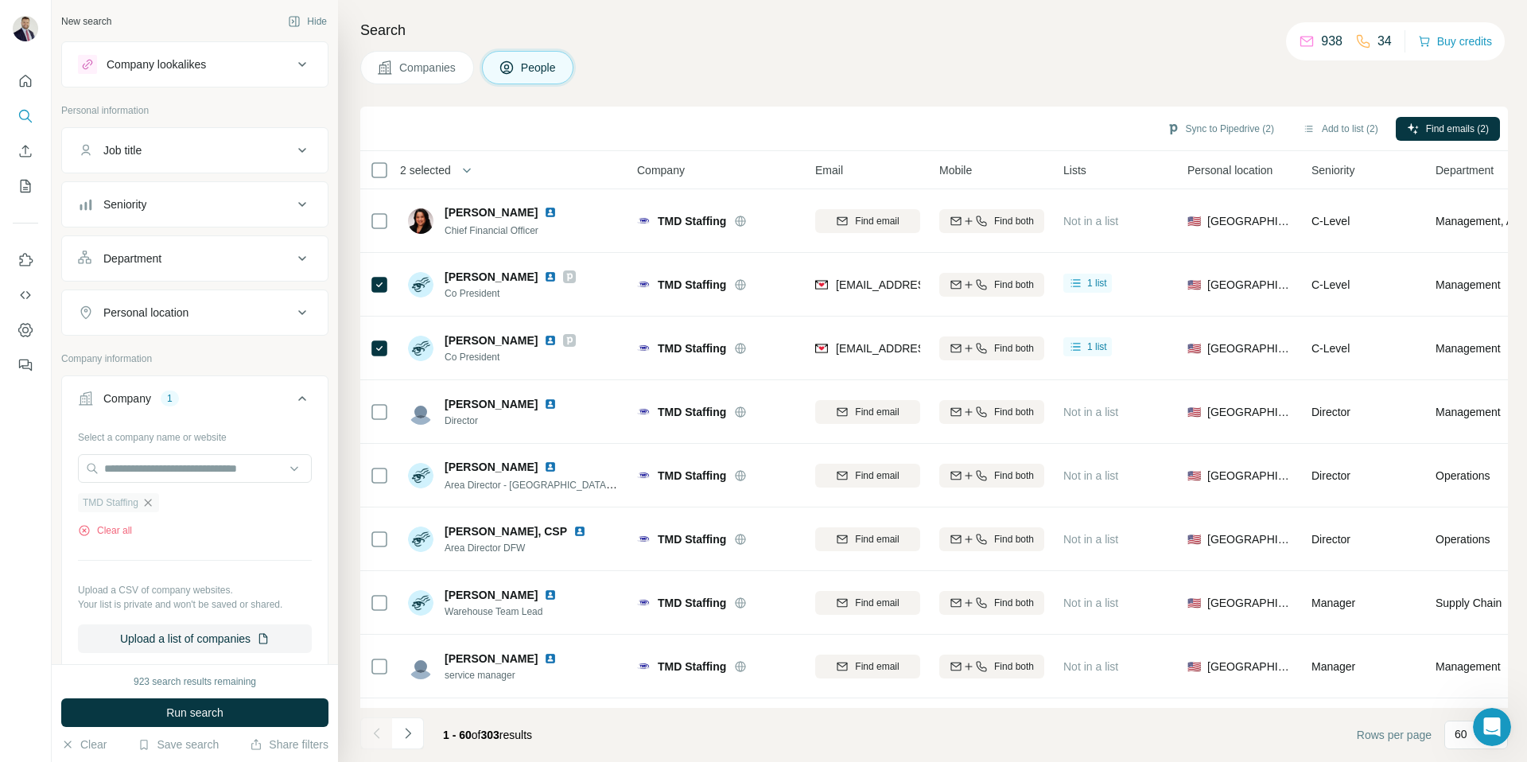
click at [146, 499] on icon "button" at bounding box center [148, 502] width 13 height 13
click at [146, 499] on div "Select a company name or website TMD Staffing Clear all Upload a CSV of company…" at bounding box center [195, 538] width 234 height 229
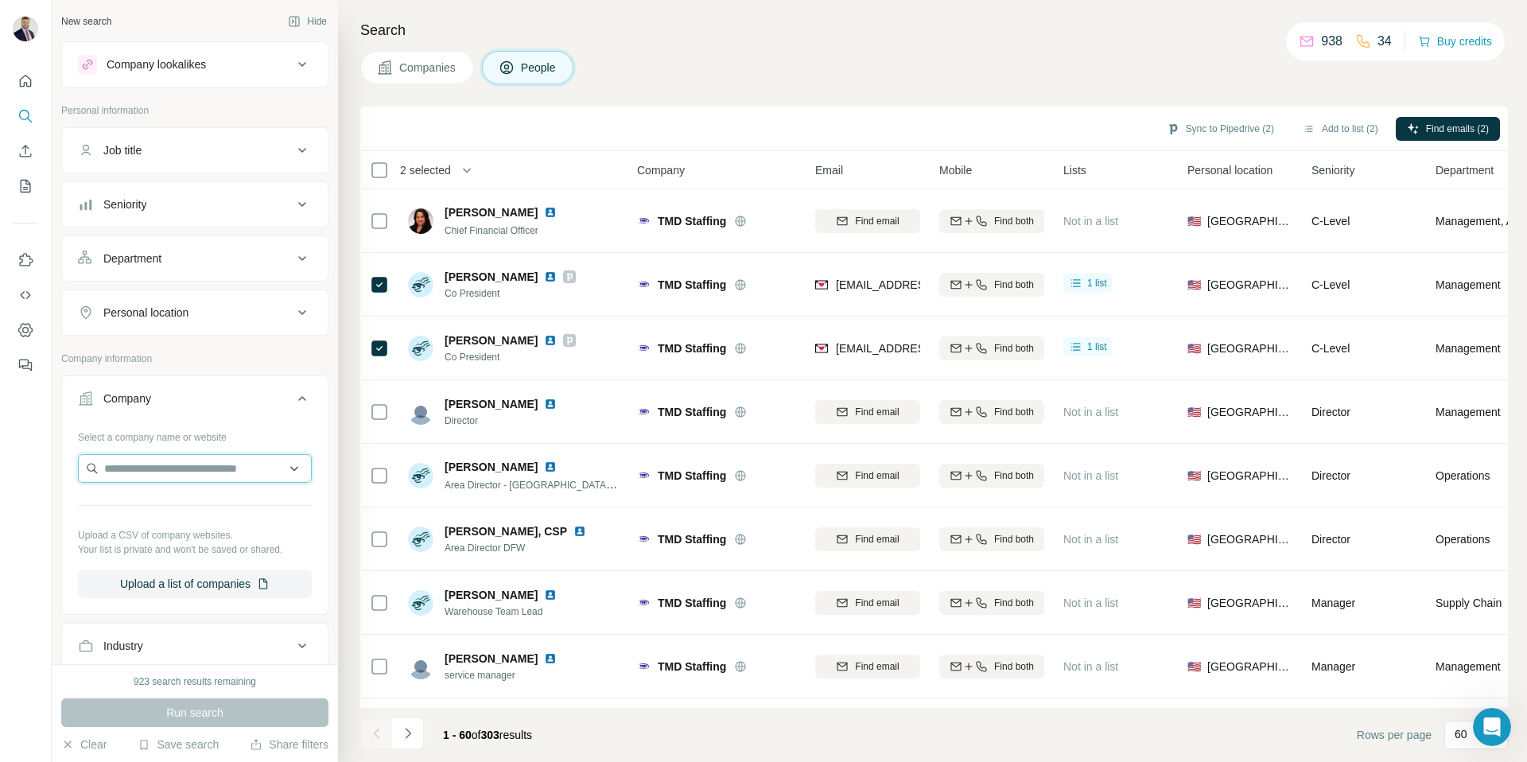
click at [158, 470] on input "text" at bounding box center [195, 468] width 234 height 29
type input "**********"
click at [198, 505] on p "extraresourcestaffing.com" at bounding box center [167, 504] width 89 height 16
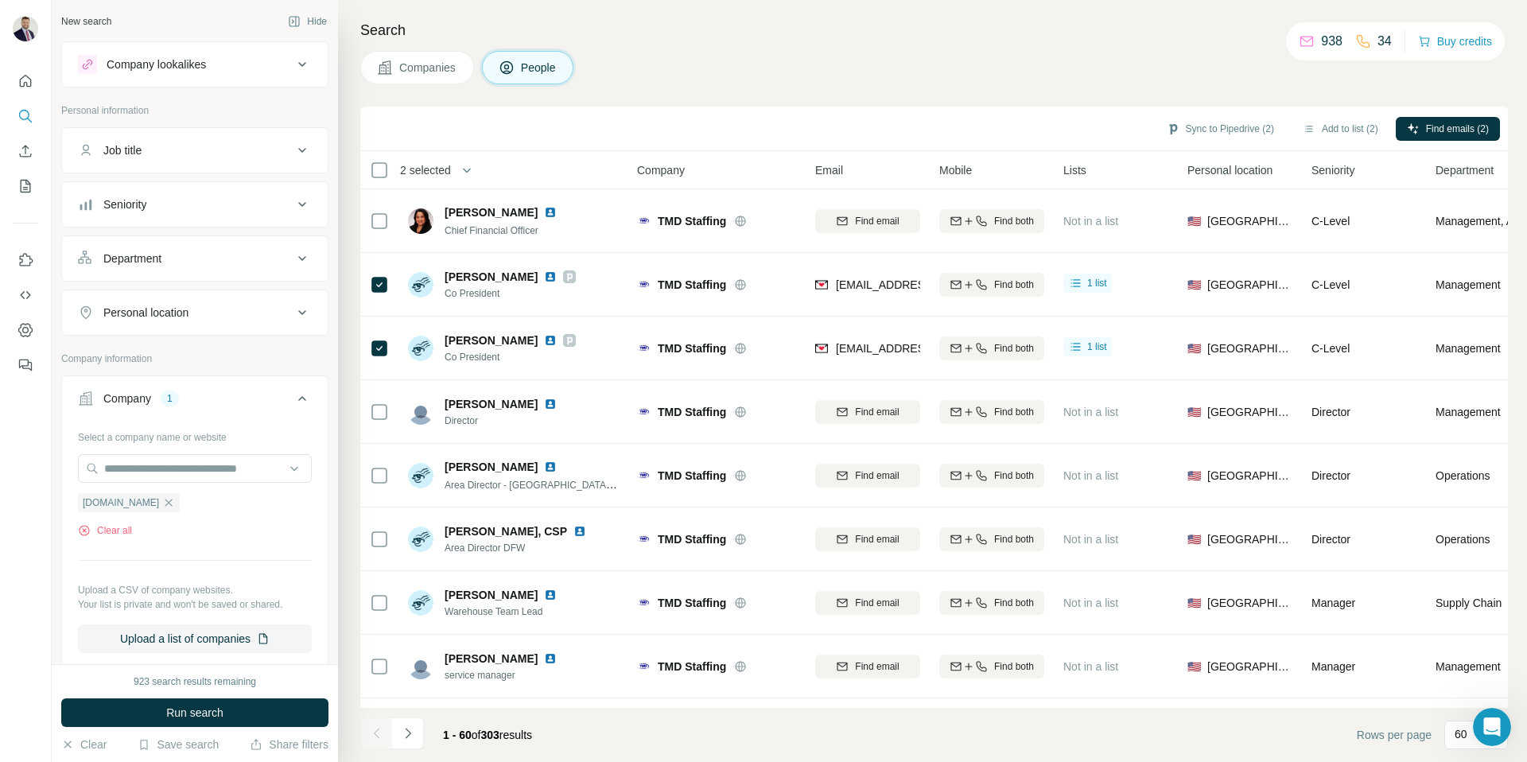
scroll to position [0, 0]
click at [193, 706] on span "Run search" at bounding box center [194, 713] width 57 height 16
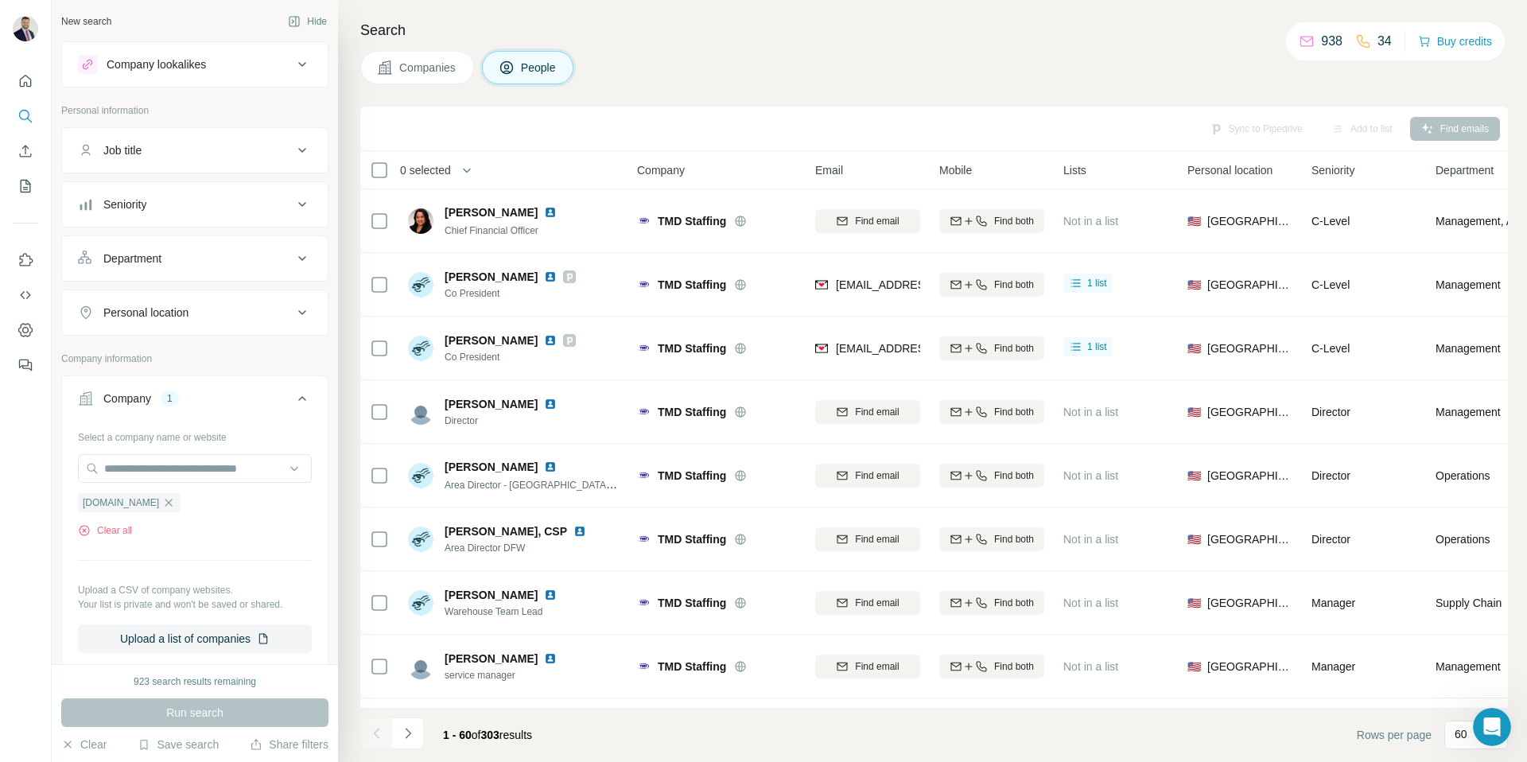
click at [415, 82] on button "Companies" at bounding box center [417, 67] width 114 height 33
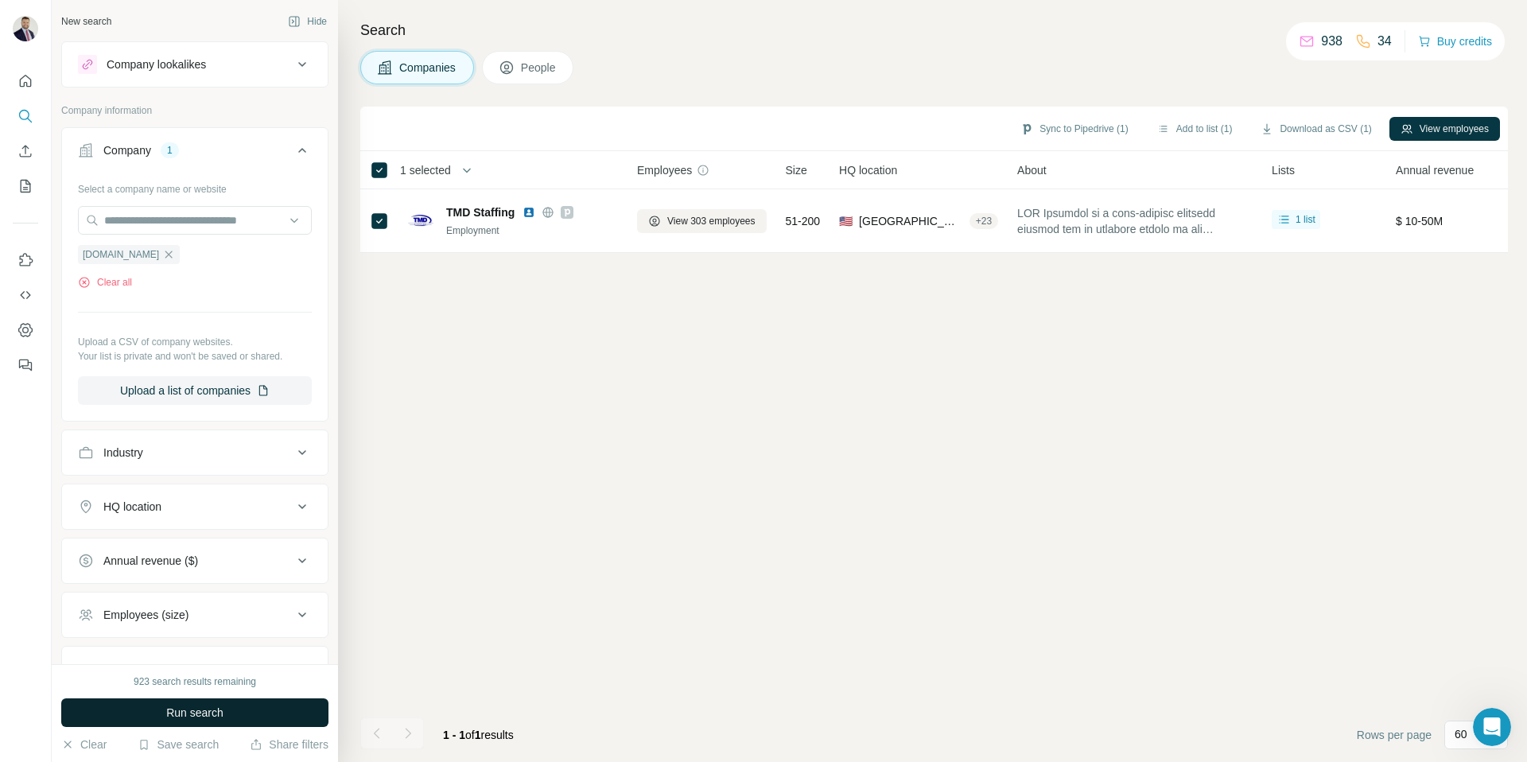
click at [214, 705] on span "Run search" at bounding box center [194, 713] width 57 height 16
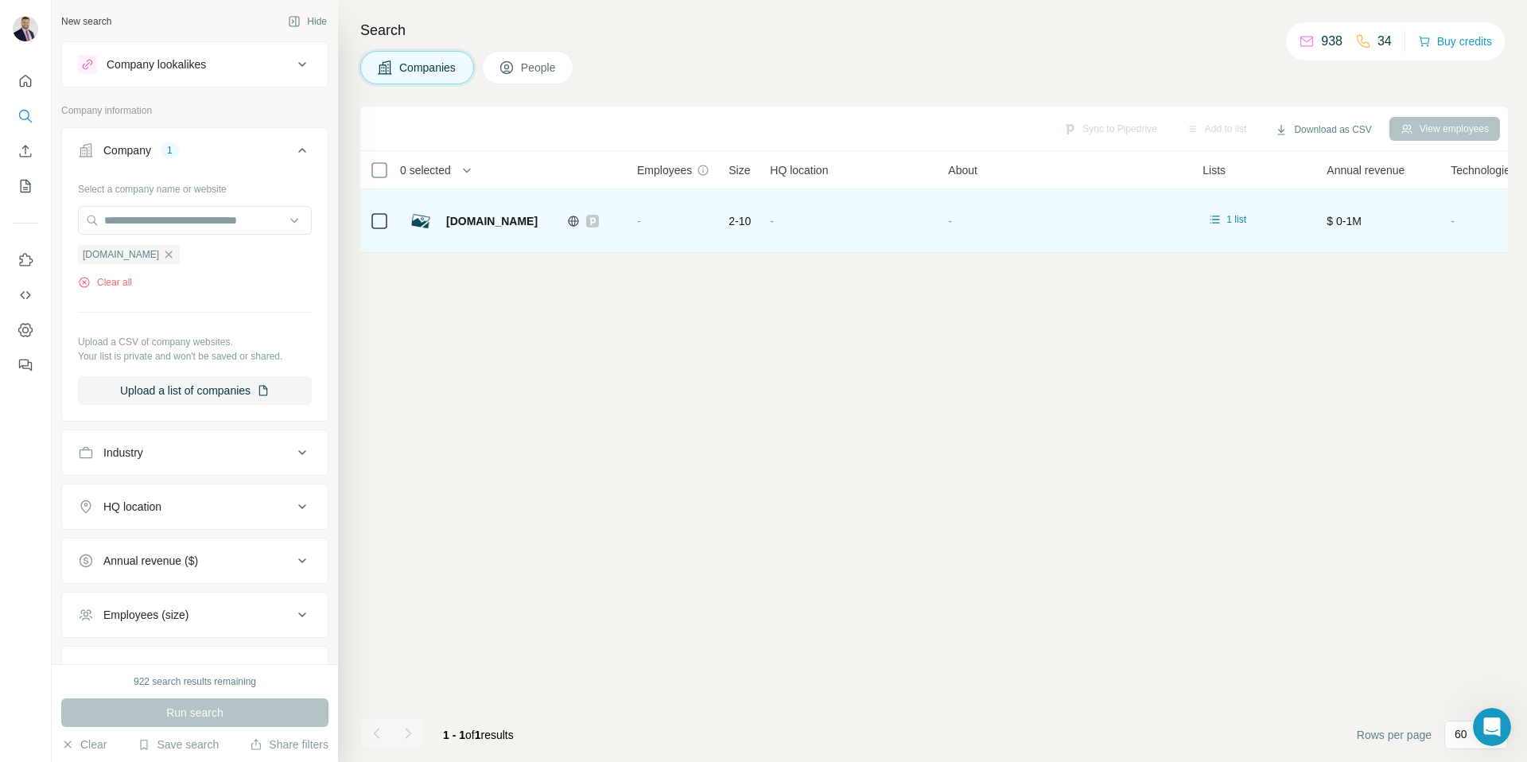
click at [367, 225] on td at bounding box center [379, 221] width 38 height 64
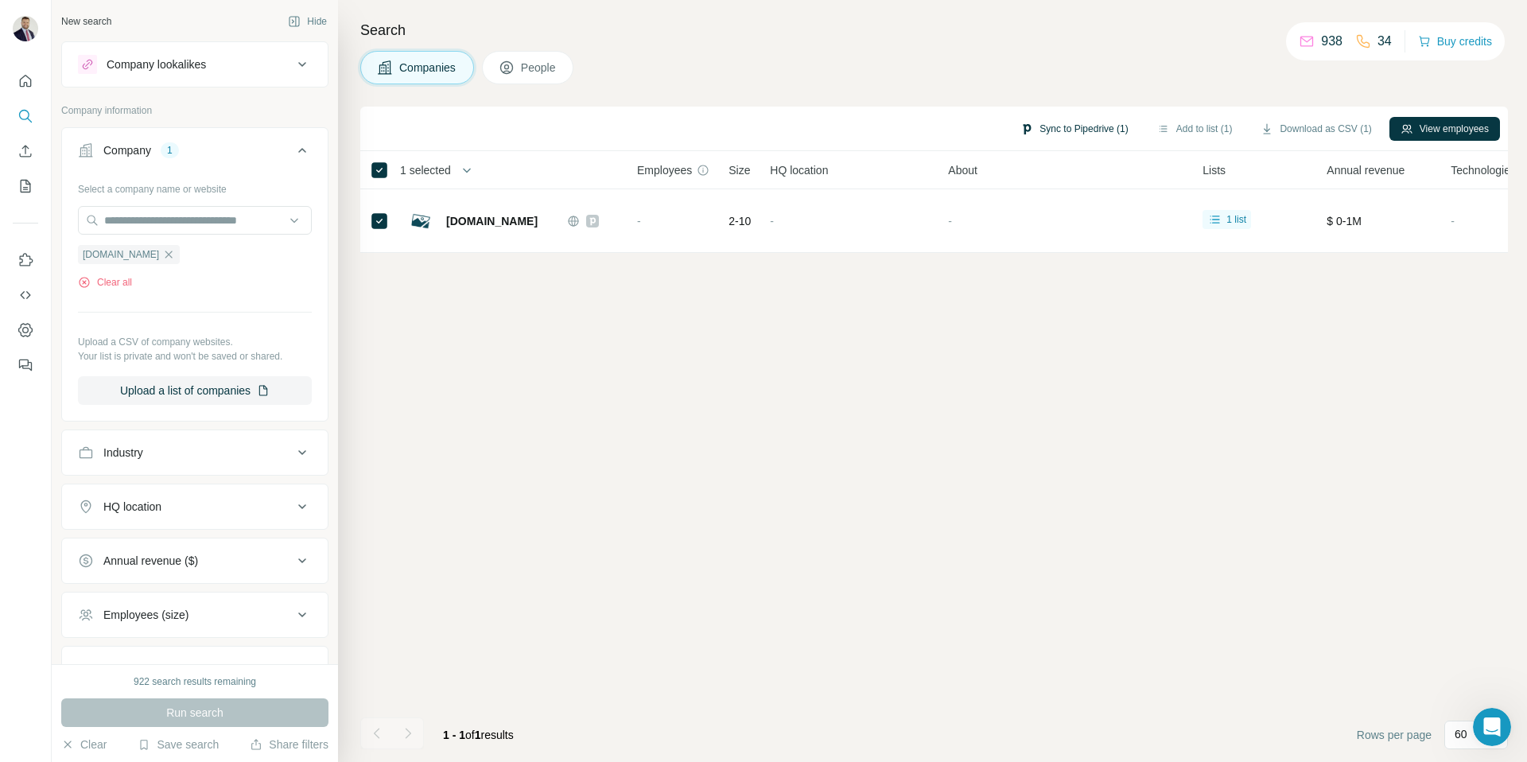
click at [1078, 126] on button "Sync to Pipedrive (1)" at bounding box center [1074, 129] width 130 height 24
click at [1037, 247] on button "Sync to Pipedrive" at bounding box center [1031, 247] width 177 height 32
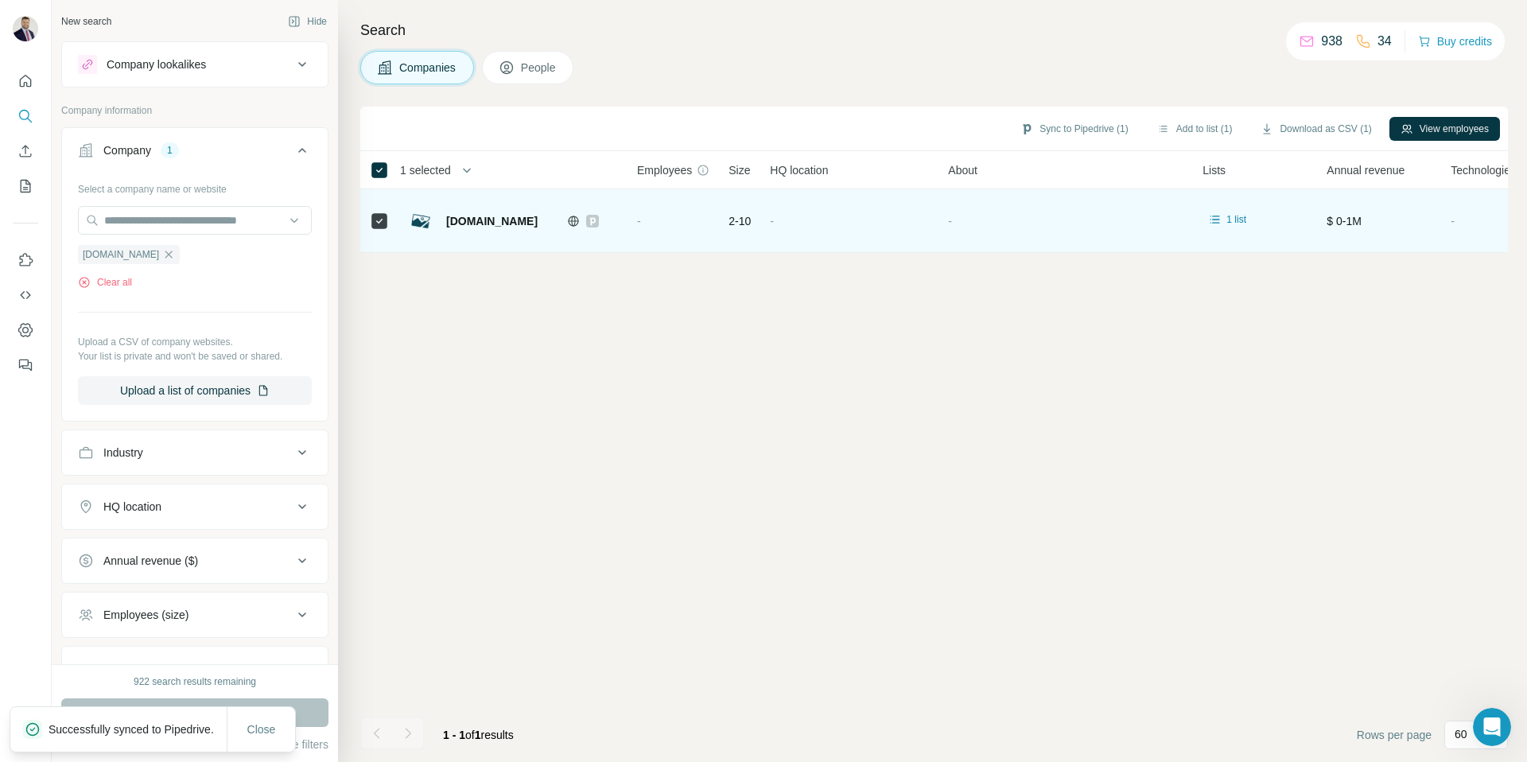
click at [572, 222] on icon at bounding box center [573, 221] width 13 height 13
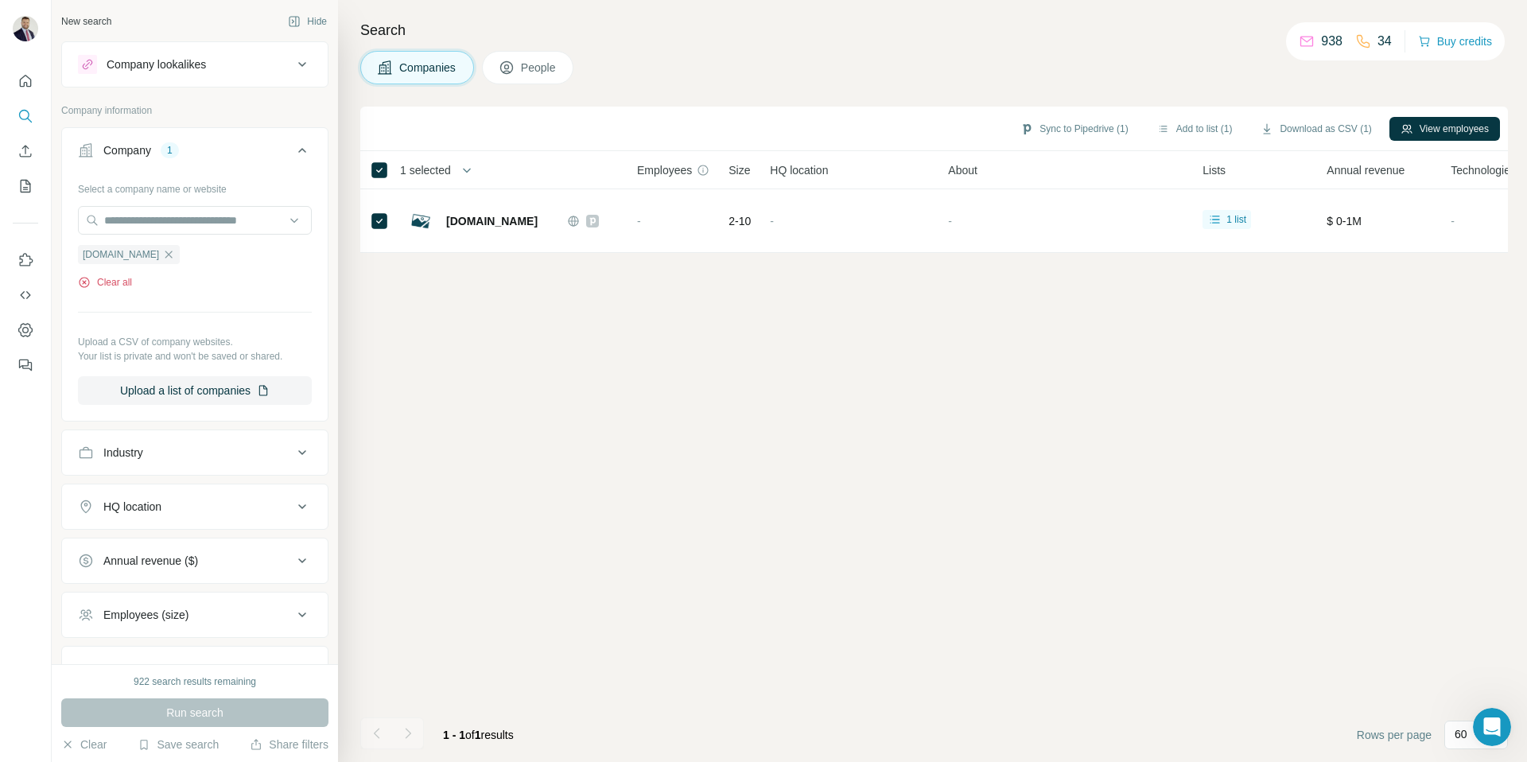
click at [122, 283] on button "Clear all" at bounding box center [105, 282] width 54 height 14
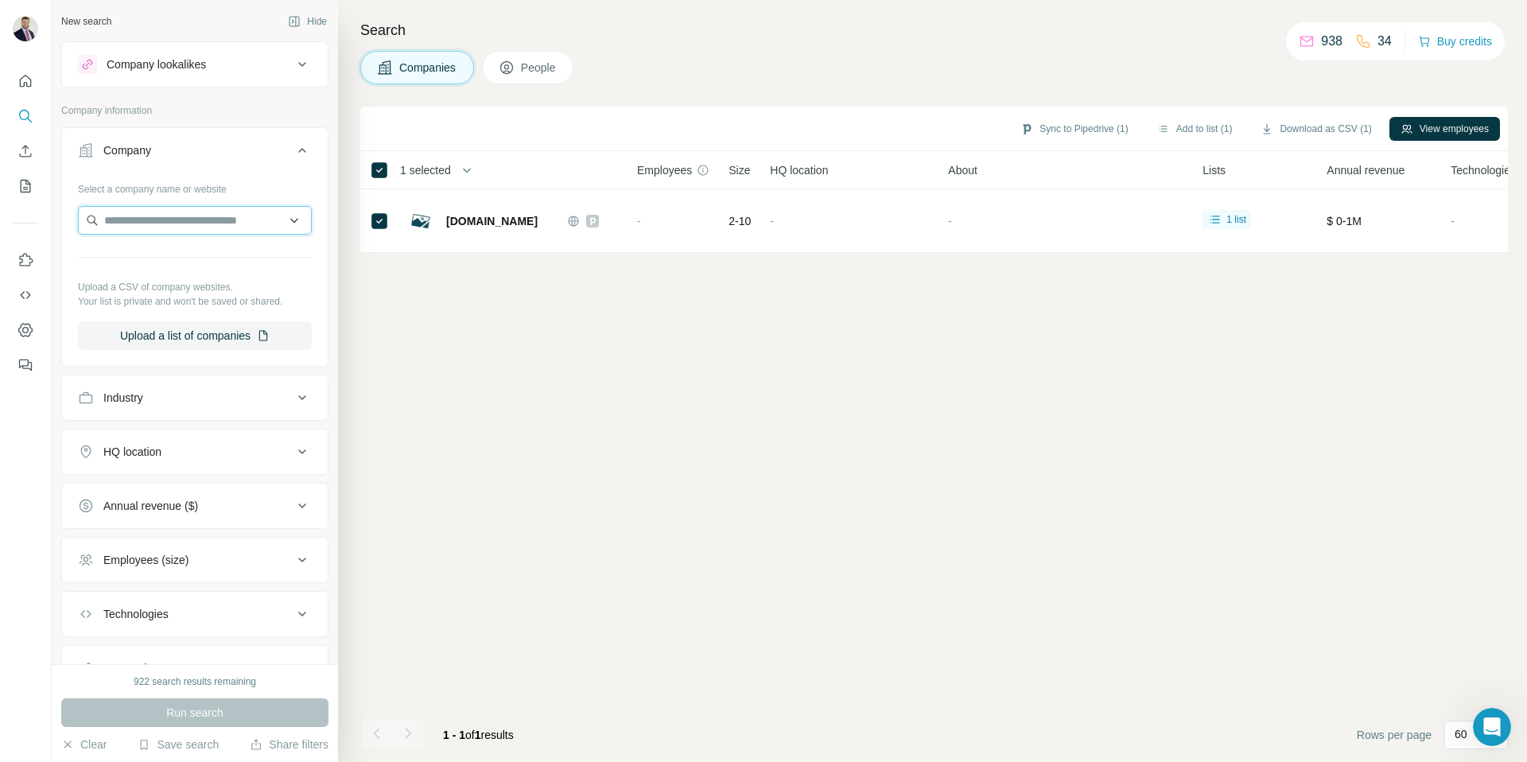
click at [167, 231] on input "text" at bounding box center [195, 220] width 234 height 29
type input "**********"
click at [181, 255] on p "PeopleReady" at bounding box center [161, 256] width 76 height 16
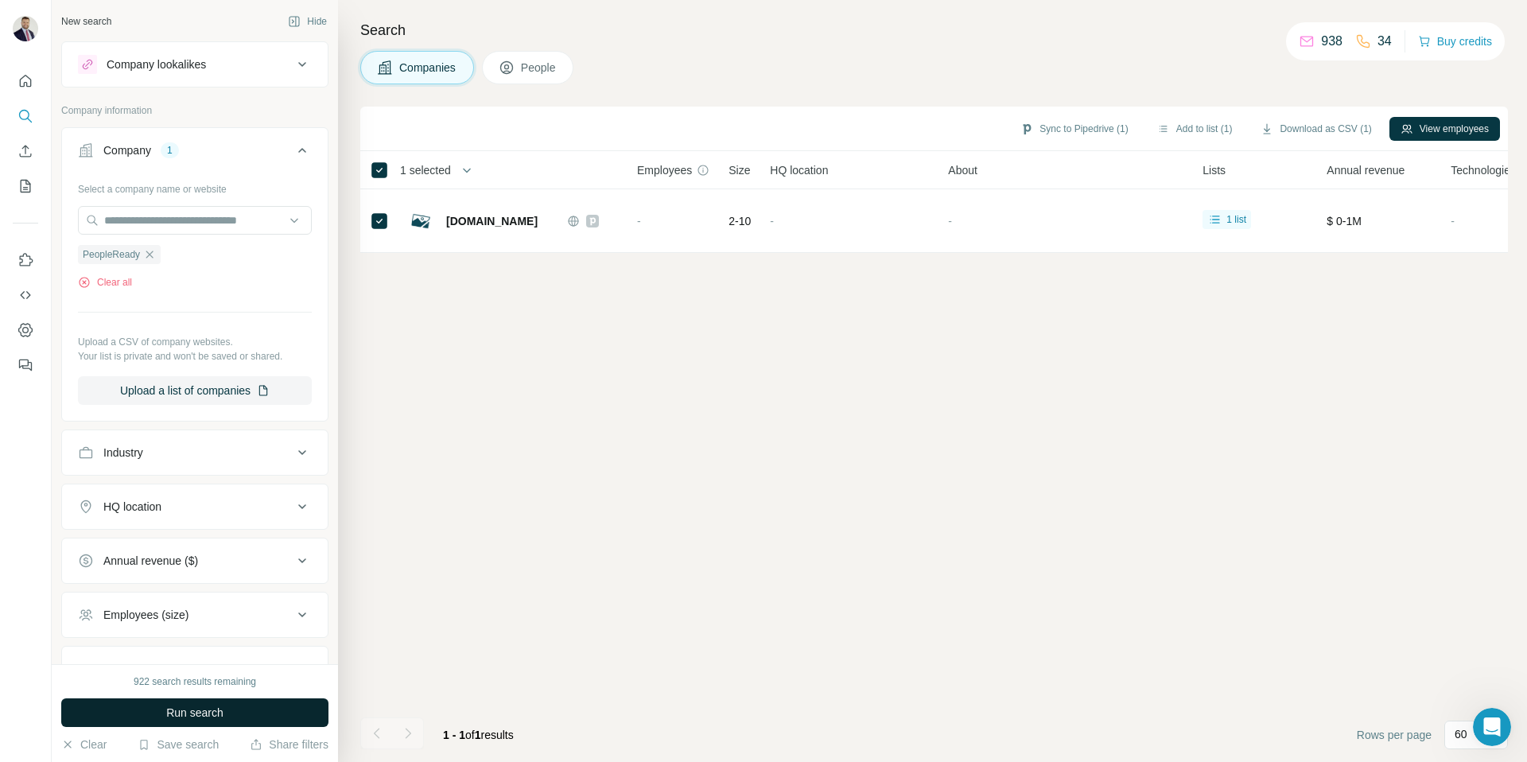
click at [207, 711] on span "Run search" at bounding box center [194, 713] width 57 height 16
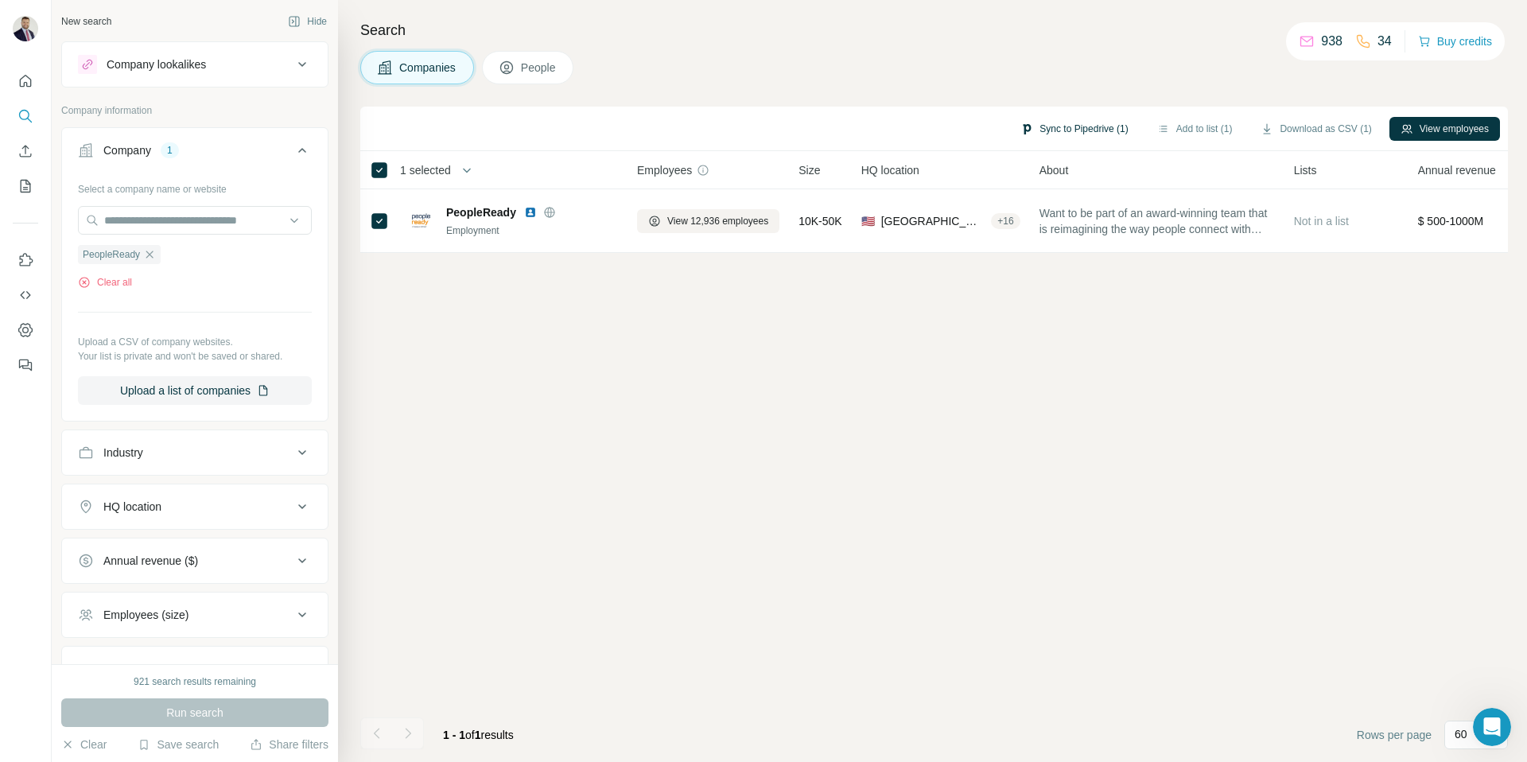
click at [1051, 126] on button "Sync to Pipedrive (1)" at bounding box center [1074, 129] width 130 height 24
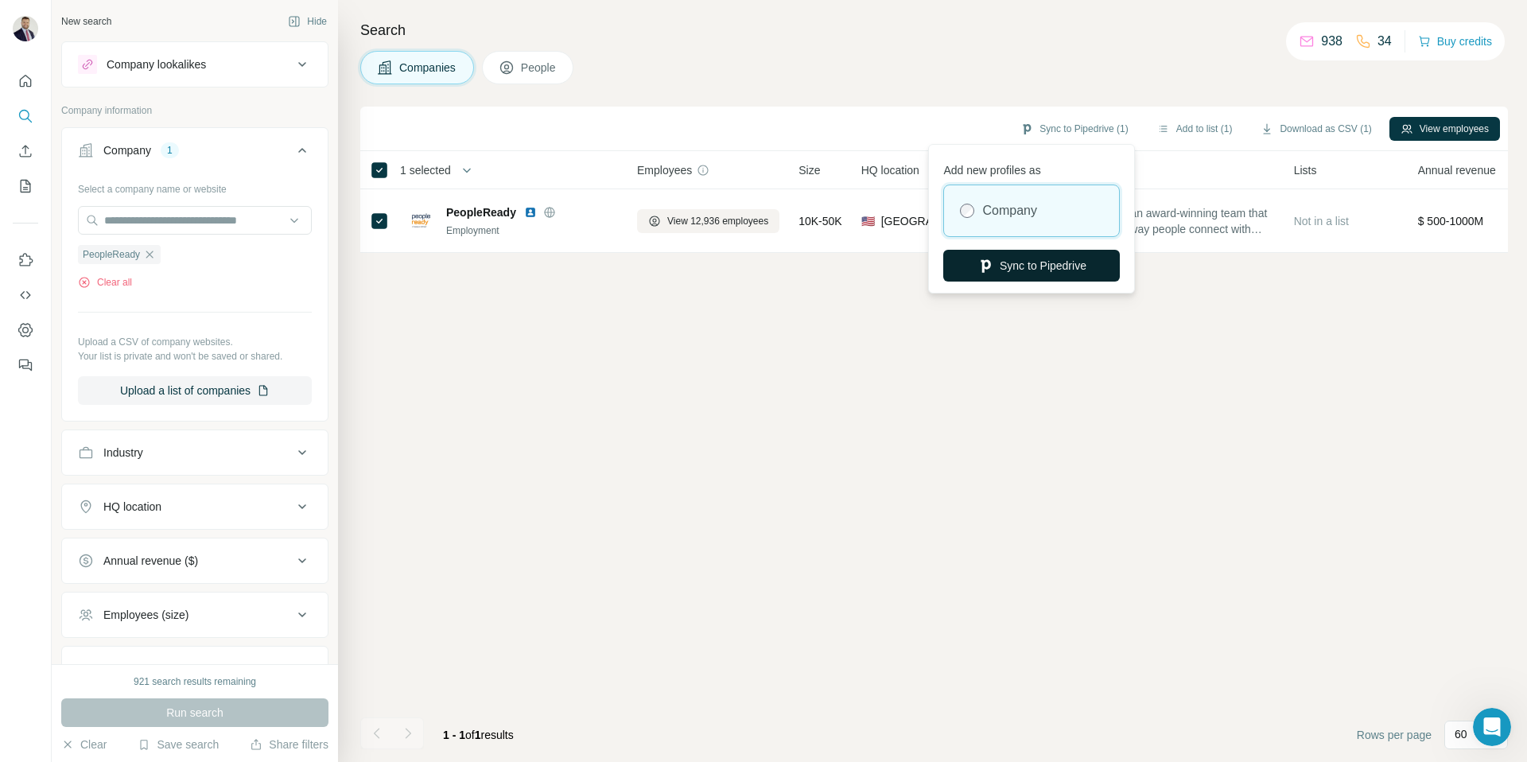
click at [1028, 264] on button "Sync to Pipedrive" at bounding box center [1031, 266] width 177 height 32
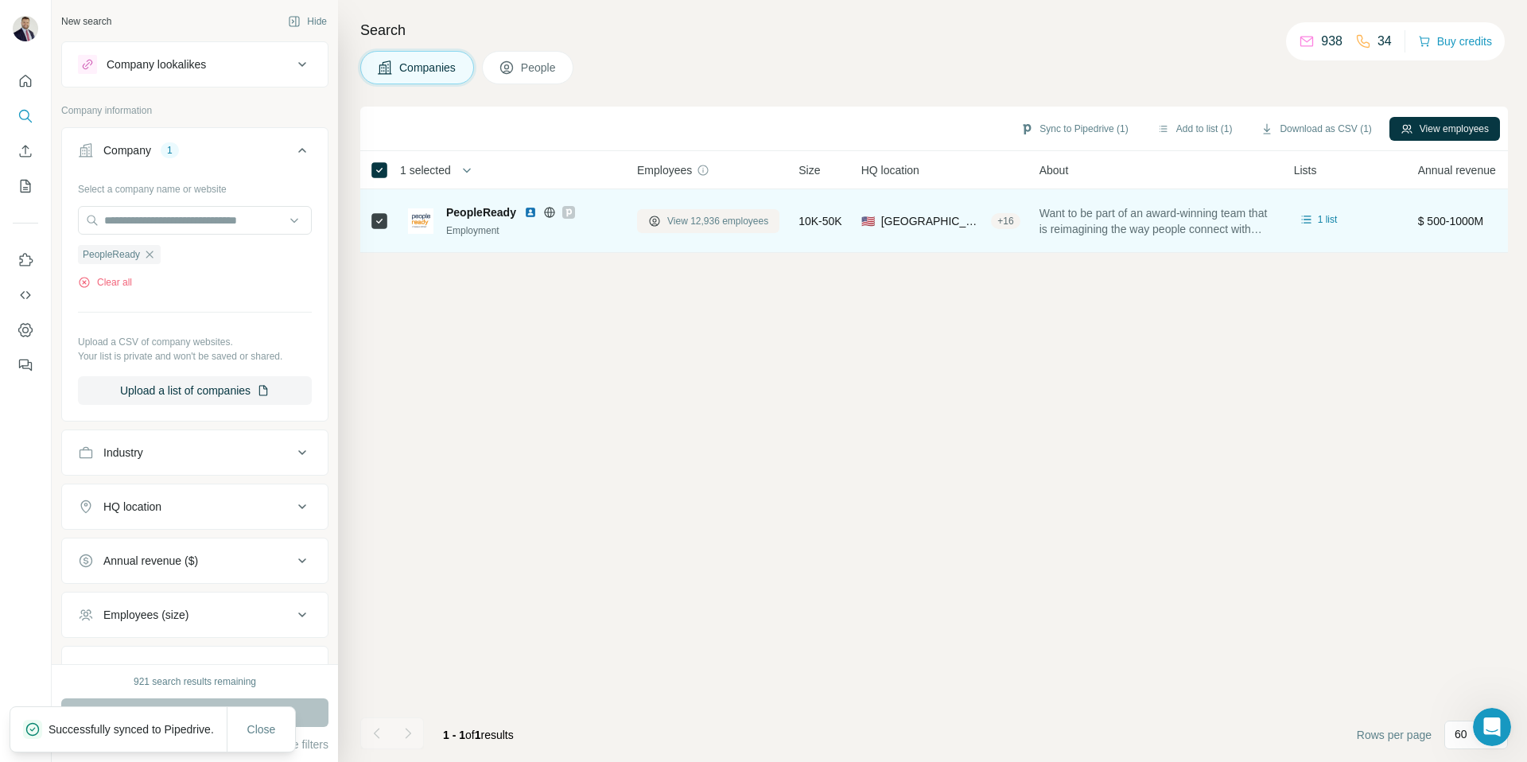
click at [711, 223] on span "View 12,936 employees" at bounding box center [717, 221] width 101 height 14
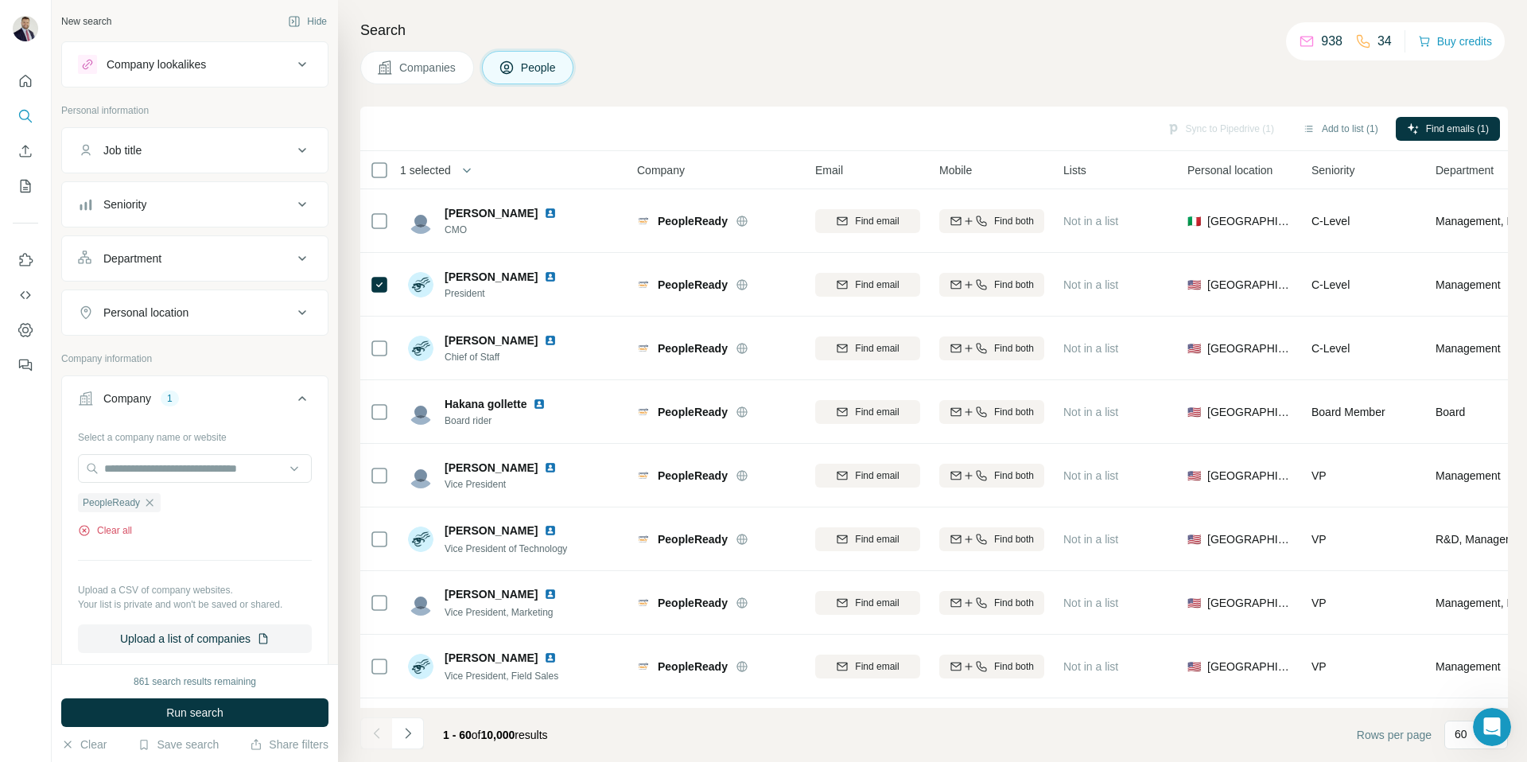
click at [115, 527] on button "Clear all" at bounding box center [105, 530] width 54 height 14
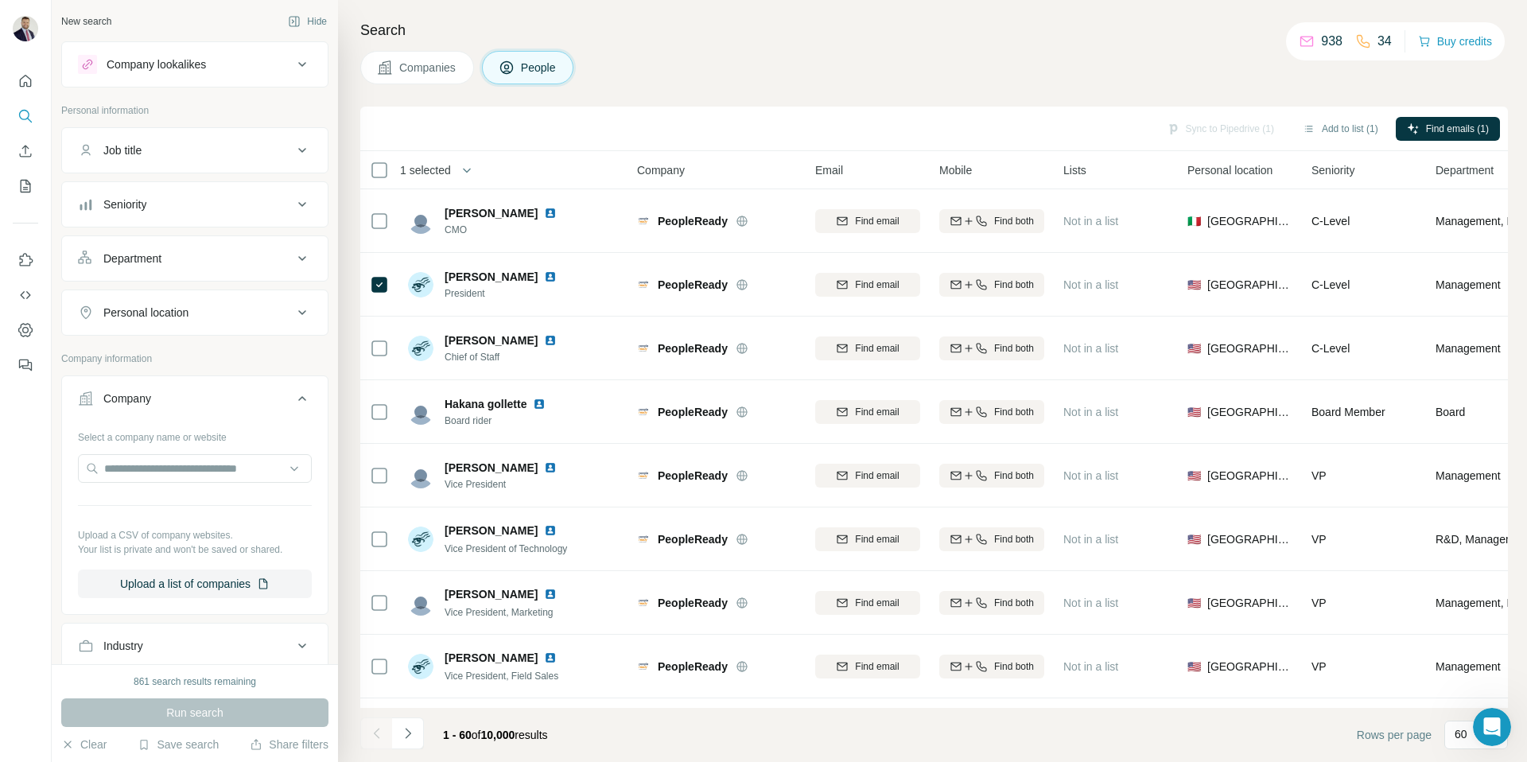
click at [145, 488] on div "Select a company name or website Upload a CSV of company websites. Your list is…" at bounding box center [195, 511] width 234 height 174
click at [161, 463] on input "text" at bounding box center [195, 468] width 234 height 29
paste input "**********"
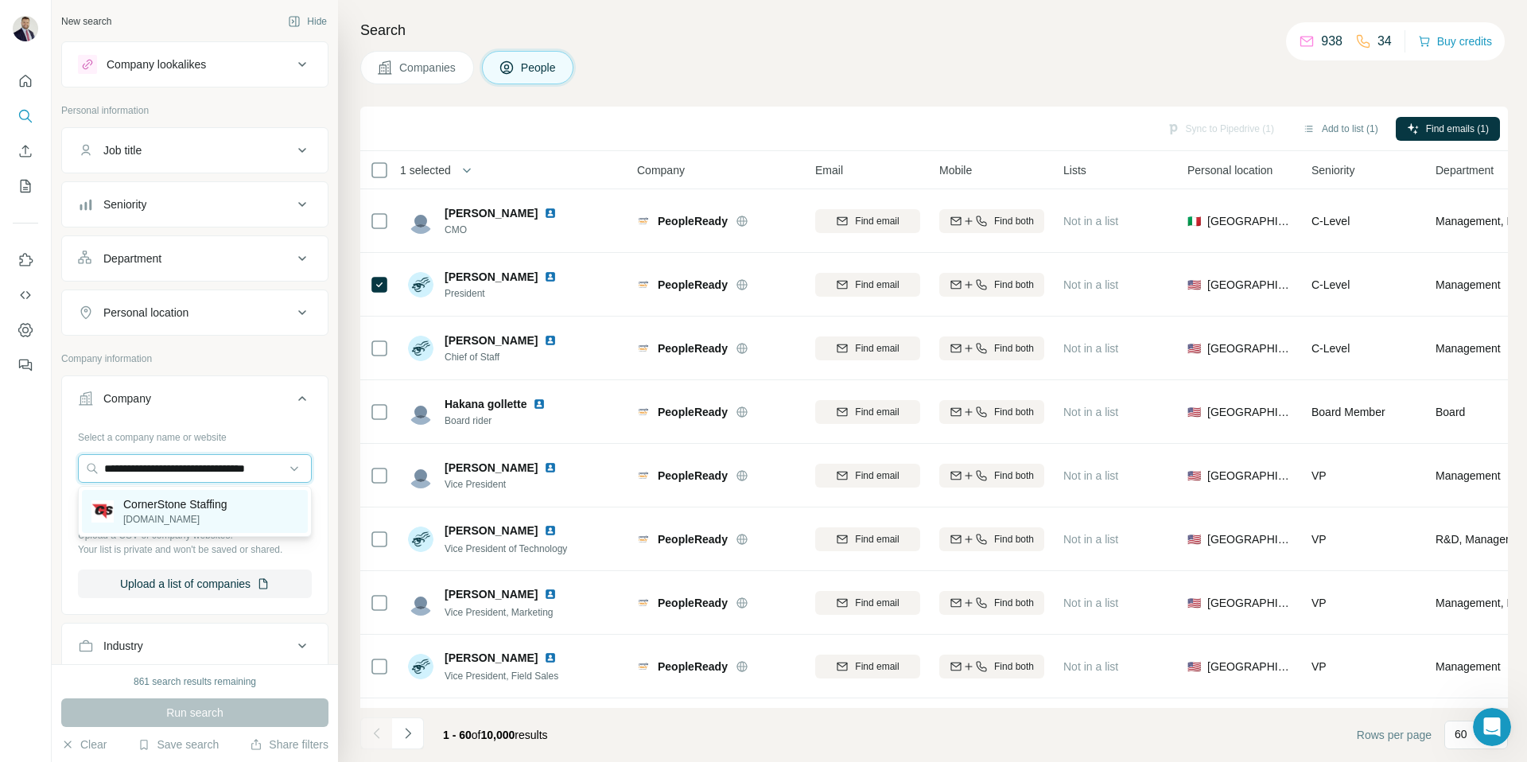
type input "**********"
click at [192, 507] on p "CornerStone Staffing" at bounding box center [175, 504] width 104 height 16
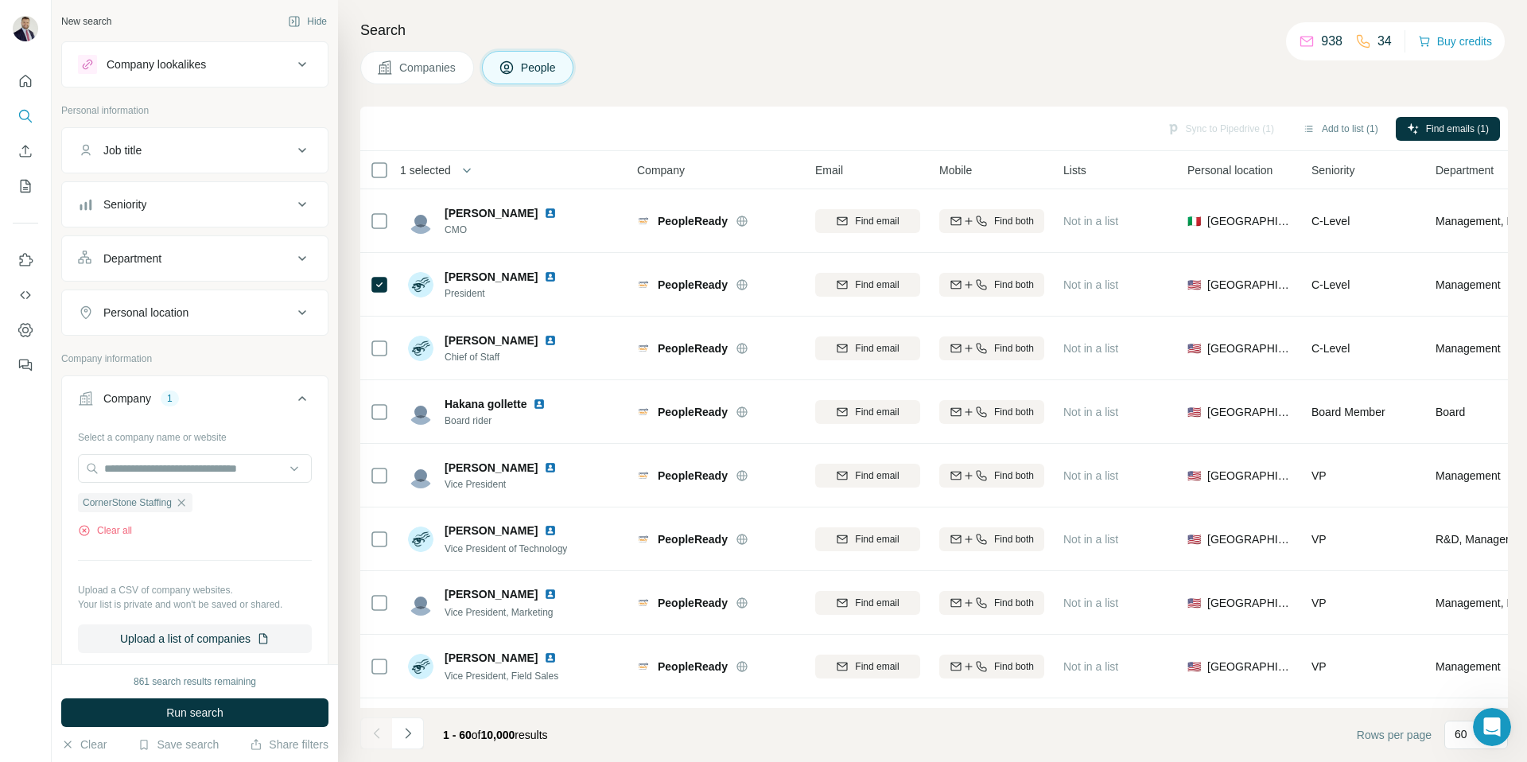
scroll to position [0, 0]
click at [198, 713] on span "Run search" at bounding box center [194, 713] width 57 height 16
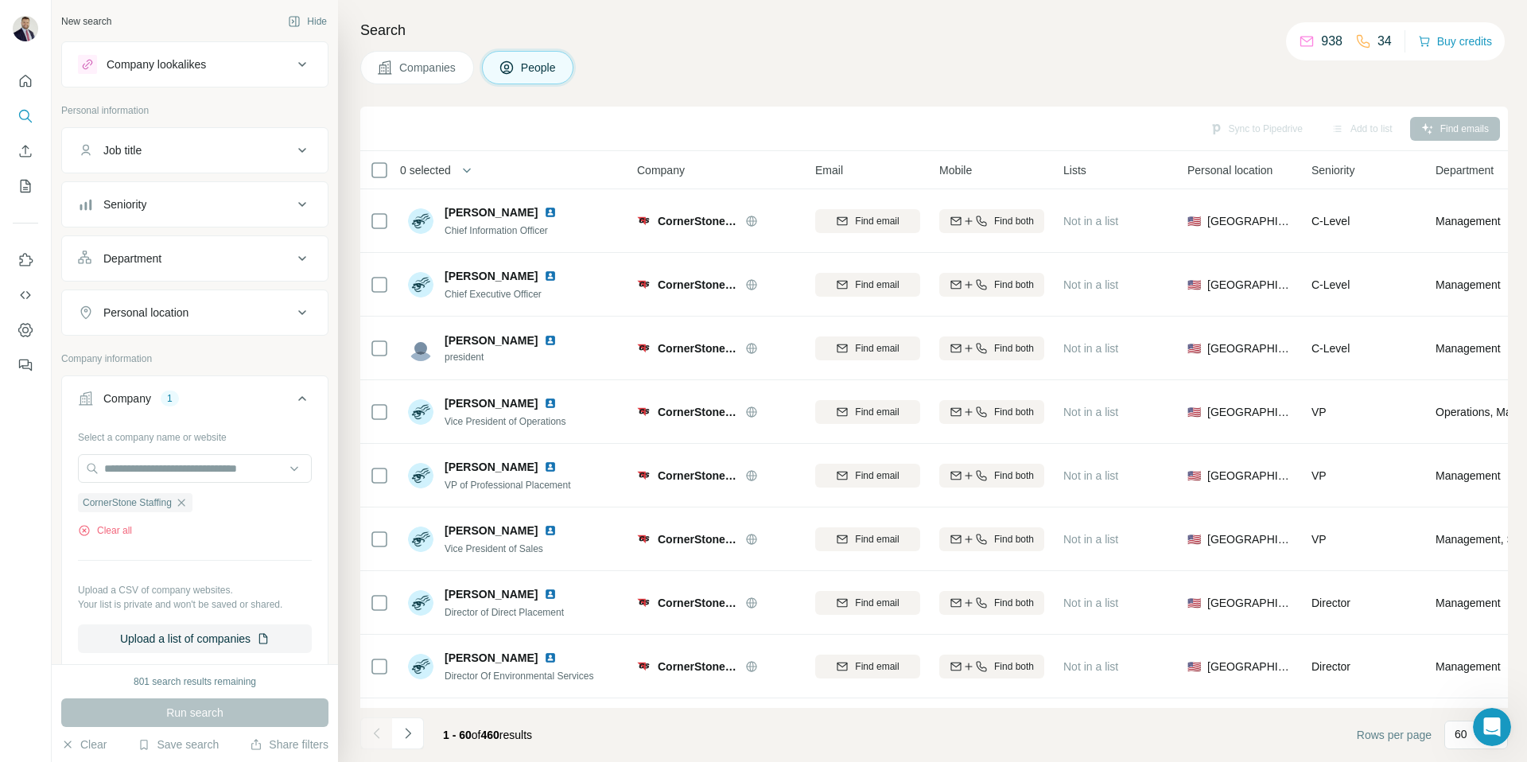
click at [422, 65] on span "Companies" at bounding box center [428, 68] width 58 height 16
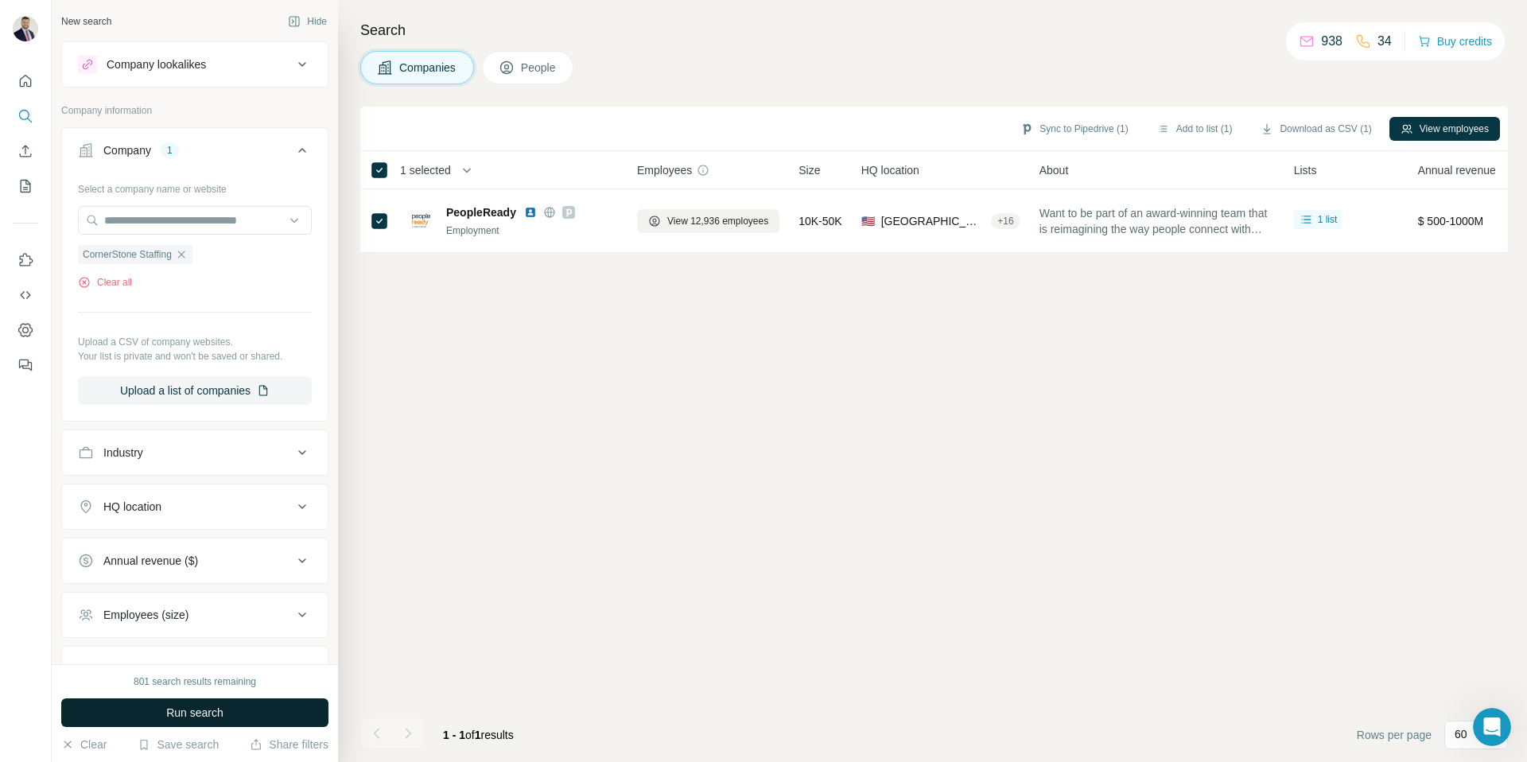
click at [160, 718] on button "Run search" at bounding box center [194, 712] width 267 height 29
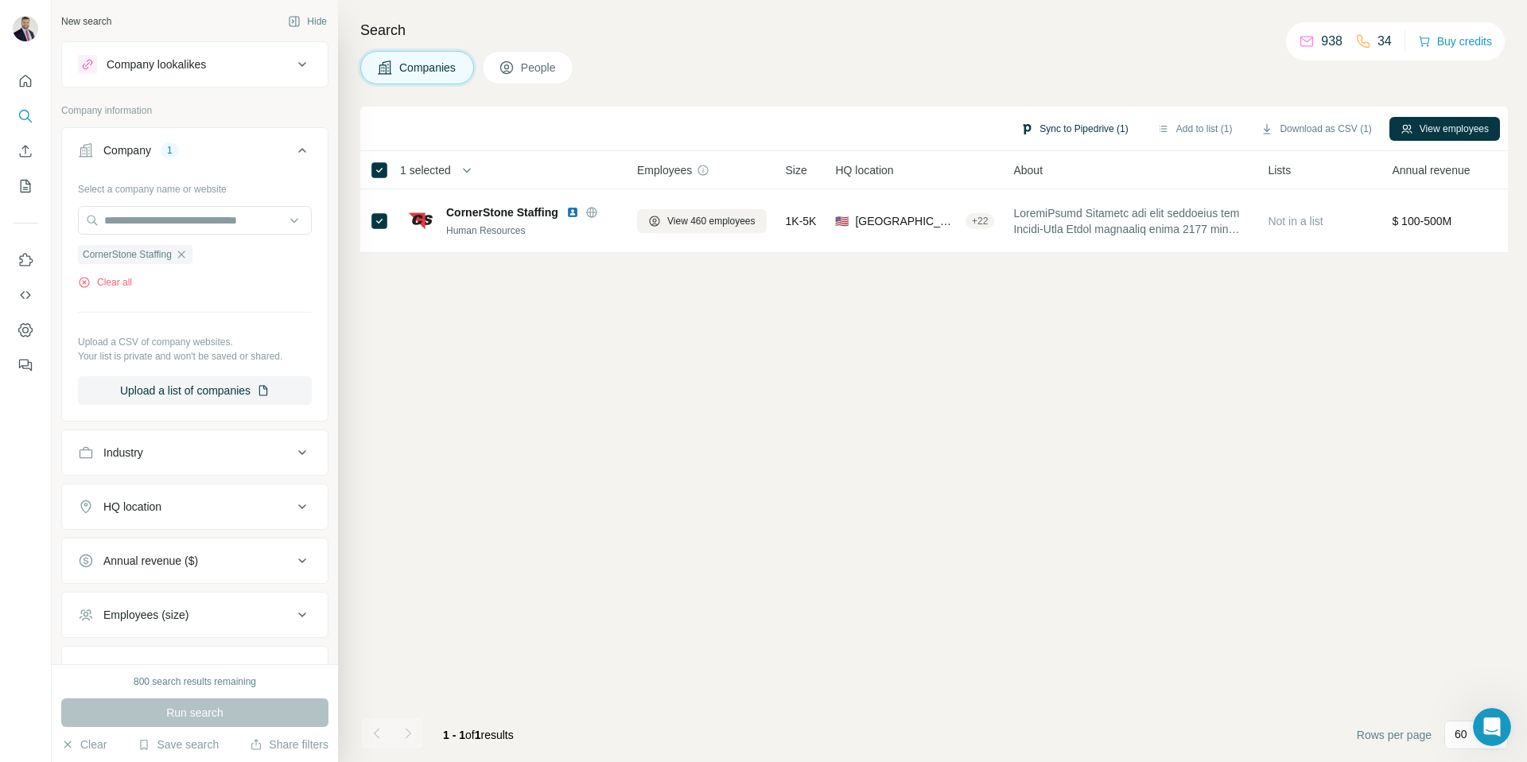
click at [1086, 121] on button "Sync to Pipedrive (1)" at bounding box center [1074, 129] width 130 height 24
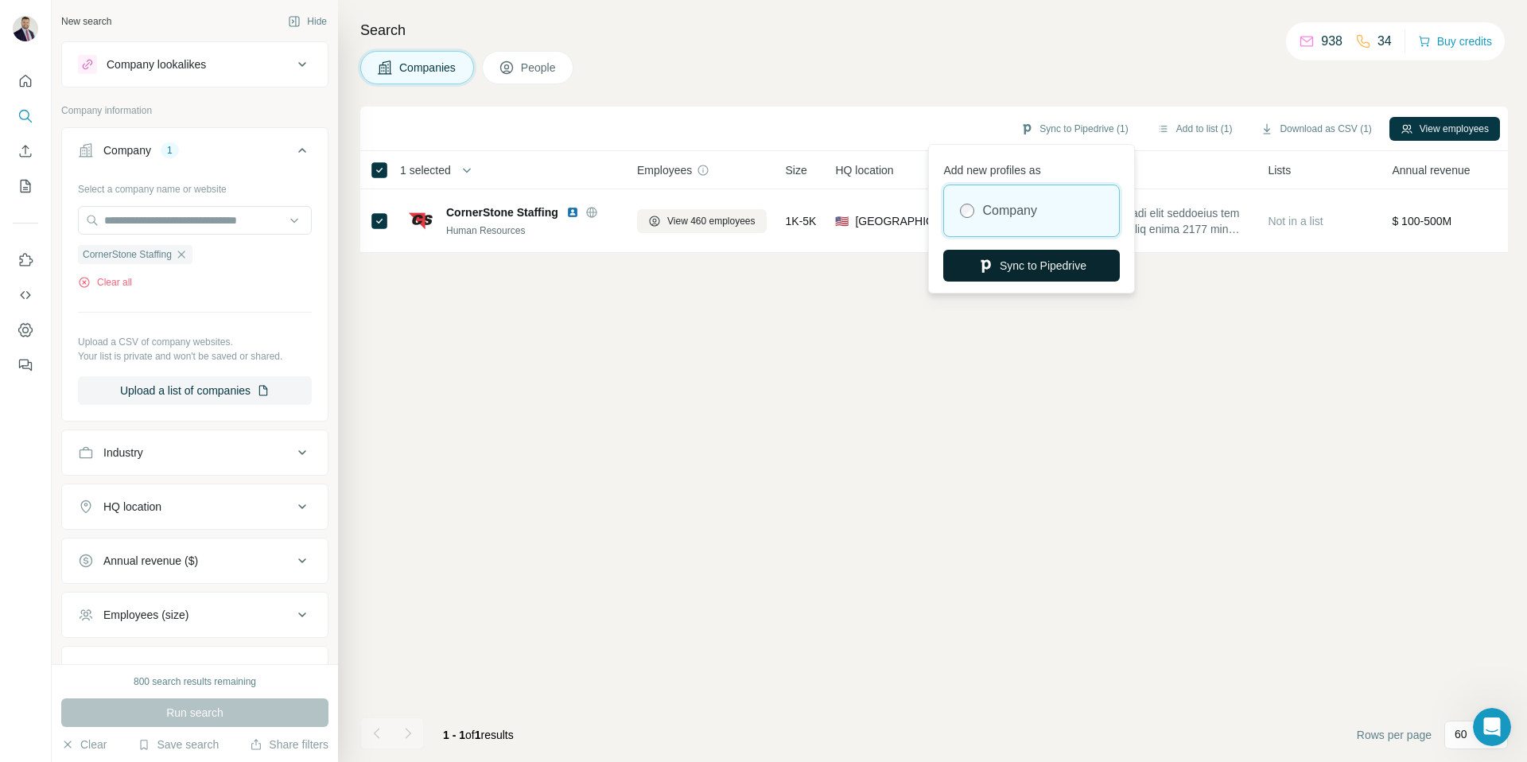
click at [1030, 265] on button "Sync to Pipedrive" at bounding box center [1031, 266] width 177 height 32
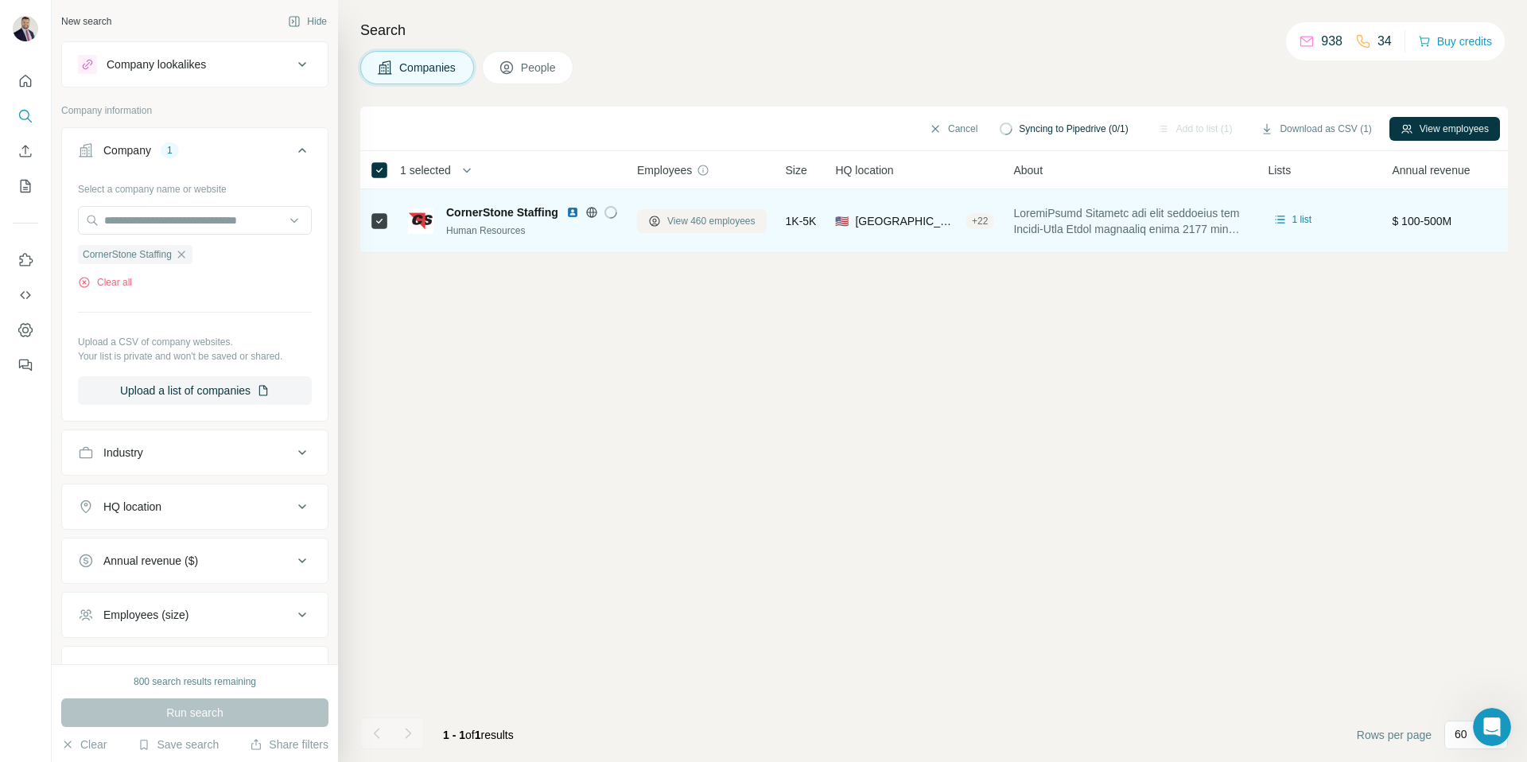
click at [688, 224] on span "View 460 employees" at bounding box center [711, 221] width 88 height 14
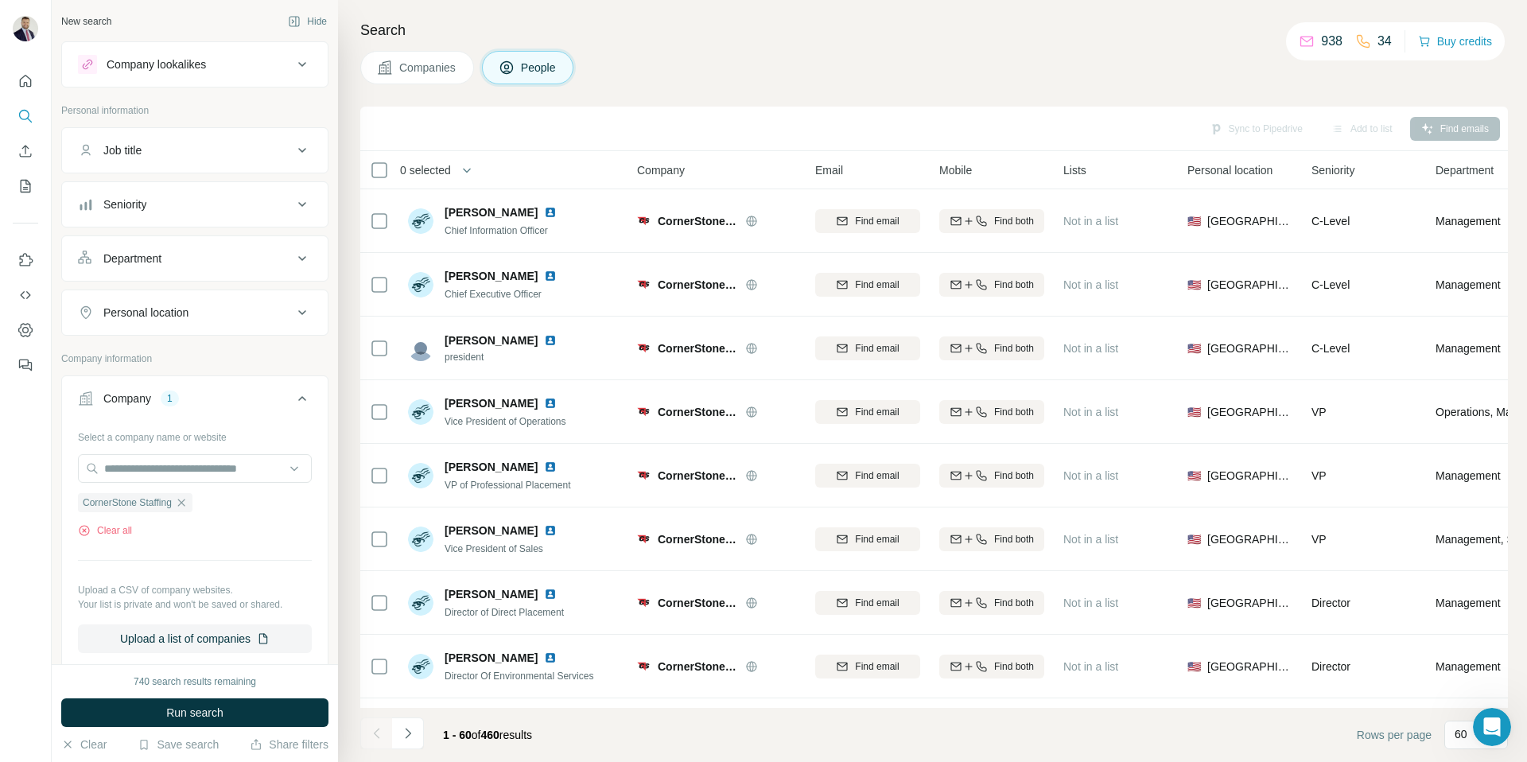
click at [437, 71] on span "Companies" at bounding box center [428, 68] width 58 height 16
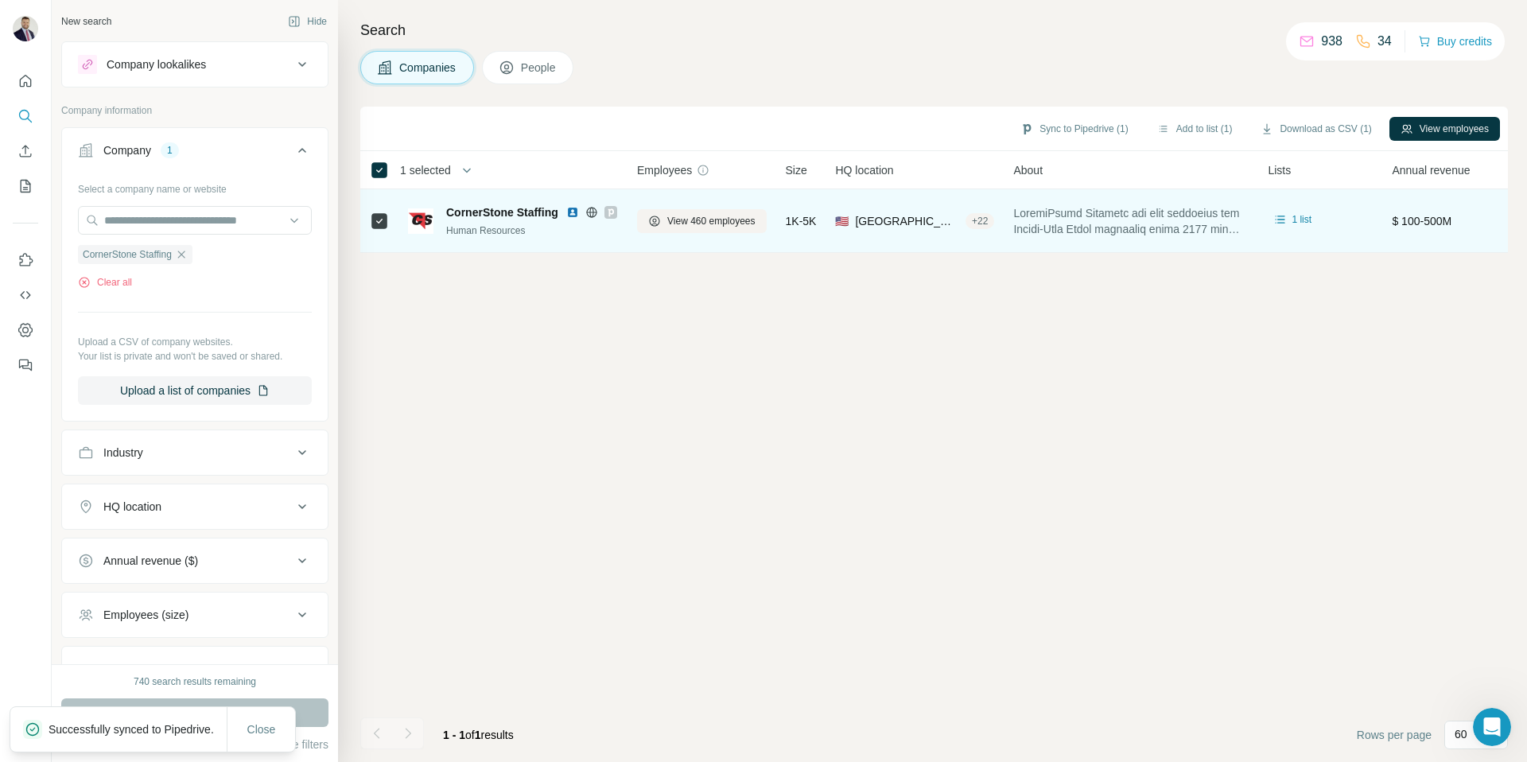
click at [570, 210] on img at bounding box center [572, 212] width 13 height 13
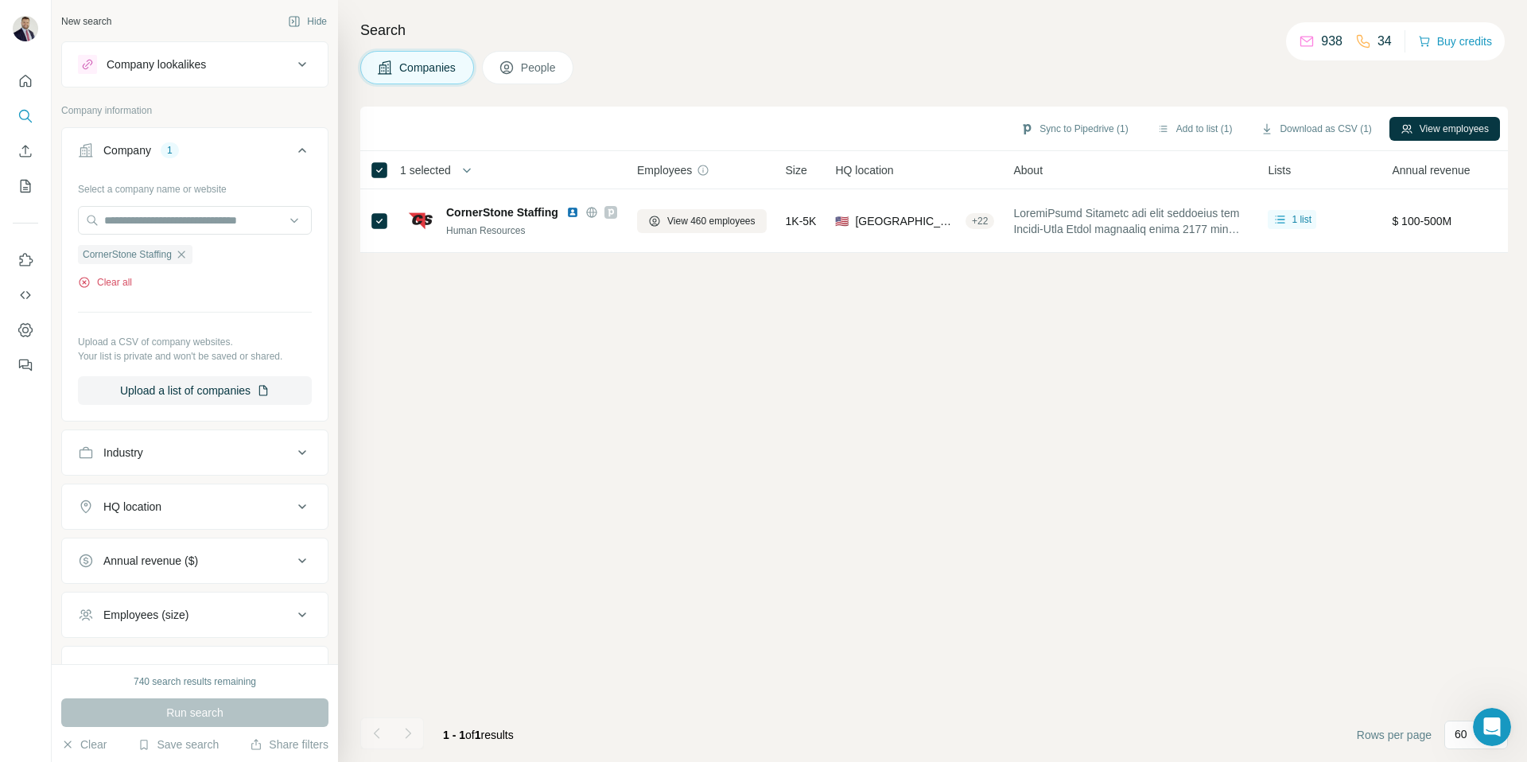
click at [122, 282] on button "Clear all" at bounding box center [105, 282] width 54 height 14
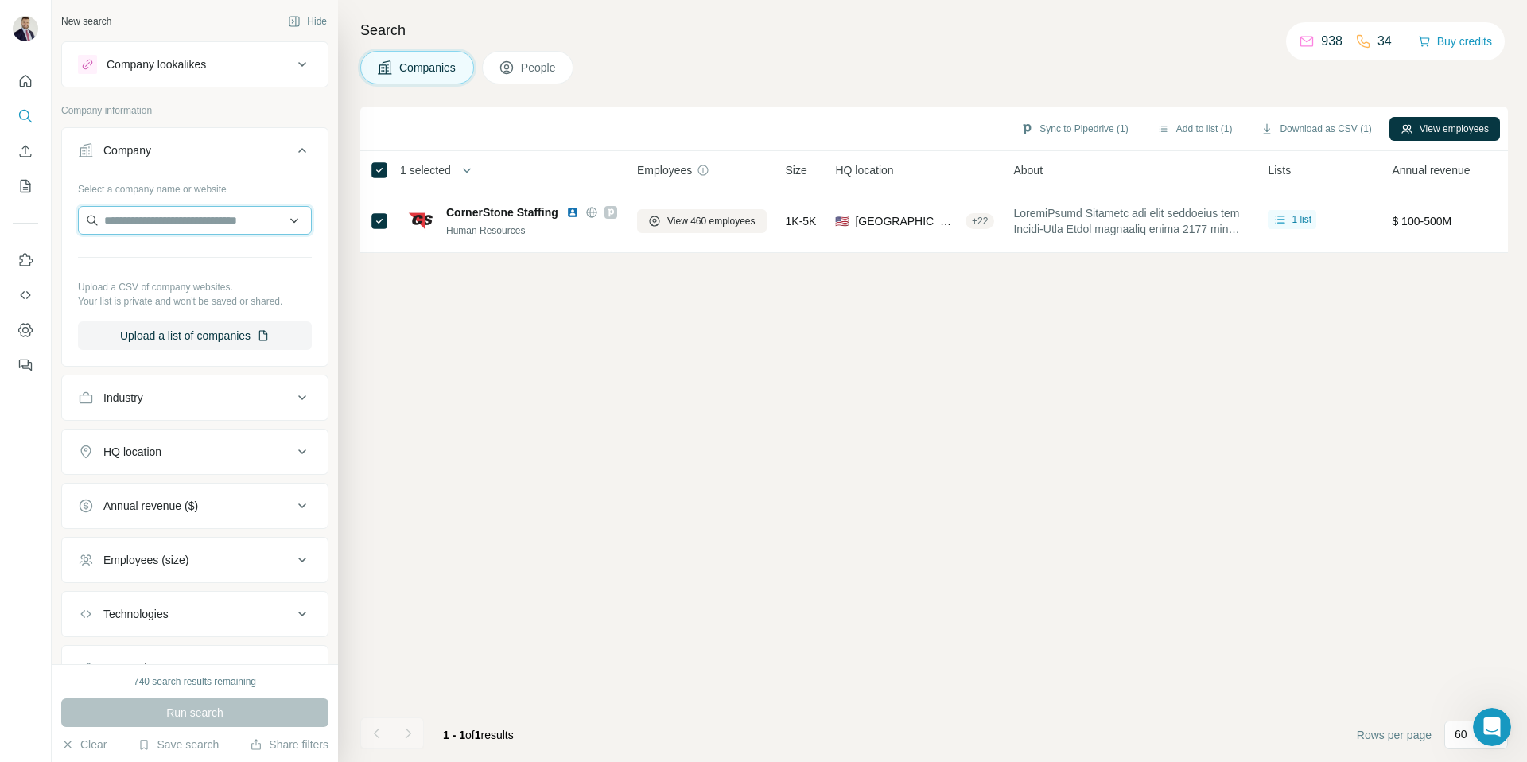
click at [177, 232] on input "text" at bounding box center [195, 220] width 234 height 29
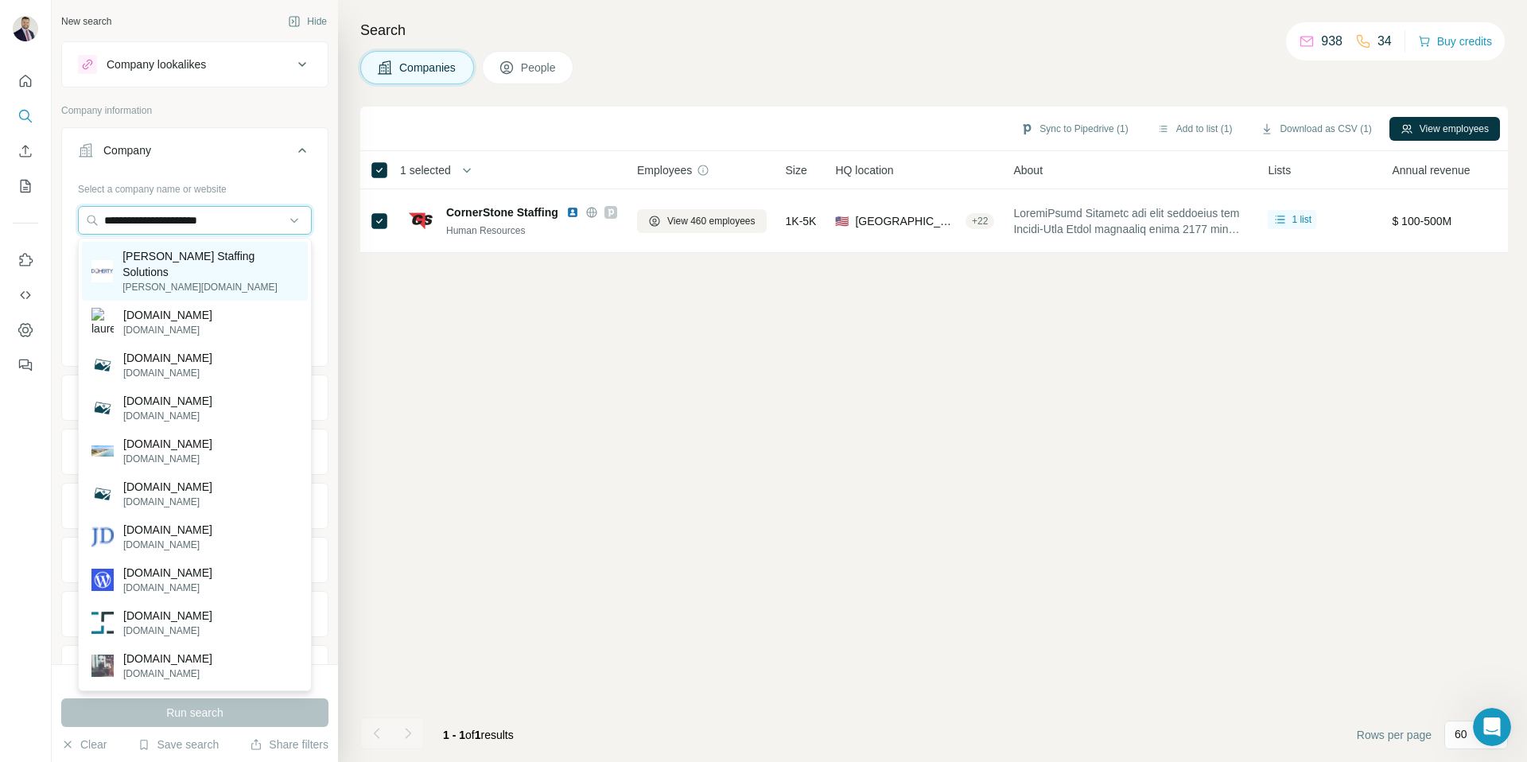
type input "**********"
click at [194, 258] on p "Doherty Staffing Solutions" at bounding box center [210, 264] width 176 height 32
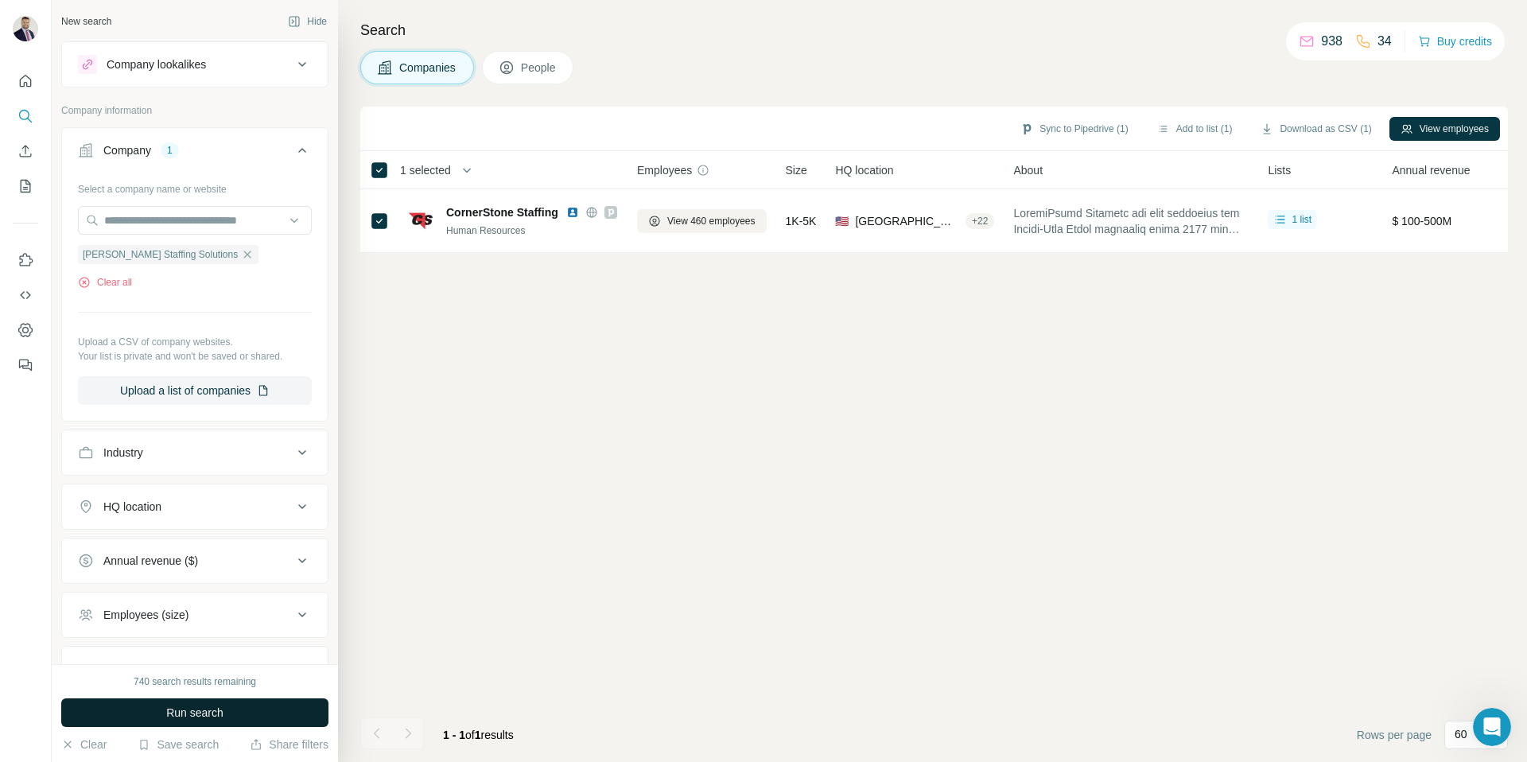
click at [190, 707] on span "Run search" at bounding box center [194, 713] width 57 height 16
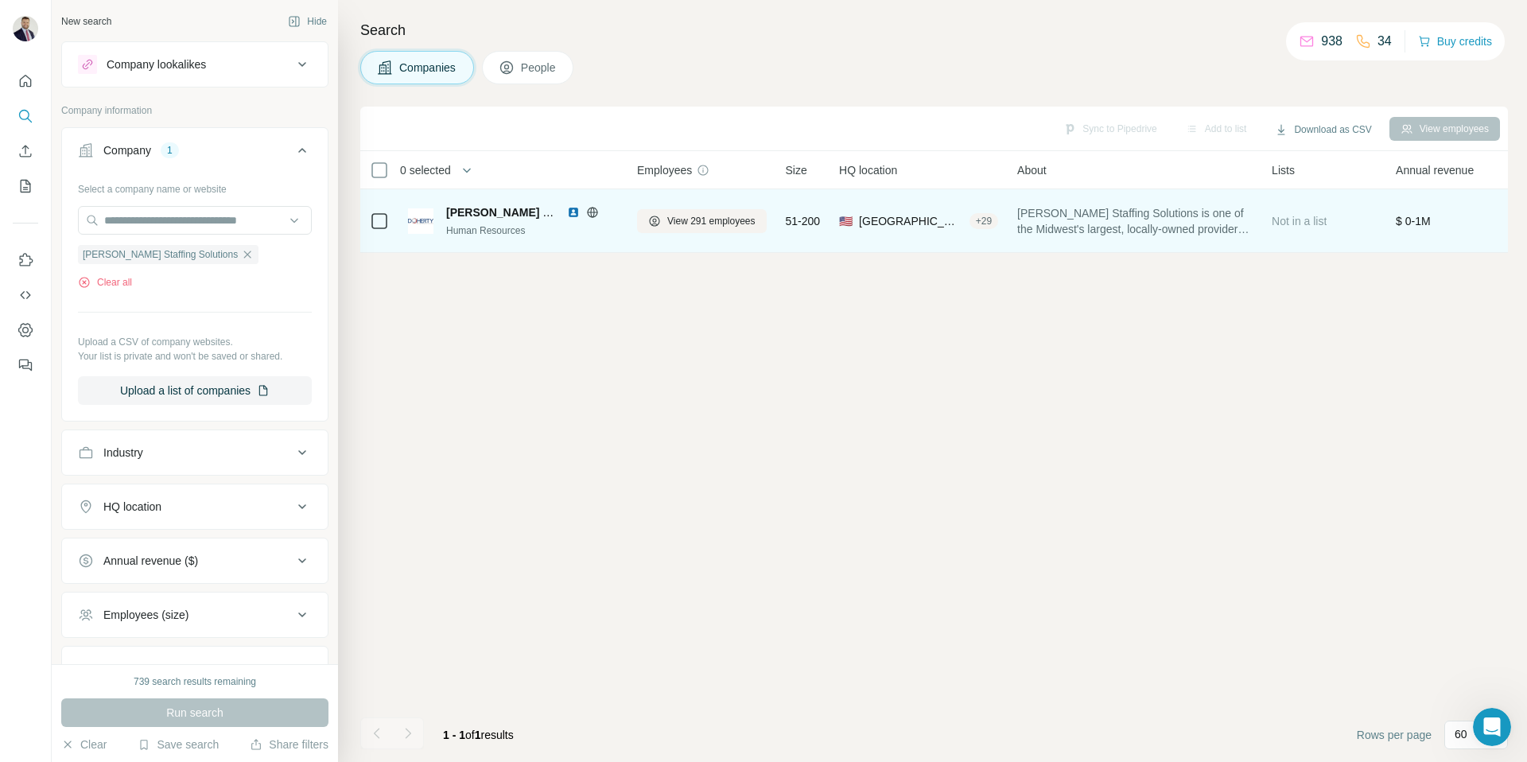
click at [390, 233] on td at bounding box center [379, 221] width 38 height 64
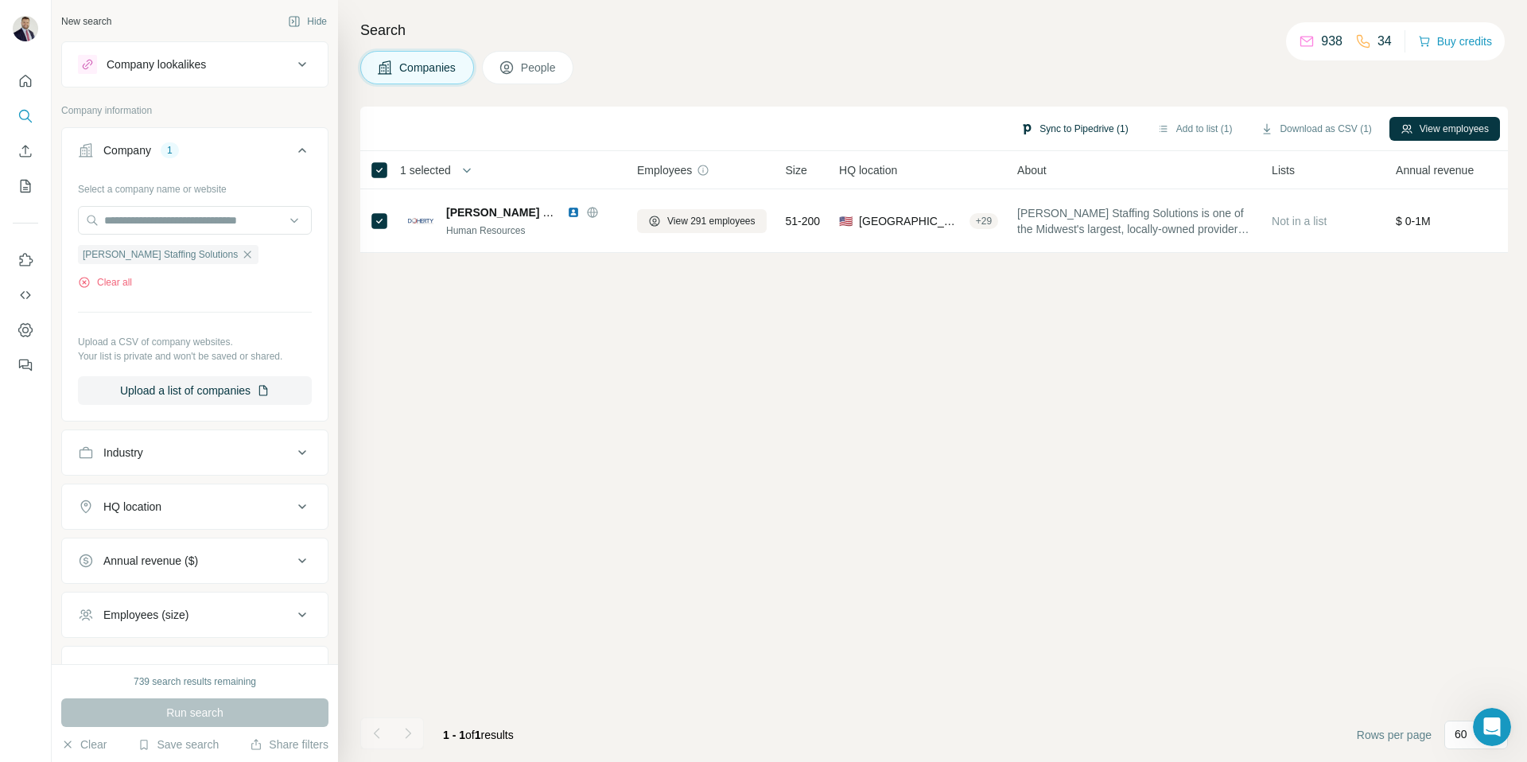
click at [1070, 126] on button "Sync to Pipedrive (1)" at bounding box center [1074, 129] width 130 height 24
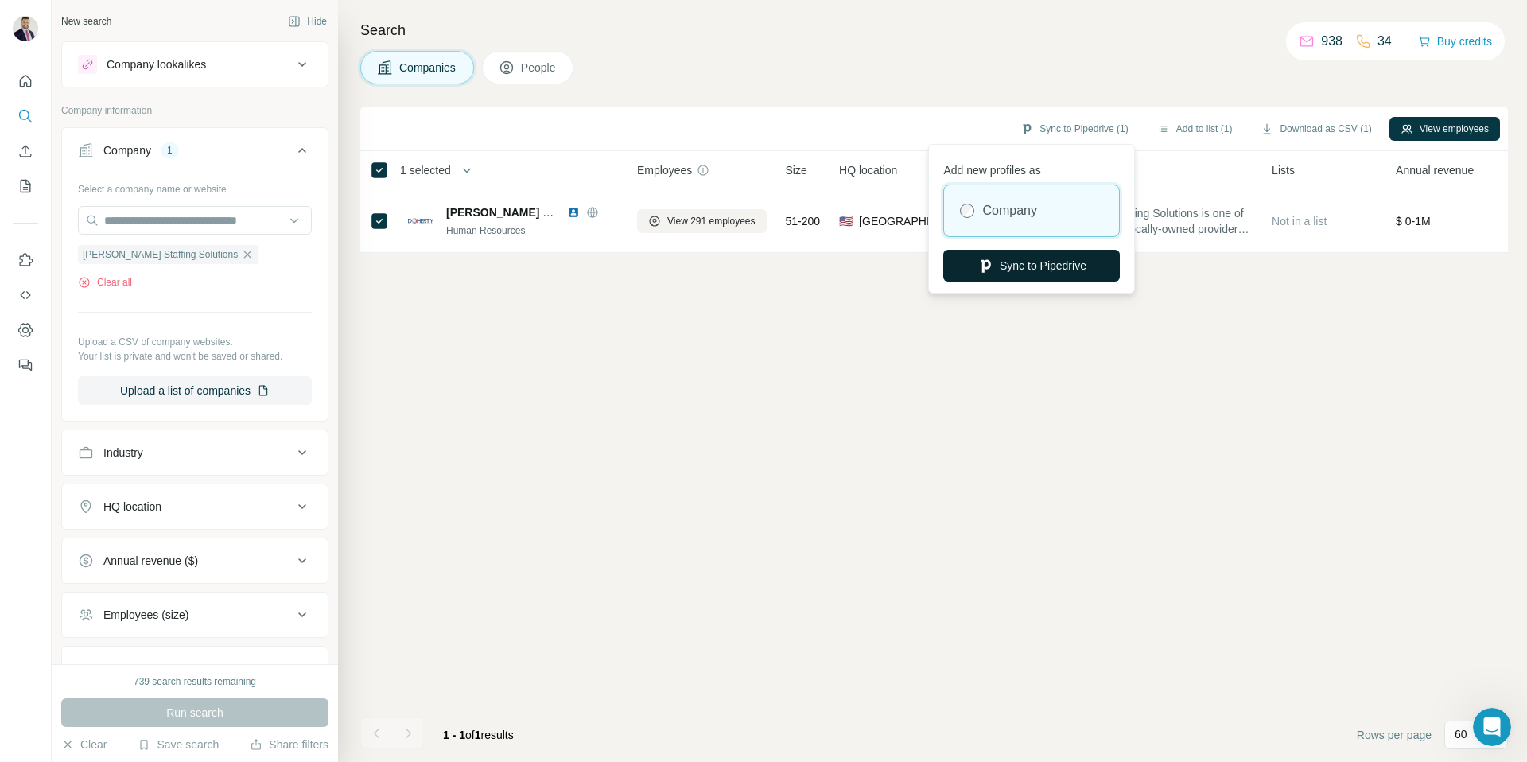
click at [1032, 263] on button "Sync to Pipedrive" at bounding box center [1031, 266] width 177 height 32
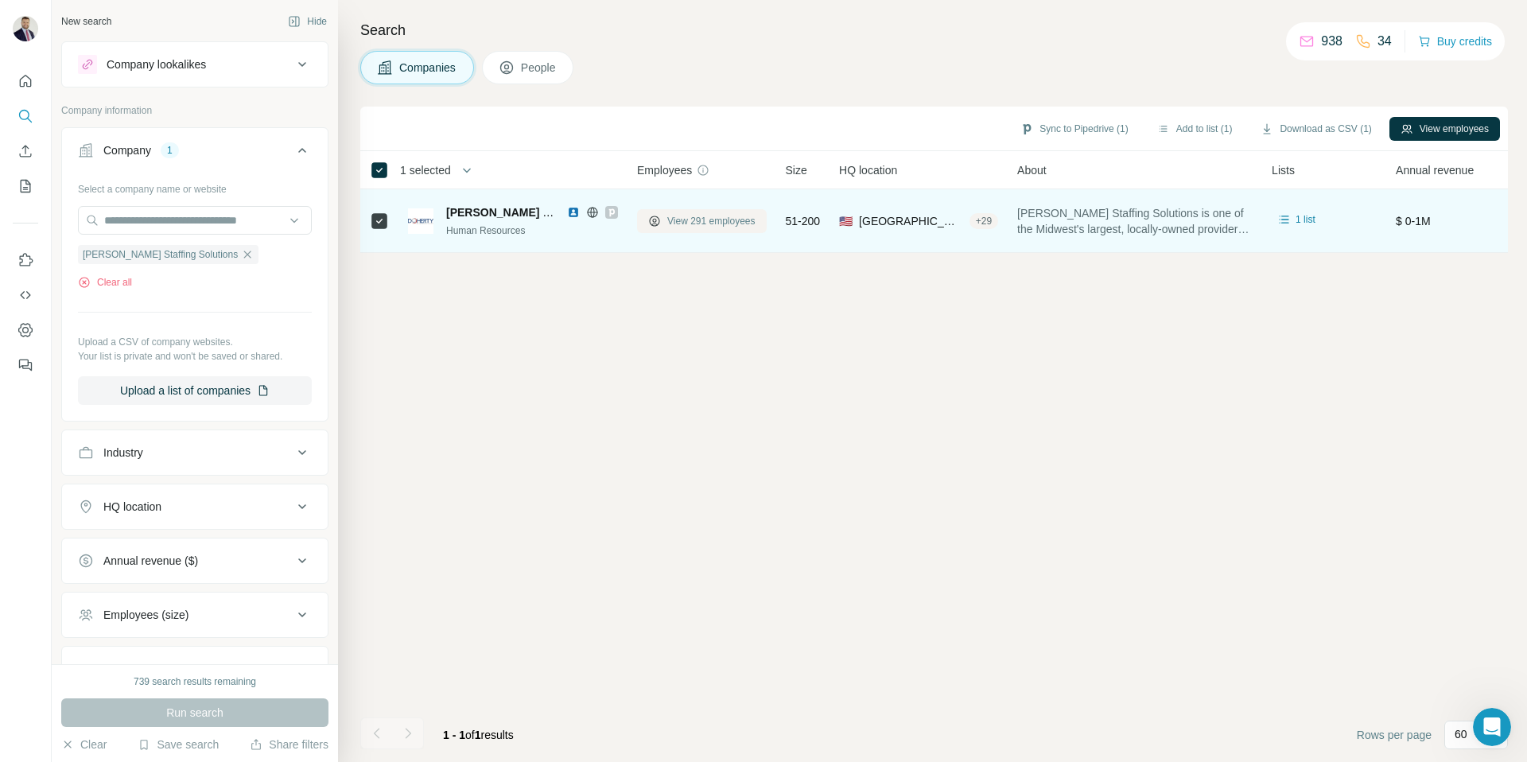
click at [717, 212] on button "View 291 employees" at bounding box center [702, 221] width 130 height 24
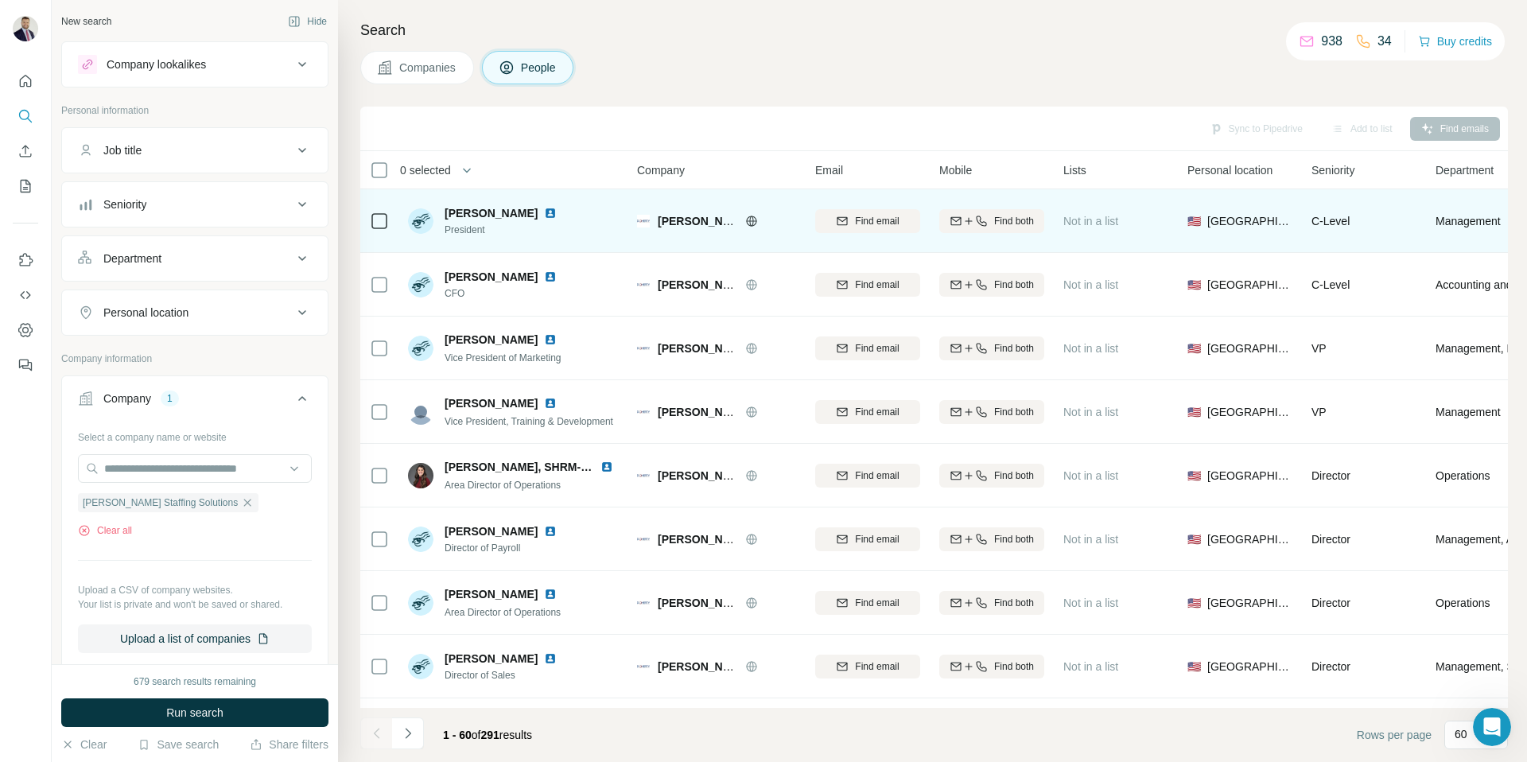
click at [379, 231] on div at bounding box center [379, 221] width 19 height 44
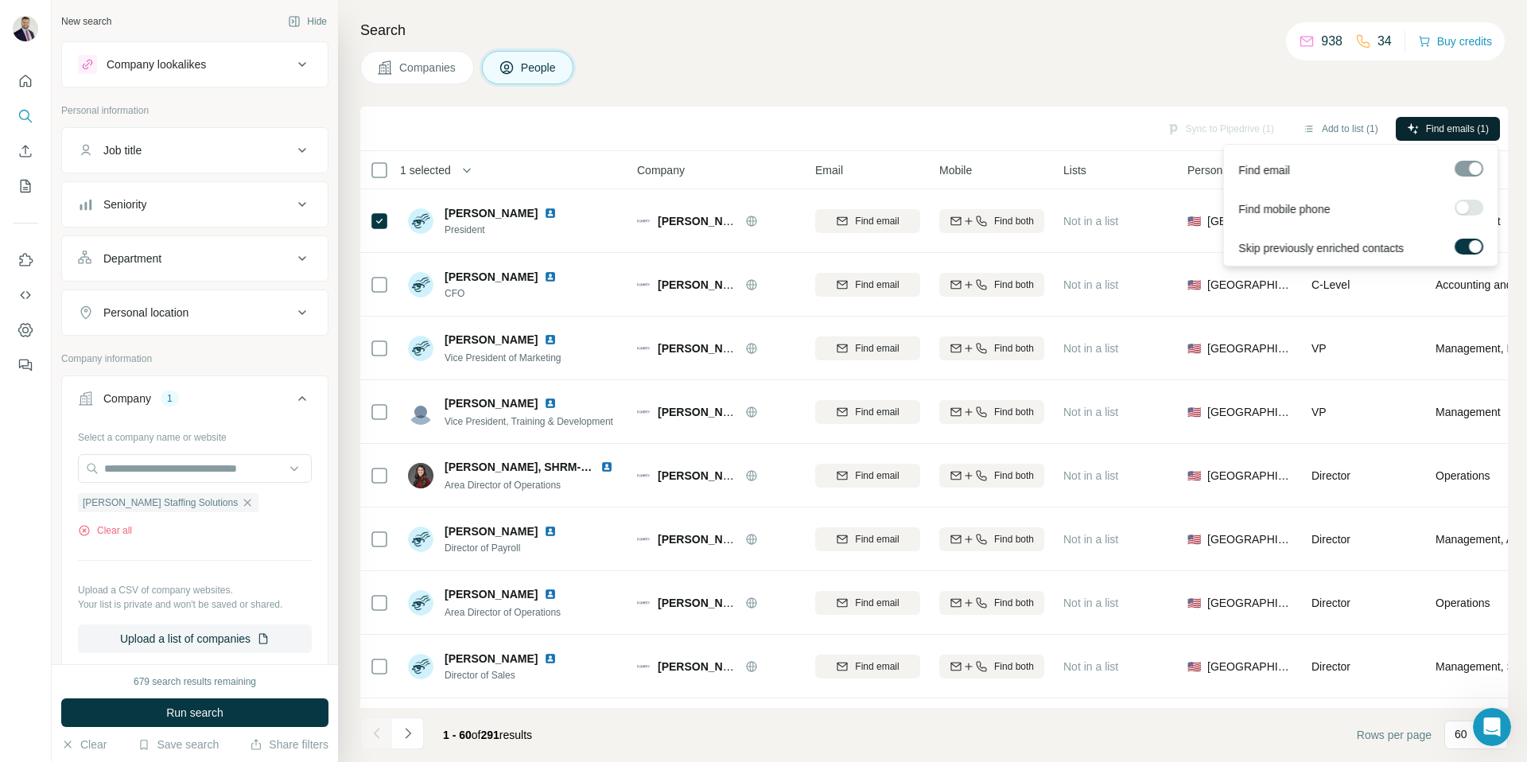
click at [1455, 130] on span "Find emails (1)" at bounding box center [1457, 129] width 63 height 14
click at [115, 532] on button "Clear all" at bounding box center [105, 530] width 54 height 14
click at [115, 583] on p "Upload a CSV of company websites." at bounding box center [195, 590] width 234 height 14
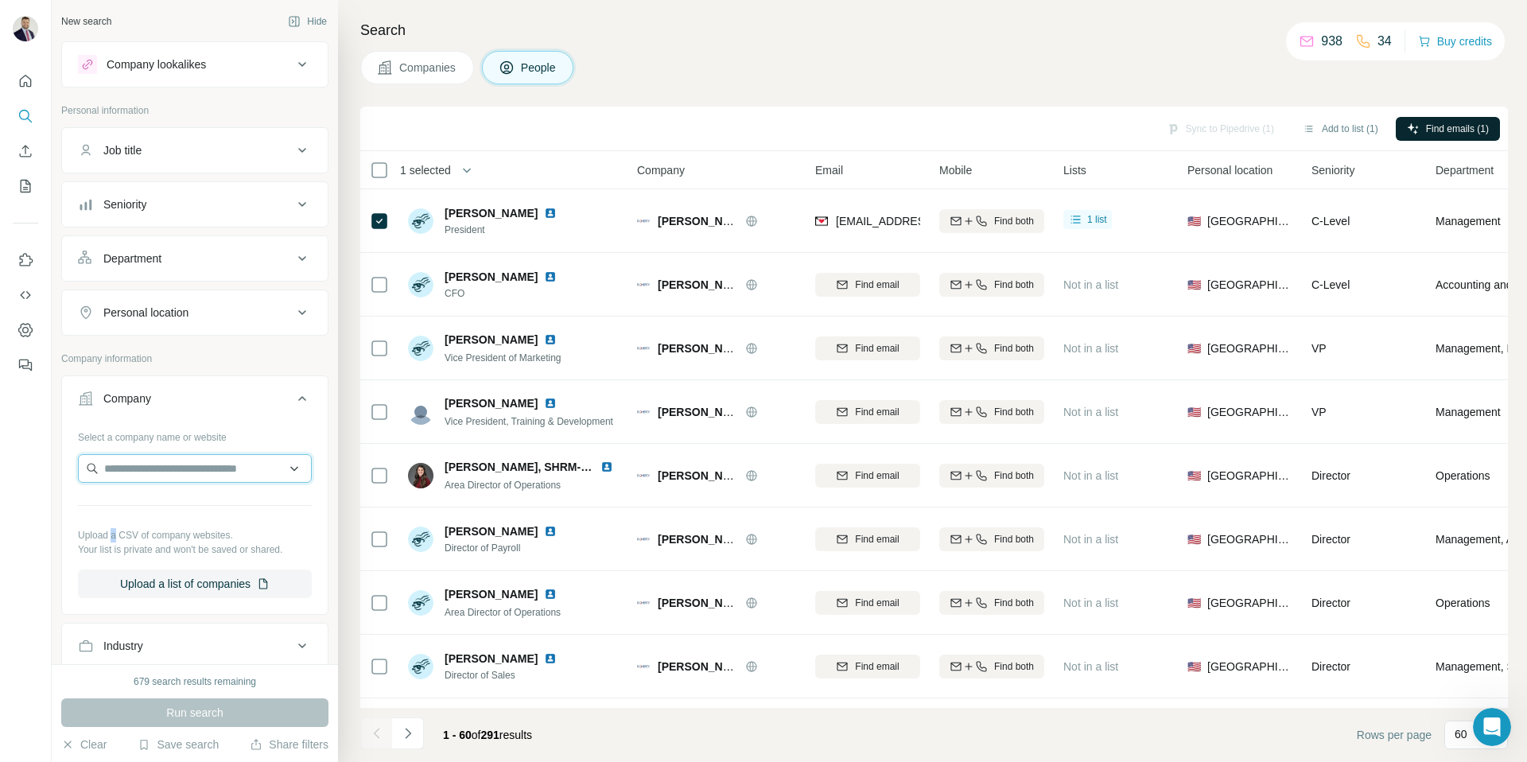
click at [157, 468] on input "text" at bounding box center [195, 468] width 234 height 29
paste input "**********"
type input "**********"
click at [191, 504] on p "Integrity Staffing Solutions" at bounding box center [187, 504] width 129 height 16
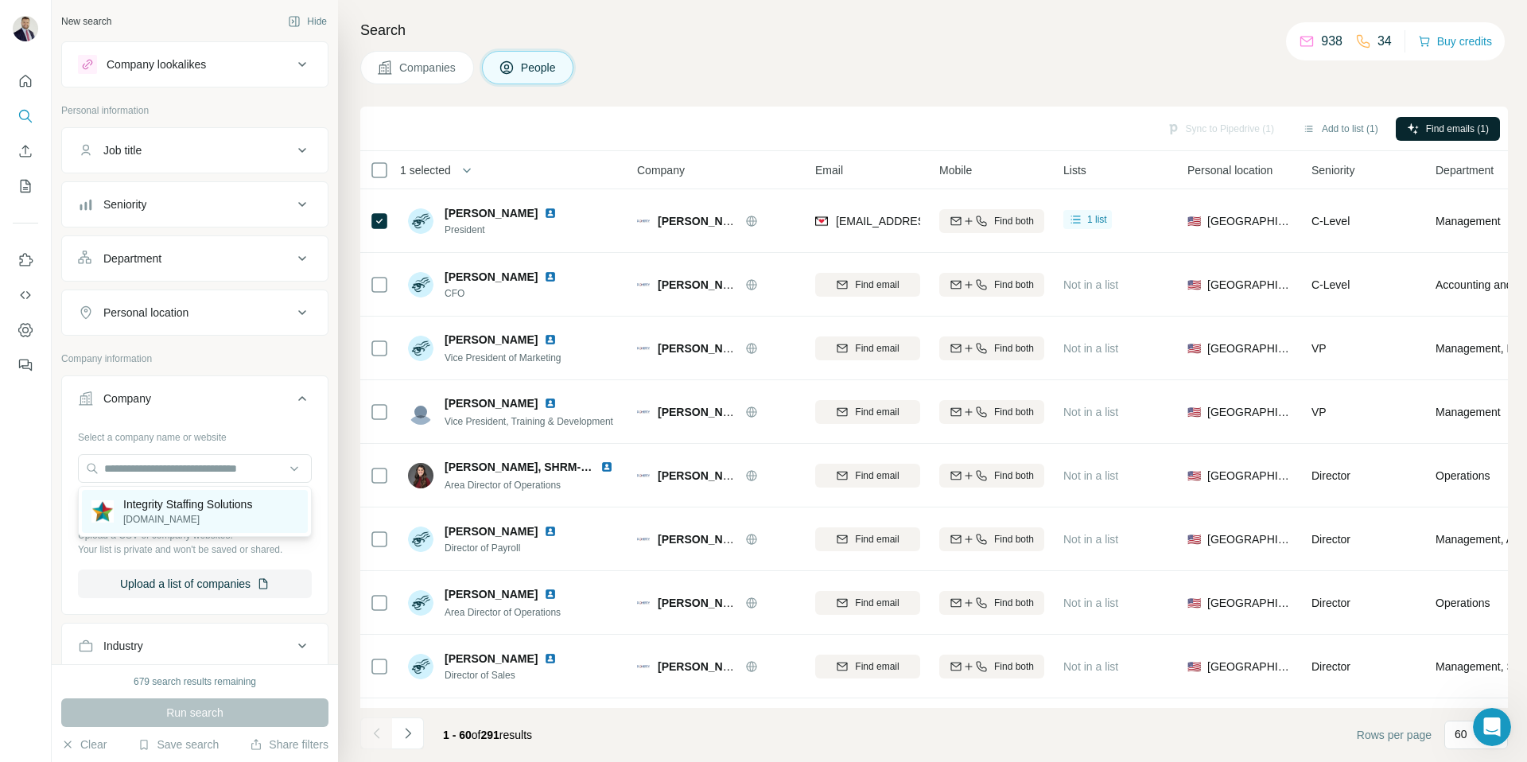
scroll to position [0, 0]
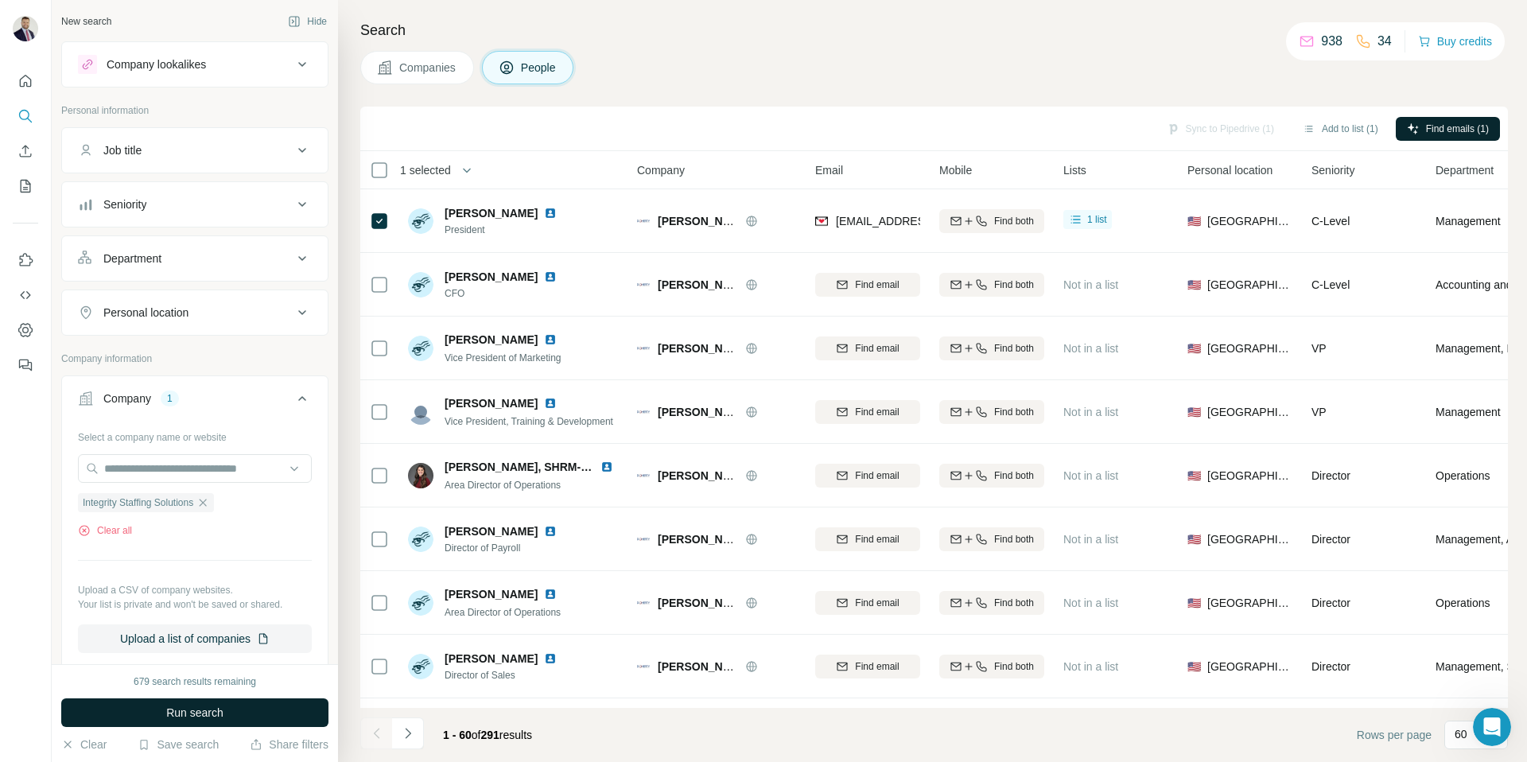
click at [191, 706] on span "Run search" at bounding box center [194, 713] width 57 height 16
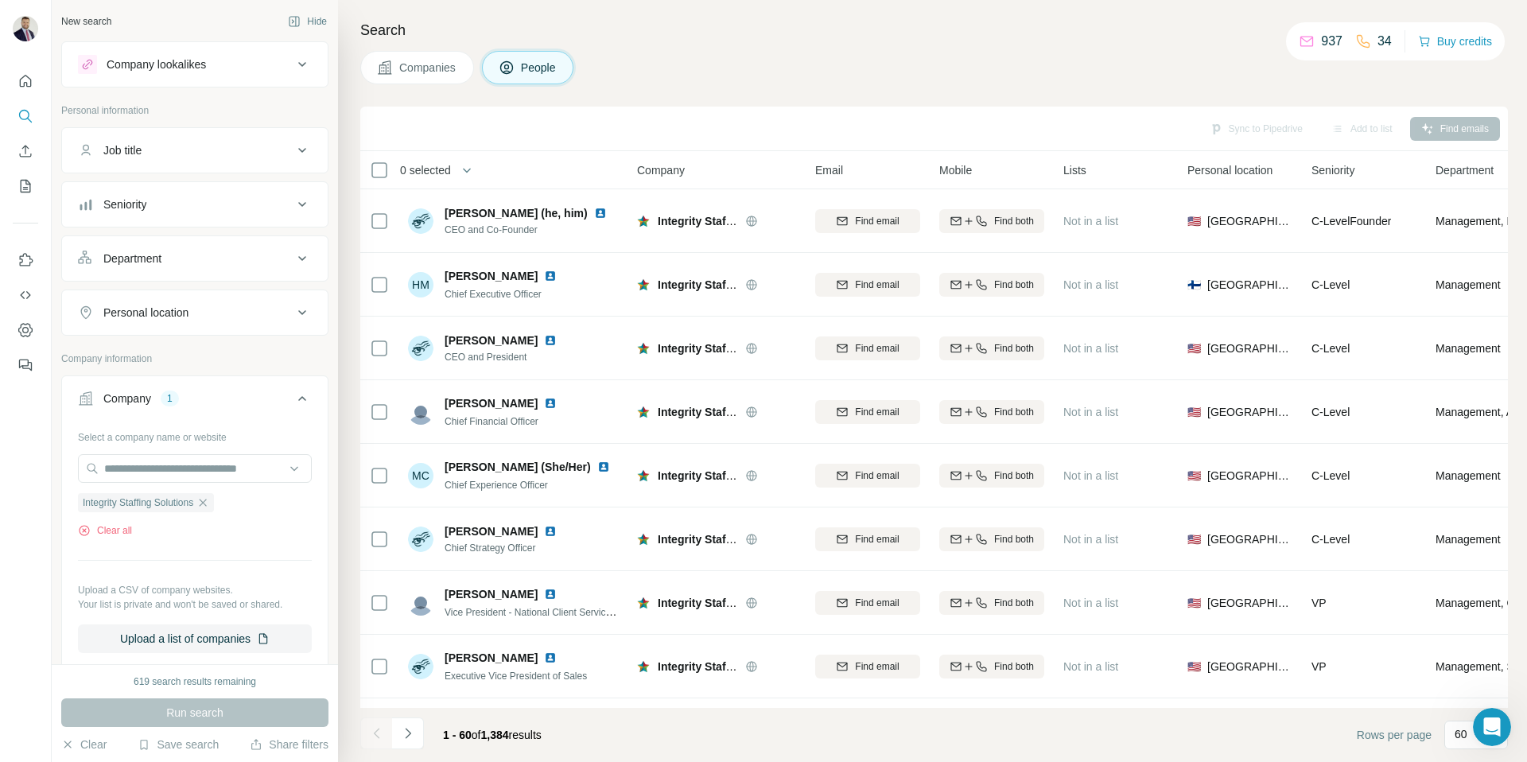
click at [432, 75] on span "Companies" at bounding box center [428, 68] width 58 height 16
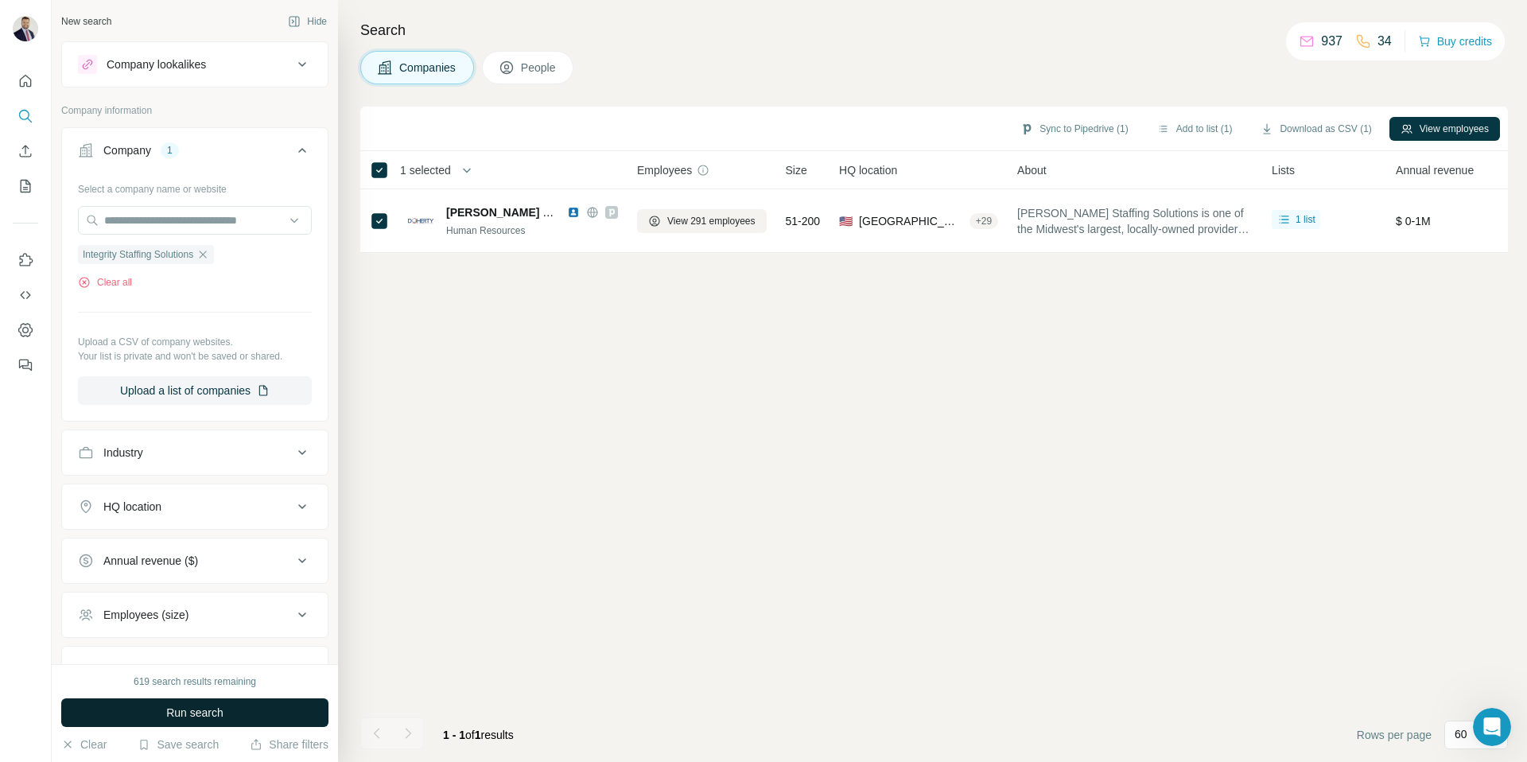
click at [286, 704] on button "Run search" at bounding box center [194, 712] width 267 height 29
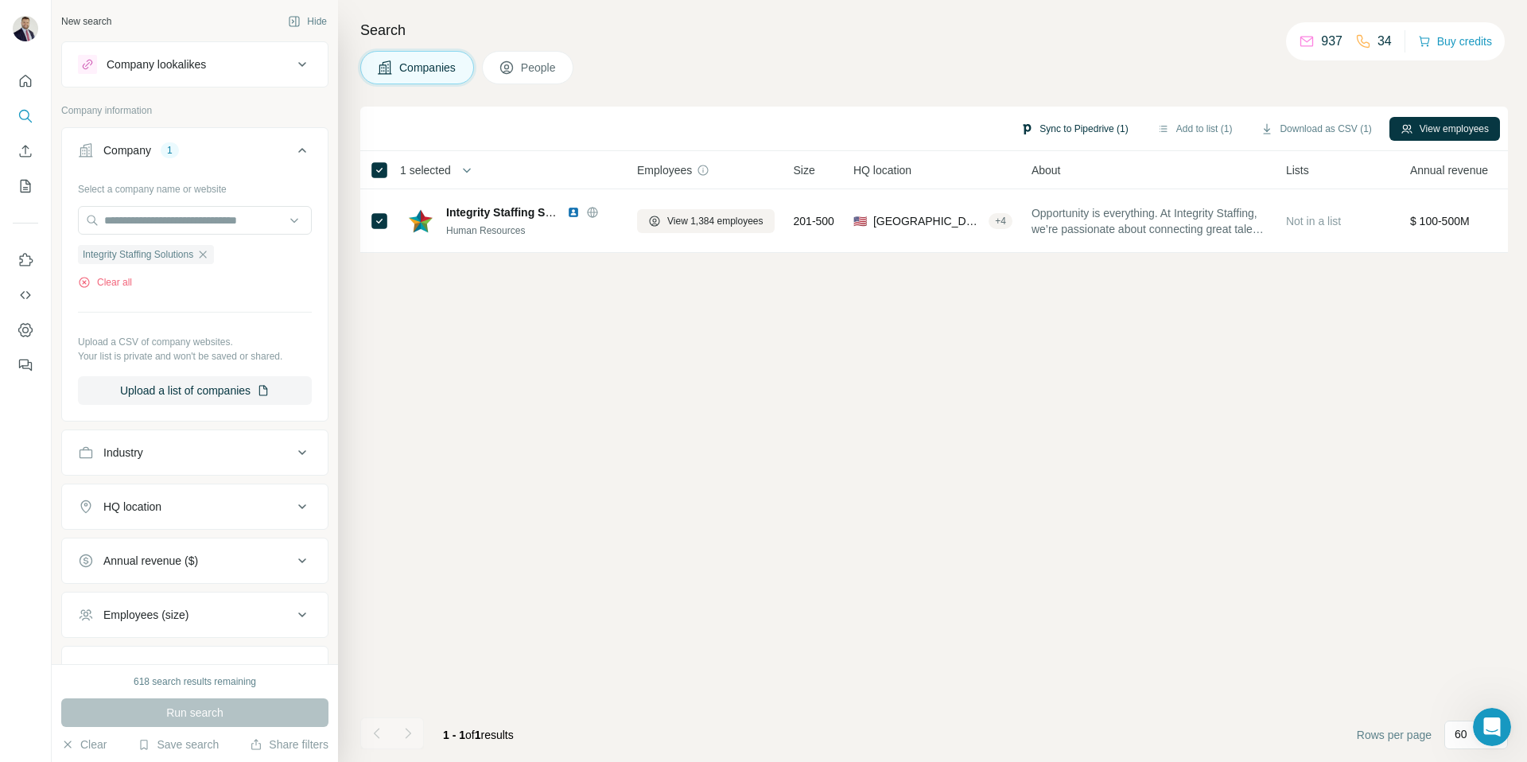
click at [1080, 123] on button "Sync to Pipedrive (1)" at bounding box center [1074, 129] width 130 height 24
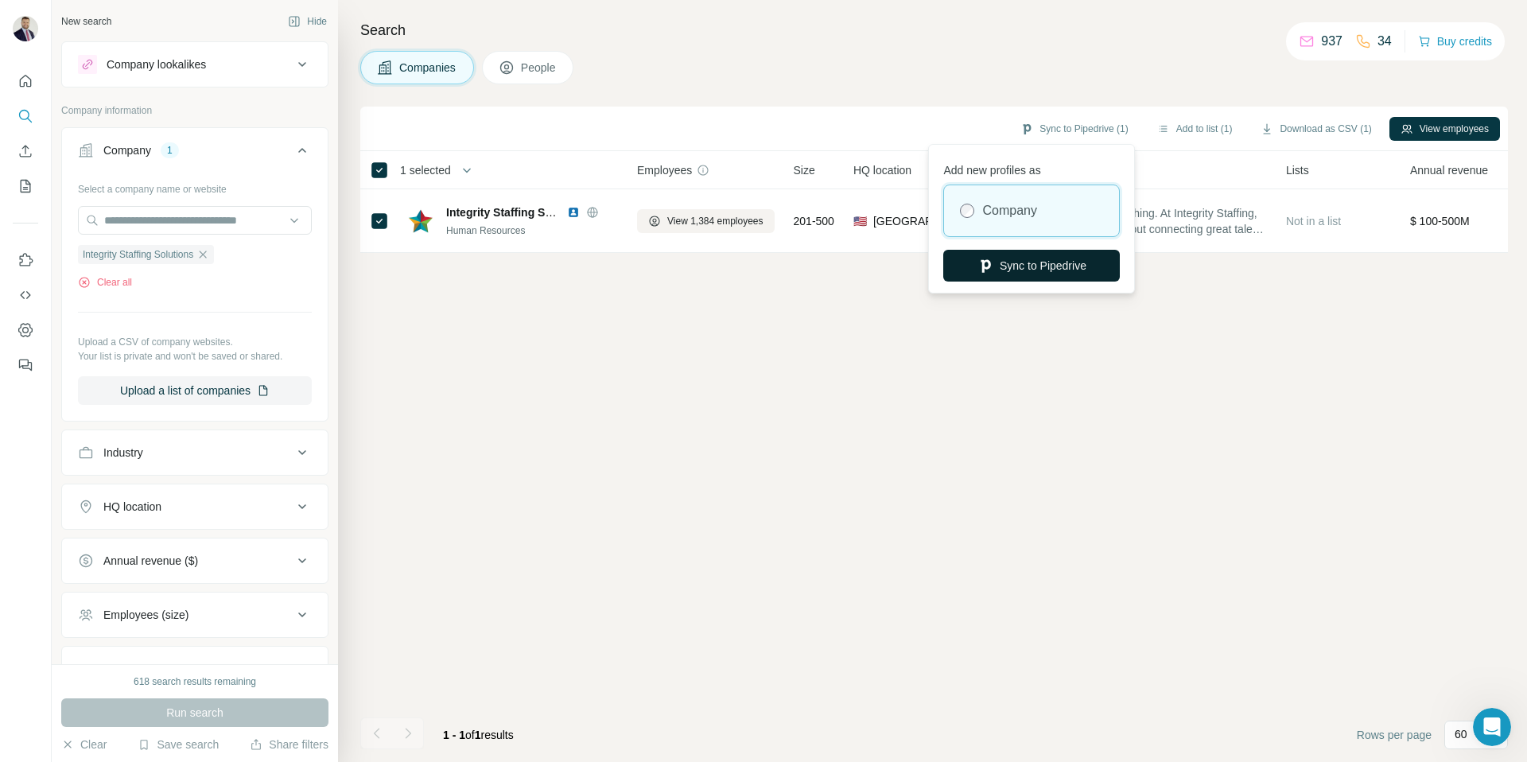
click at [1038, 266] on button "Sync to Pipedrive" at bounding box center [1031, 266] width 177 height 32
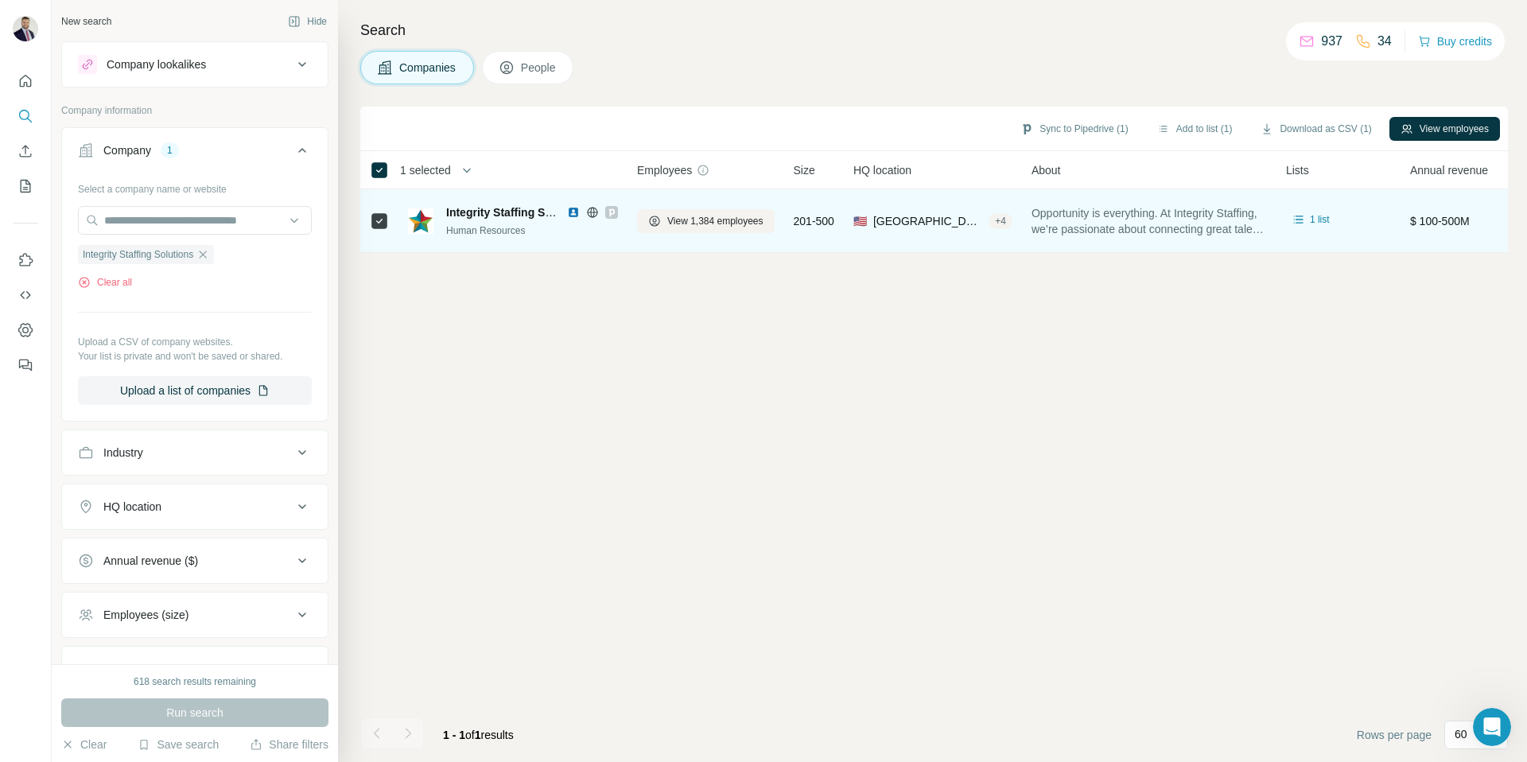
click at [574, 215] on img at bounding box center [573, 212] width 13 height 13
click at [700, 216] on span "View 1,384 employees" at bounding box center [715, 221] width 96 height 14
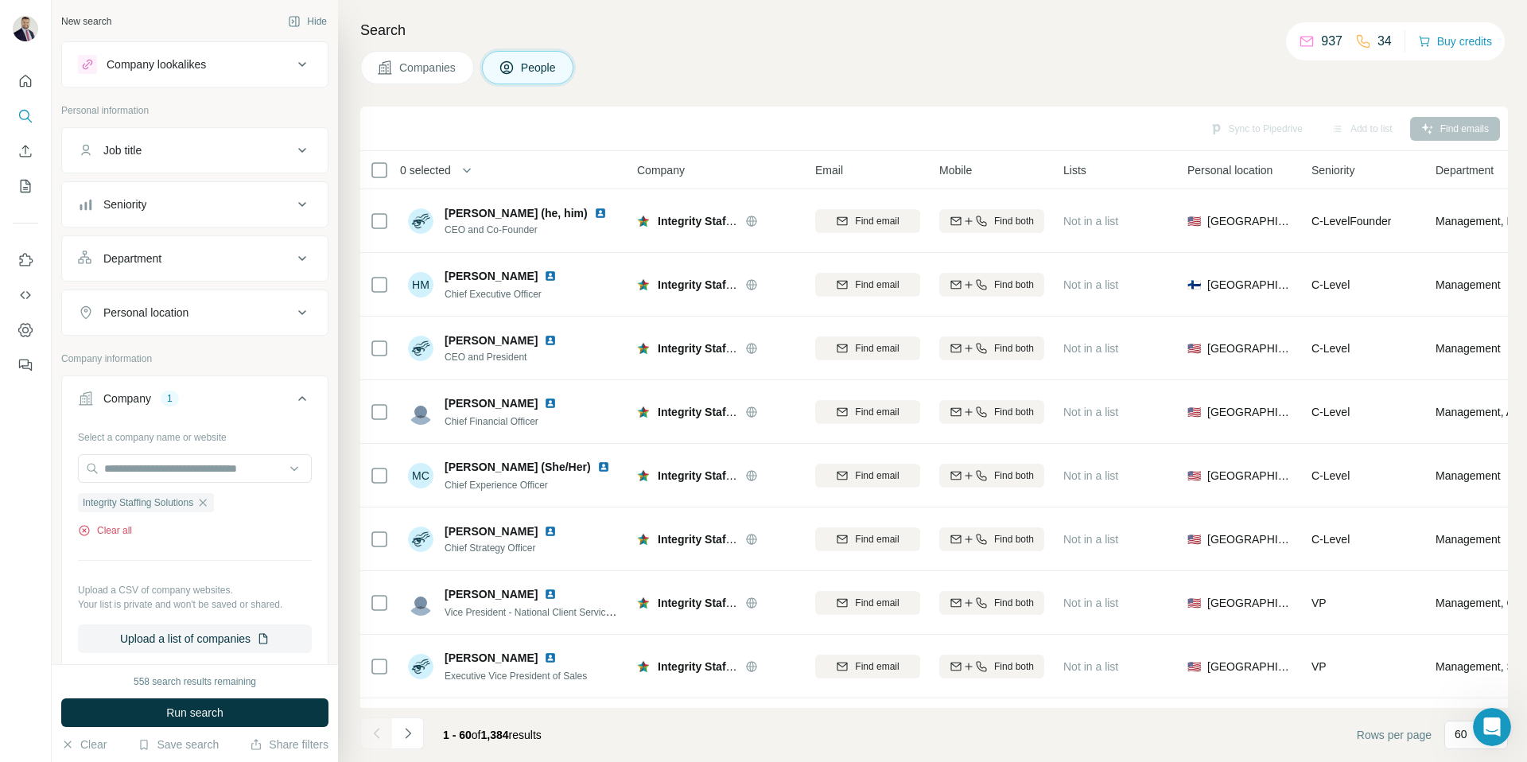
click at [118, 531] on button "Clear all" at bounding box center [105, 530] width 54 height 14
click at [118, 583] on p "Upload a CSV of company websites." at bounding box center [195, 590] width 234 height 14
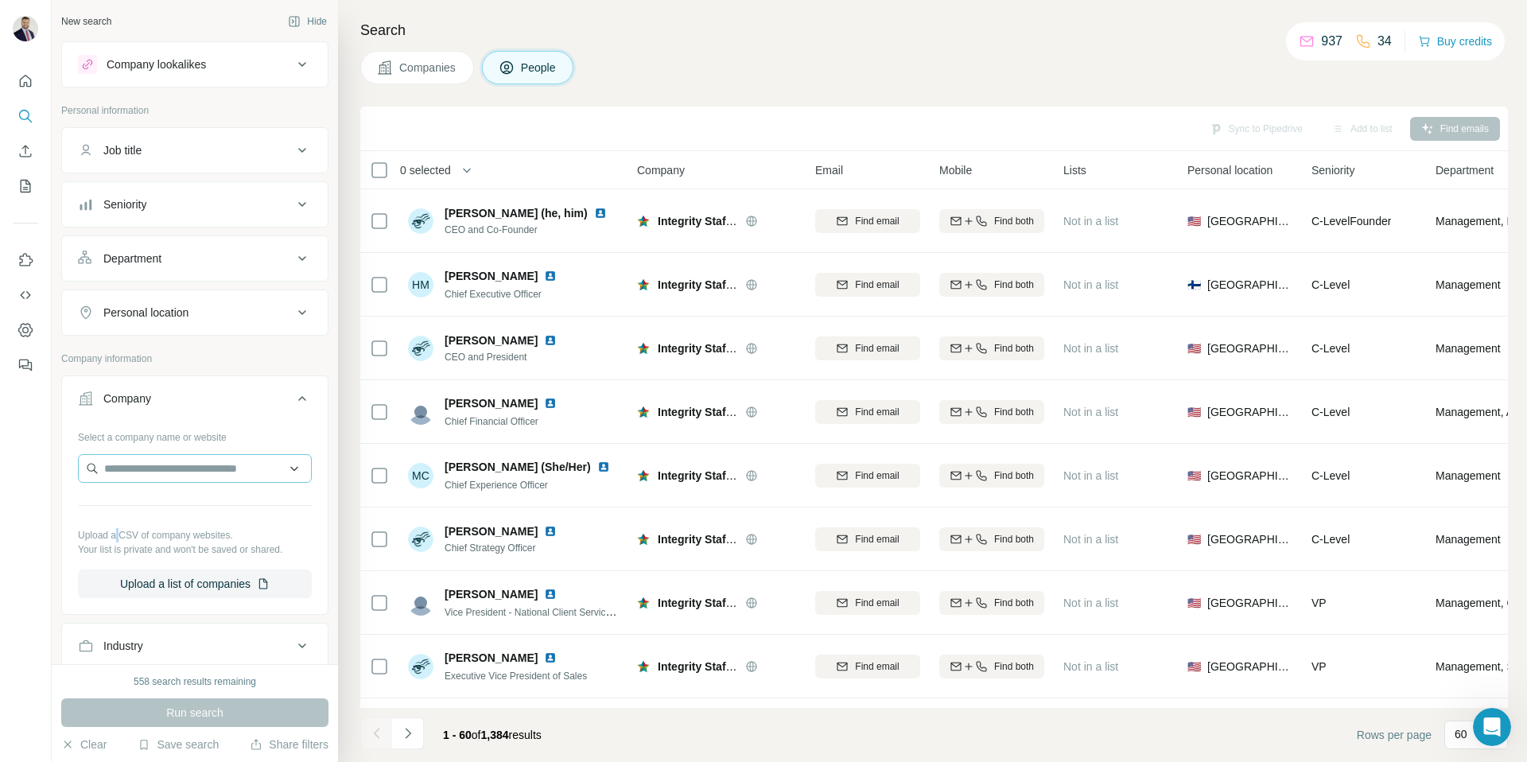
click at [149, 482] on div at bounding box center [195, 470] width 234 height 32
click at [172, 468] on input "text" at bounding box center [195, 468] width 234 height 29
paste input "**********"
type input "**********"
click at [146, 505] on p "PrideStaff" at bounding box center [161, 504] width 76 height 16
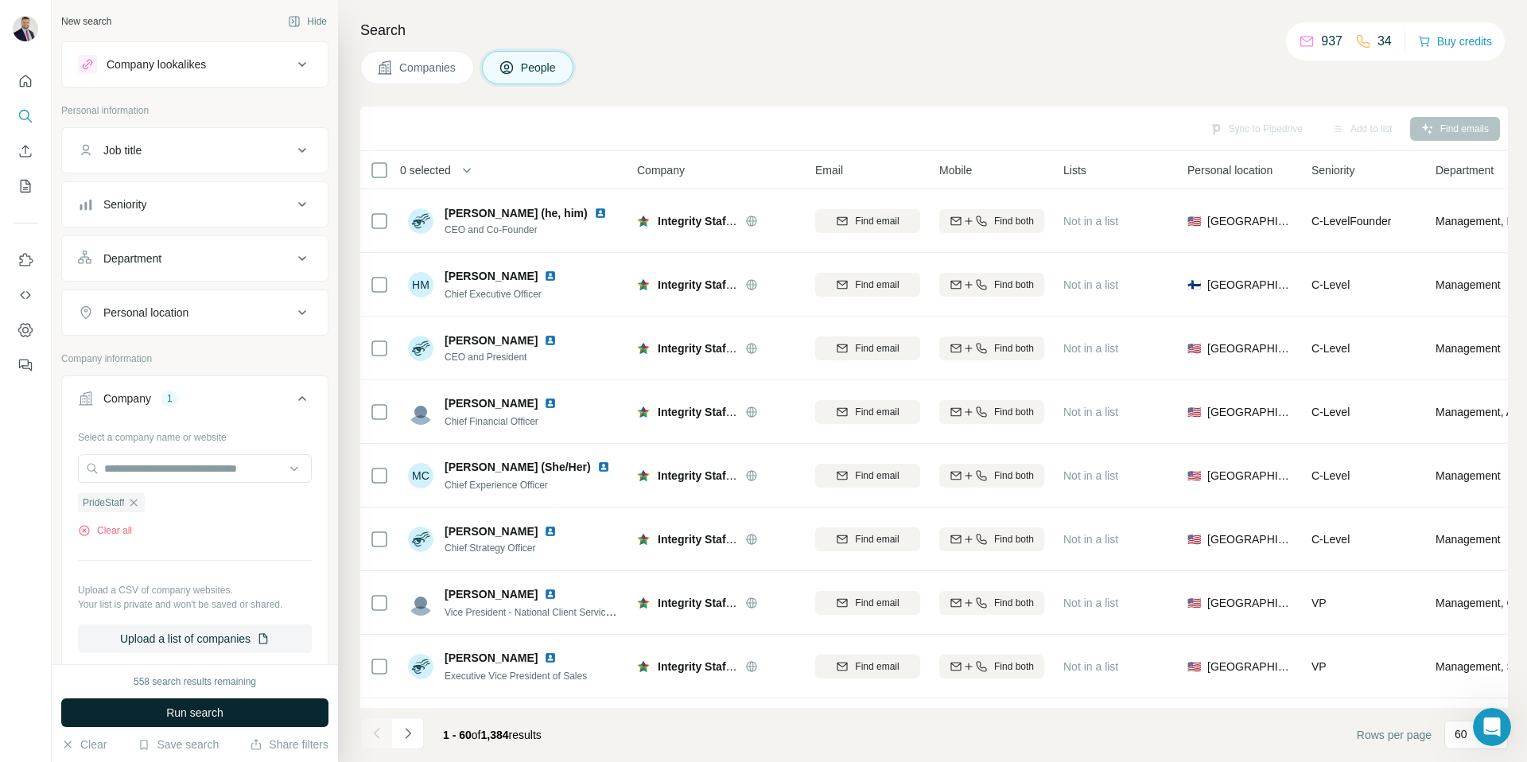
click at [200, 710] on span "Run search" at bounding box center [194, 713] width 57 height 16
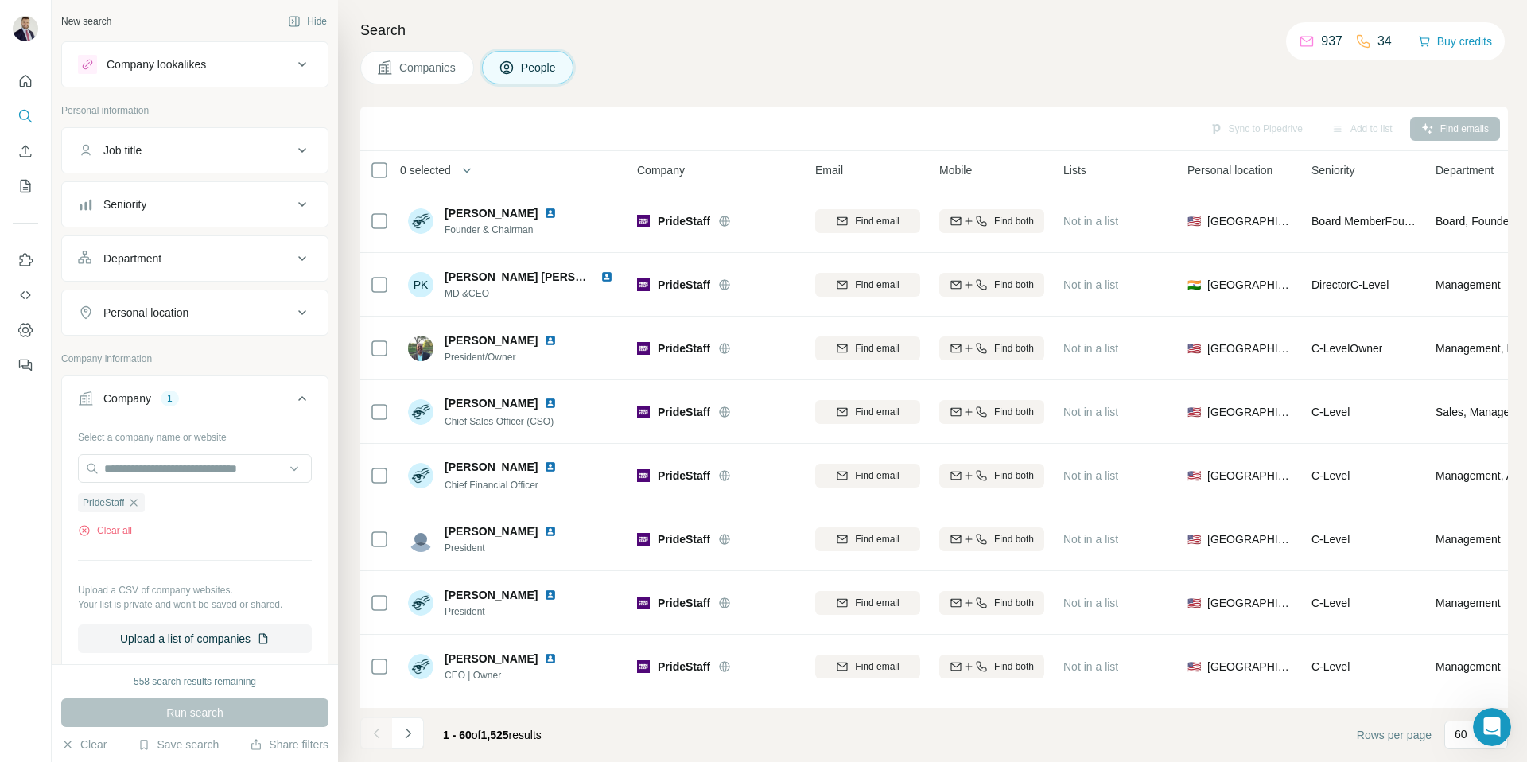
click at [421, 67] on span "Companies" at bounding box center [428, 68] width 58 height 16
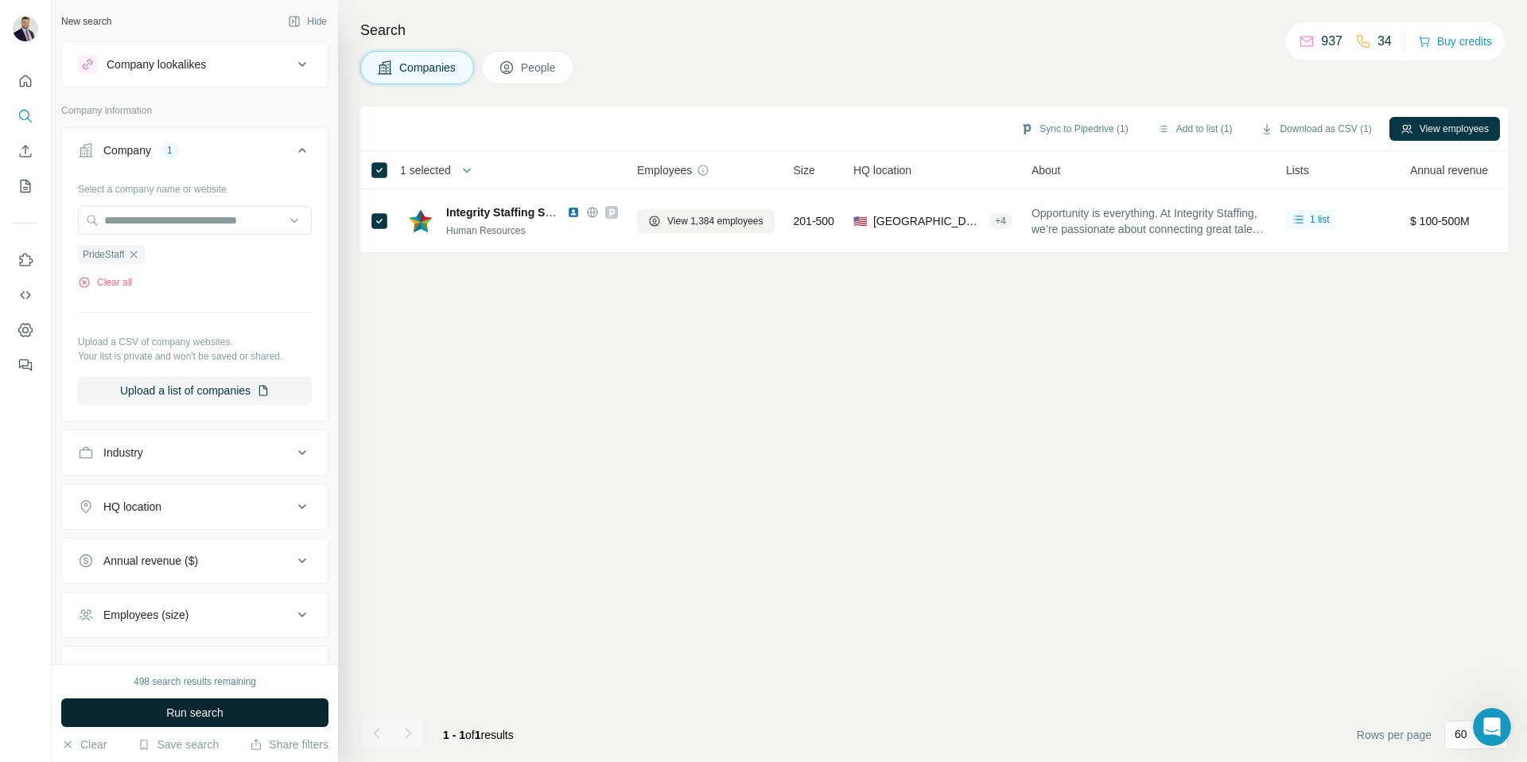
click at [172, 708] on span "Run search" at bounding box center [194, 713] width 57 height 16
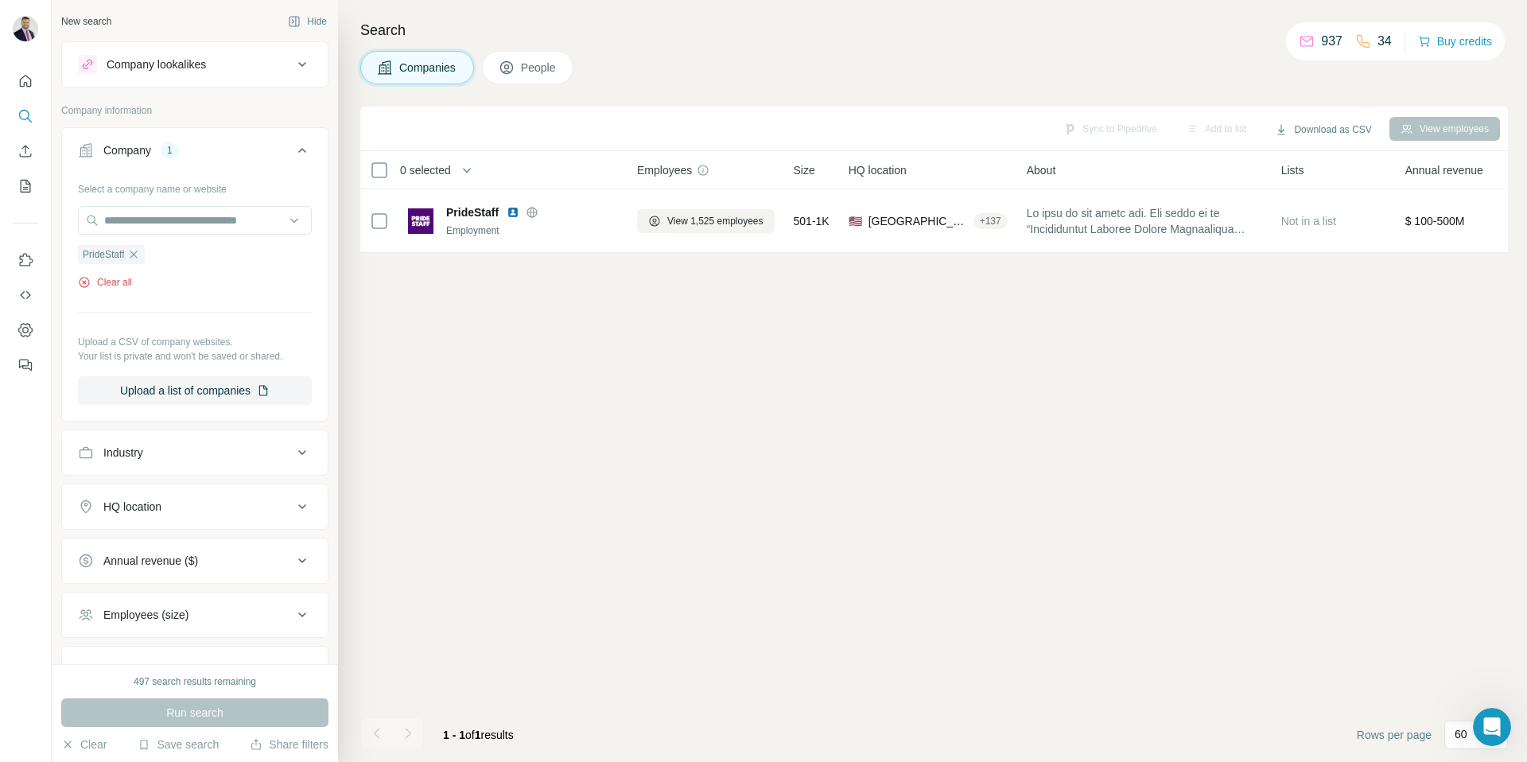
click at [120, 282] on button "Clear all" at bounding box center [105, 282] width 54 height 14
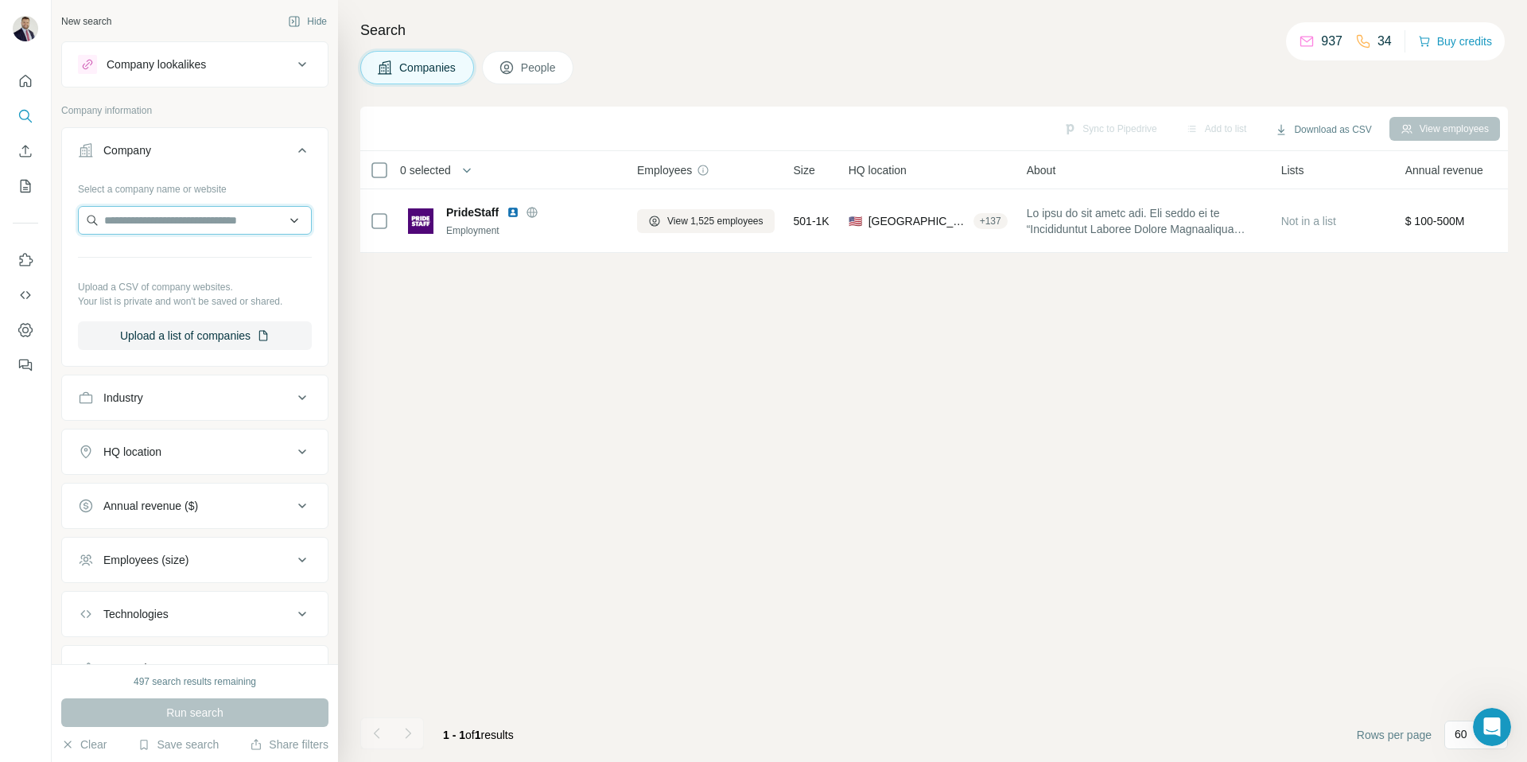
click at [178, 223] on input "text" at bounding box center [195, 220] width 234 height 29
type input "**********"
click at [193, 259] on p "Remedy Intelligent Staffing" at bounding box center [189, 256] width 133 height 16
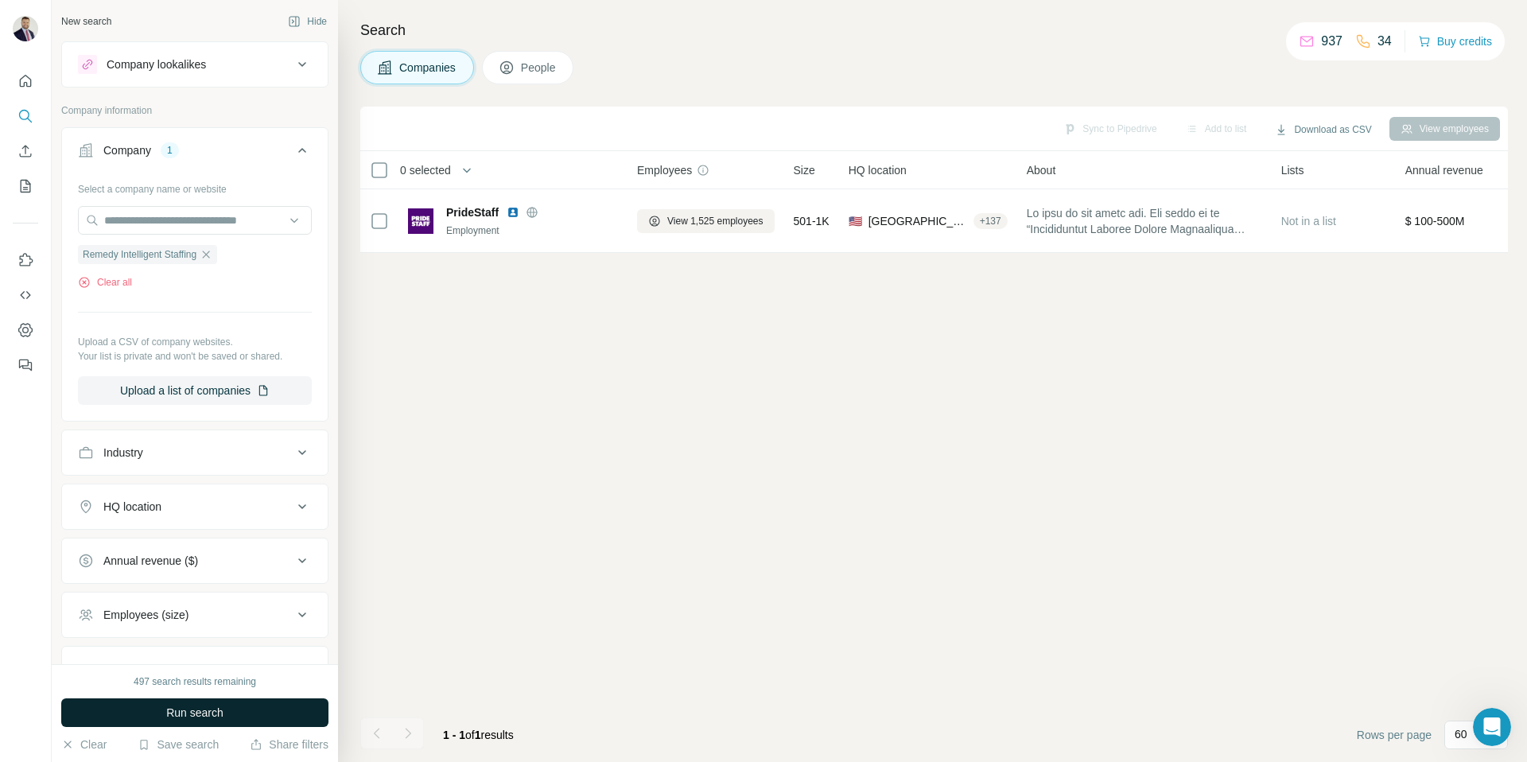
click at [200, 709] on span "Run search" at bounding box center [194, 713] width 57 height 16
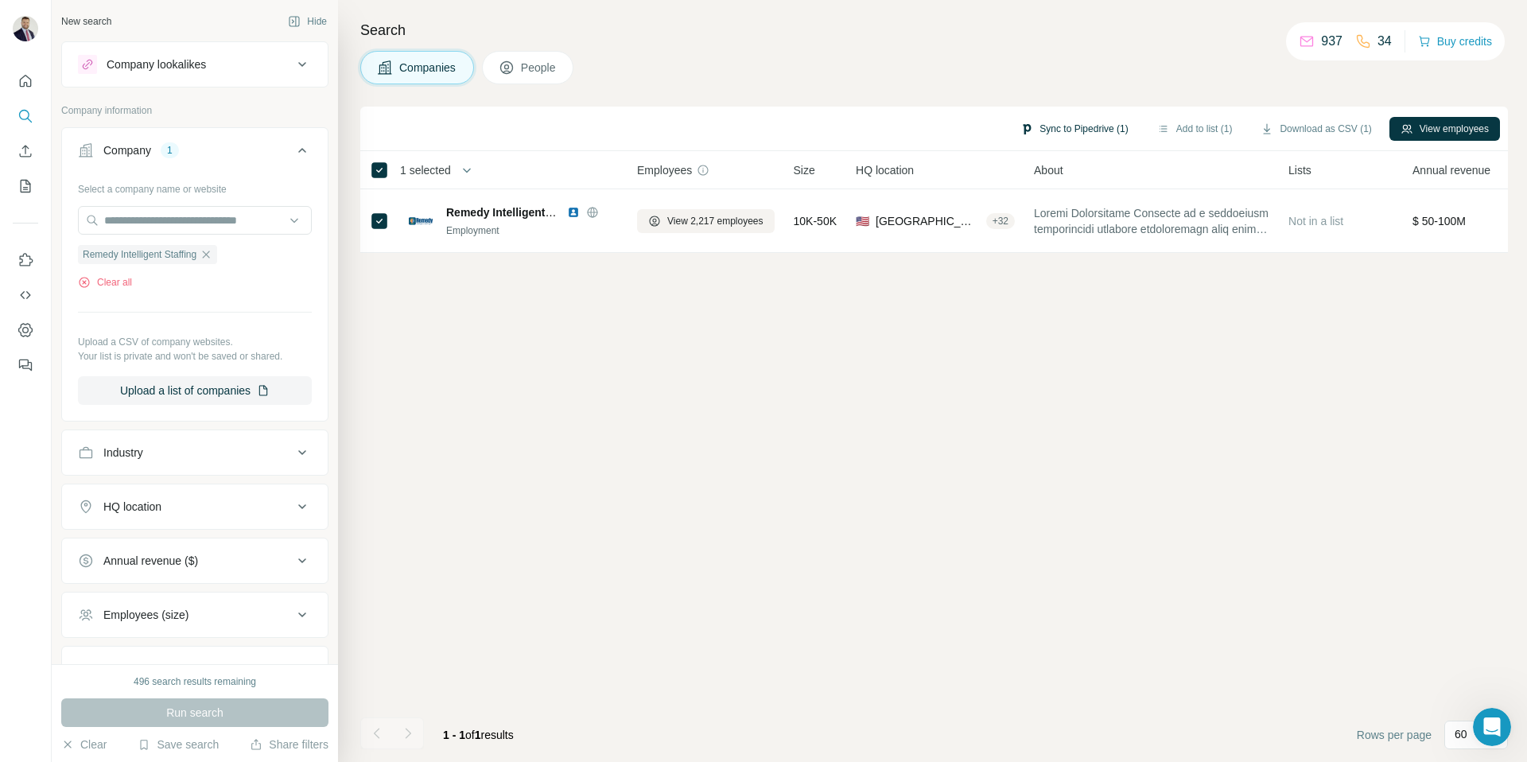
click at [1047, 126] on button "Sync to Pipedrive (1)" at bounding box center [1074, 129] width 130 height 24
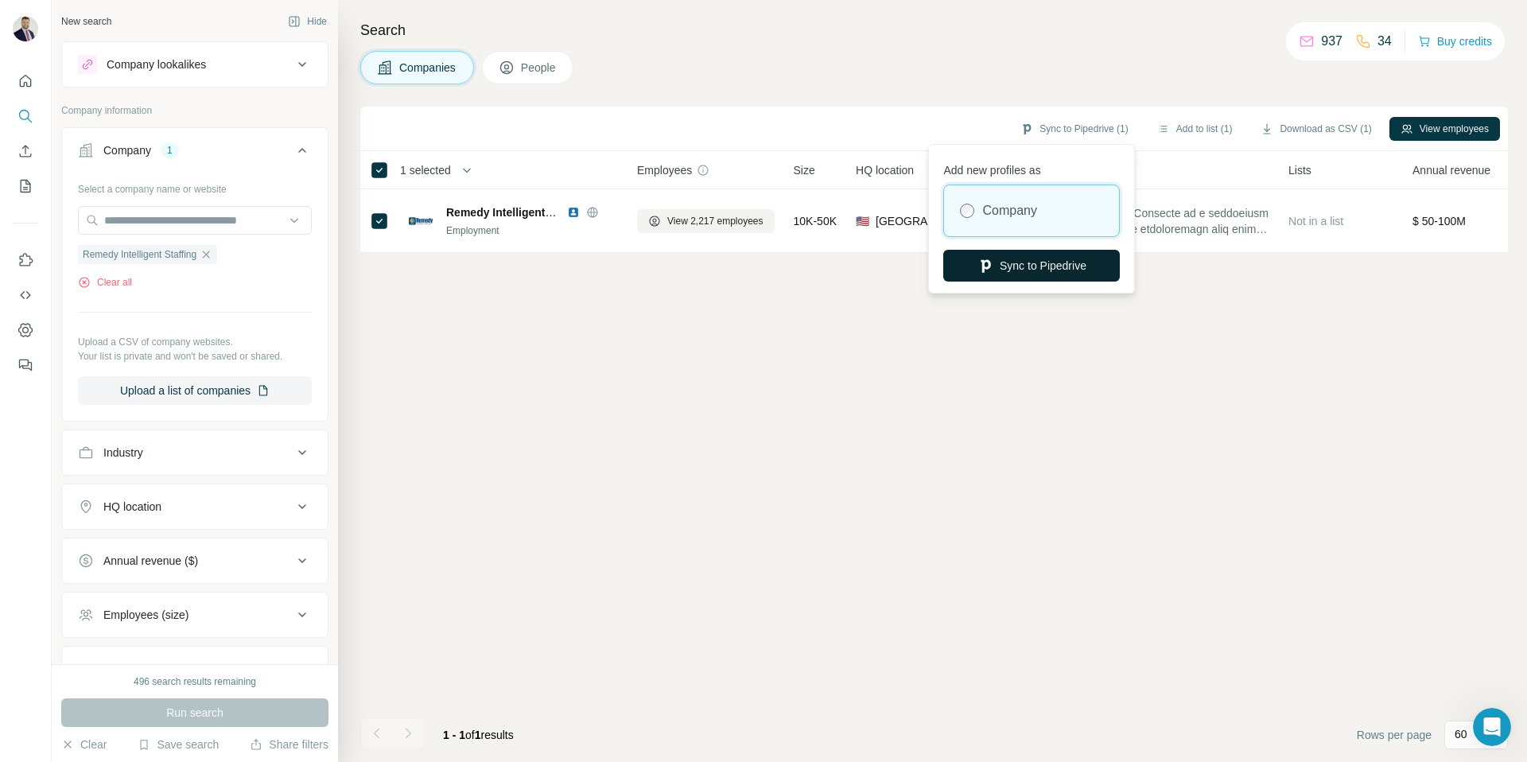
click at [1025, 264] on button "Sync to Pipedrive" at bounding box center [1031, 266] width 177 height 32
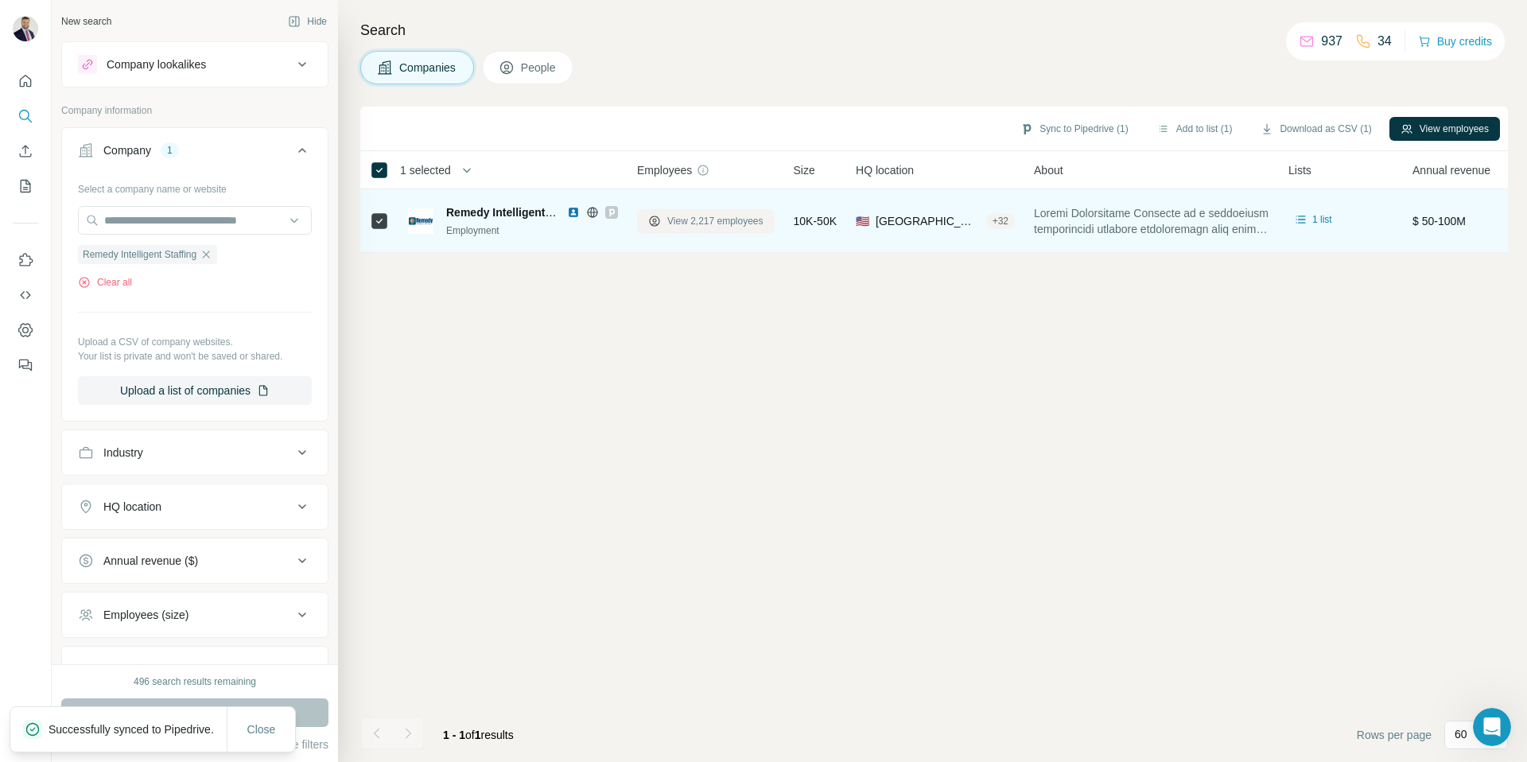
click at [693, 223] on span "View 2,217 employees" at bounding box center [715, 221] width 96 height 14
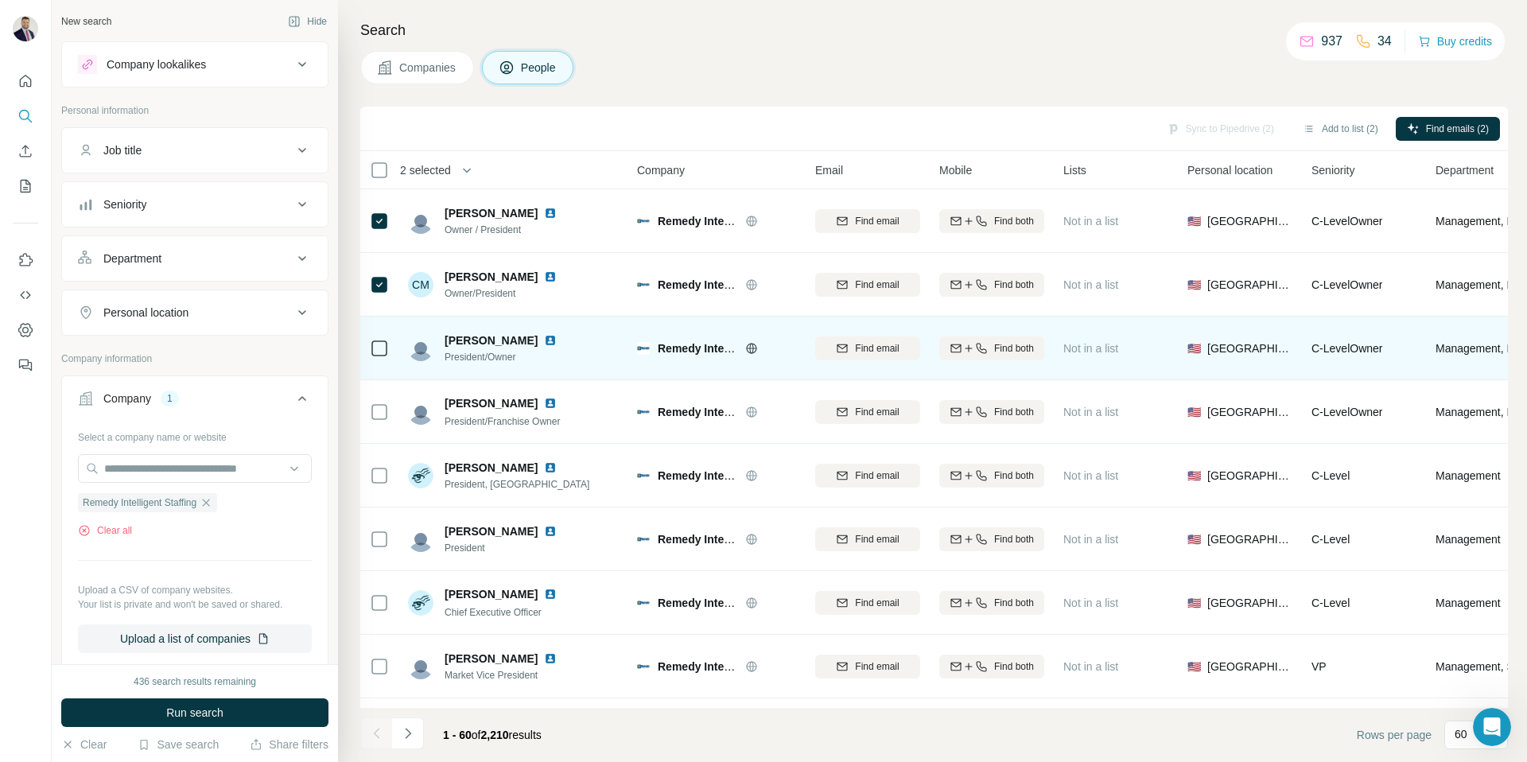
click at [387, 349] on icon at bounding box center [379, 348] width 19 height 19
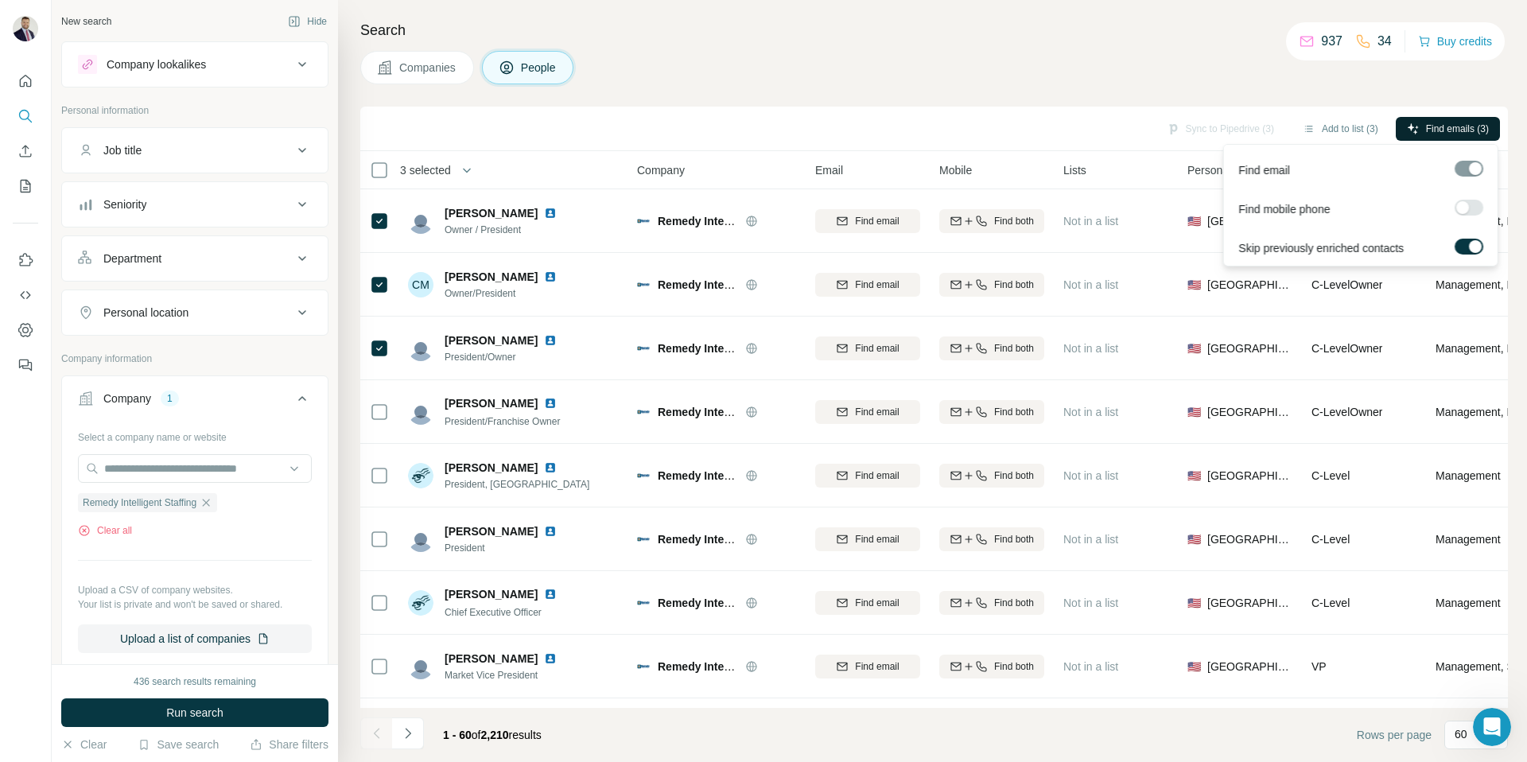
click at [1432, 125] on span "Find emails (3)" at bounding box center [1457, 129] width 63 height 14
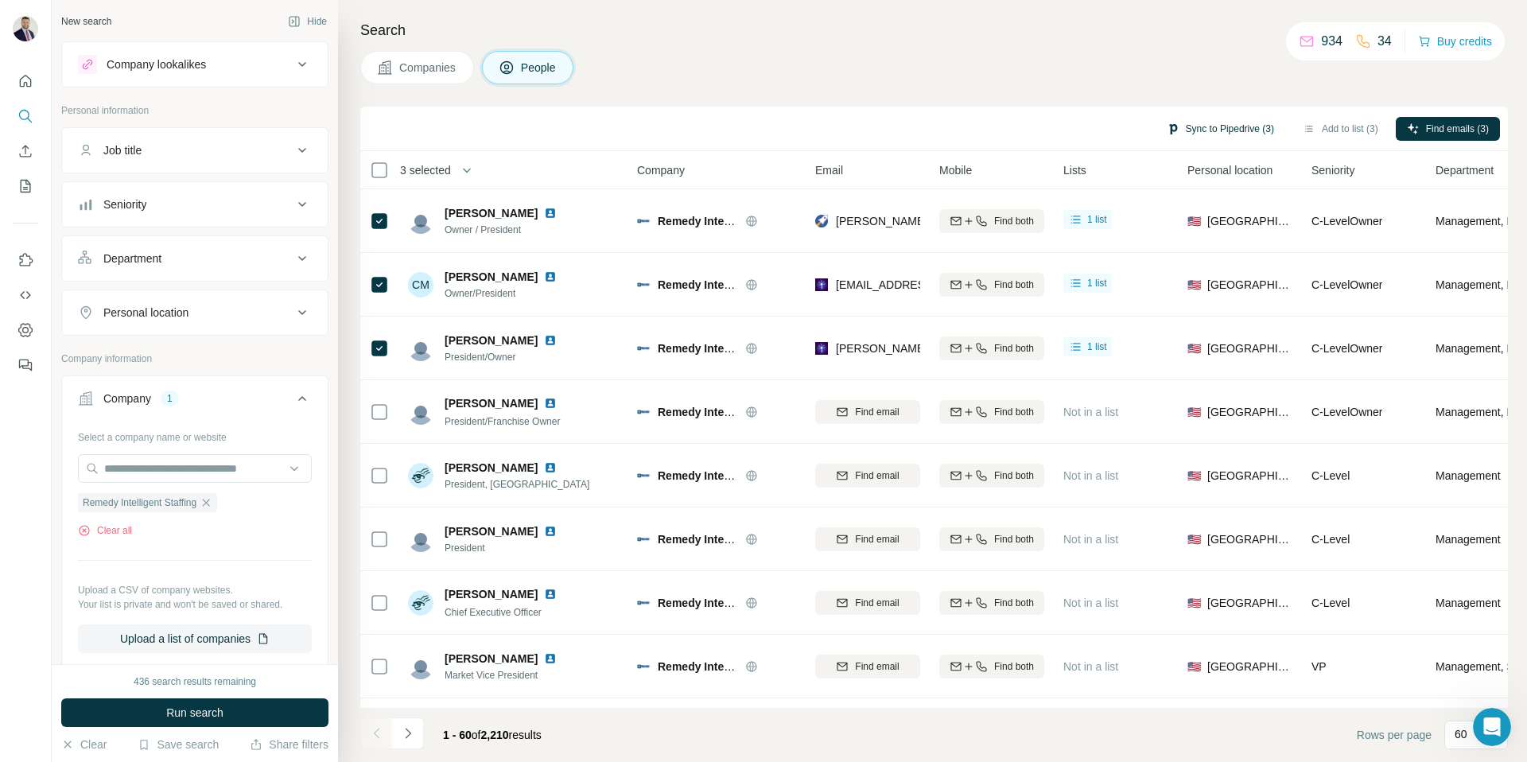
click at [1210, 126] on button "Sync to Pipedrive (3)" at bounding box center [1221, 129] width 130 height 24
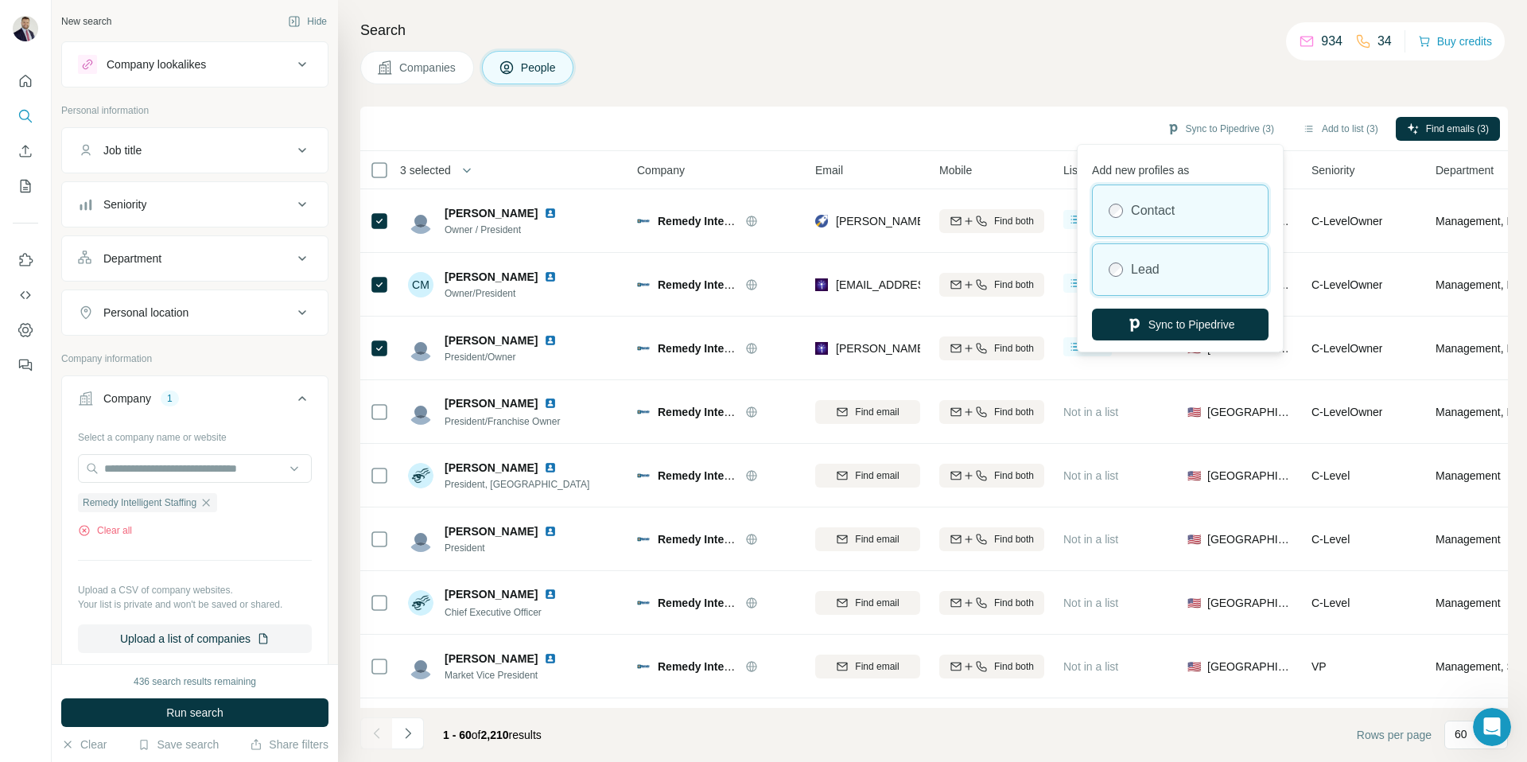
click at [1157, 263] on label "Lead" at bounding box center [1145, 269] width 29 height 19
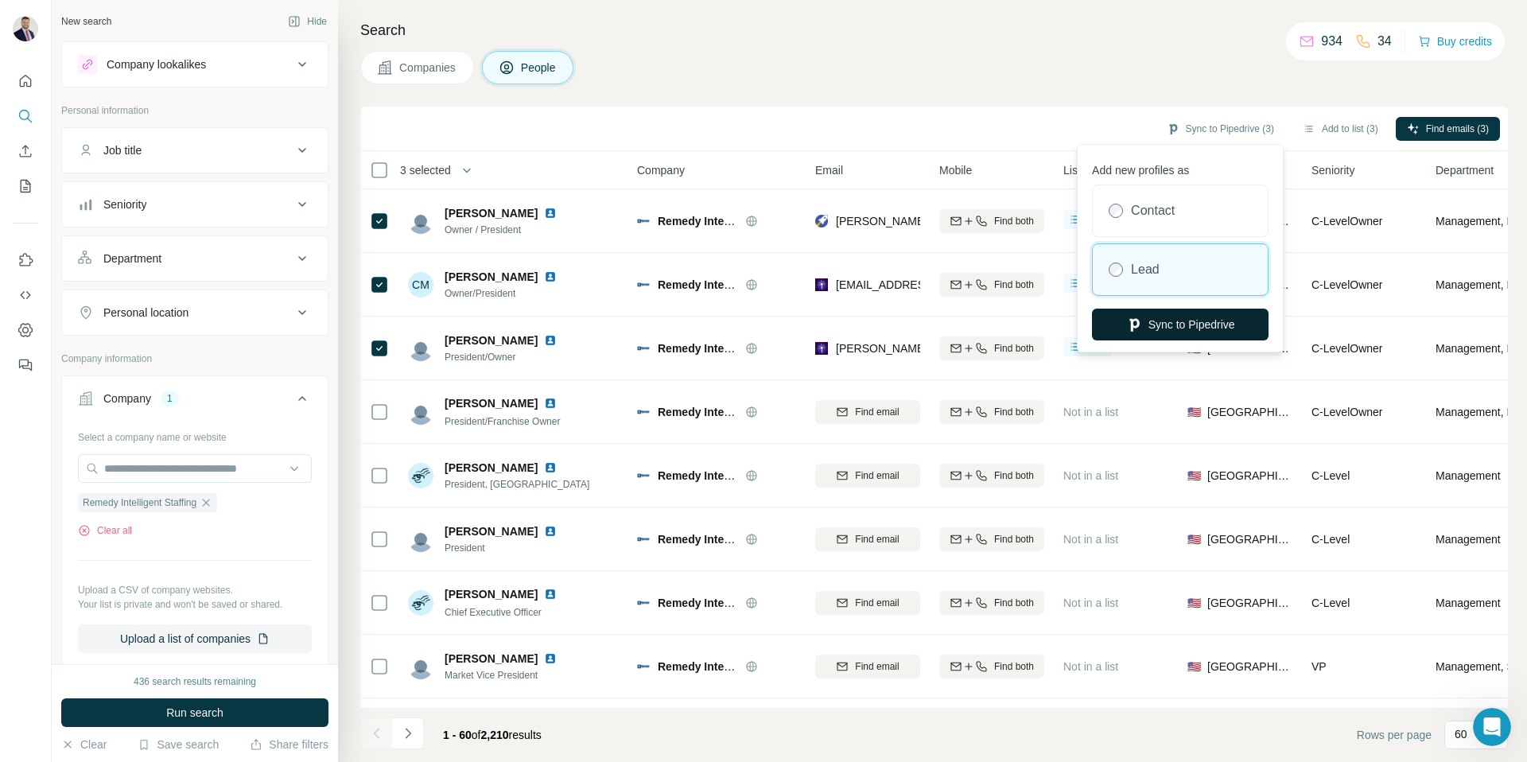
click at [1187, 320] on button "Sync to Pipedrive" at bounding box center [1180, 325] width 177 height 32
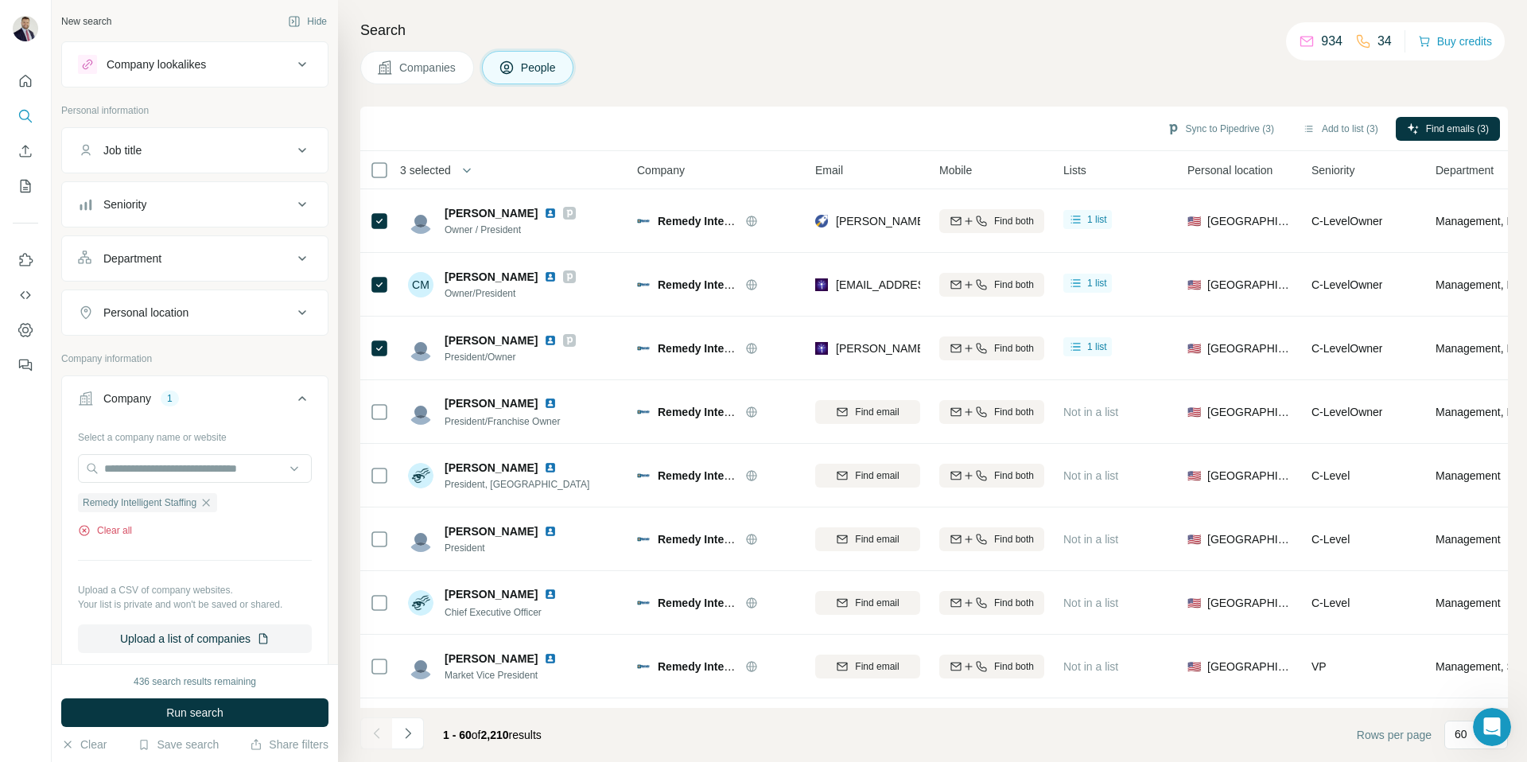
click at [115, 533] on button "Clear all" at bounding box center [105, 530] width 54 height 14
click at [115, 583] on p "Upload a CSV of company websites." at bounding box center [195, 590] width 234 height 14
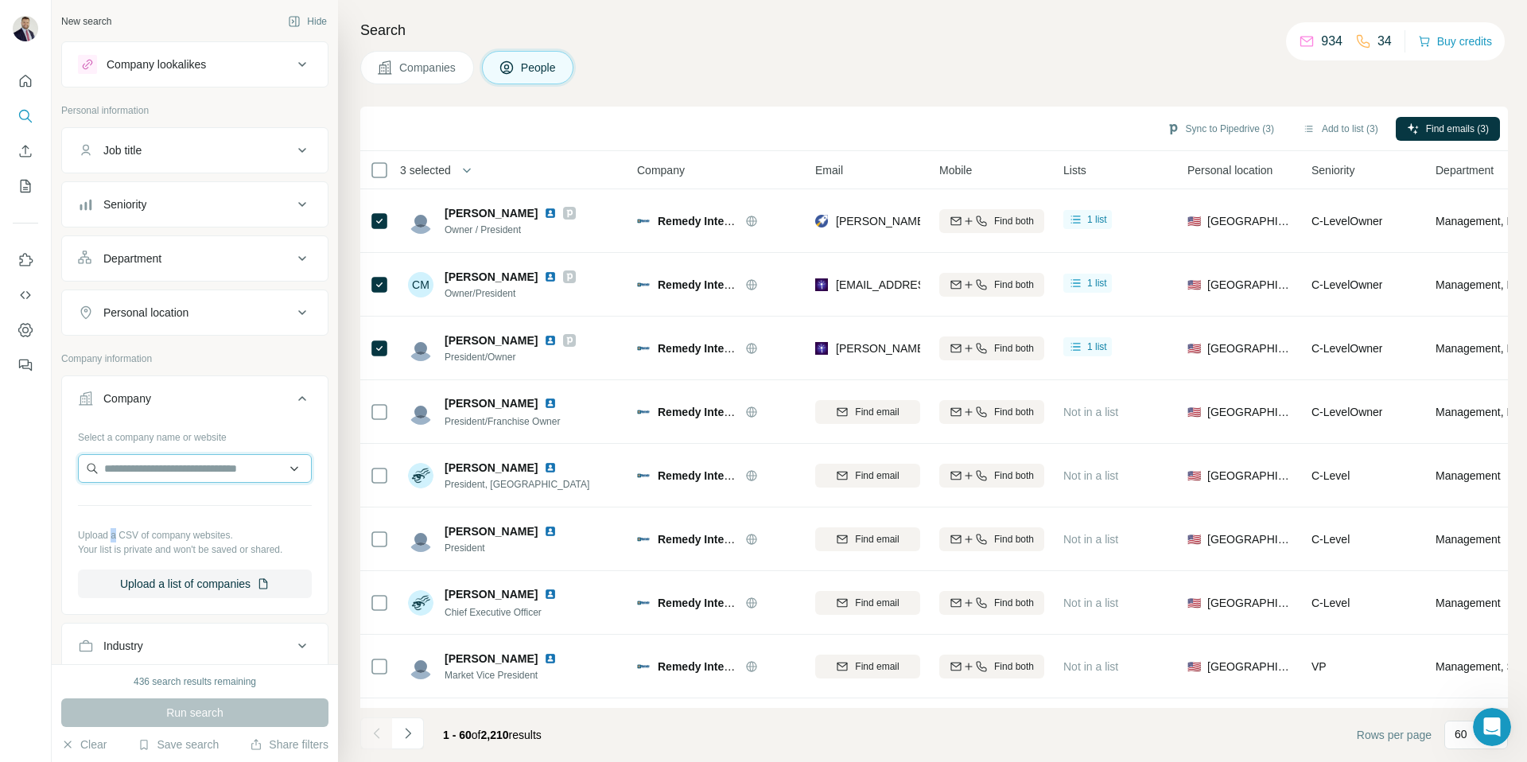
click at [153, 474] on input "text" at bounding box center [195, 468] width 234 height 29
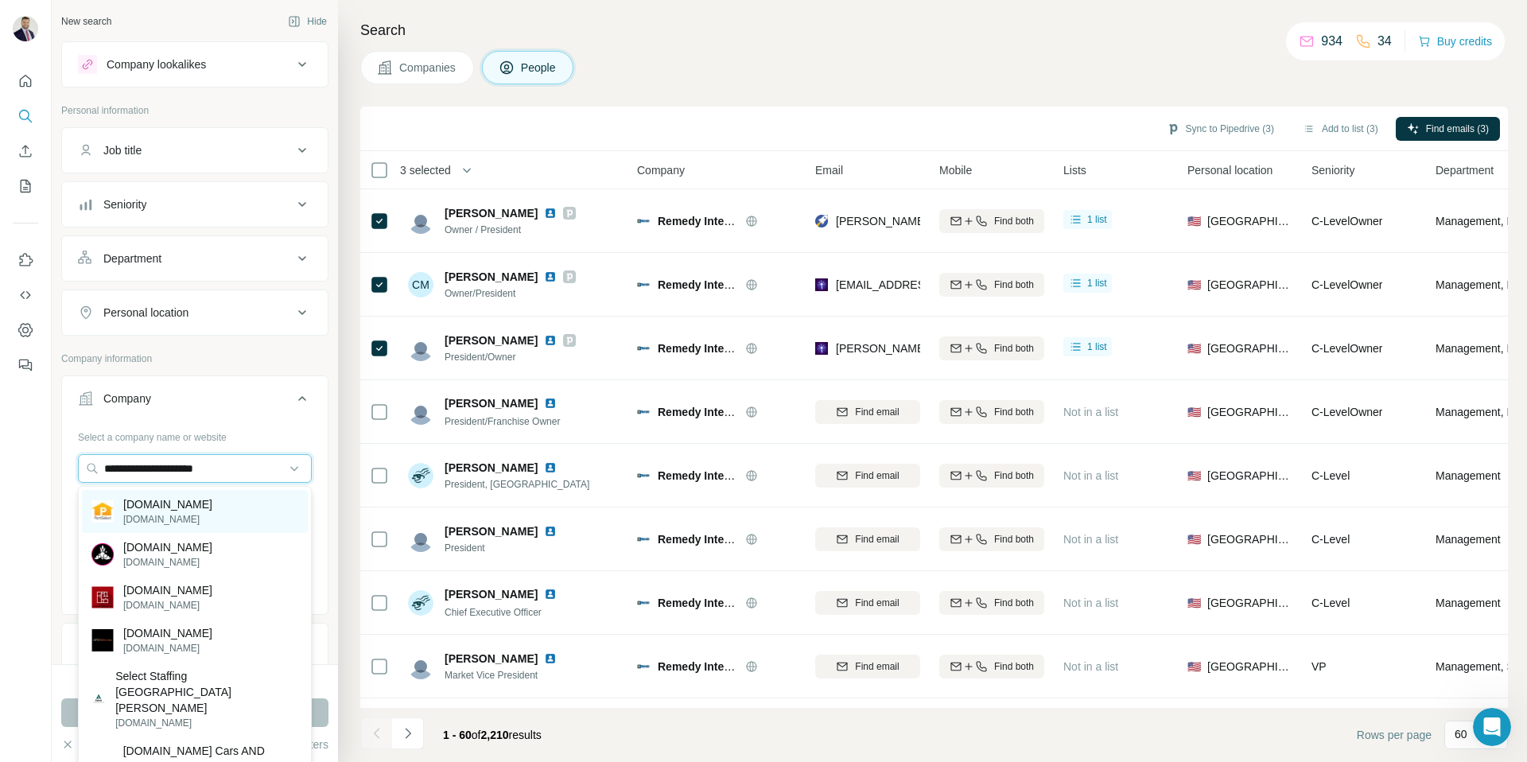
type input "**********"
click at [177, 502] on p "partselect.com" at bounding box center [167, 504] width 89 height 16
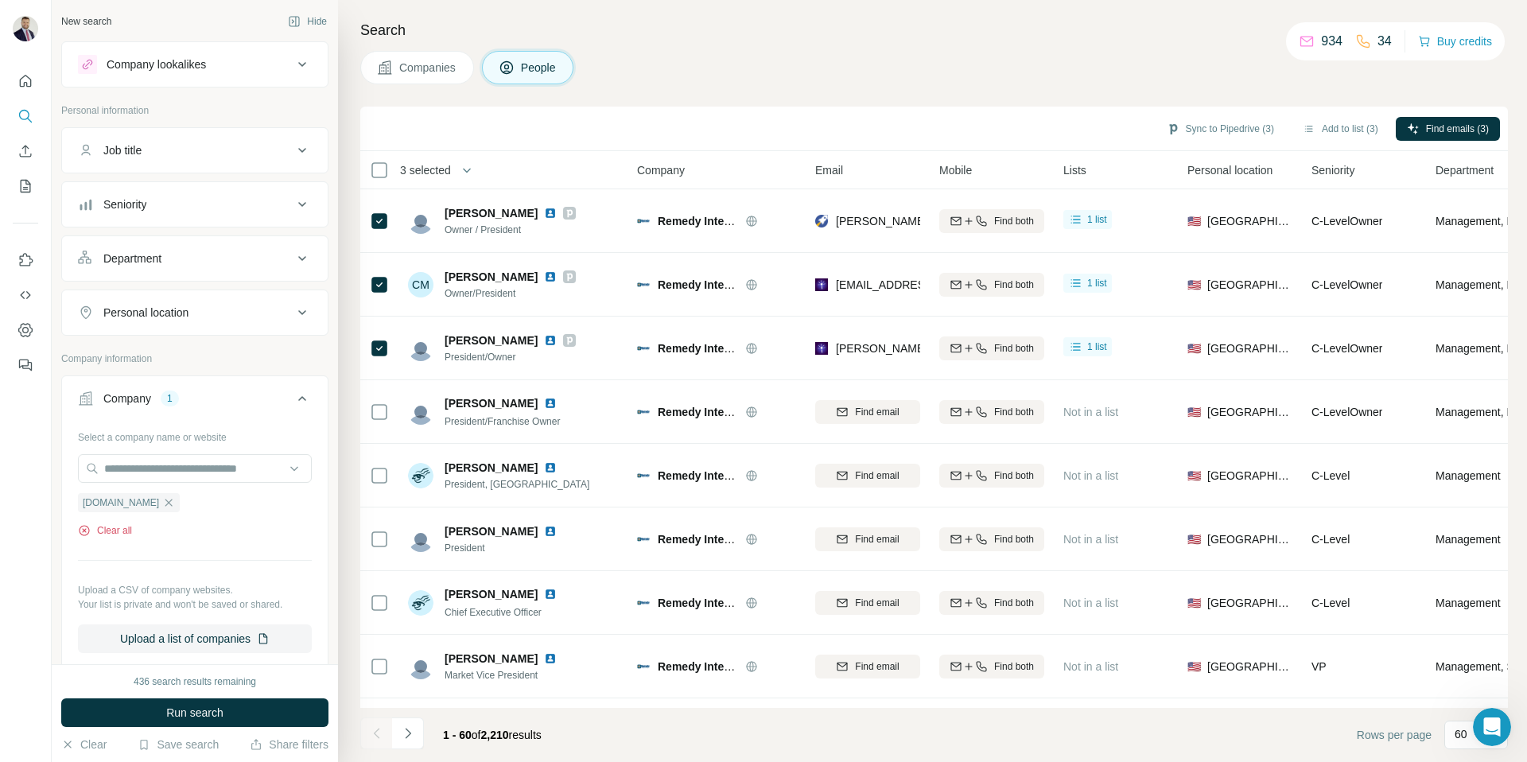
click at [122, 526] on button "Clear all" at bounding box center [105, 530] width 54 height 14
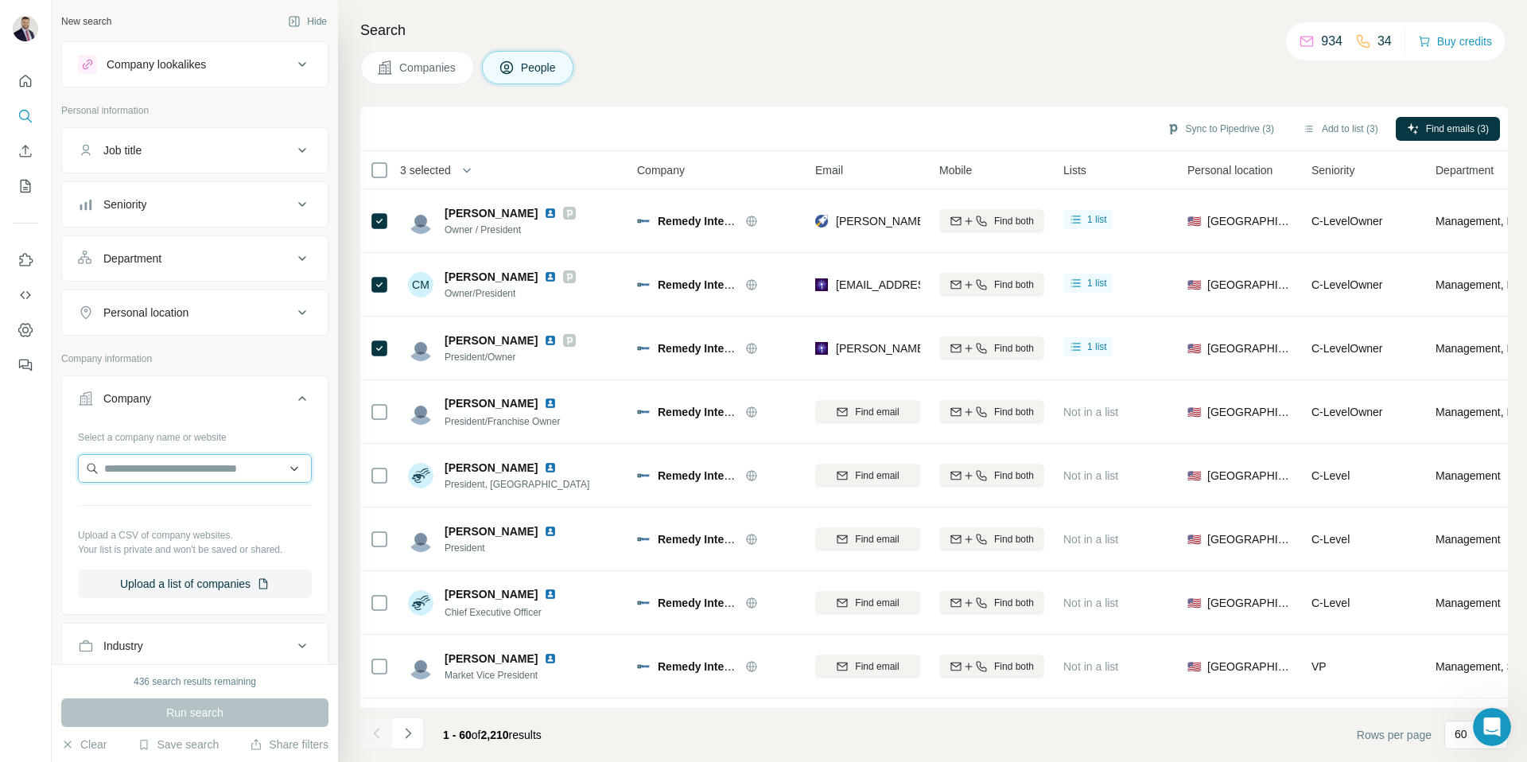
click at [151, 478] on input "text" at bounding box center [195, 468] width 234 height 29
paste input "**********"
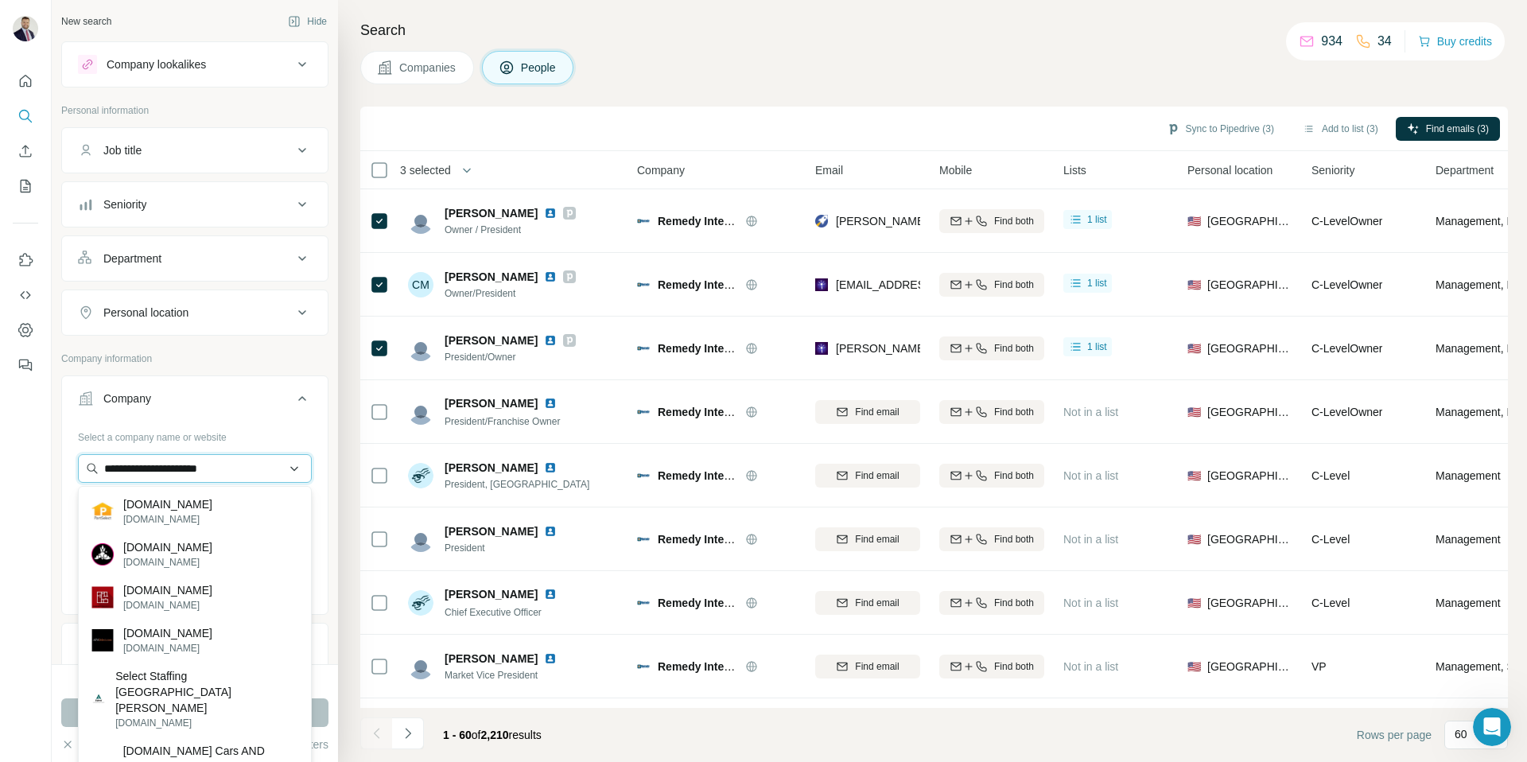
click at [273, 469] on input "**********" at bounding box center [195, 468] width 234 height 29
type input "**********"
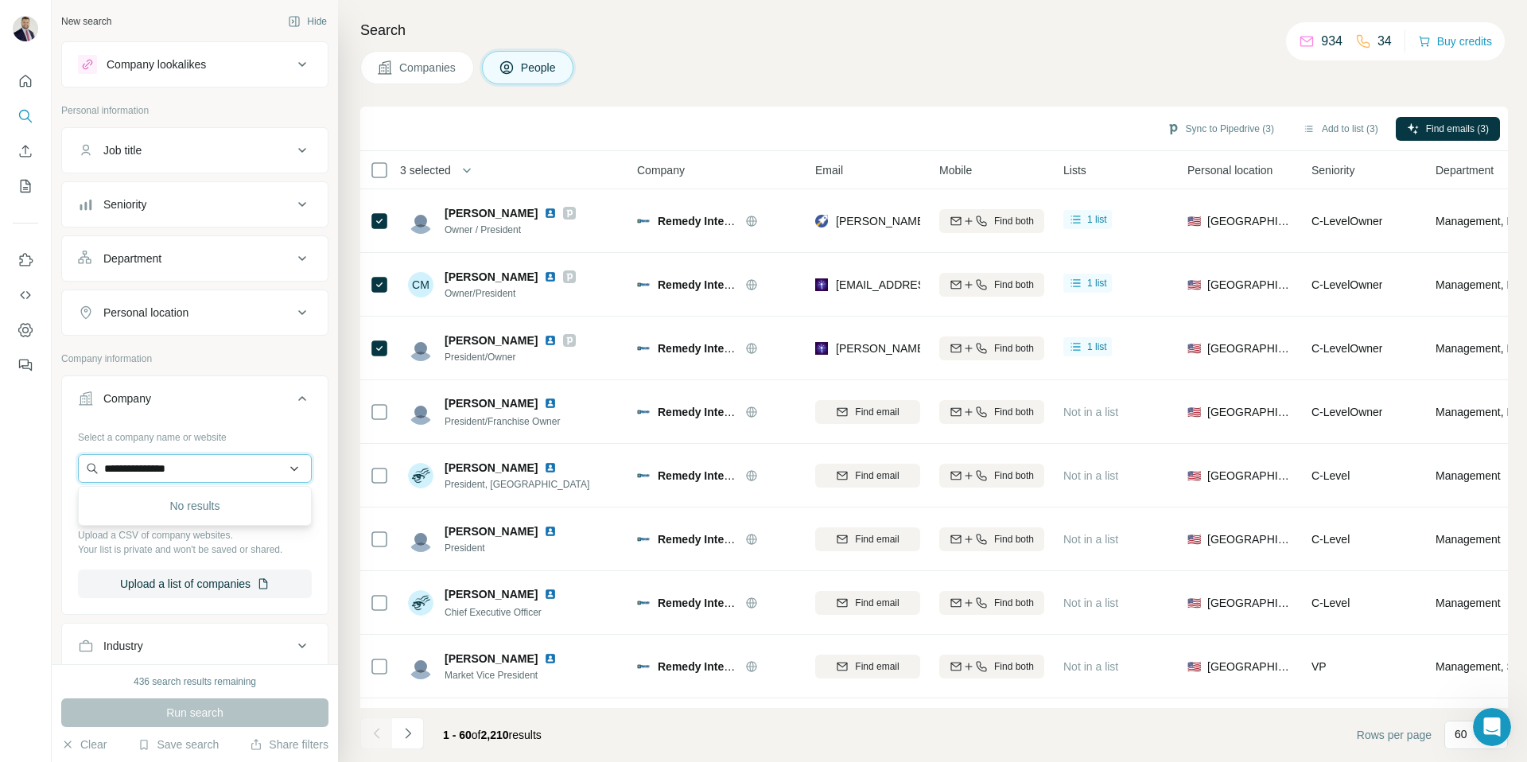
click at [212, 476] on input "**********" at bounding box center [195, 468] width 234 height 29
click at [198, 474] on input "text" at bounding box center [195, 468] width 234 height 29
paste input "**********"
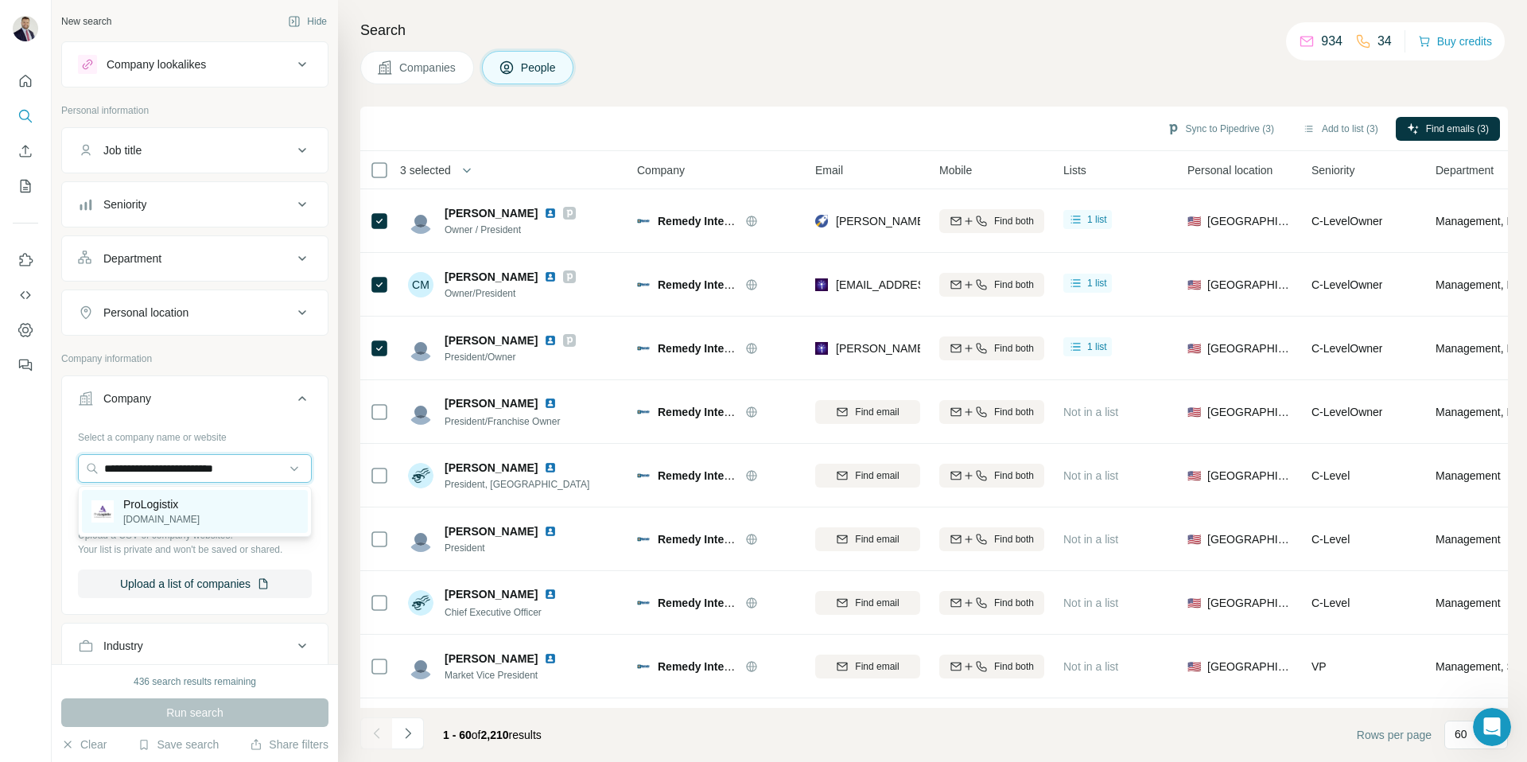
type input "**********"
click at [157, 505] on p "ProLogistix" at bounding box center [161, 504] width 76 height 16
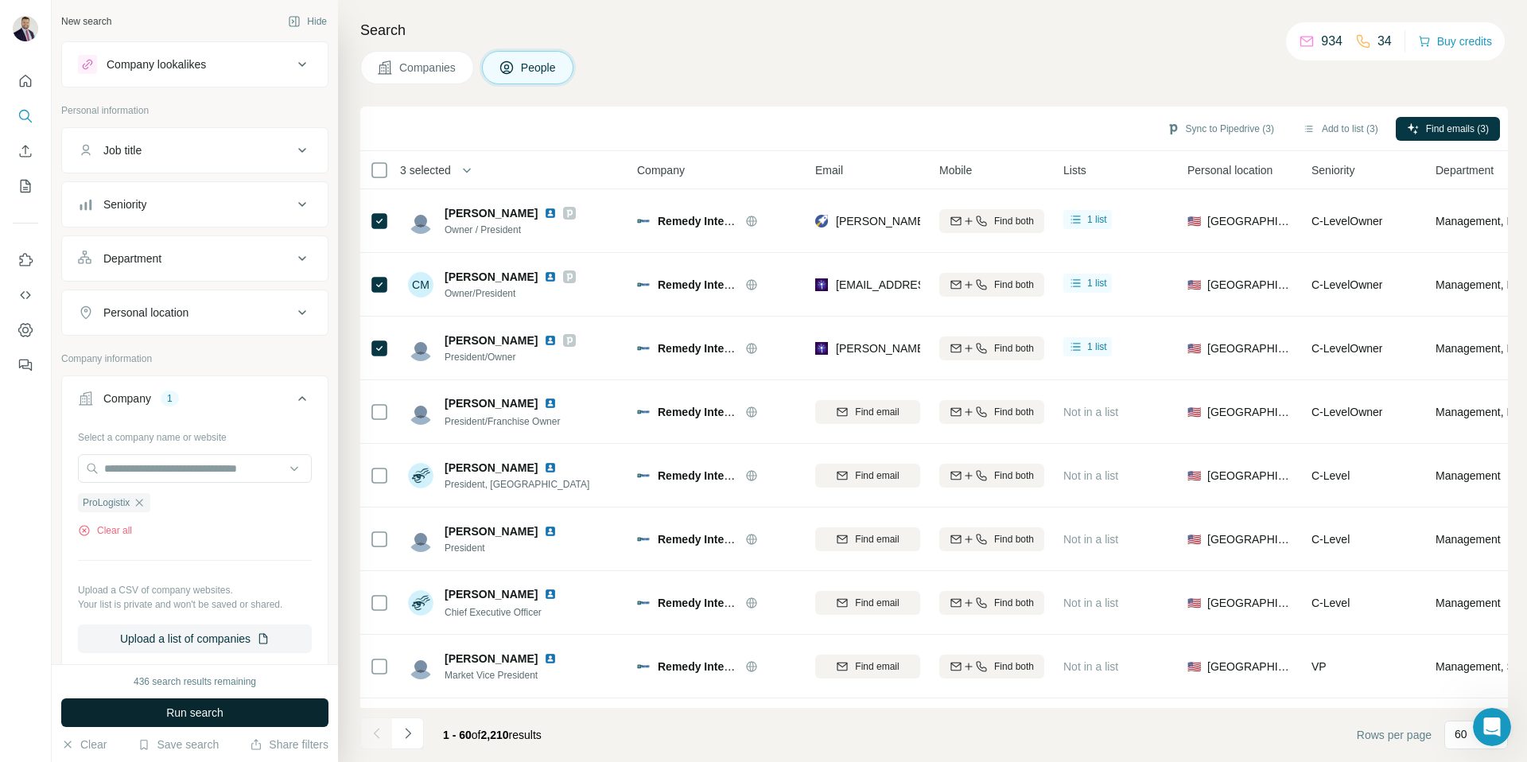
click at [196, 708] on span "Run search" at bounding box center [194, 713] width 57 height 16
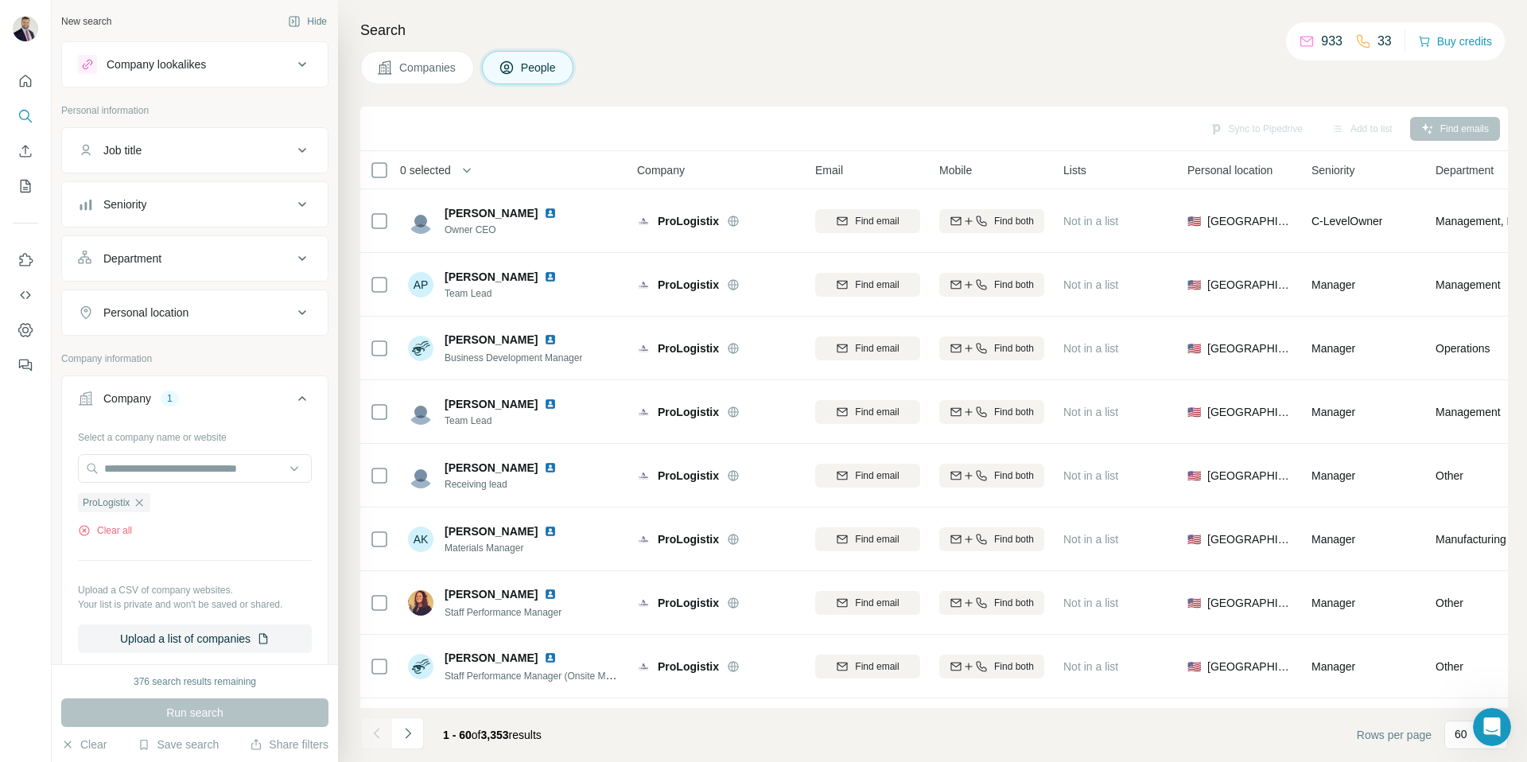
click at [394, 62] on button "Companies" at bounding box center [417, 67] width 114 height 33
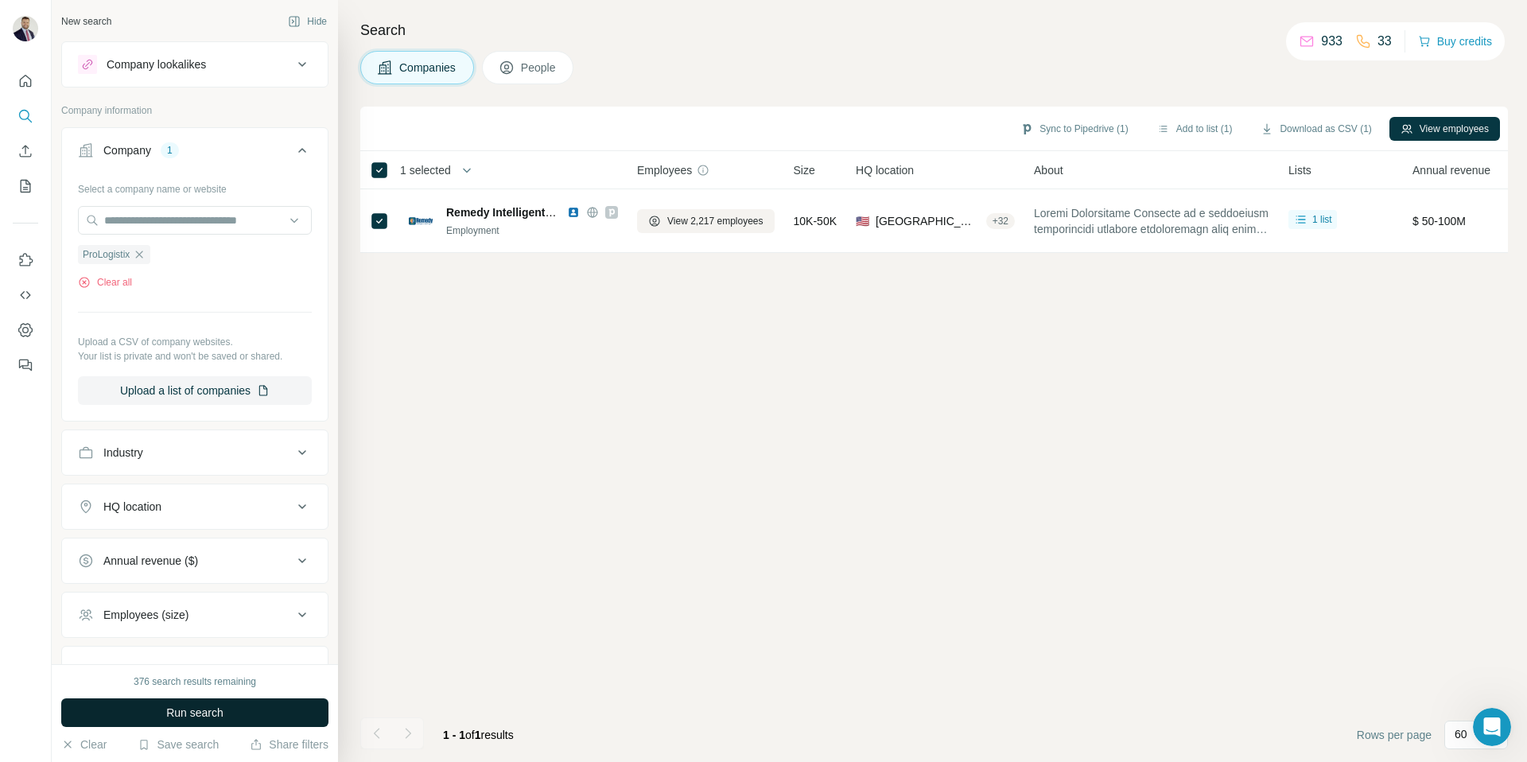
click at [172, 709] on span "Run search" at bounding box center [194, 713] width 57 height 16
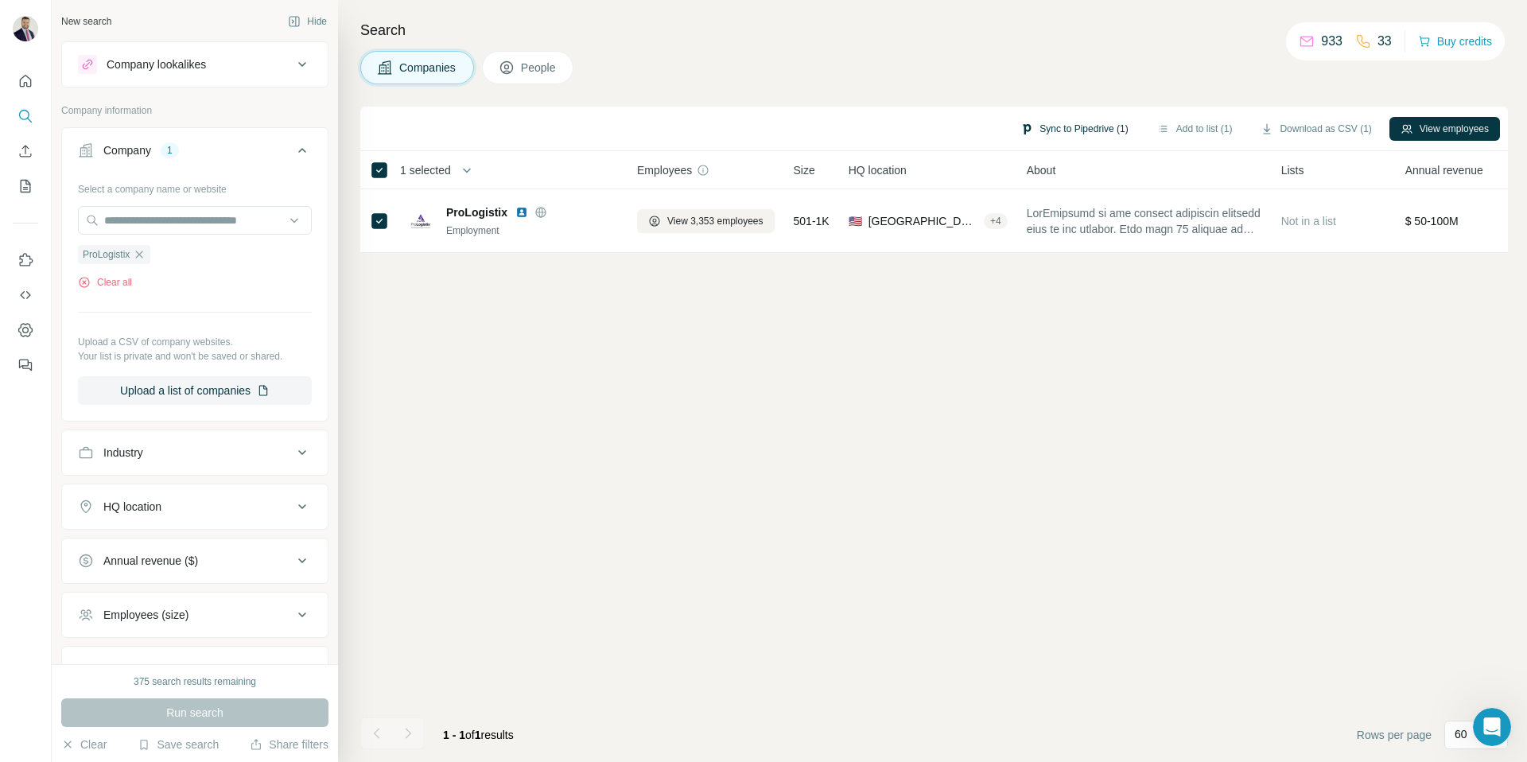
click at [1074, 129] on button "Sync to Pipedrive (1)" at bounding box center [1074, 129] width 130 height 24
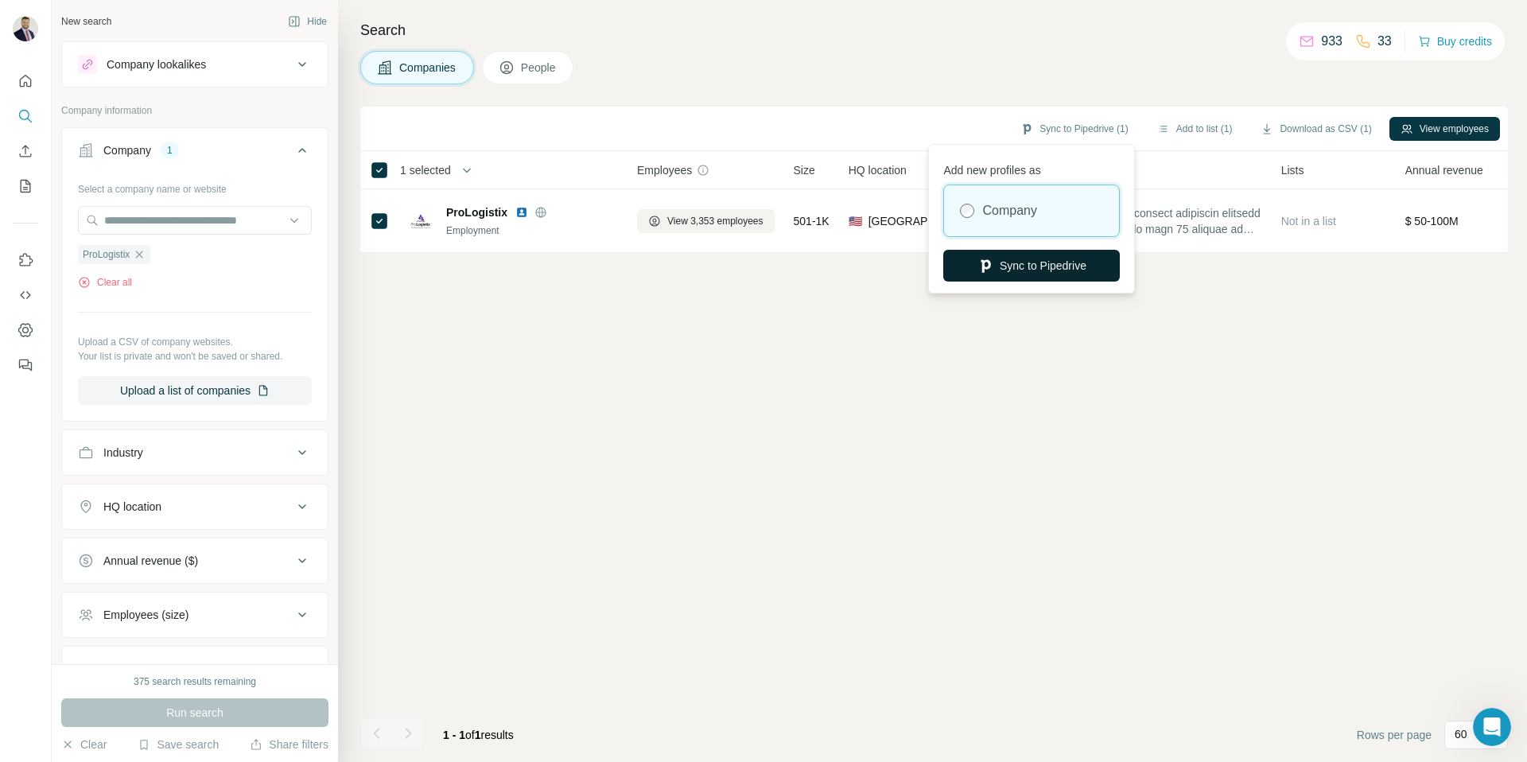
click at [1043, 268] on button "Sync to Pipedrive" at bounding box center [1031, 266] width 177 height 32
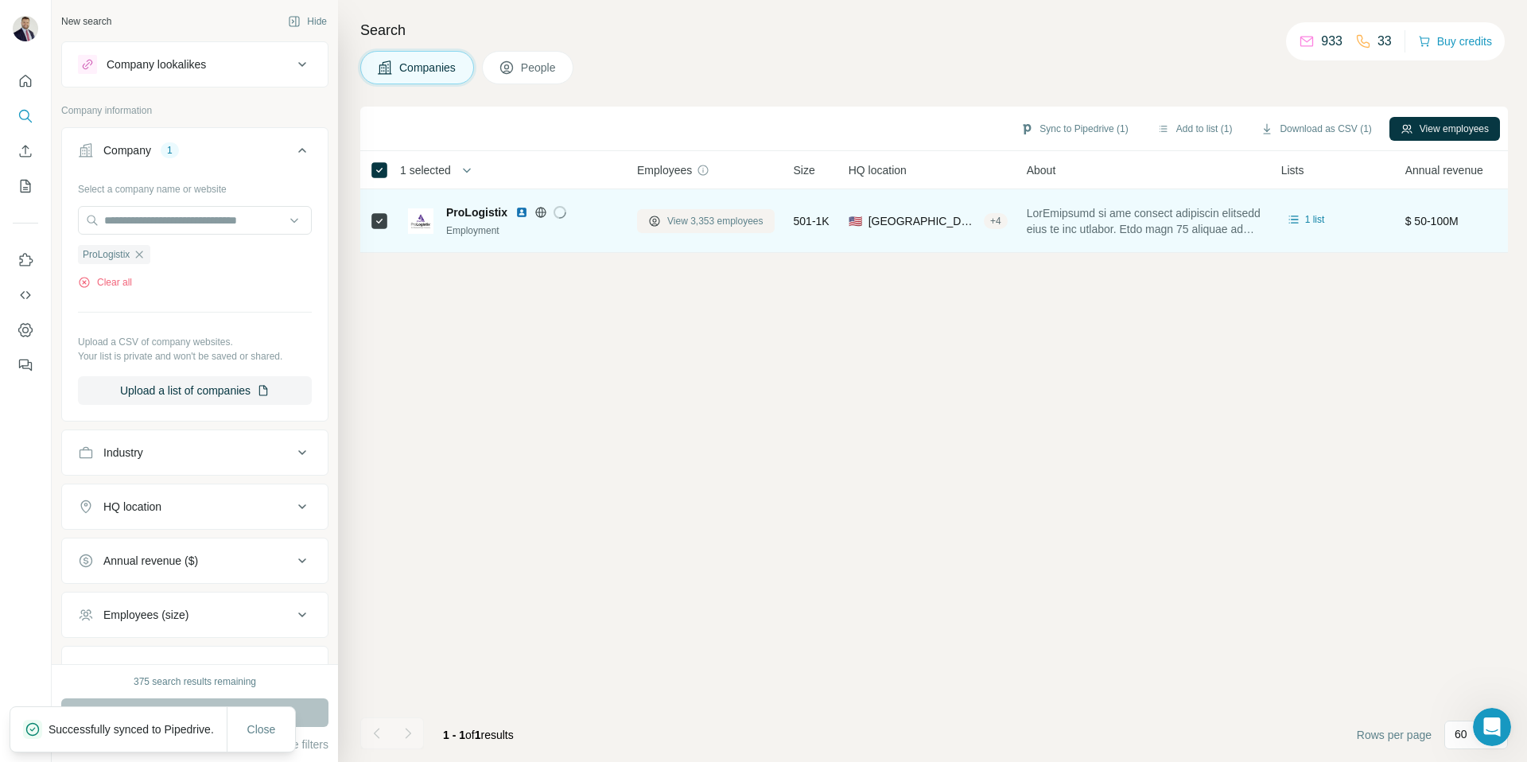
click at [692, 220] on span "View 3,353 employees" at bounding box center [715, 221] width 96 height 14
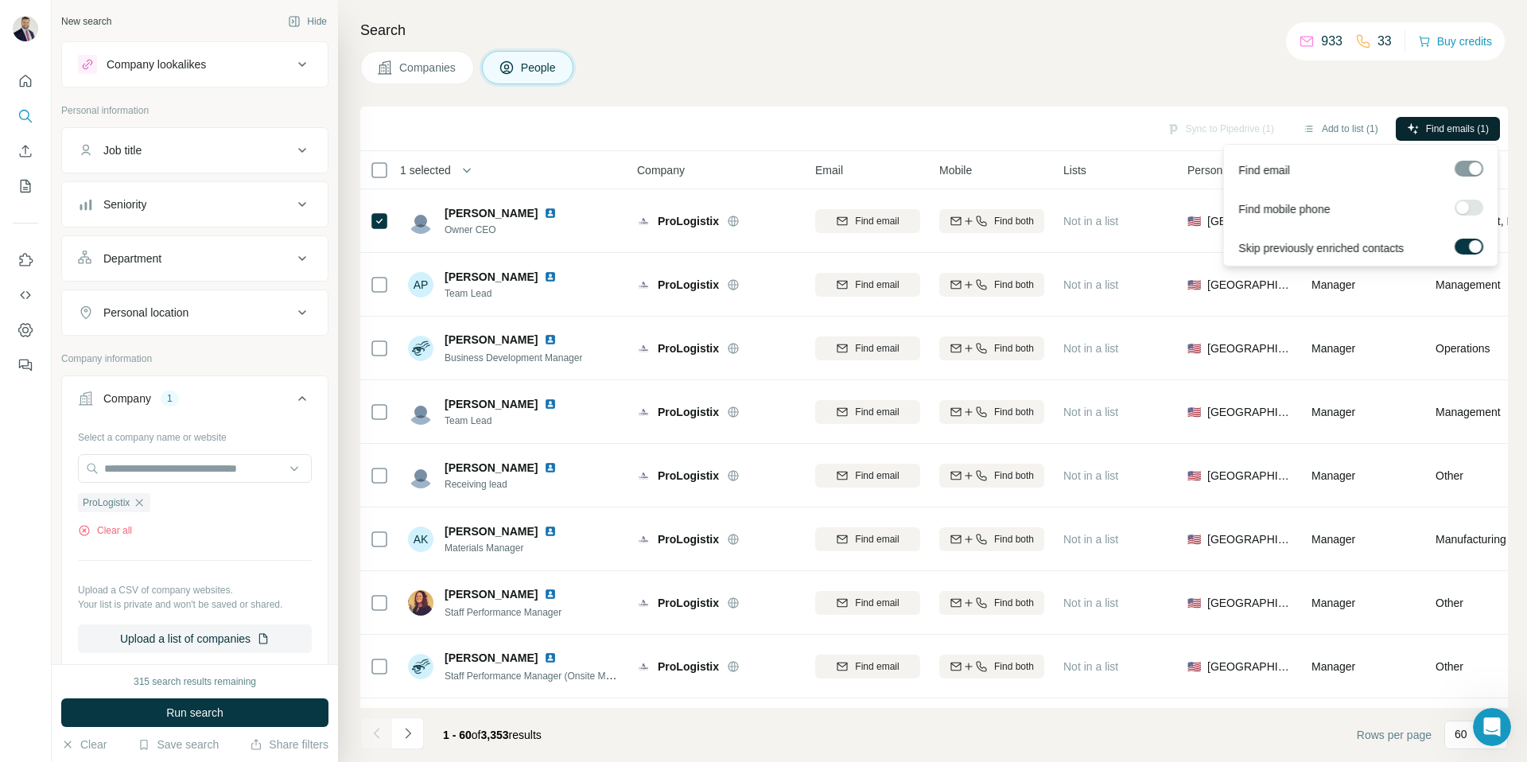
click at [1456, 122] on span "Find emails (1)" at bounding box center [1457, 129] width 63 height 14
click at [1215, 131] on button "Sync to Pipedrive (1)" at bounding box center [1221, 129] width 130 height 24
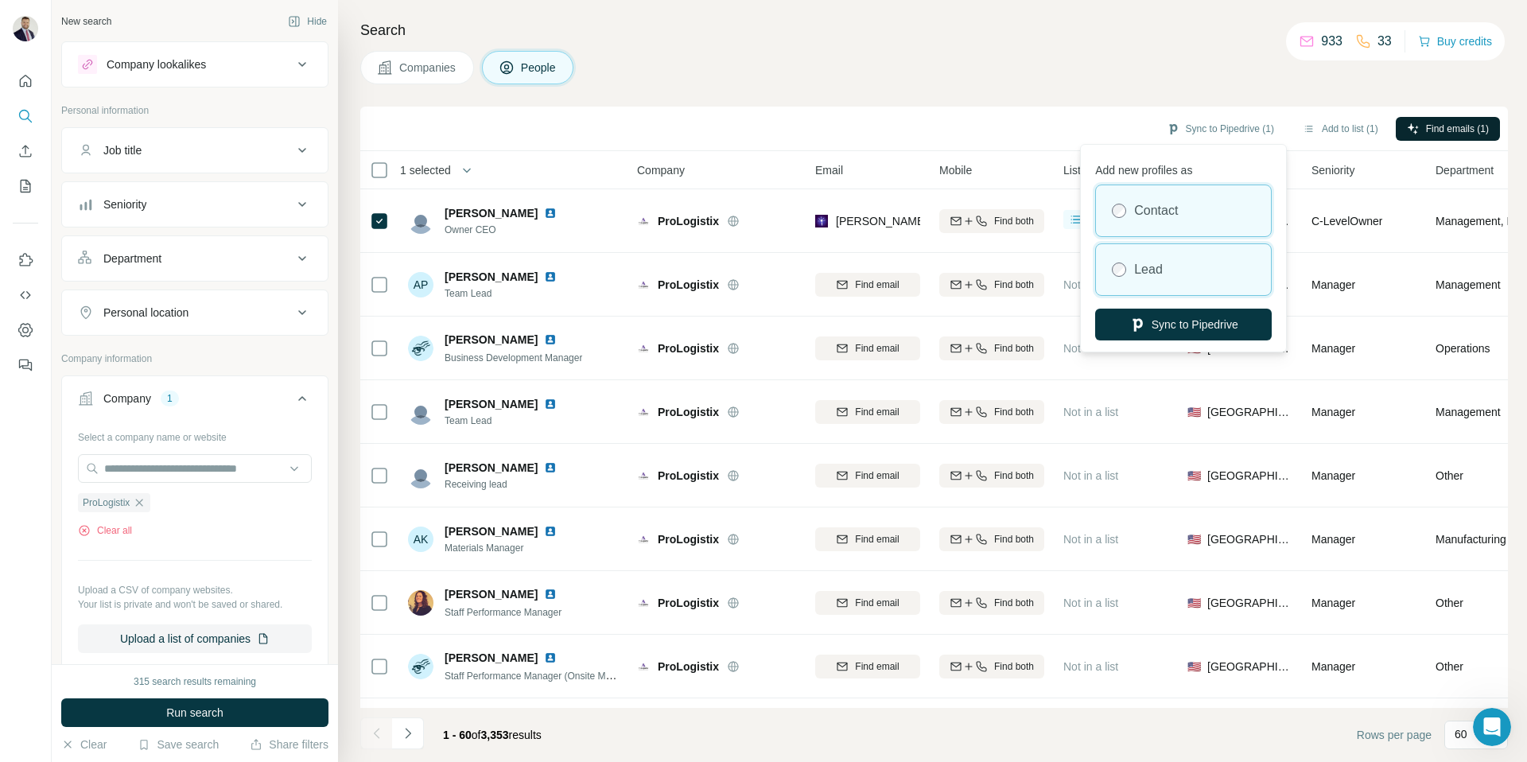
click at [1162, 270] on label "Lead" at bounding box center [1148, 269] width 29 height 19
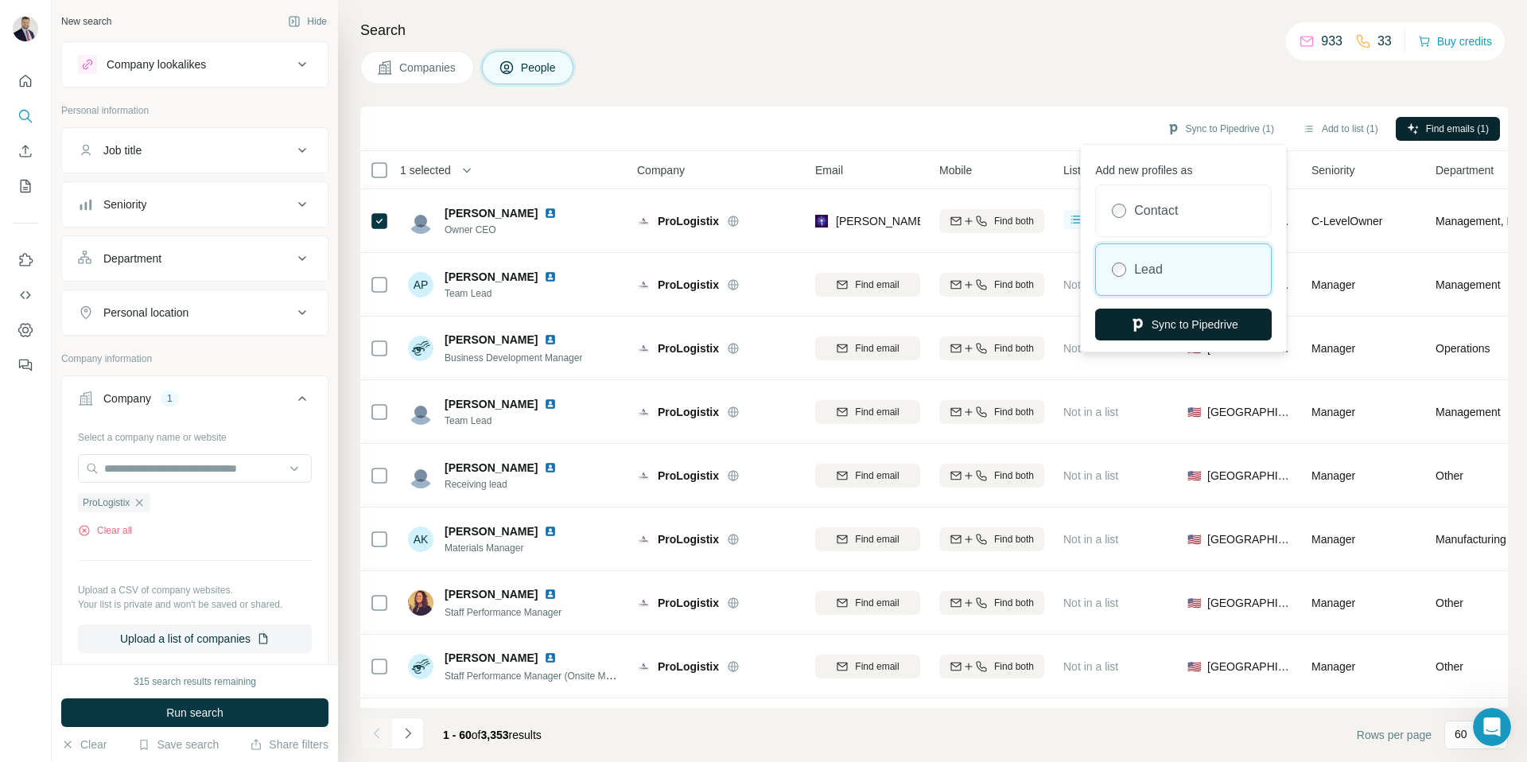
click at [1186, 318] on button "Sync to Pipedrive" at bounding box center [1183, 325] width 177 height 32
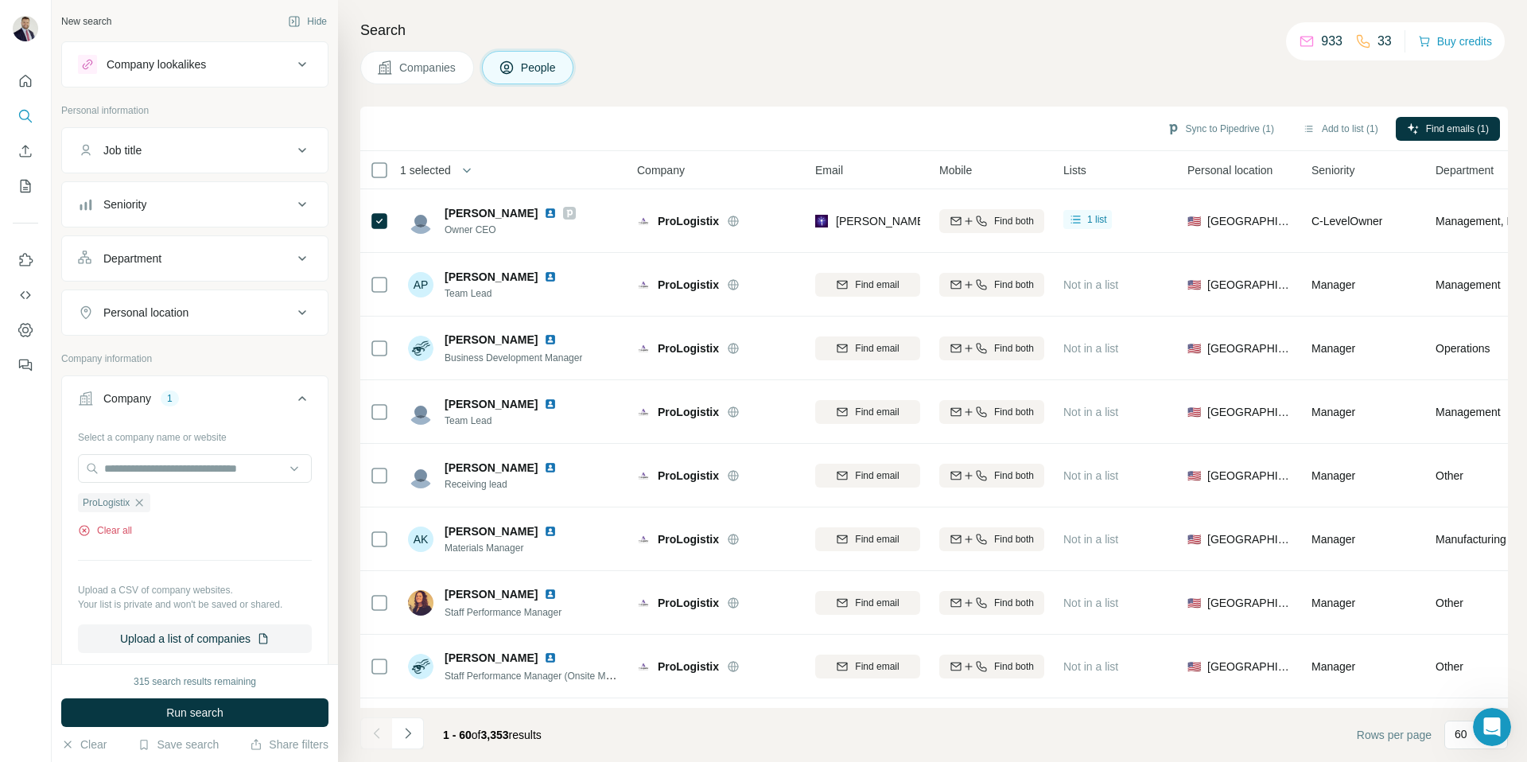
click at [111, 530] on button "Clear all" at bounding box center [105, 530] width 54 height 14
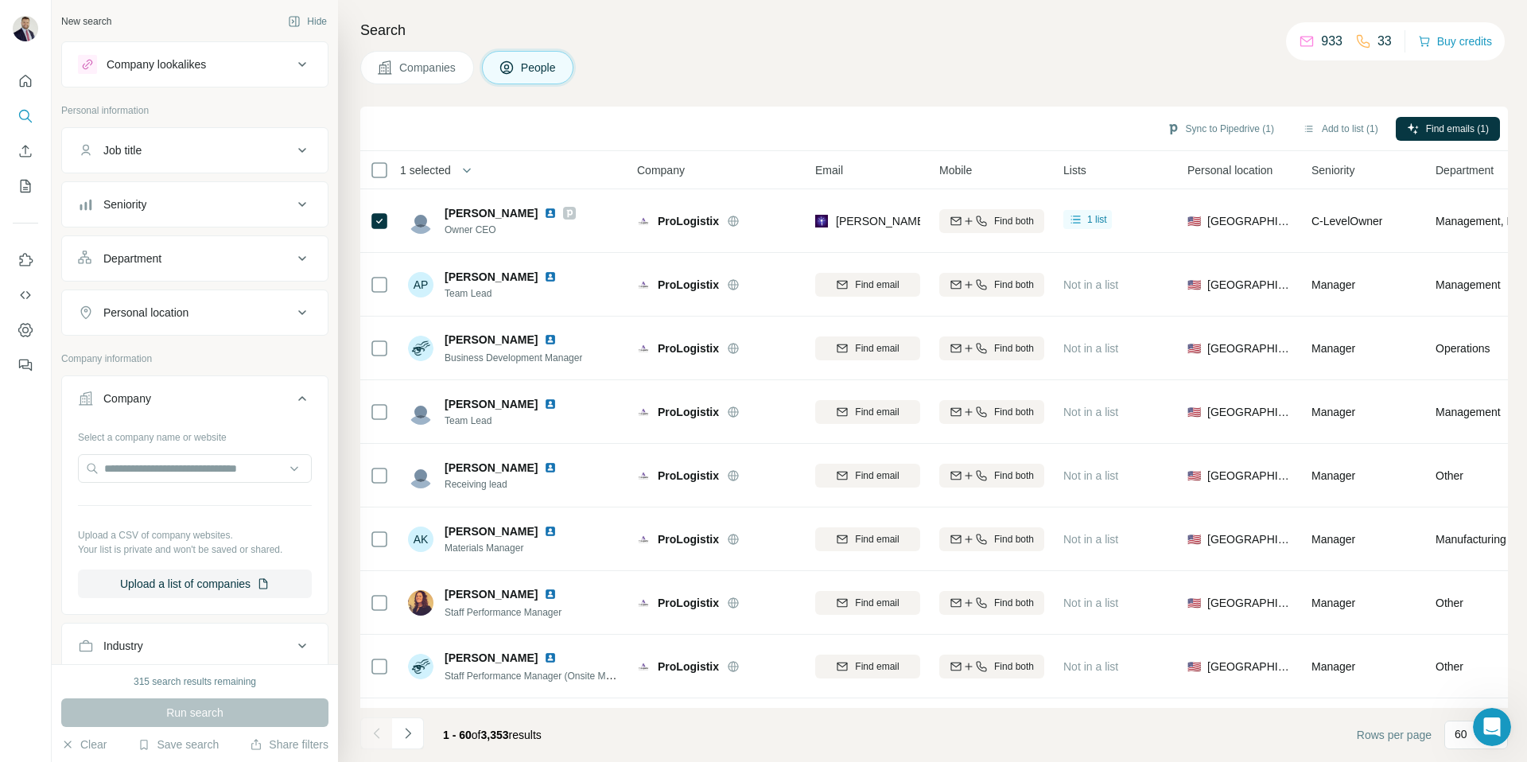
click at [165, 441] on div "Select a company name or website" at bounding box center [195, 434] width 234 height 21
click at [167, 474] on input "text" at bounding box center [195, 468] width 234 height 29
paste input "**********"
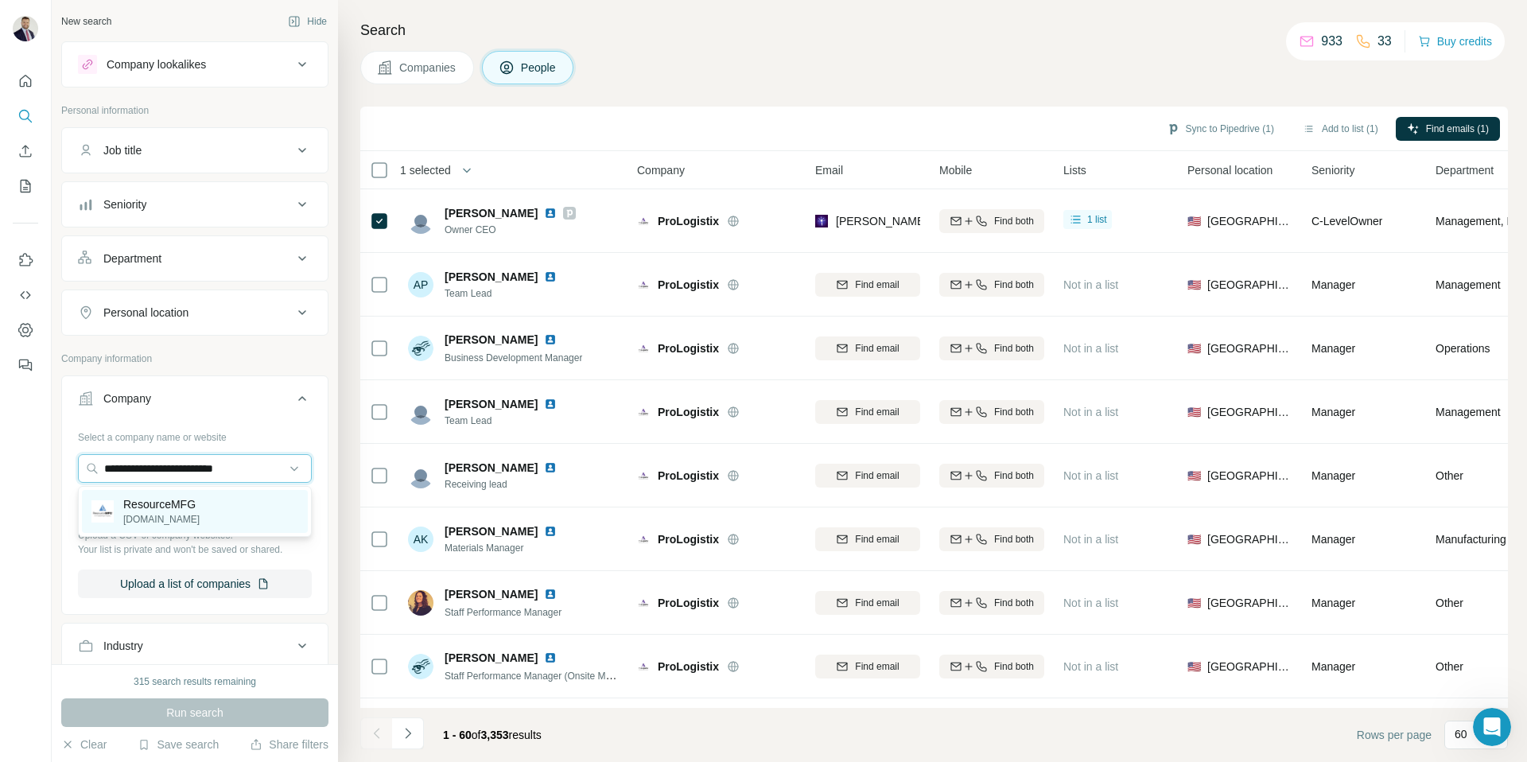
type input "**********"
click at [195, 503] on p "ResourceMFG" at bounding box center [161, 504] width 76 height 16
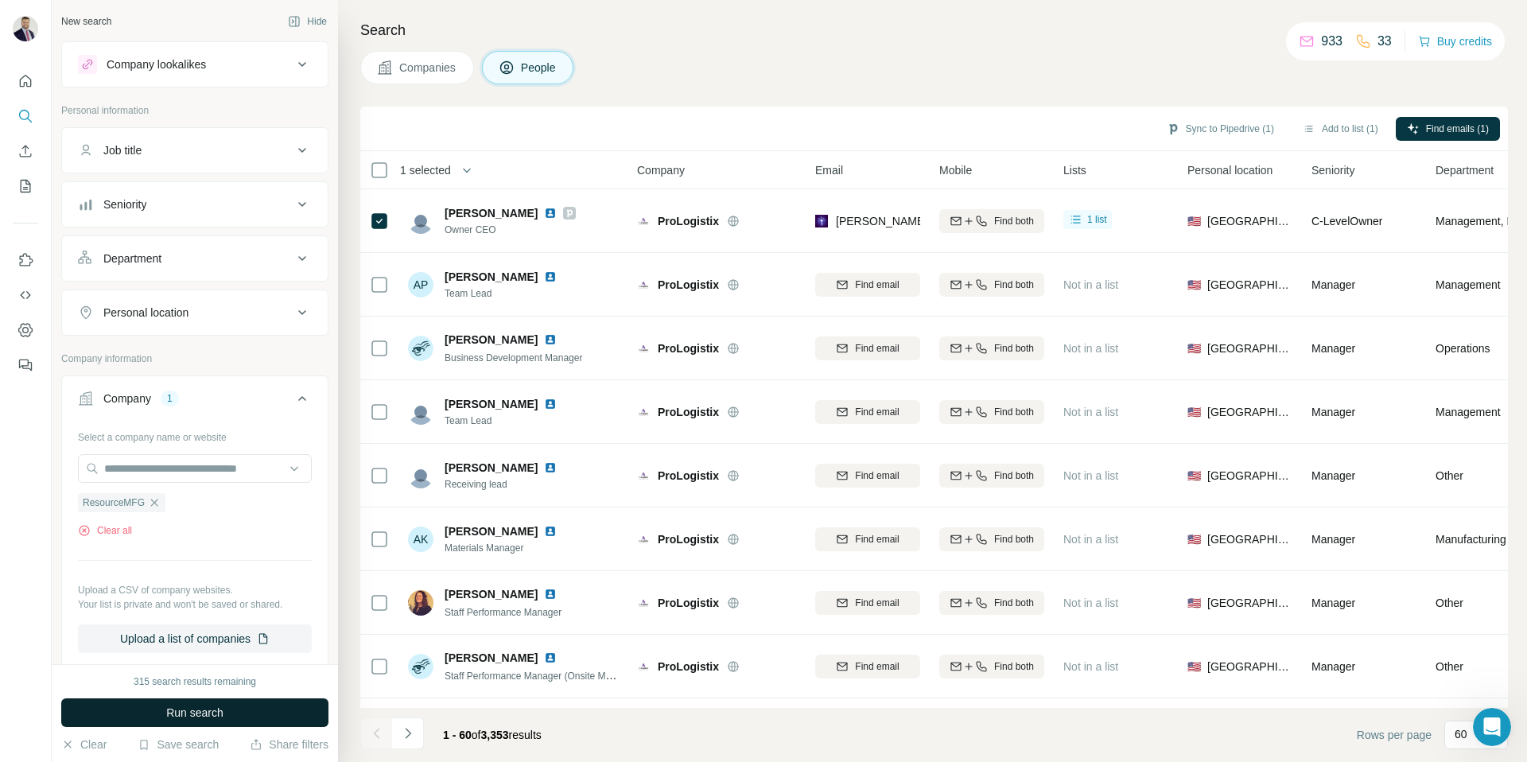
click at [195, 709] on span "Run search" at bounding box center [194, 713] width 57 height 16
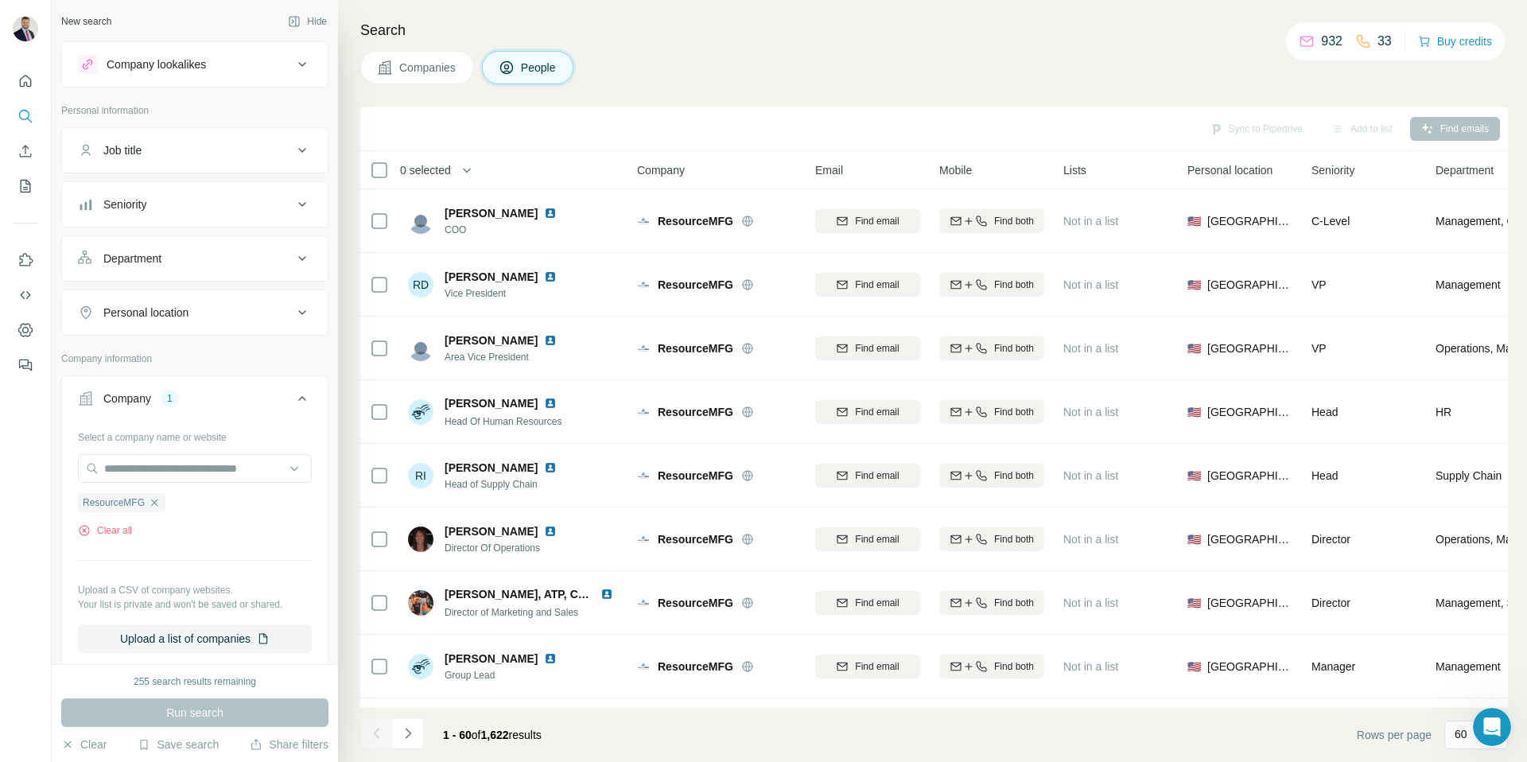
click at [418, 66] on span "Companies" at bounding box center [428, 68] width 58 height 16
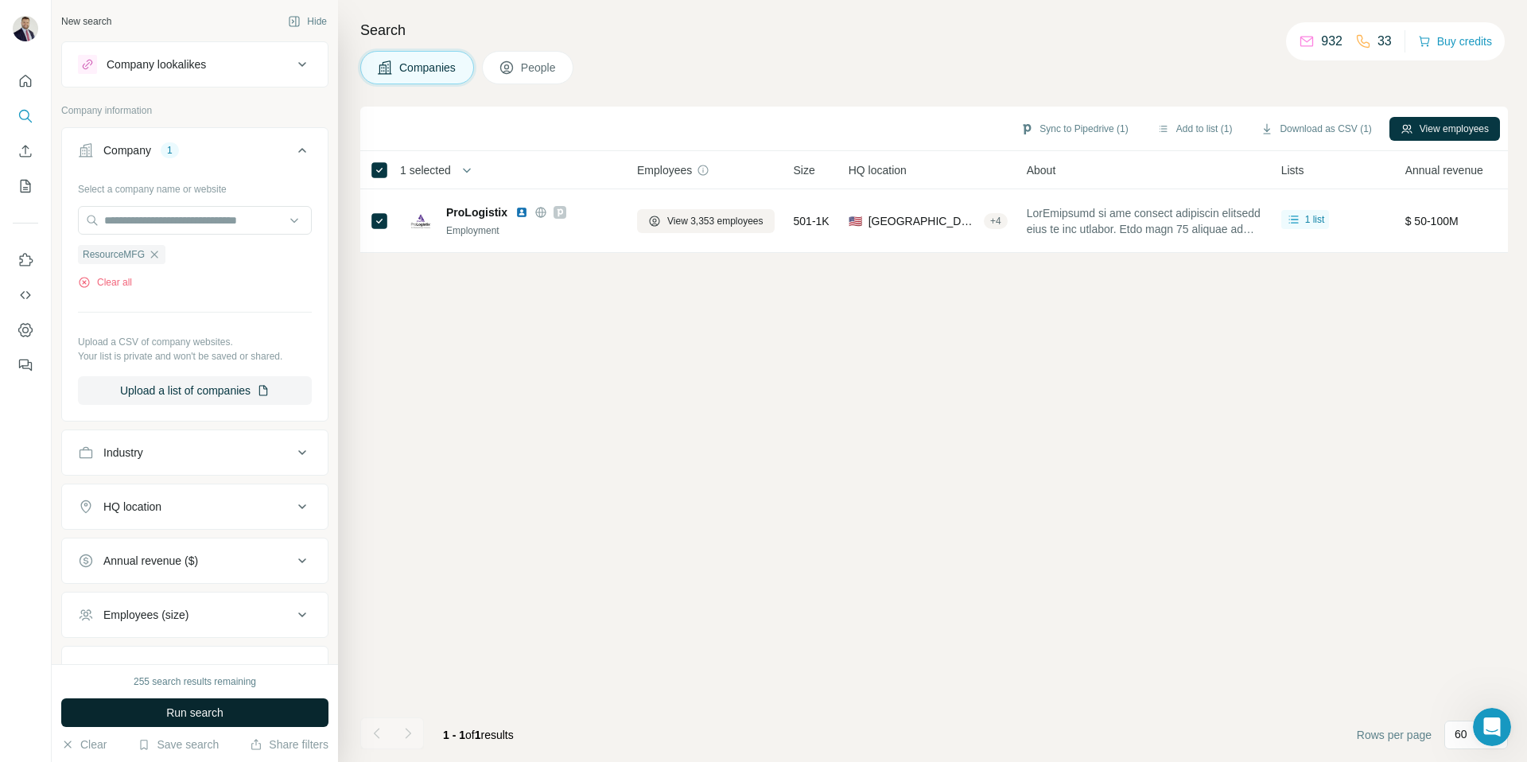
click at [188, 712] on span "Run search" at bounding box center [194, 713] width 57 height 16
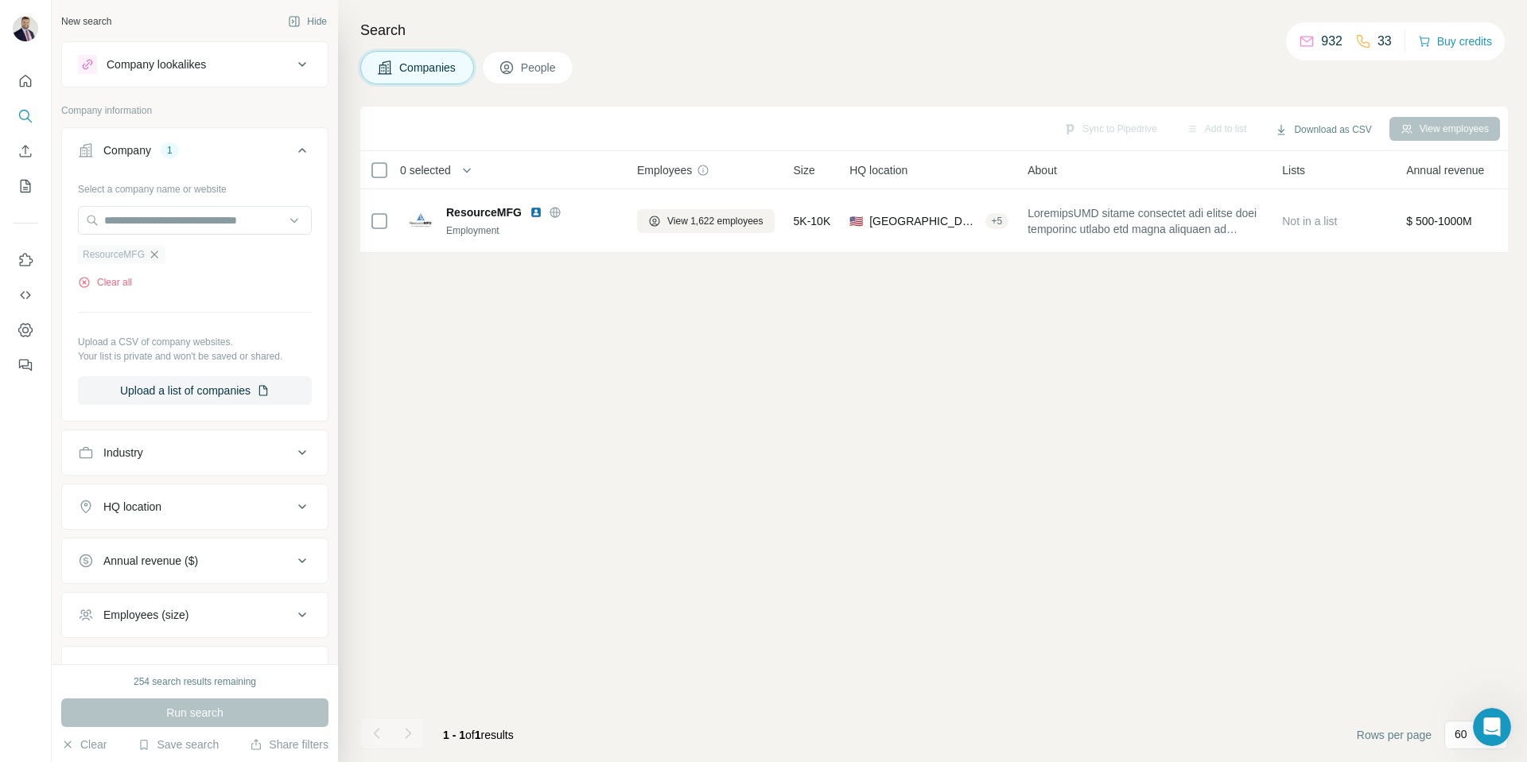
click at [154, 256] on icon "button" at bounding box center [154, 254] width 7 height 7
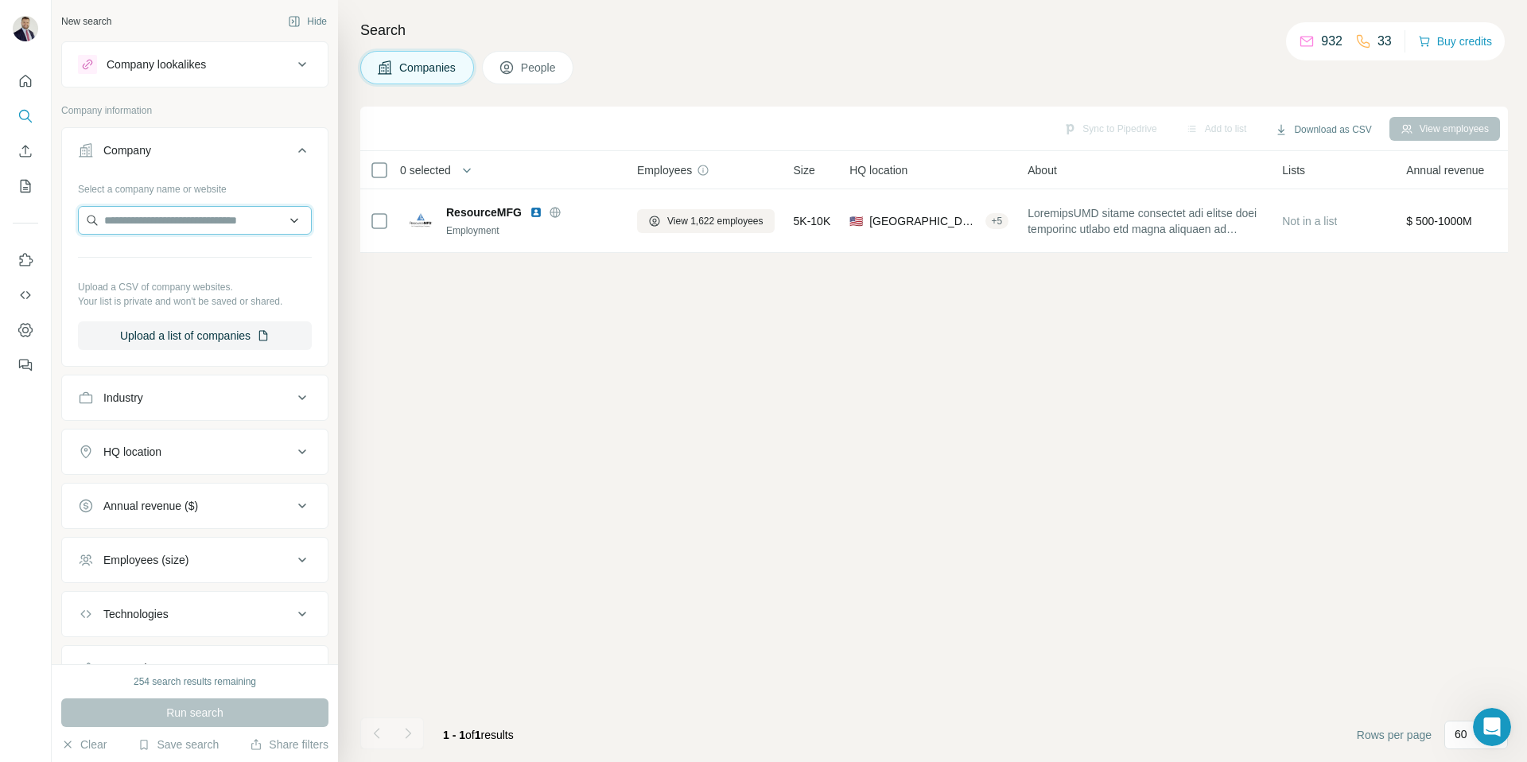
click at [158, 232] on input "text" at bounding box center [195, 220] width 234 height 29
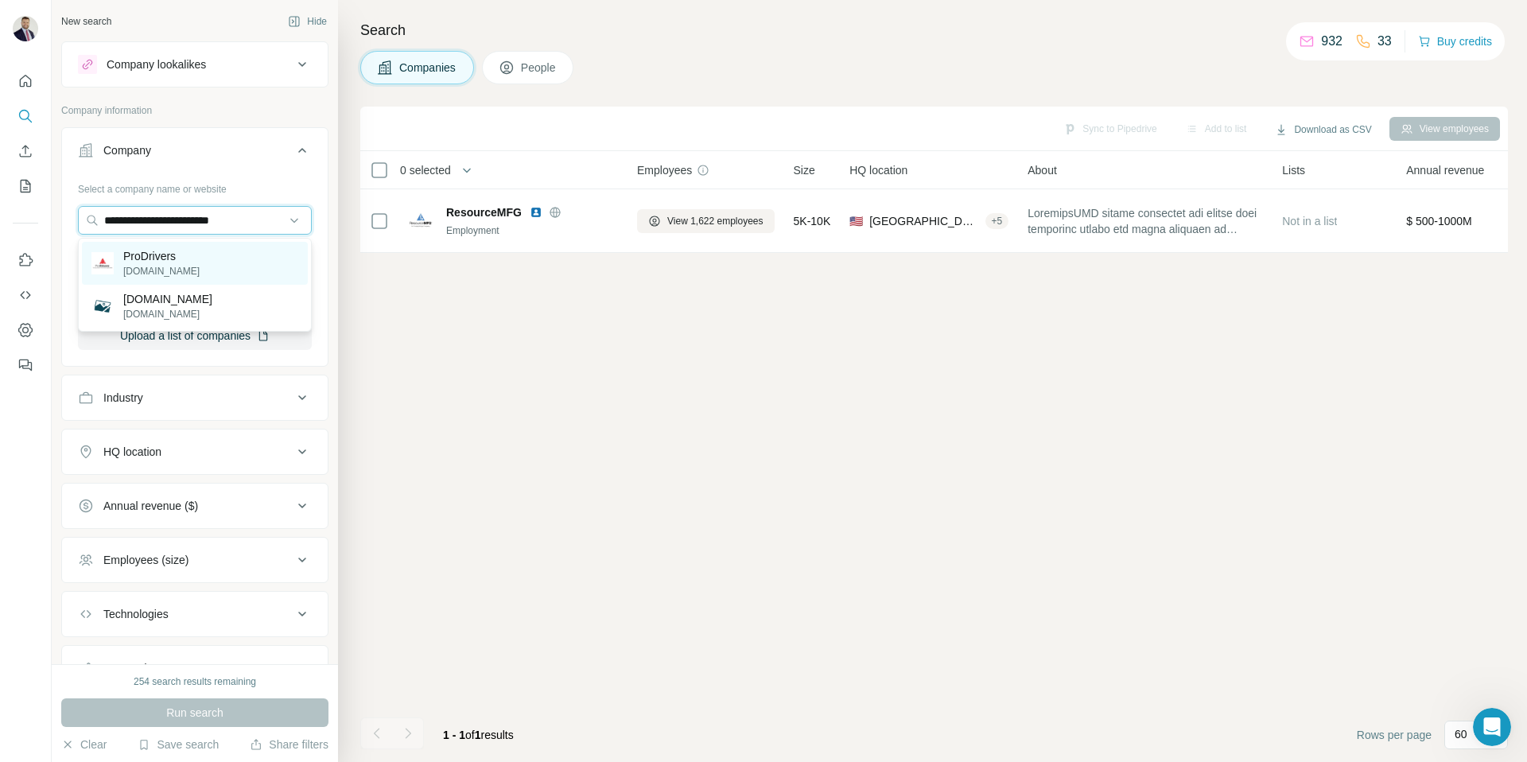
type input "**********"
click at [161, 258] on p "ProDrivers" at bounding box center [161, 256] width 76 height 16
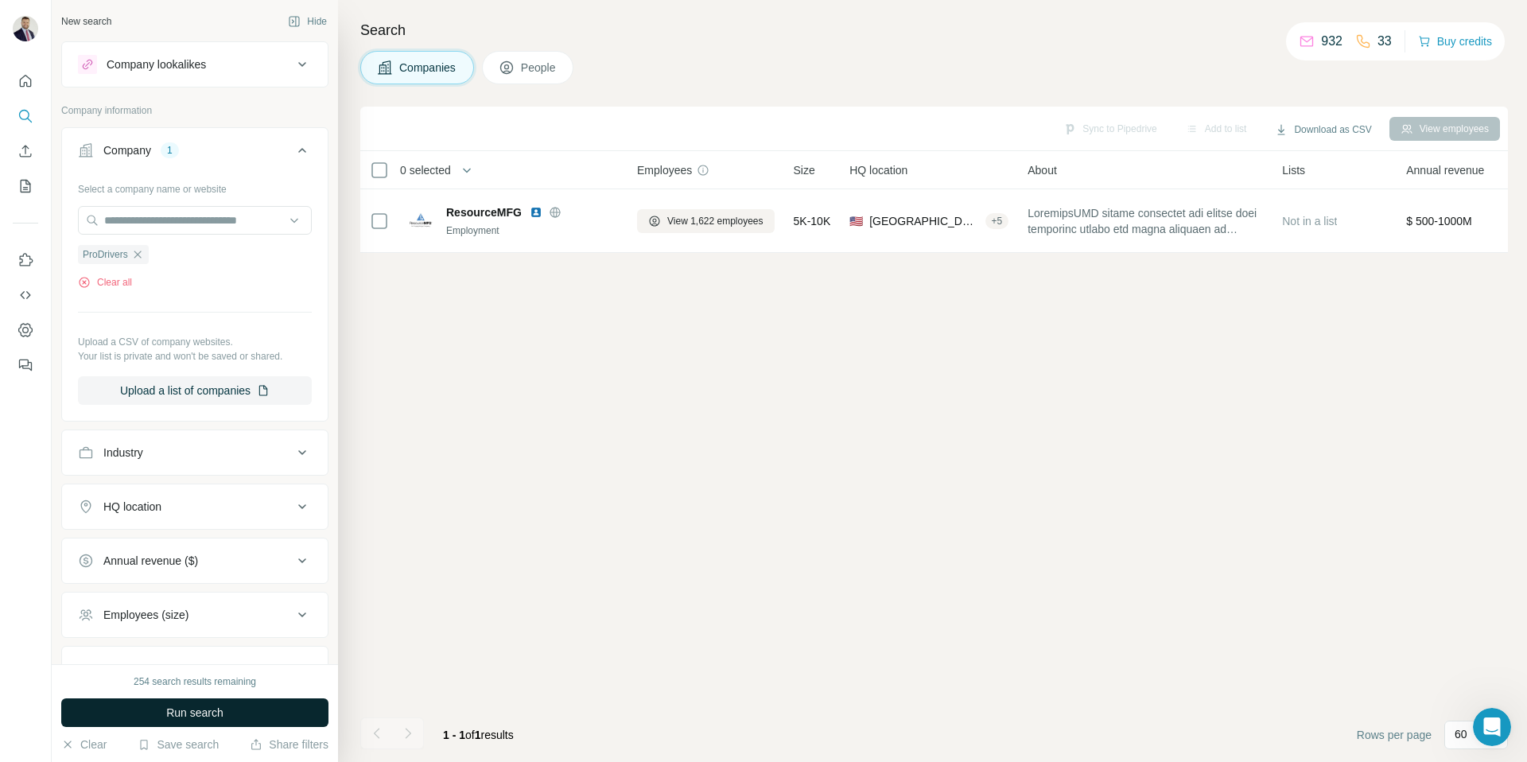
click at [196, 705] on span "Run search" at bounding box center [194, 713] width 57 height 16
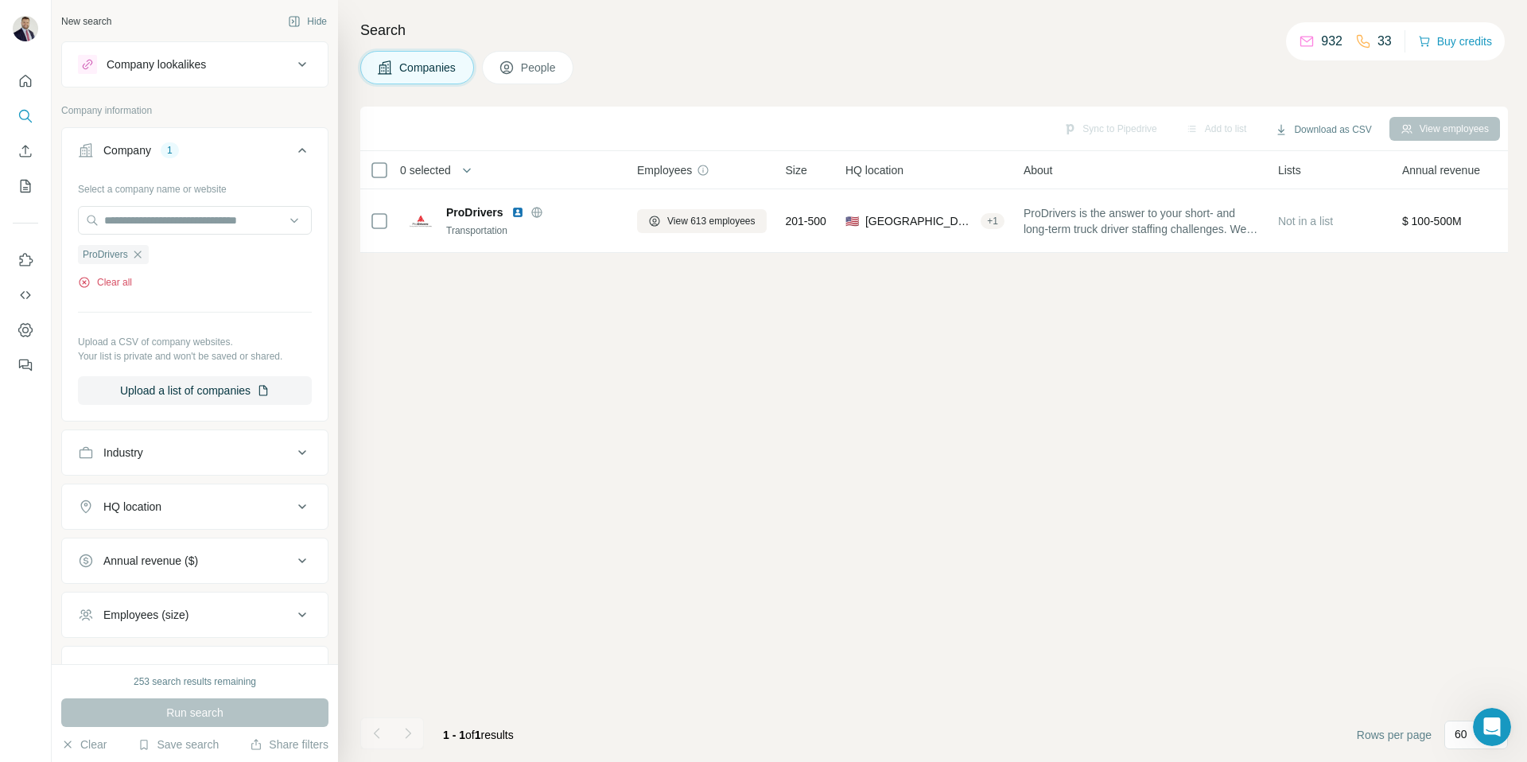
click at [115, 280] on button "Clear all" at bounding box center [105, 282] width 54 height 14
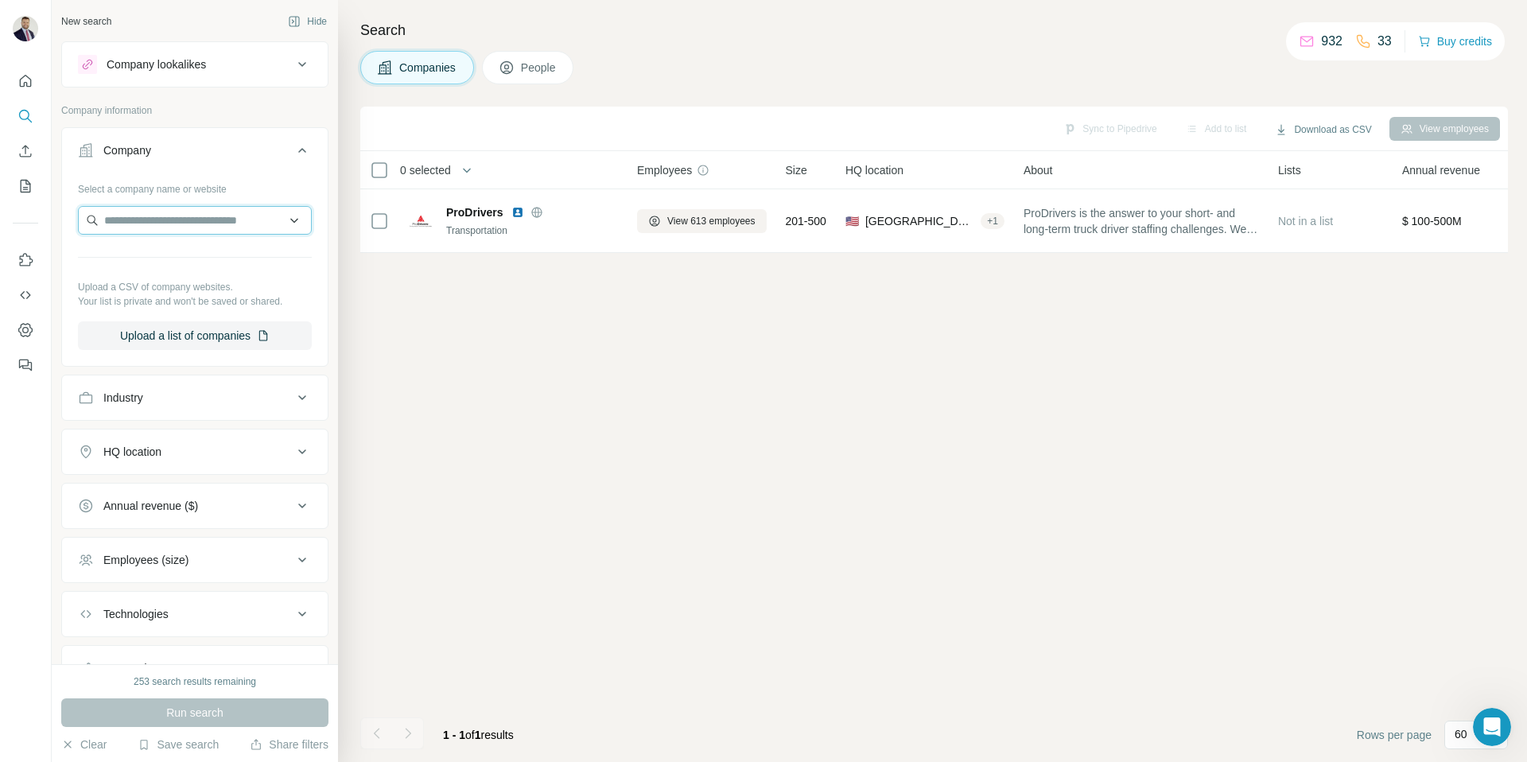
click at [185, 220] on input "text" at bounding box center [195, 220] width 234 height 29
paste input "**********"
type input "**********"
click at [178, 265] on div "Westaff westaff.com" at bounding box center [195, 263] width 226 height 43
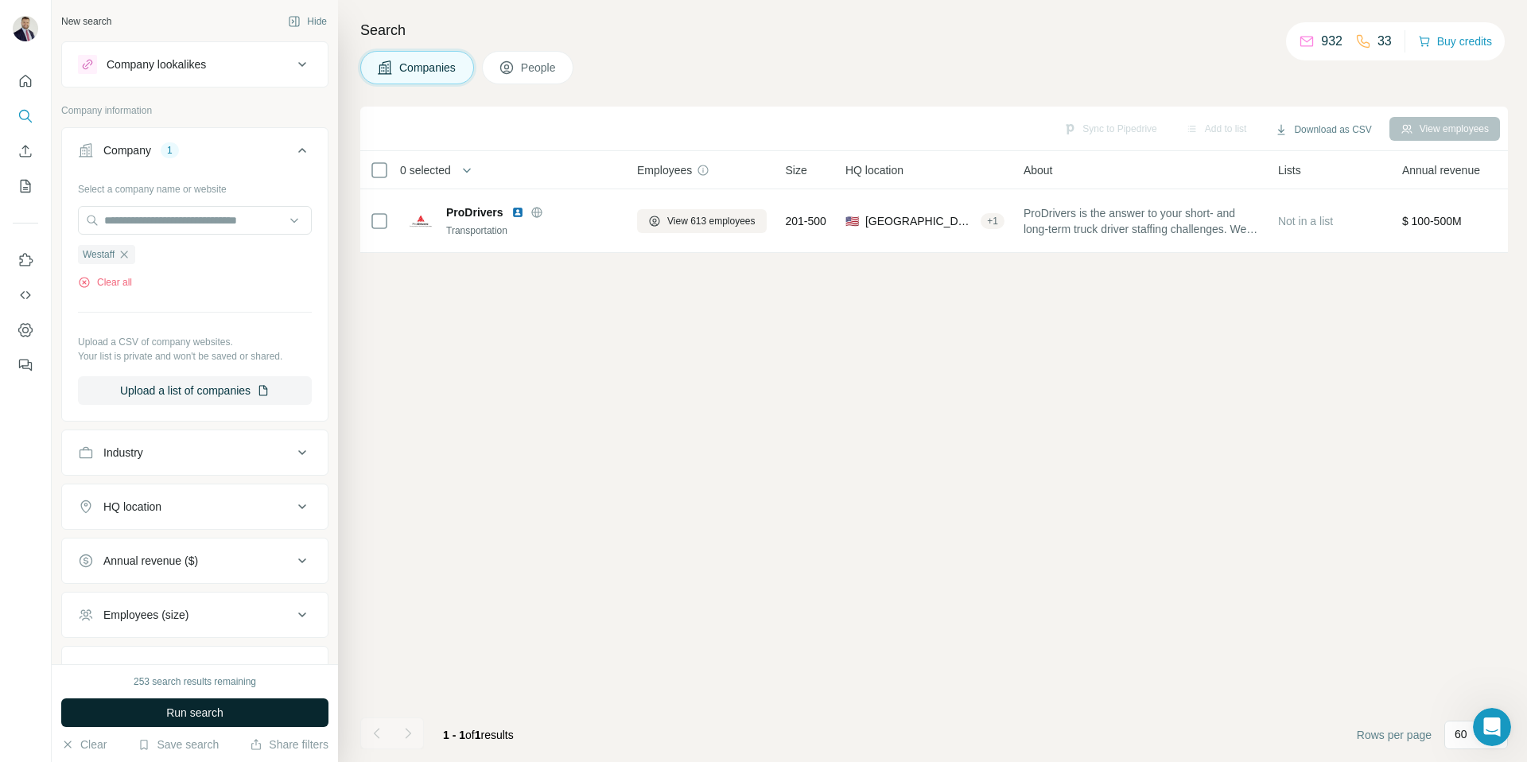
click at [197, 702] on button "Run search" at bounding box center [194, 712] width 267 height 29
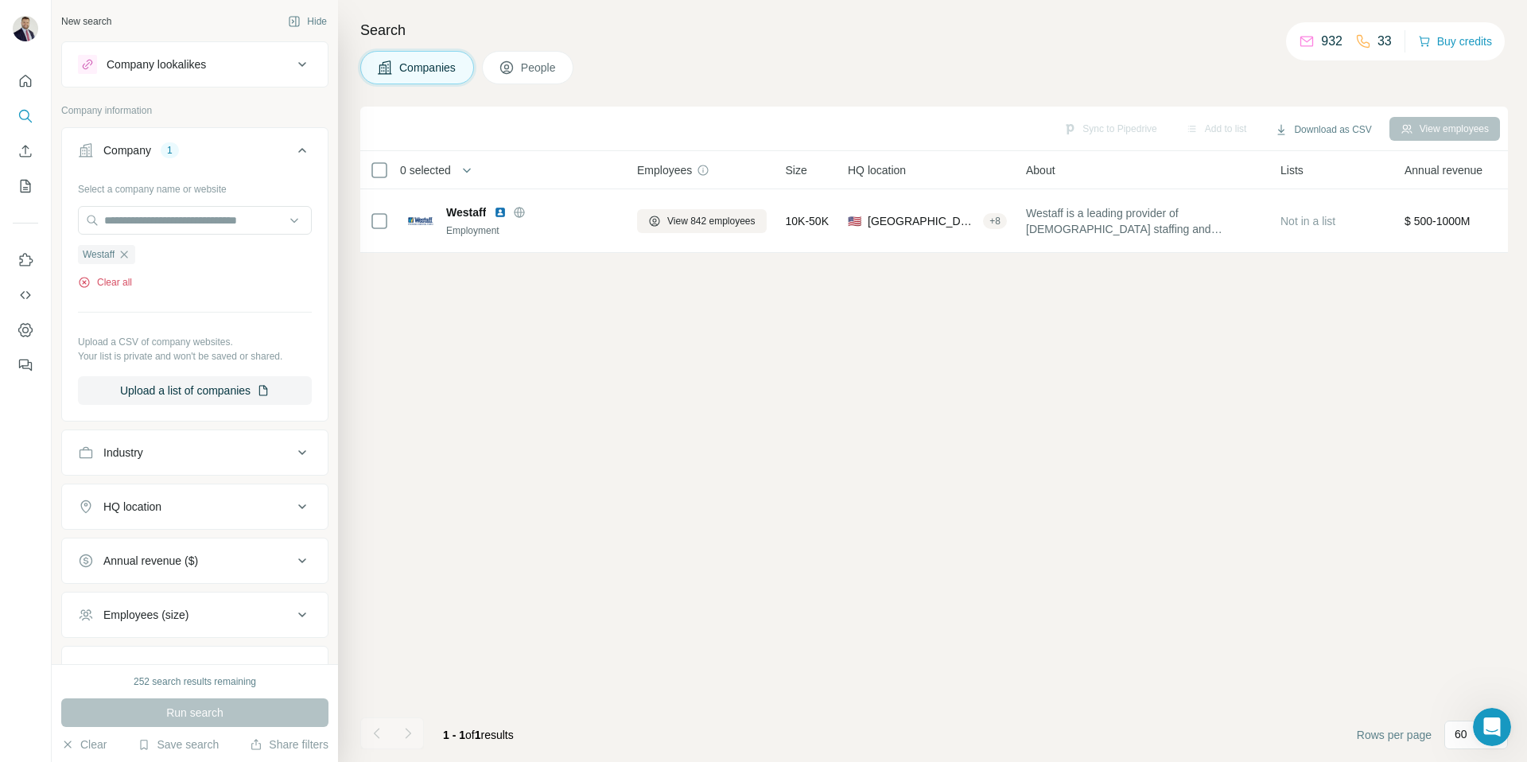
click at [110, 279] on button "Clear all" at bounding box center [105, 282] width 54 height 14
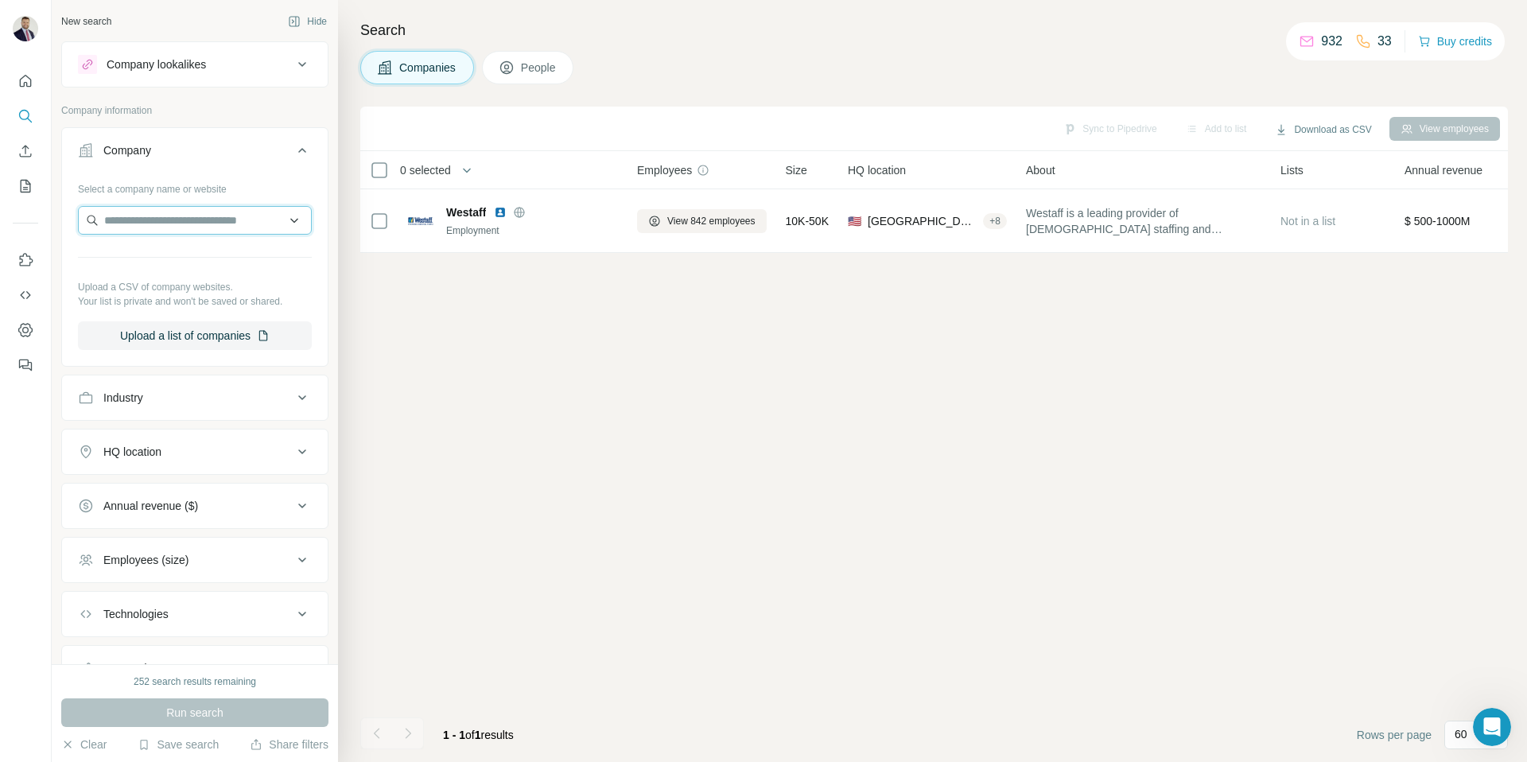
click at [153, 229] on input "text" at bounding box center [195, 220] width 234 height 29
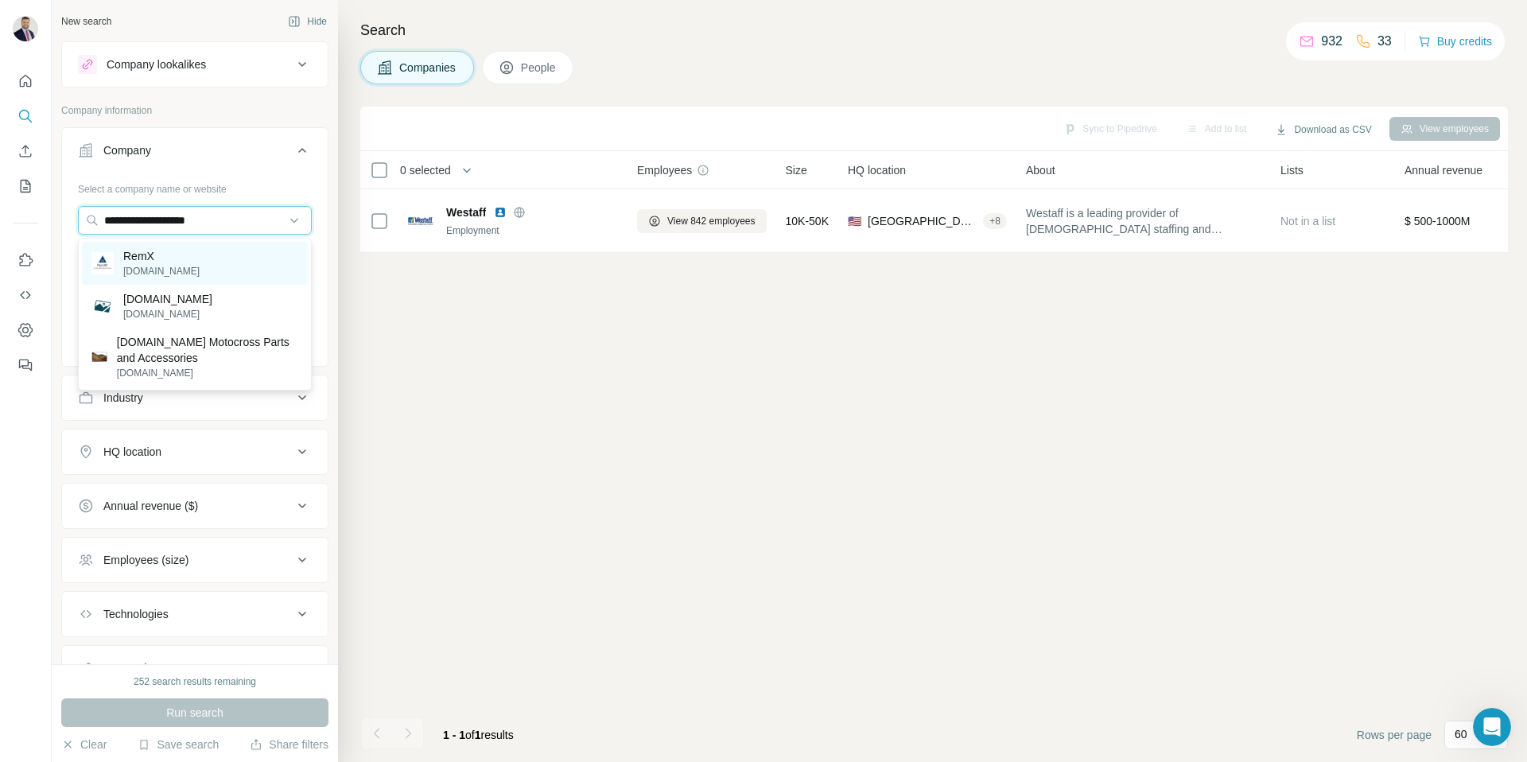
type input "**********"
click at [169, 260] on div "RemX remx.com" at bounding box center [195, 263] width 226 height 43
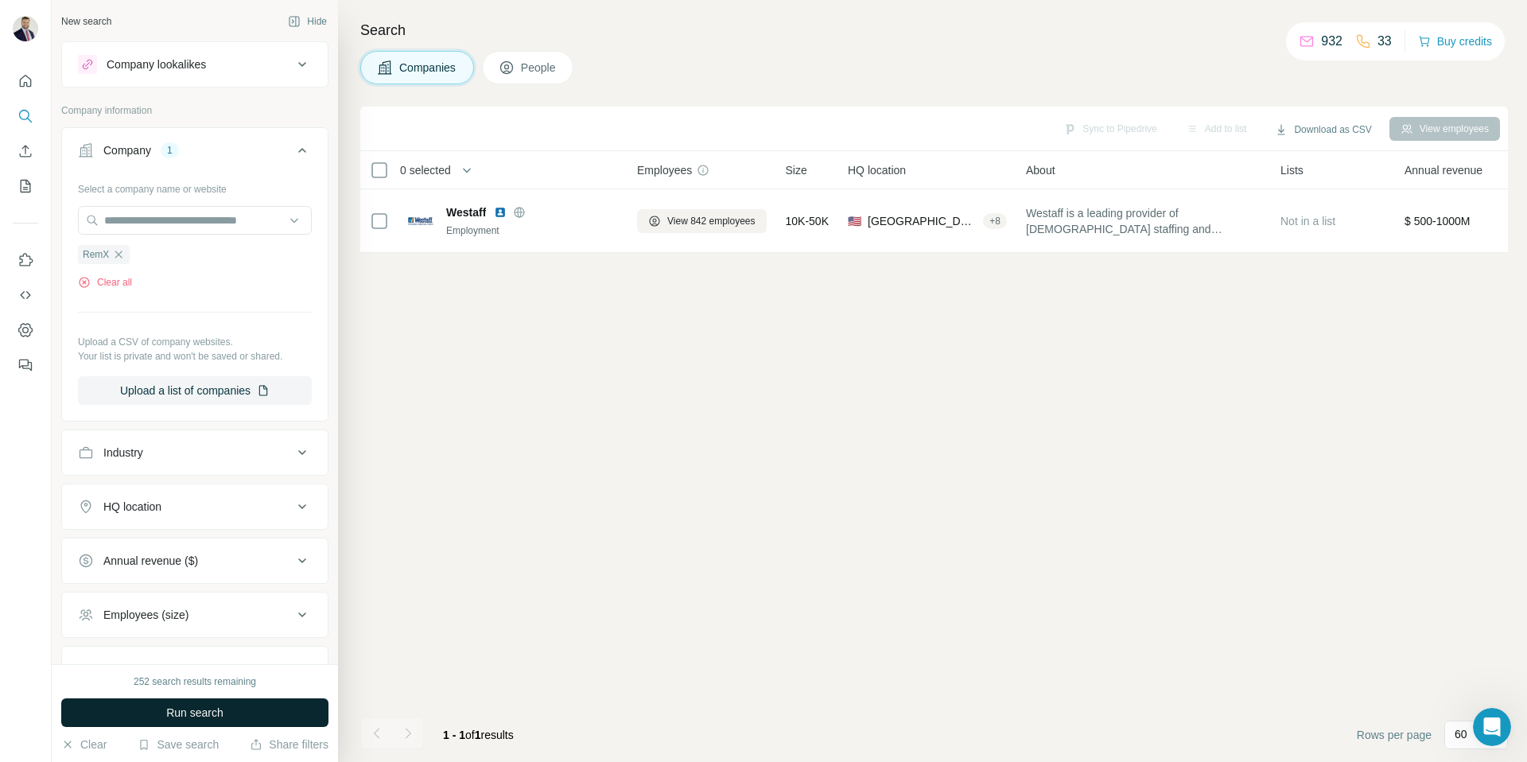
click at [196, 705] on span "Run search" at bounding box center [194, 713] width 57 height 16
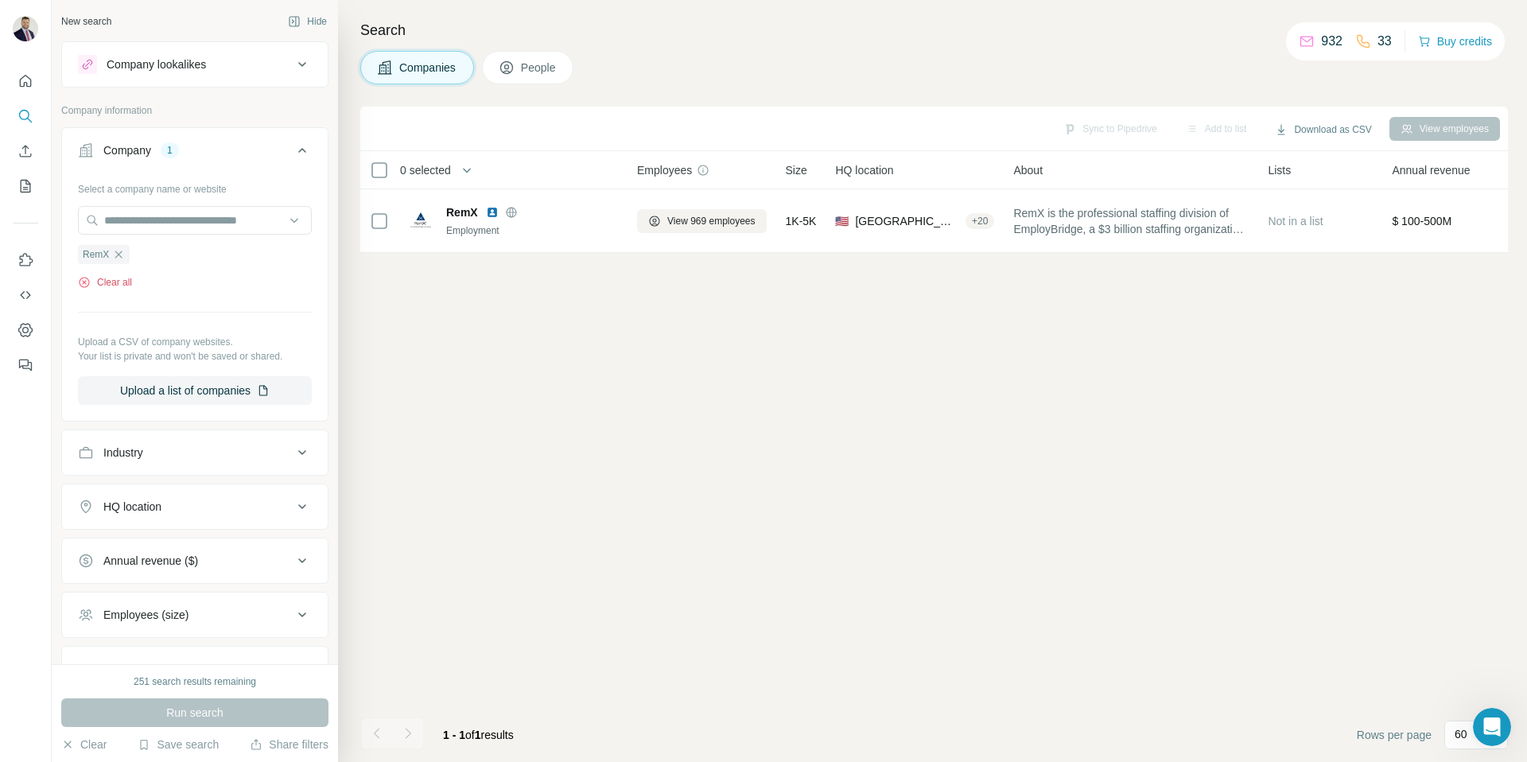
click at [115, 281] on button "Clear all" at bounding box center [105, 282] width 54 height 14
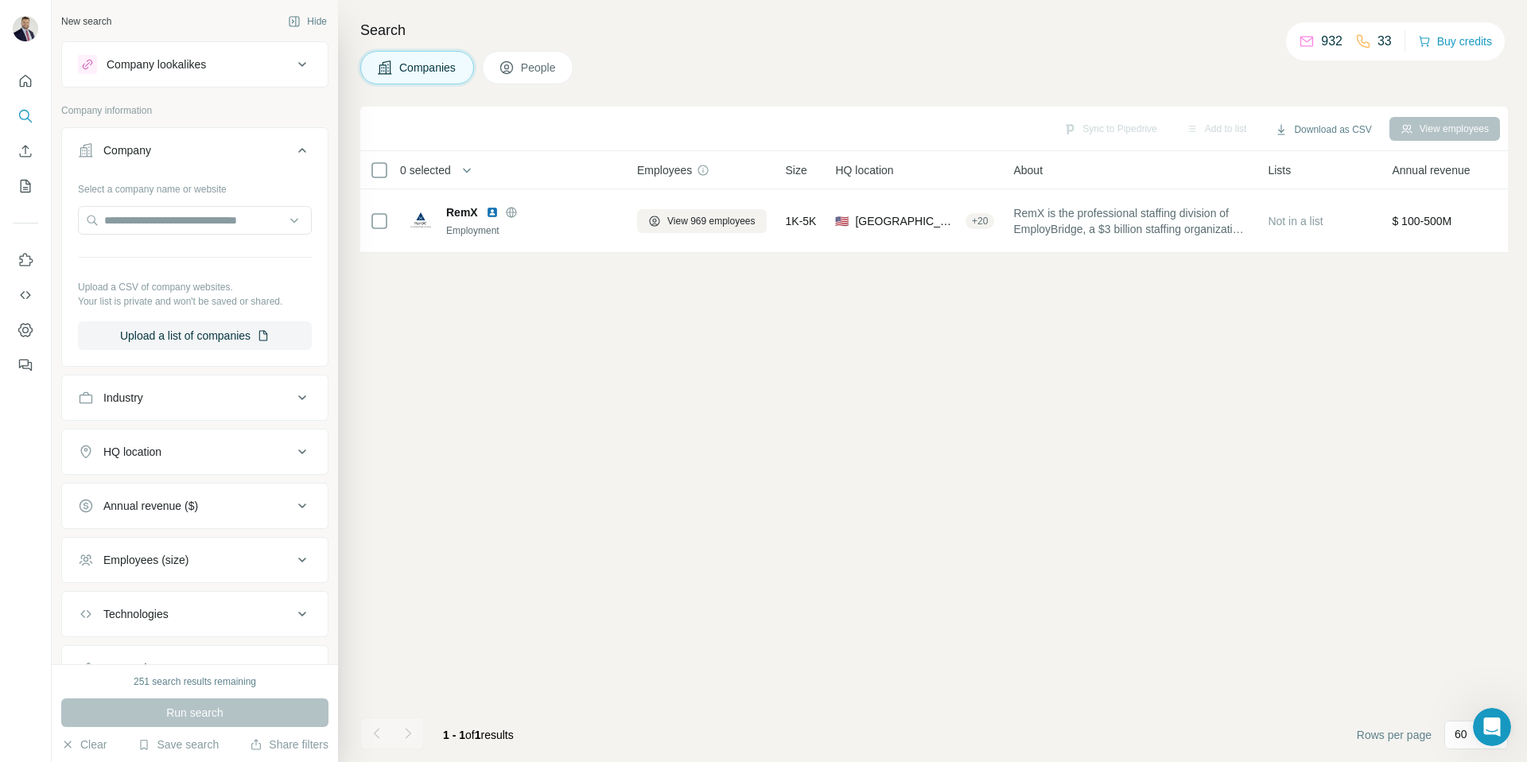
click at [115, 281] on p "Upload a CSV of company websites." at bounding box center [195, 287] width 234 height 14
click at [165, 220] on input "text" at bounding box center [195, 220] width 234 height 29
paste input "**********"
type input "**********"
click at [185, 255] on p "Staff Zone" at bounding box center [161, 256] width 76 height 16
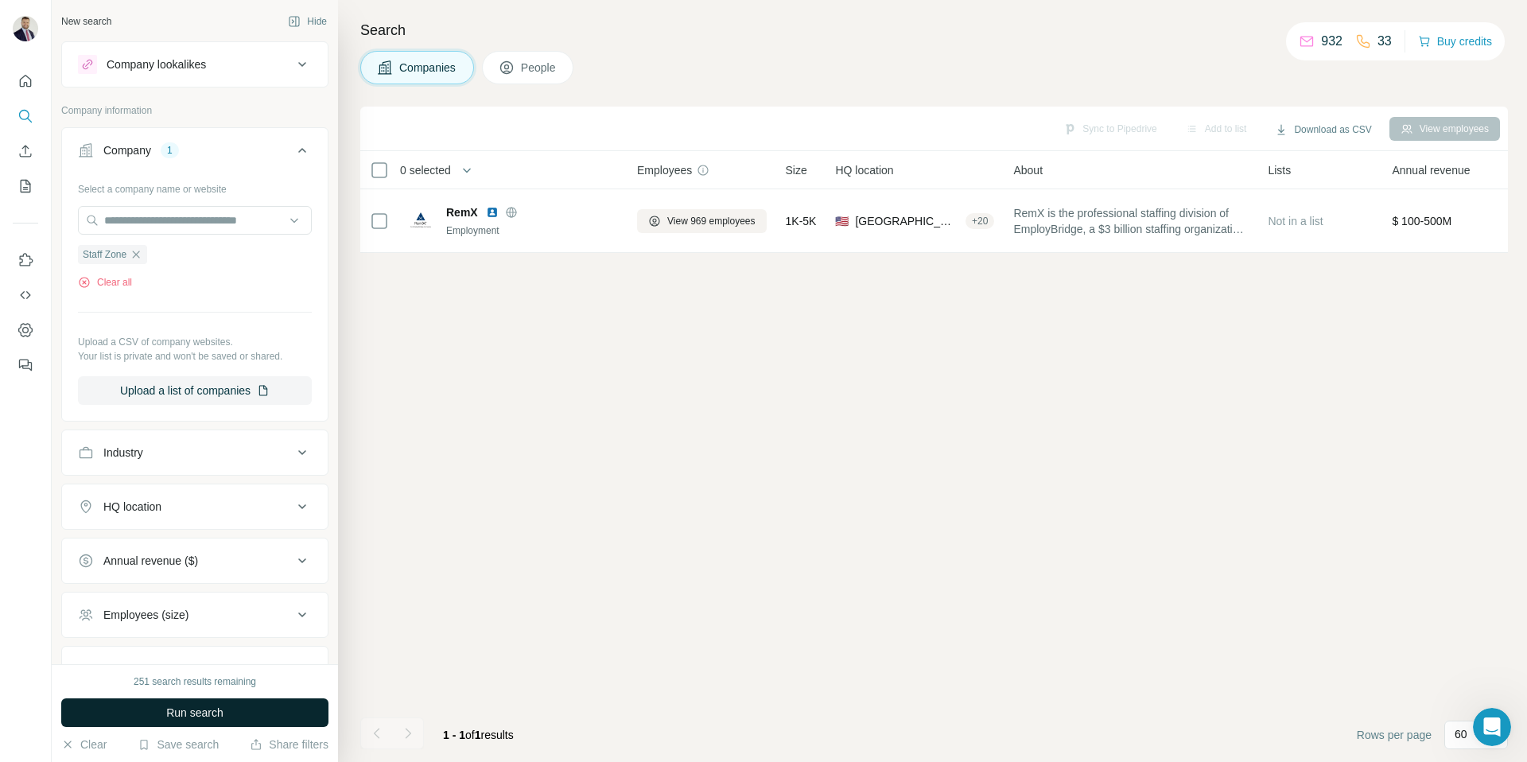
click at [200, 709] on span "Run search" at bounding box center [194, 713] width 57 height 16
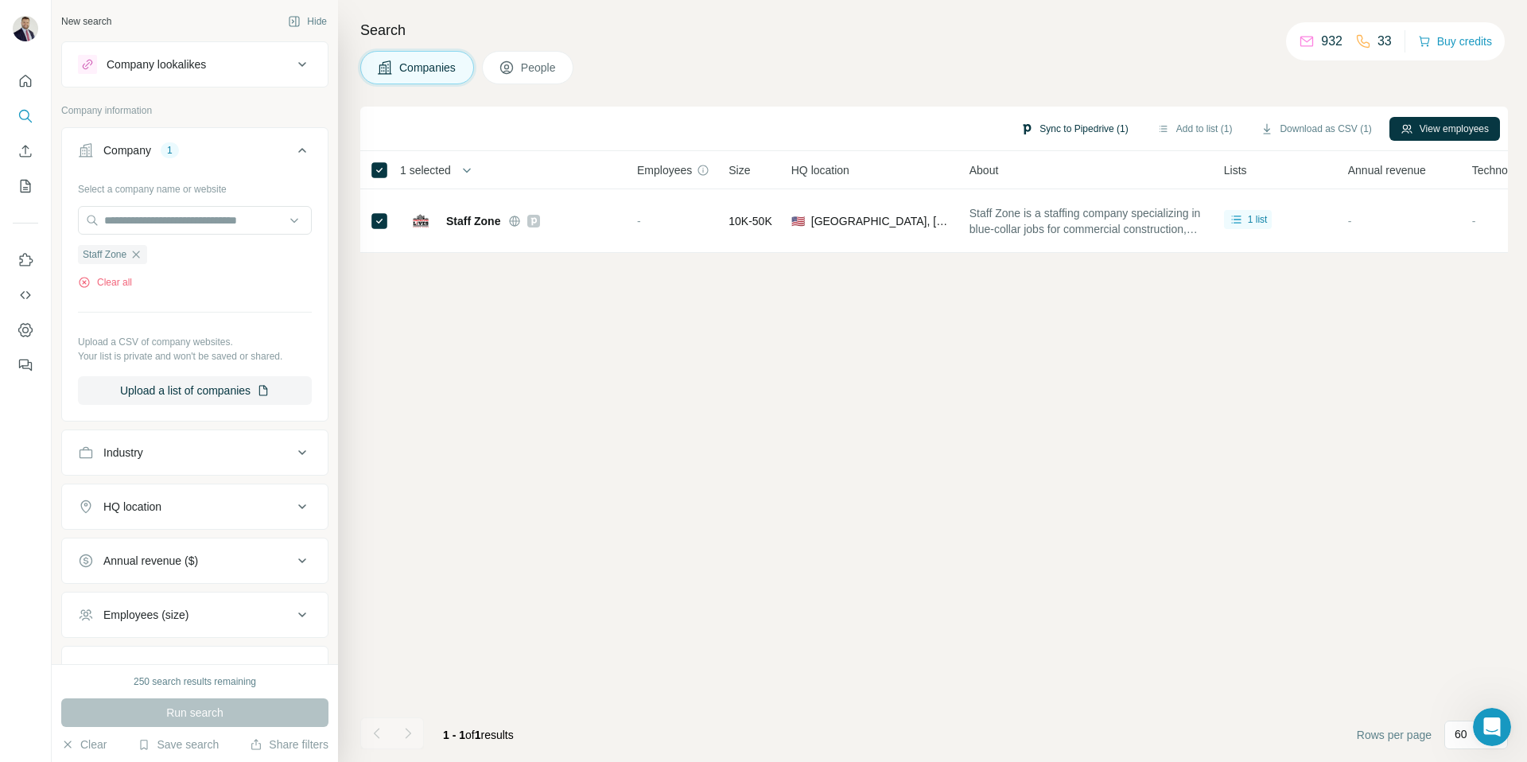
click at [1041, 124] on button "Sync to Pipedrive (1)" at bounding box center [1074, 129] width 130 height 24
click at [1009, 246] on button "Sync to Pipedrive" at bounding box center [1031, 247] width 177 height 32
click at [129, 279] on button "Clear all" at bounding box center [105, 282] width 54 height 14
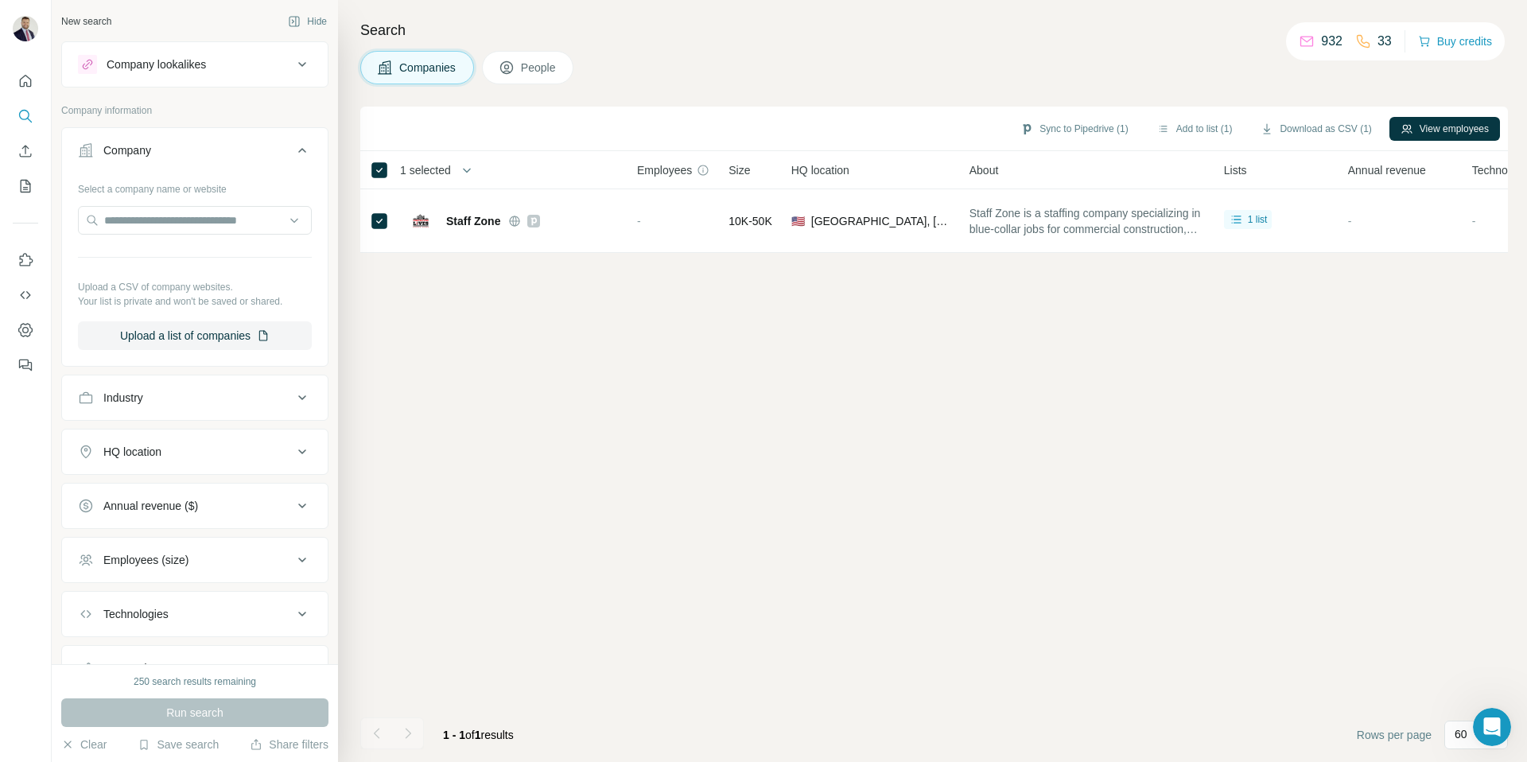
click at [162, 238] on div "Select a company name or website Upload a CSV of company websites. Your list is…" at bounding box center [195, 263] width 234 height 174
click at [169, 223] on input "text" at bounding box center [195, 220] width 234 height 29
paste input "**********"
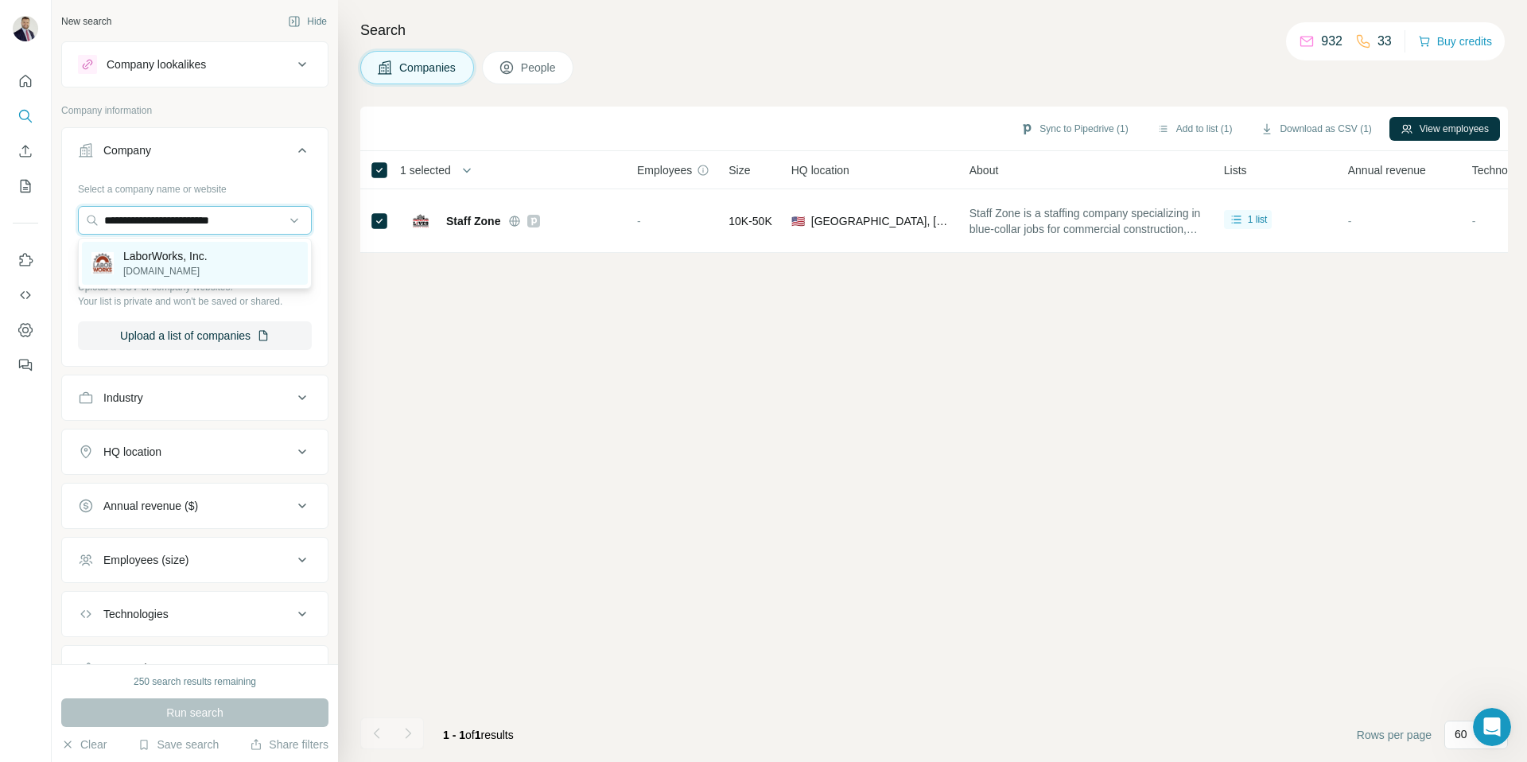
type input "**********"
click at [175, 258] on p "LaborWorks, Inc." at bounding box center [165, 256] width 84 height 16
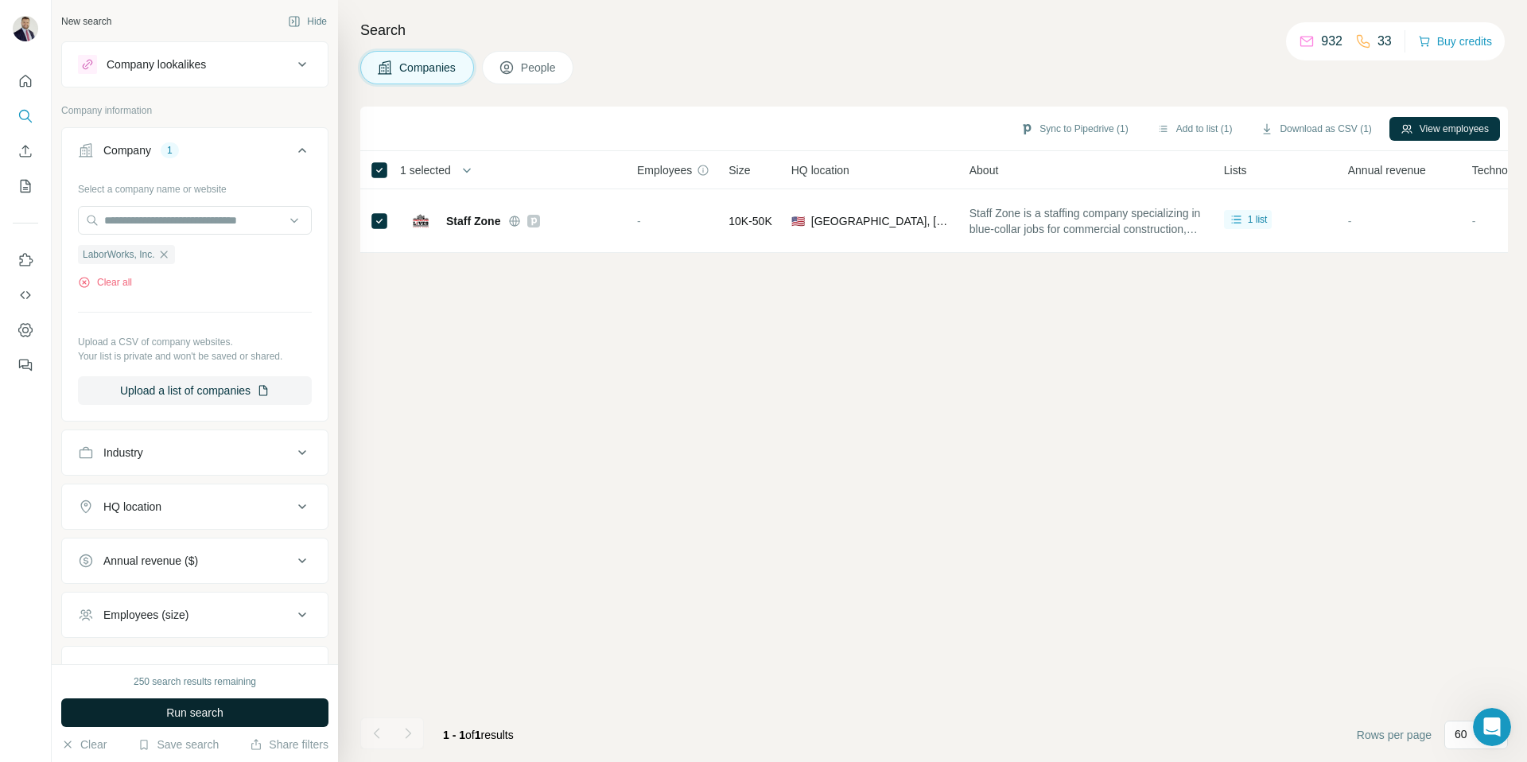
click at [199, 706] on span "Run search" at bounding box center [194, 713] width 57 height 16
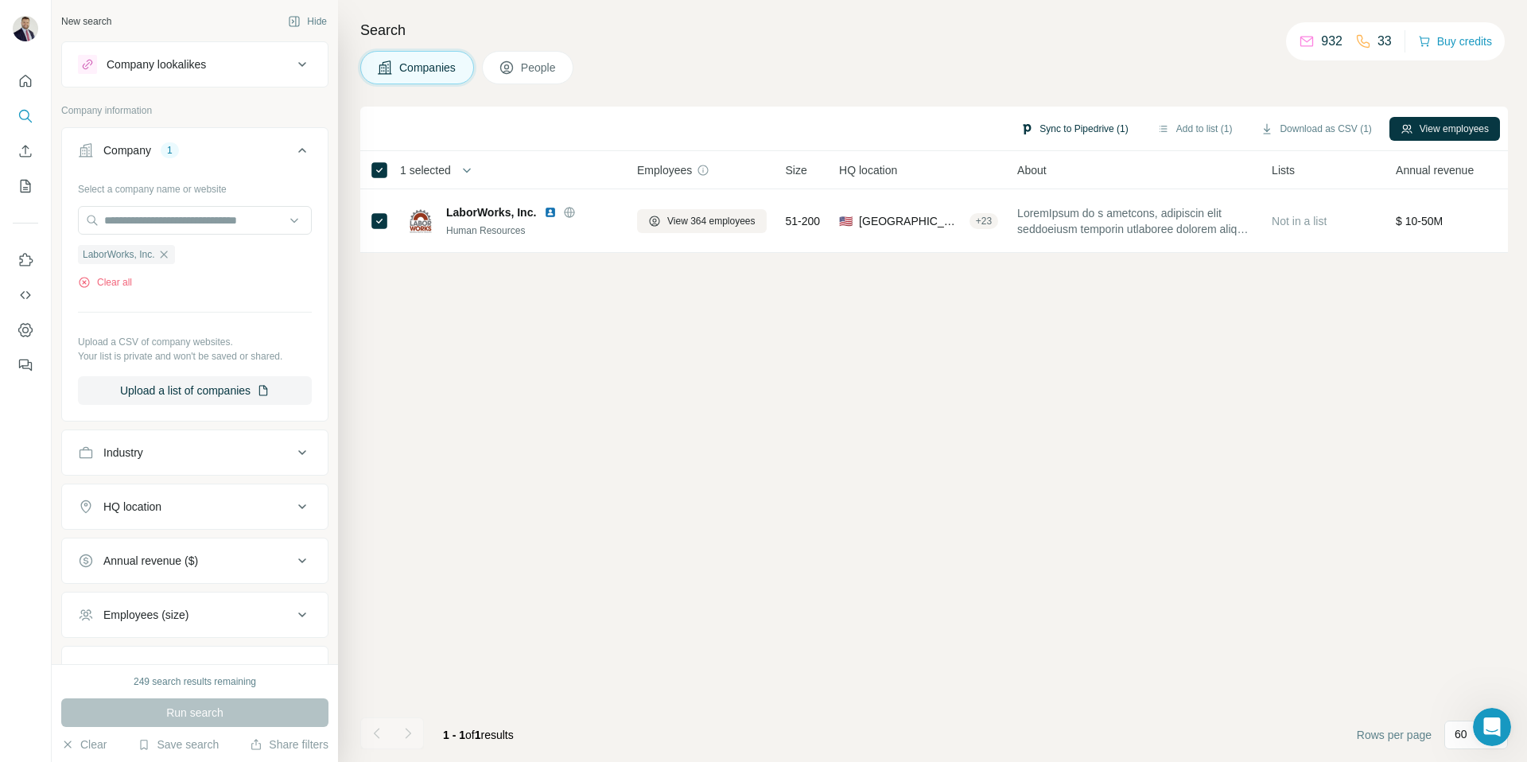
click at [1028, 129] on button "Sync to Pipedrive (1)" at bounding box center [1074, 129] width 130 height 24
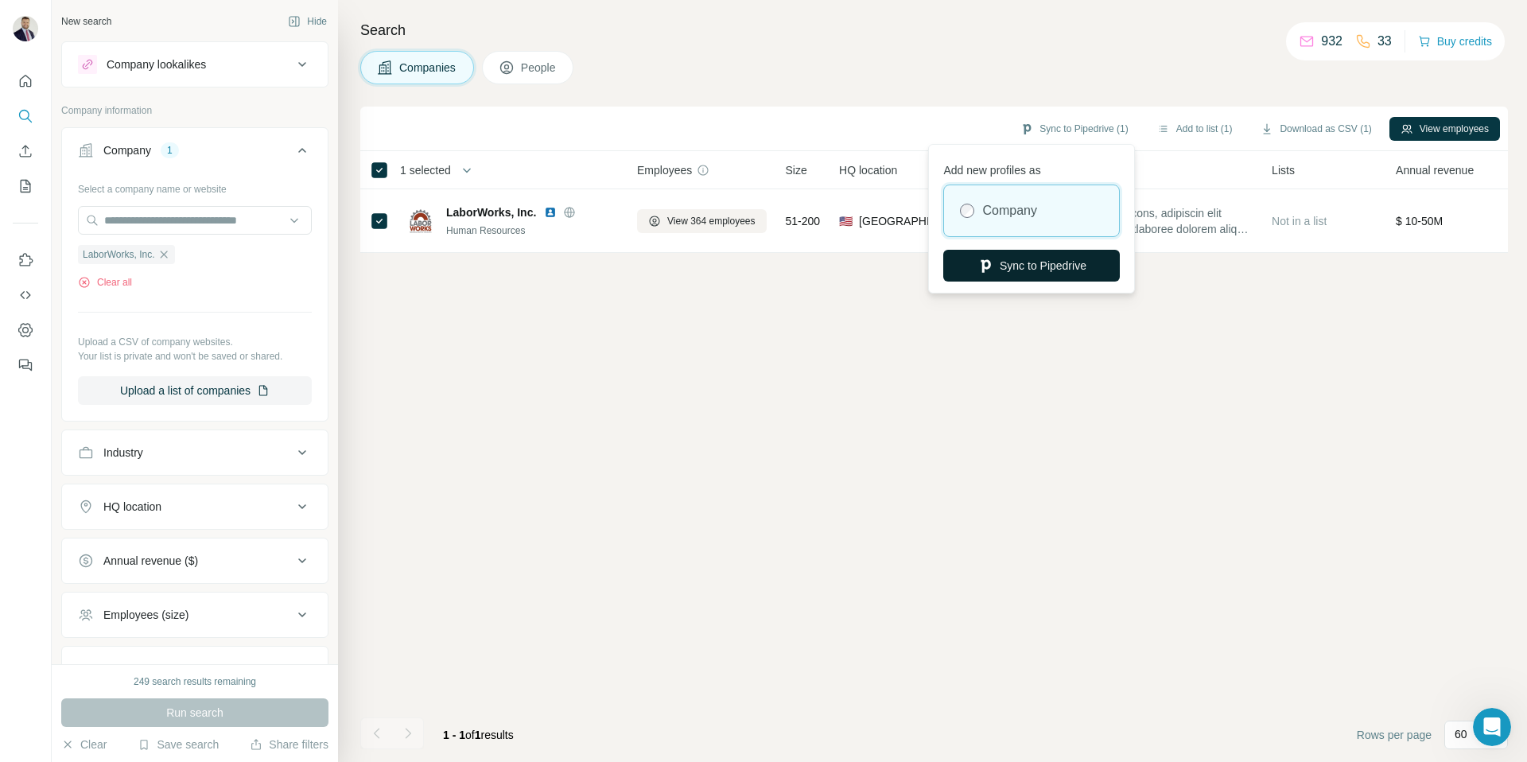
click at [1029, 266] on button "Sync to Pipedrive" at bounding box center [1031, 266] width 177 height 32
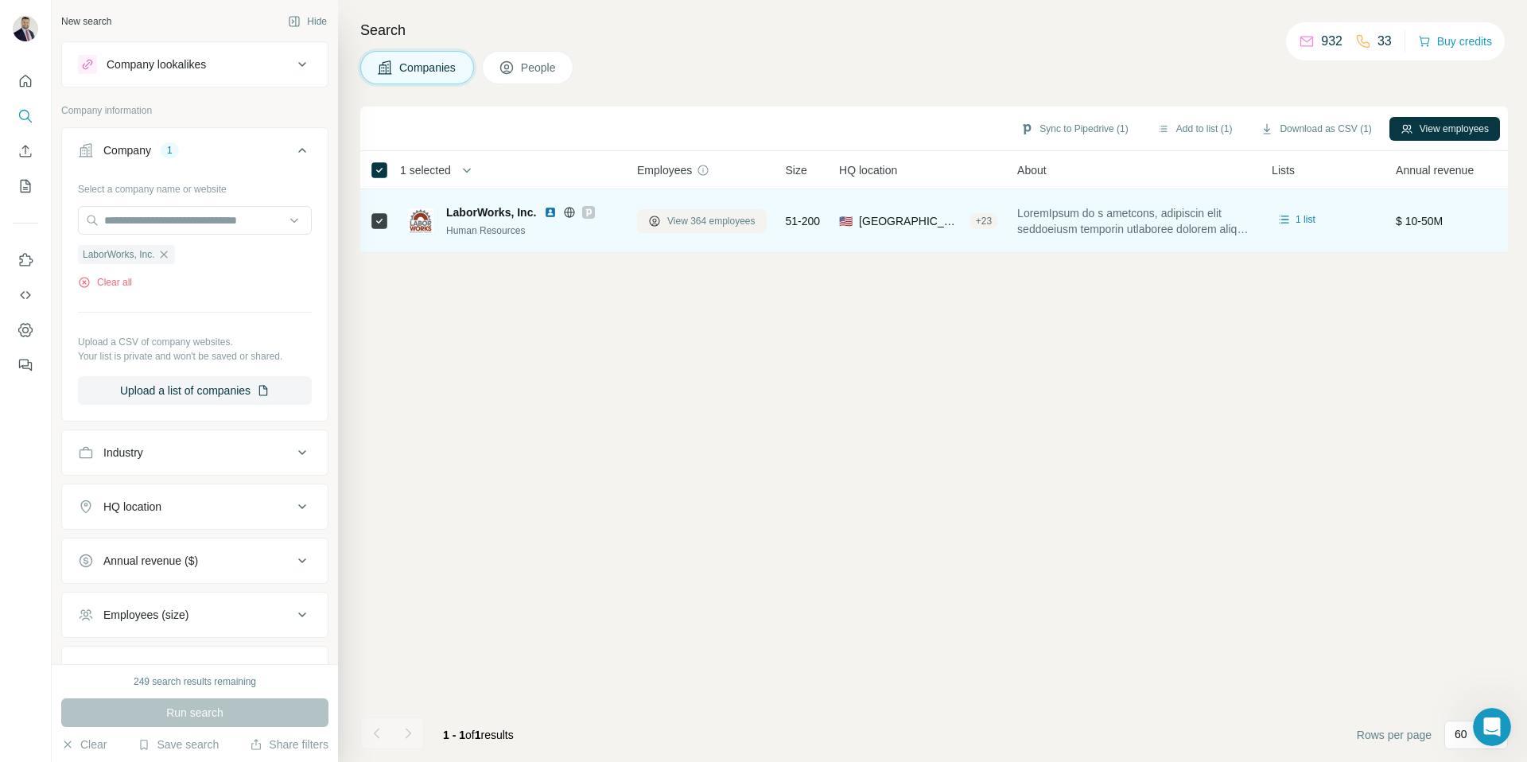
click at [712, 216] on span "View 364 employees" at bounding box center [711, 221] width 88 height 14
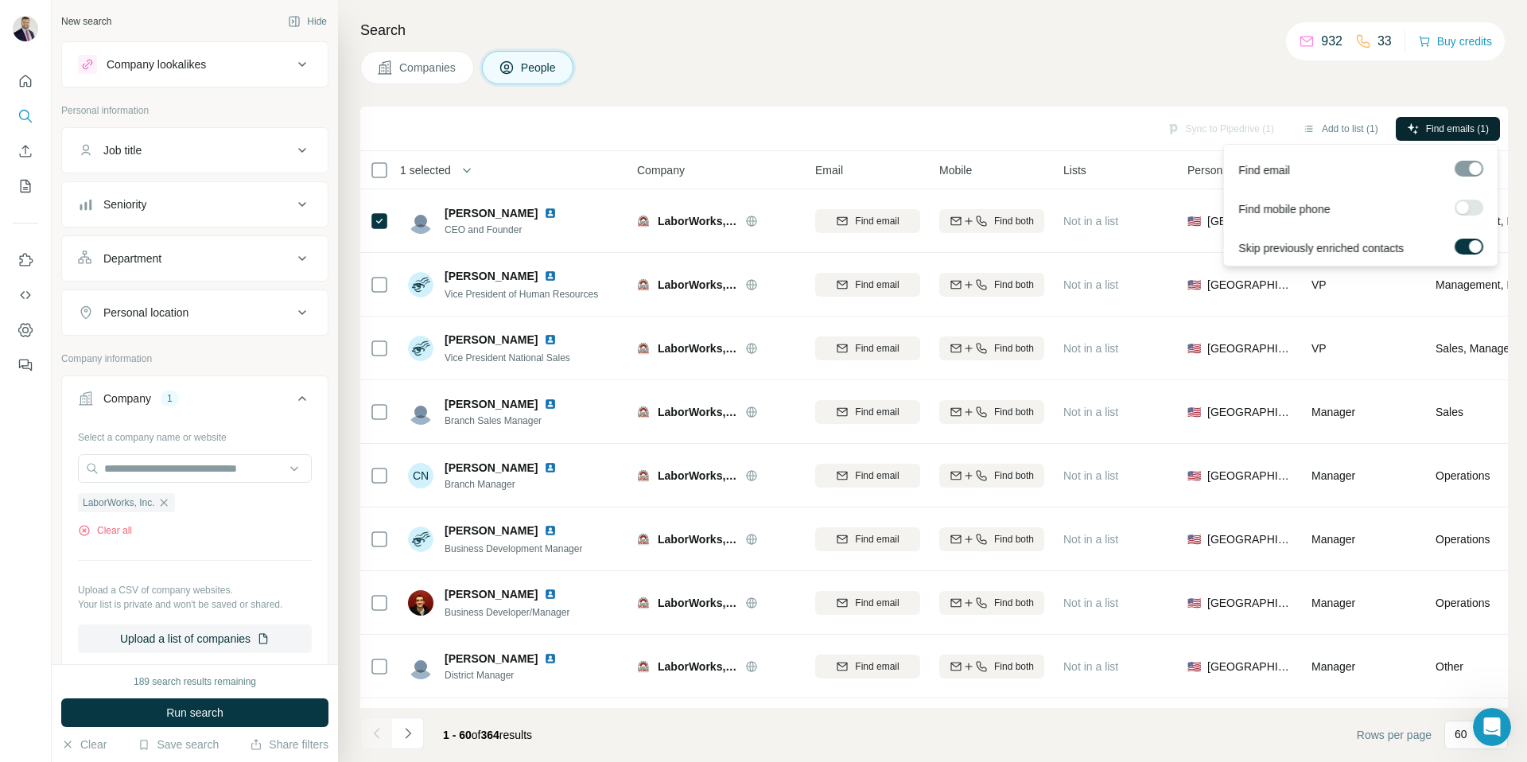
click at [1426, 125] on span "Find emails (1)" at bounding box center [1457, 129] width 63 height 14
click at [1221, 126] on button "Sync to Pipedrive (1)" at bounding box center [1221, 129] width 130 height 24
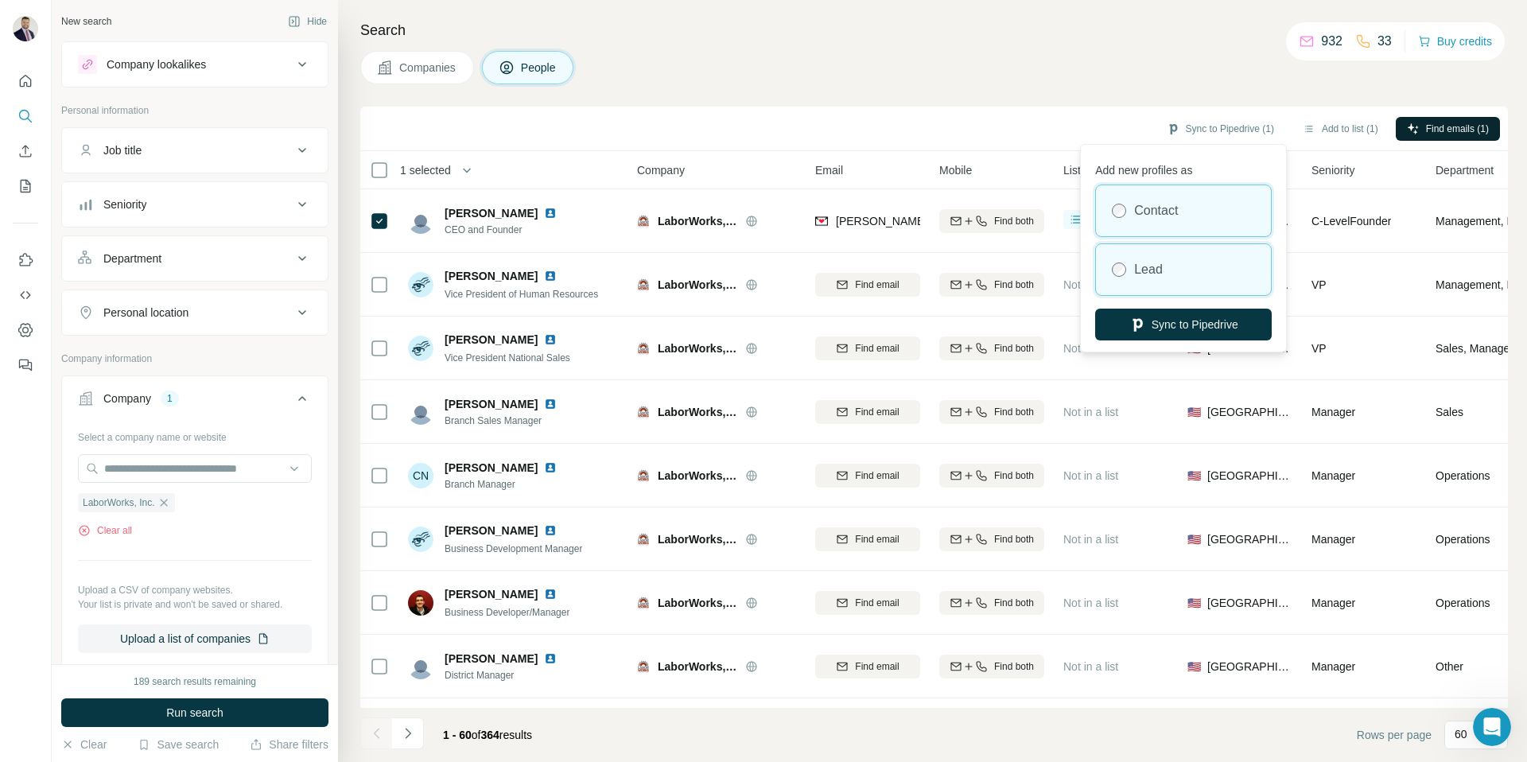
click at [1167, 266] on div "Lead" at bounding box center [1183, 269] width 175 height 51
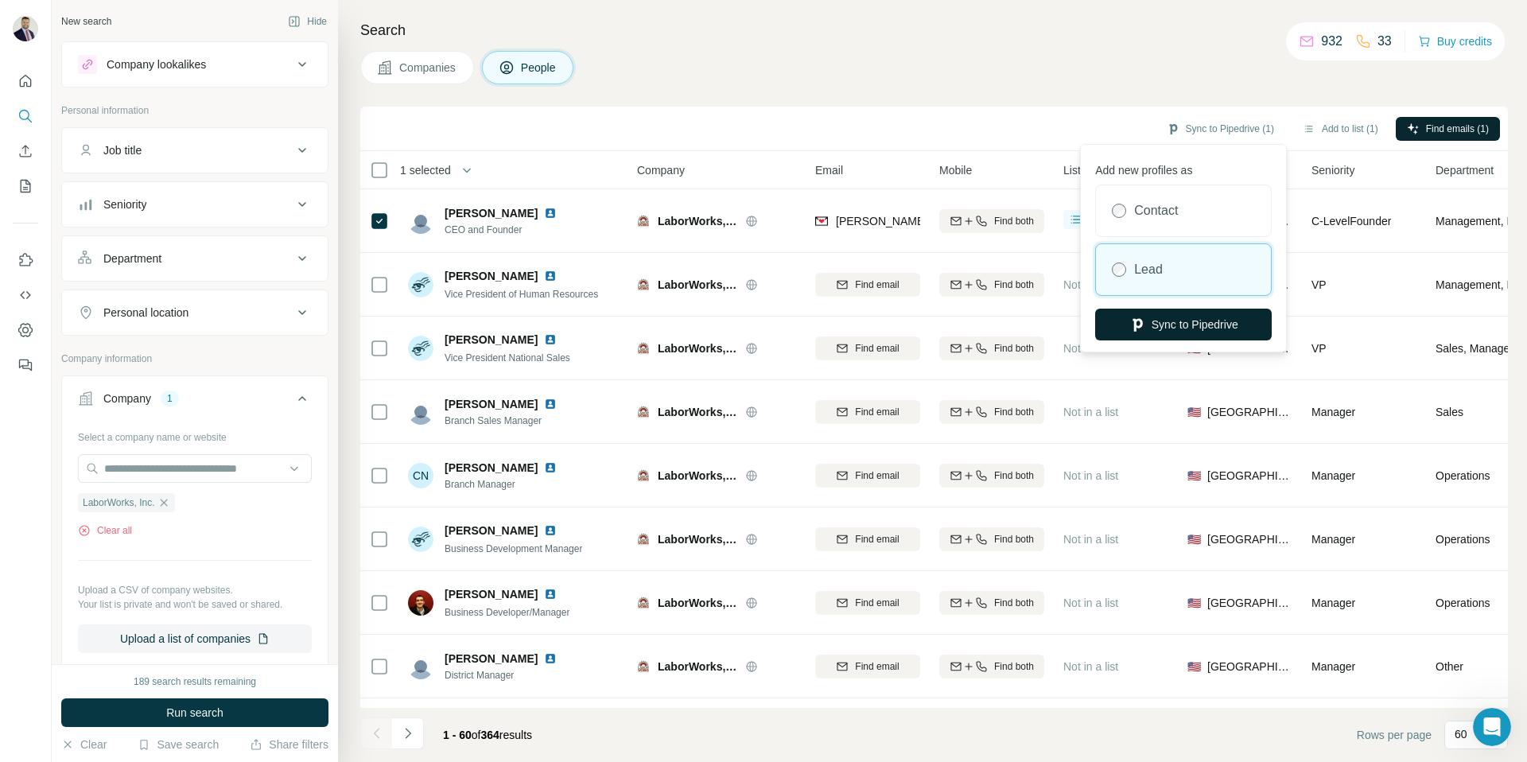
click at [1191, 318] on button "Sync to Pipedrive" at bounding box center [1183, 325] width 177 height 32
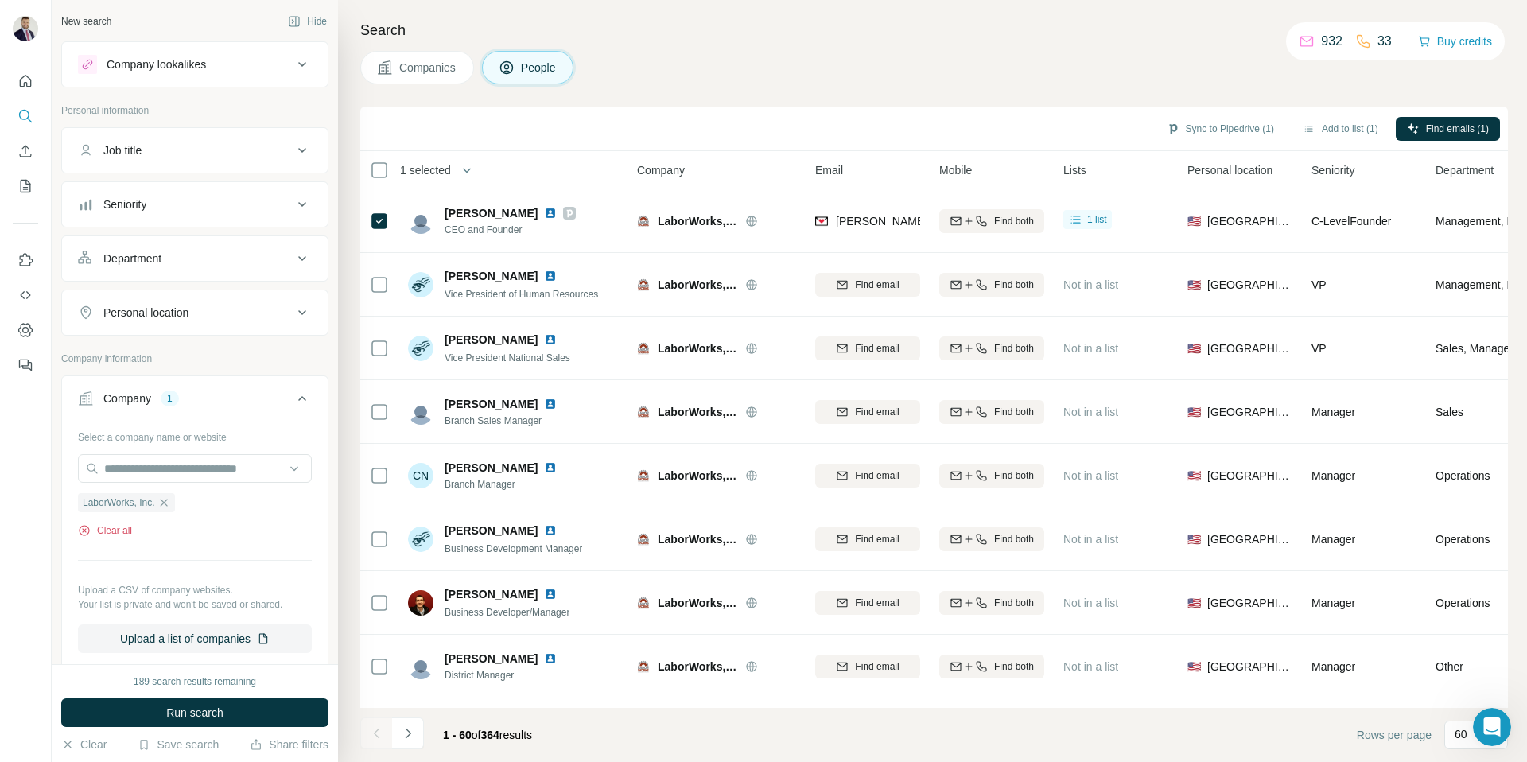
click at [119, 529] on button "Clear all" at bounding box center [105, 530] width 54 height 14
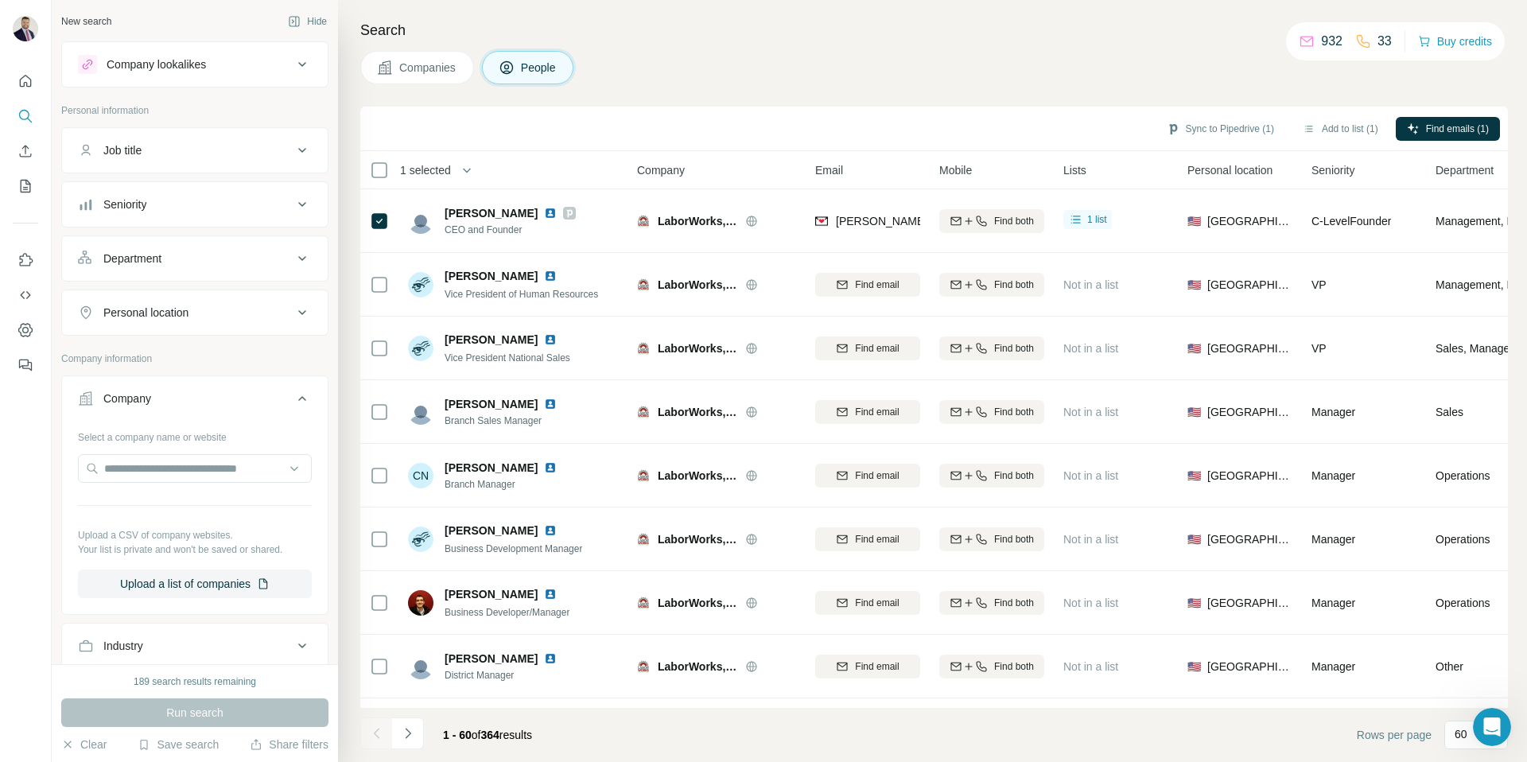
click at [145, 418] on button "Company" at bounding box center [195, 401] width 266 height 45
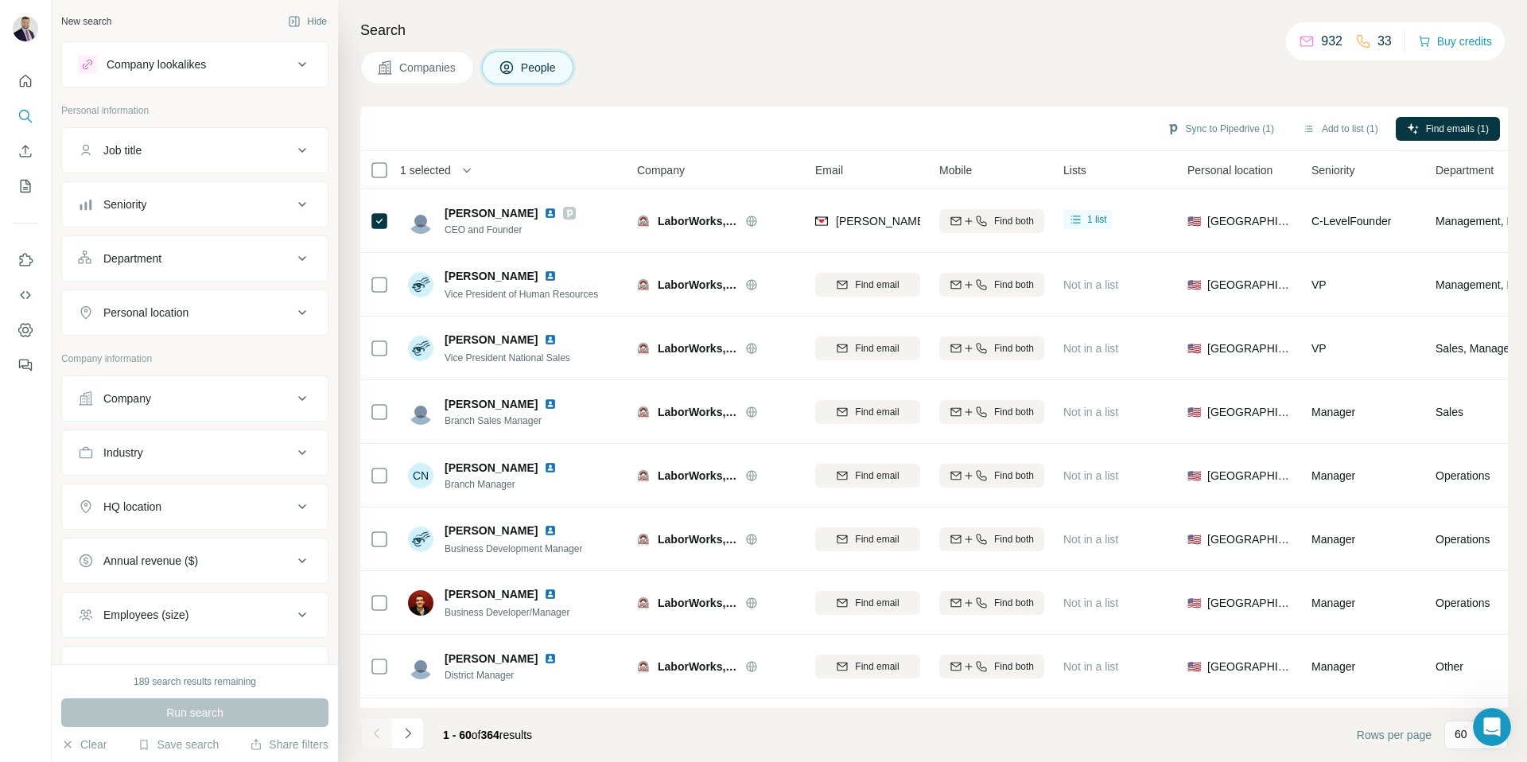
click at [142, 413] on button "Company" at bounding box center [195, 398] width 266 height 38
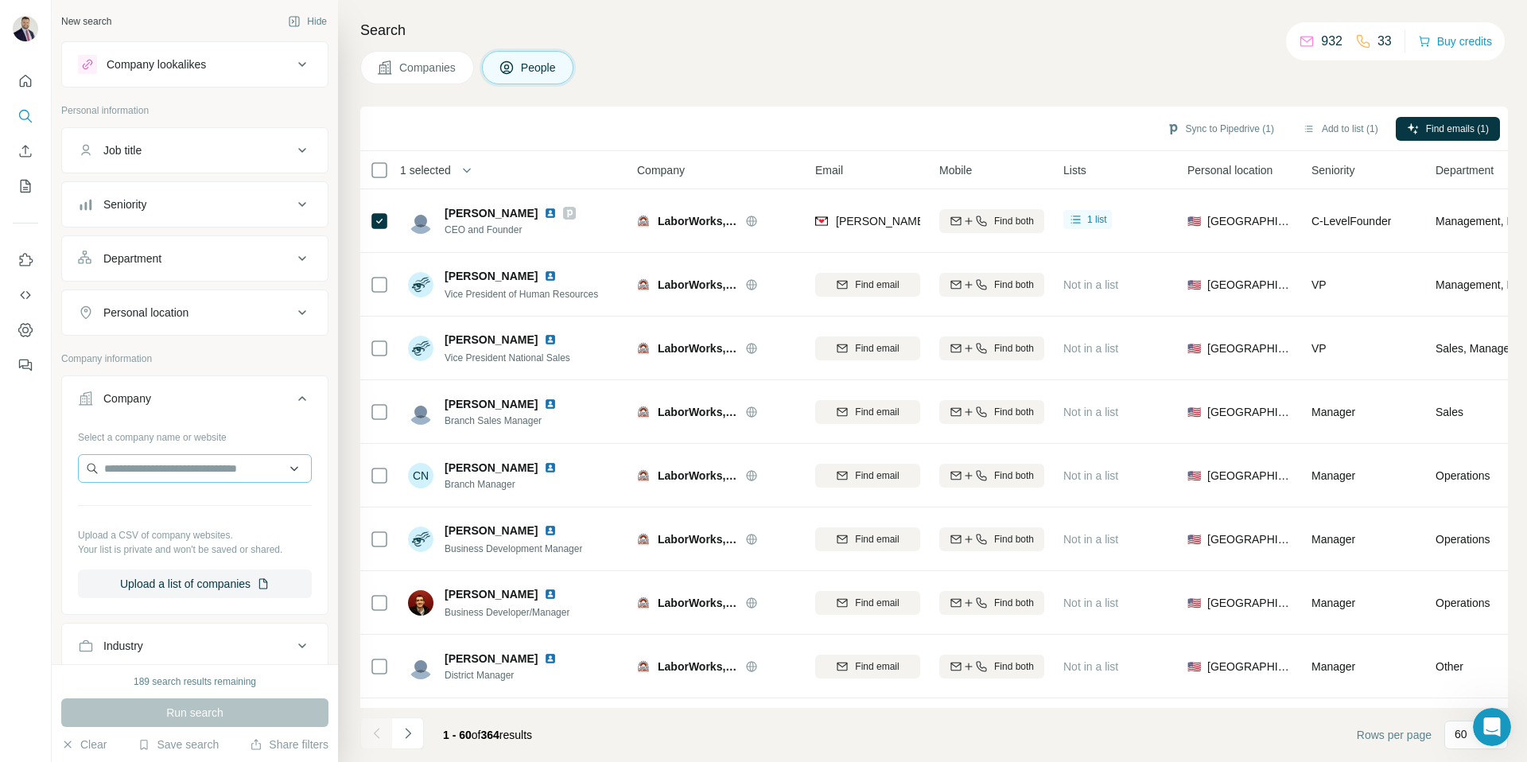
click at [145, 453] on div "Select a company name or website Upload a CSV of company websites. Your list is…" at bounding box center [195, 511] width 234 height 174
click at [161, 466] on input "text" at bounding box center [195, 468] width 234 height 29
paste input "**********"
type input "**********"
click at [175, 503] on p "Labor Finders" at bounding box center [161, 504] width 76 height 16
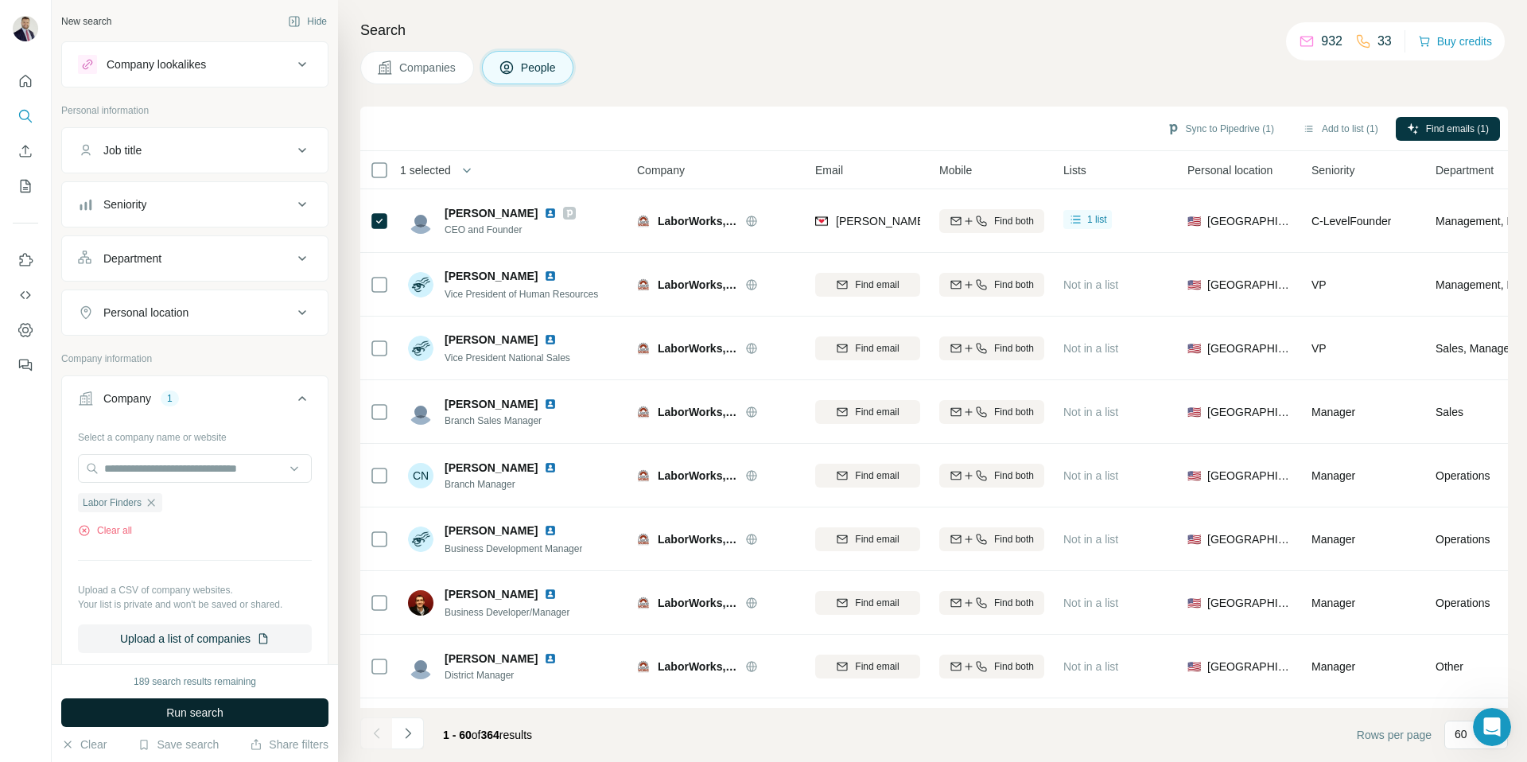
click at [190, 709] on span "Run search" at bounding box center [194, 713] width 57 height 16
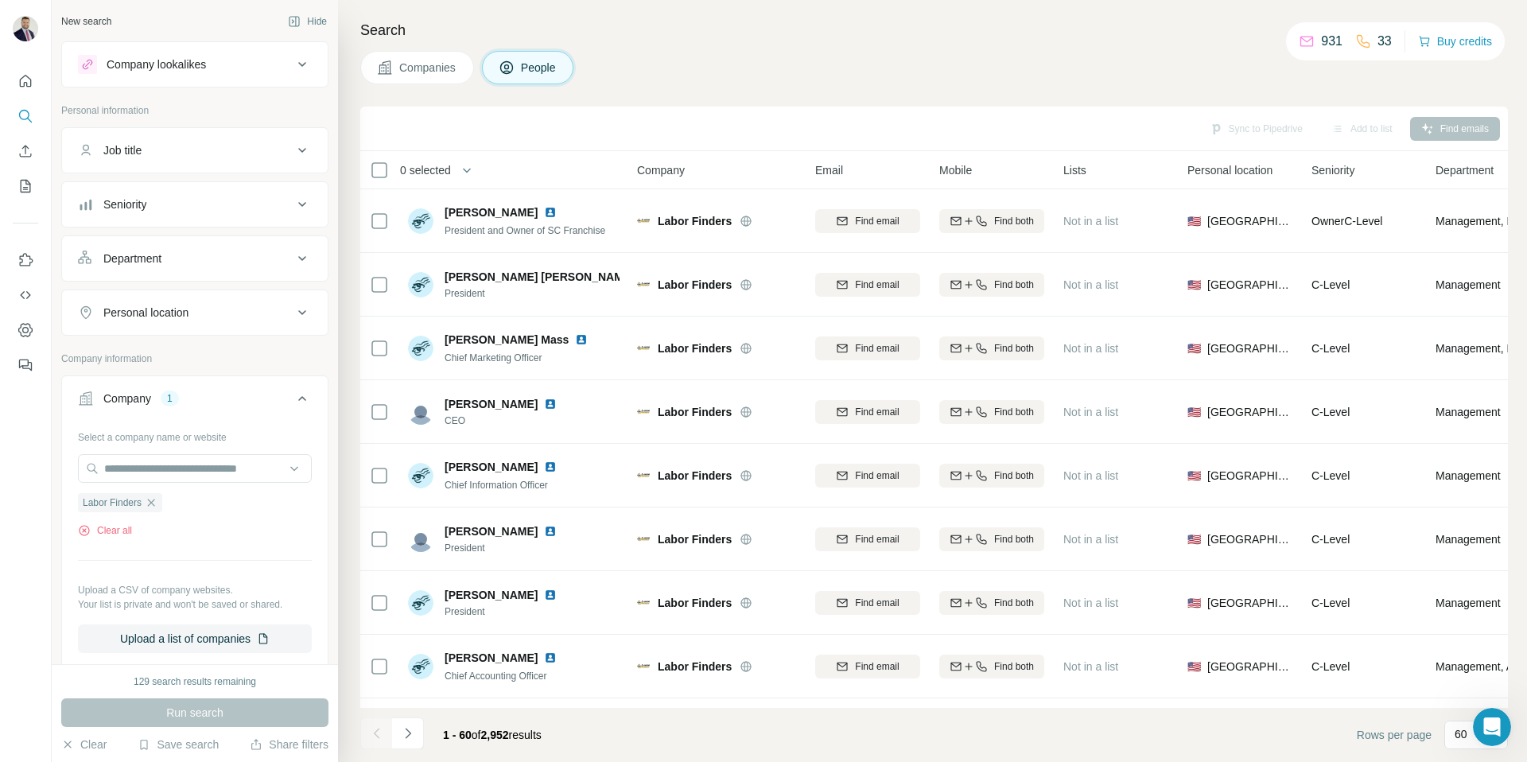
click at [424, 64] on span "Companies" at bounding box center [428, 68] width 58 height 16
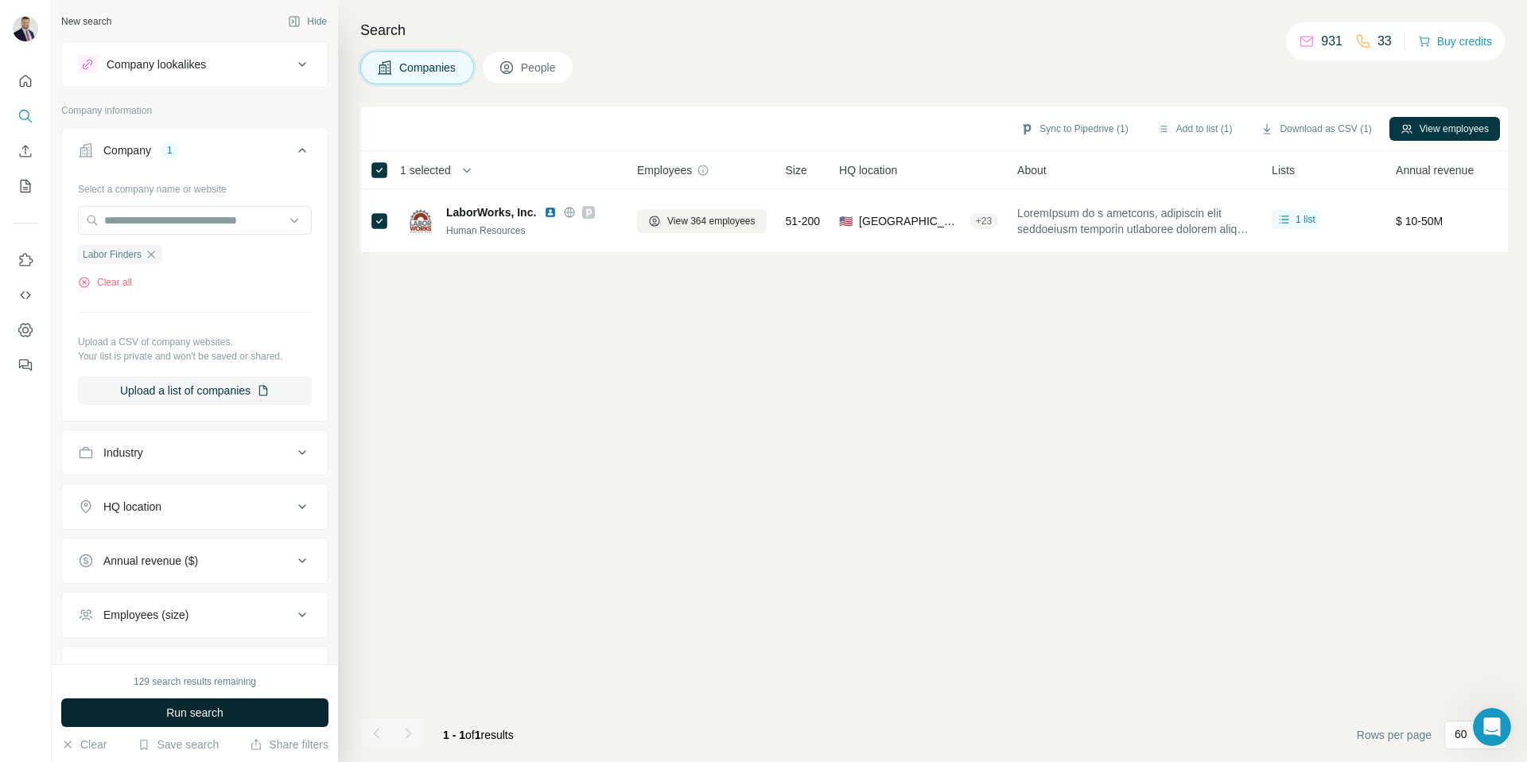
click at [243, 710] on button "Run search" at bounding box center [194, 712] width 267 height 29
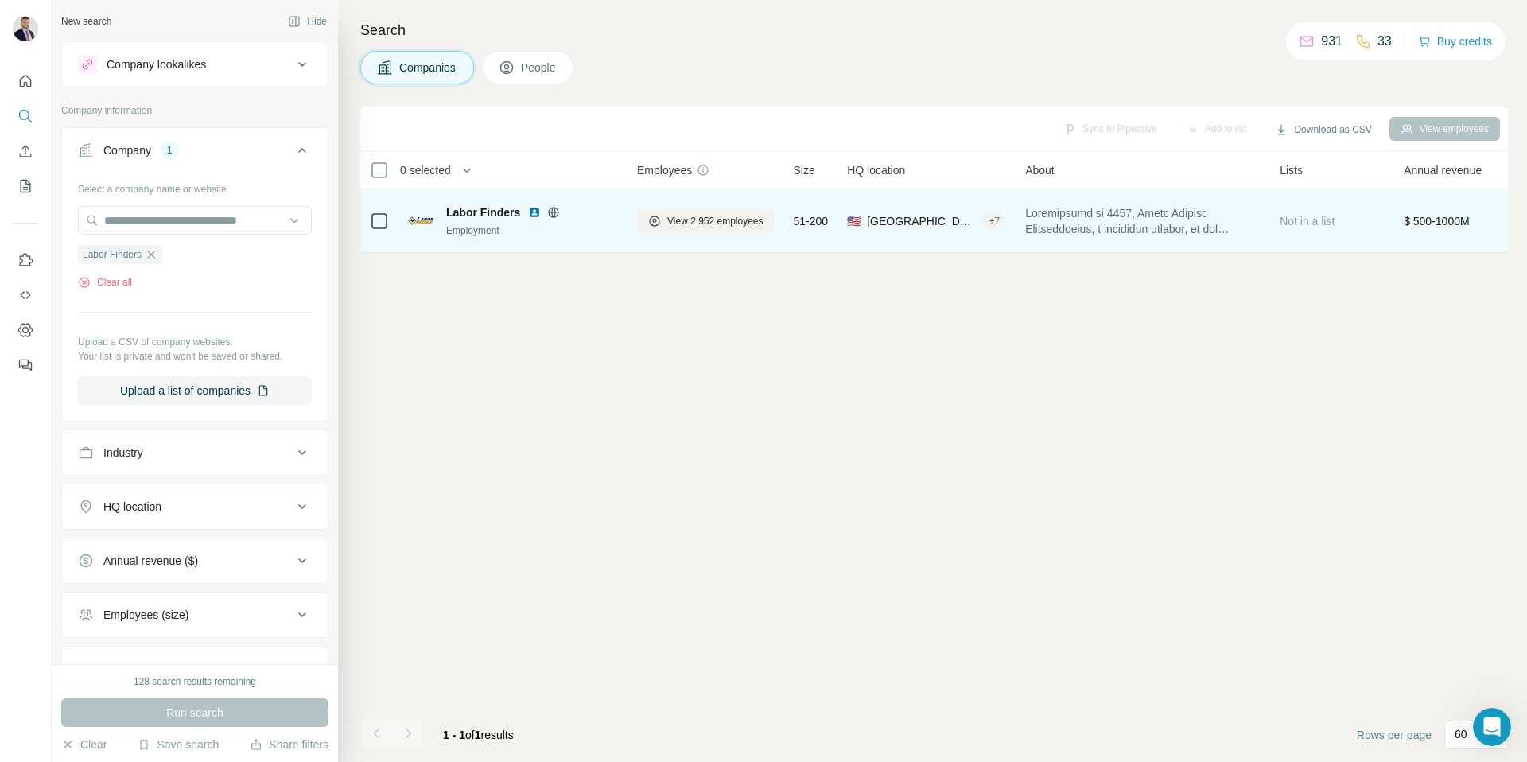
click at [534, 212] on img at bounding box center [534, 212] width 13 height 13
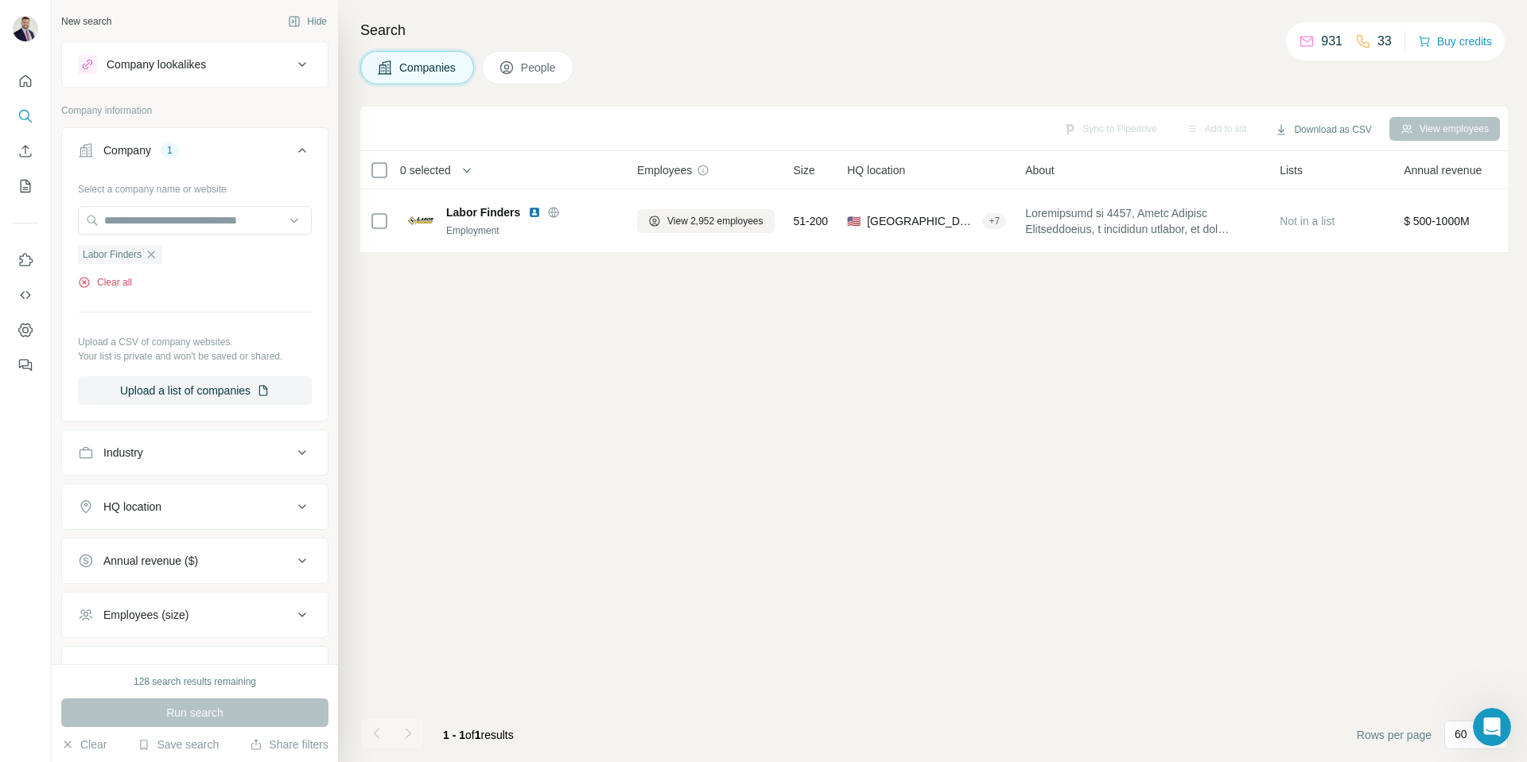
click at [124, 279] on button "Clear all" at bounding box center [105, 282] width 54 height 14
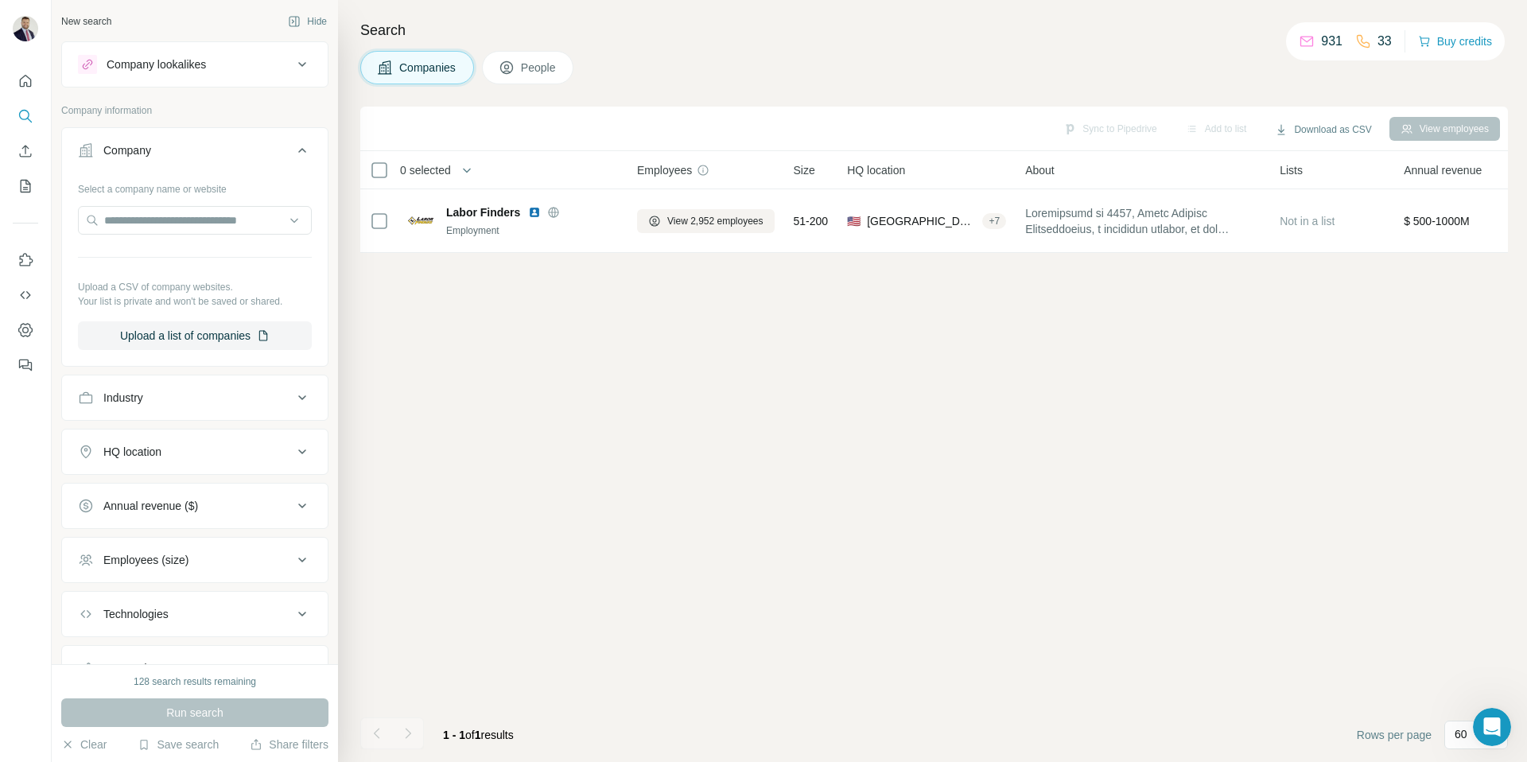
click at [151, 235] on div at bounding box center [195, 222] width 234 height 32
click at [156, 222] on input "text" at bounding box center [195, 220] width 234 height 29
paste input "**********"
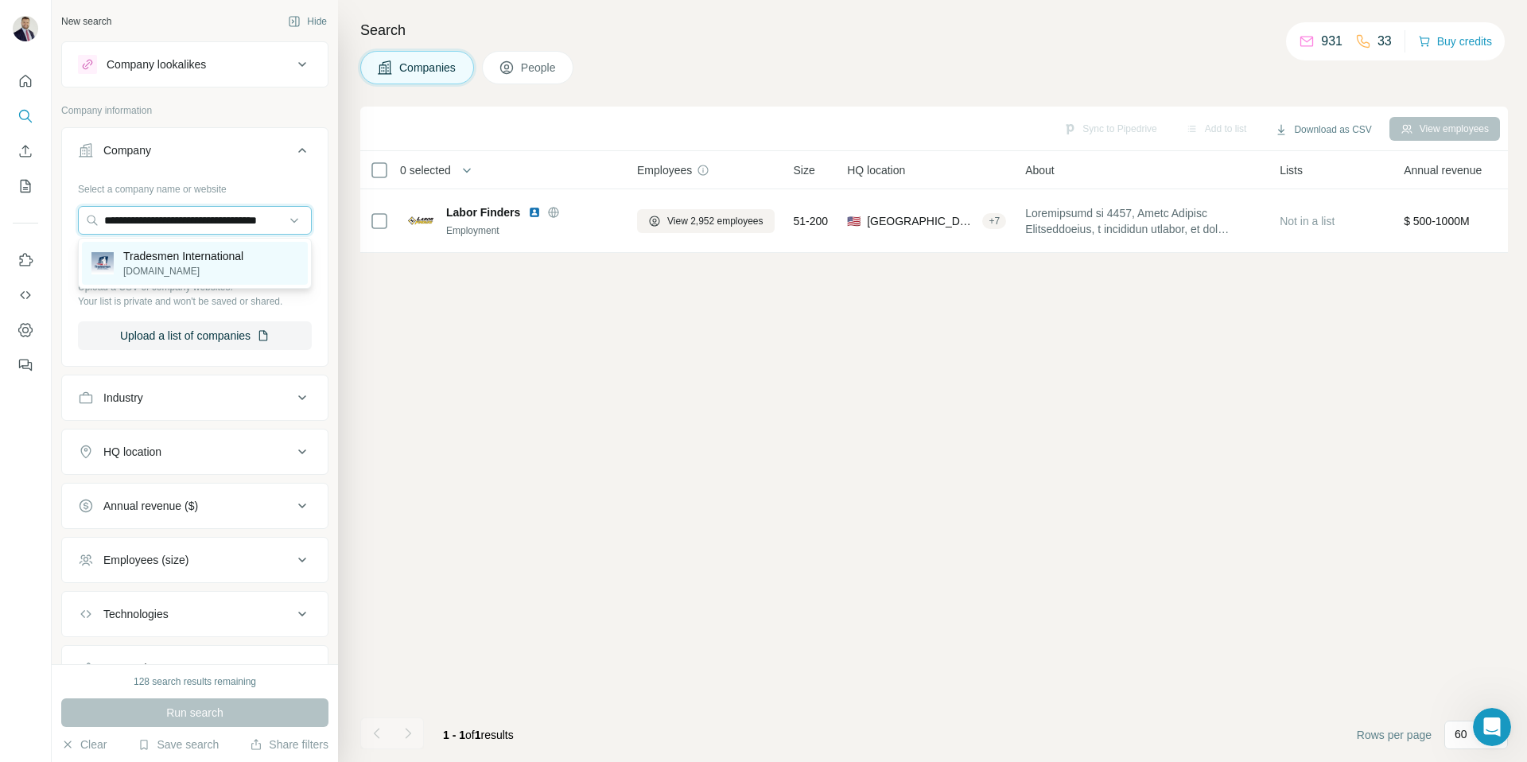
type input "**********"
click at [191, 253] on p "Tradesmen International" at bounding box center [183, 256] width 120 height 16
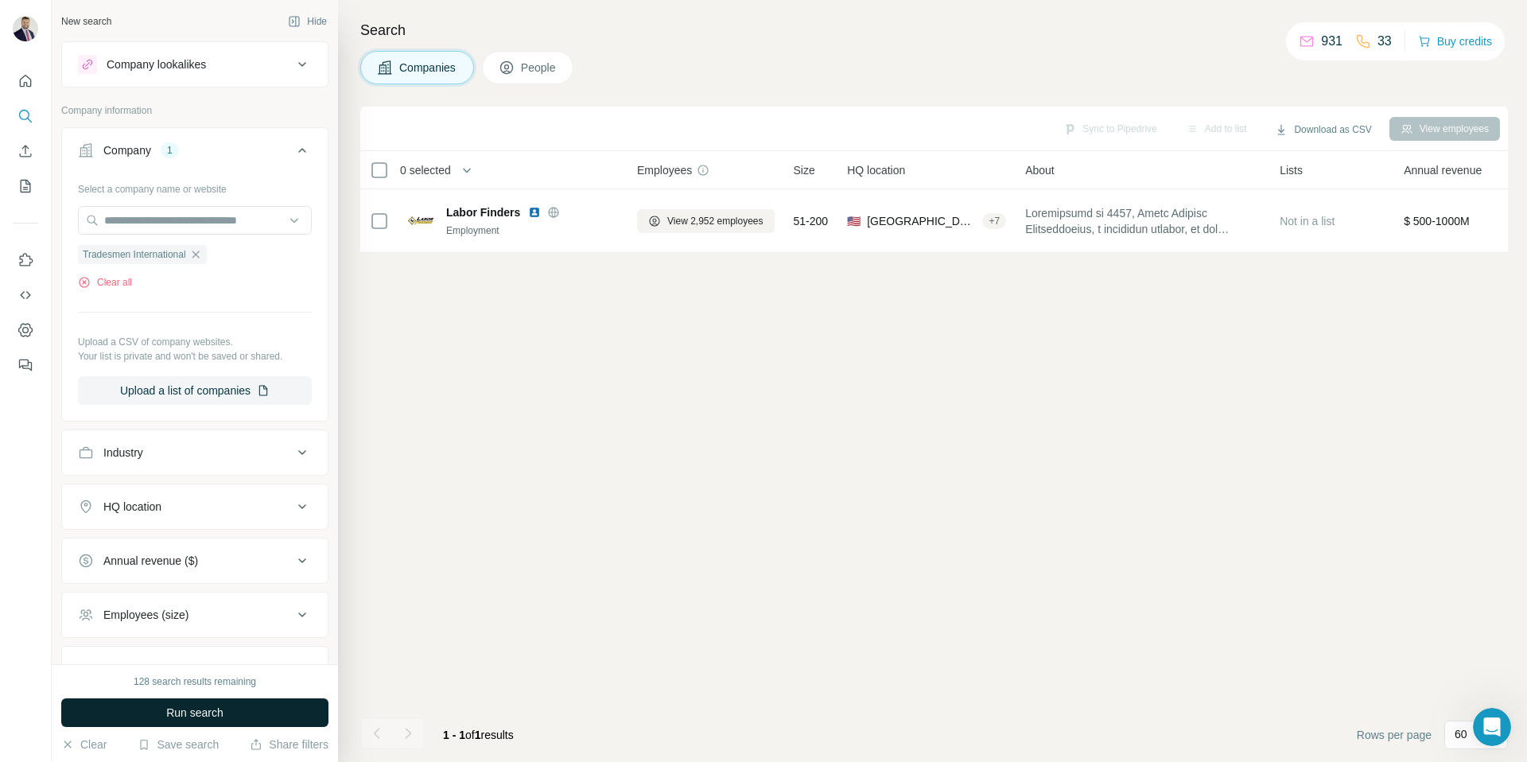
click at [171, 713] on span "Run search" at bounding box center [194, 713] width 57 height 16
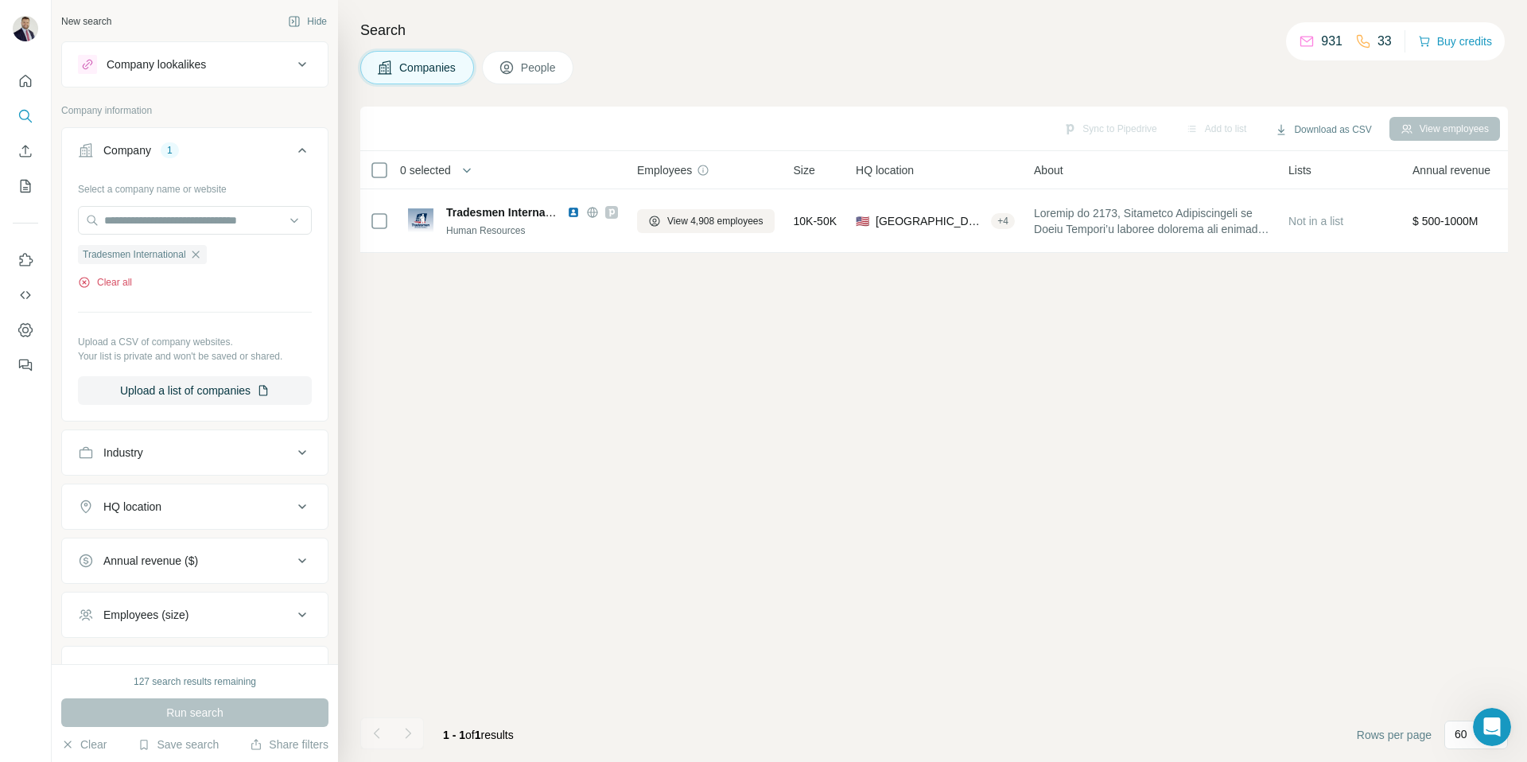
click at [115, 282] on button "Clear all" at bounding box center [105, 282] width 54 height 14
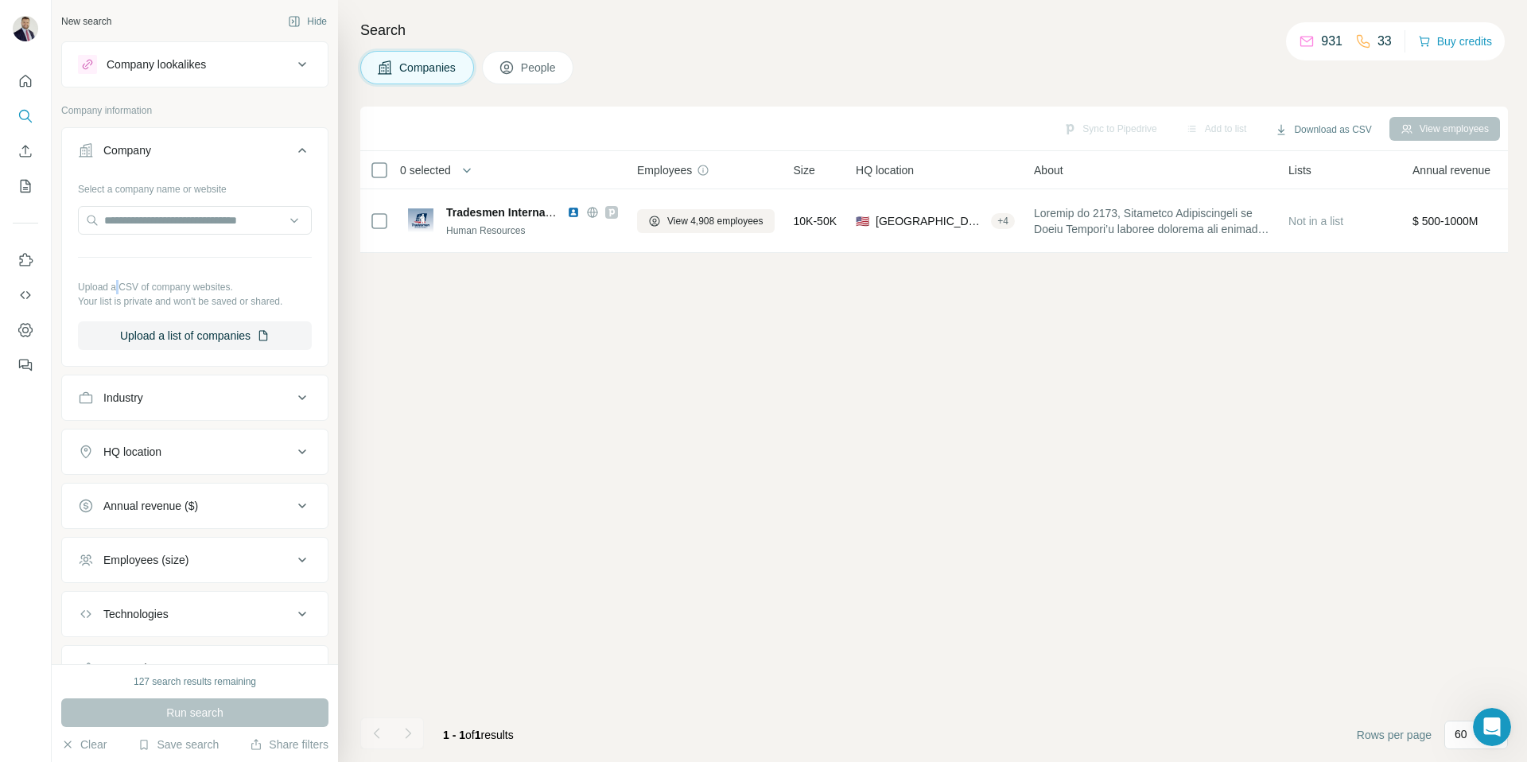
click at [115, 282] on p "Upload a CSV of company websites." at bounding box center [195, 287] width 234 height 14
click at [148, 232] on input "text" at bounding box center [195, 220] width 234 height 29
paste input "**********"
type input "**********"
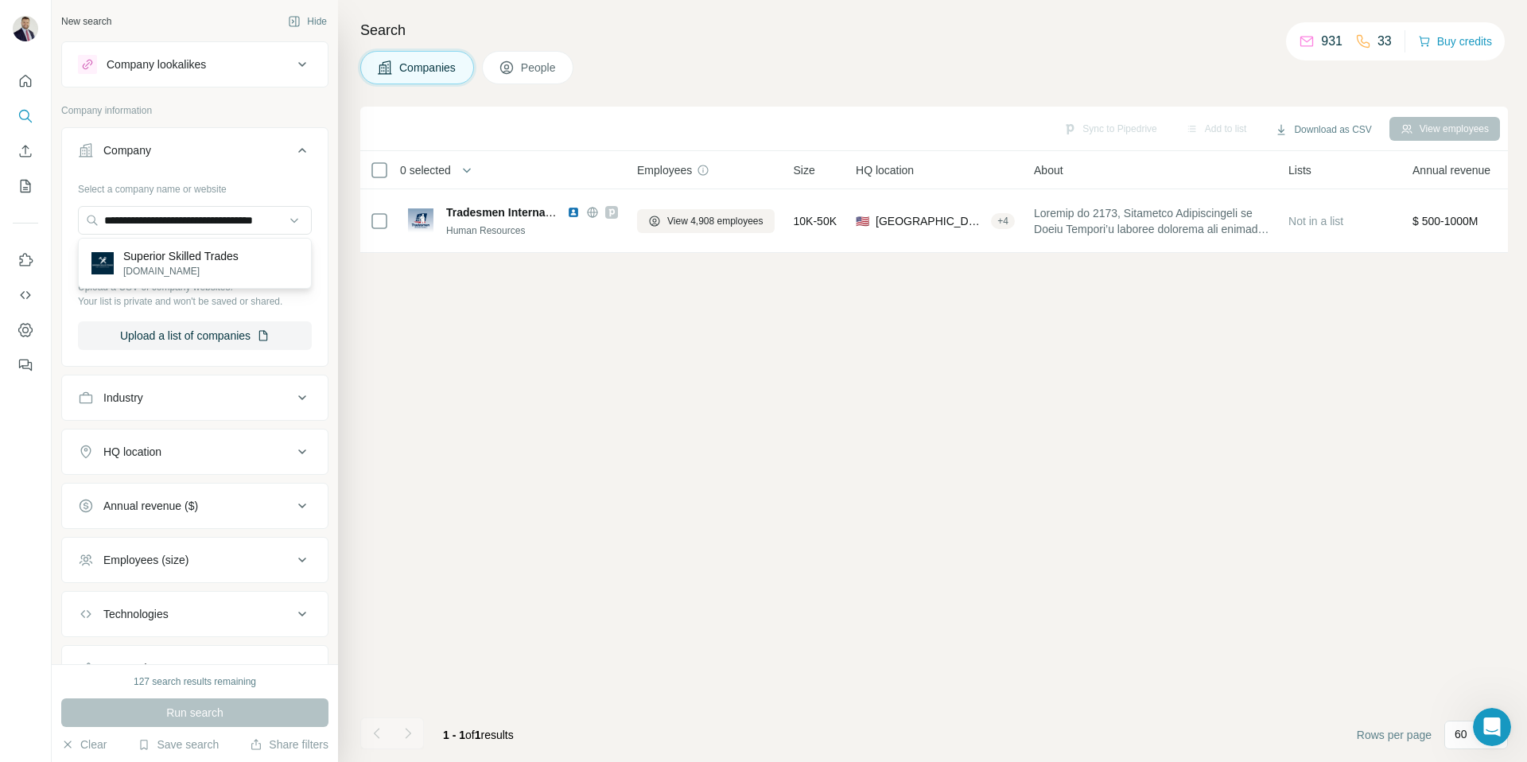
click at [188, 254] on p "Superior Skilled Trades" at bounding box center [180, 256] width 115 height 16
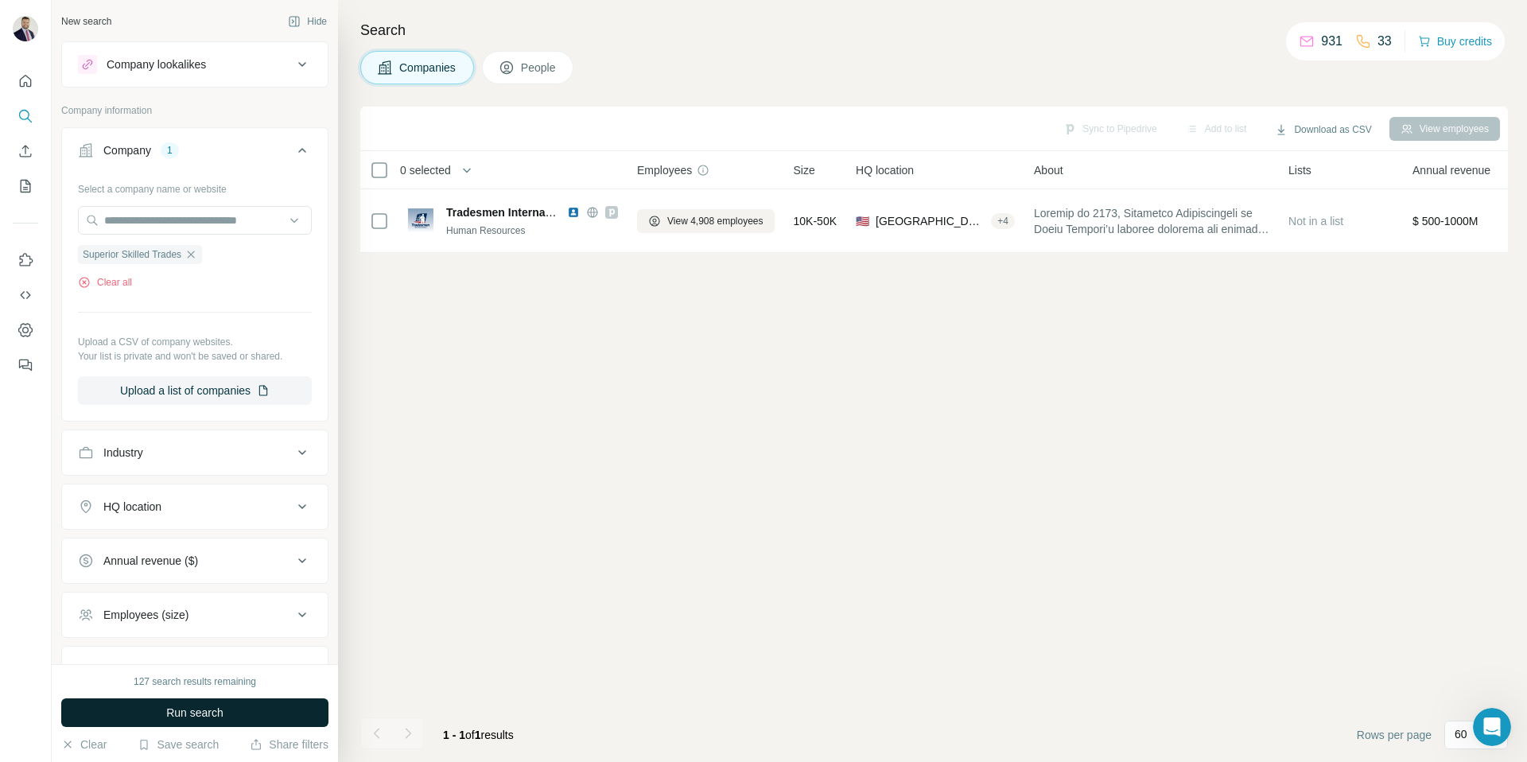
click at [196, 706] on span "Run search" at bounding box center [194, 713] width 57 height 16
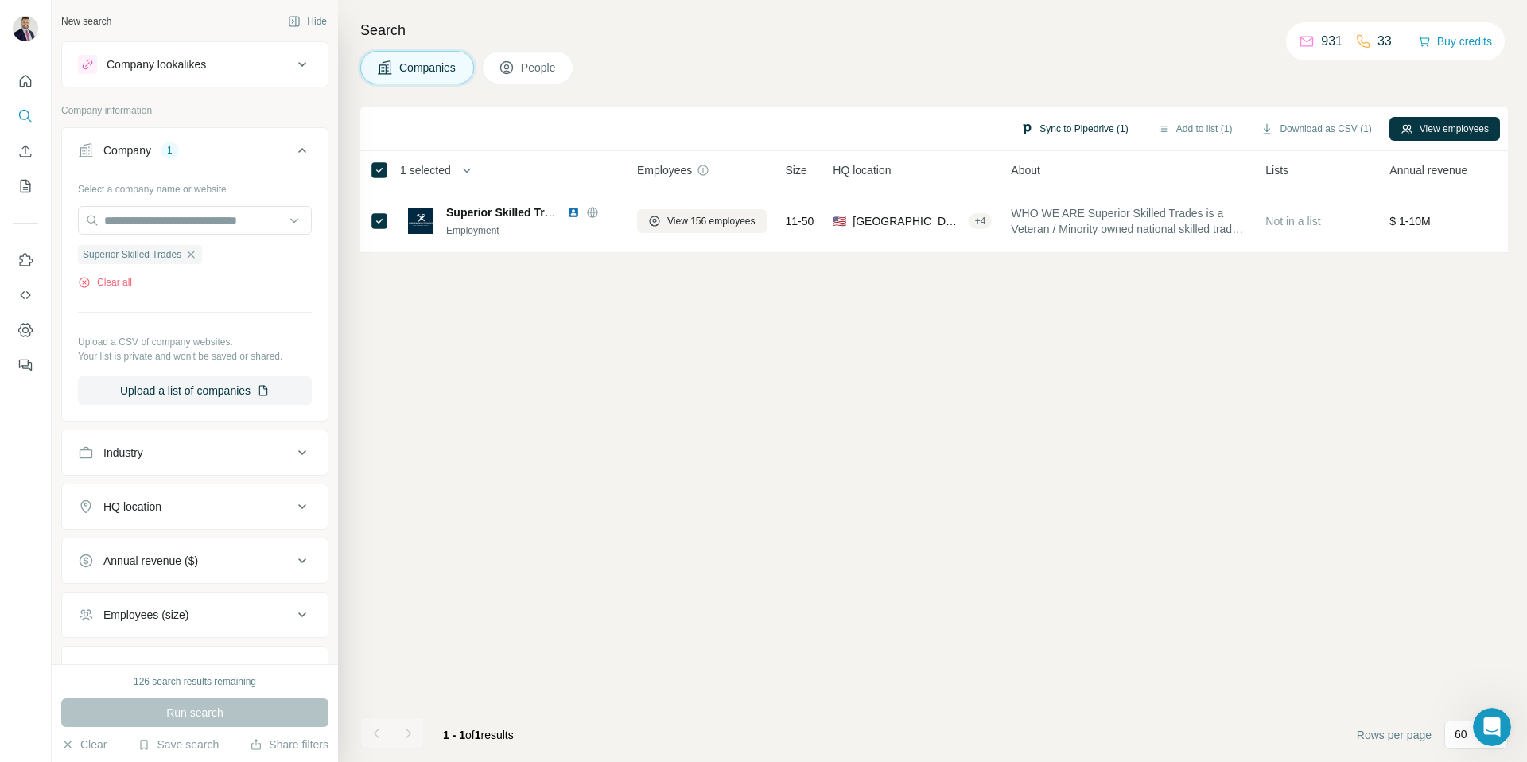
click at [1055, 124] on button "Sync to Pipedrive (1)" at bounding box center [1074, 129] width 130 height 24
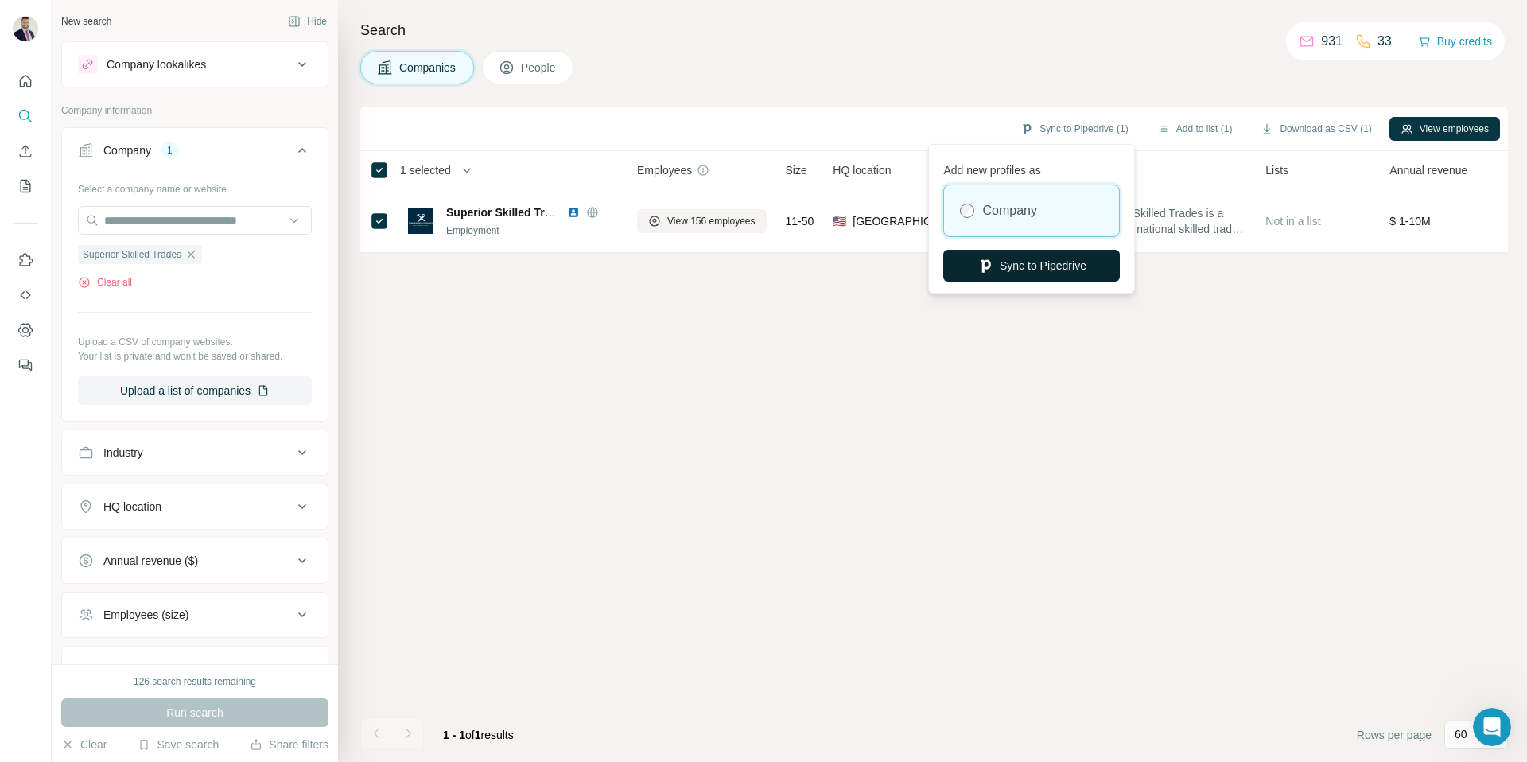
click at [1028, 261] on button "Sync to Pipedrive" at bounding box center [1031, 266] width 177 height 32
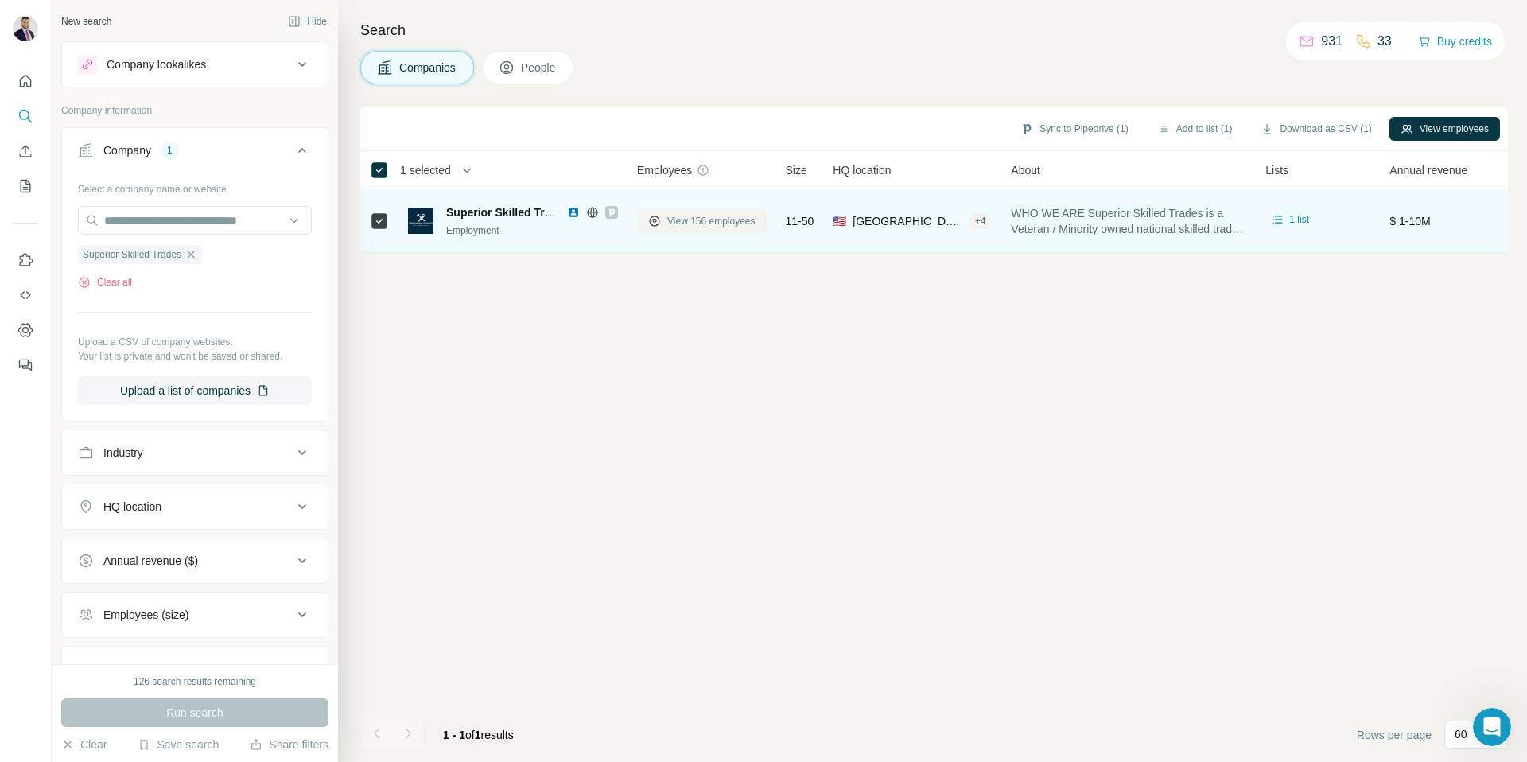
click at [717, 220] on span "View 156 employees" at bounding box center [711, 221] width 88 height 14
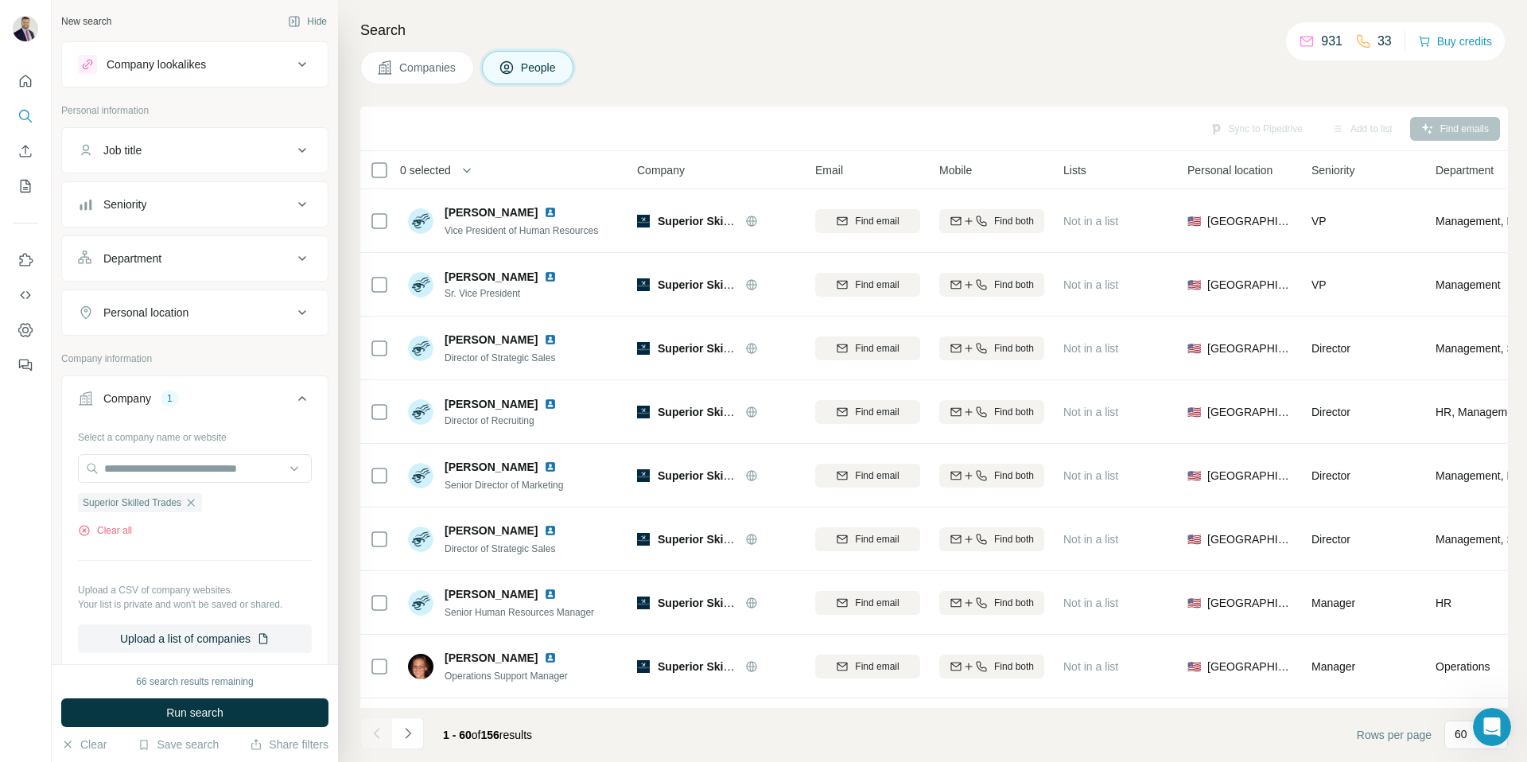
scroll to position [122, 0]
click at [403, 61] on span "Companies" at bounding box center [428, 68] width 58 height 16
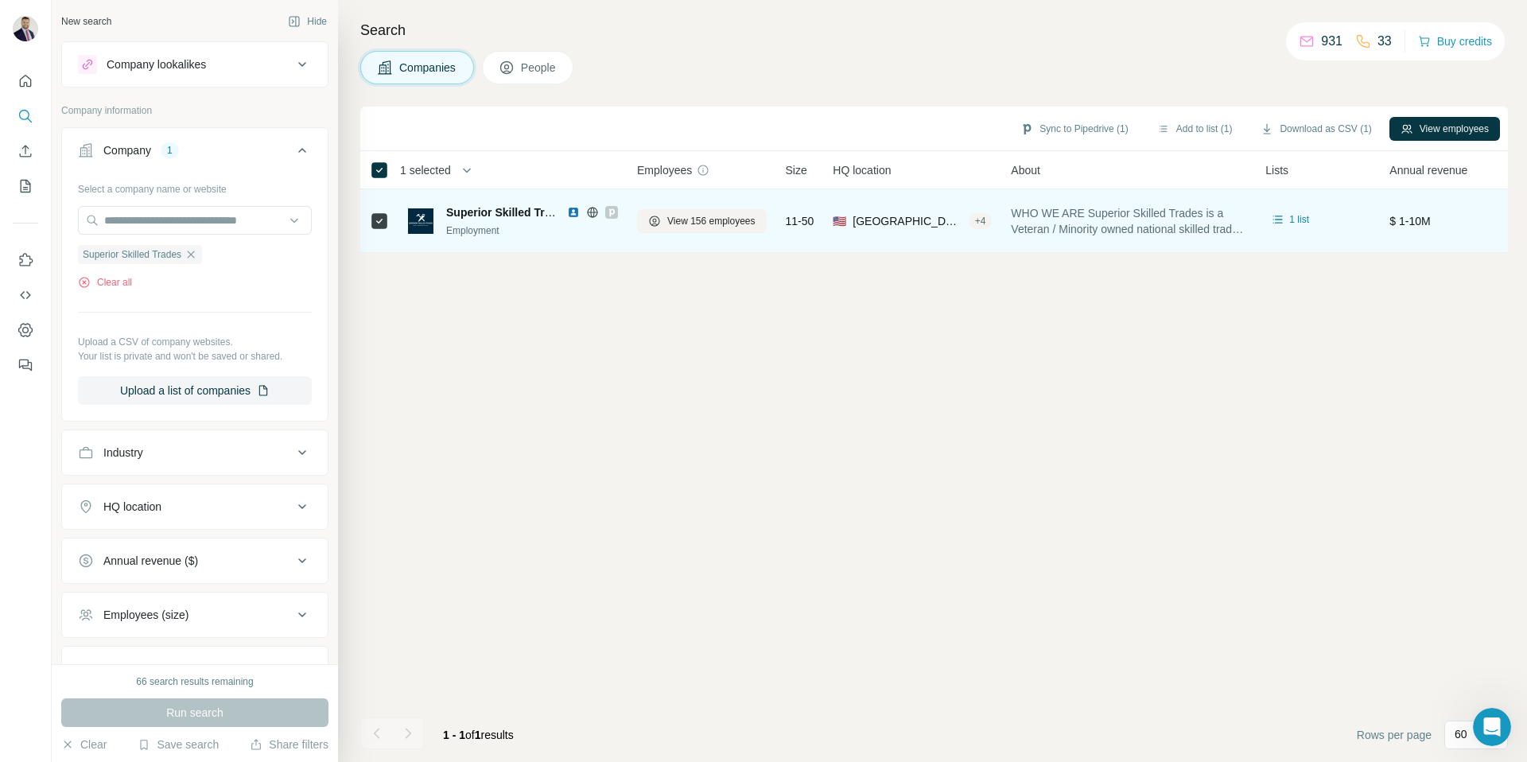
click at [568, 212] on img at bounding box center [573, 212] width 13 height 13
click at [709, 218] on span "View 156 employees" at bounding box center [711, 221] width 88 height 14
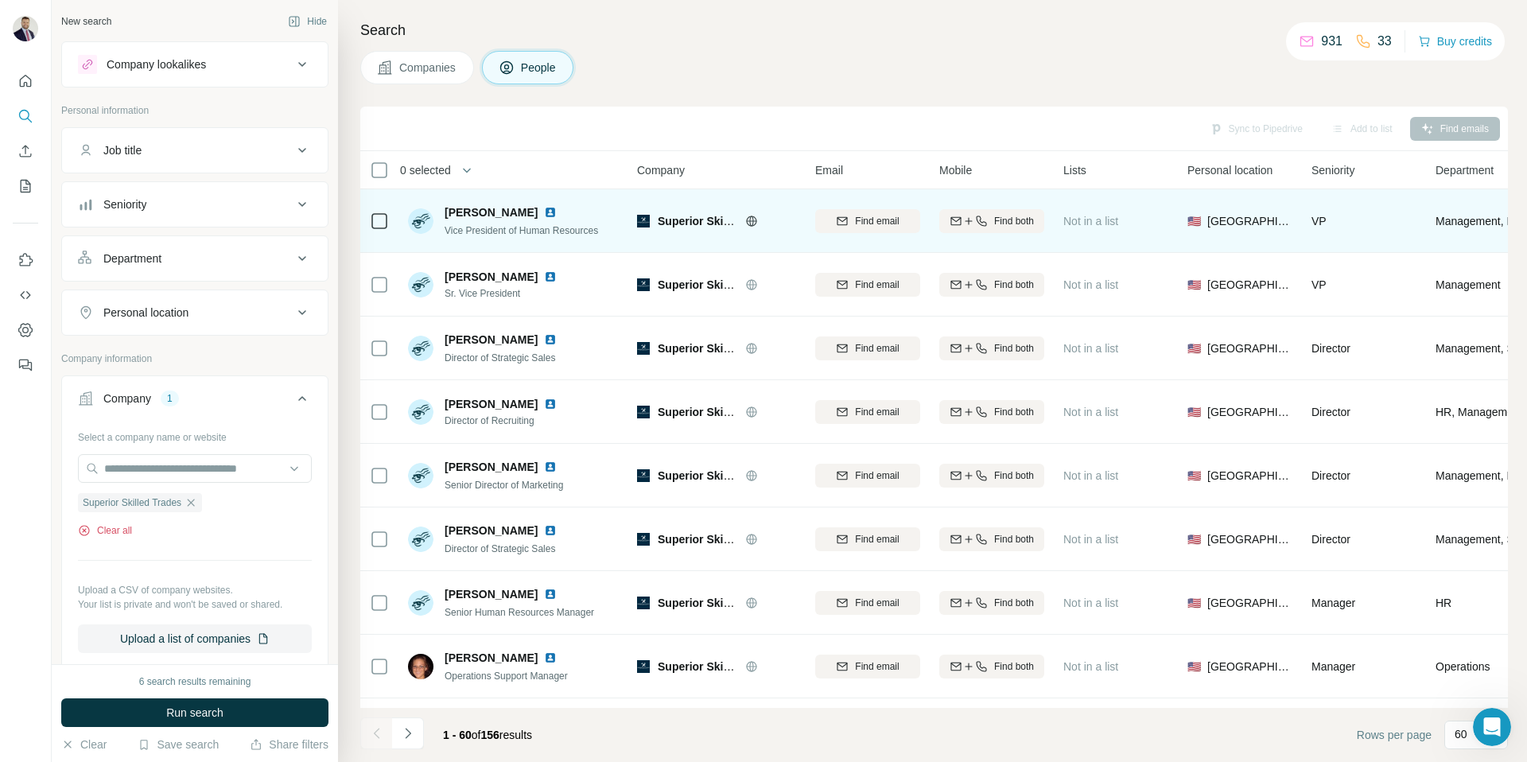
click at [116, 528] on button "Clear all" at bounding box center [105, 530] width 54 height 14
click at [116, 583] on p "Upload a CSV of company websites." at bounding box center [195, 590] width 234 height 14
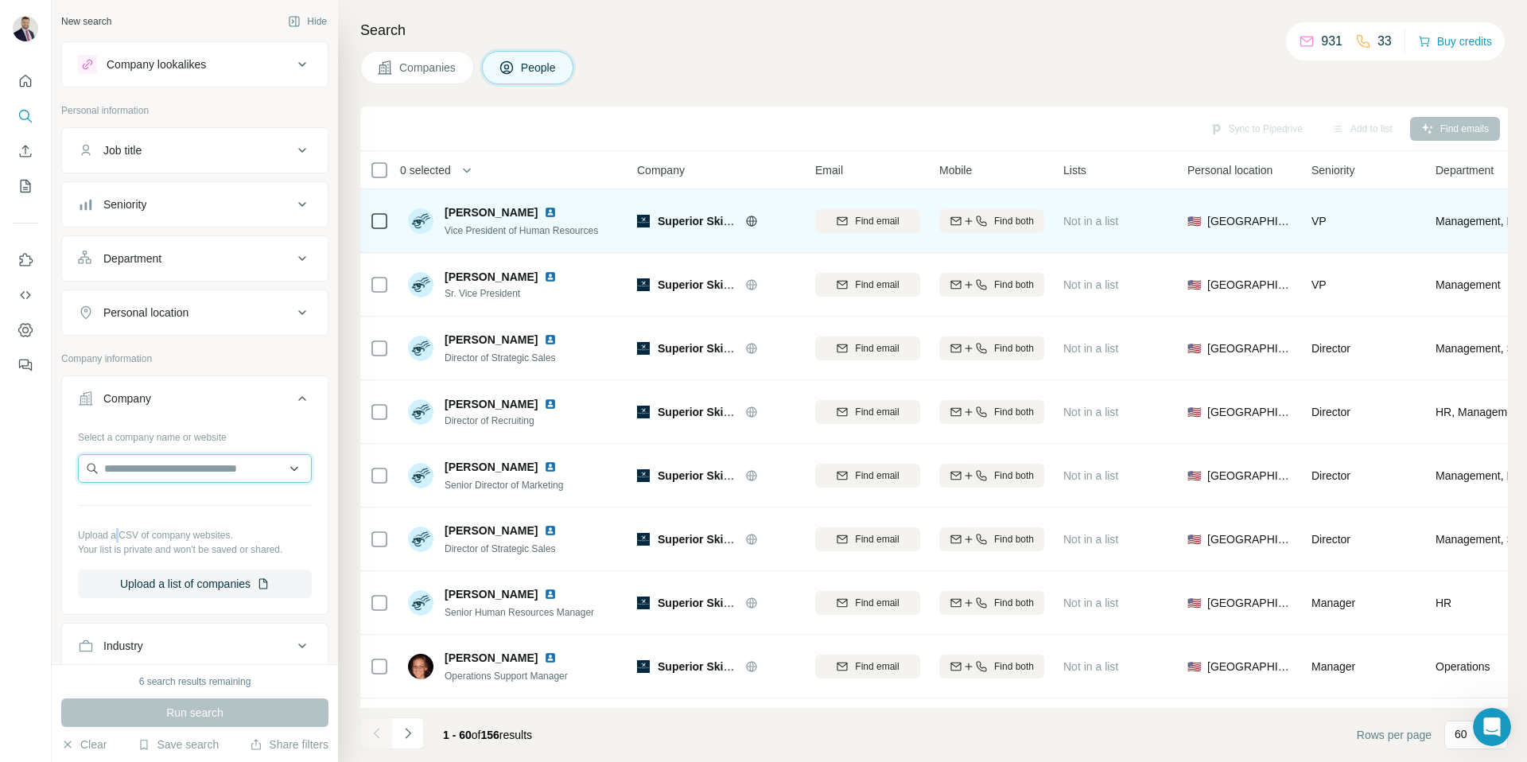
click at [154, 477] on input "text" at bounding box center [195, 468] width 234 height 29
type input "**********"
click at [192, 501] on p "Peoplelink Group" at bounding box center [165, 504] width 85 height 16
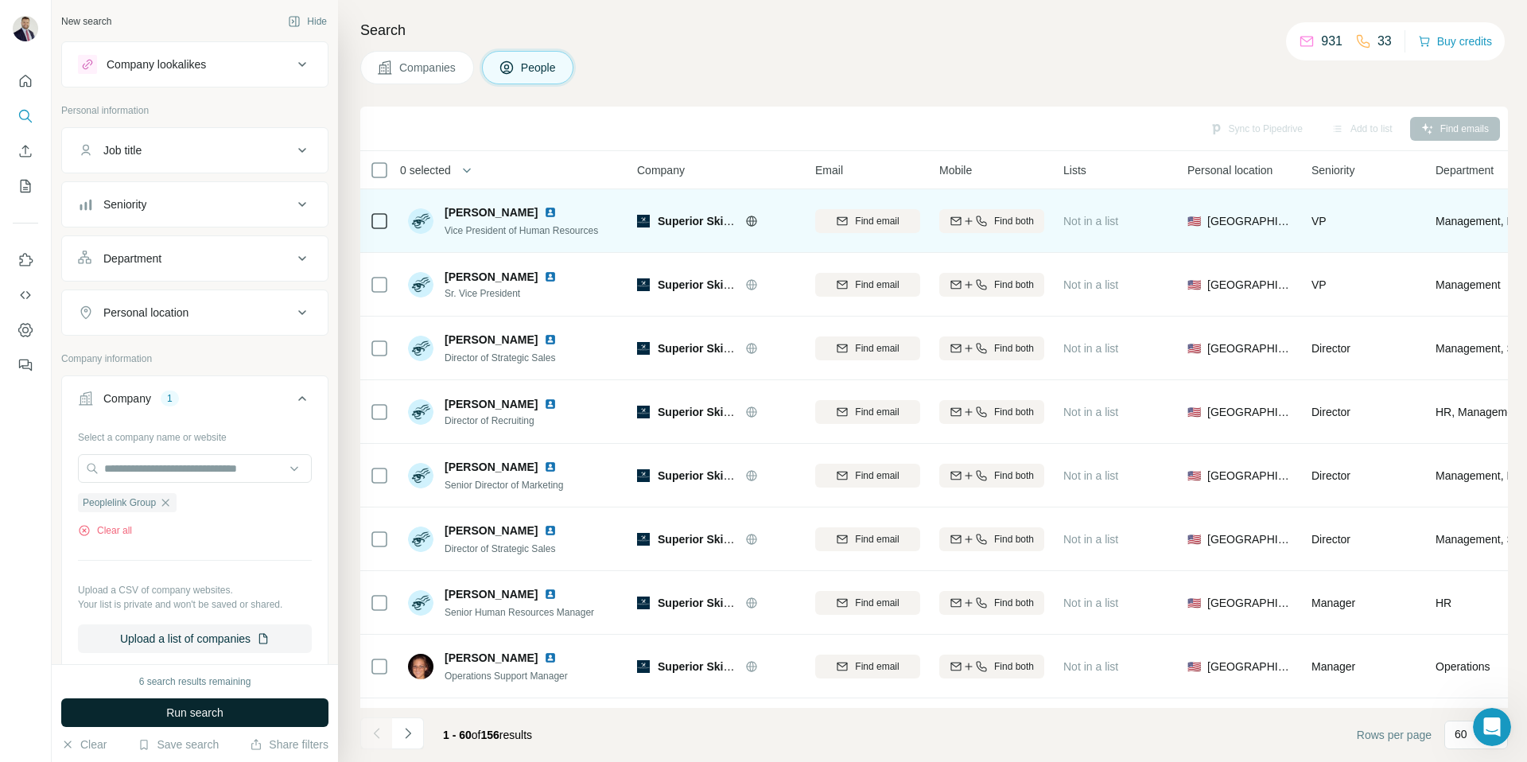
click at [192, 708] on span "Run search" at bounding box center [194, 713] width 57 height 16
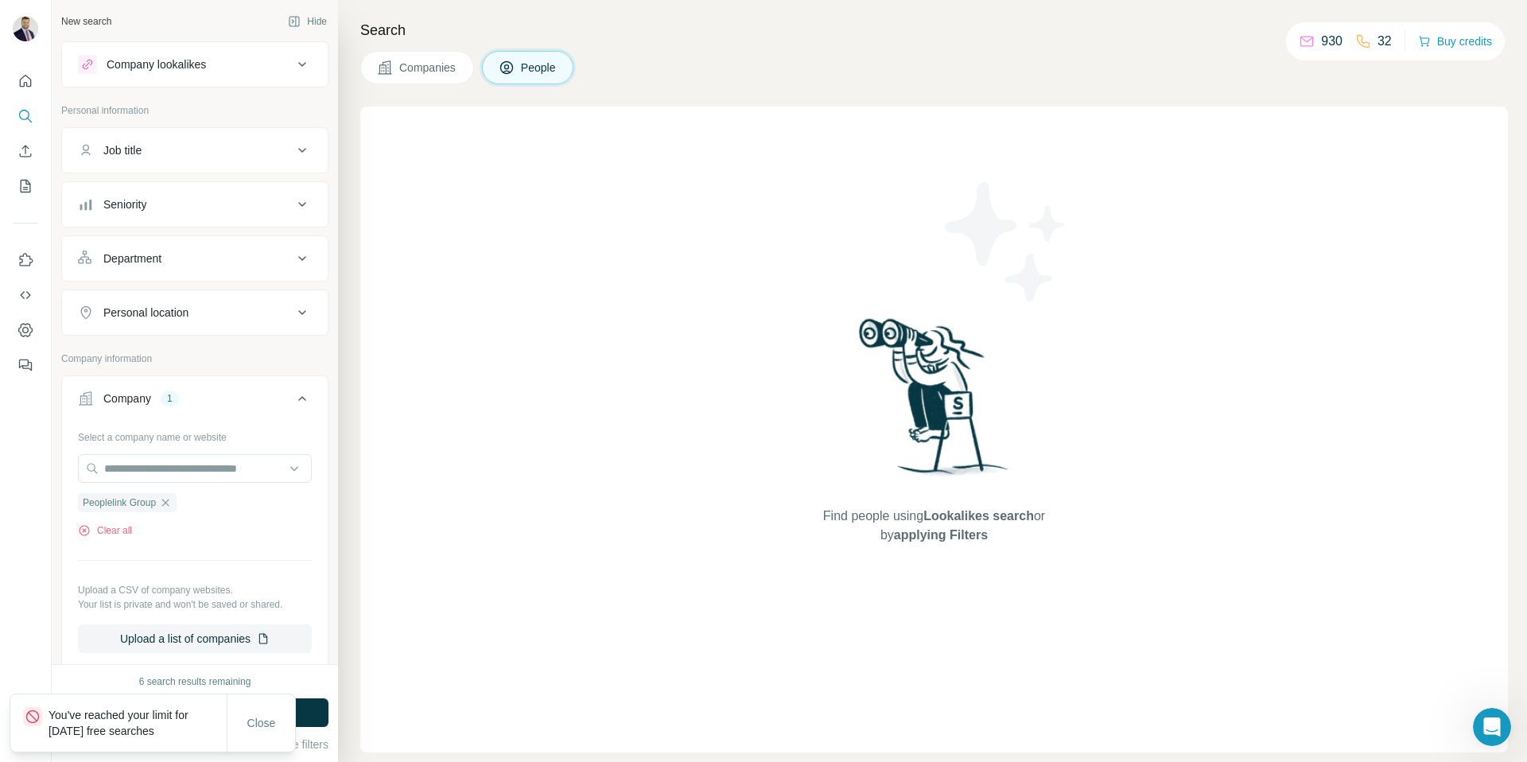
click at [434, 87] on div "Search Companies People Find people using Lookalikes search or by applying Filt…" at bounding box center [932, 381] width 1189 height 762
click at [437, 66] on span "Companies" at bounding box center [428, 68] width 58 height 16
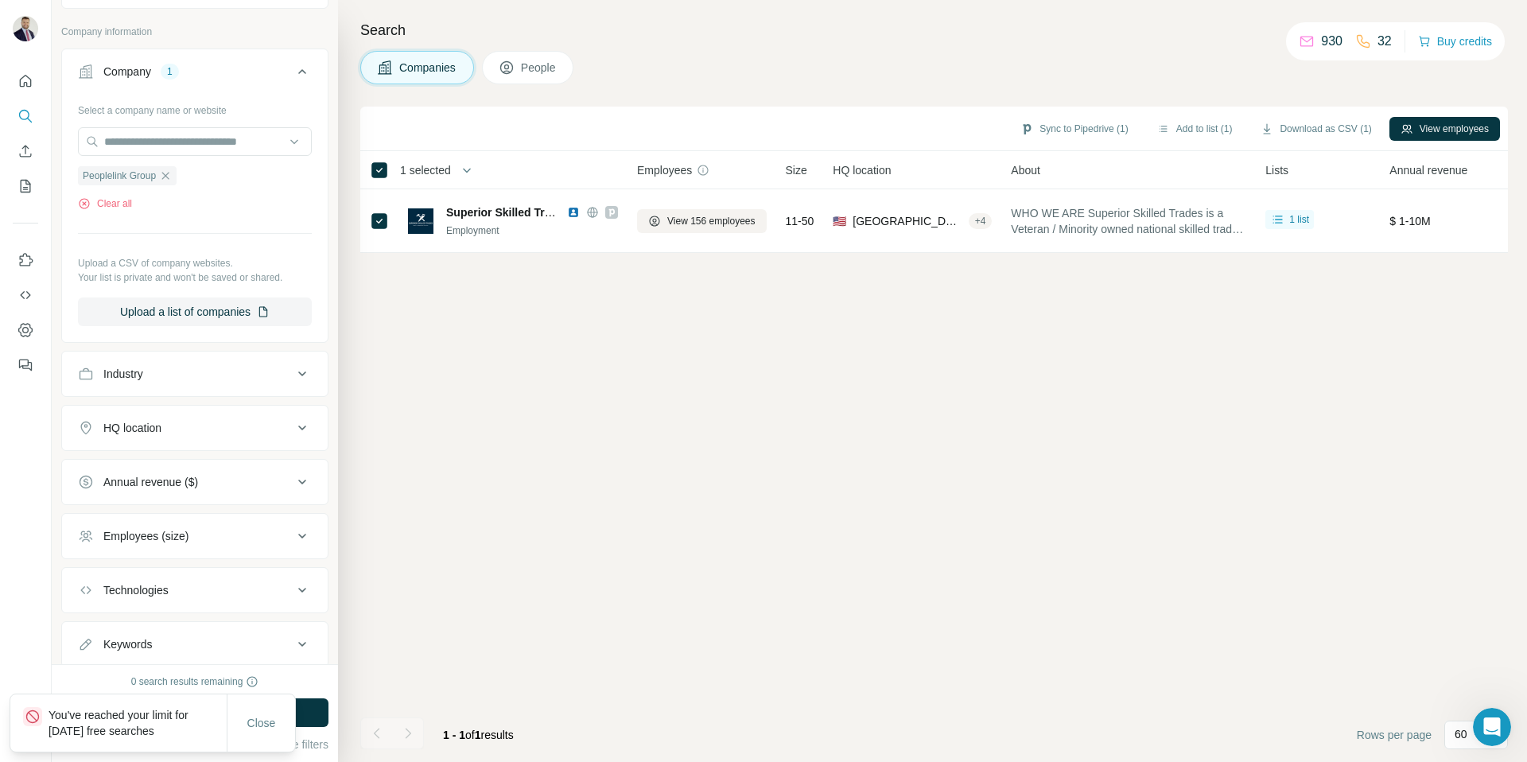
scroll to position [91, 0]
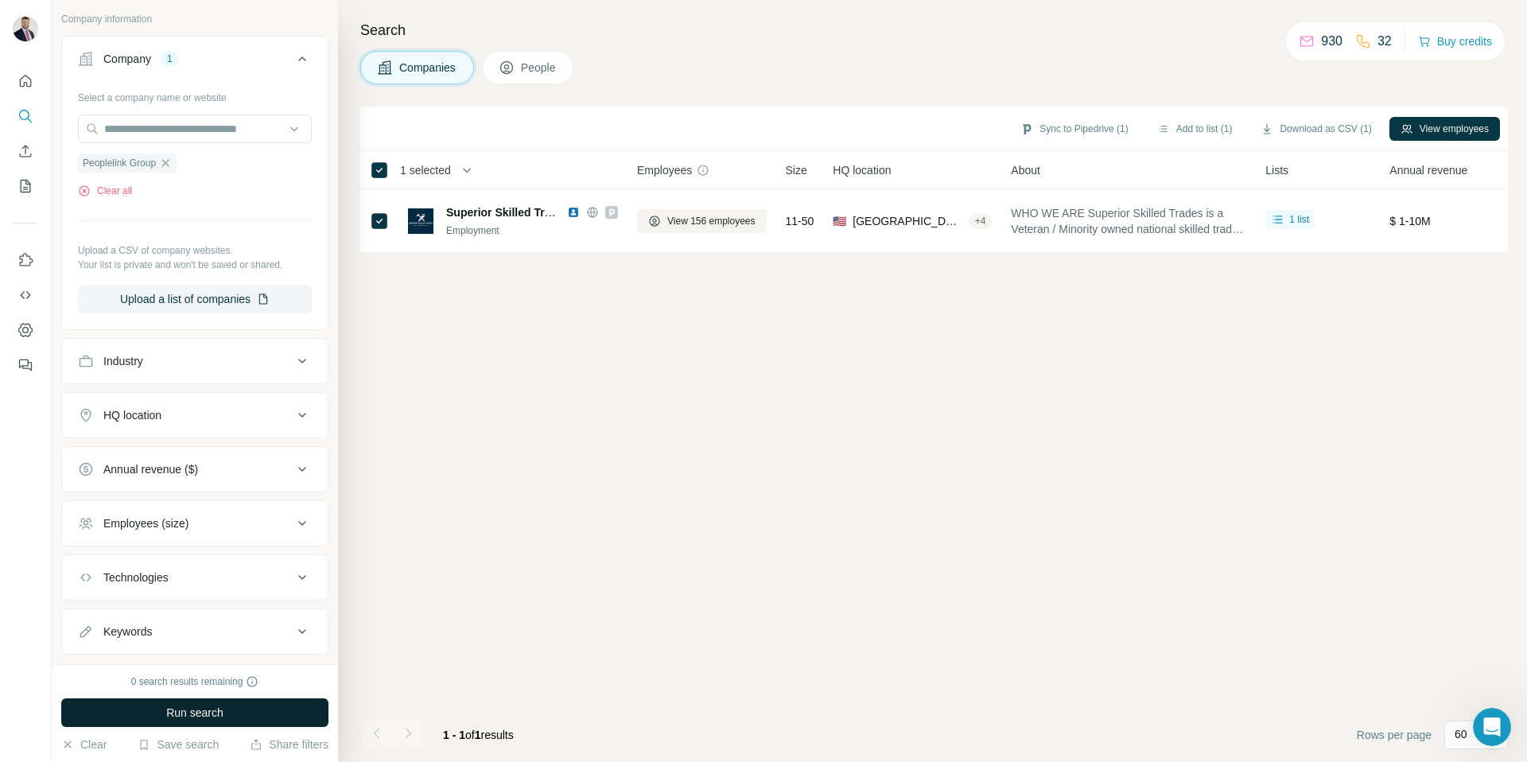
click at [218, 709] on span "Run search" at bounding box center [194, 713] width 57 height 16
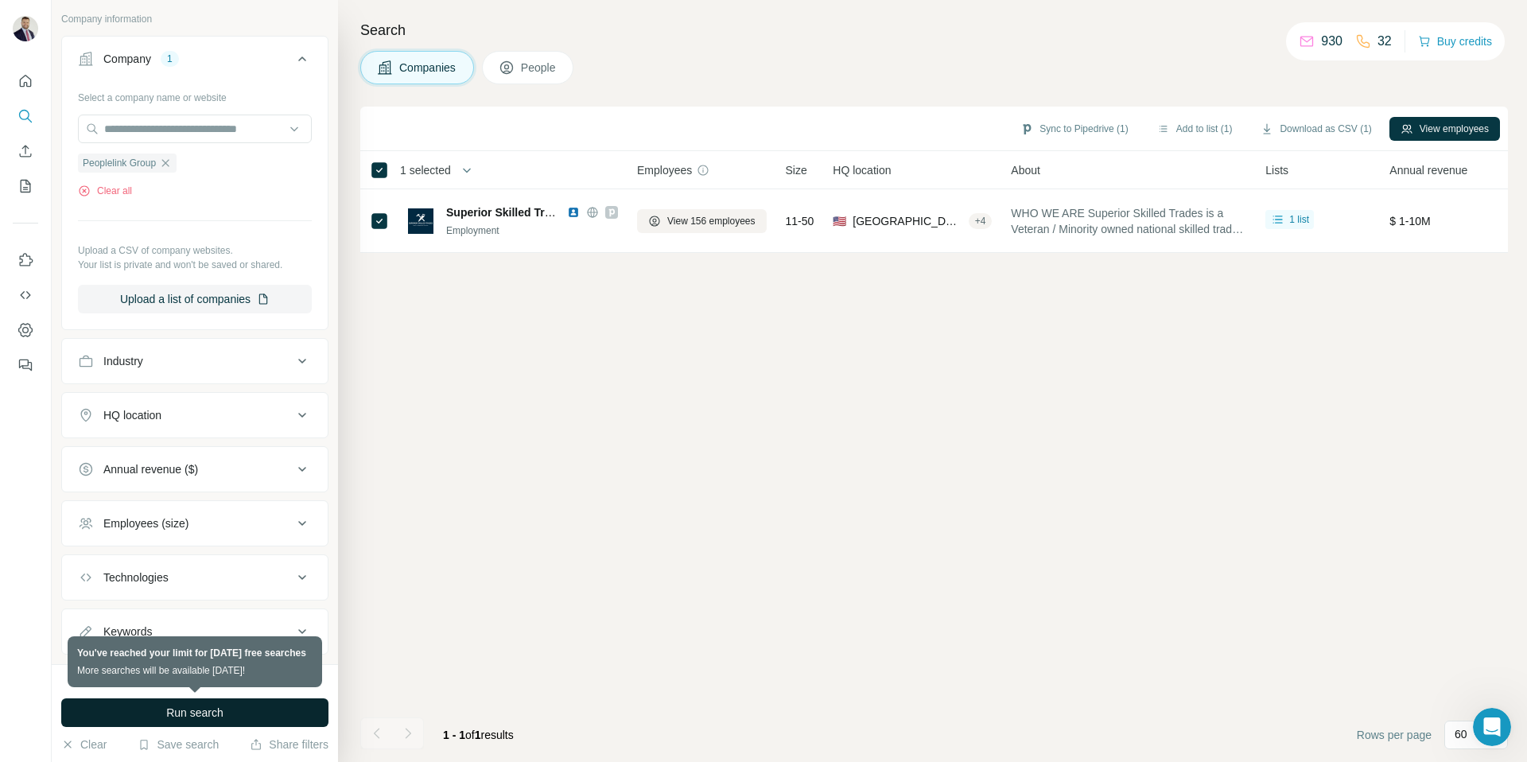
click at [218, 709] on span "Run search" at bounding box center [194, 713] width 57 height 16
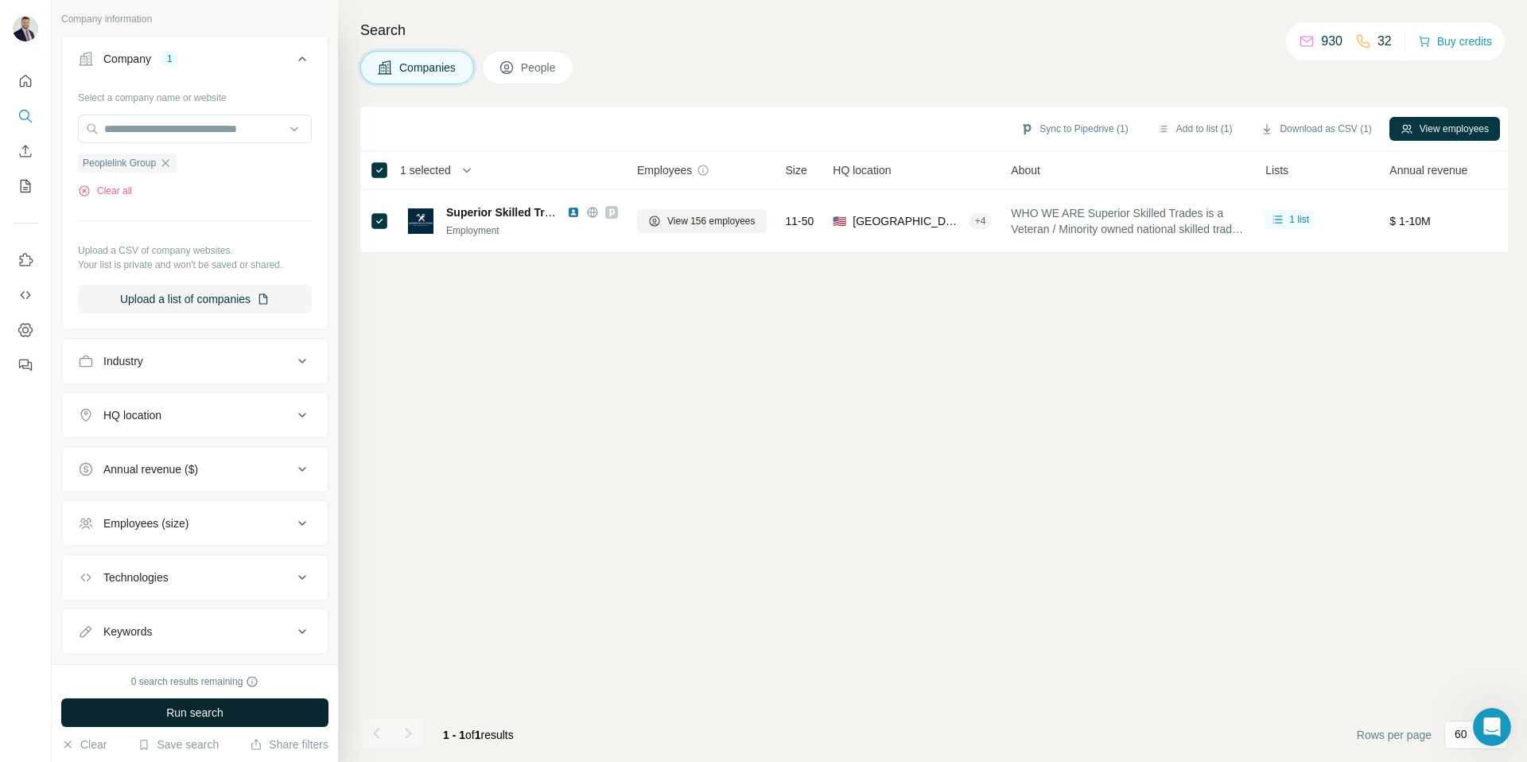
click at [190, 711] on span "Run search" at bounding box center [194, 713] width 57 height 16
click at [119, 185] on button "Clear all" at bounding box center [105, 191] width 54 height 14
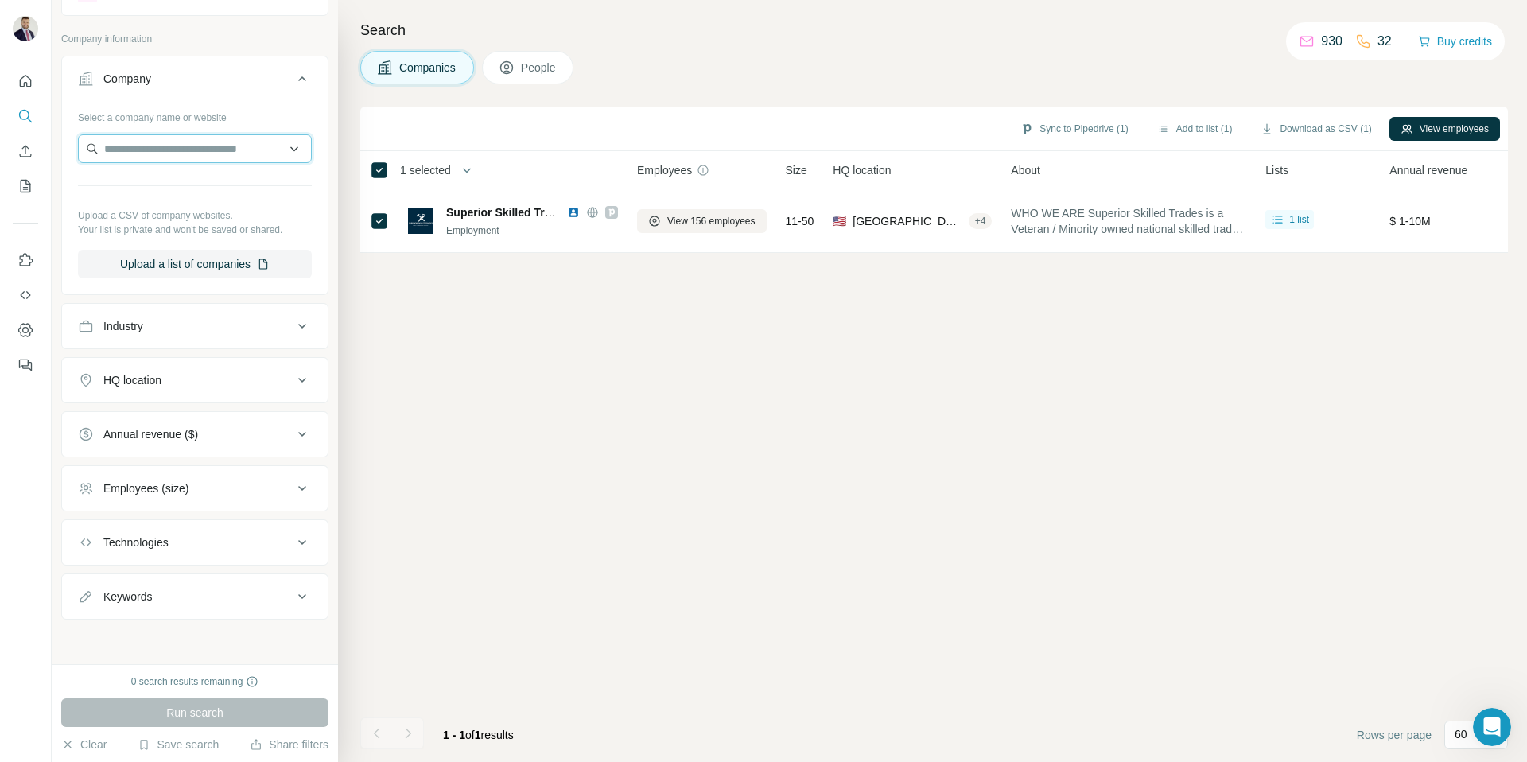
click at [172, 161] on input "text" at bounding box center [195, 148] width 234 height 29
paste input "**********"
type input "**********"
click at [194, 186] on div "No results" at bounding box center [195, 186] width 226 height 32
click at [230, 153] on input "text" at bounding box center [195, 148] width 234 height 29
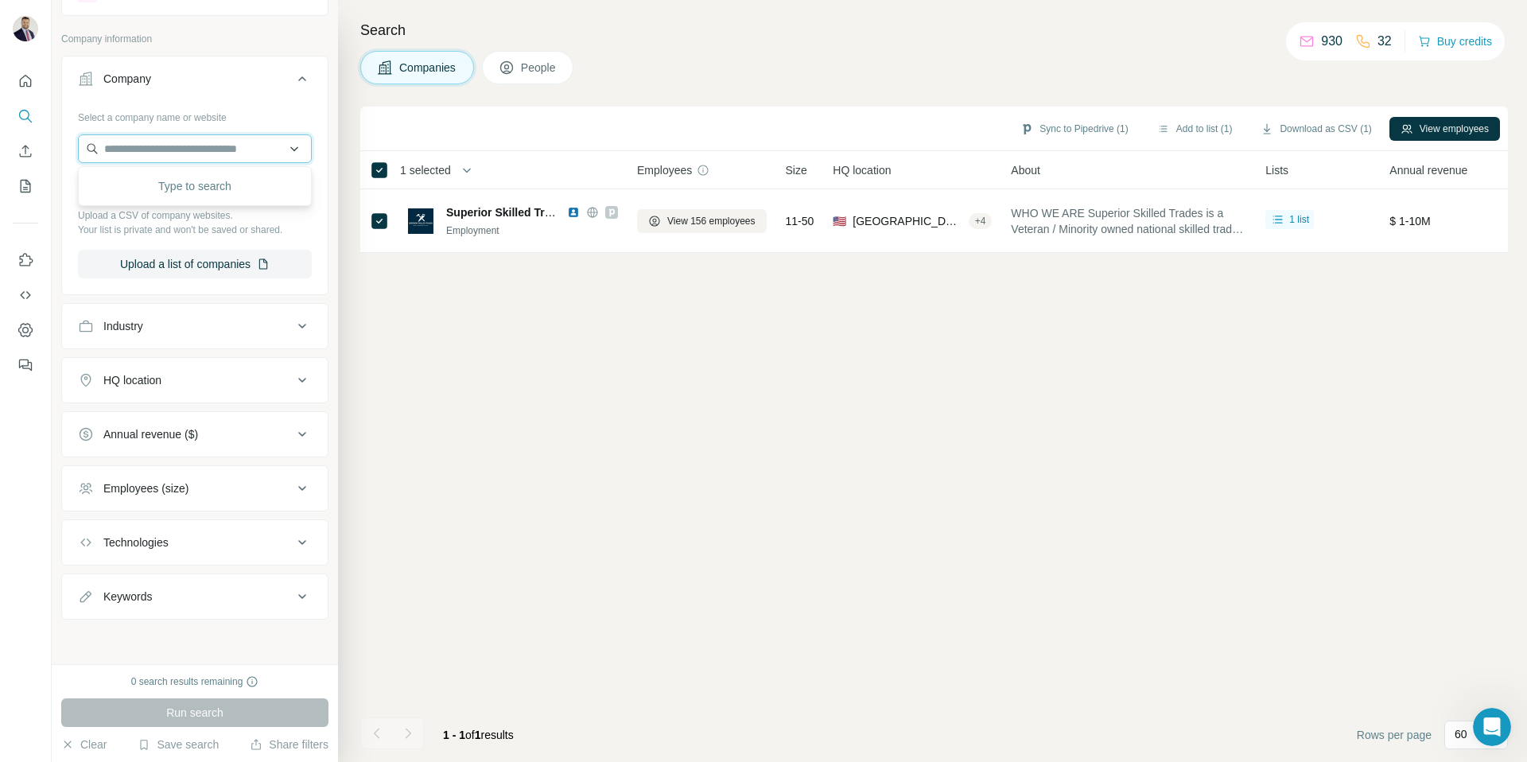
paste input "**********"
type input "**********"
